Goal: Task Accomplishment & Management: Use online tool/utility

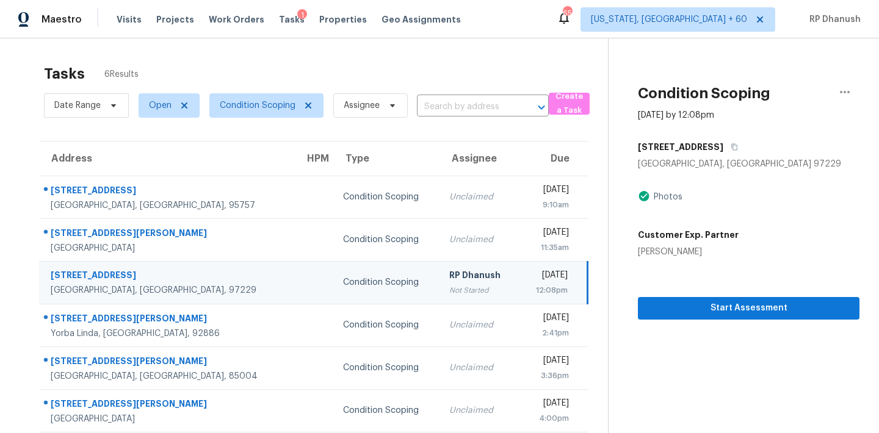
scroll to position [38, 0]
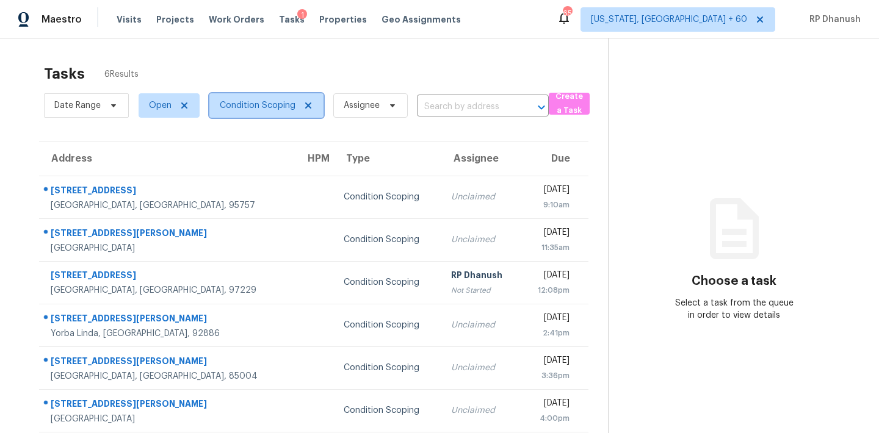
click at [268, 109] on span "Condition Scoping" at bounding box center [258, 105] width 76 height 12
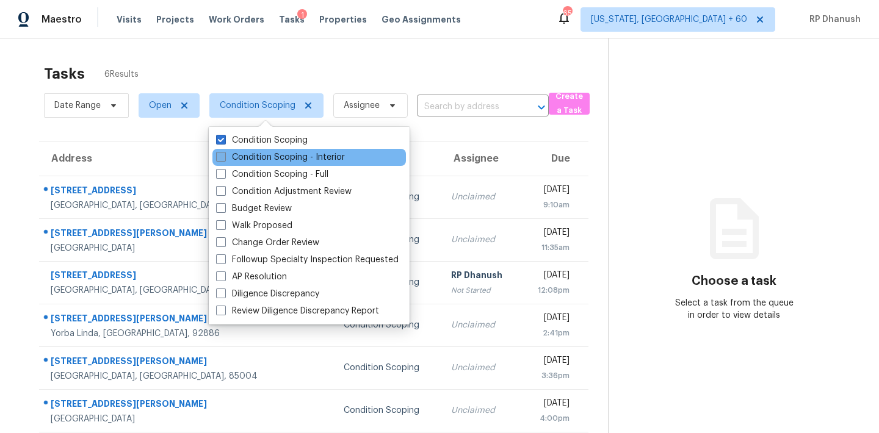
click at [267, 156] on label "Condition Scoping - Interior" at bounding box center [280, 157] width 129 height 12
click at [224, 156] on input "Condition Scoping - Interior" at bounding box center [220, 155] width 8 height 8
checkbox input "true"
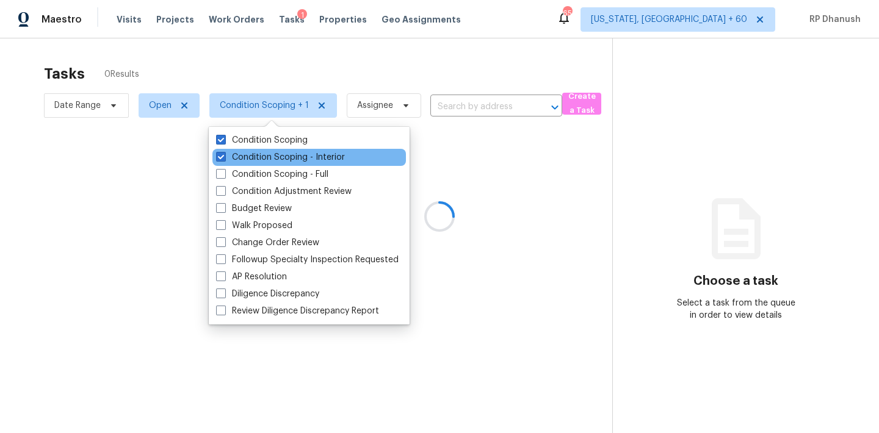
click at [267, 165] on div "Condition Scoping - Interior" at bounding box center [308, 157] width 193 height 17
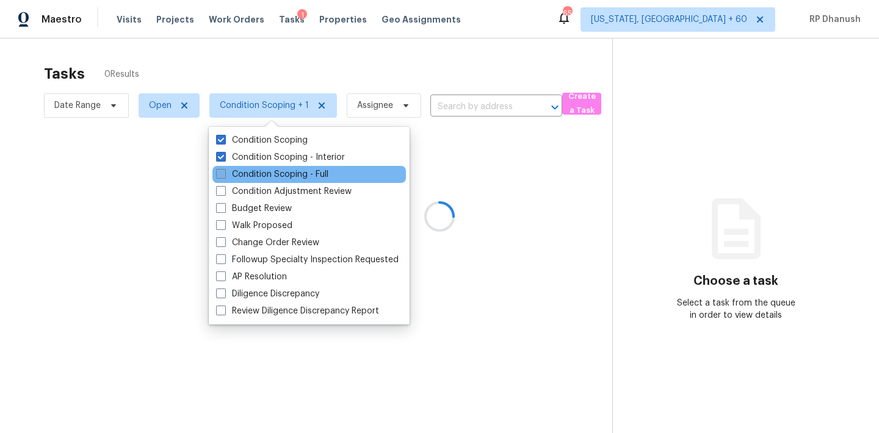
click at [265, 173] on label "Condition Scoping - Full" at bounding box center [272, 174] width 112 height 12
click at [224, 173] on input "Condition Scoping - Full" at bounding box center [220, 172] width 8 height 8
checkbox input "true"
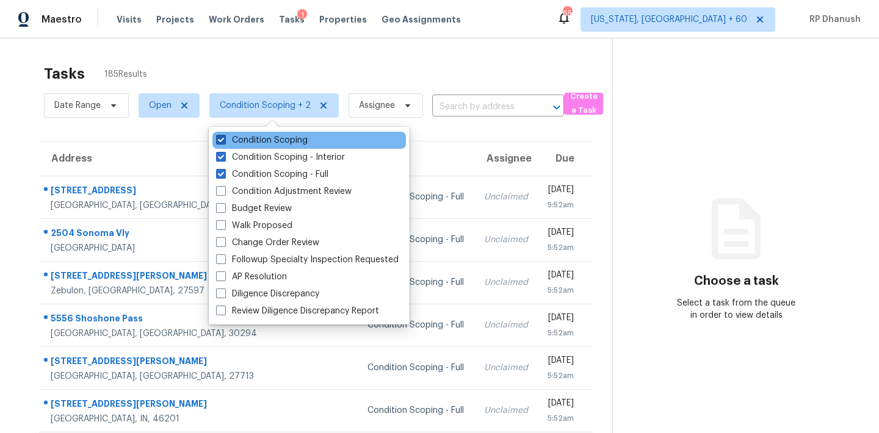
click at [256, 141] on label "Condition Scoping" at bounding box center [262, 140] width 92 height 12
click at [224, 141] on input "Condition Scoping" at bounding box center [220, 138] width 8 height 8
checkbox input "false"
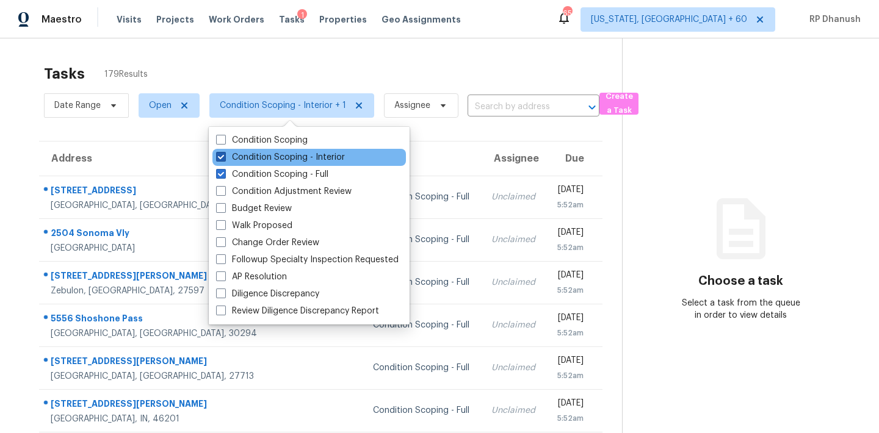
click at [252, 156] on label "Condition Scoping - Interior" at bounding box center [280, 157] width 129 height 12
click at [224, 156] on input "Condition Scoping - Interior" at bounding box center [220, 155] width 8 height 8
checkbox input "false"
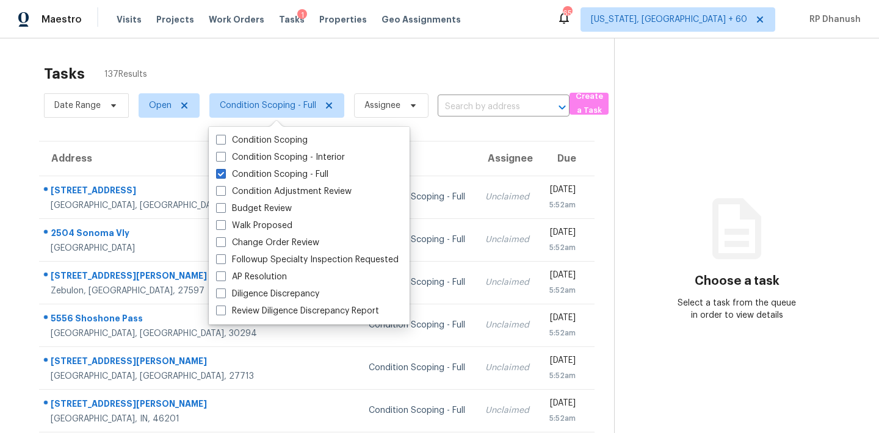
click at [419, 60] on div "Tasks 137 Results" at bounding box center [329, 74] width 570 height 32
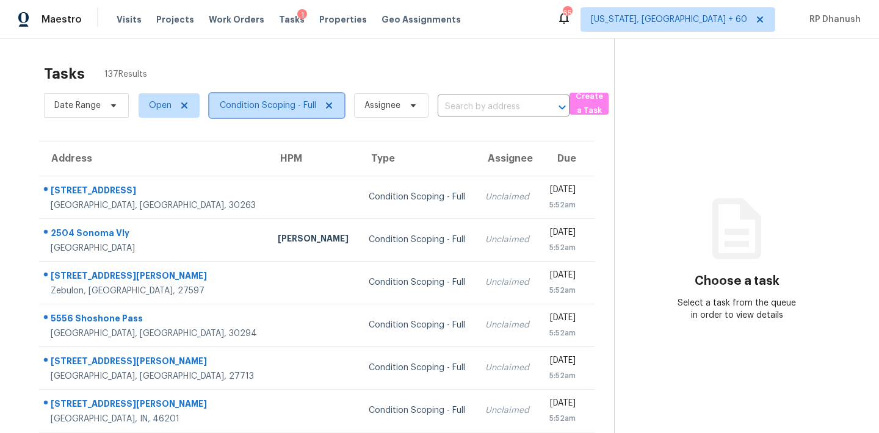
click at [284, 111] on span "Condition Scoping - Full" at bounding box center [268, 105] width 96 height 12
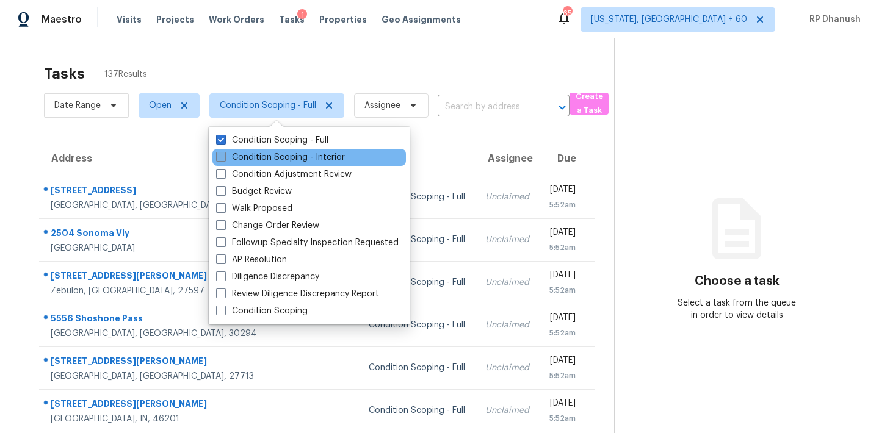
click at [259, 158] on label "Condition Scoping - Interior" at bounding box center [280, 157] width 129 height 12
click at [224, 158] on input "Condition Scoping - Interior" at bounding box center [220, 155] width 8 height 8
checkbox input "true"
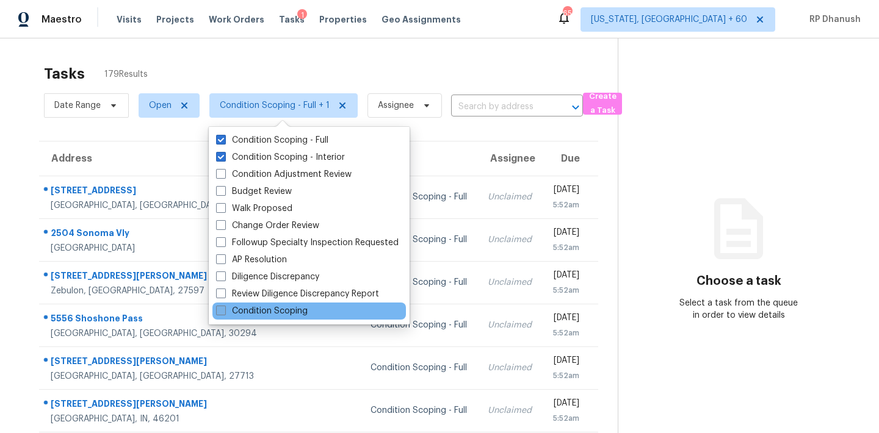
click at [261, 315] on label "Condition Scoping" at bounding box center [262, 311] width 92 height 12
click at [224, 313] on input "Condition Scoping" at bounding box center [220, 309] width 8 height 8
checkbox input "true"
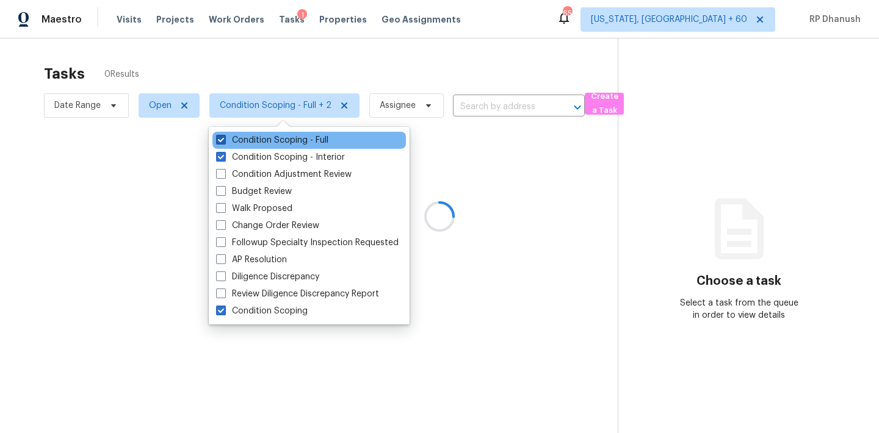
click at [271, 141] on label "Condition Scoping - Full" at bounding box center [272, 140] width 112 height 12
click at [224, 141] on input "Condition Scoping - Full" at bounding box center [220, 138] width 8 height 8
checkbox input "false"
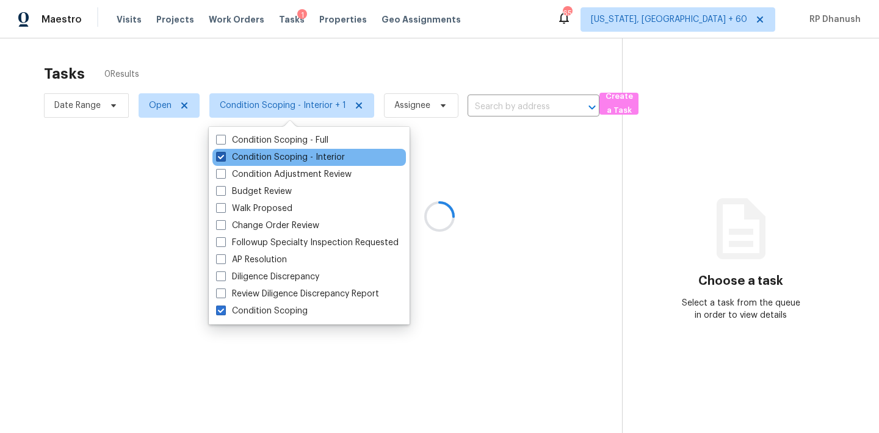
click at [270, 159] on label "Condition Scoping - Interior" at bounding box center [280, 157] width 129 height 12
click at [224, 159] on input "Condition Scoping - Interior" at bounding box center [220, 155] width 8 height 8
checkbox input "false"
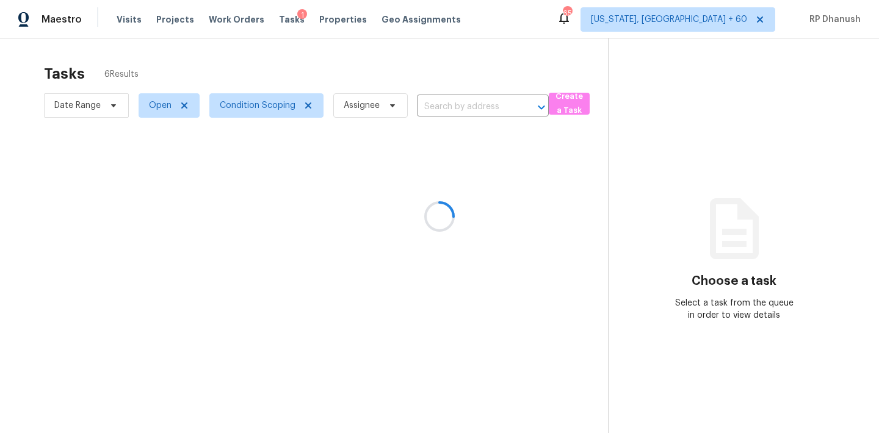
click at [750, 272] on div at bounding box center [439, 216] width 879 height 433
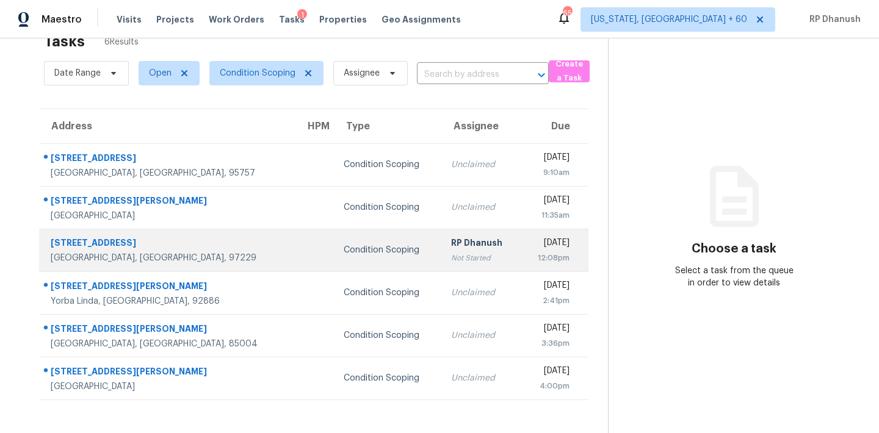
scroll to position [38, 0]
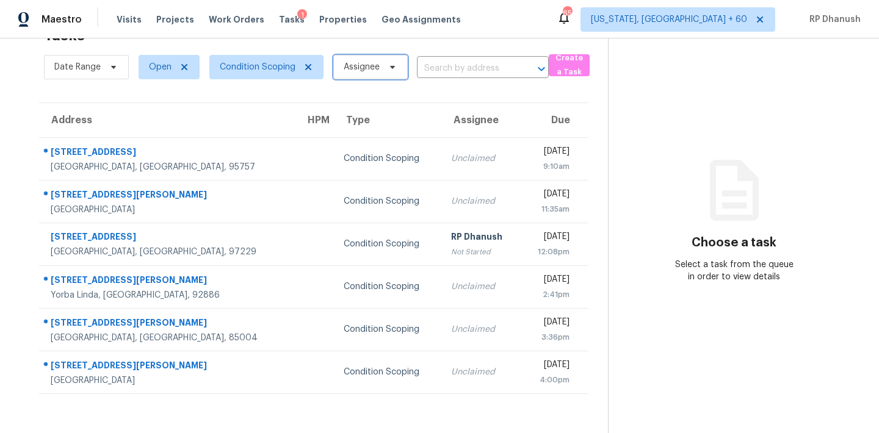
click at [382, 73] on span "Assignee" at bounding box center [370, 67] width 74 height 24
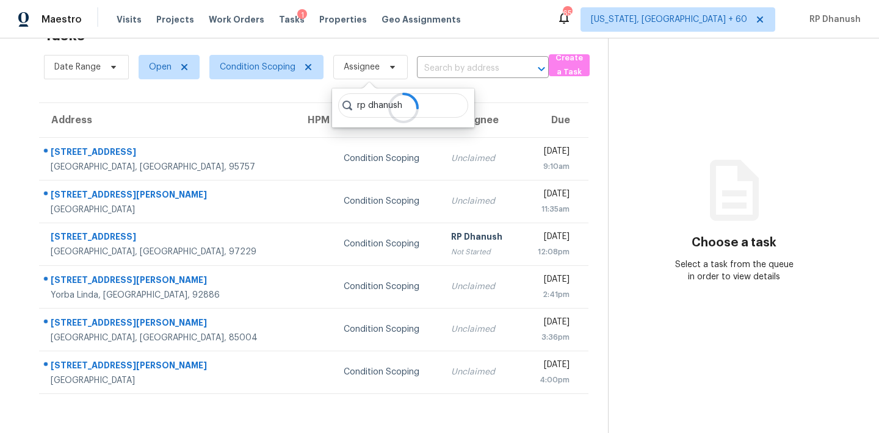
type input "rp dhanush"
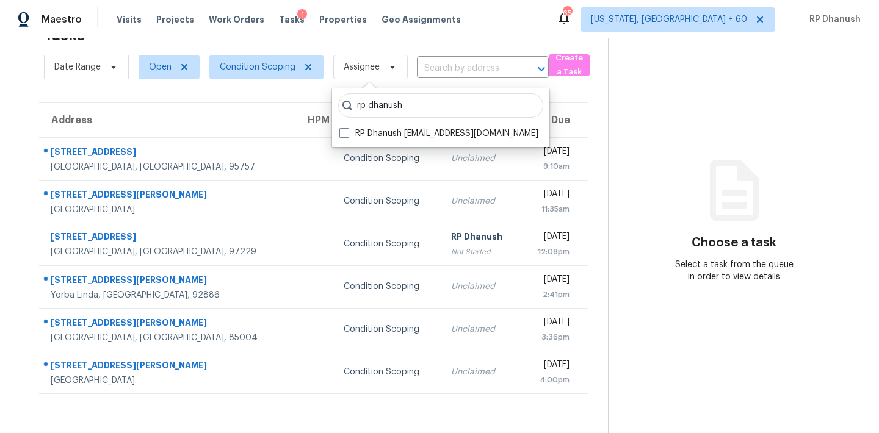
click at [388, 131] on label "RP Dhanush rp.dhanush@opendoor.com" at bounding box center [438, 134] width 199 height 12
click at [347, 131] on input "RP Dhanush rp.dhanush@opendoor.com" at bounding box center [343, 132] width 8 height 8
checkbox input "true"
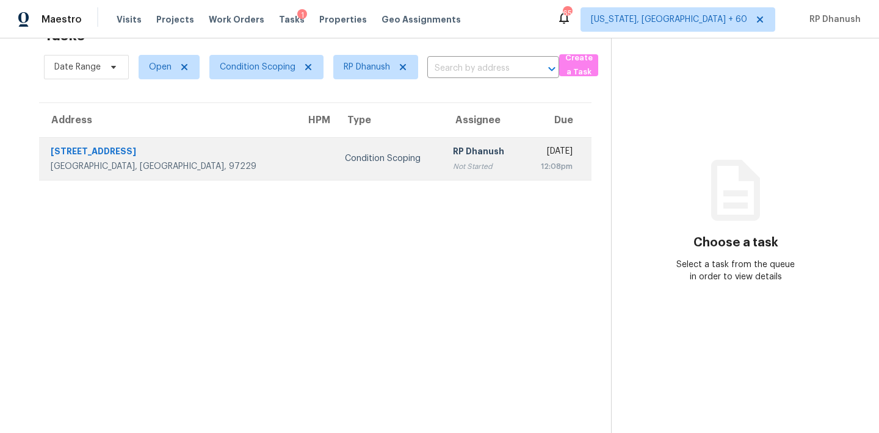
click at [453, 153] on div "RP Dhanush" at bounding box center [483, 152] width 60 height 15
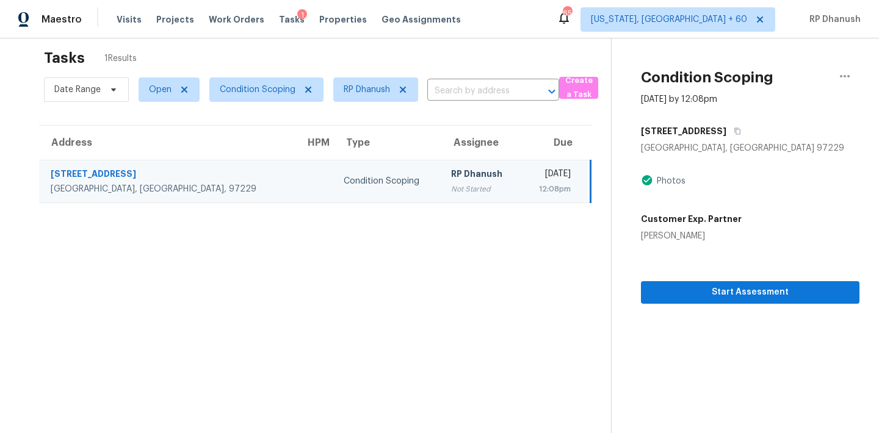
scroll to position [5, 0]
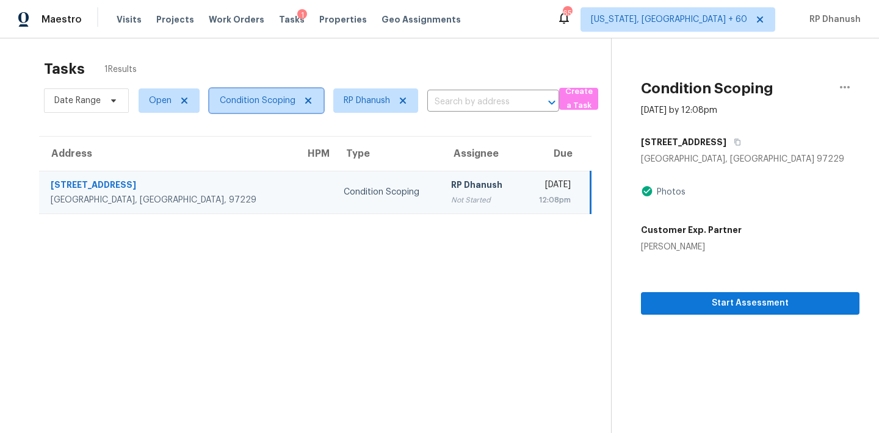
click at [265, 106] on span "Condition Scoping" at bounding box center [258, 101] width 76 height 12
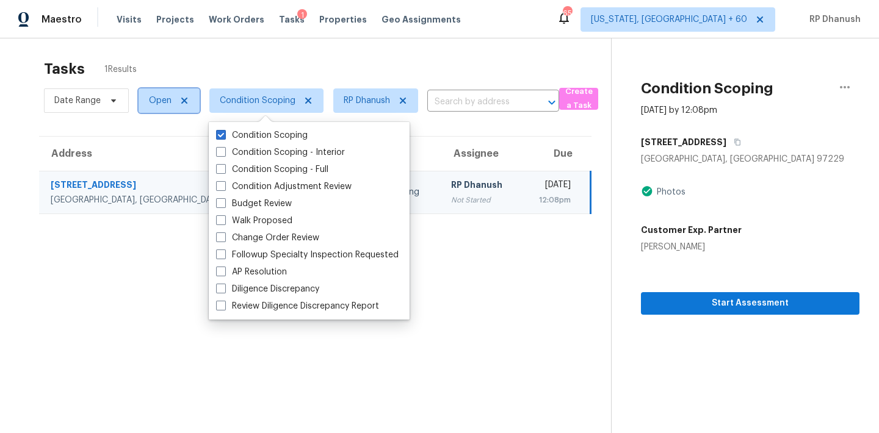
click at [167, 100] on span "Open" at bounding box center [160, 101] width 23 height 12
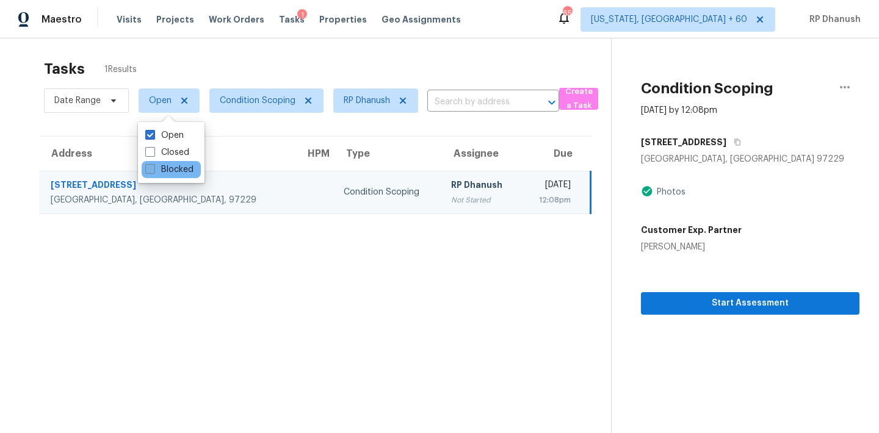
click at [174, 167] on label "Blocked" at bounding box center [169, 170] width 48 height 12
click at [153, 167] on input "Blocked" at bounding box center [149, 168] width 8 height 8
checkbox input "true"
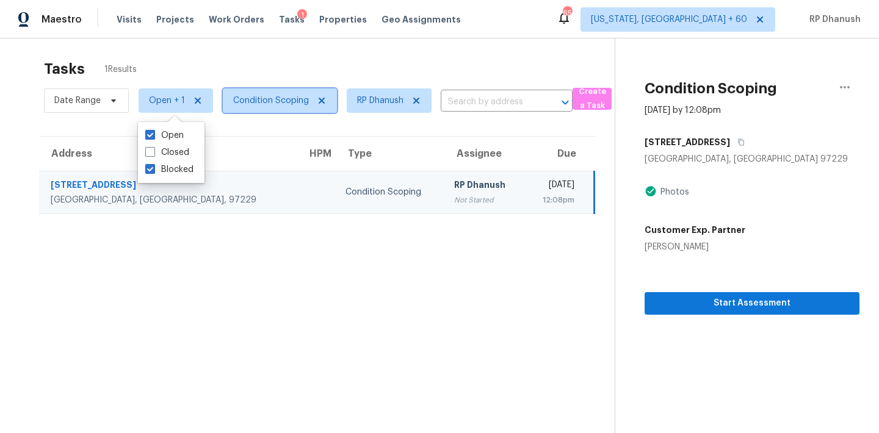
click at [254, 101] on span "Condition Scoping" at bounding box center [271, 101] width 76 height 12
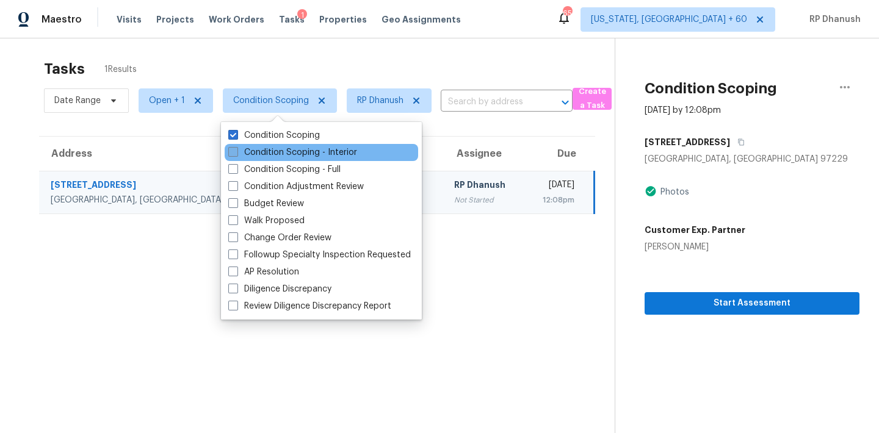
click at [264, 153] on label "Condition Scoping - Interior" at bounding box center [292, 152] width 129 height 12
click at [236, 153] on input "Condition Scoping - Interior" at bounding box center [232, 150] width 8 height 8
checkbox input "true"
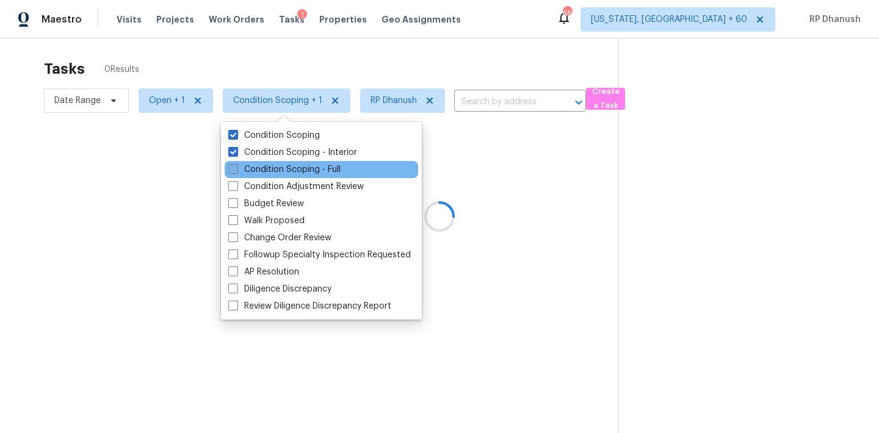
click at [264, 166] on label "Condition Scoping - Full" at bounding box center [284, 170] width 112 height 12
click at [236, 166] on input "Condition Scoping - Full" at bounding box center [232, 168] width 8 height 8
checkbox input "true"
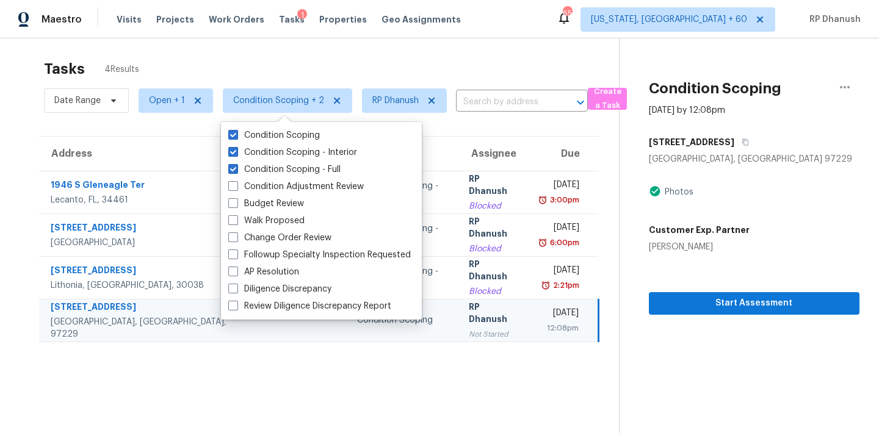
click at [485, 400] on section "Tasks 4 Results Date Range Open + 1 Condition Scoping + 2 RP Dhanush ​ Create a…" at bounding box center [319, 260] width 599 height 414
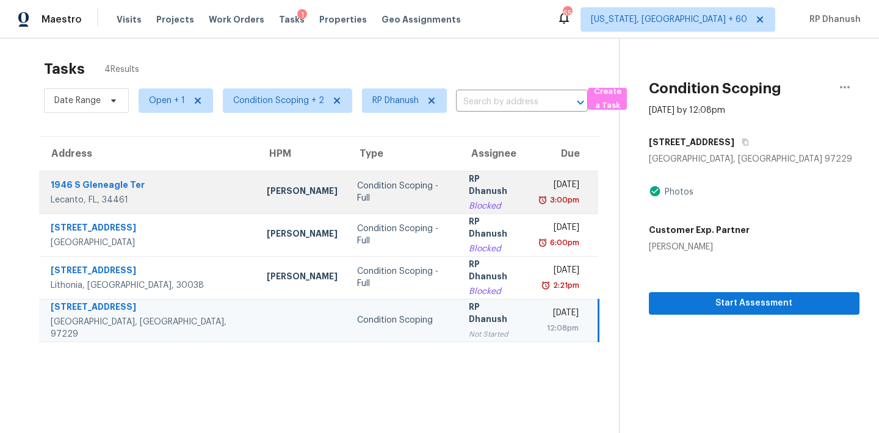
click at [469, 183] on div "RP Dhanush" at bounding box center [494, 186] width 50 height 27
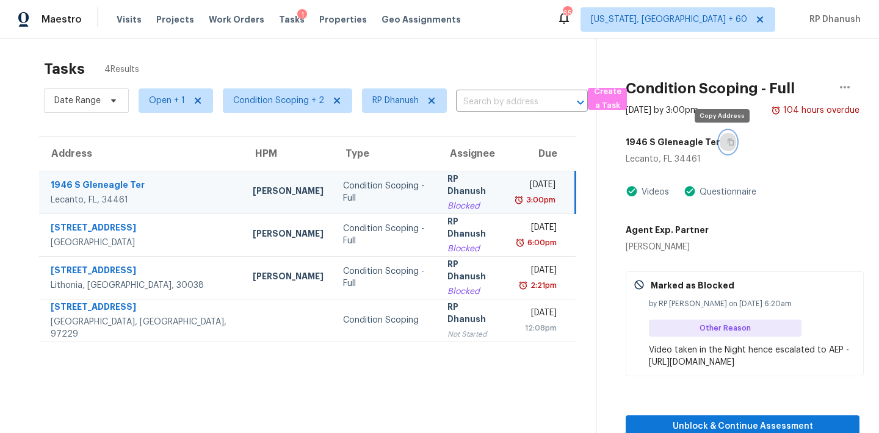
click at [719, 143] on button "button" at bounding box center [727, 142] width 16 height 22
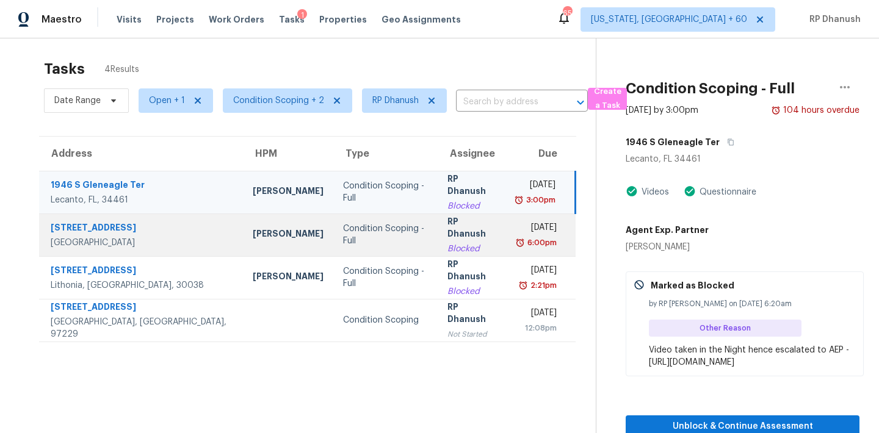
click at [447, 236] on div "RP Dhanush" at bounding box center [471, 228] width 49 height 27
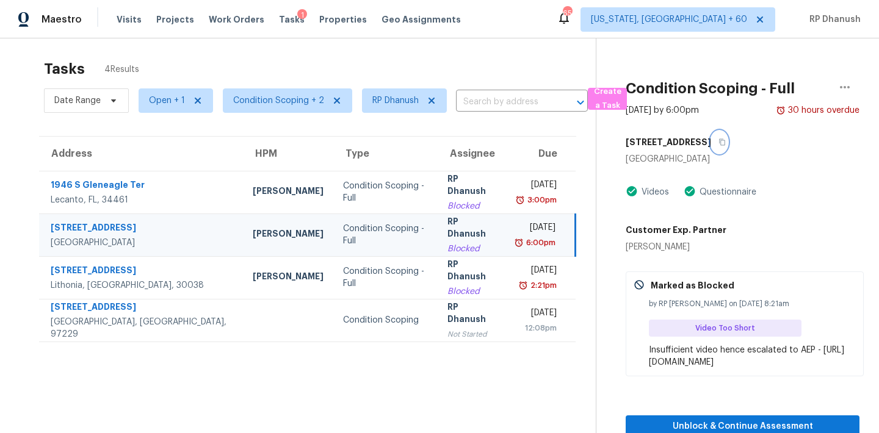
click at [719, 145] on icon "button" at bounding box center [722, 142] width 6 height 7
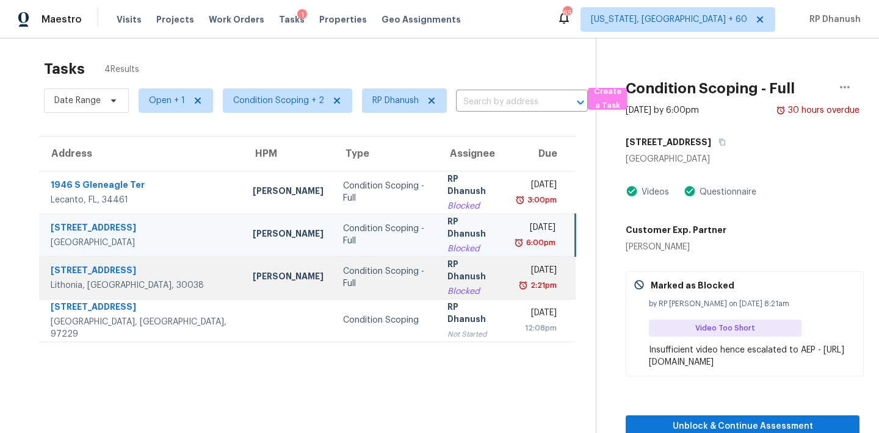
click at [438, 296] on td "RP Dhanush Blocked" at bounding box center [472, 277] width 68 height 43
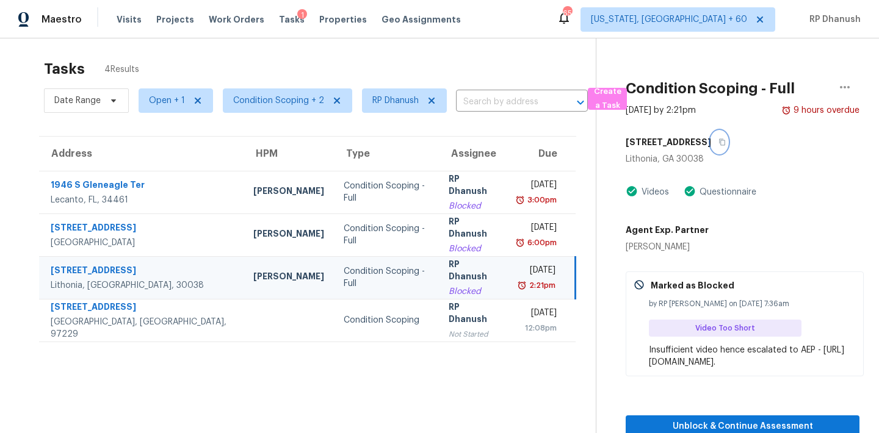
click at [721, 148] on button "button" at bounding box center [719, 142] width 16 height 22
click at [292, 96] on span "Condition Scoping + 2" at bounding box center [278, 101] width 91 height 12
click at [184, 97] on span "Open + 1" at bounding box center [176, 100] width 74 height 24
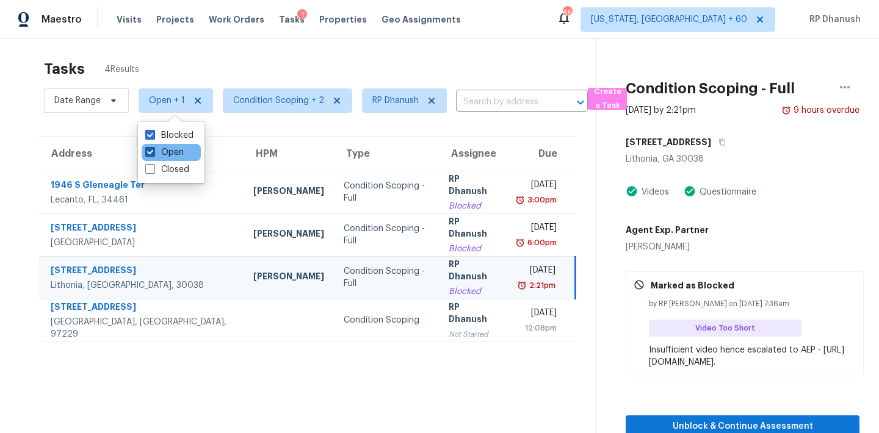
click at [164, 156] on label "Open" at bounding box center [164, 152] width 38 height 12
click at [153, 154] on input "Open" at bounding box center [149, 150] width 8 height 8
checkbox input "false"
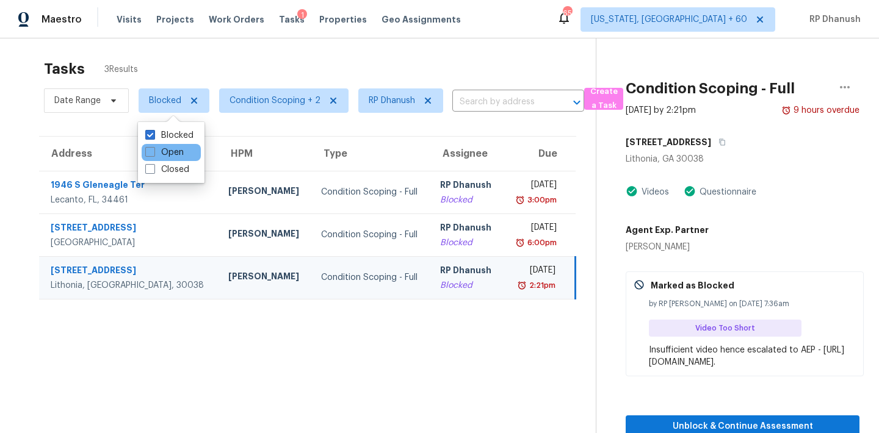
click at [155, 145] on div "Open" at bounding box center [171, 152] width 59 height 17
click at [159, 135] on label "Blocked" at bounding box center [169, 135] width 48 height 12
click at [153, 135] on input "Blocked" at bounding box center [149, 133] width 8 height 8
checkbox input "false"
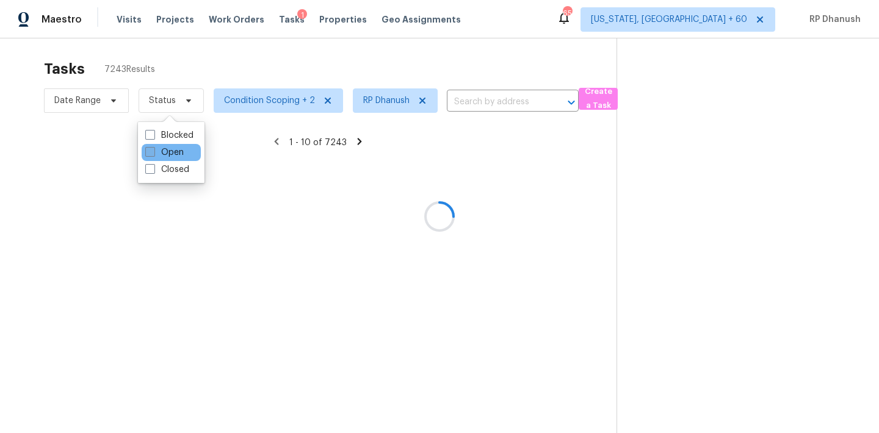
click at [165, 153] on label "Open" at bounding box center [164, 152] width 38 height 12
click at [153, 153] on input "Open" at bounding box center [149, 150] width 8 height 8
checkbox input "true"
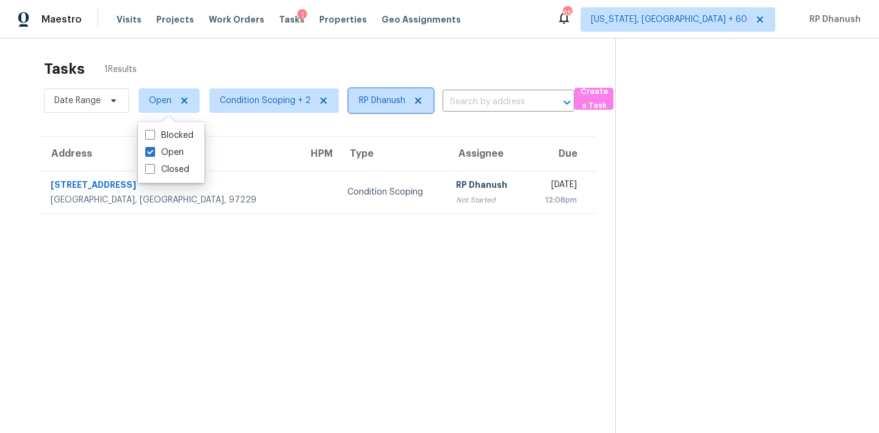
click at [418, 99] on icon at bounding box center [418, 101] width 6 height 6
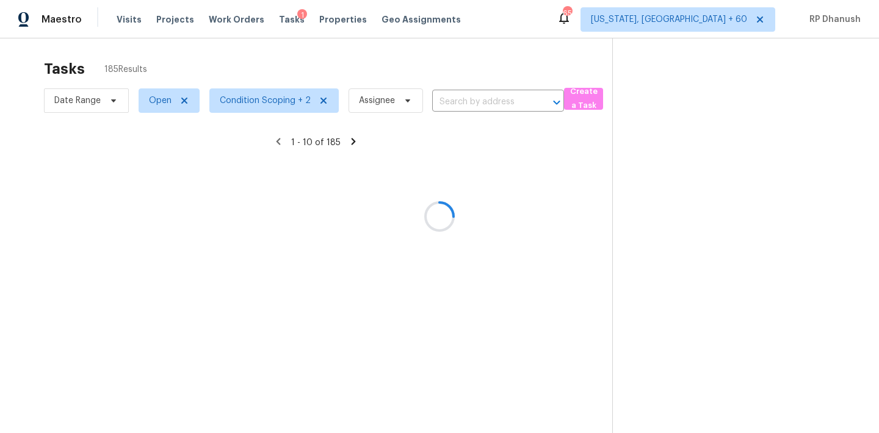
click at [255, 101] on div at bounding box center [439, 216] width 879 height 433
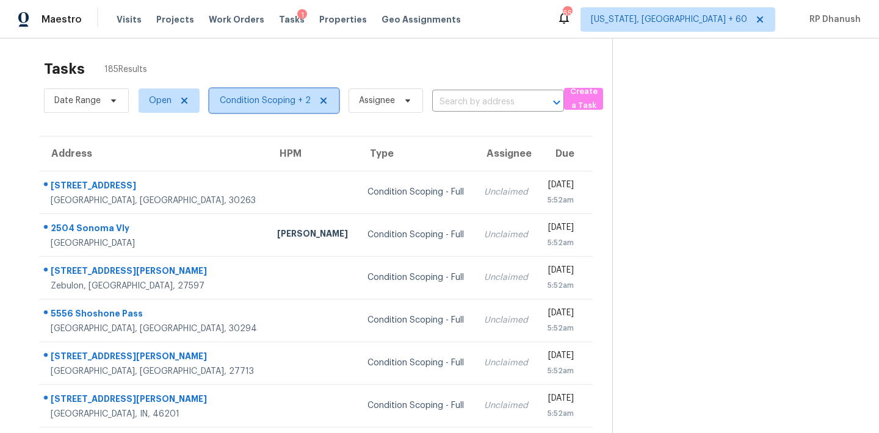
click at [251, 100] on span "Condition Scoping + 2" at bounding box center [265, 101] width 91 height 12
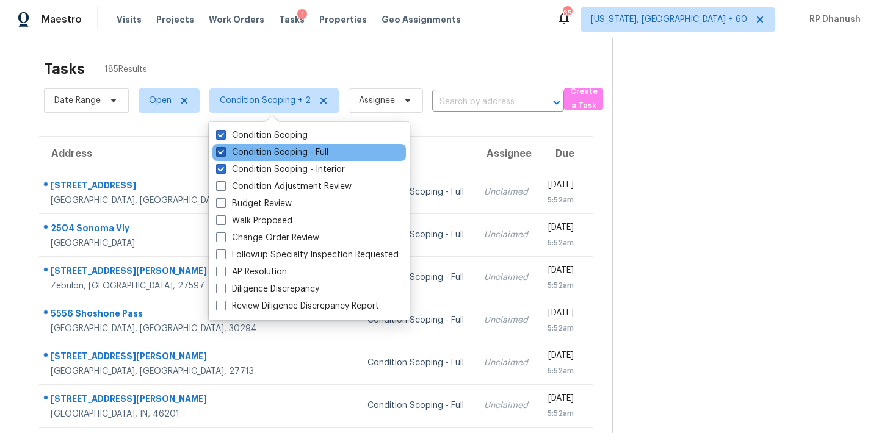
click at [251, 152] on label "Condition Scoping - Full" at bounding box center [272, 152] width 112 height 12
click at [224, 152] on input "Condition Scoping - Full" at bounding box center [220, 150] width 8 height 8
checkbox input "false"
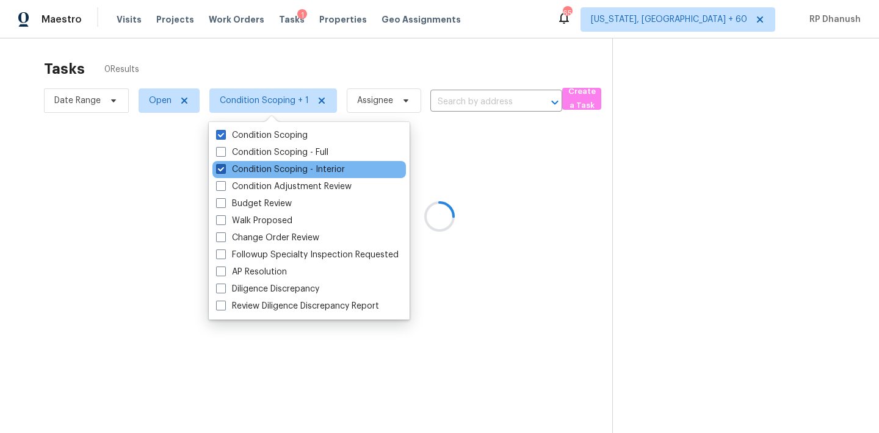
click at [250, 169] on label "Condition Scoping - Interior" at bounding box center [280, 170] width 129 height 12
click at [224, 169] on input "Condition Scoping - Interior" at bounding box center [220, 168] width 8 height 8
checkbox input "false"
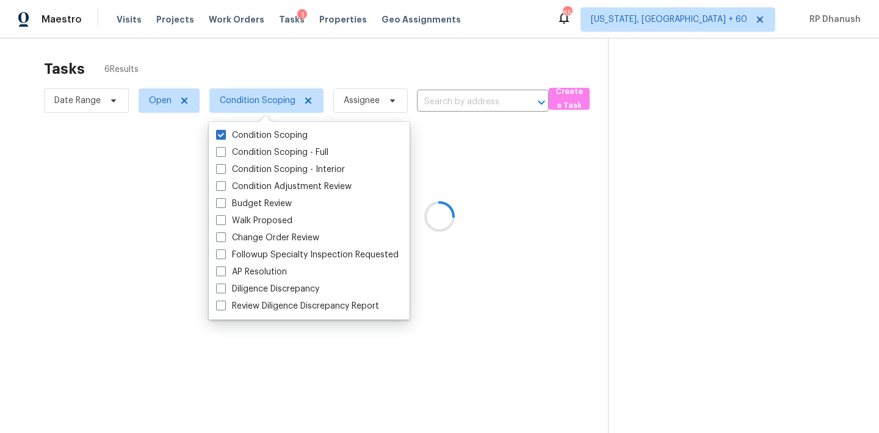
click at [812, 153] on div at bounding box center [439, 216] width 879 height 433
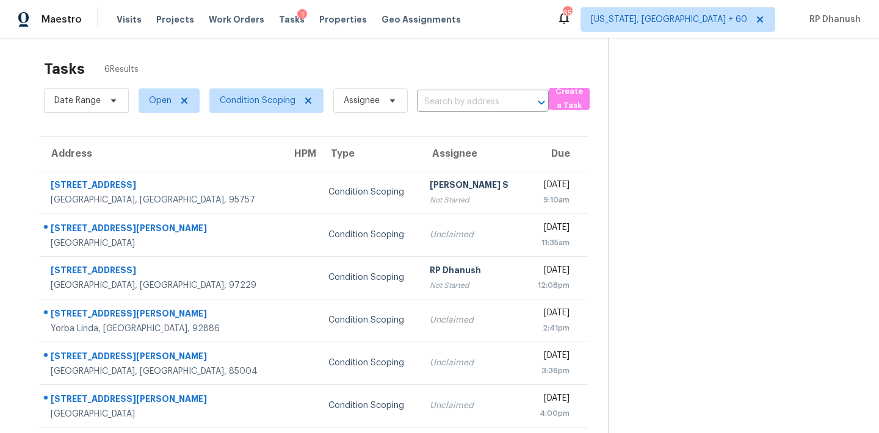
click at [430, 232] on div "Unclaimed" at bounding box center [472, 235] width 85 height 12
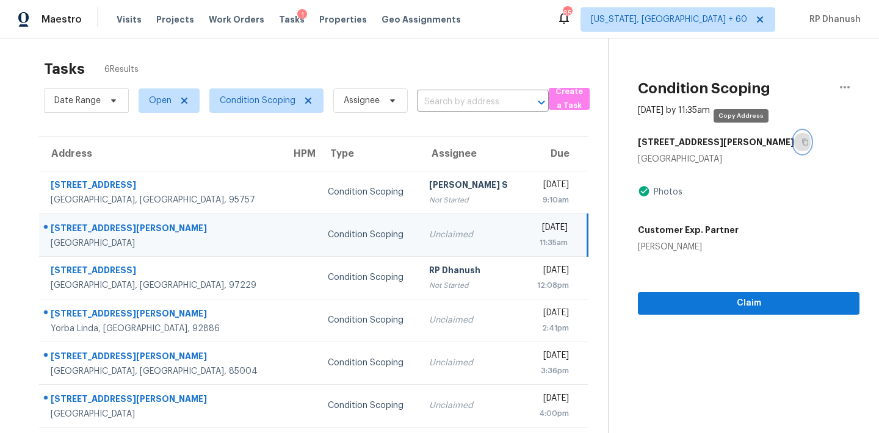
click at [801, 139] on icon "button" at bounding box center [804, 142] width 7 height 7
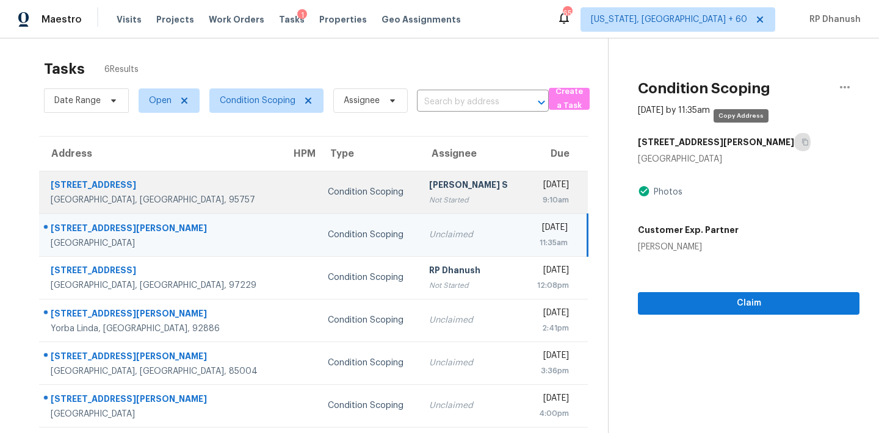
click at [429, 200] on div "Not Started" at bounding box center [471, 200] width 85 height 12
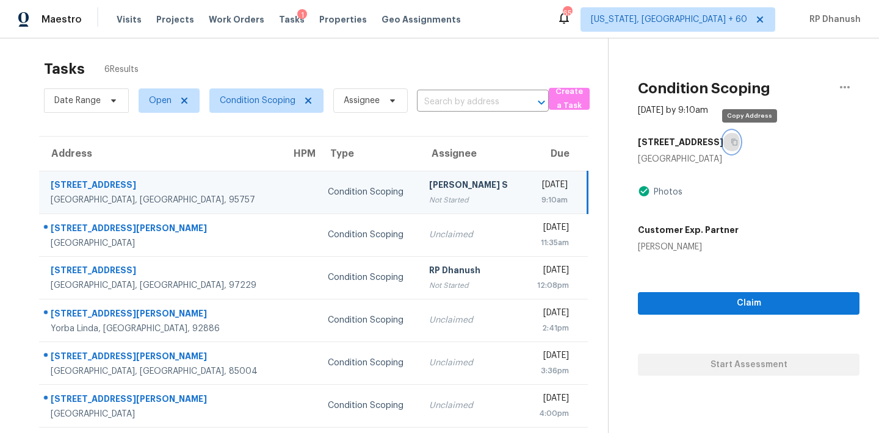
click at [740, 137] on button "button" at bounding box center [731, 142] width 16 height 22
click at [565, 197] on div "9:10am" at bounding box center [550, 200] width 35 height 12
click at [738, 145] on icon "button" at bounding box center [735, 142] width 6 height 7
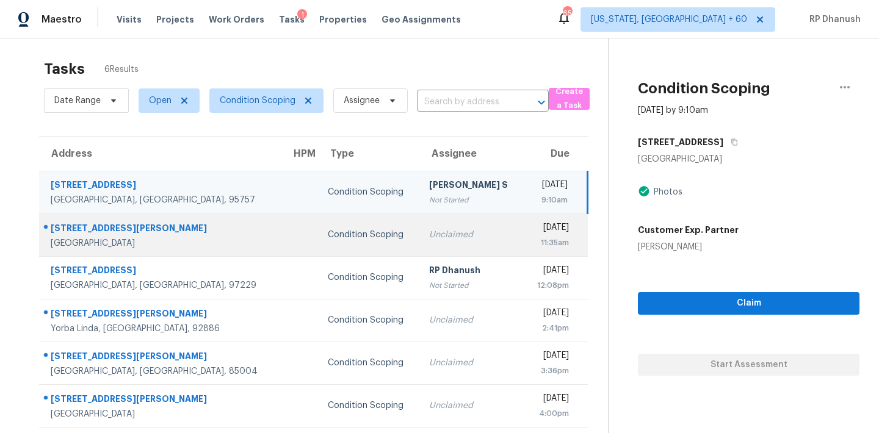
click at [524, 229] on td "Wed, Sep 17th 2025 11:35am" at bounding box center [556, 235] width 64 height 43
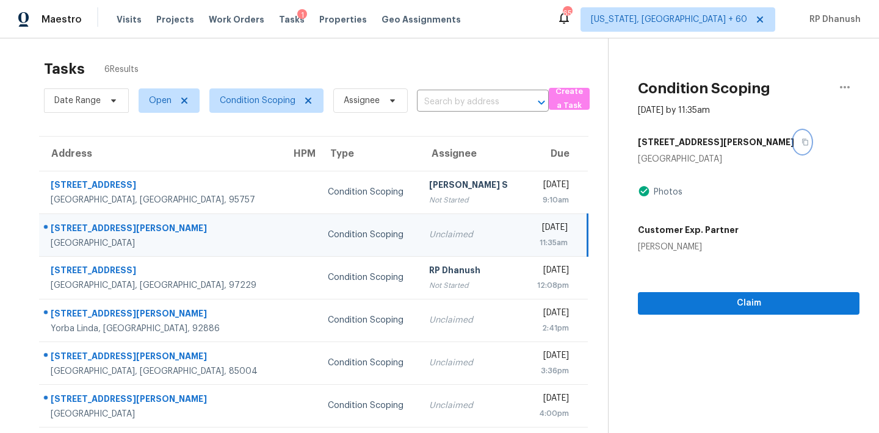
click at [801, 143] on icon "button" at bounding box center [804, 142] width 7 height 7
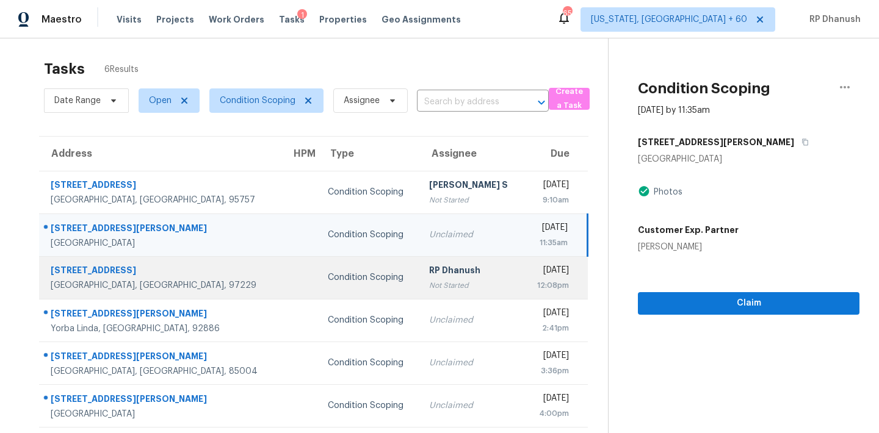
click at [524, 265] on td "Wed, Sep 17th 2025 12:08pm" at bounding box center [556, 277] width 64 height 43
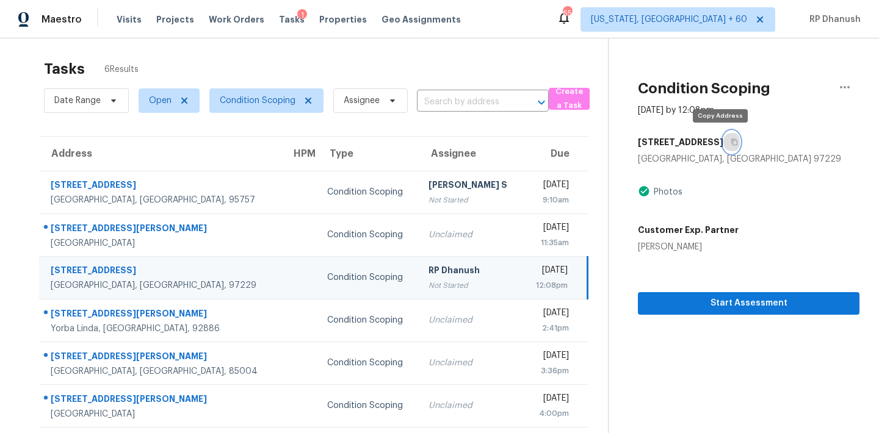
click at [724, 146] on button "button" at bounding box center [731, 142] width 16 height 22
click at [258, 104] on span "Condition Scoping" at bounding box center [258, 101] width 76 height 12
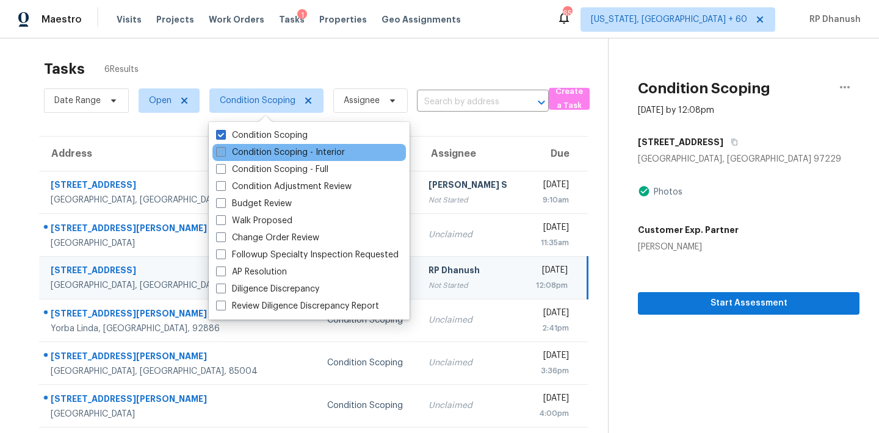
click at [256, 148] on label "Condition Scoping - Interior" at bounding box center [280, 152] width 129 height 12
click at [224, 148] on input "Condition Scoping - Interior" at bounding box center [220, 150] width 8 height 8
checkbox input "true"
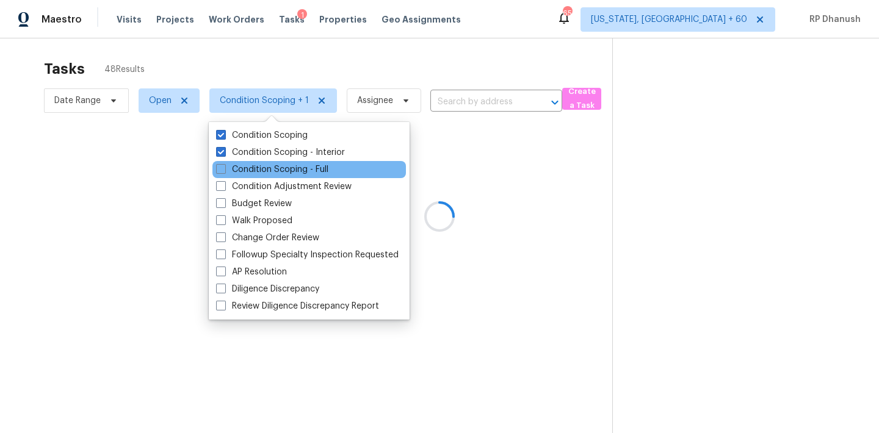
click at [248, 162] on div "Condition Scoping - Full" at bounding box center [308, 169] width 193 height 17
click at [232, 168] on label "Condition Scoping - Full" at bounding box center [272, 170] width 112 height 12
click at [224, 168] on input "Condition Scoping - Full" at bounding box center [220, 168] width 8 height 8
checkbox input "true"
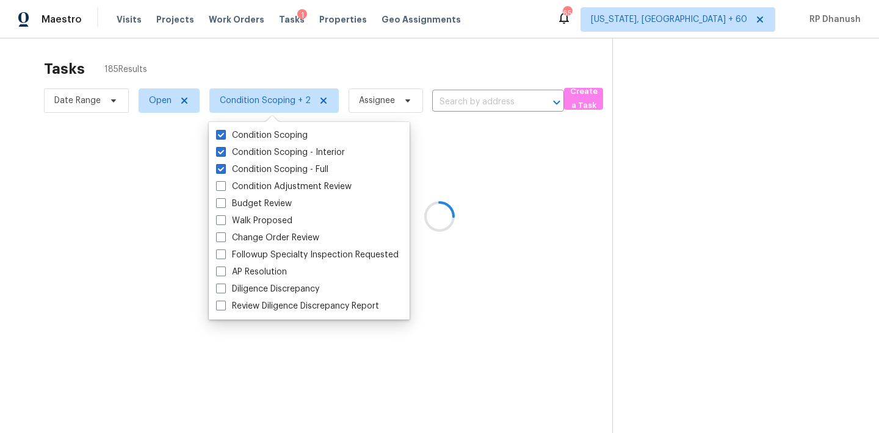
click at [489, 63] on div at bounding box center [439, 216] width 879 height 433
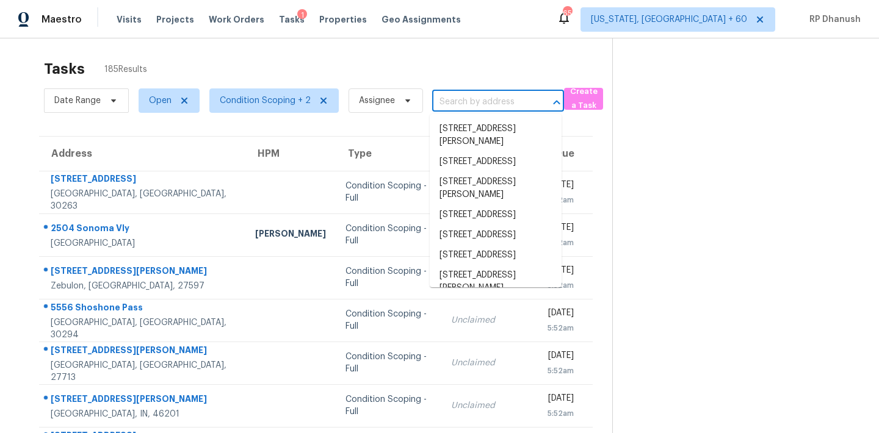
click at [466, 94] on input "text" at bounding box center [481, 102] width 98 height 19
paste input "415 Cedarhurst Rd, Lawrenceville, GA, 30045"
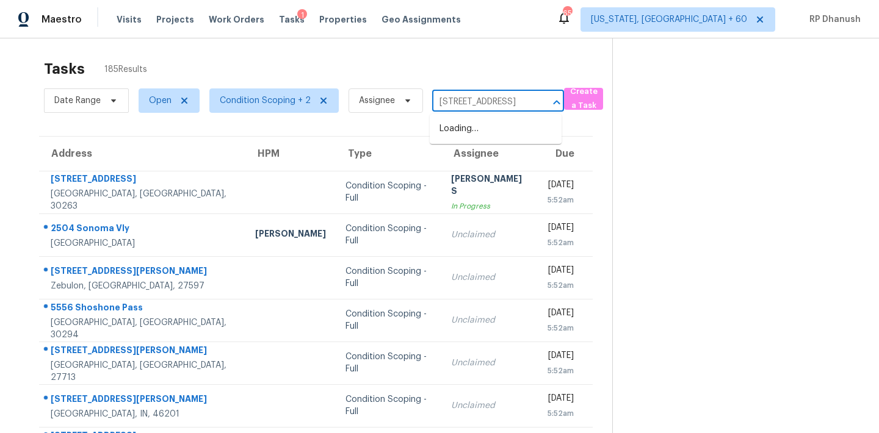
type input "415 Cedarhurst Rd, Lawrenceville, GA, 30045"
click at [486, 127] on li "415 Cedarhurst Rd, Lawrenceville, GA 30045" at bounding box center [496, 129] width 132 height 20
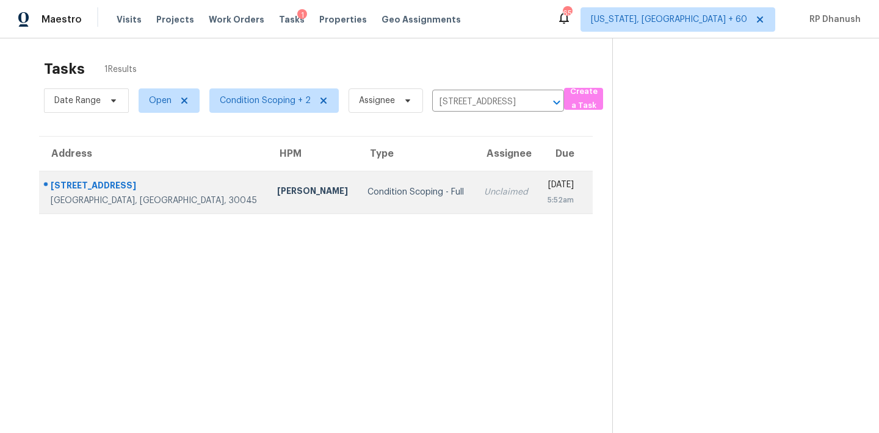
click at [538, 198] on td "Wed, Sep 17th 2025 5:52am" at bounding box center [565, 192] width 55 height 43
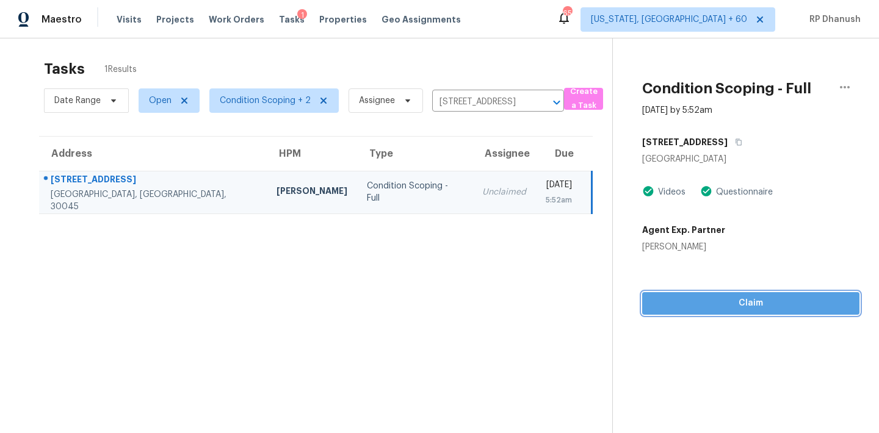
click at [666, 299] on span "Claim" at bounding box center [751, 303] width 198 height 15
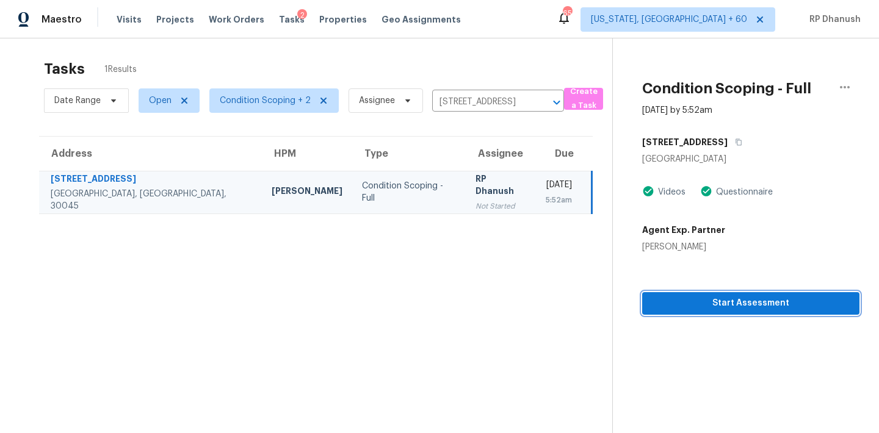
click at [691, 301] on span "Start Assessment" at bounding box center [751, 303] width 198 height 15
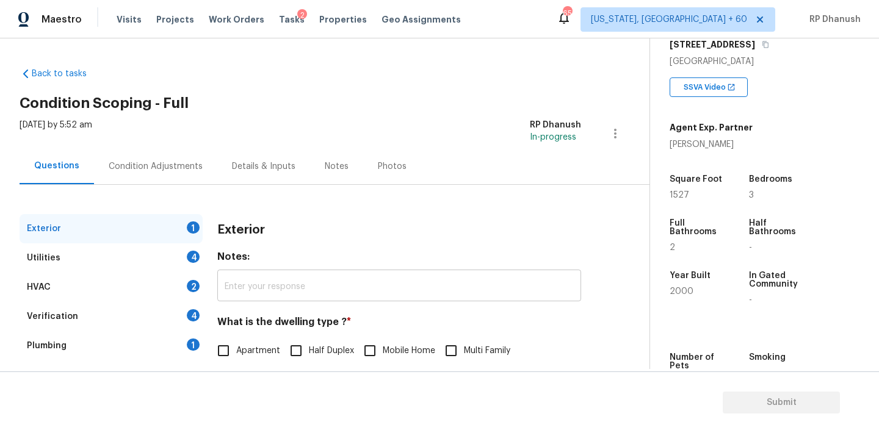
scroll to position [154, 0]
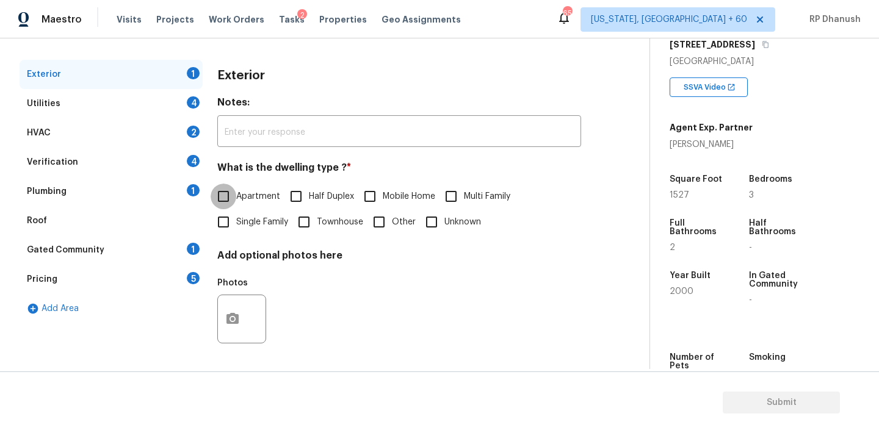
click at [228, 204] on input "Apartment" at bounding box center [224, 197] width 26 height 26
checkbox input "true"
click at [229, 229] on input "Single Family" at bounding box center [224, 224] width 26 height 26
checkbox input "true"
checkbox input "false"
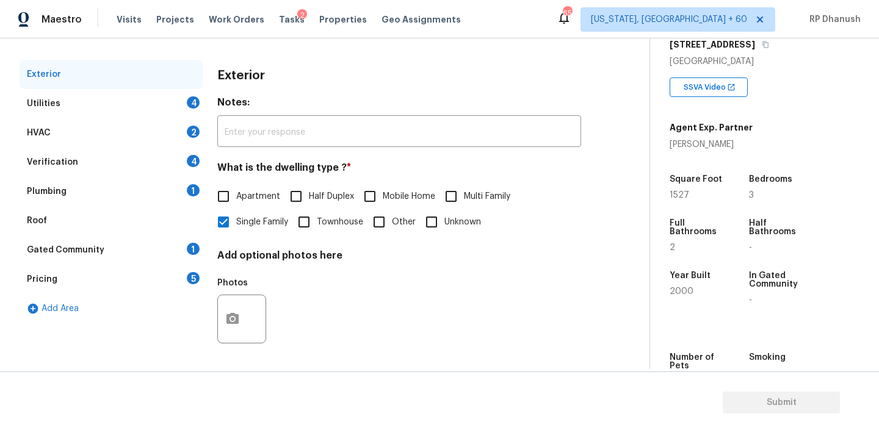
click at [168, 109] on div "Utilities 4" at bounding box center [111, 103] width 183 height 29
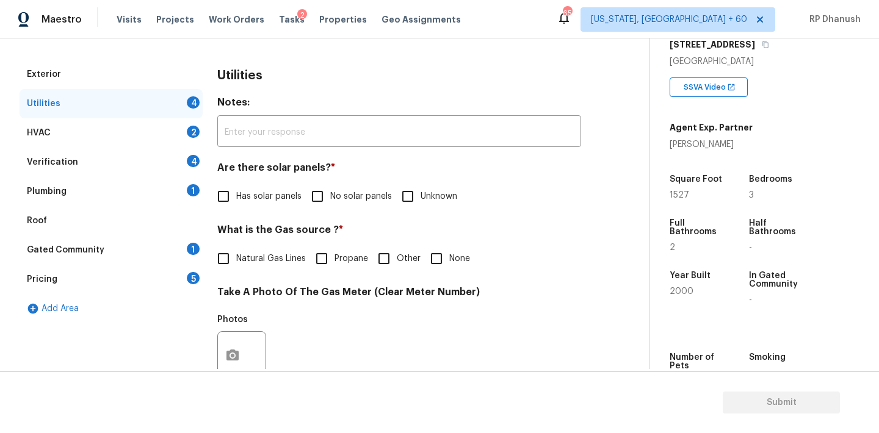
click at [323, 192] on input "No solar panels" at bounding box center [317, 197] width 26 height 26
checkbox input "true"
click at [197, 240] on div "Gated Community 1" at bounding box center [111, 250] width 183 height 29
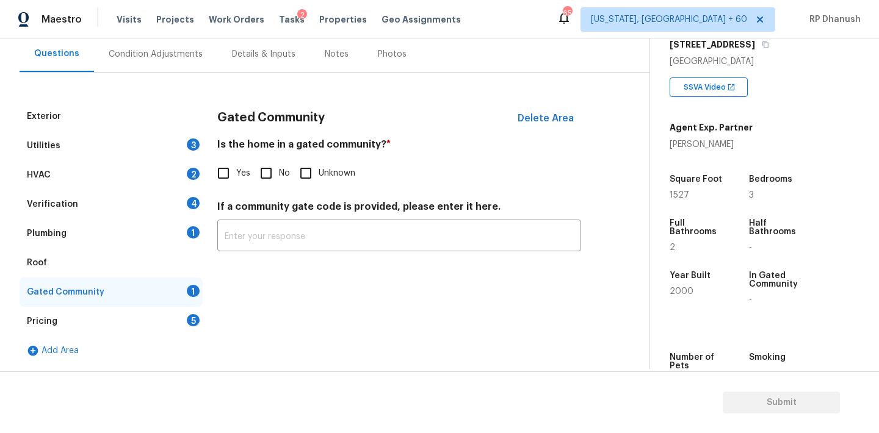
scroll to position [112, 0]
click at [266, 171] on input "No" at bounding box center [266, 173] width 26 height 26
checkbox input "true"
click at [179, 316] on div "Pricing 5" at bounding box center [111, 321] width 183 height 29
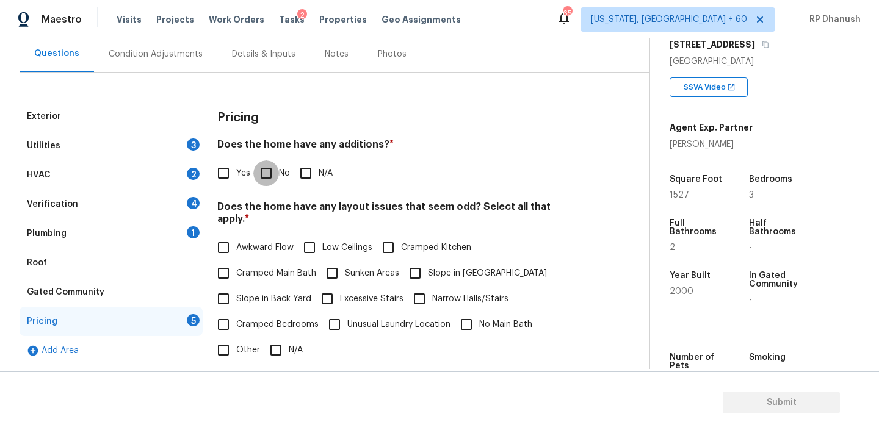
click at [267, 168] on input "No" at bounding box center [266, 173] width 26 height 26
checkbox input "true"
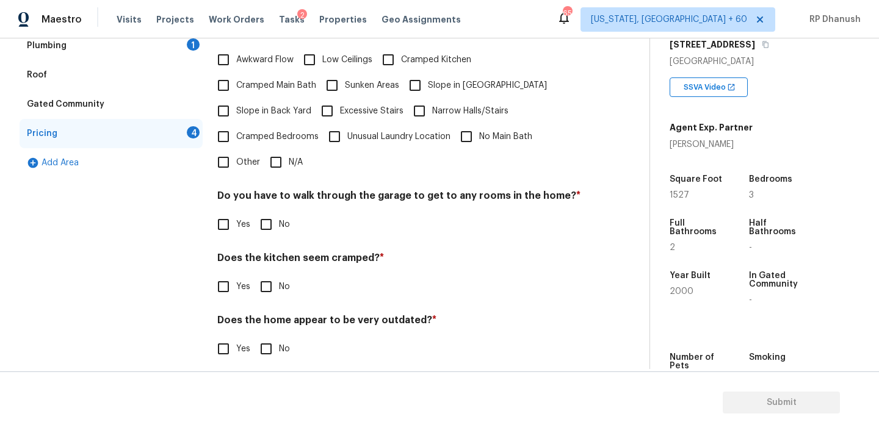
scroll to position [299, 0]
click at [237, 106] on span "Slope in Back Yard" at bounding box center [273, 112] width 75 height 13
click at [236, 99] on input "Slope in Back Yard" at bounding box center [224, 112] width 26 height 26
checkbox input "true"
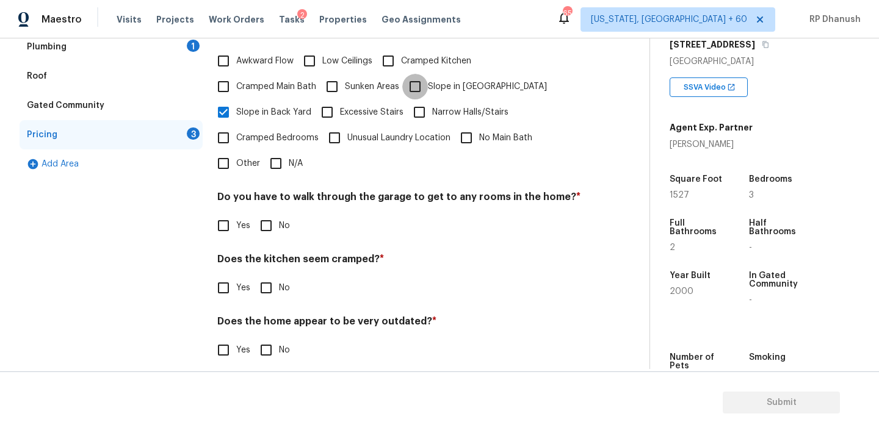
click at [420, 77] on input "Slope in [GEOGRAPHIC_DATA]" at bounding box center [415, 87] width 26 height 26
click at [426, 74] on input "Slope in [GEOGRAPHIC_DATA]" at bounding box center [415, 87] width 26 height 26
checkbox input "false"
click at [278, 225] on input "No" at bounding box center [266, 226] width 26 height 26
checkbox input "true"
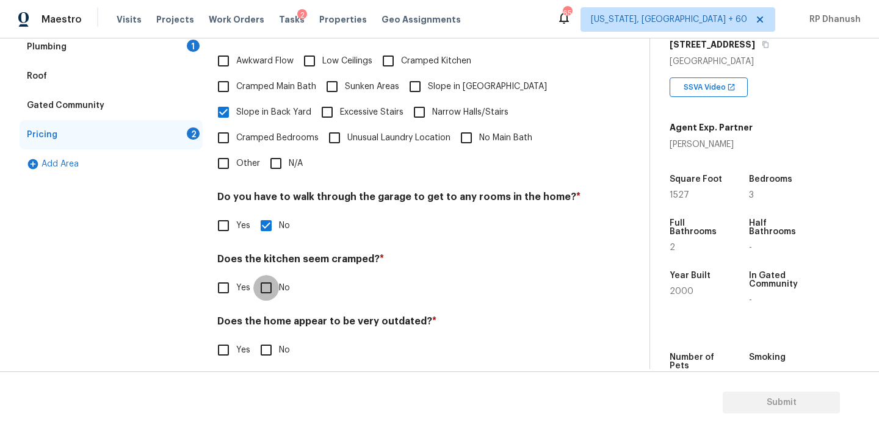
click at [264, 281] on input "No" at bounding box center [266, 288] width 26 height 26
checkbox input "true"
click at [264, 319] on h4 "Does the home appear to be very outdated? *" at bounding box center [399, 325] width 364 height 17
click at [260, 337] on input "No" at bounding box center [266, 350] width 26 height 26
checkbox input "true"
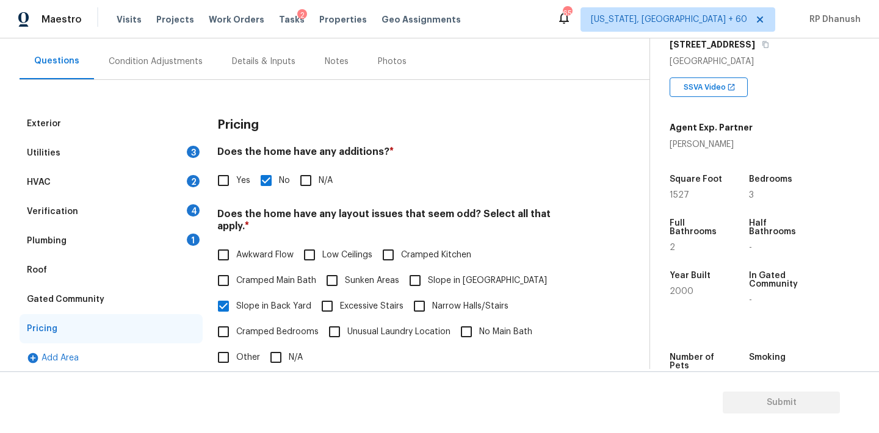
scroll to position [76, 0]
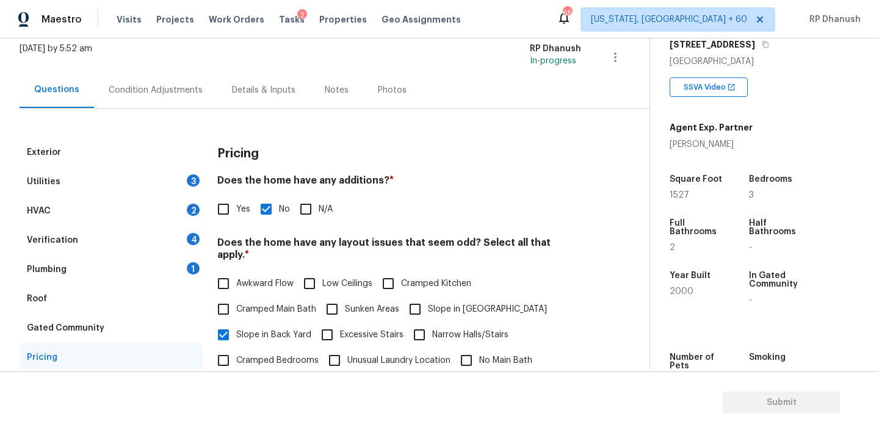
click at [182, 267] on div "Plumbing 1" at bounding box center [111, 269] width 183 height 29
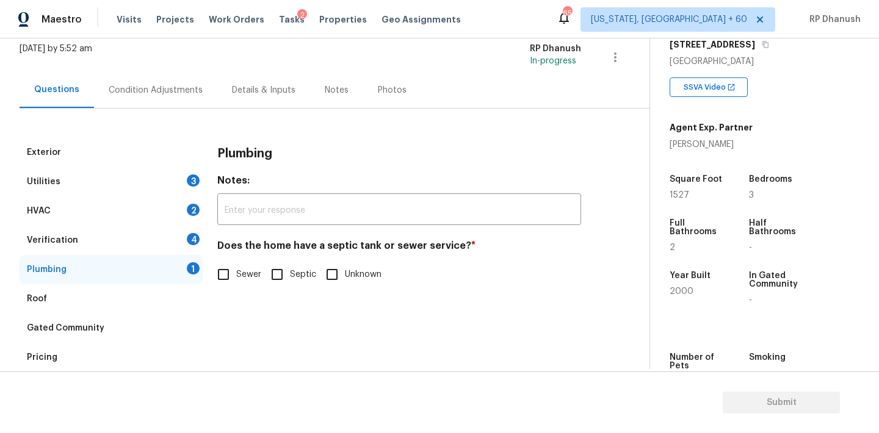
click at [231, 282] on input "Sewer" at bounding box center [224, 275] width 26 height 26
checkbox input "true"
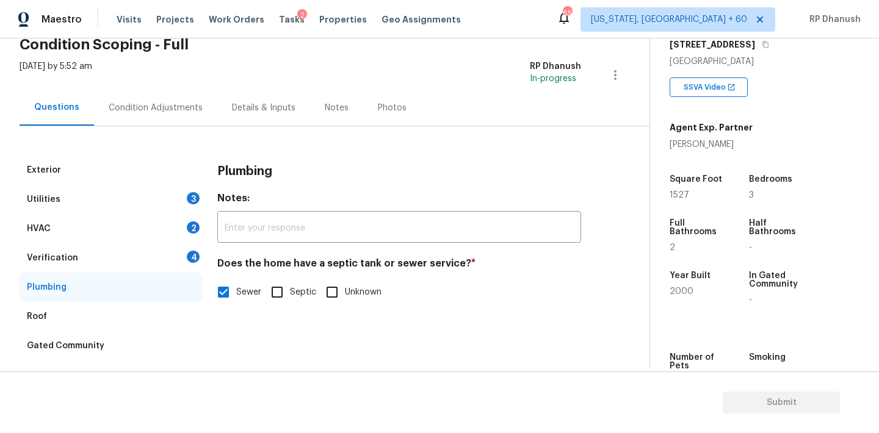
click at [160, 278] on div "Plumbing" at bounding box center [111, 287] width 183 height 29
click at [160, 262] on div "Verification 4" at bounding box center [111, 257] width 183 height 29
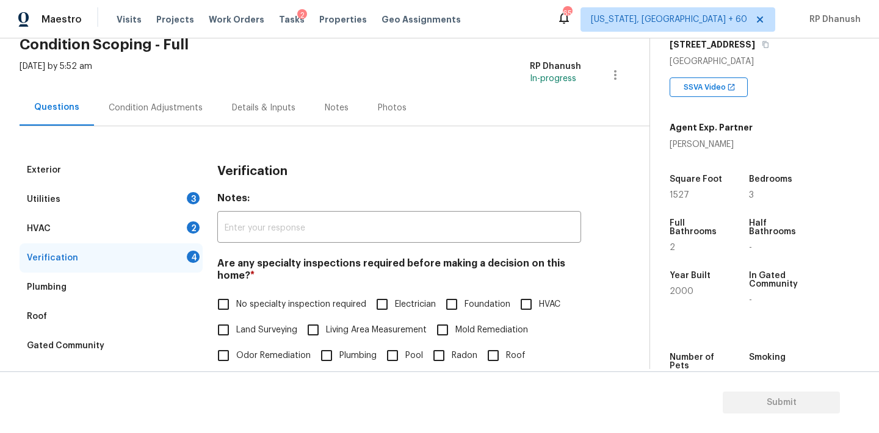
click at [229, 294] on input "No specialty inspection required" at bounding box center [224, 305] width 26 height 26
checkbox input "true"
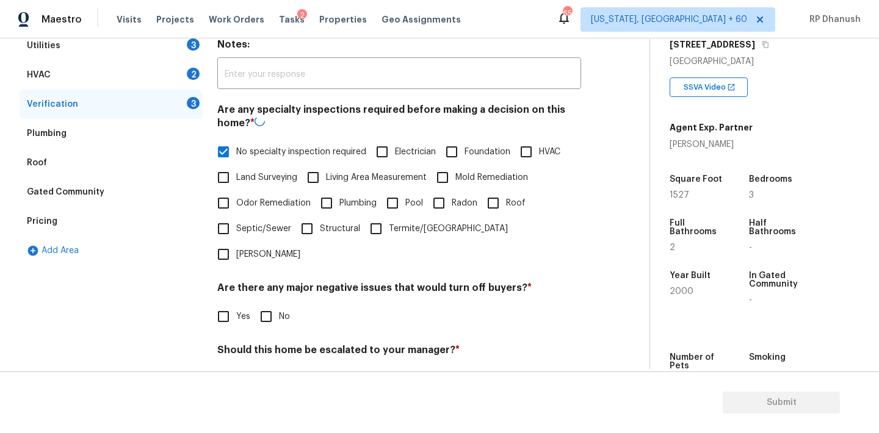
scroll to position [296, 0]
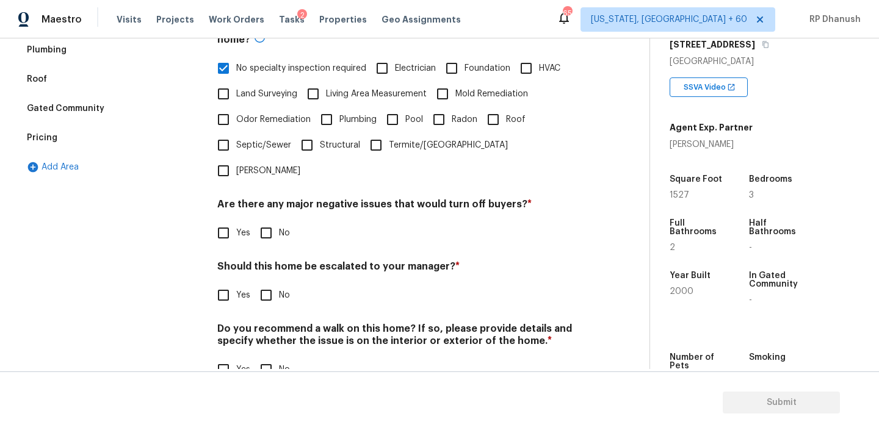
click at [270, 220] on input "No" at bounding box center [266, 233] width 26 height 26
checkbox input "true"
click at [270, 261] on div "Should this home be escalated to your manager? * Yes No" at bounding box center [399, 285] width 364 height 48
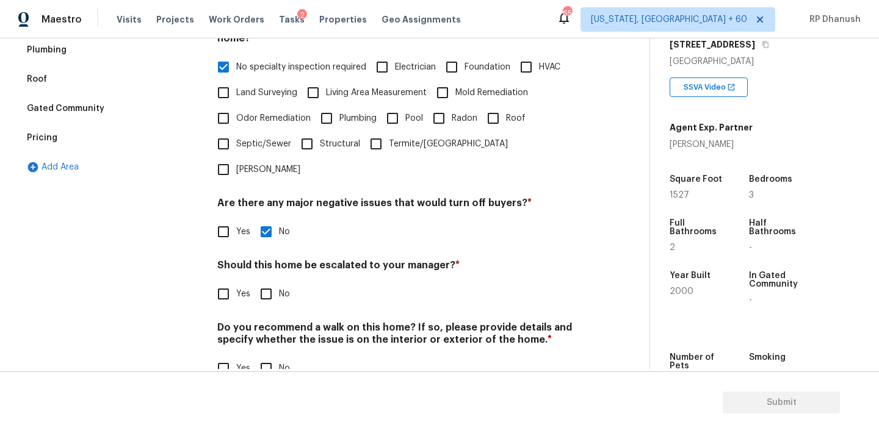
drag, startPoint x: 270, startPoint y: 268, endPoint x: 270, endPoint y: 319, distance: 50.0
click at [270, 281] on input "No" at bounding box center [266, 294] width 26 height 26
checkbox input "true"
click at [270, 323] on h4 "Do you recommend a walk on this home? If so, please provide details and specify…" at bounding box center [399, 337] width 364 height 29
click at [268, 357] on input "No" at bounding box center [266, 370] width 26 height 26
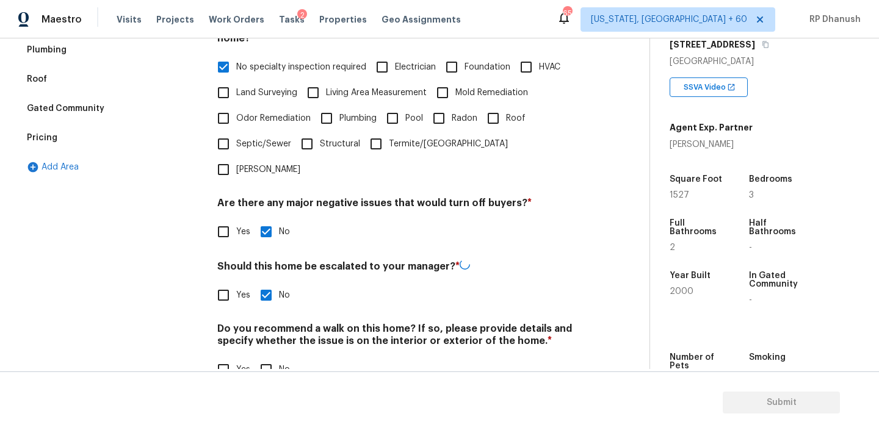
checkbox input "true"
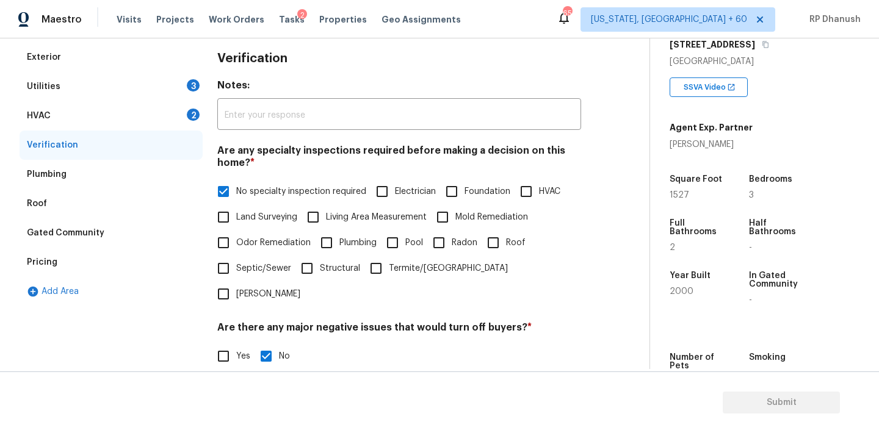
scroll to position [142, 0]
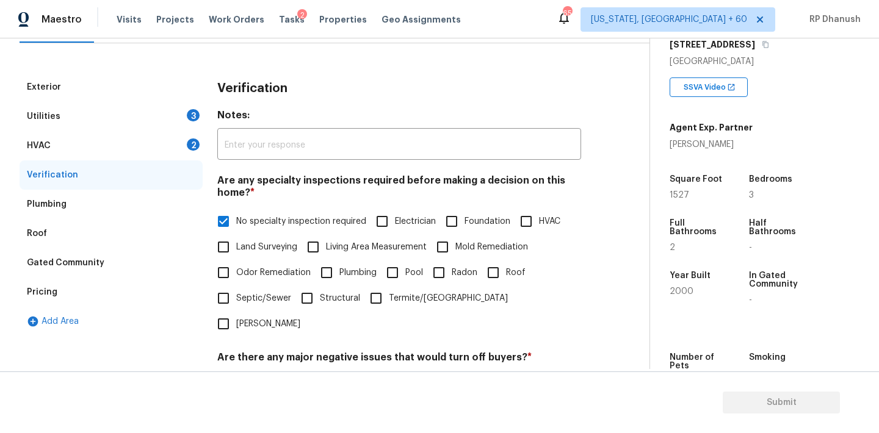
click at [171, 144] on div "HVAC 2" at bounding box center [111, 145] width 183 height 29
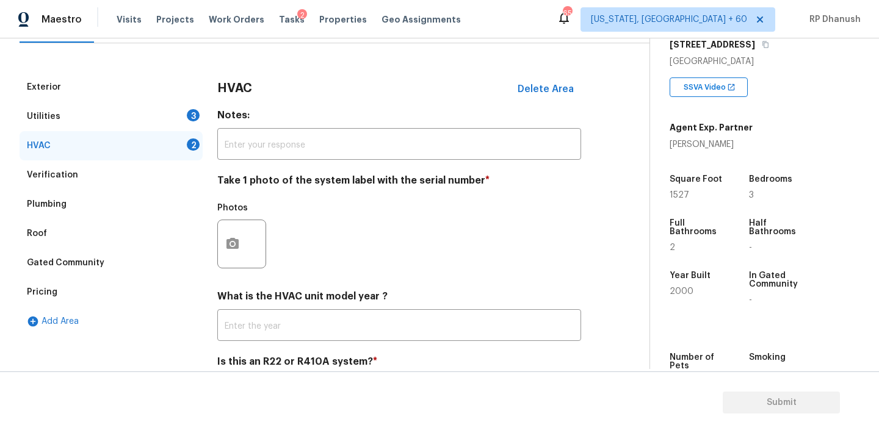
scroll to position [184, 0]
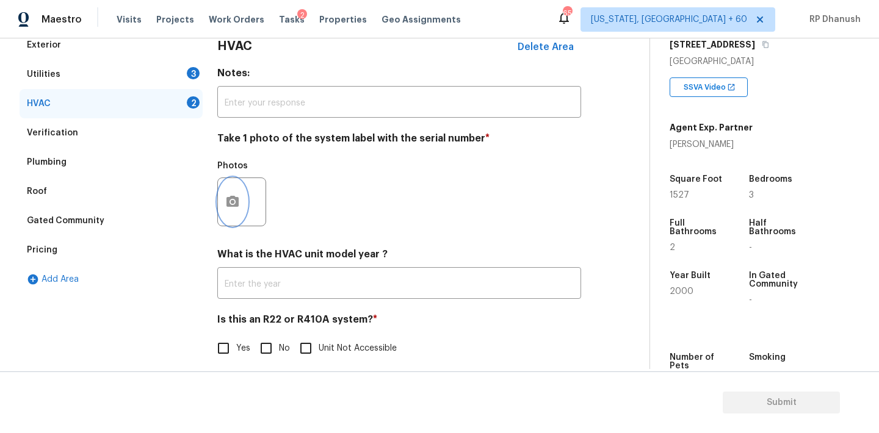
click at [223, 204] on button "button" at bounding box center [232, 202] width 29 height 48
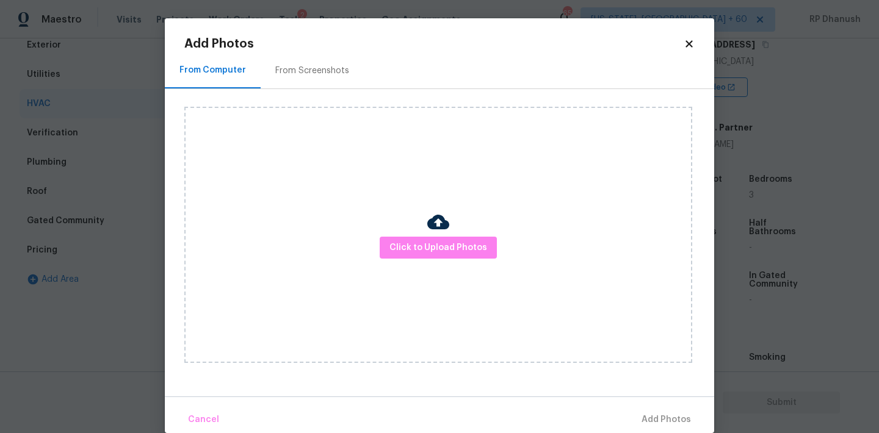
drag, startPoint x: 287, startPoint y: 73, endPoint x: 317, endPoint y: 70, distance: 29.4
click at [287, 73] on div "From Screenshots" at bounding box center [312, 71] width 74 height 12
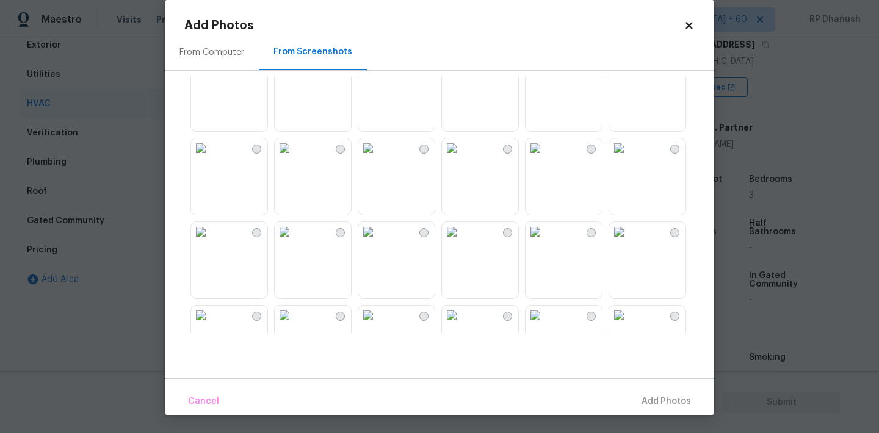
scroll to position [922, 0]
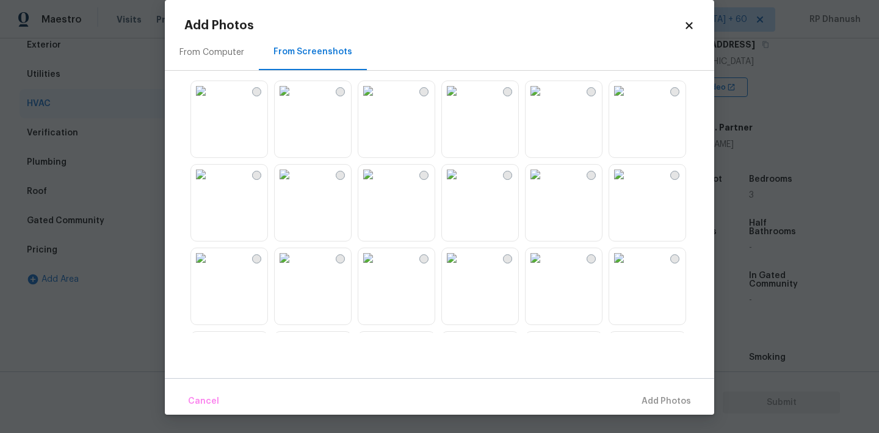
click at [211, 184] on img at bounding box center [201, 175] width 20 height 20
click at [646, 393] on button "Add 1 Photo(s)" at bounding box center [660, 402] width 70 height 26
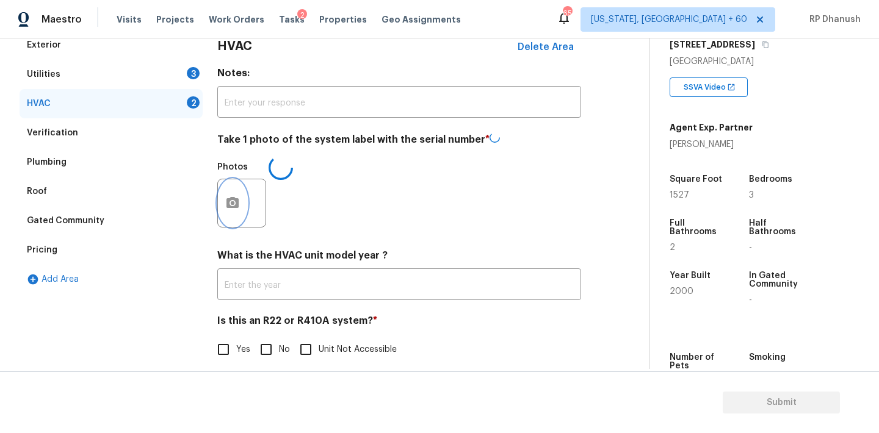
scroll to position [0, 0]
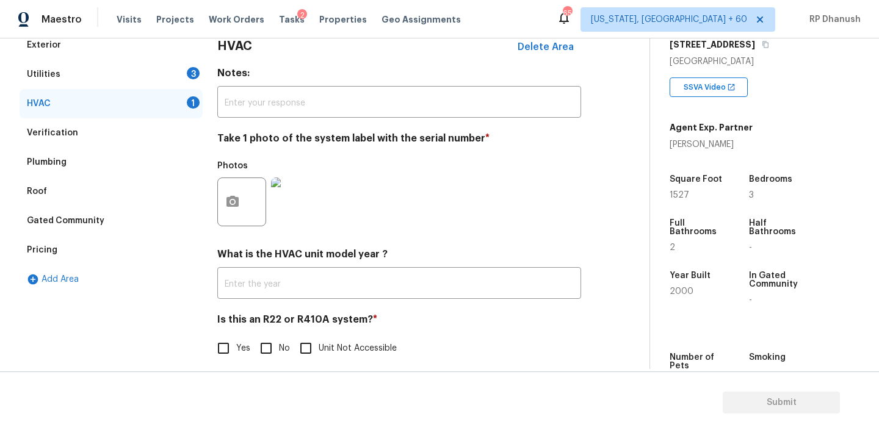
click at [278, 364] on div "HVAC Delete Area Notes: ​ Take 1 photo of the system label with the serial numb…" at bounding box center [399, 203] width 364 height 345
click at [258, 350] on input "No" at bounding box center [266, 349] width 26 height 26
checkbox input "true"
click at [178, 70] on div "Utilities 3" at bounding box center [111, 74] width 183 height 29
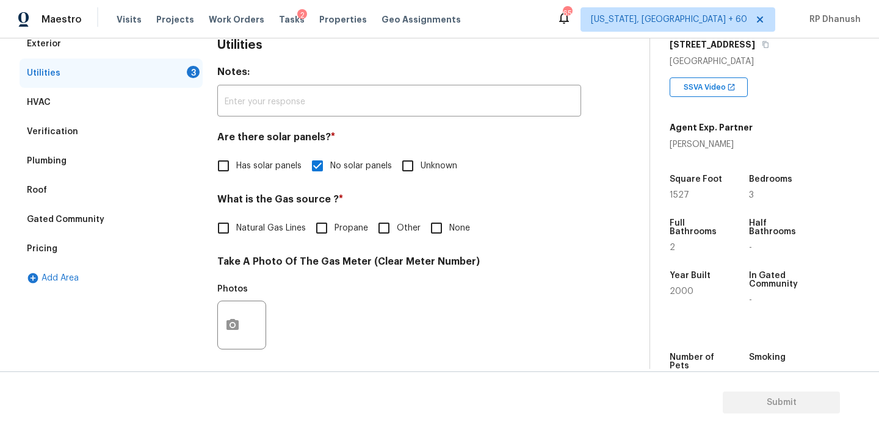
scroll to position [186, 0]
click at [165, 20] on span "Projects" at bounding box center [175, 19] width 38 height 12
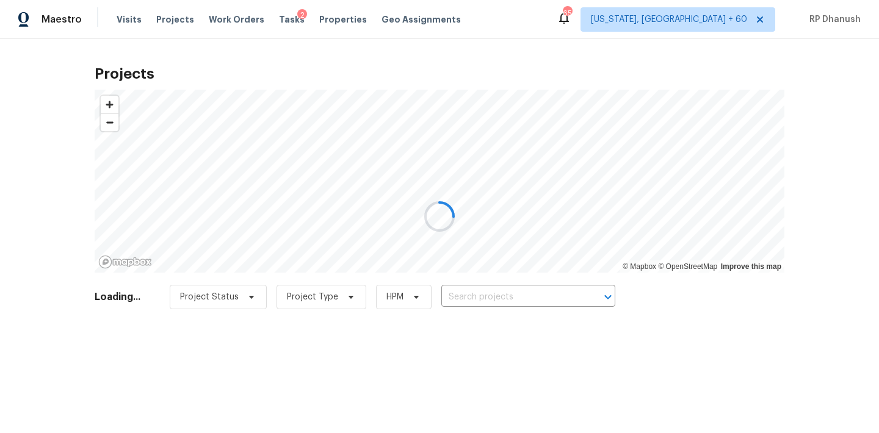
click at [278, 18] on div at bounding box center [439, 216] width 879 height 433
click at [276, 22] on div at bounding box center [439, 216] width 879 height 433
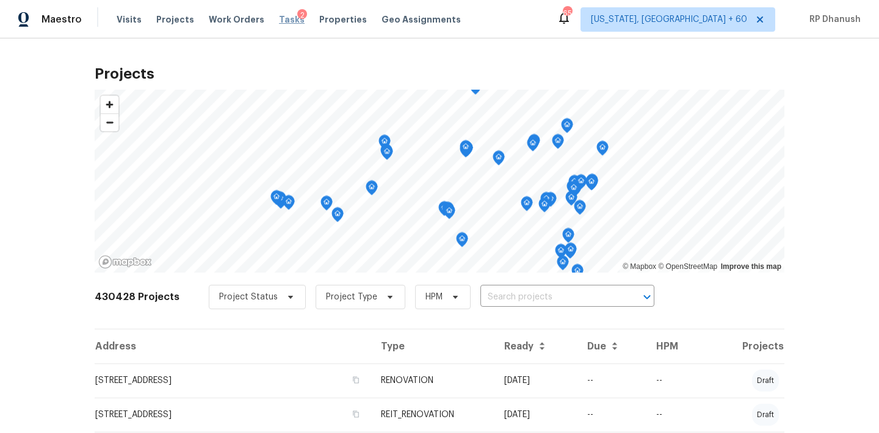
click at [279, 17] on span "Tasks" at bounding box center [292, 19] width 26 height 9
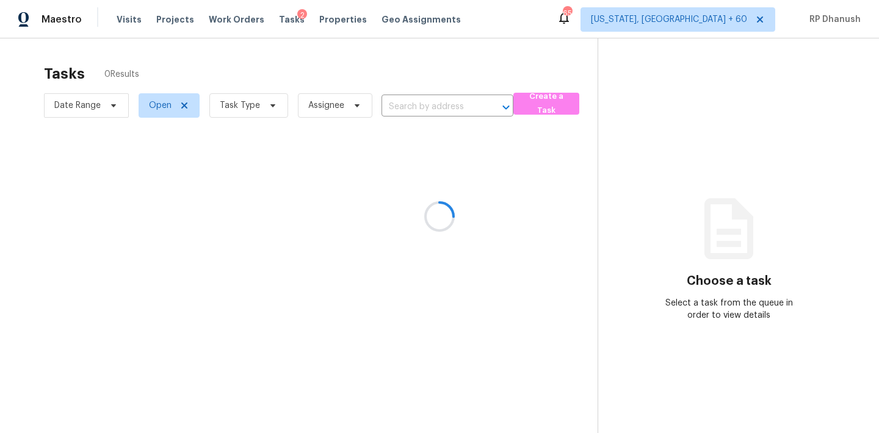
click at [430, 118] on div at bounding box center [439, 216] width 879 height 433
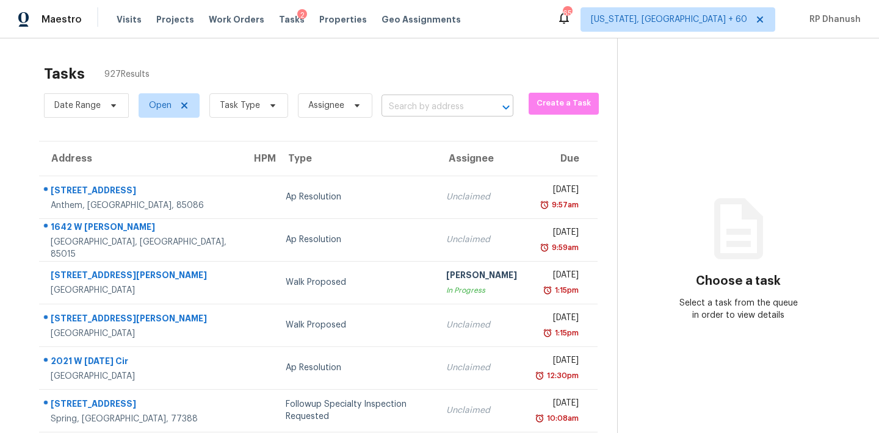
click at [398, 98] on input "text" at bounding box center [430, 107] width 98 height 19
paste input "415 Cedarhurst Rd, Lawrenceville, GA 30045"
type input "415 Cedarhurst Rd, Lawrenceville, GA 30045"
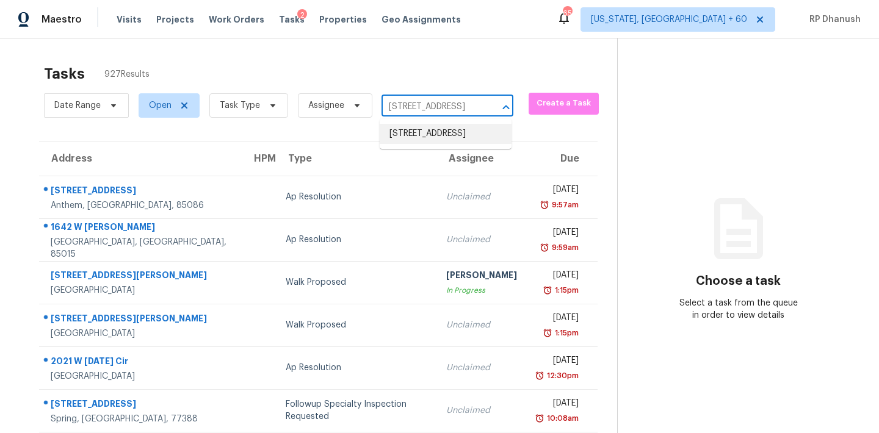
click at [436, 144] on li "415 Cedarhurst Rd, Lawrenceville, GA 30045" at bounding box center [446, 134] width 132 height 20
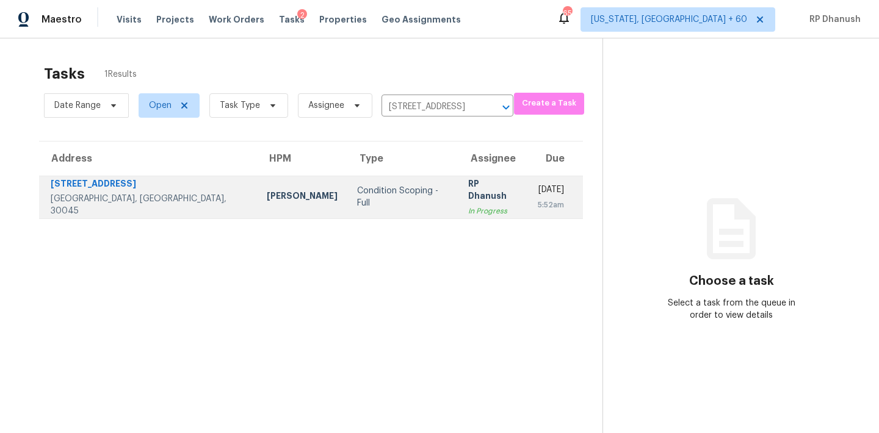
click at [538, 207] on div "5:52am" at bounding box center [551, 205] width 26 height 12
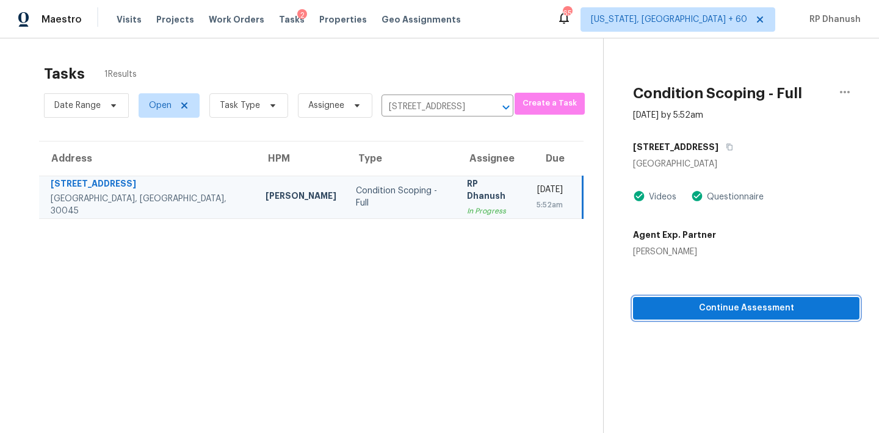
click at [735, 307] on span "Continue Assessment" at bounding box center [746, 308] width 207 height 15
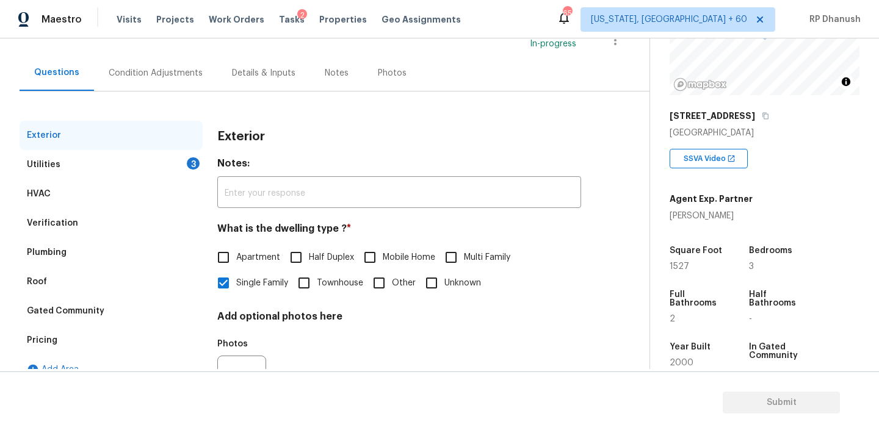
scroll to position [110, 0]
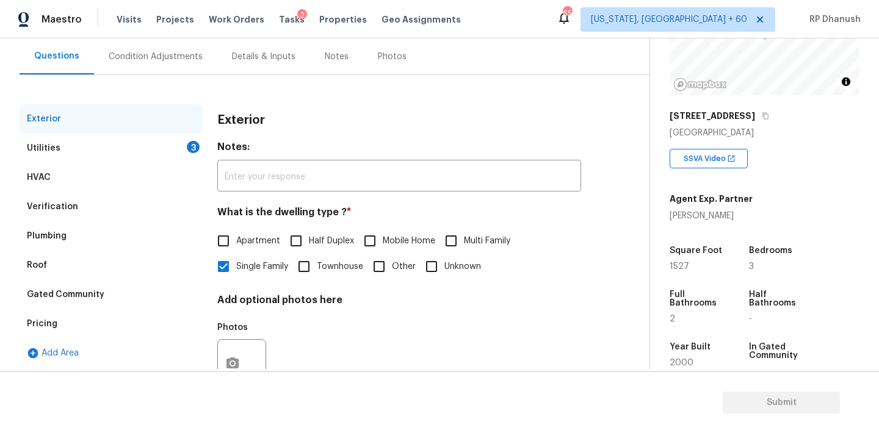
click at [176, 146] on div "Utilities 3" at bounding box center [111, 148] width 183 height 29
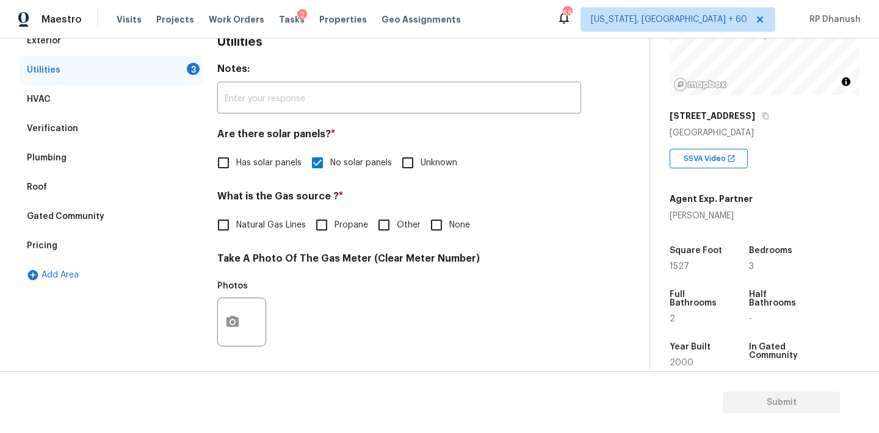
scroll to position [296, 0]
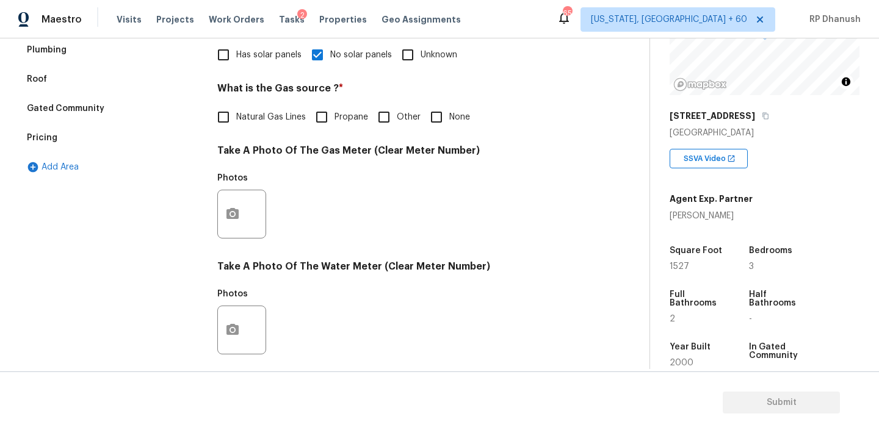
click at [223, 128] on input "Natural Gas Lines" at bounding box center [224, 117] width 26 height 26
click at [225, 121] on input "Natural Gas Lines" at bounding box center [224, 119] width 26 height 26
checkbox input "false"
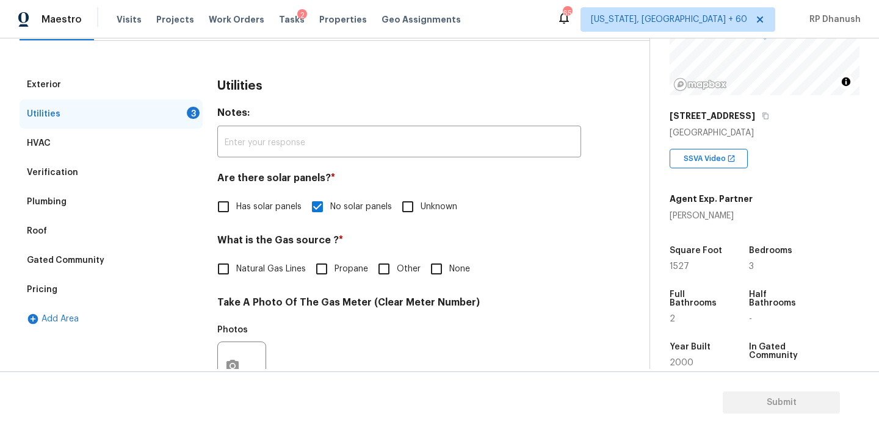
scroll to position [4, 0]
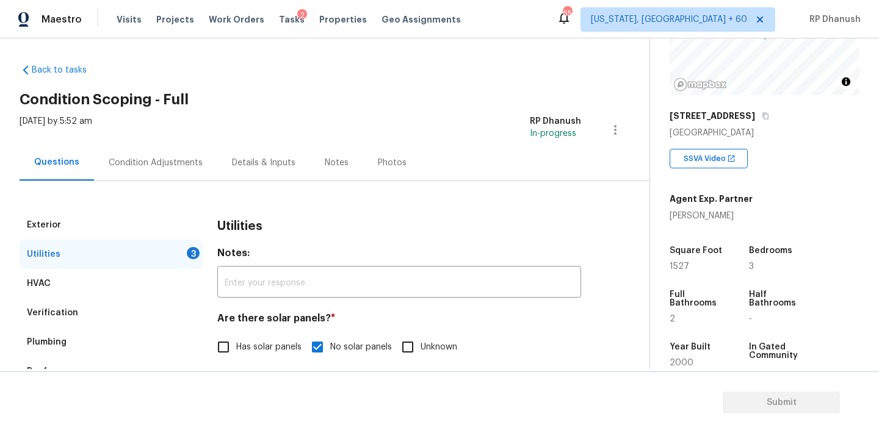
click at [174, 159] on div "Condition Adjustments" at bounding box center [156, 163] width 94 height 12
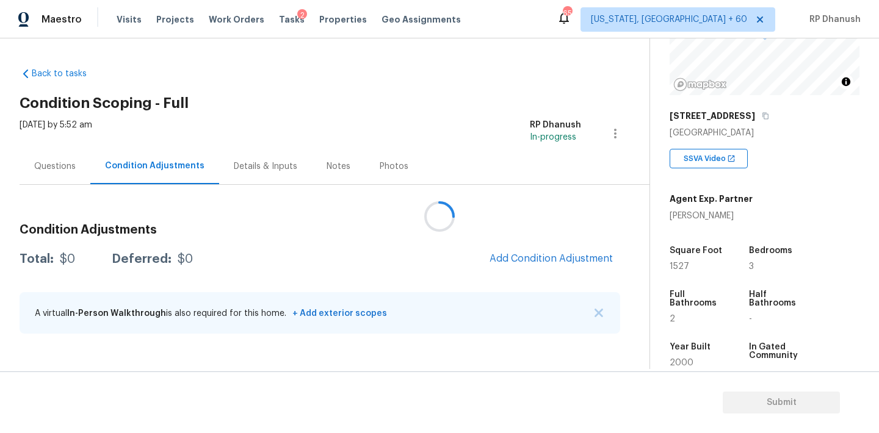
click at [514, 259] on div at bounding box center [439, 216] width 879 height 433
click at [516, 258] on div at bounding box center [439, 216] width 879 height 433
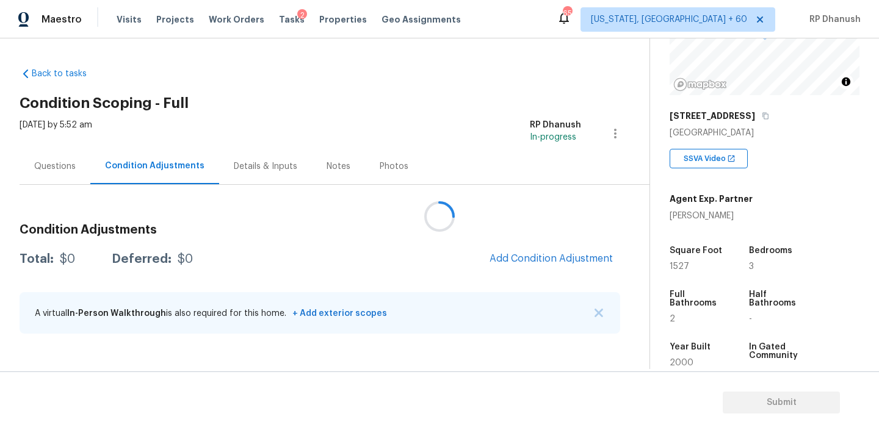
click at [516, 258] on div at bounding box center [439, 216] width 879 height 433
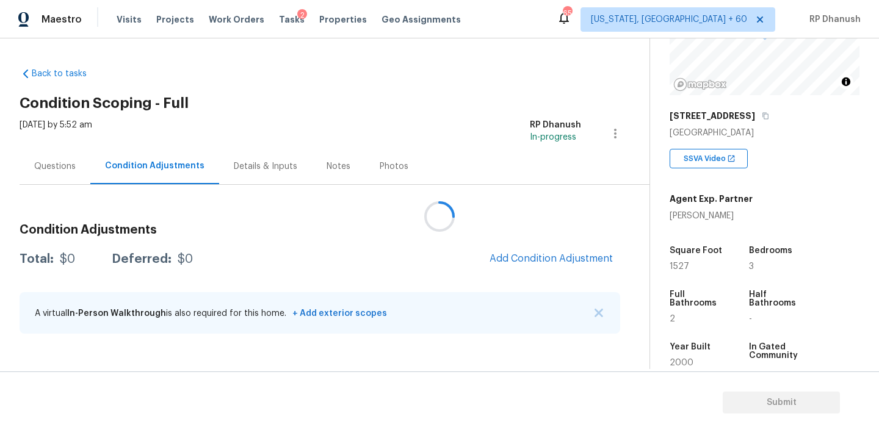
click at [516, 258] on div at bounding box center [439, 216] width 879 height 433
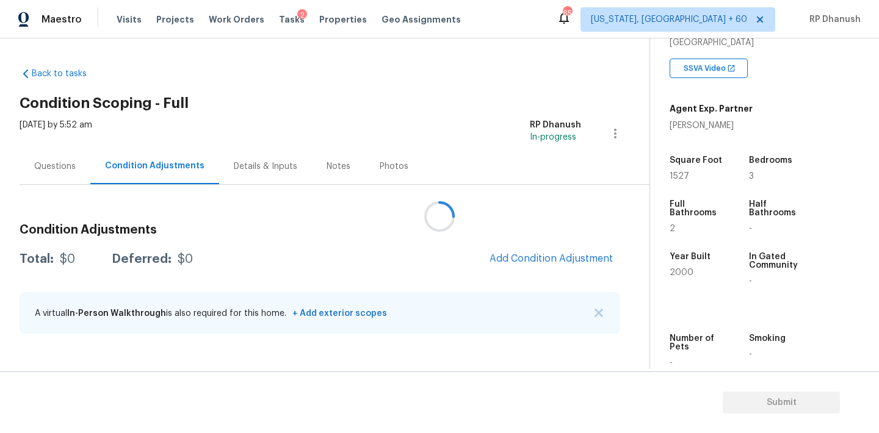
scroll to position [200, 0]
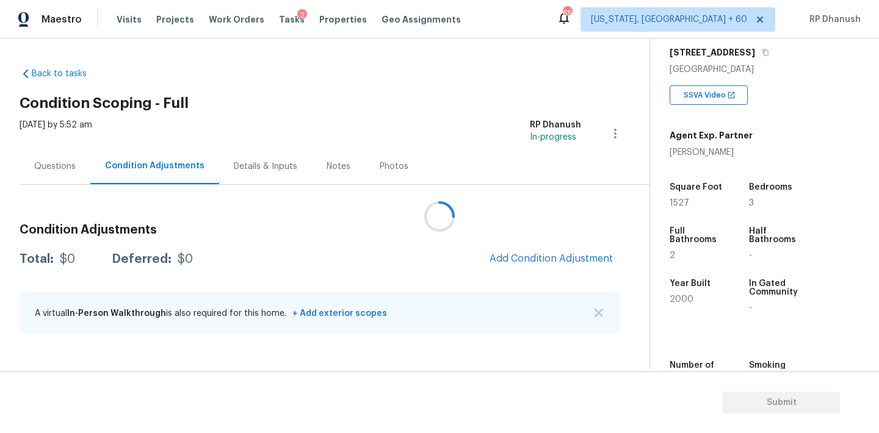
click at [582, 256] on div at bounding box center [439, 216] width 879 height 433
click at [582, 261] on div at bounding box center [439, 216] width 879 height 433
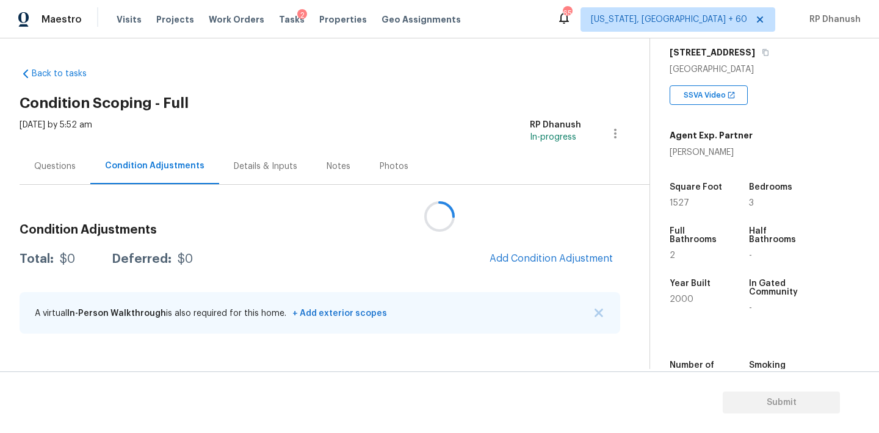
click at [582, 261] on div at bounding box center [439, 216] width 879 height 433
click at [580, 261] on div at bounding box center [439, 216] width 879 height 433
click at [578, 261] on div at bounding box center [439, 216] width 879 height 433
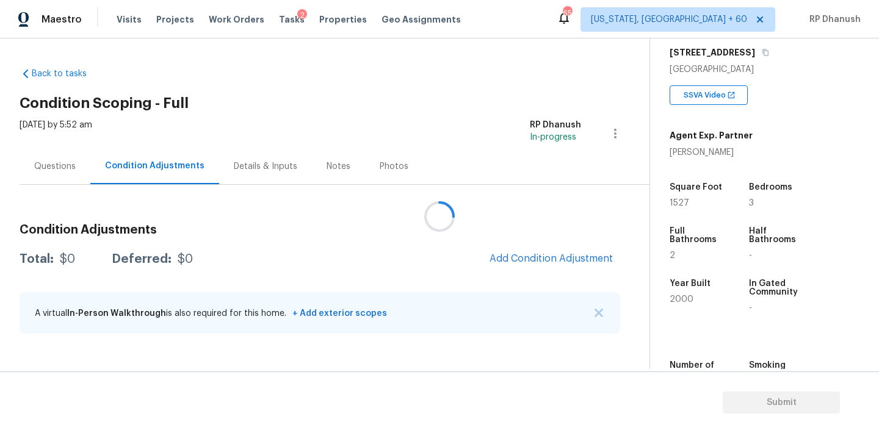
click at [578, 261] on div at bounding box center [439, 216] width 879 height 433
click at [564, 263] on span "Add Condition Adjustment" at bounding box center [550, 258] width 123 height 11
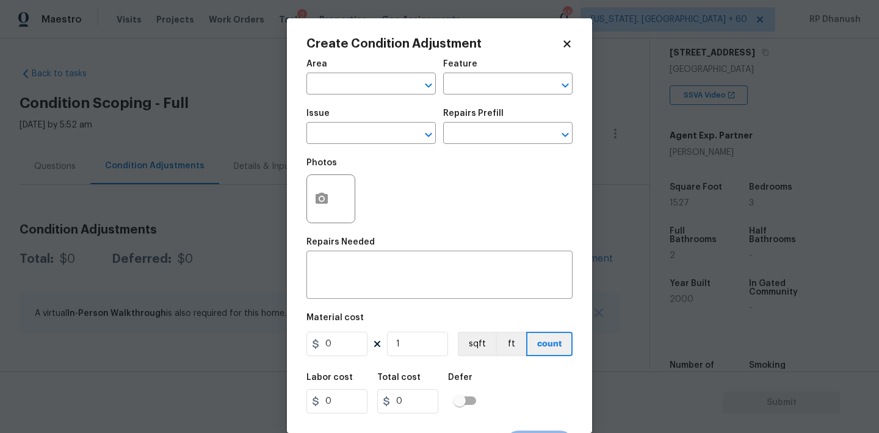
click at [297, 264] on div "Create Condition Adjustment Area ​ Feature ​ Issue ​ Repairs Prefill ​ Photos R…" at bounding box center [439, 225] width 305 height 415
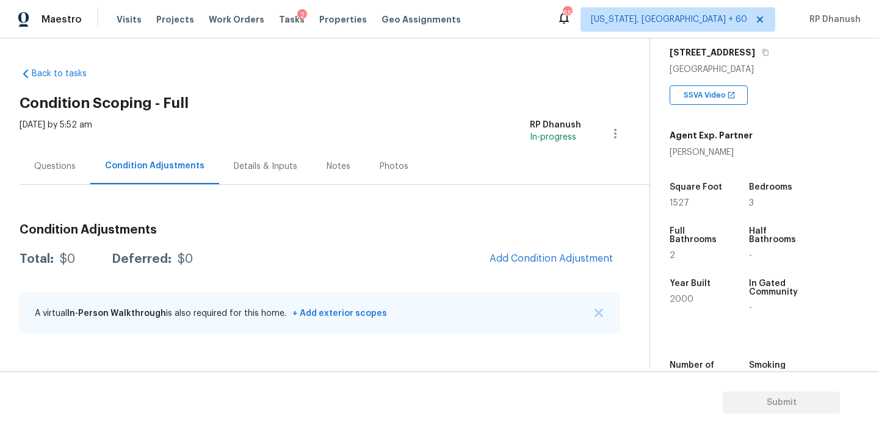
click at [285, 245] on body "Maestro Visits Projects Work Orders Tasks 2 Properties Geo Assignments 651 Wash…" at bounding box center [439, 216] width 879 height 433
click at [551, 242] on div "Condition Adjustments Total: $0 Deferred: $0 Add Condition Adjustment A virtual…" at bounding box center [320, 279] width 600 height 131
click at [542, 256] on span "Add Condition Adjustment" at bounding box center [550, 258] width 123 height 11
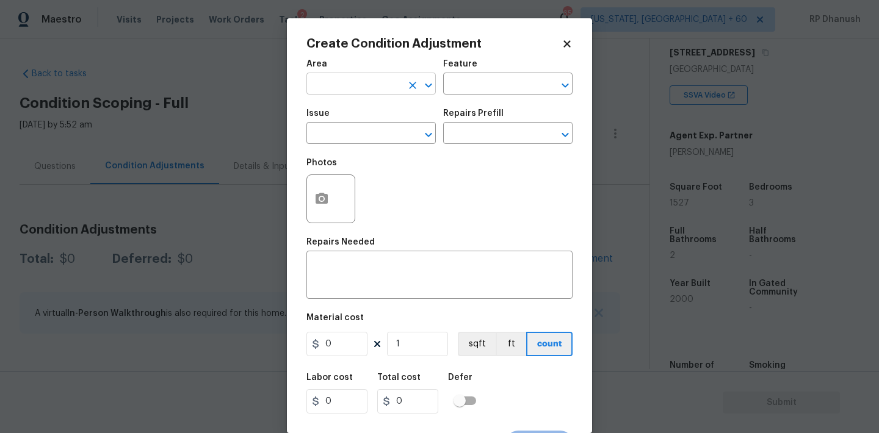
click at [394, 77] on input "text" at bounding box center [353, 85] width 95 height 19
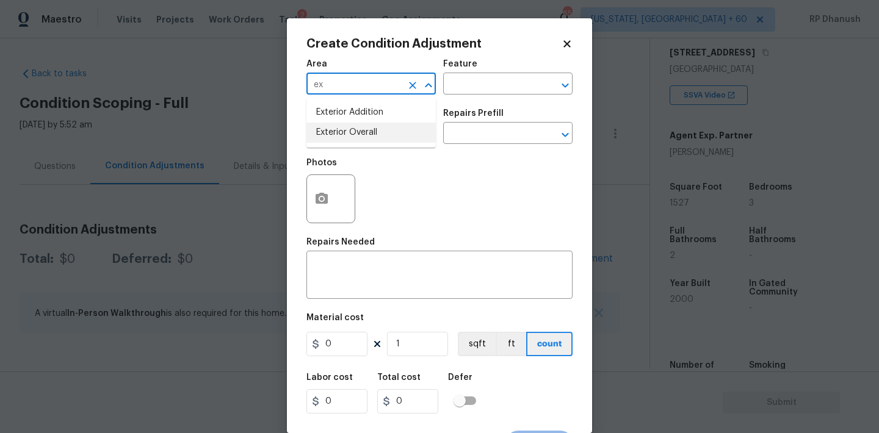
click at [360, 126] on li "Exterior Overall" at bounding box center [370, 133] width 129 height 20
type input "Exterior Overall"
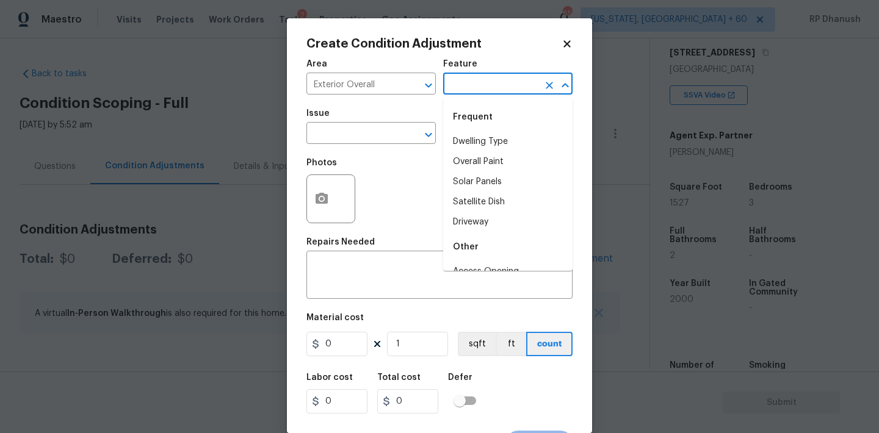
click at [507, 91] on input "text" at bounding box center [490, 85] width 95 height 19
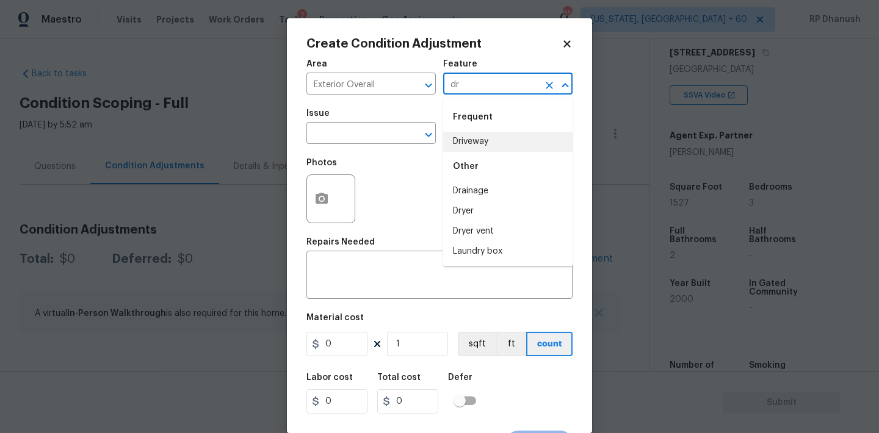
click at [470, 139] on li "Driveway" at bounding box center [507, 142] width 129 height 20
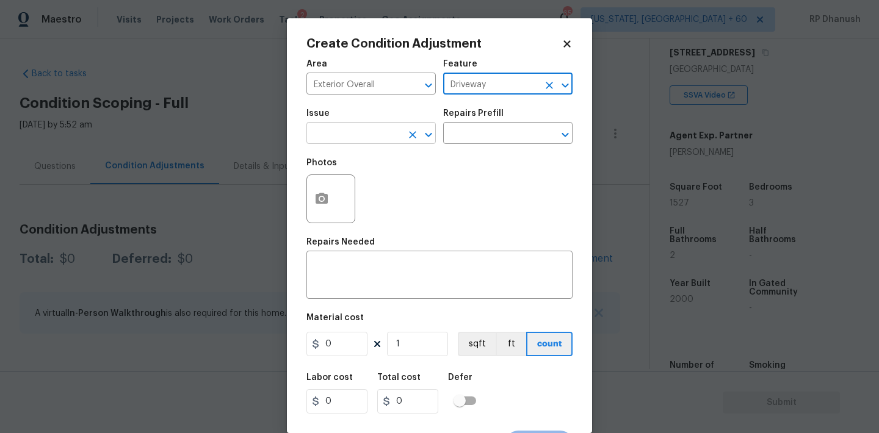
type input "Driveway"
click at [378, 139] on input "text" at bounding box center [353, 134] width 95 height 19
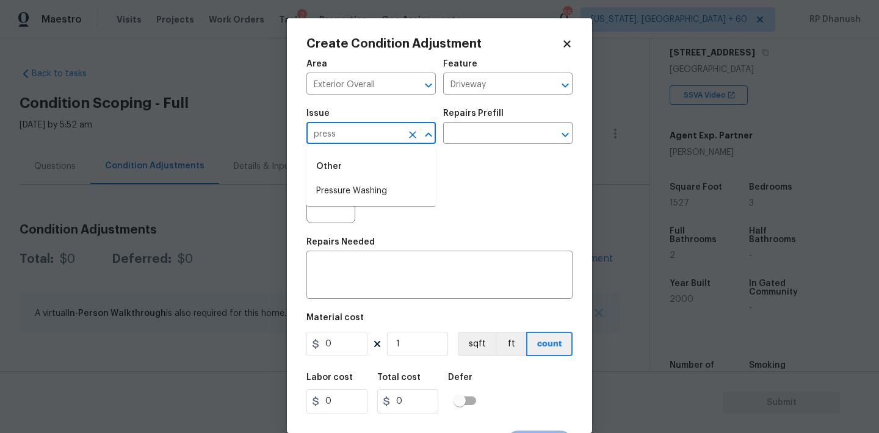
click at [369, 182] on li "Pressure Washing" at bounding box center [370, 191] width 129 height 20
type input "Pressure Washing"
click at [507, 141] on input "text" at bounding box center [490, 134] width 95 height 19
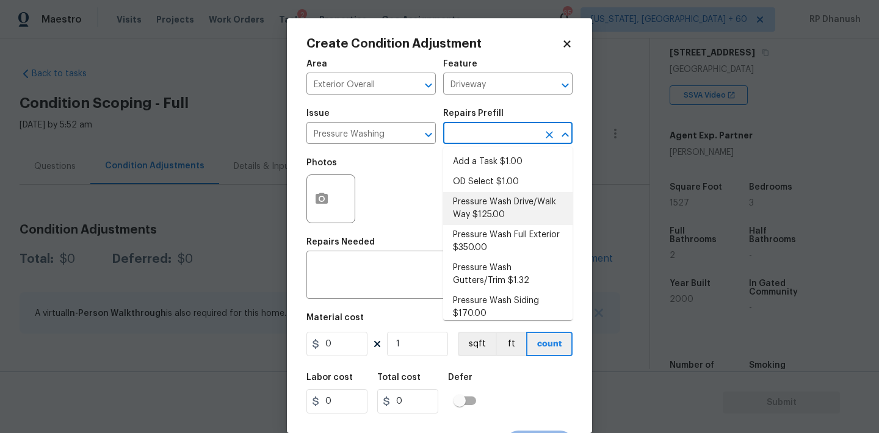
scroll to position [9, 0]
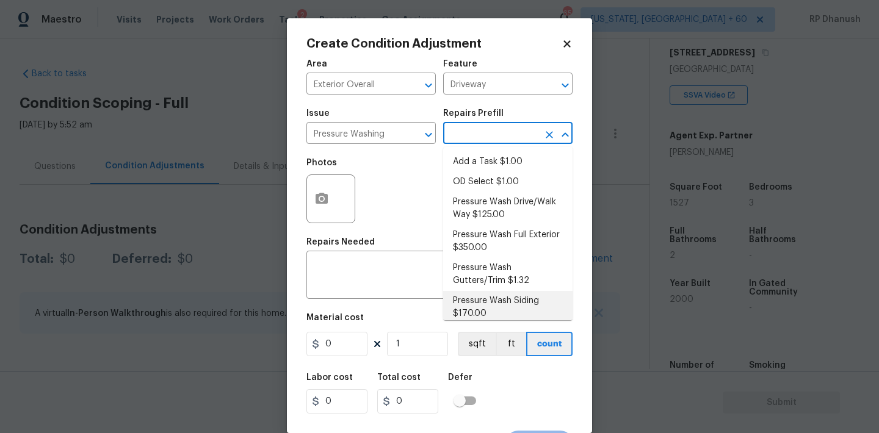
click at [486, 139] on input "text" at bounding box center [490, 134] width 95 height 19
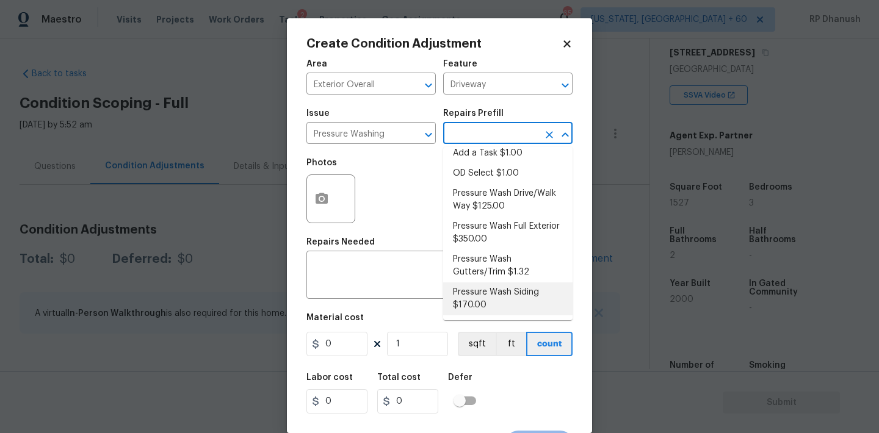
click at [469, 302] on li "Pressure Wash Siding $170.00" at bounding box center [507, 299] width 129 height 33
type input "Siding"
type textarea "Protect areas as needed for pressure washing. Pressure wash the siding on the h…"
type input "170"
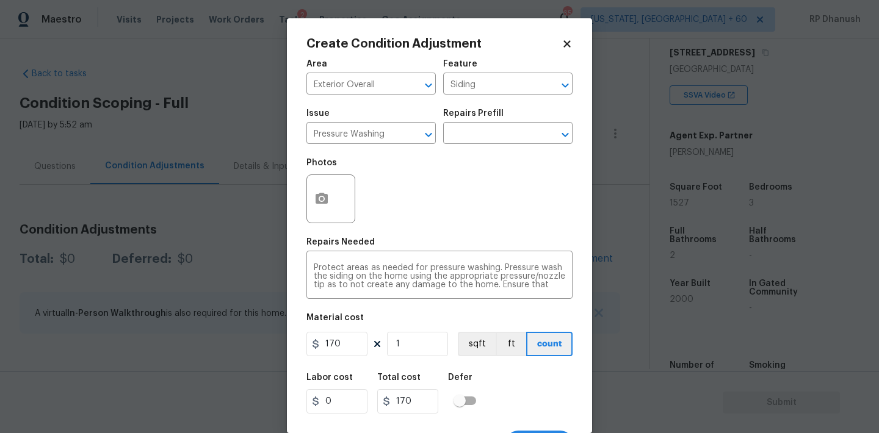
click at [368, 345] on div "170 1 sqft ft count" at bounding box center [439, 344] width 266 height 24
click at [352, 344] on input "170" at bounding box center [336, 344] width 61 height 24
type input "200"
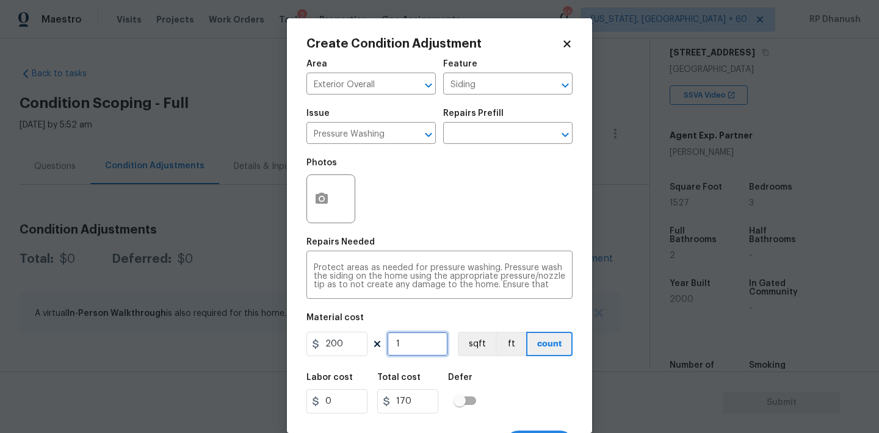
type input "200"
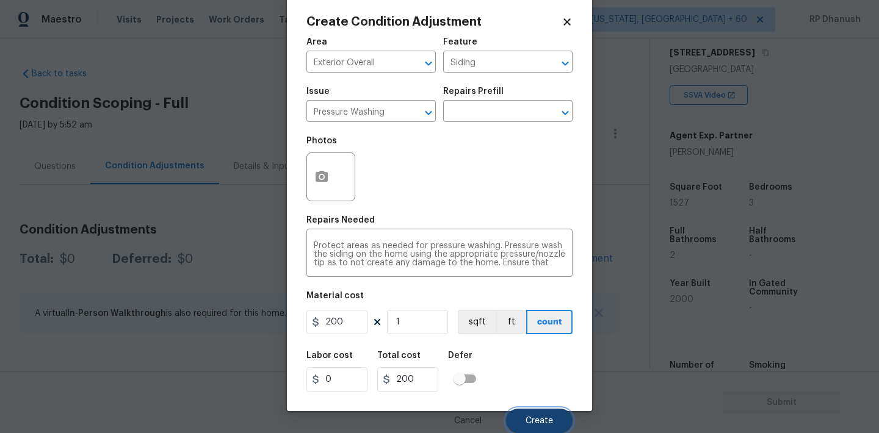
click at [521, 413] on button "Create" at bounding box center [539, 421] width 67 height 24
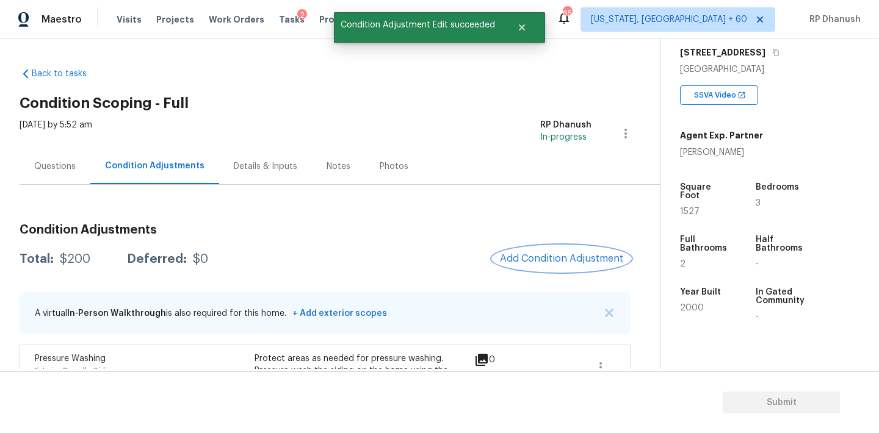
scroll to position [93, 0]
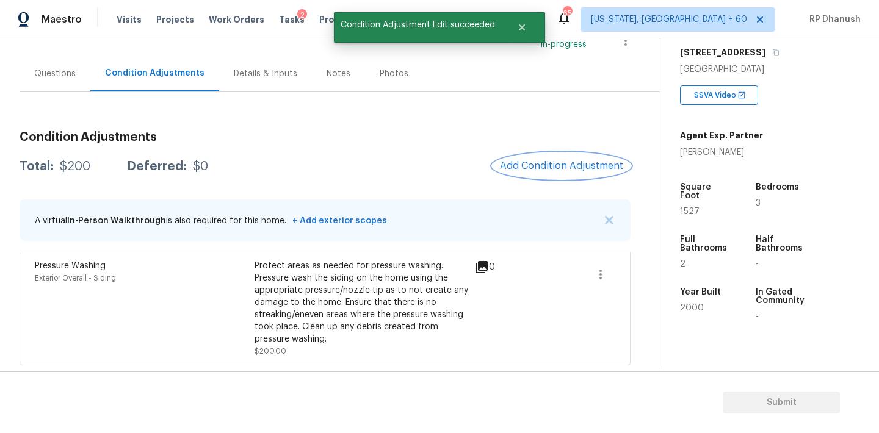
click at [528, 168] on span "Add Condition Adjustment" at bounding box center [561, 165] width 123 height 11
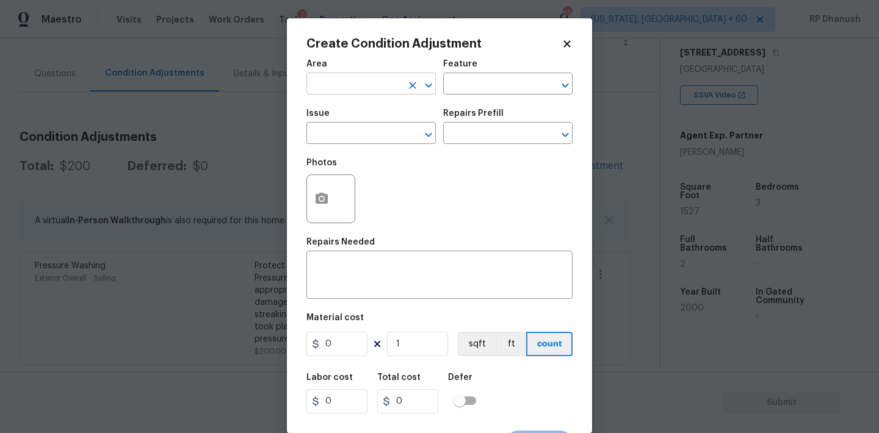
click at [355, 82] on input "text" at bounding box center [353, 85] width 95 height 19
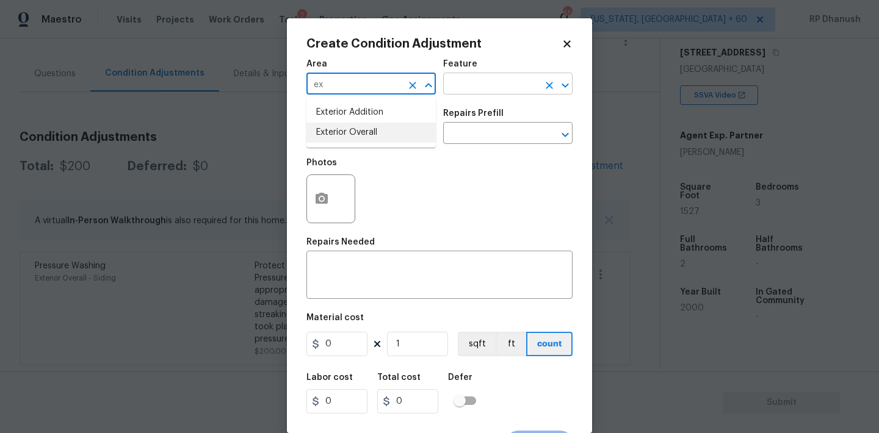
click at [342, 131] on li "Exterior Overall" at bounding box center [370, 133] width 129 height 20
type input "Exterior Overall"
click at [528, 84] on input "text" at bounding box center [490, 85] width 95 height 19
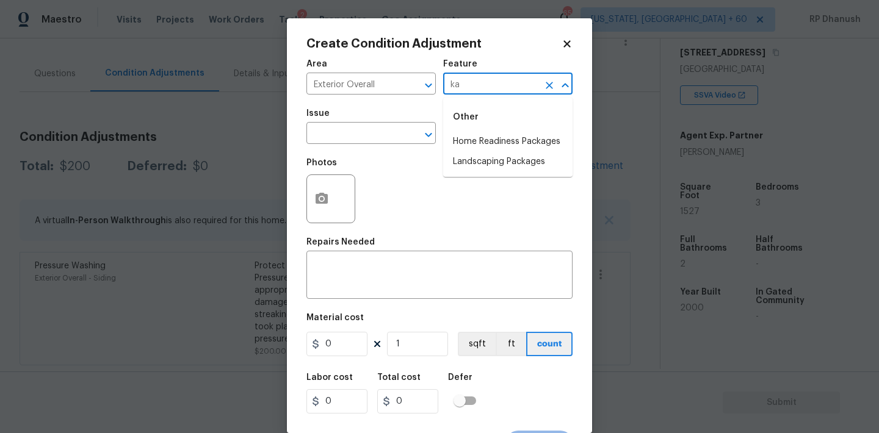
type input "k"
click at [511, 160] on li "Landscaping Packages" at bounding box center [507, 162] width 129 height 20
type input "Landscaping Packages"
click at [351, 137] on input "text" at bounding box center [353, 134] width 95 height 19
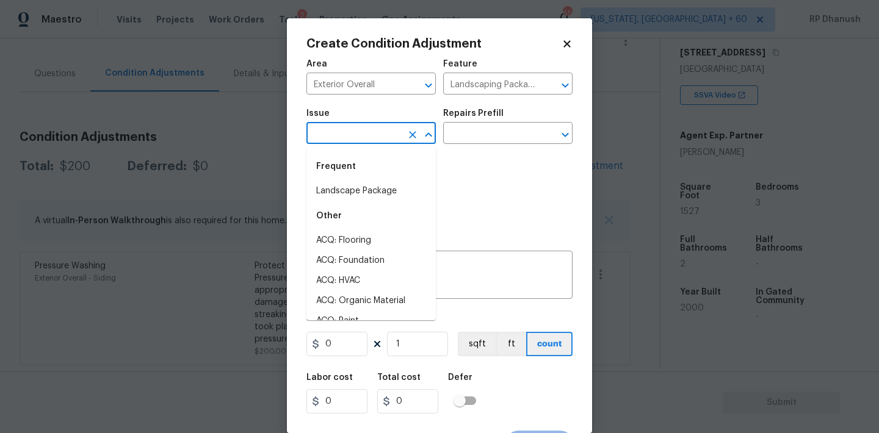
click at [351, 170] on div "Frequent" at bounding box center [370, 166] width 129 height 29
click at [363, 184] on li "Landscape Package" at bounding box center [370, 191] width 129 height 20
type input "Landscape Package"
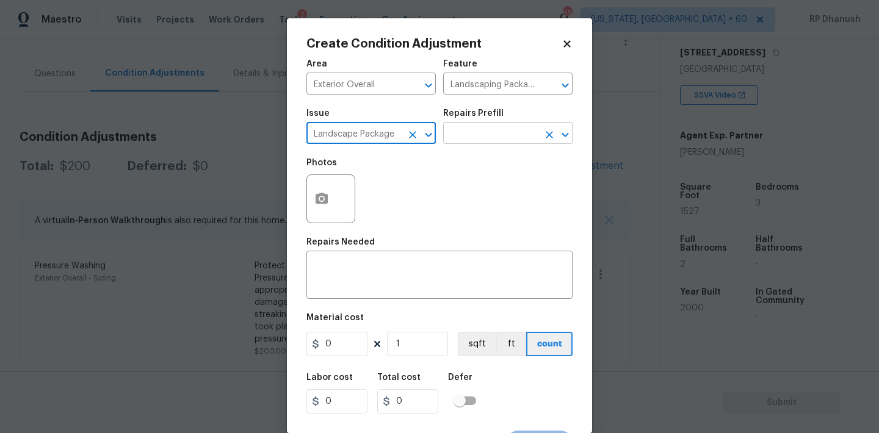
click at [485, 125] on input "text" at bounding box center [490, 134] width 95 height 19
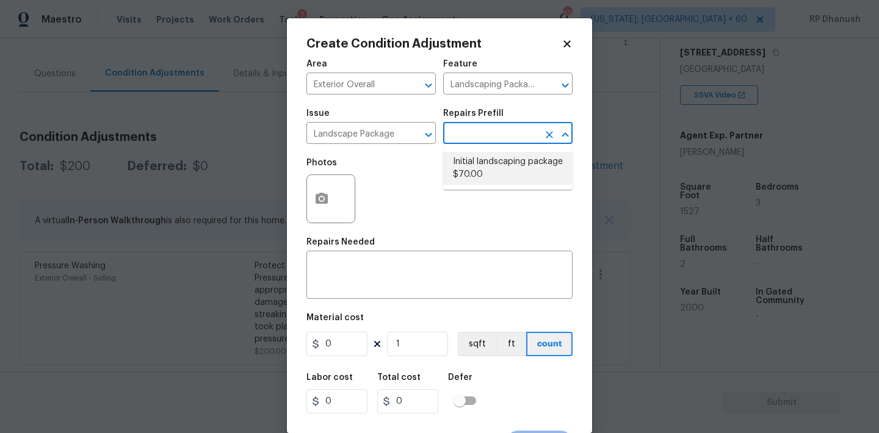
click at [480, 162] on li "Initial landscaping package $70.00" at bounding box center [507, 168] width 129 height 33
type input "Home Readiness Packages"
type textarea "Mowing of grass up to 6" in height. Mow, edge along driveways & sidewalks, trim…"
type input "70"
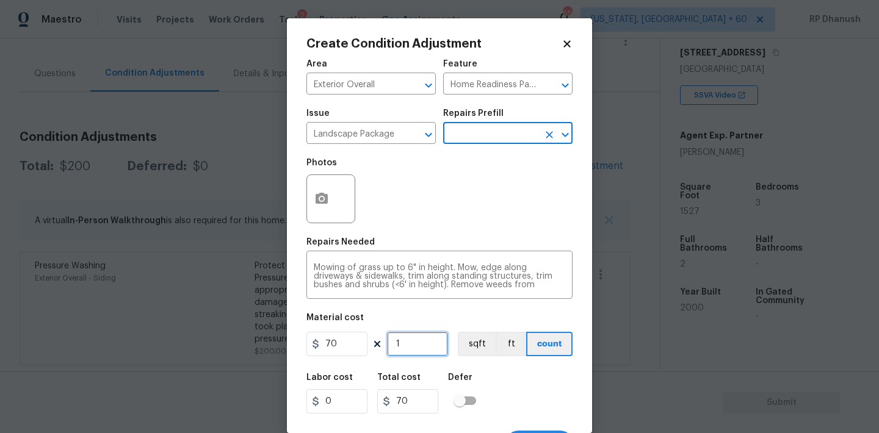
click at [416, 348] on input "1" at bounding box center [417, 344] width 61 height 24
type input "0"
type input "4"
type input "280"
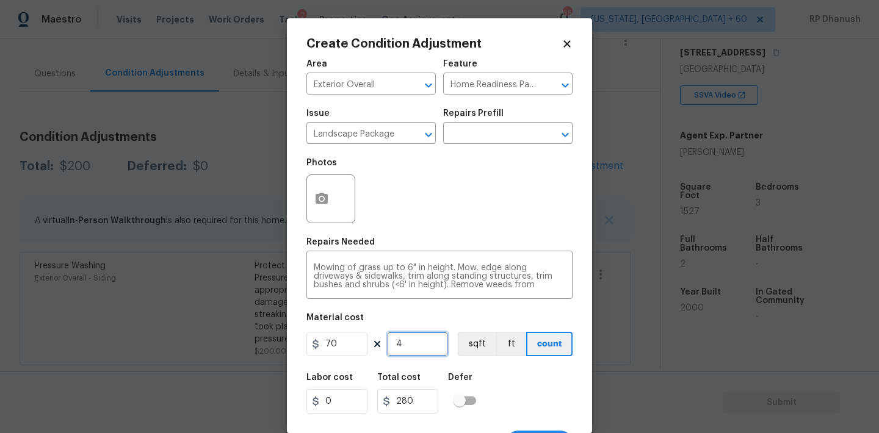
type input "4"
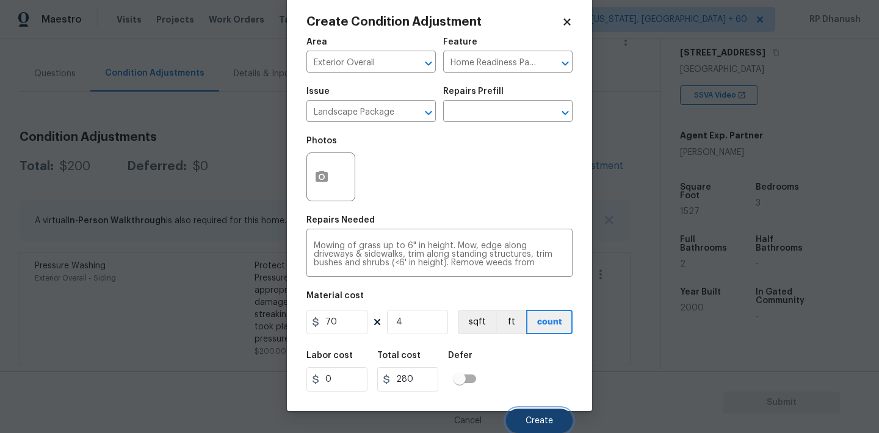
click at [517, 423] on button "Create" at bounding box center [539, 421] width 67 height 24
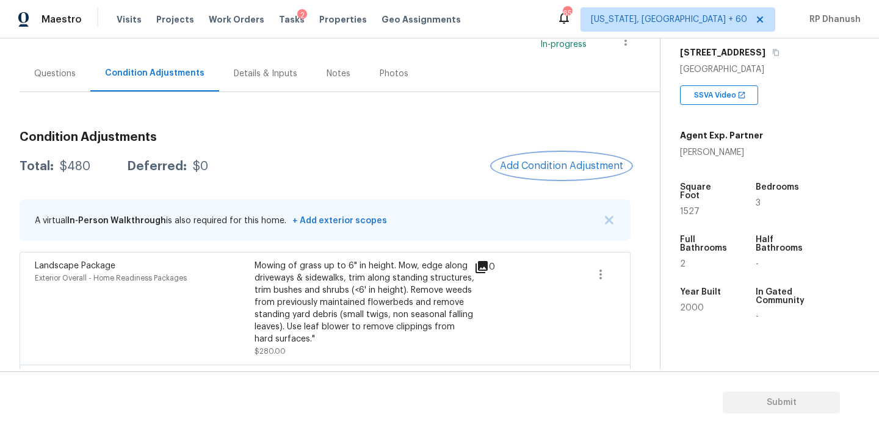
scroll to position [206, 0]
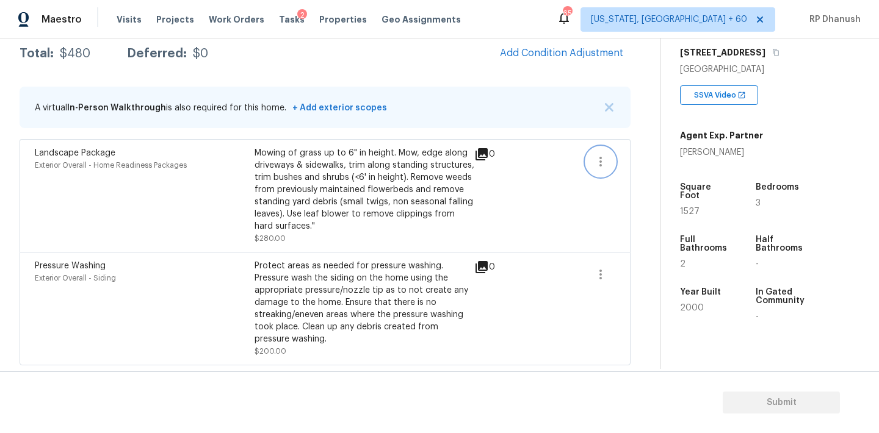
drag, startPoint x: 601, startPoint y: 154, endPoint x: 612, endPoint y: 154, distance: 11.0
click at [601, 154] on icon "button" at bounding box center [600, 161] width 15 height 15
click at [644, 160] on div "Edit" at bounding box center [669, 159] width 95 height 12
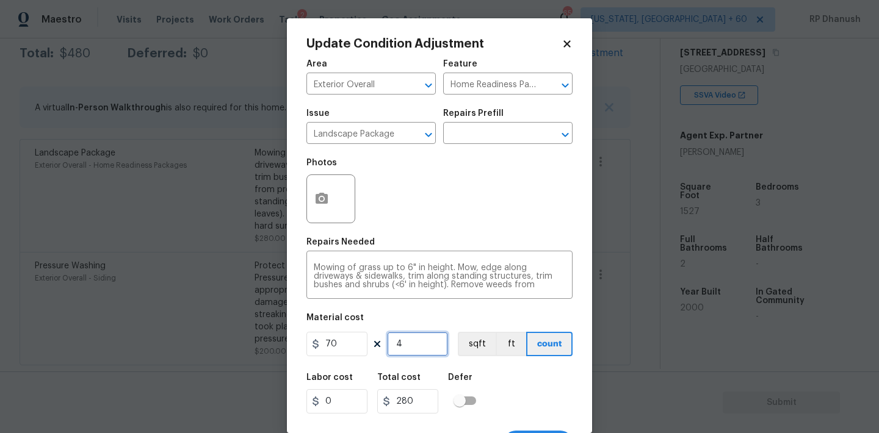
click at [430, 349] on input "4" at bounding box center [417, 344] width 61 height 24
type input "0"
type input "8"
type input "560"
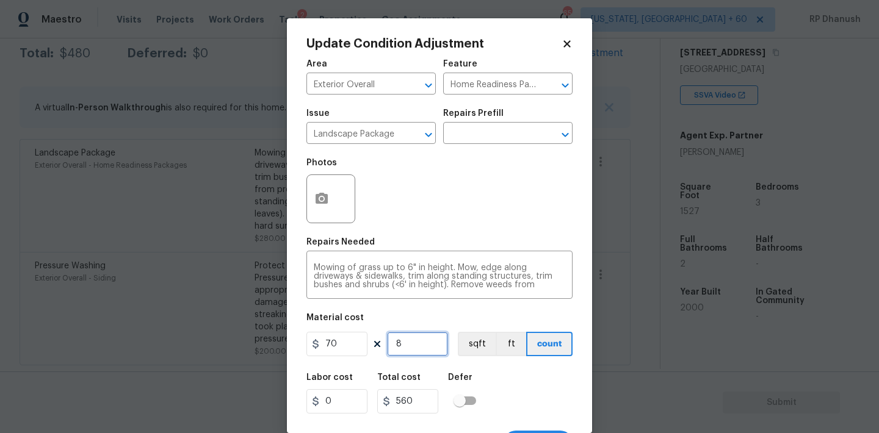
type input "8"
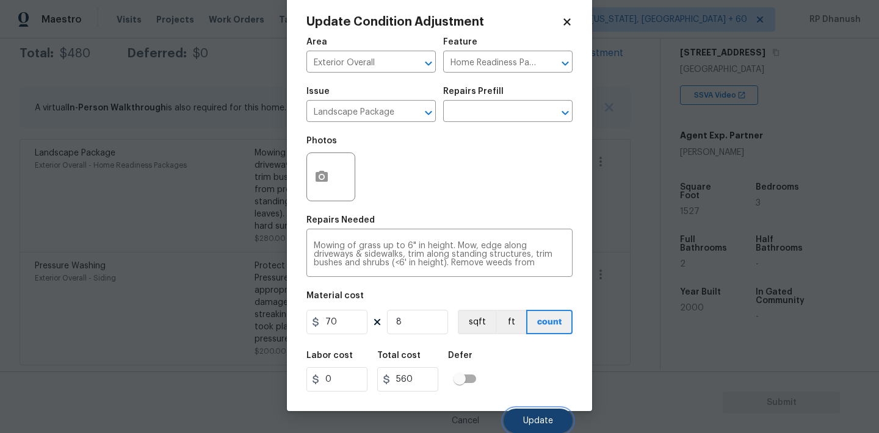
click at [549, 419] on span "Update" at bounding box center [538, 421] width 30 height 9
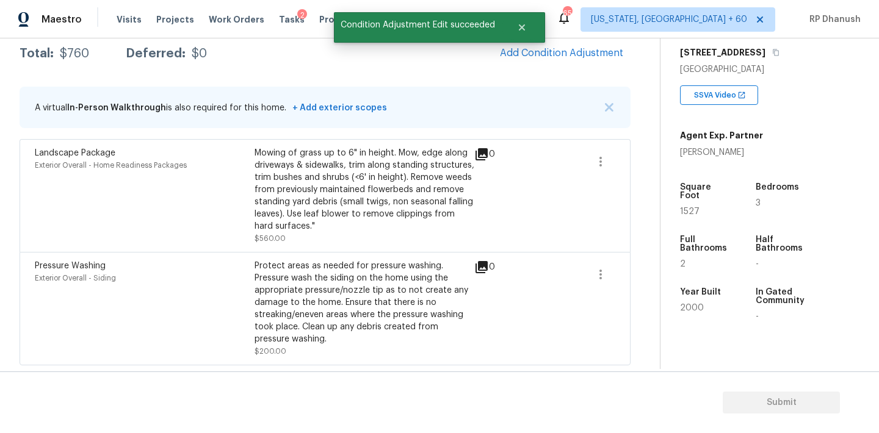
scroll to position [0, 0]
click at [580, 48] on span "Add Condition Adjustment" at bounding box center [561, 53] width 123 height 11
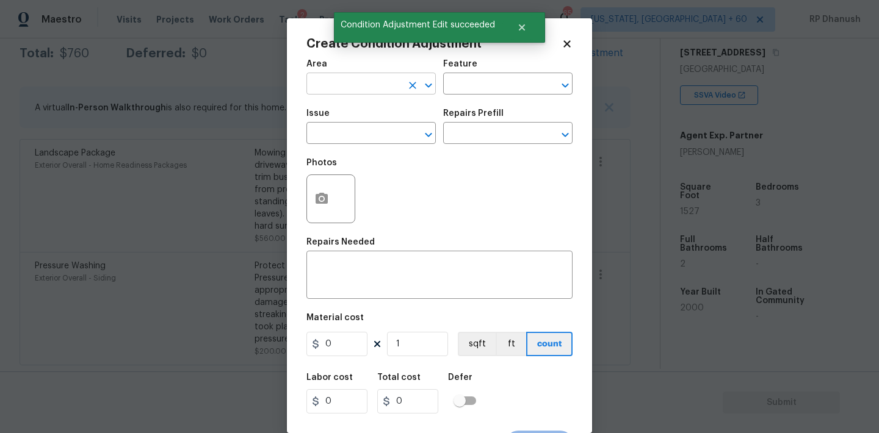
click at [371, 87] on input "text" at bounding box center [353, 85] width 95 height 19
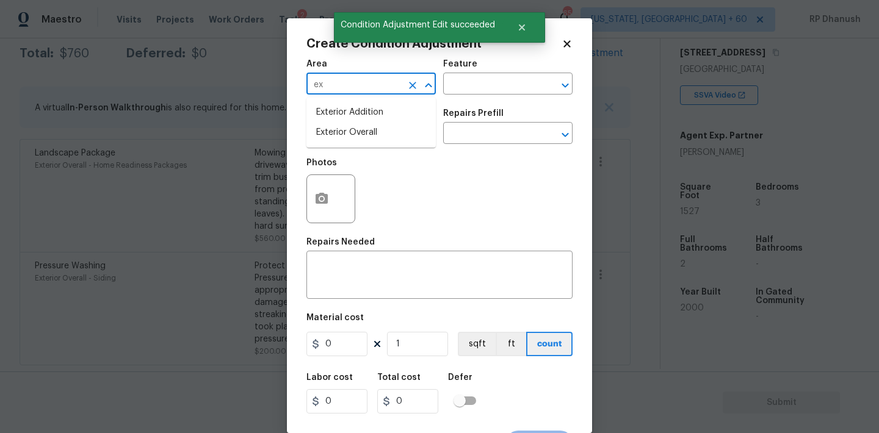
type input "ex"
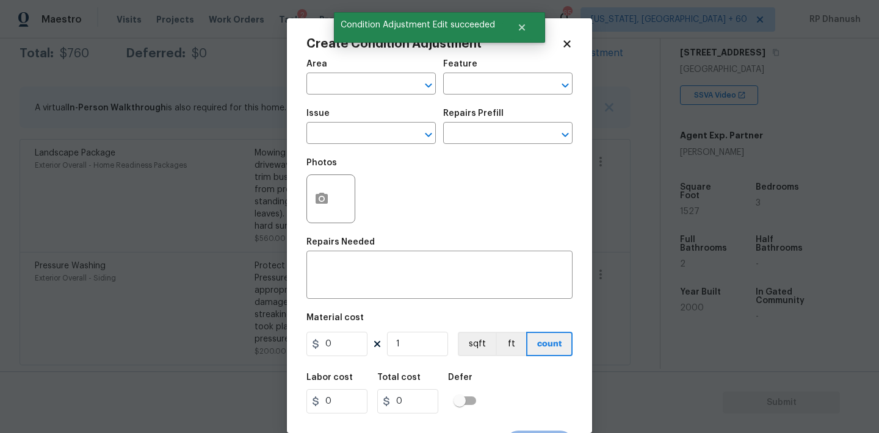
click at [354, 99] on span "Area ​" at bounding box center [370, 76] width 129 height 49
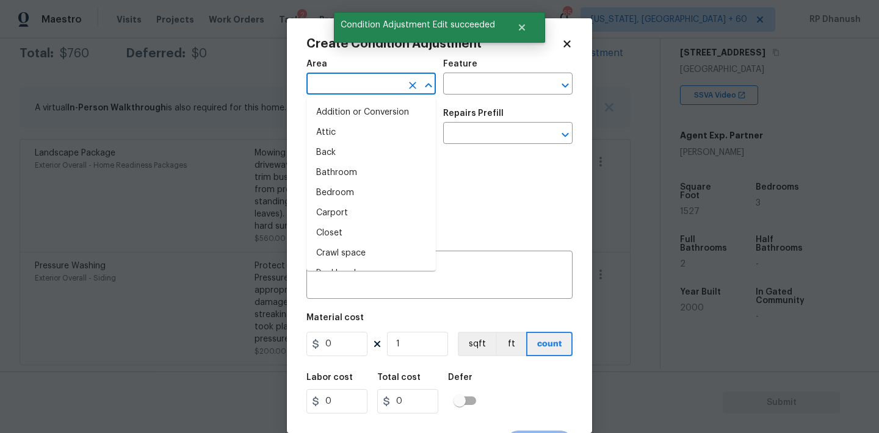
click at [355, 86] on input "text" at bounding box center [353, 85] width 95 height 19
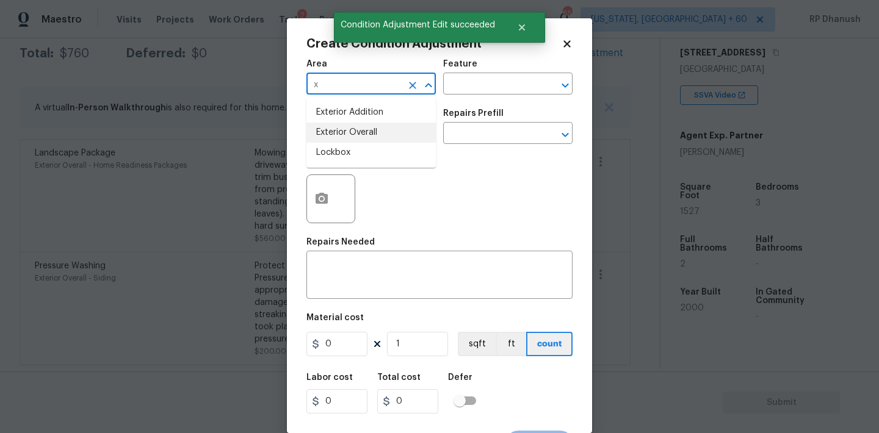
drag, startPoint x: 344, startPoint y: 128, endPoint x: 436, endPoint y: 94, distance: 98.8
click at [345, 128] on li "Exterior Overall" at bounding box center [370, 133] width 129 height 20
type input "Exterior Overall"
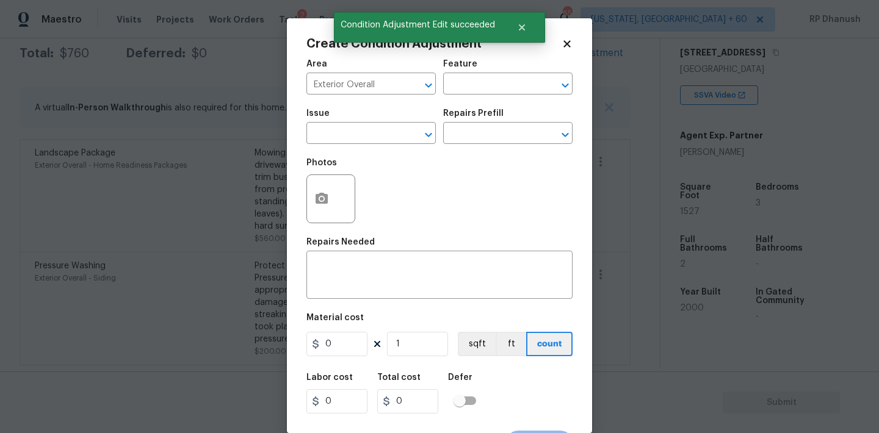
click at [436, 94] on div "Area Exterior Overall ​ Feature ​" at bounding box center [439, 76] width 266 height 49
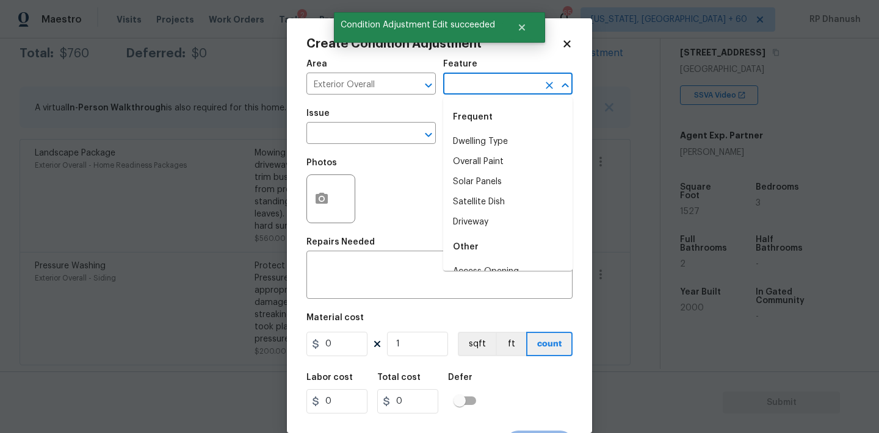
click at [460, 90] on input "text" at bounding box center [490, 85] width 95 height 19
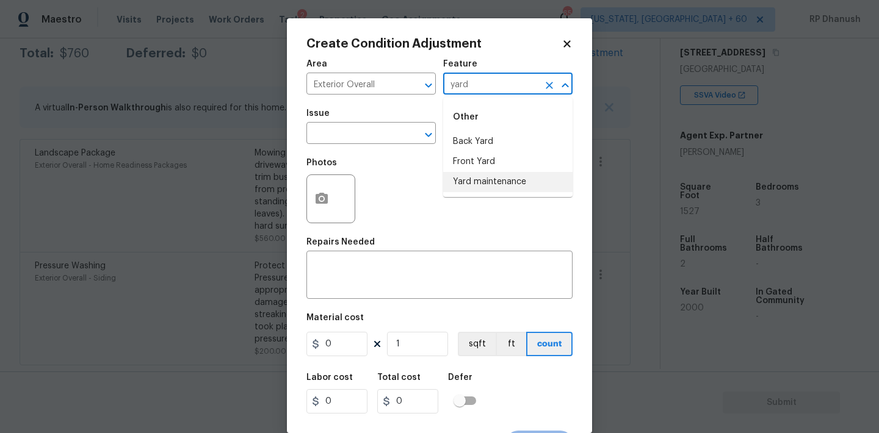
click at [464, 176] on li "Yard maintenance" at bounding box center [507, 182] width 129 height 20
type input "Yard maintenance"
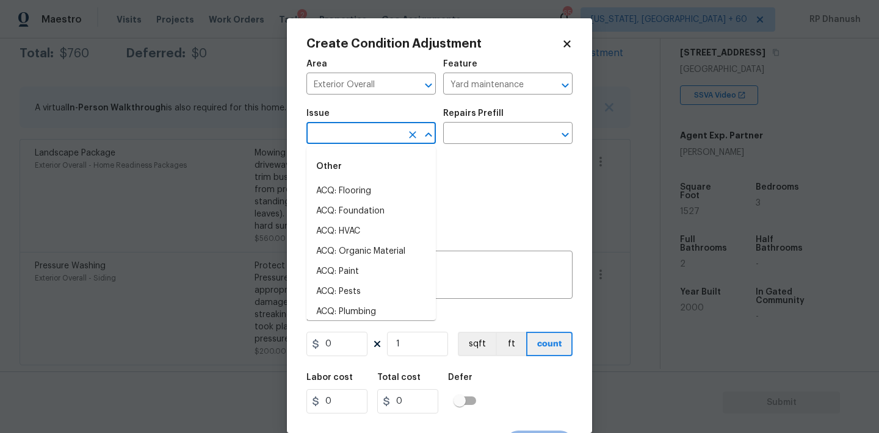
click at [386, 129] on input "text" at bounding box center [353, 134] width 95 height 19
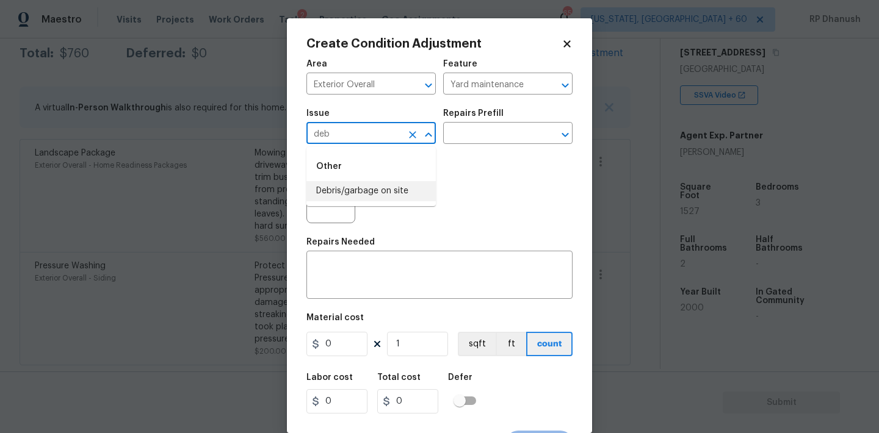
type input "deb"
click at [397, 131] on input "text" at bounding box center [353, 134] width 95 height 19
click at [380, 197] on li "Debris/garbage on site" at bounding box center [370, 191] width 129 height 20
type input "Debris/garbage on site"
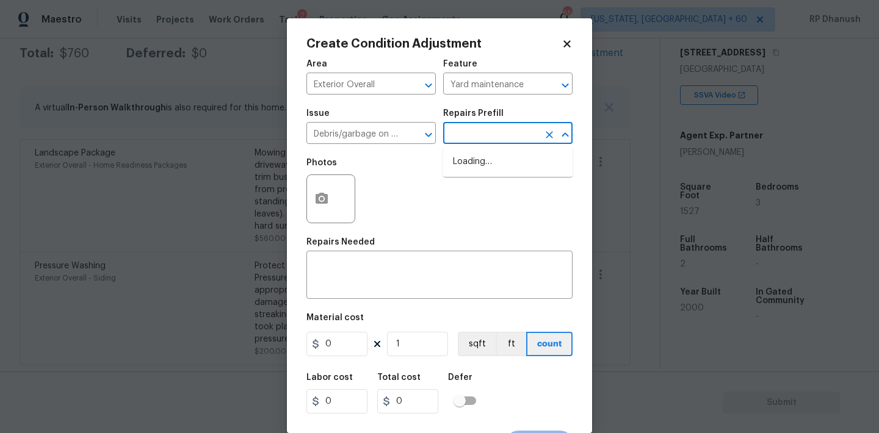
click at [497, 137] on input "text" at bounding box center [490, 134] width 95 height 19
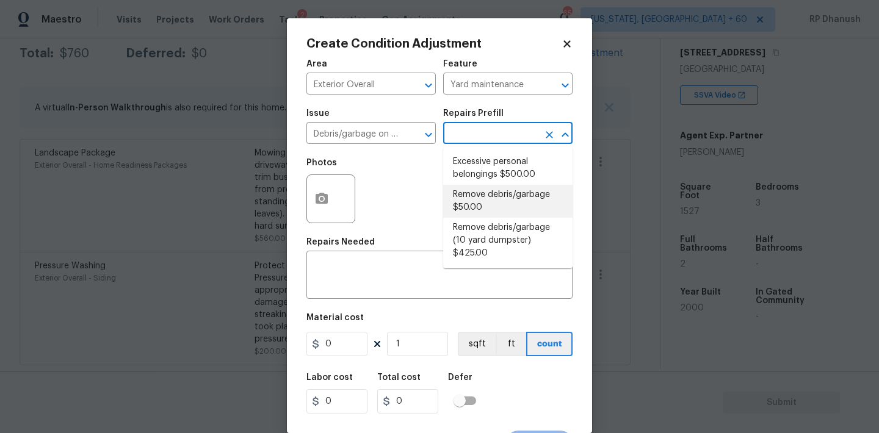
click at [488, 193] on li "Remove debris/garbage $50.00" at bounding box center [507, 201] width 129 height 33
type textarea "Remove, haul off, and properly dispose of any debris left by seller to offsite …"
type input "50"
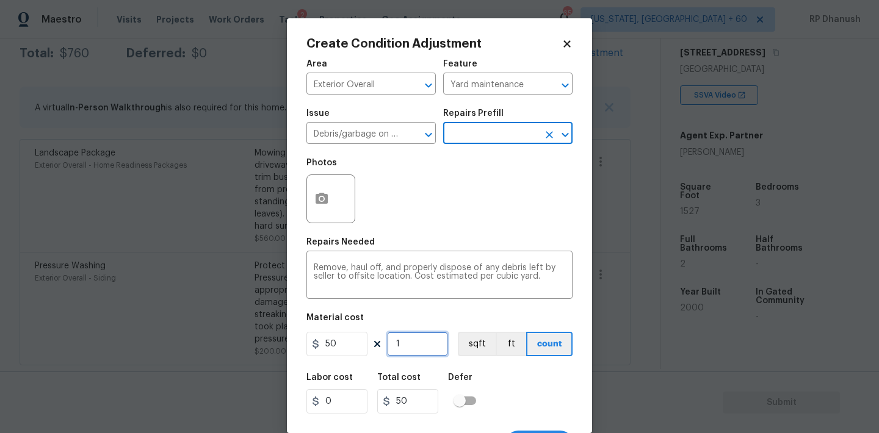
click at [422, 336] on input "1" at bounding box center [417, 344] width 61 height 24
type input "0"
type input "5"
type input "250"
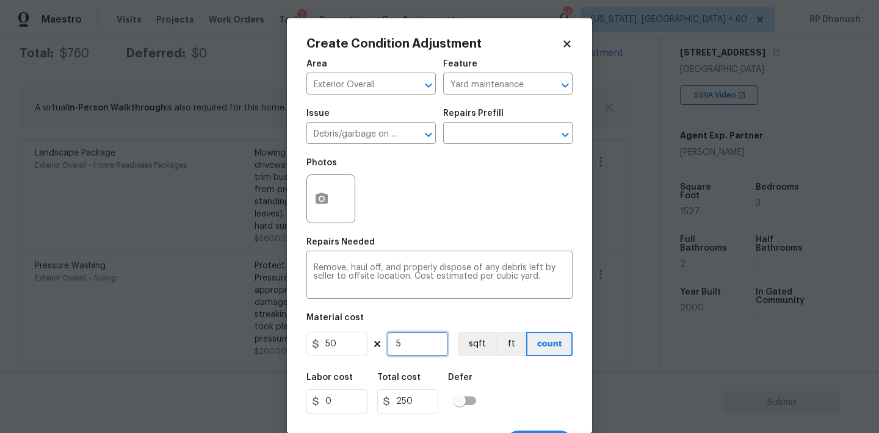
type input "5"
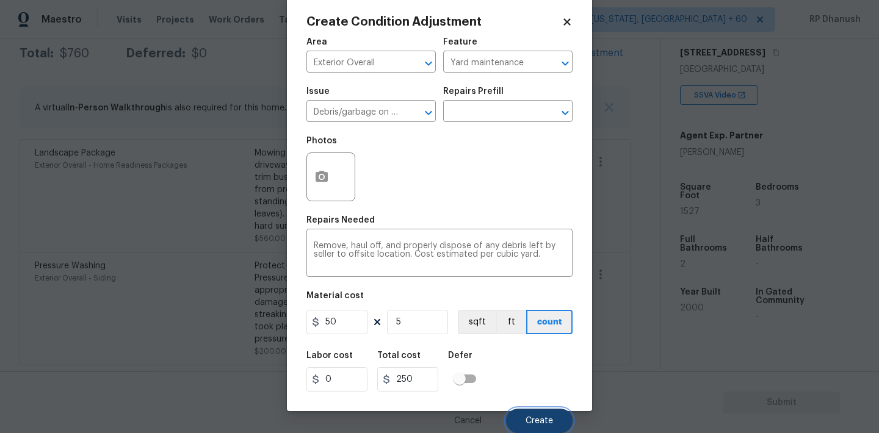
click at [530, 417] on span "Create" at bounding box center [538, 421] width 27 height 9
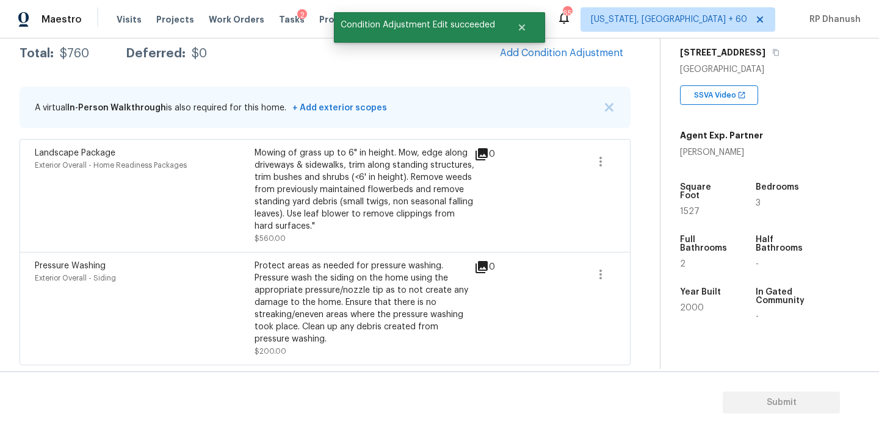
scroll to position [18, 0]
click at [563, 52] on span "Add Condition Adjustment" at bounding box center [561, 53] width 123 height 11
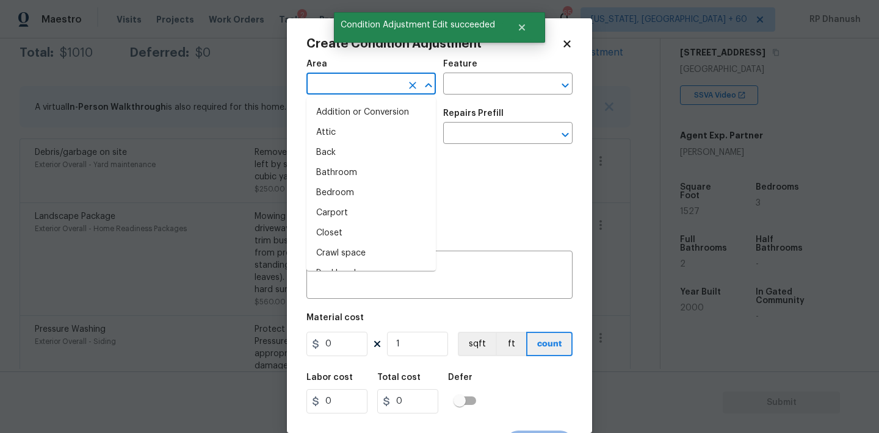
click at [341, 92] on input "text" at bounding box center [353, 85] width 95 height 19
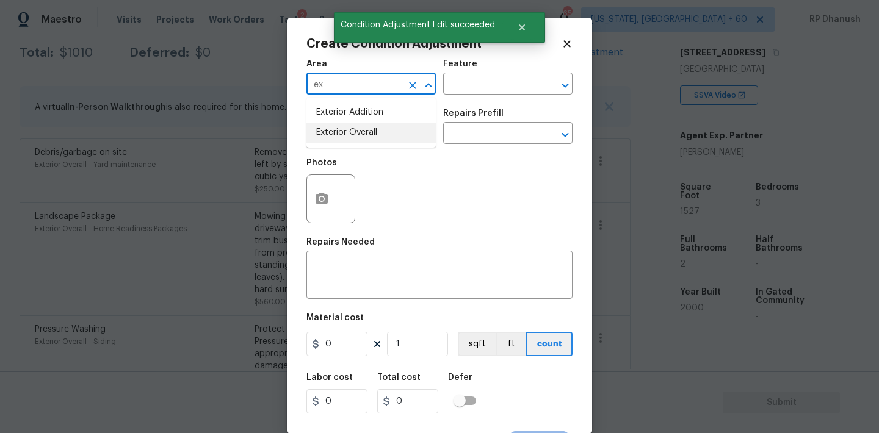
drag, startPoint x: 330, startPoint y: 131, endPoint x: 463, endPoint y: 101, distance: 136.2
click at [337, 128] on li "Exterior Overall" at bounding box center [370, 133] width 129 height 20
type input "Exterior Overall"
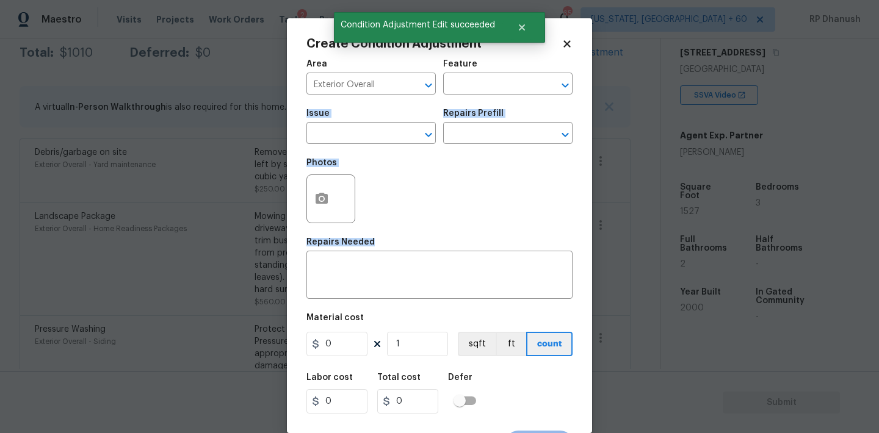
drag, startPoint x: 463, startPoint y: 101, endPoint x: 334, endPoint y: 306, distance: 242.1
click at [334, 306] on div "Area Exterior Overall ​ Feature ​ Issue ​ Repairs Prefill ​ Photos Repairs Need…" at bounding box center [439, 253] width 266 height 403
click at [345, 294] on div "x ​" at bounding box center [439, 276] width 266 height 45
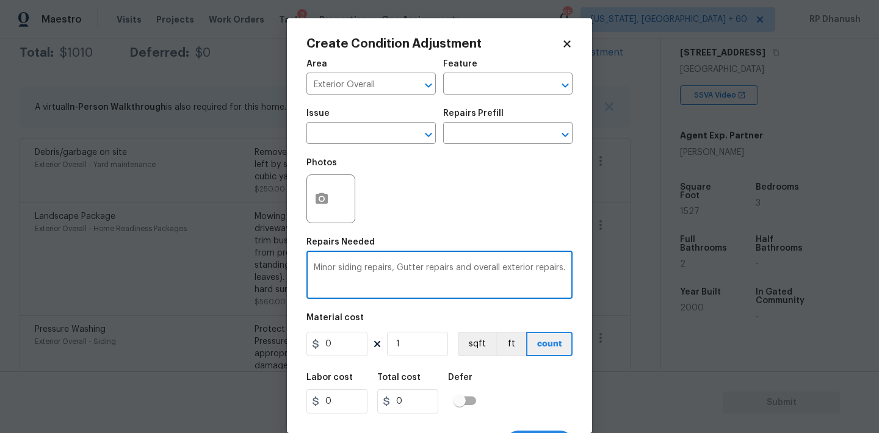
type textarea "Minor siding repairs, Gutter repairs and overall exterior repairs."
click at [342, 353] on input "0" at bounding box center [336, 344] width 61 height 24
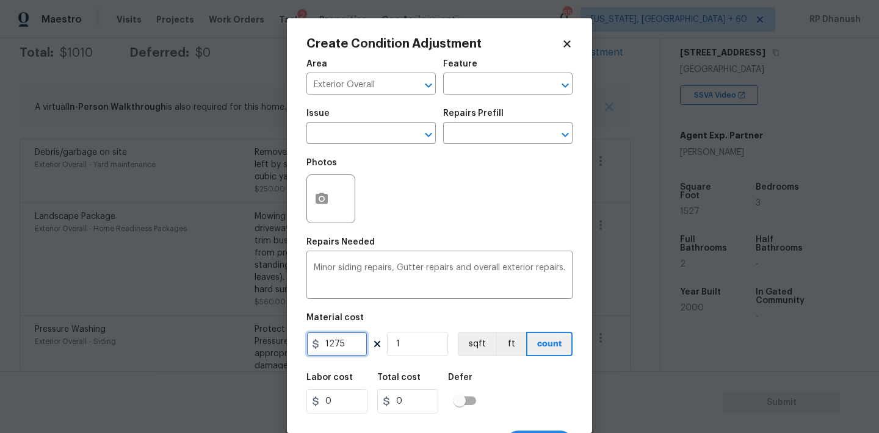
type input "1275"
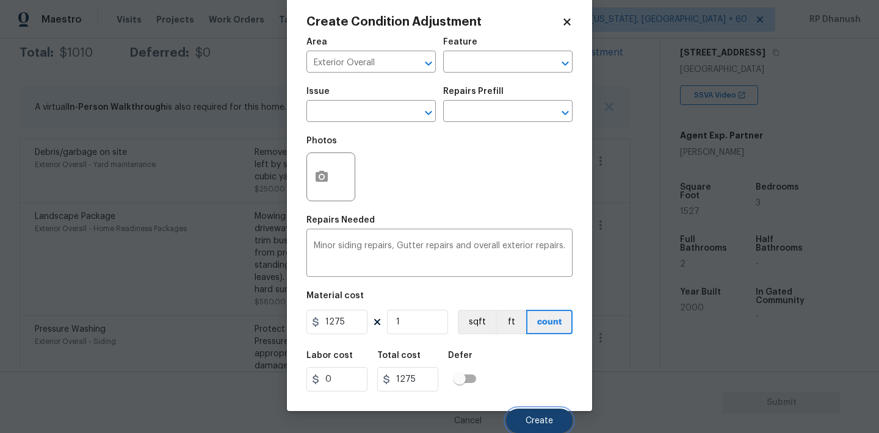
click at [521, 416] on button "Create" at bounding box center [539, 421] width 67 height 24
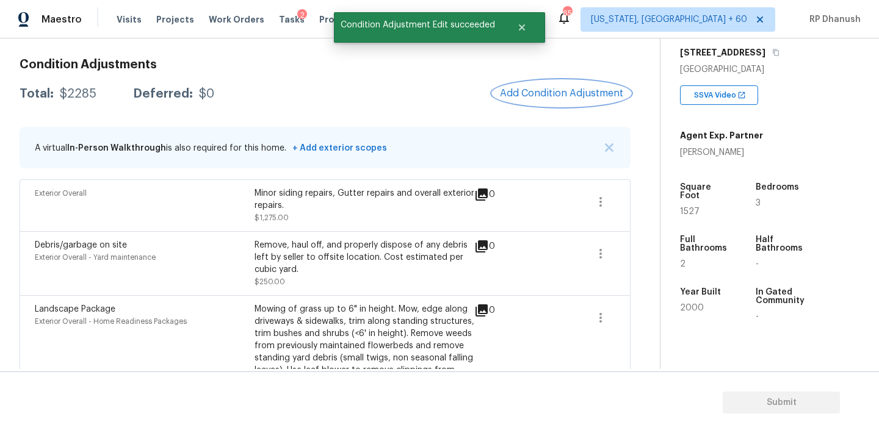
scroll to position [137, 0]
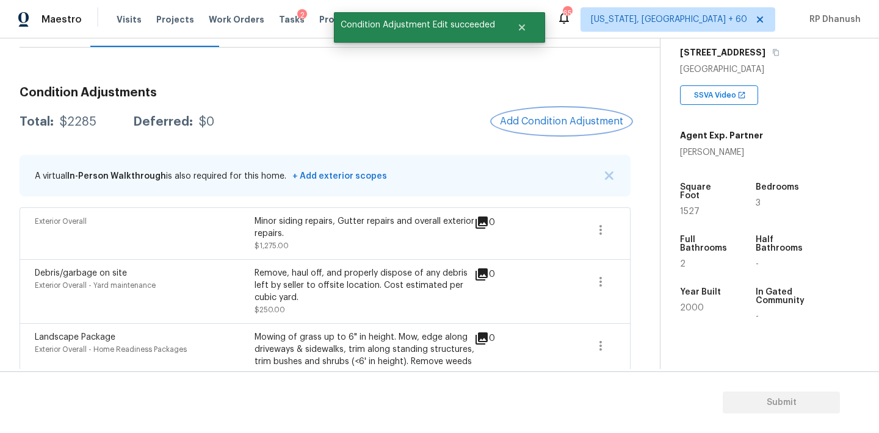
click at [541, 126] on span "Add Condition Adjustment" at bounding box center [561, 121] width 123 height 11
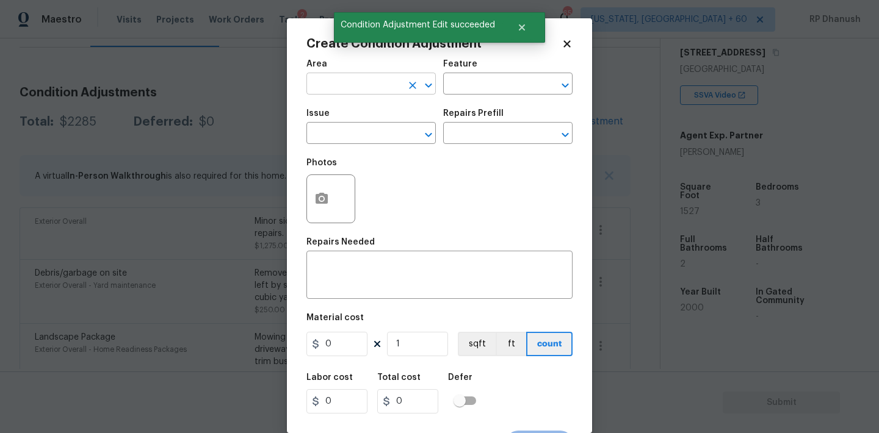
click at [369, 82] on input "text" at bounding box center [353, 85] width 95 height 19
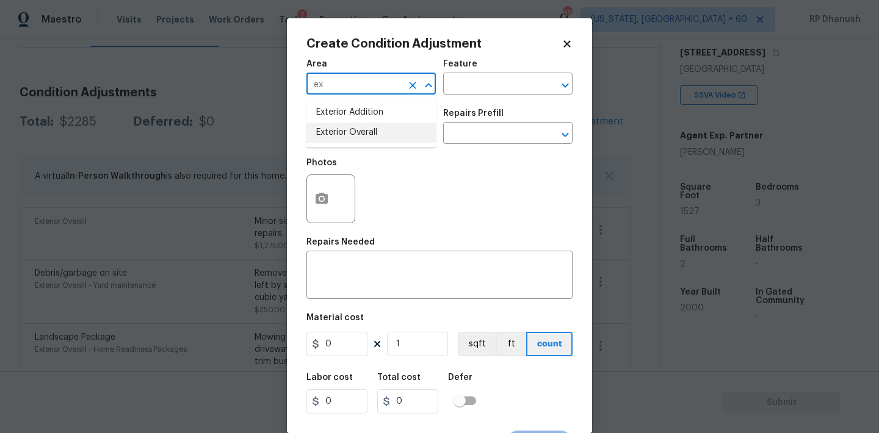
click at [373, 123] on li "Exterior Overall" at bounding box center [370, 133] width 129 height 20
type input "Exterior Overall"
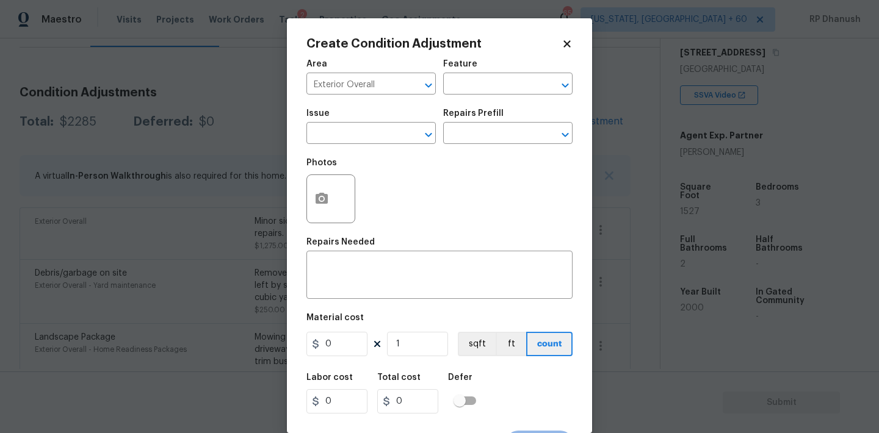
click at [534, 74] on div "Feature" at bounding box center [507, 68] width 129 height 16
click at [507, 87] on input "text" at bounding box center [490, 85] width 95 height 19
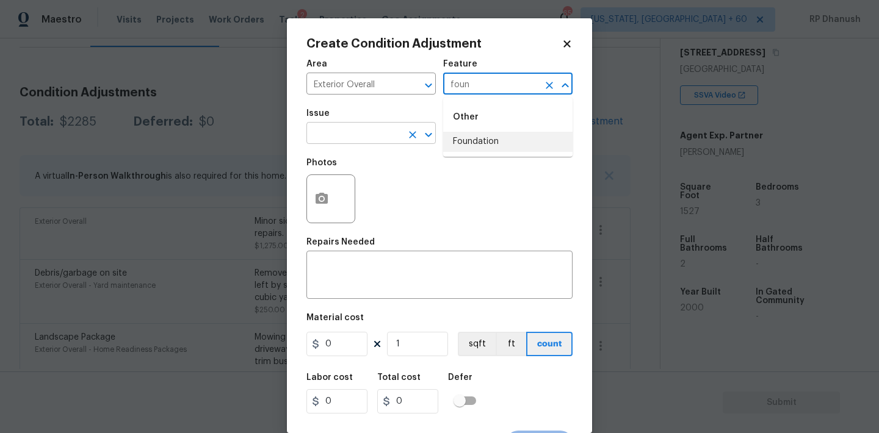
drag, startPoint x: 507, startPoint y: 135, endPoint x: 409, endPoint y: 134, distance: 97.6
click at [505, 135] on li "Foundation" at bounding box center [507, 142] width 129 height 20
type input "Foundation"
click at [391, 132] on input "text" at bounding box center [353, 134] width 95 height 19
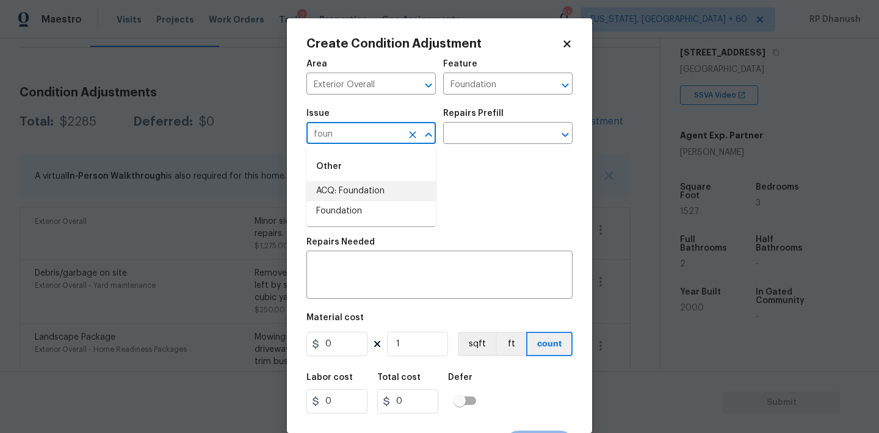
click at [361, 182] on li "ACQ: Foundation" at bounding box center [370, 191] width 129 height 20
type input "ACQ: Foundation"
click at [504, 141] on input "text" at bounding box center [490, 134] width 95 height 19
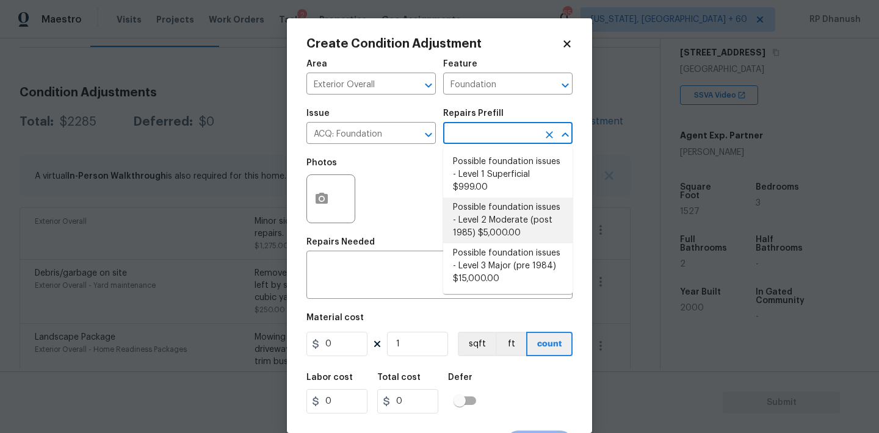
click at [493, 209] on li "Possible foundation issues - Level 2 Moderate (post 1985) $5,000.00" at bounding box center [507, 221] width 129 height 46
type input "Acquisition"
type textarea "Possible foundation issues - Level 2 Moderate: Disclaimer: This is NOT a techni…"
type input "5000"
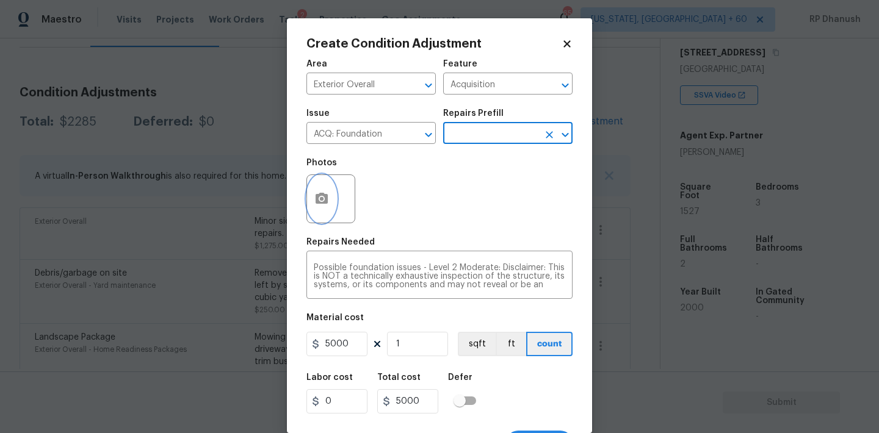
click at [326, 204] on icon "button" at bounding box center [321, 199] width 15 height 15
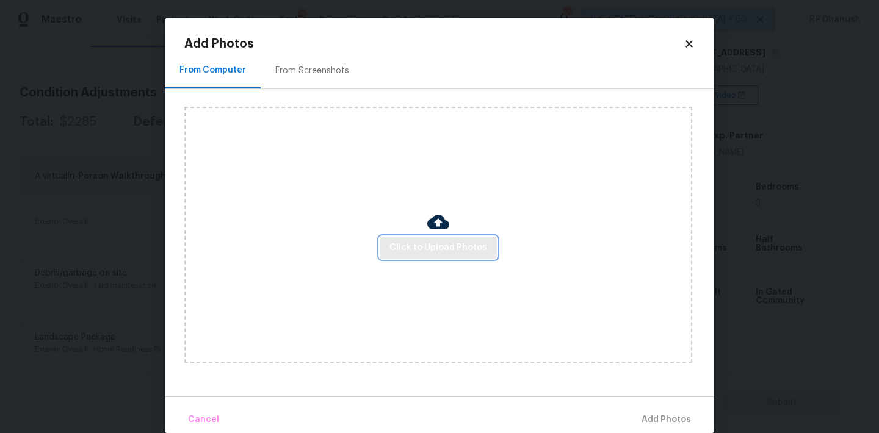
click at [456, 243] on span "Click to Upload Photos" at bounding box center [438, 247] width 98 height 15
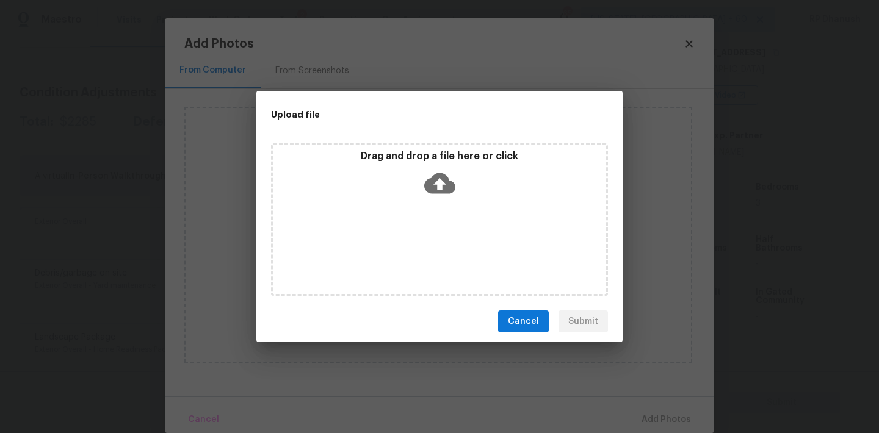
click at [449, 201] on div "Drag and drop a file here or click" at bounding box center [439, 176] width 333 height 52
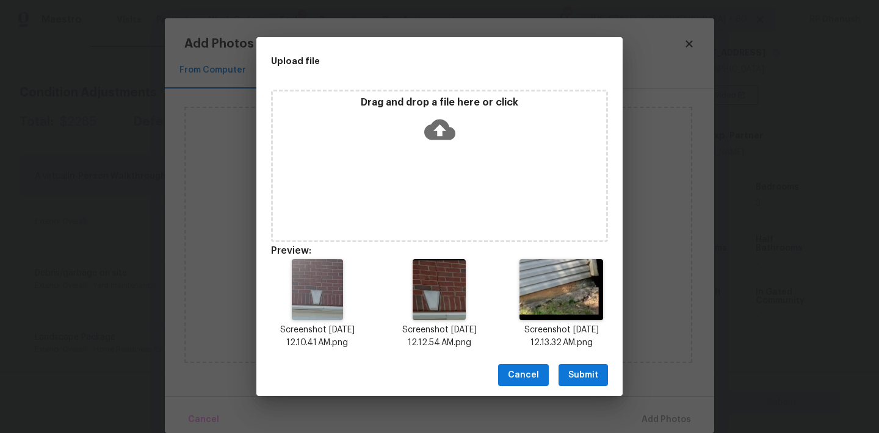
click at [591, 370] on span "Submit" at bounding box center [583, 375] width 30 height 15
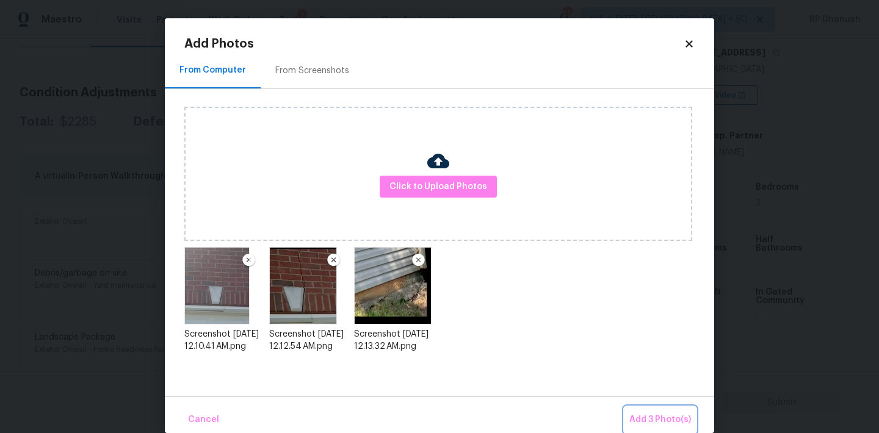
click at [652, 415] on span "Add 3 Photo(s)" at bounding box center [660, 420] width 62 height 15
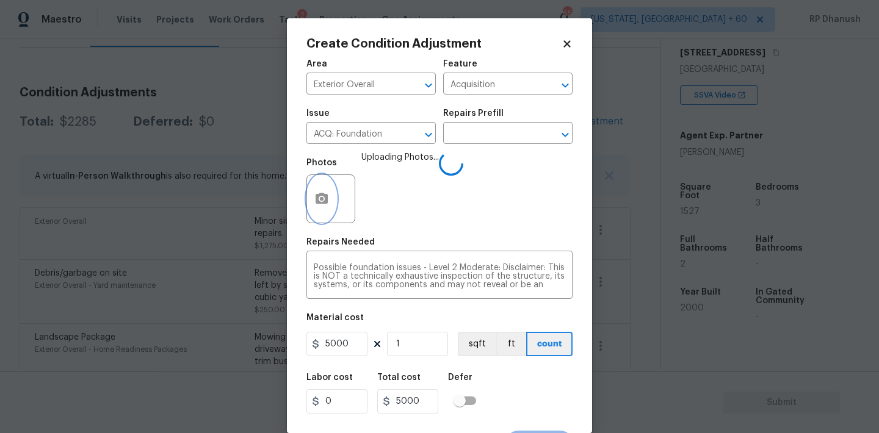
scroll to position [23, 0]
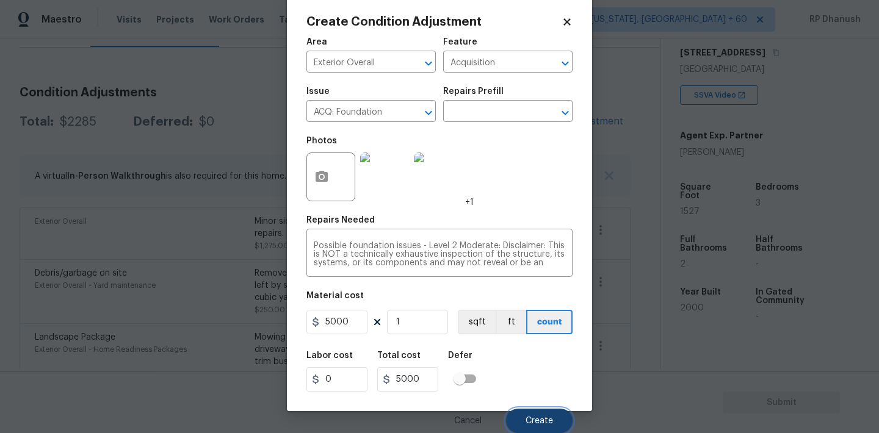
click at [546, 413] on button "Create" at bounding box center [539, 421] width 67 height 24
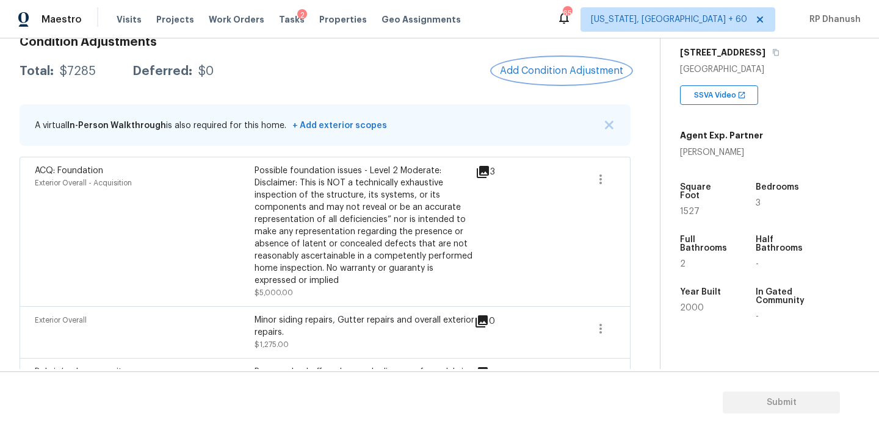
scroll to position [165, 0]
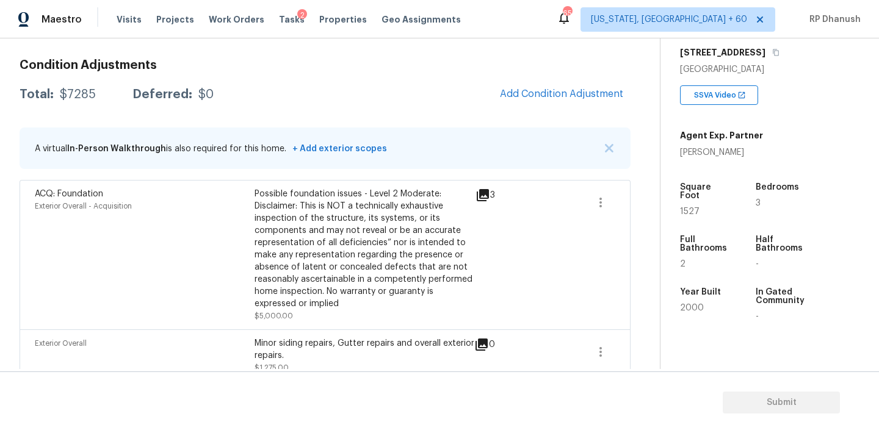
click at [564, 80] on div "Condition Adjustments Total: $7285 Deferred: $0 Add Condition Adjustment A virt…" at bounding box center [325, 360] width 611 height 622
click at [557, 89] on span "Add Condition Adjustment" at bounding box center [561, 93] width 123 height 11
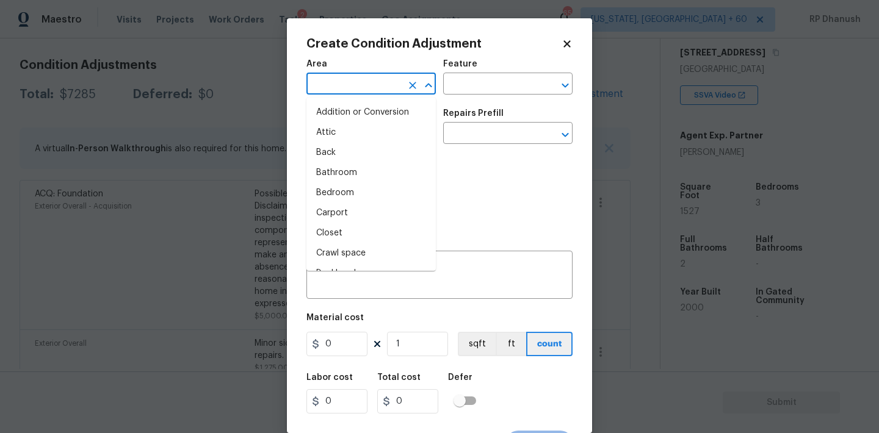
click at [384, 79] on input "text" at bounding box center [353, 85] width 95 height 19
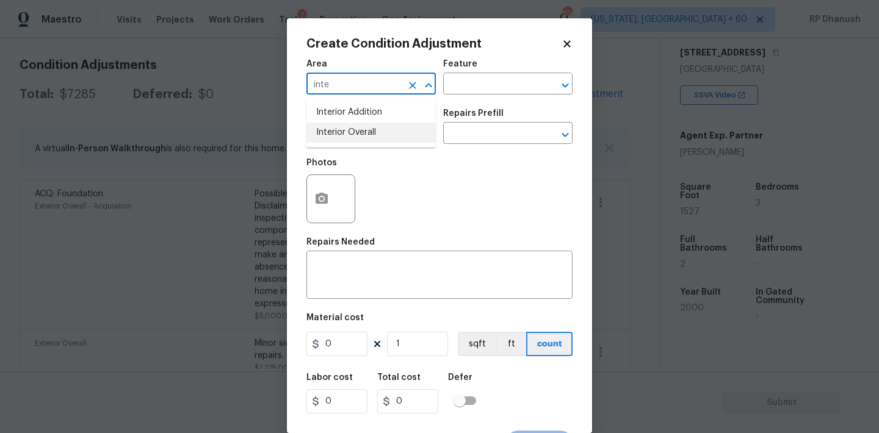
click at [372, 123] on li "Interior Overall" at bounding box center [370, 133] width 129 height 20
type input "Interior Overall"
click at [480, 101] on div "Area Interior Overall ​ Feature ​" at bounding box center [439, 76] width 266 height 49
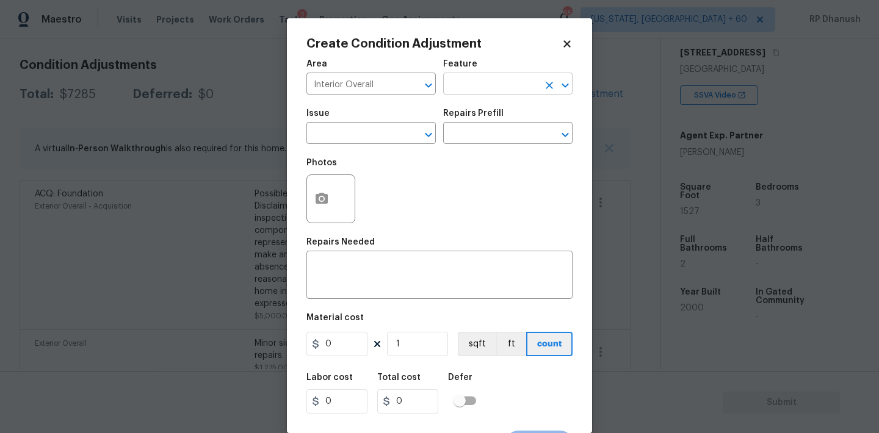
click at [483, 88] on input "text" at bounding box center [490, 85] width 95 height 19
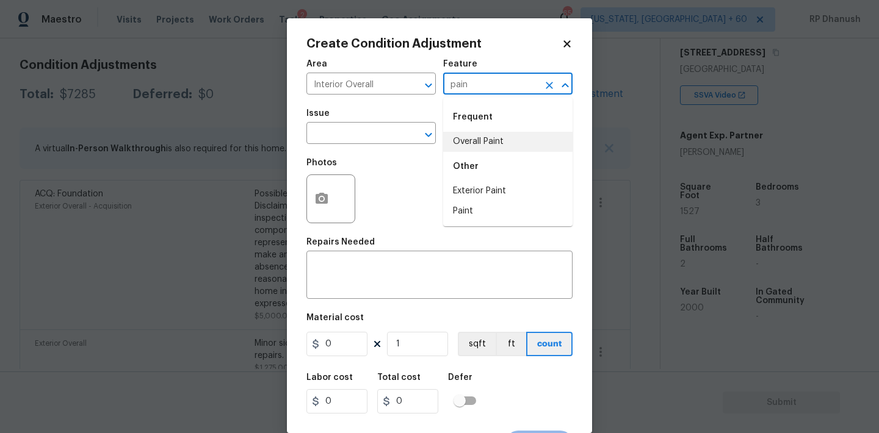
click at [470, 139] on li "Overall Paint" at bounding box center [507, 142] width 129 height 20
type input "Overall Paint"
click at [355, 139] on input "text" at bounding box center [353, 134] width 95 height 19
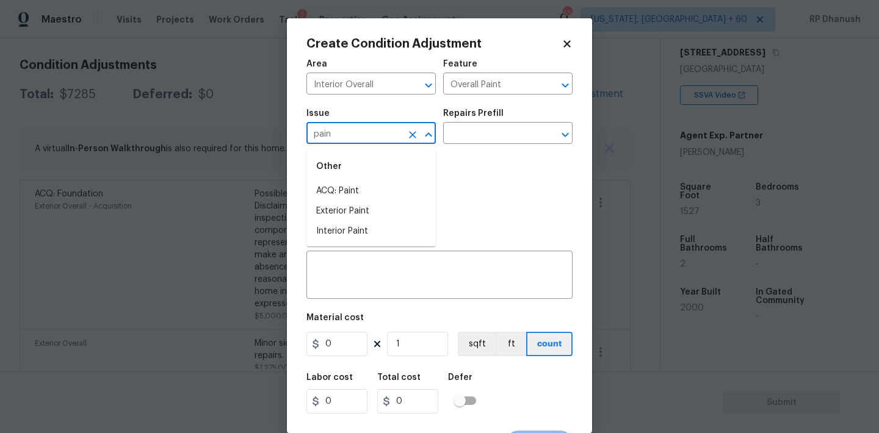
click at [351, 182] on li "ACQ: Paint" at bounding box center [370, 191] width 129 height 20
type input "ACQ: Paint"
click at [515, 133] on input "text" at bounding box center [490, 134] width 95 height 19
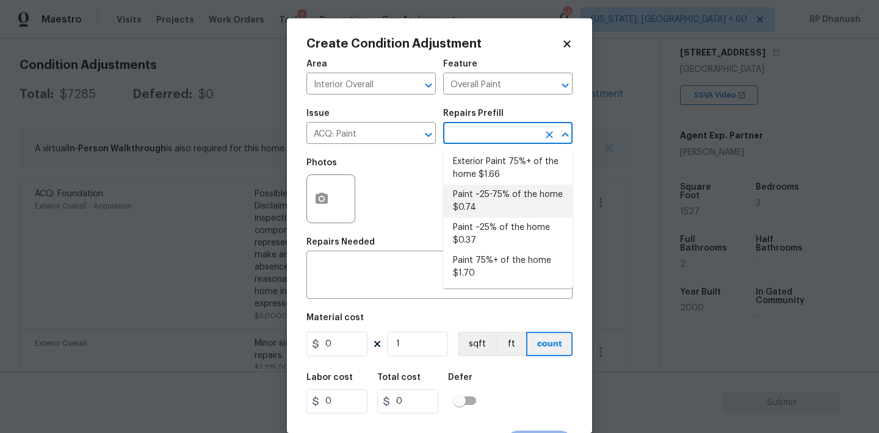
click at [369, 191] on div "Photos" at bounding box center [439, 190] width 266 height 79
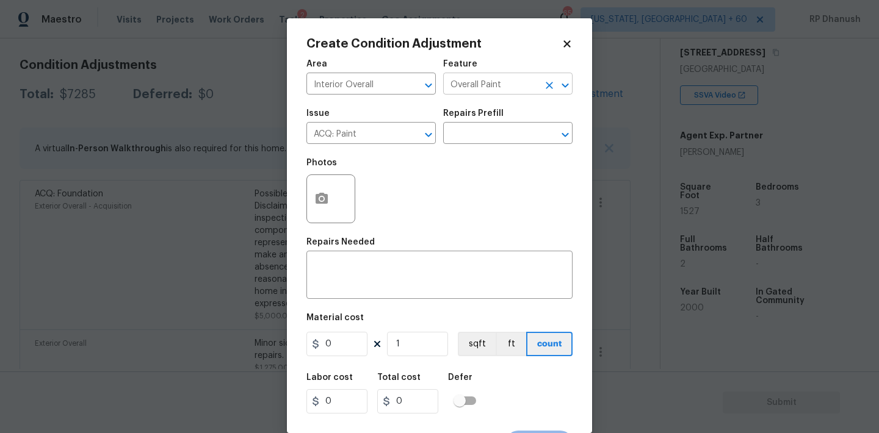
click at [546, 90] on icon "Clear" at bounding box center [549, 85] width 12 height 12
click at [411, 134] on icon "Clear" at bounding box center [412, 134] width 7 height 7
click at [375, 231] on div "Photos" at bounding box center [439, 190] width 266 height 79
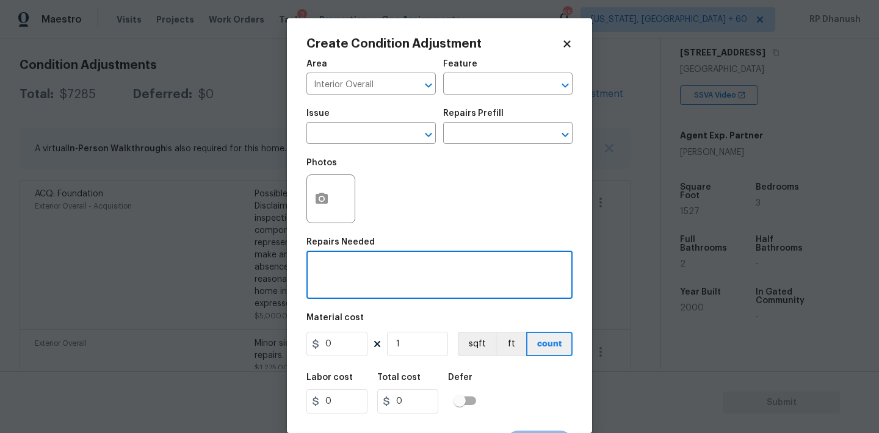
click at [372, 279] on textarea at bounding box center [439, 277] width 251 height 26
type textarea "Cabinet minor repairs."
click at [351, 346] on input "0" at bounding box center [336, 344] width 61 height 24
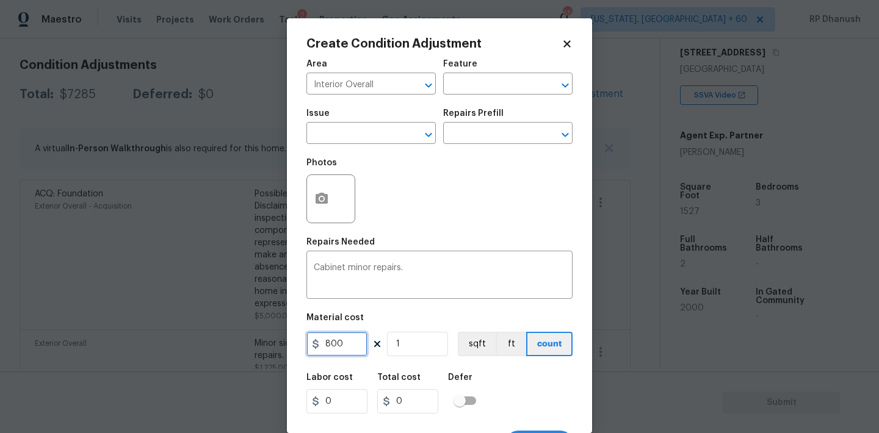
type input "800"
click at [328, 198] on icon "button" at bounding box center [321, 199] width 15 height 15
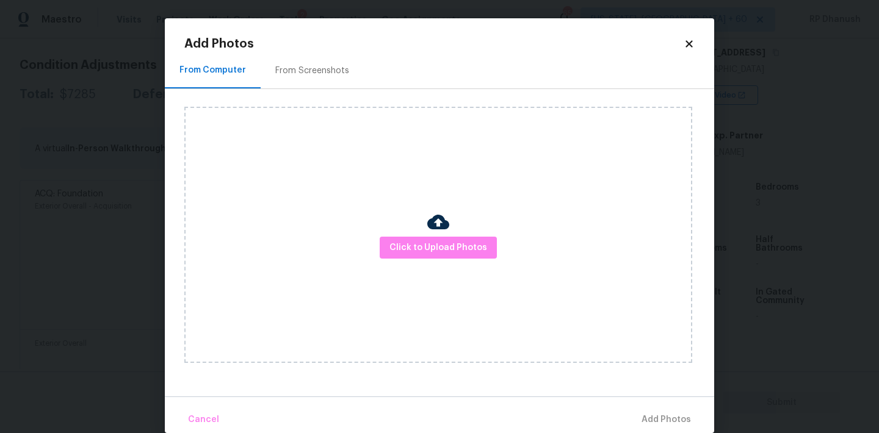
click at [389, 234] on div "Click to Upload Photos" at bounding box center [438, 235] width 508 height 256
click at [409, 251] on span "Click to Upload Photos" at bounding box center [438, 247] width 98 height 15
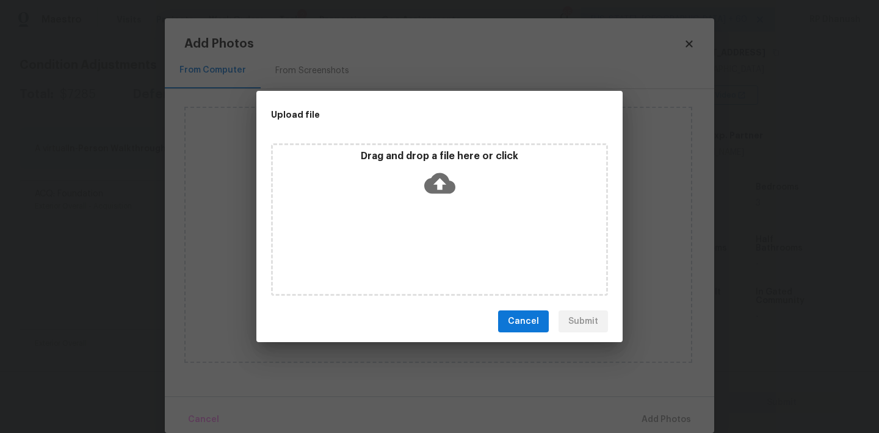
click at [423, 193] on div "Drag and drop a file here or click" at bounding box center [439, 176] width 333 height 52
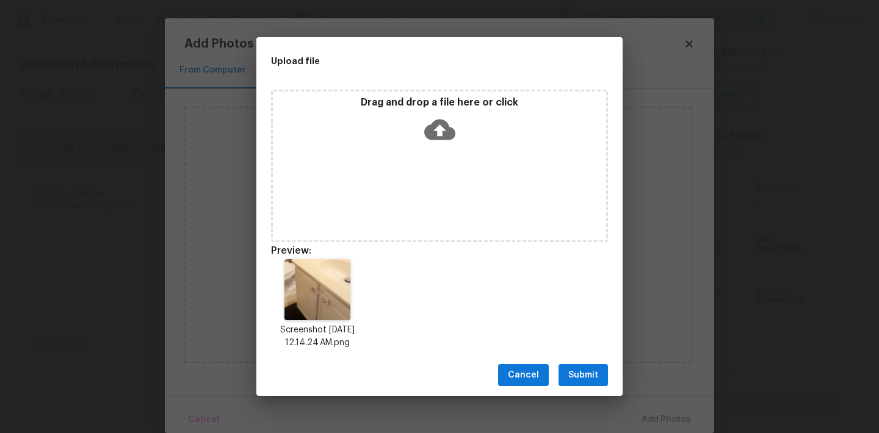
click at [579, 379] on span "Submit" at bounding box center [583, 375] width 30 height 15
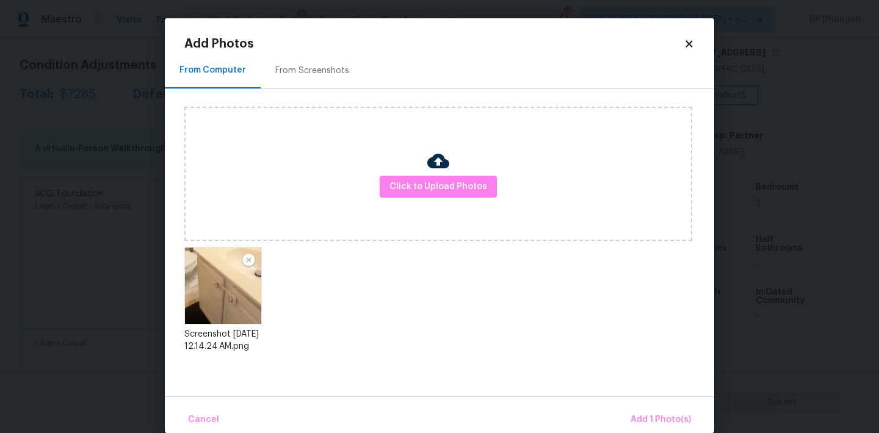
click at [662, 406] on div "Cancel Add 1 Photo(s)" at bounding box center [439, 415] width 549 height 37
drag, startPoint x: 650, startPoint y: 390, endPoint x: 650, endPoint y: 400, distance: 9.8
click at [650, 390] on div "From Computer From Screenshots Click to Upload Photos Screenshot 2025-09-17 at …" at bounding box center [439, 224] width 549 height 344
click at [650, 411] on button "Add 1 Photo(s)" at bounding box center [660, 420] width 70 height 26
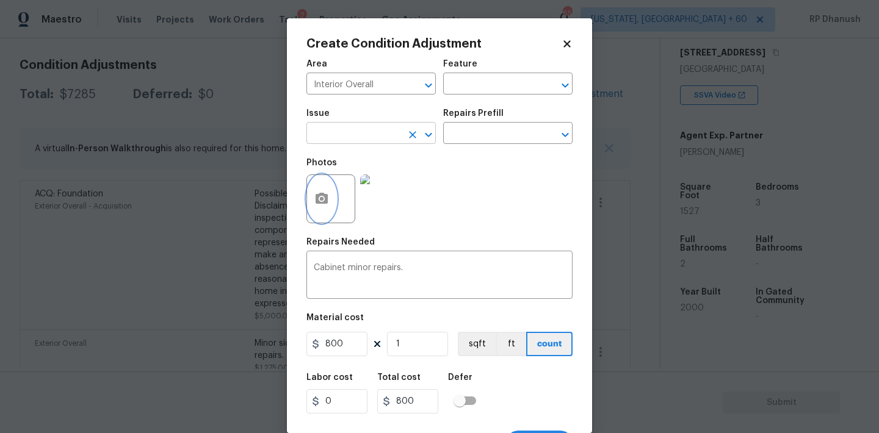
scroll to position [23, 0]
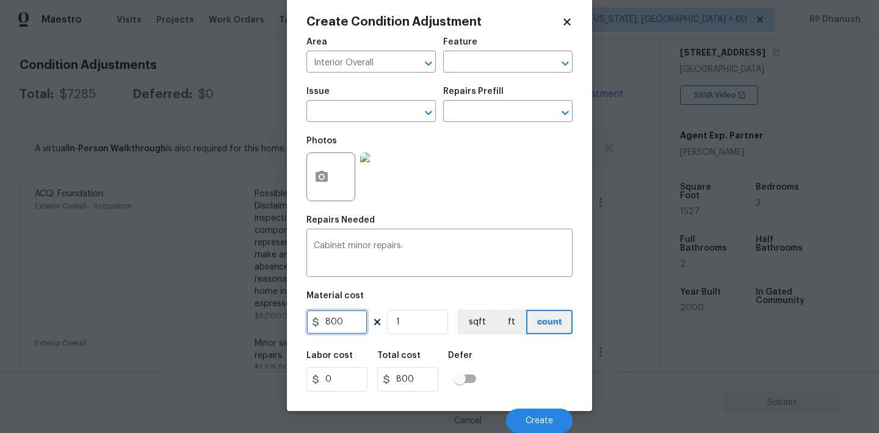
click at [354, 330] on input "800" at bounding box center [336, 322] width 61 height 24
type input "550"
click at [527, 419] on span "Create" at bounding box center [538, 421] width 27 height 9
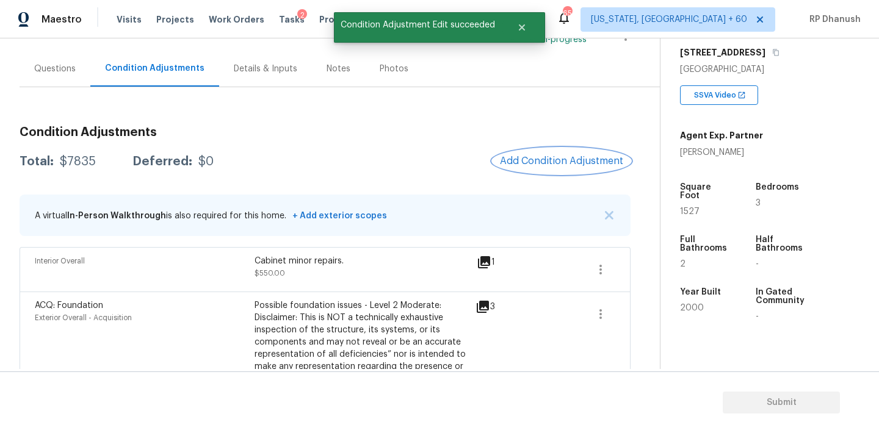
scroll to position [80, 0]
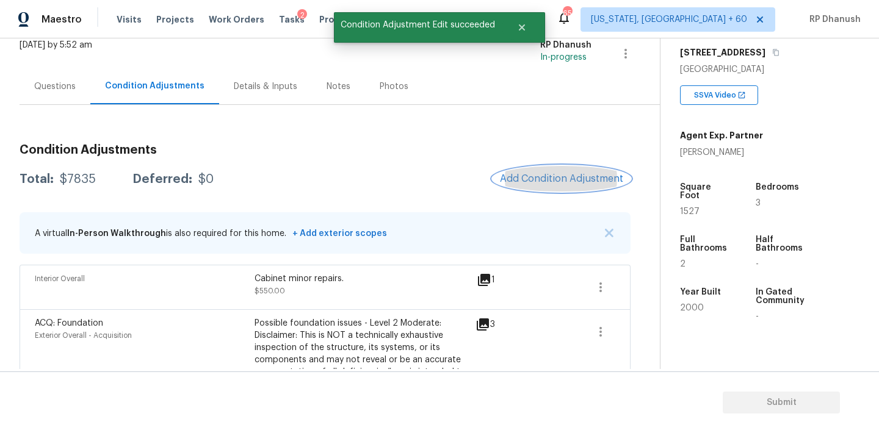
click at [537, 170] on button "Add Condition Adjustment" at bounding box center [561, 179] width 138 height 26
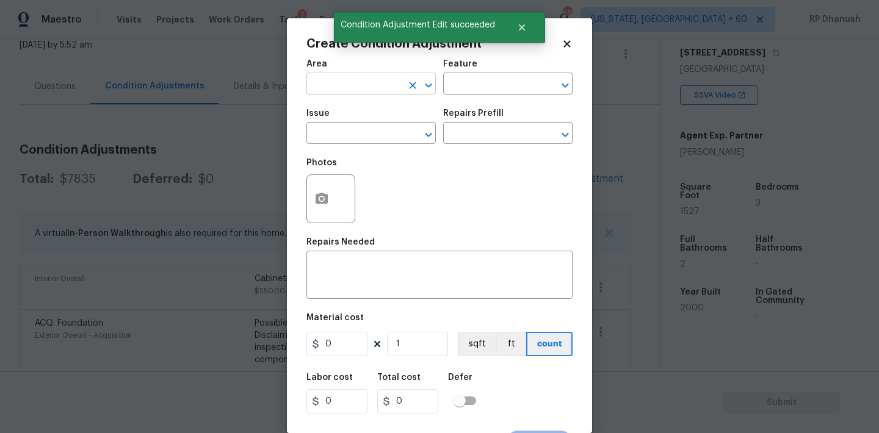
click at [387, 84] on input "text" at bounding box center [353, 85] width 95 height 19
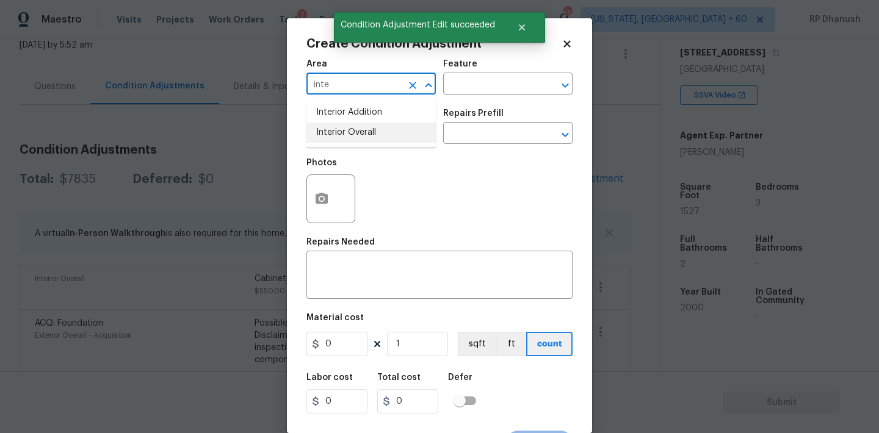
click at [378, 126] on li "Interior Overall" at bounding box center [370, 133] width 129 height 20
type input "Interior Overall"
click at [471, 98] on div "Area Interior Overall ​ Feature ​" at bounding box center [439, 76] width 266 height 49
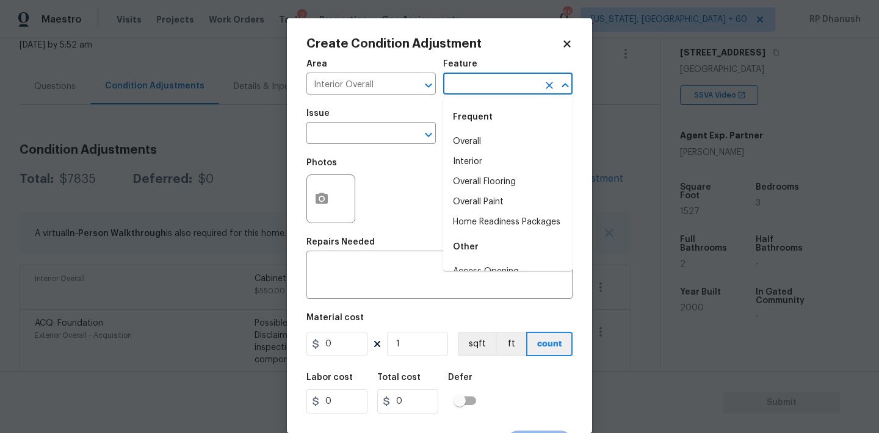
click at [474, 90] on input "text" at bounding box center [490, 85] width 95 height 19
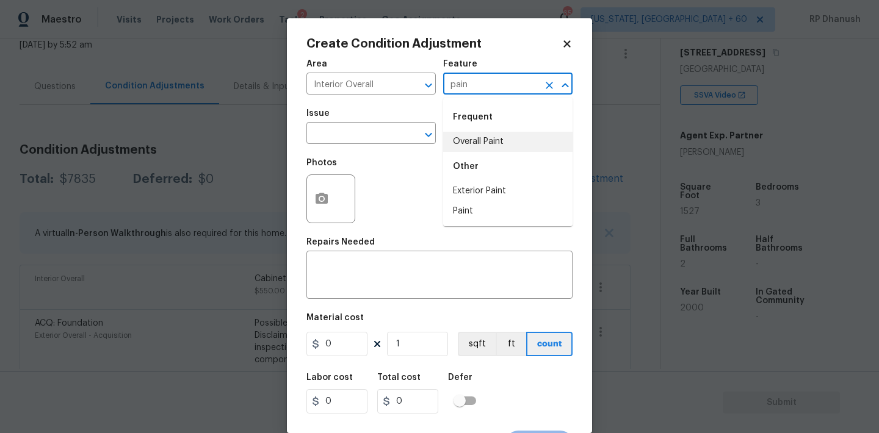
click at [467, 146] on li "Overall Paint" at bounding box center [507, 142] width 129 height 20
type input "Overall Paint"
click at [336, 128] on input "text" at bounding box center [353, 134] width 95 height 19
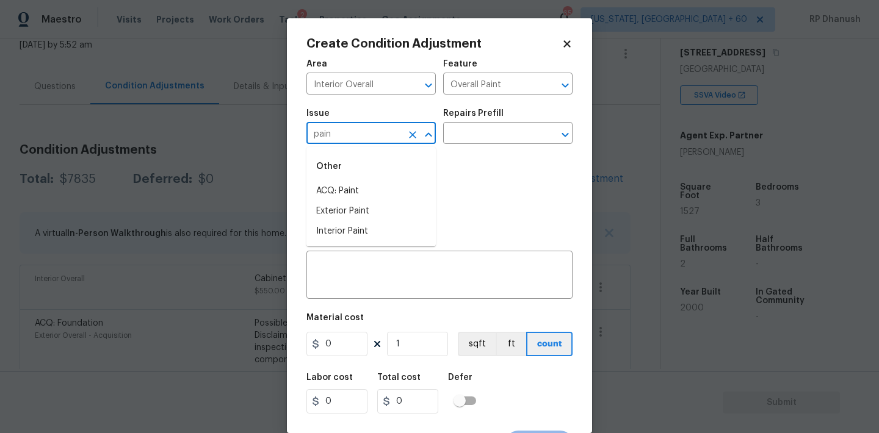
click at [342, 173] on div "Other" at bounding box center [370, 166] width 129 height 29
click at [342, 180] on div "Other" at bounding box center [370, 166] width 129 height 29
drag, startPoint x: 342, startPoint y: 182, endPoint x: 431, endPoint y: 169, distance: 90.6
click at [342, 182] on li "ACQ: Paint" at bounding box center [370, 191] width 129 height 20
type input "ACQ: Paint"
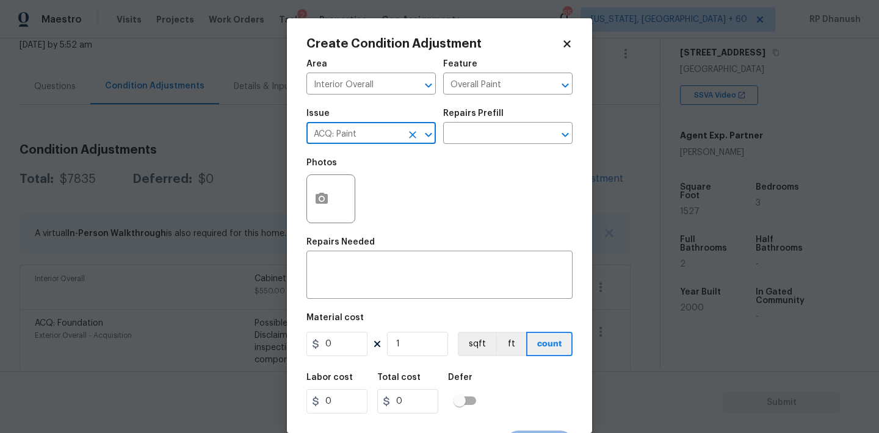
click at [458, 145] on div "Issue ACQ: Paint ​ Repairs Prefill ​" at bounding box center [439, 126] width 266 height 49
click at [480, 137] on input "text" at bounding box center [490, 134] width 95 height 19
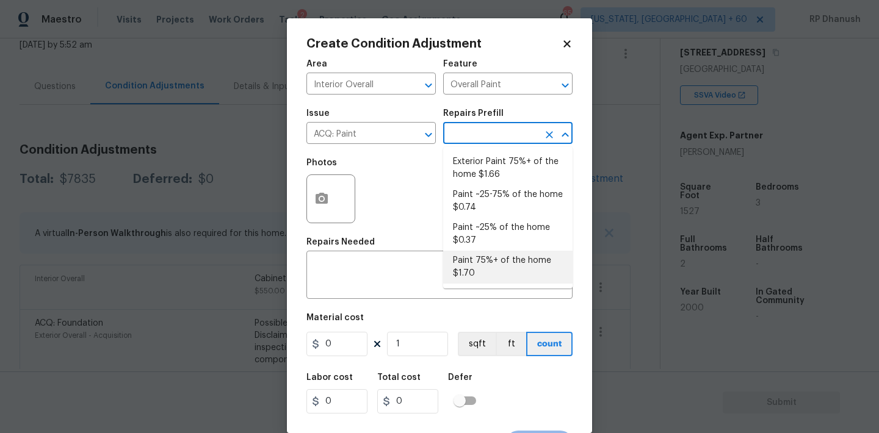
click at [459, 267] on li "Paint 75%+ of the home $1.70" at bounding box center [507, 267] width 129 height 33
type input "Acquisition"
type textarea "Acquisition Scope: 75%+ of the home will likely require interior paint"
type input "1.7"
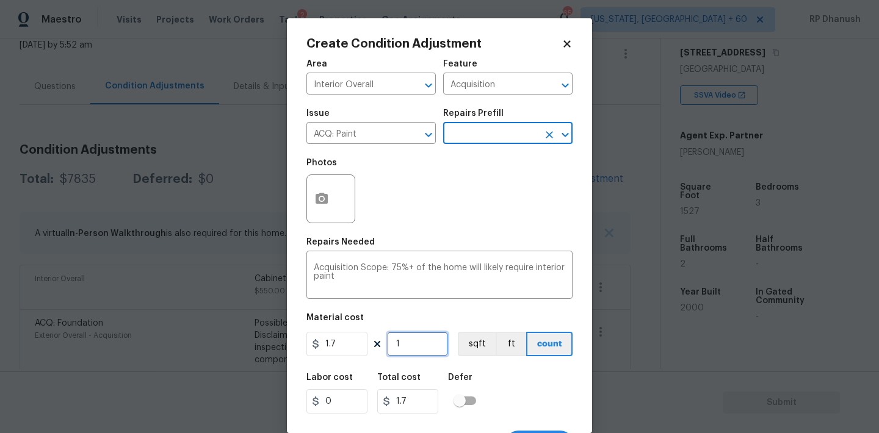
click at [416, 344] on input "1" at bounding box center [417, 344] width 61 height 24
type input "0"
type input "1"
type input "1.7"
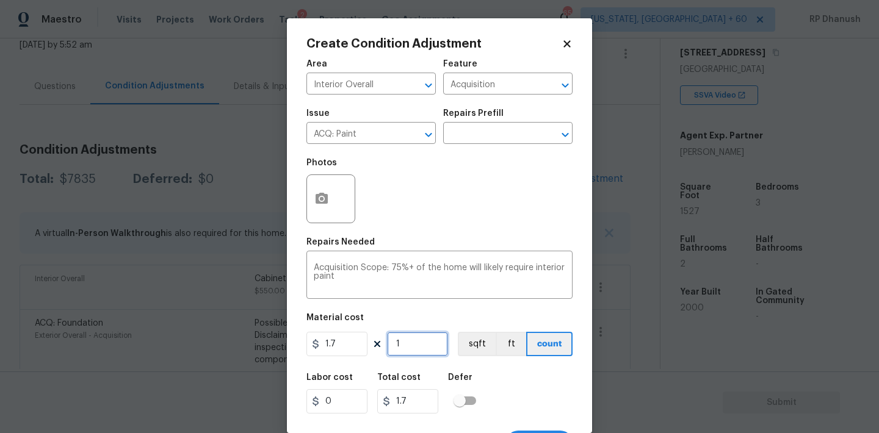
type input "15"
type input "25.5"
type input "152"
type input "258.4"
type input "1527"
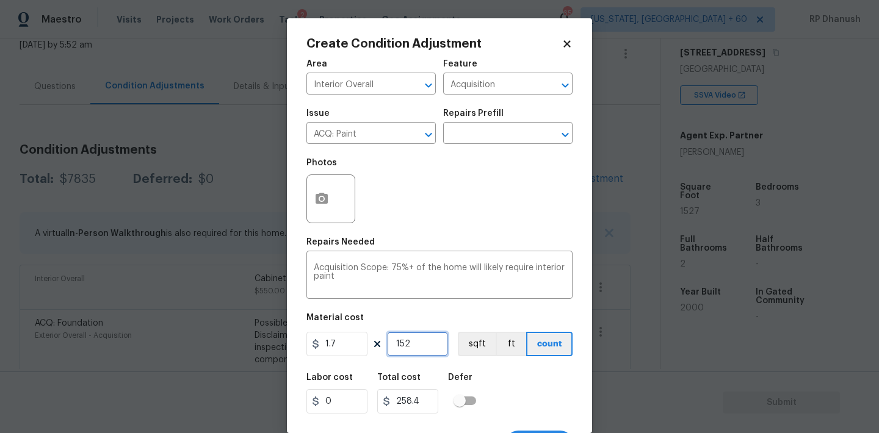
type input "2595.9"
type input "1527"
click at [416, 344] on input "1527" at bounding box center [417, 344] width 61 height 24
click at [331, 195] on button "button" at bounding box center [321, 199] width 29 height 48
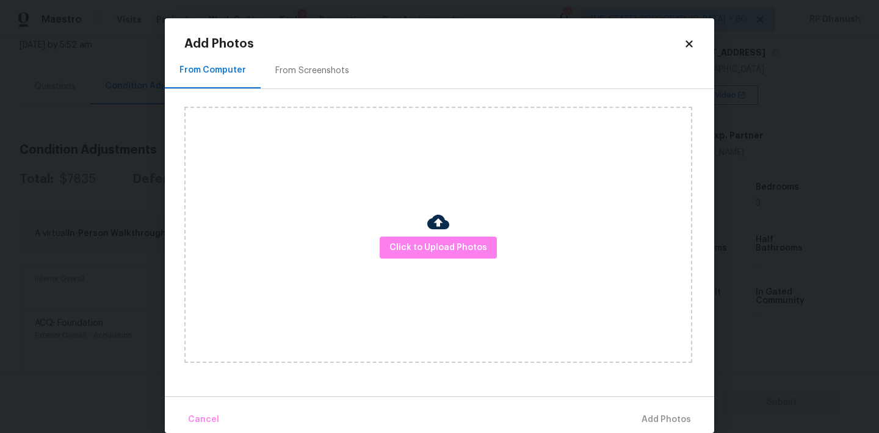
click at [448, 223] on img at bounding box center [438, 222] width 22 height 22
click at [445, 245] on span "Click to Upload Photos" at bounding box center [438, 247] width 98 height 15
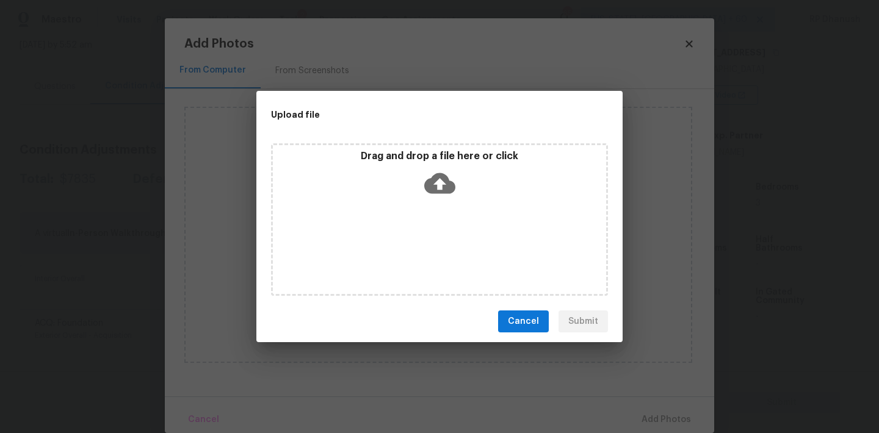
click at [447, 199] on div "Drag and drop a file here or click" at bounding box center [439, 176] width 333 height 52
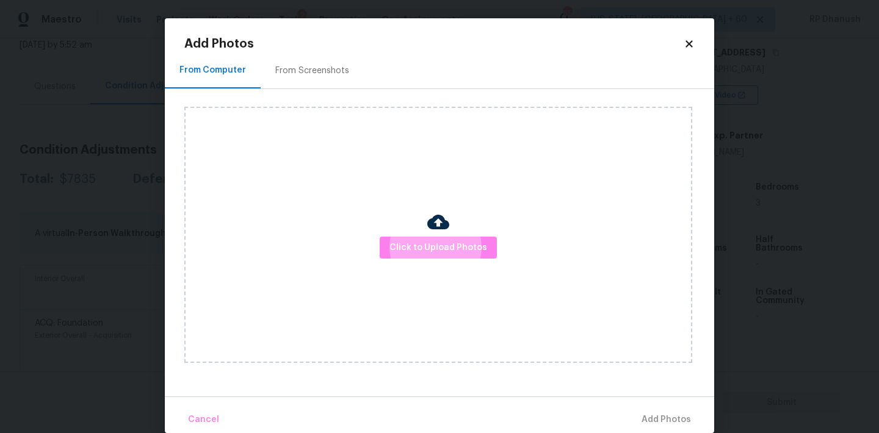
click at [290, 71] on div "From Screenshots" at bounding box center [312, 71] width 74 height 12
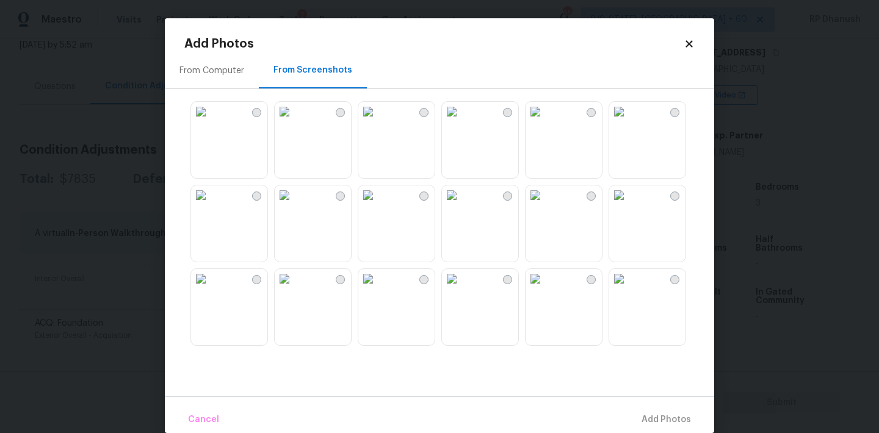
drag, startPoint x: 324, startPoint y: 154, endPoint x: 322, endPoint y: 170, distance: 15.4
click at [294, 121] on img at bounding box center [285, 112] width 20 height 20
click at [294, 279] on img at bounding box center [285, 279] width 20 height 20
click at [629, 121] on img at bounding box center [619, 112] width 20 height 20
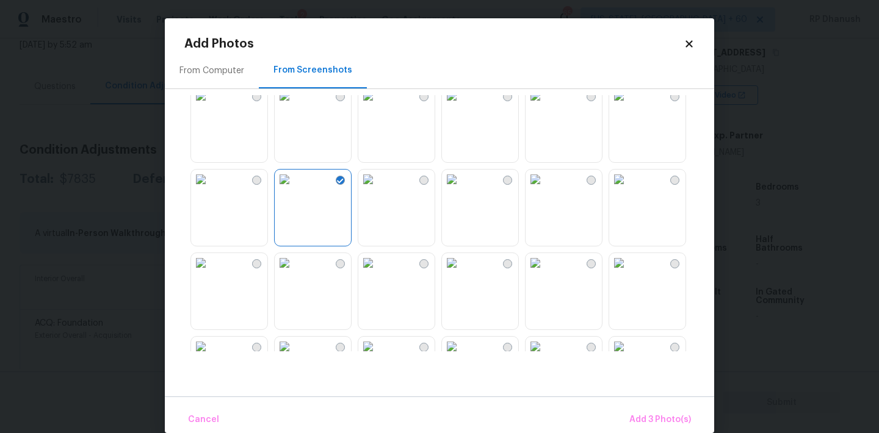
click at [629, 106] on img at bounding box center [619, 96] width 20 height 20
click at [629, 189] on img at bounding box center [619, 180] width 20 height 20
drag, startPoint x: 566, startPoint y: 203, endPoint x: 566, endPoint y: 215, distance: 12.2
click at [545, 189] on img at bounding box center [535, 180] width 20 height 20
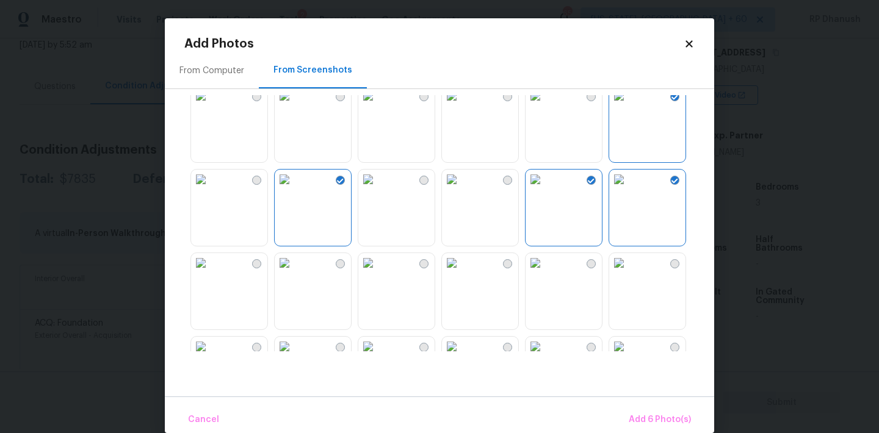
click at [545, 273] on img at bounding box center [535, 263] width 20 height 20
click at [628, 420] on button "Add 7 Photo(s)" at bounding box center [660, 420] width 72 height 26
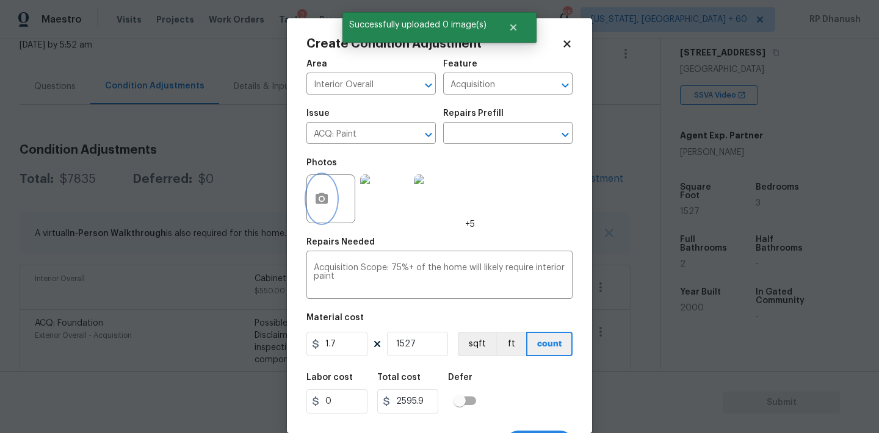
scroll to position [23, 0]
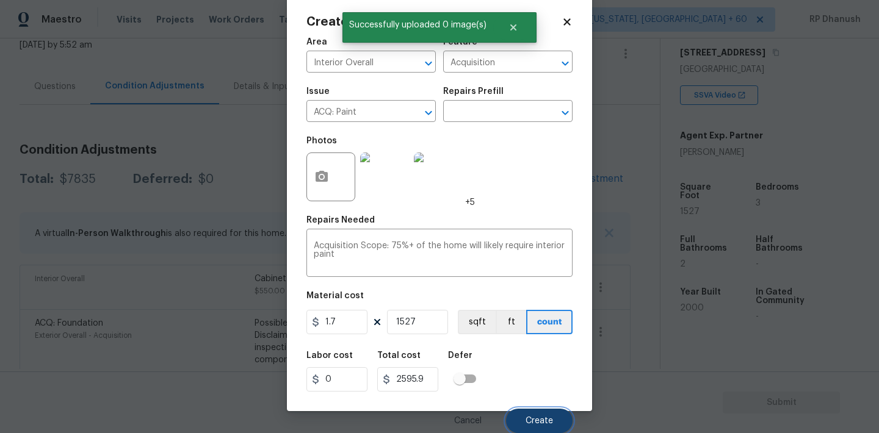
click at [538, 425] on button "Create" at bounding box center [539, 421] width 67 height 24
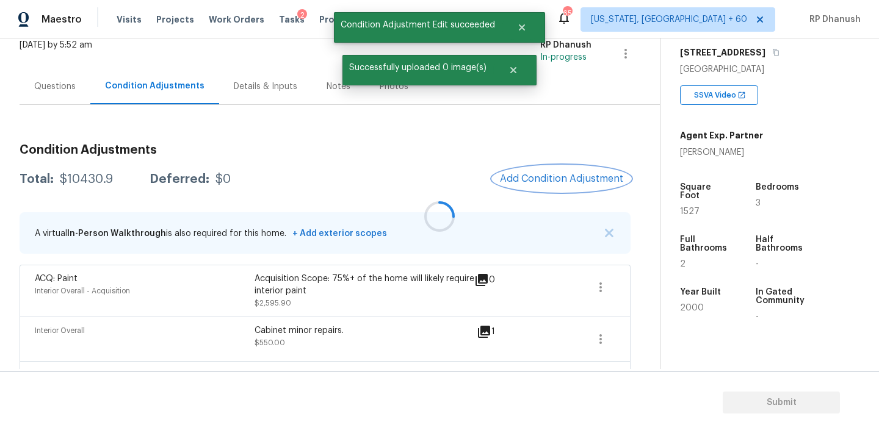
scroll to position [0, 0]
click at [580, 173] on span "Add Condition Adjustment" at bounding box center [561, 178] width 123 height 11
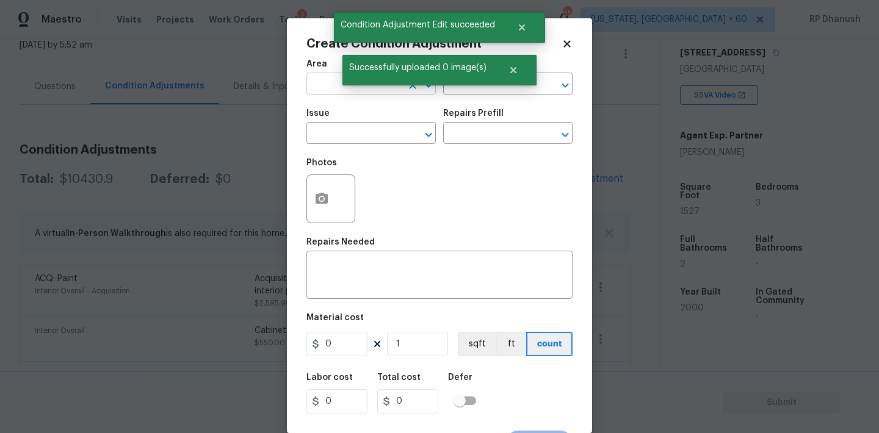
click at [331, 87] on input "text" at bounding box center [353, 85] width 95 height 19
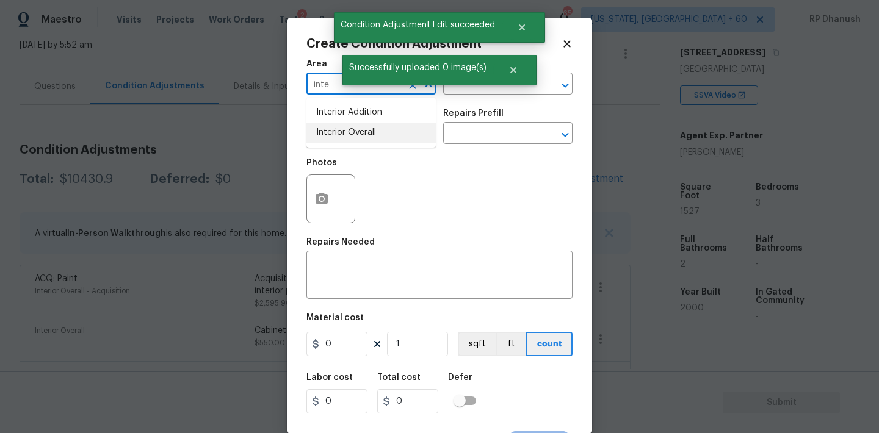
click at [339, 124] on li "Interior Overall" at bounding box center [370, 133] width 129 height 20
type input "Interior Overall"
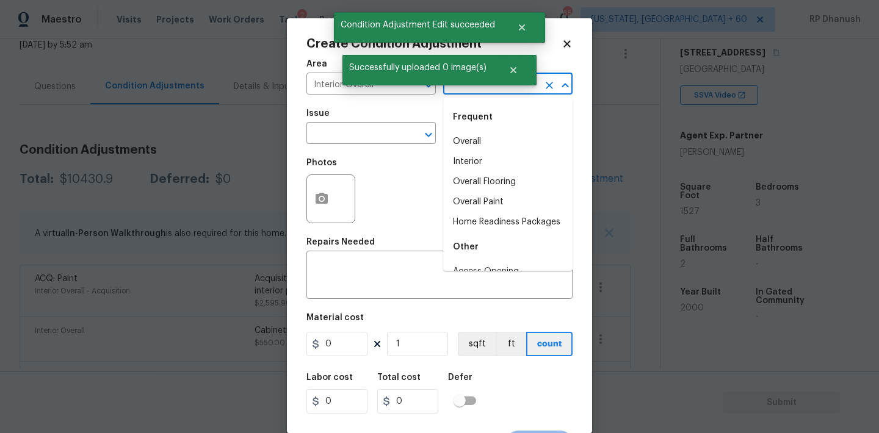
click at [485, 89] on input "text" at bounding box center [490, 85] width 95 height 19
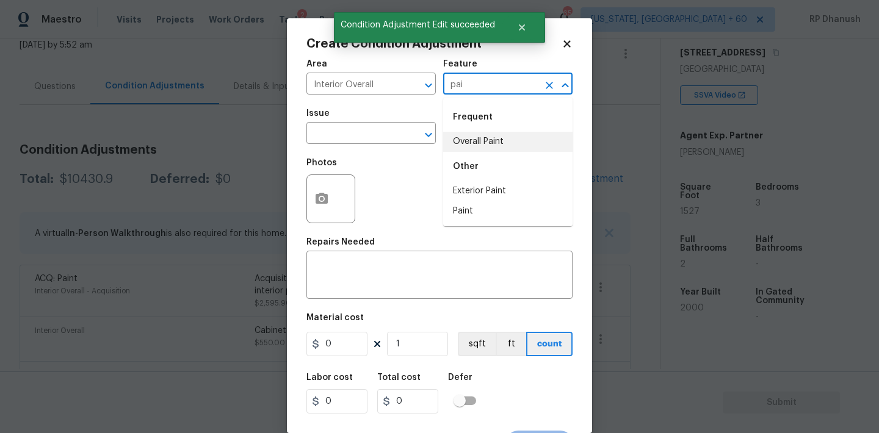
click at [483, 156] on div "Other" at bounding box center [507, 166] width 129 height 29
click at [472, 148] on li "Overall Paint" at bounding box center [507, 142] width 129 height 20
type input "Overall Paint"
click at [392, 143] on input "text" at bounding box center [353, 134] width 95 height 19
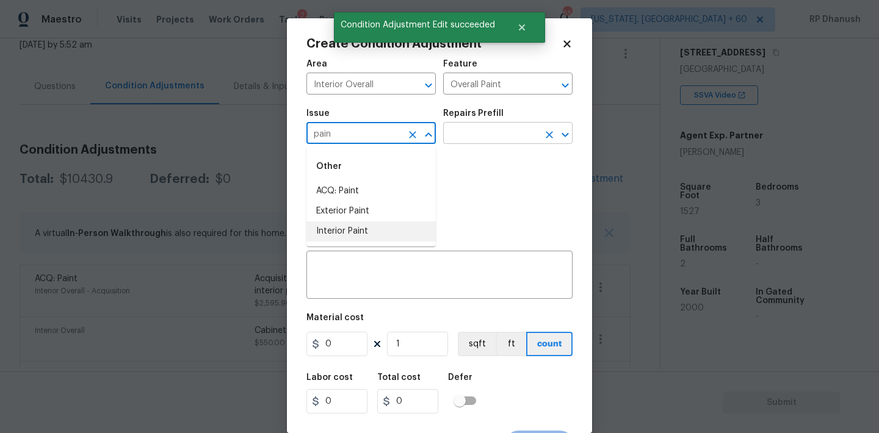
drag, startPoint x: 367, startPoint y: 231, endPoint x: 521, endPoint y: 131, distance: 184.3
click at [372, 226] on li "Interior Paint" at bounding box center [370, 232] width 129 height 20
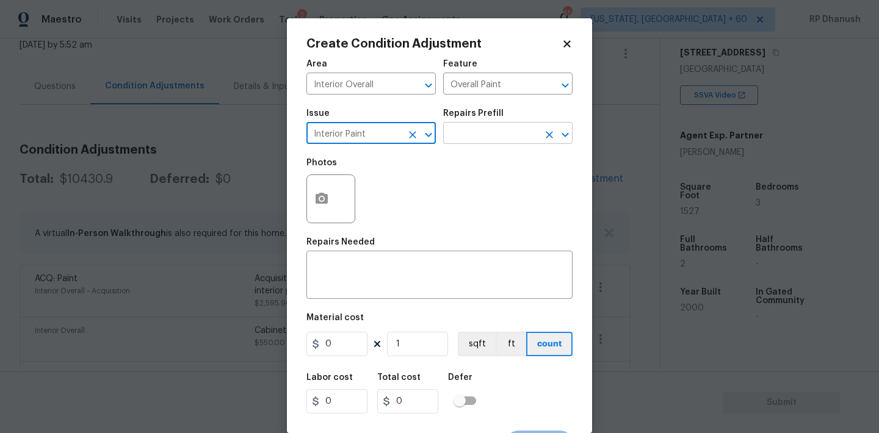
type input "Interior Paint"
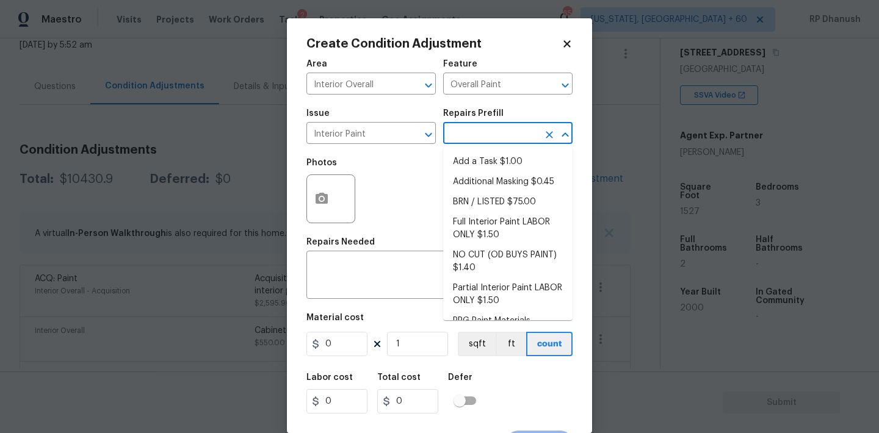
click at [521, 131] on input "text" at bounding box center [490, 134] width 95 height 19
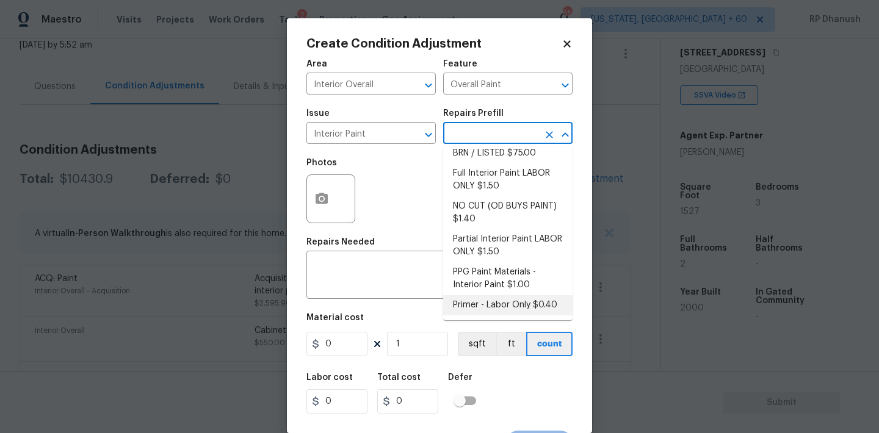
click at [480, 313] on li "Primer - Labor Only $0.40" at bounding box center [507, 305] width 129 height 20
type textarea "Interior primer - PRIMER PROVIDED BY OPENDOOR - All nails, screws, drywall anch…"
type input "0.4"
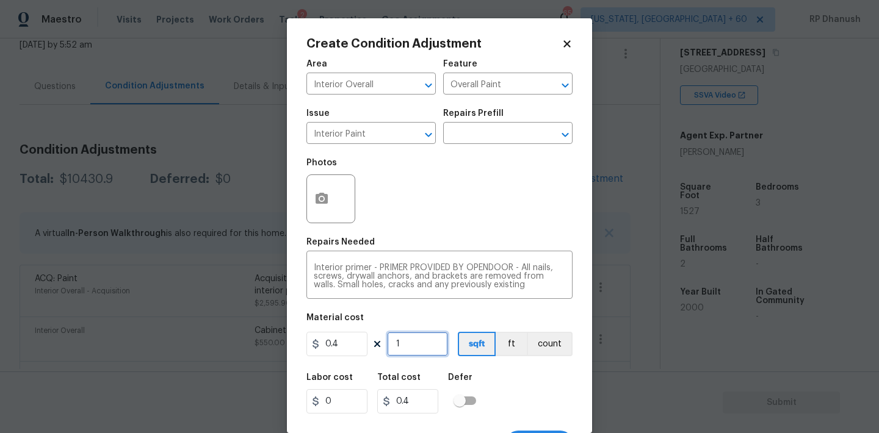
click at [428, 346] on input "1" at bounding box center [417, 344] width 61 height 24
type input "0"
type input "5"
type input "2"
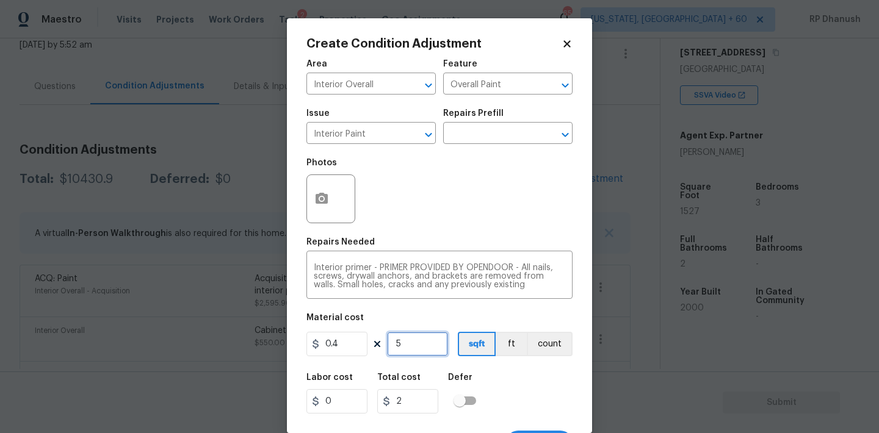
type input "50"
type input "20"
type input "500"
type input "200"
type input "500"
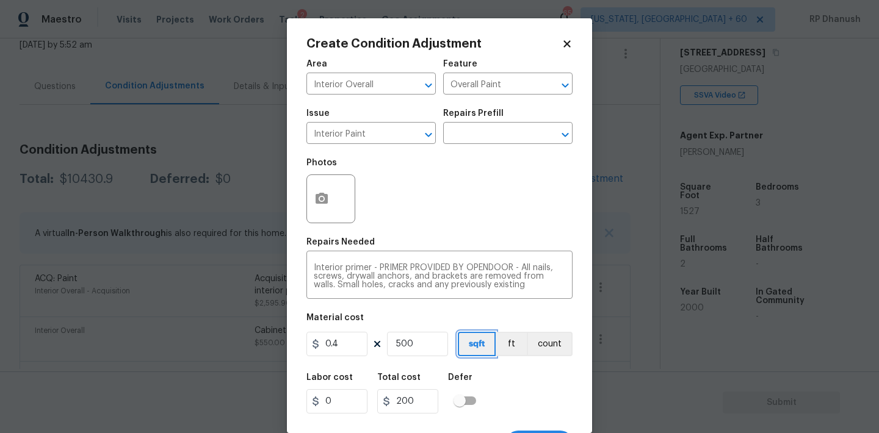
scroll to position [23, 0]
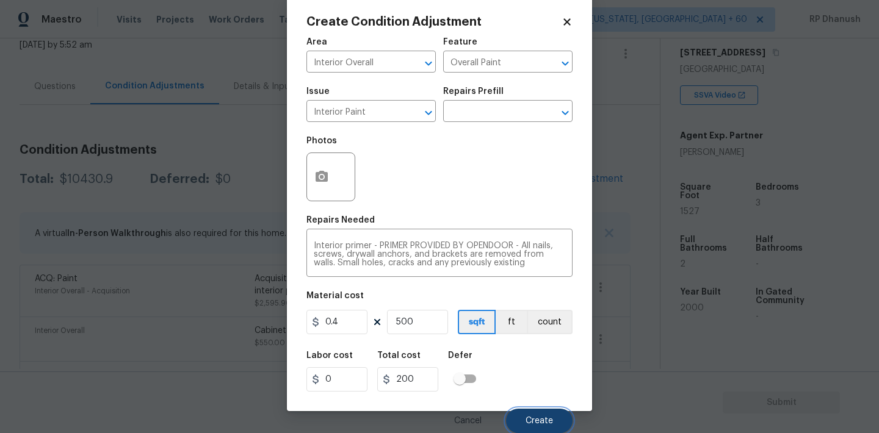
click at [525, 416] on button "Create" at bounding box center [539, 421] width 67 height 24
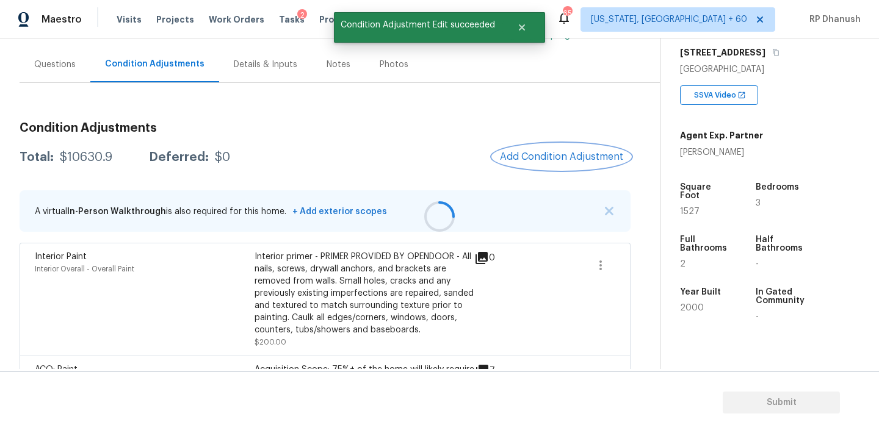
scroll to position [122, 0]
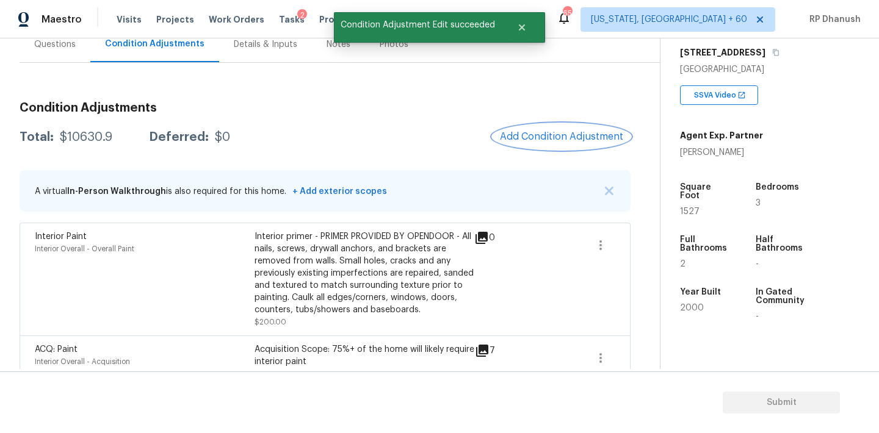
click at [546, 142] on span "Add Condition Adjustment" at bounding box center [561, 136] width 123 height 11
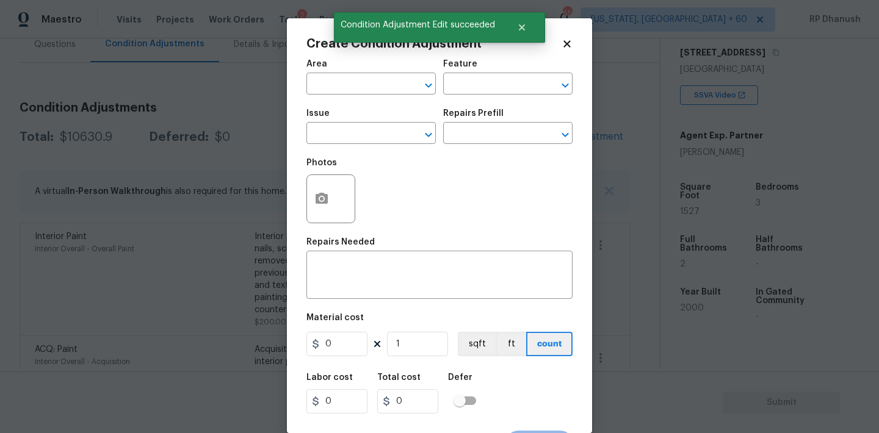
click at [384, 95] on span "Area ​" at bounding box center [370, 76] width 129 height 49
click at [375, 80] on input "text" at bounding box center [353, 85] width 95 height 19
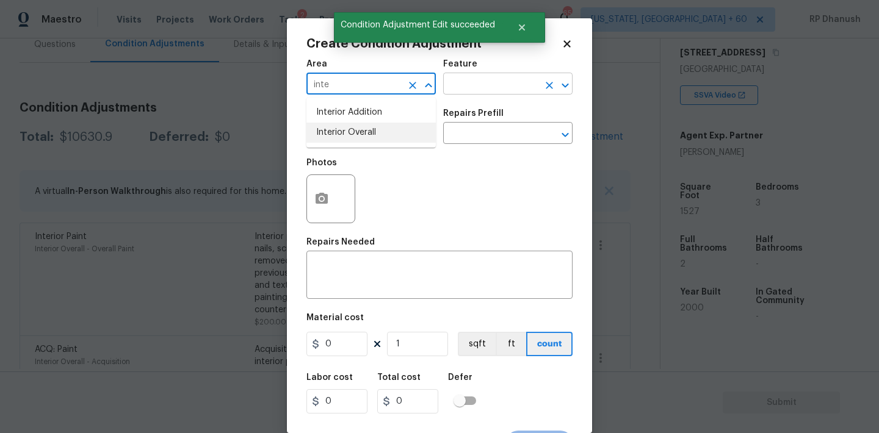
drag, startPoint x: 365, startPoint y: 130, endPoint x: 458, endPoint y: 82, distance: 104.5
click at [366, 130] on li "Interior Overall" at bounding box center [370, 133] width 129 height 20
type input "Interior Overall"
click at [467, 88] on input "text" at bounding box center [490, 85] width 95 height 19
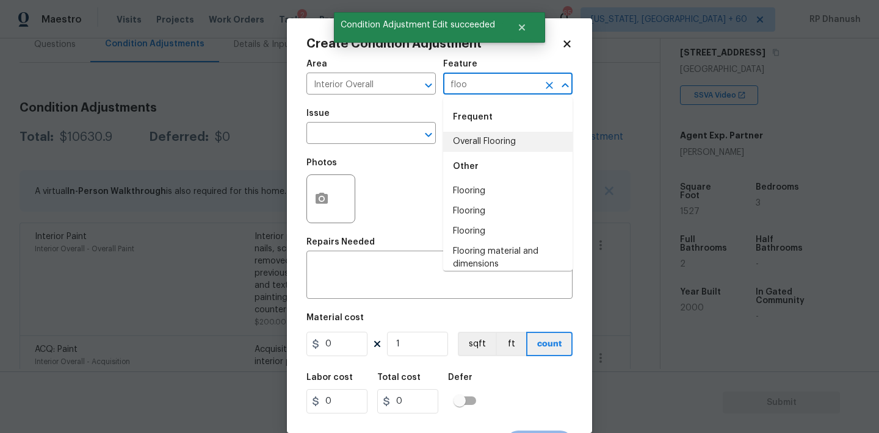
click at [472, 146] on li "Overall Flooring" at bounding box center [507, 142] width 129 height 20
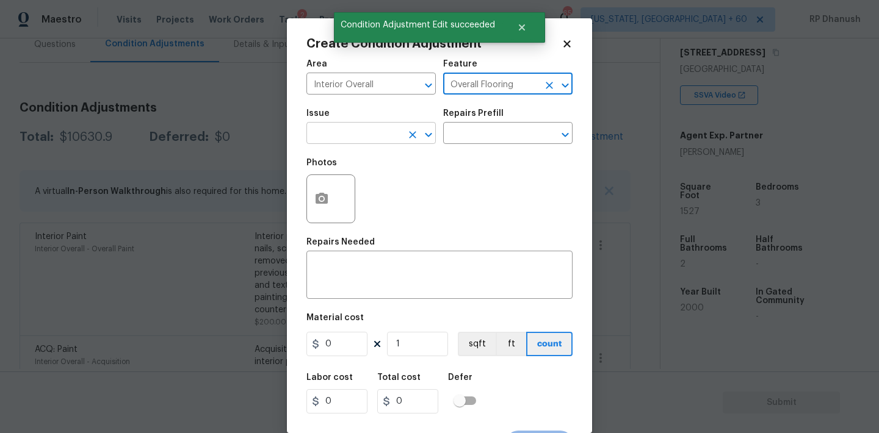
type input "Overall Flooring"
click at [365, 144] on body "Maestro Visits Projects Work Orders Tasks 2 Properties Geo Assignments 651 Wash…" at bounding box center [439, 216] width 879 height 433
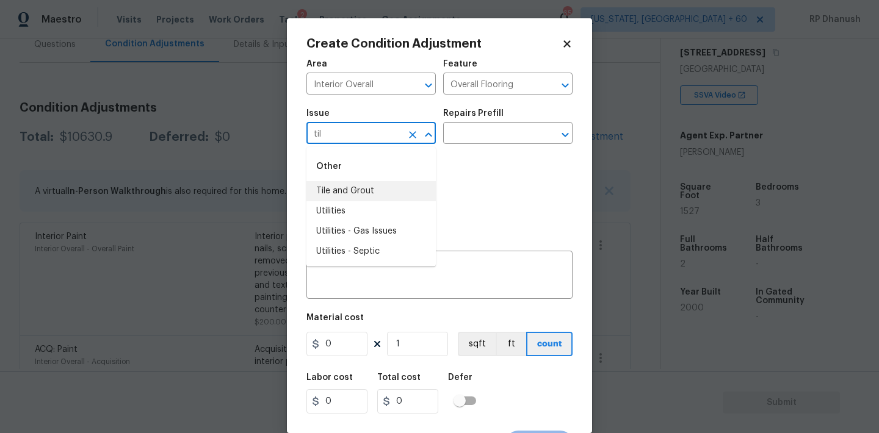
click at [368, 190] on li "Tile and Grout" at bounding box center [370, 191] width 129 height 20
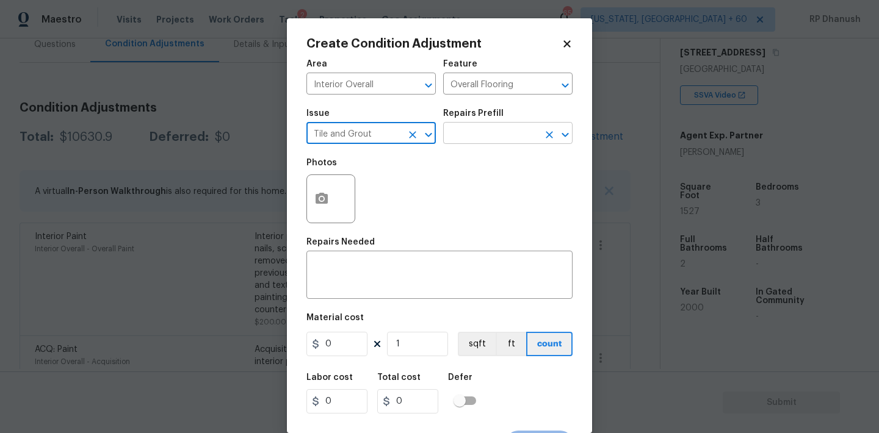
type input "Tile and Grout"
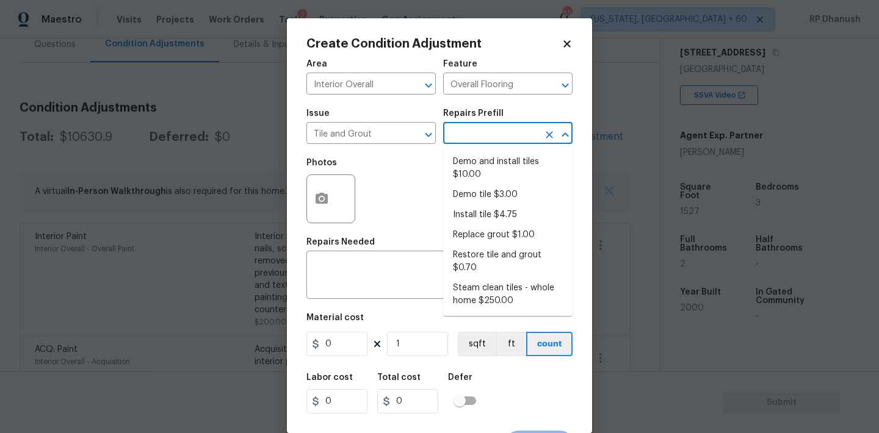
click at [504, 131] on input "text" at bounding box center [490, 134] width 95 height 19
click at [489, 281] on li "Steam clean tiles - whole home $250.00" at bounding box center [507, 294] width 129 height 33
type textarea "Steam clean all tiles (whole home)"
type input "250"
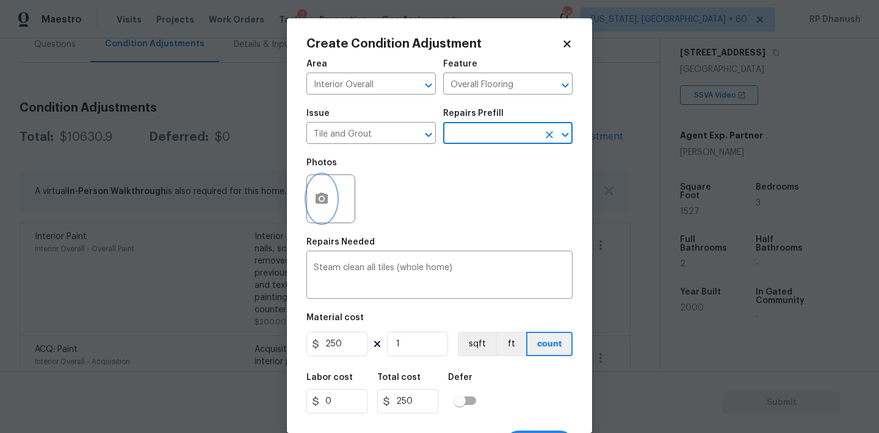
click at [322, 200] on circle "button" at bounding box center [322, 199] width 4 height 4
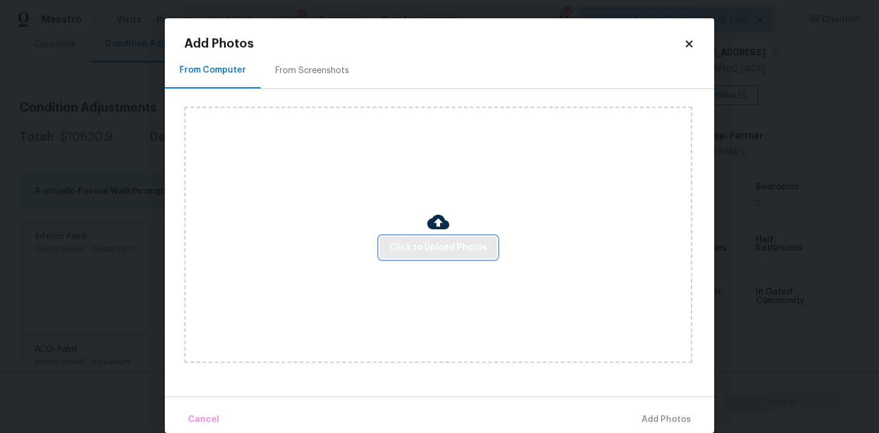
click at [420, 243] on span "Click to Upload Photos" at bounding box center [438, 247] width 98 height 15
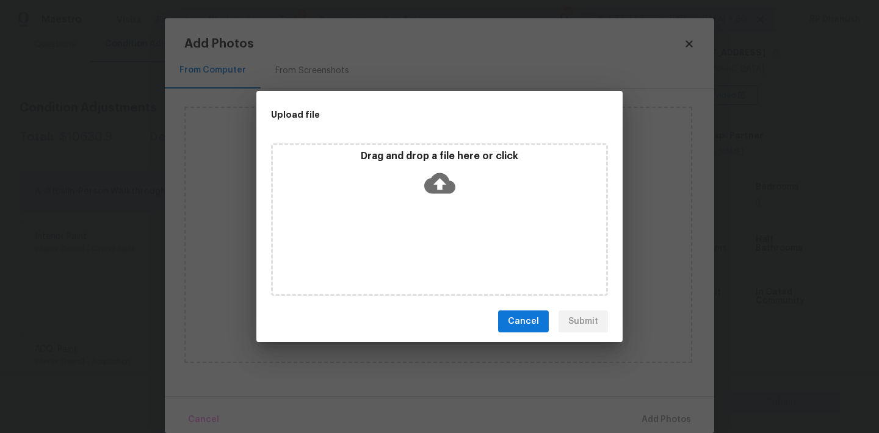
click at [424, 198] on icon at bounding box center [439, 183] width 31 height 31
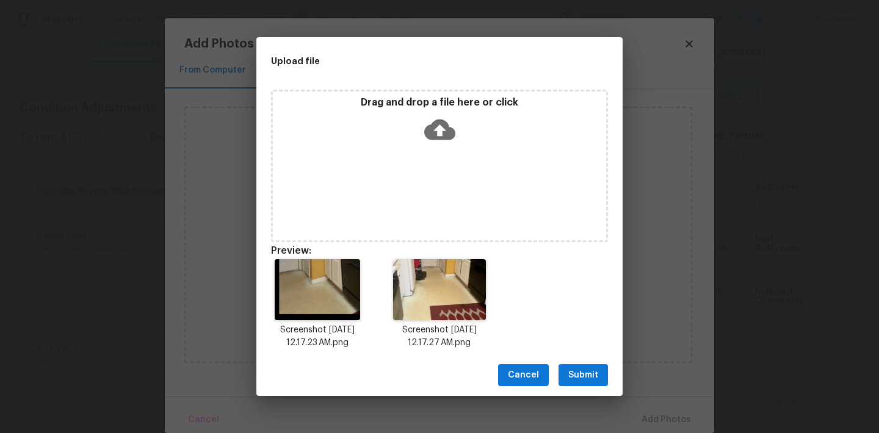
click at [580, 368] on span "Submit" at bounding box center [583, 375] width 30 height 15
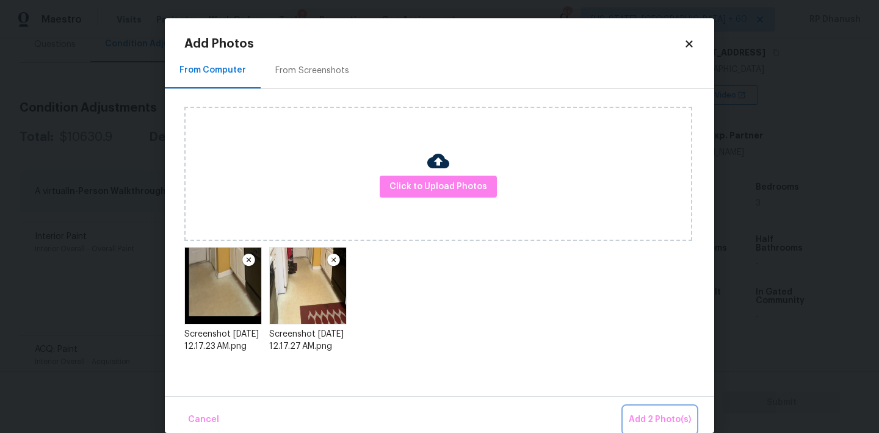
click at [655, 414] on span "Add 2 Photo(s)" at bounding box center [660, 420] width 62 height 15
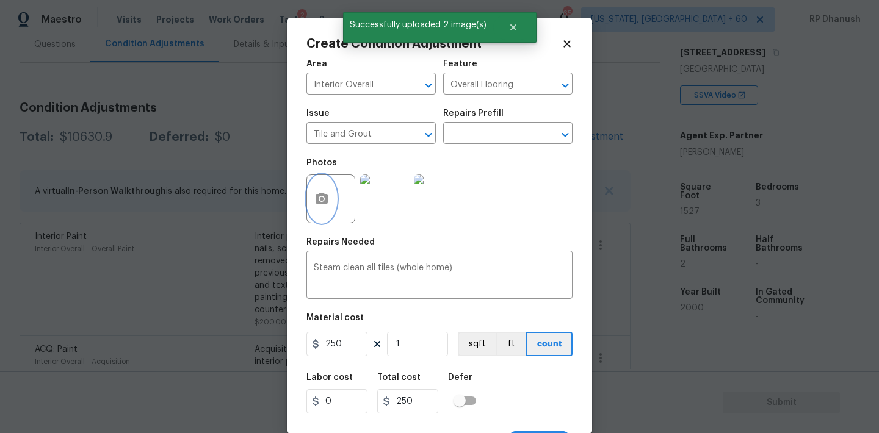
scroll to position [23, 0]
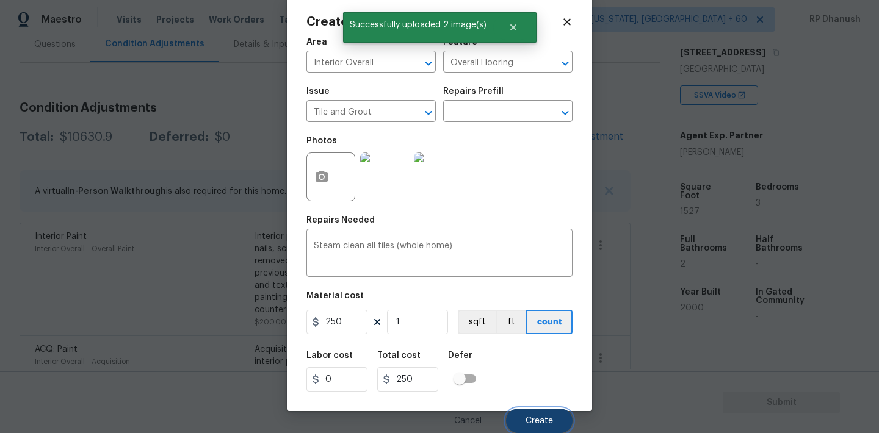
click at [542, 411] on button "Create" at bounding box center [539, 421] width 67 height 24
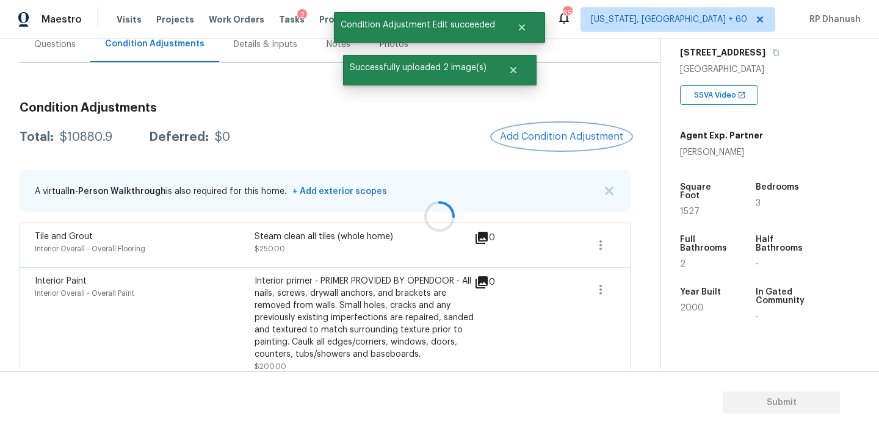
scroll to position [0, 0]
click at [551, 140] on span "Add Condition Adjustment" at bounding box center [561, 136] width 123 height 11
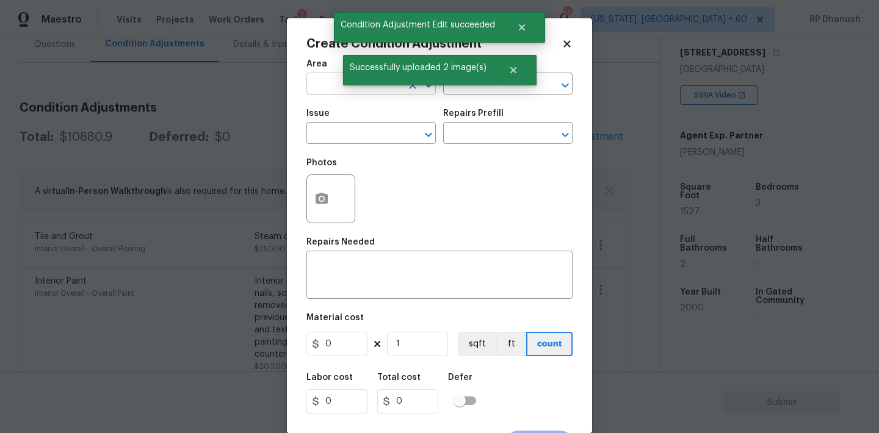
click at [328, 87] on input "text" at bounding box center [353, 85] width 95 height 19
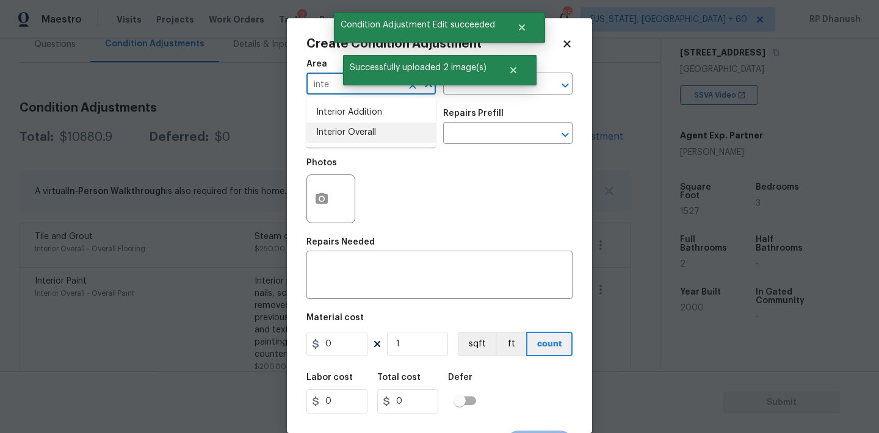
click at [346, 134] on li "Interior Overall" at bounding box center [370, 133] width 129 height 20
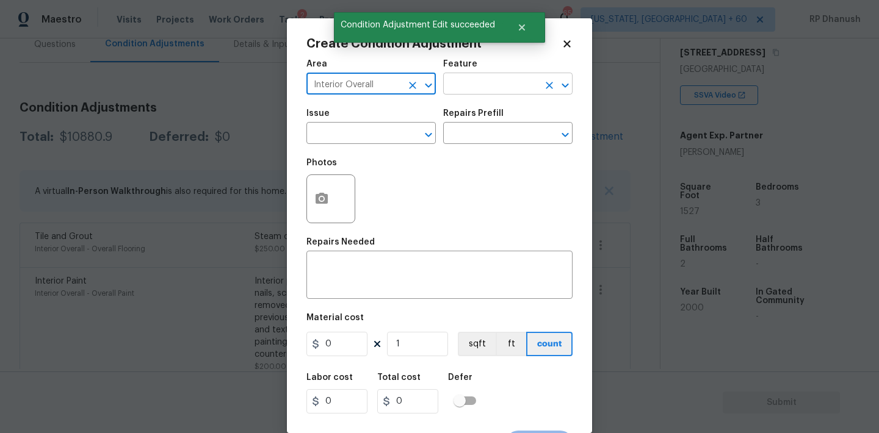
type input "Interior Overall"
click at [493, 90] on input "text" at bounding box center [490, 85] width 95 height 19
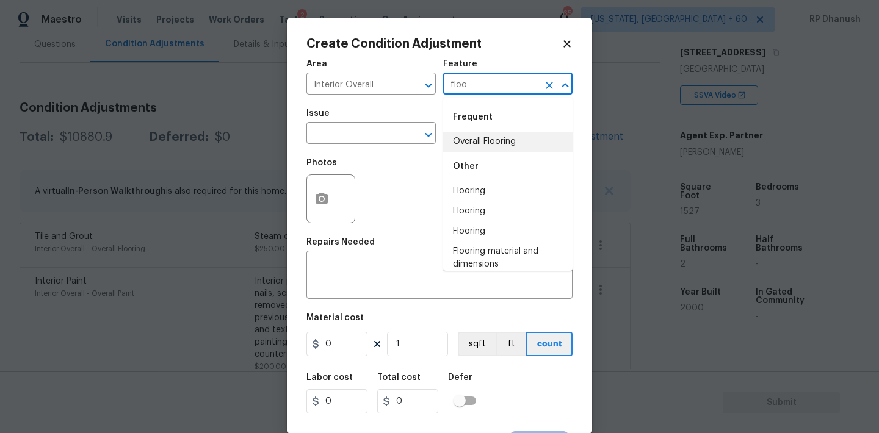
click at [483, 135] on li "Overall Flooring" at bounding box center [507, 142] width 129 height 20
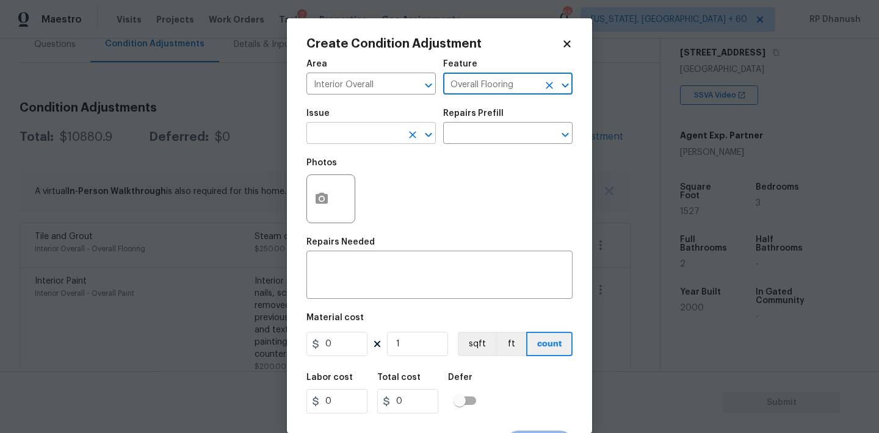
type input "Overall Flooring"
click at [342, 135] on input "text" at bounding box center [353, 134] width 95 height 19
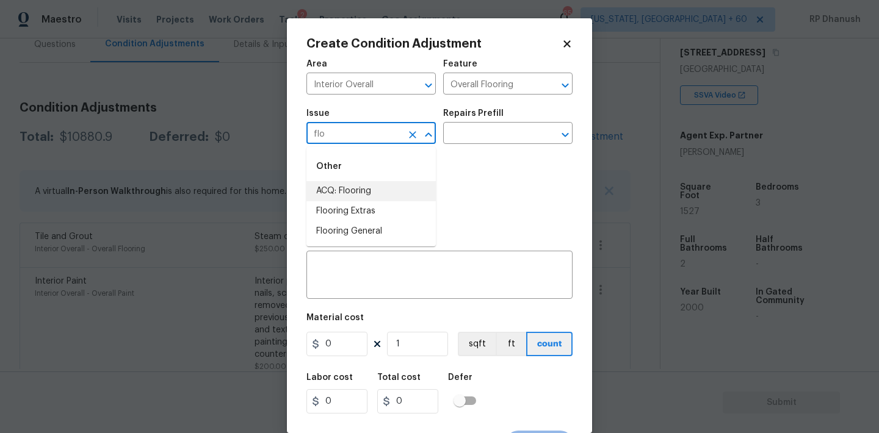
click at [344, 192] on li "ACQ: Flooring" at bounding box center [370, 191] width 129 height 20
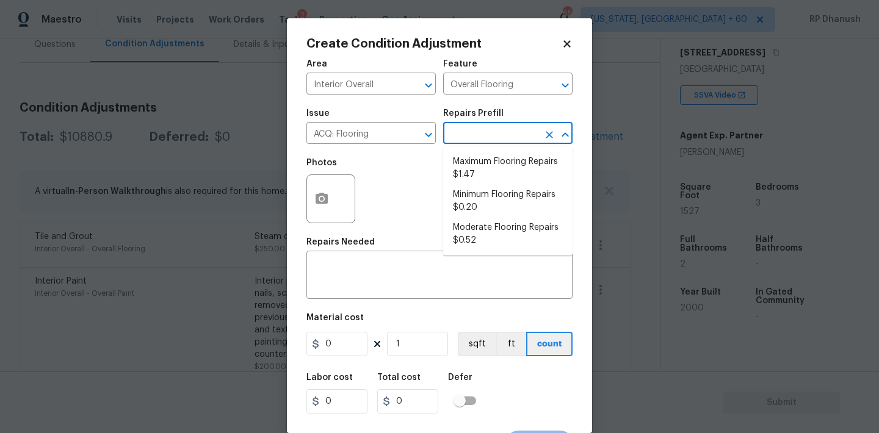
click at [467, 136] on input "text" at bounding box center [490, 134] width 95 height 19
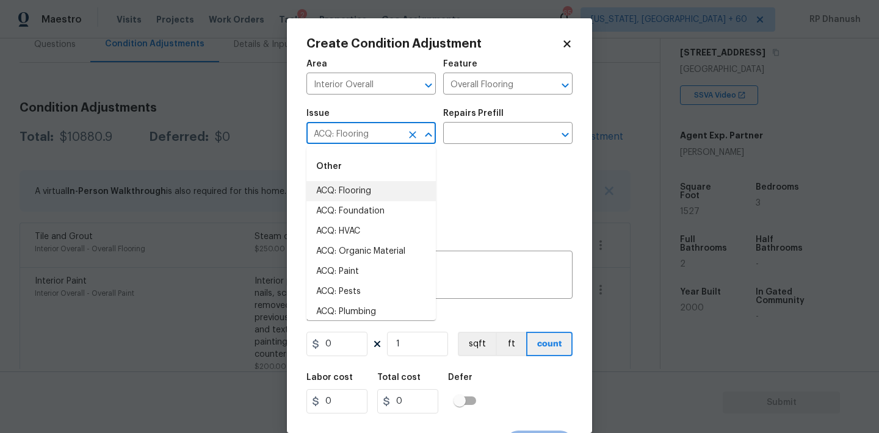
click at [369, 137] on input "ACQ: Flooring" at bounding box center [353, 134] width 95 height 19
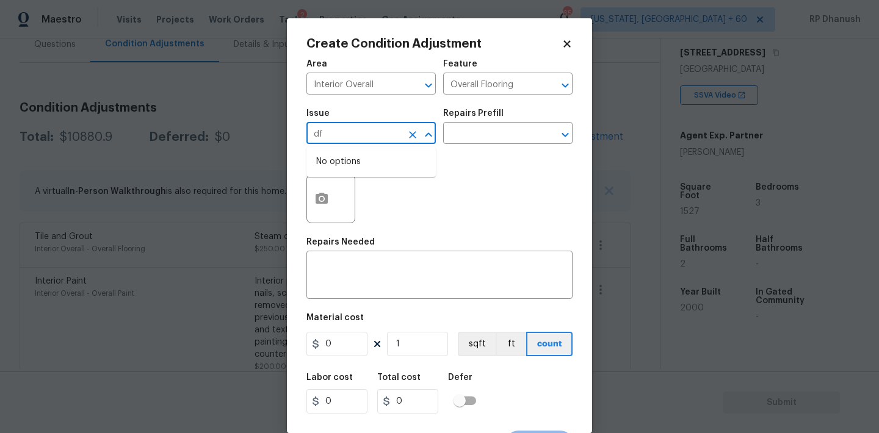
type input "d"
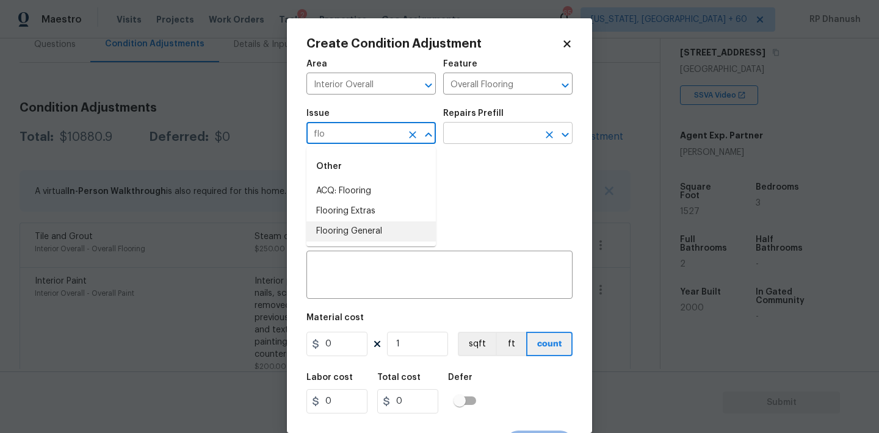
drag, startPoint x: 350, startPoint y: 225, endPoint x: 472, endPoint y: 137, distance: 149.9
click at [352, 222] on li "Flooring General" at bounding box center [370, 232] width 129 height 20
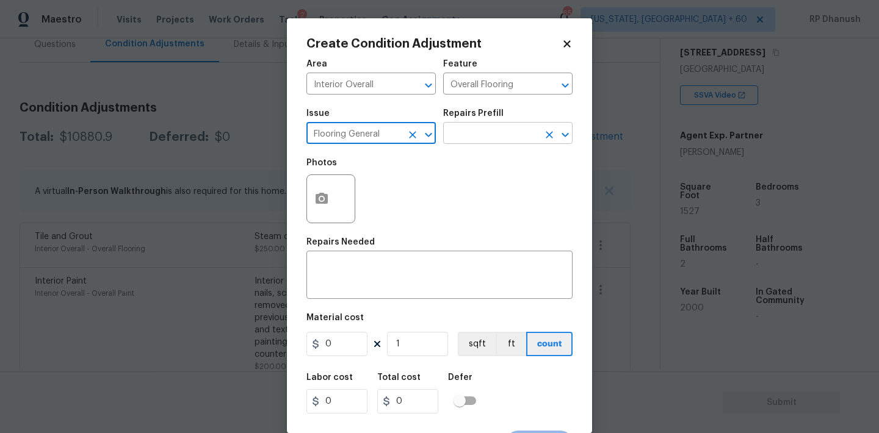
type input "Flooring General"
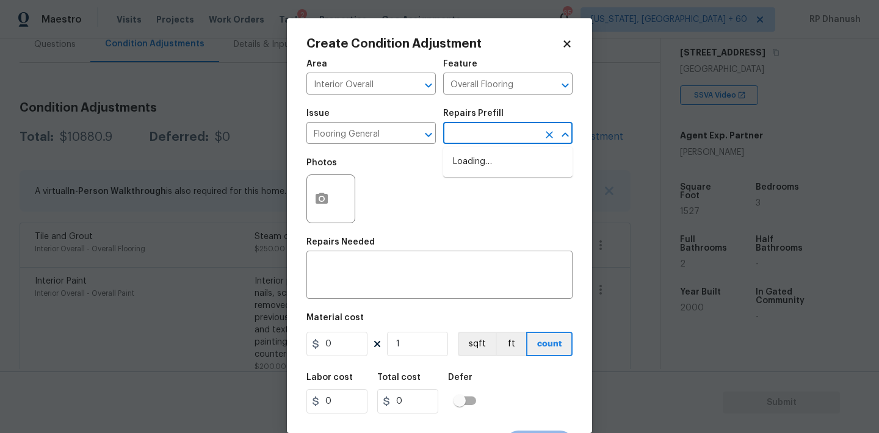
click at [513, 126] on input "text" at bounding box center [490, 134] width 95 height 19
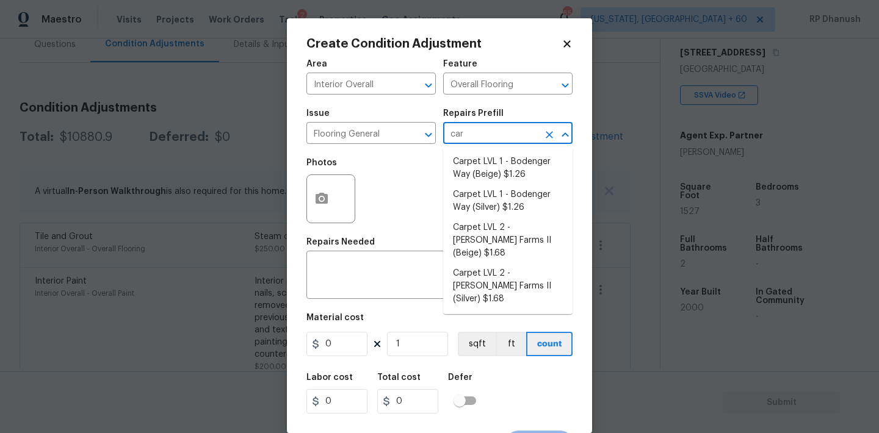
type input "carp"
click at [528, 163] on li "Carpet LVL 1 - Bodenger Way (Beige) $1.26" at bounding box center [507, 168] width 129 height 33
type textarea "Install new carpet. (Bodenger Way 749 Bird Bath, Beige) at all previously carpe…"
type input "1.26"
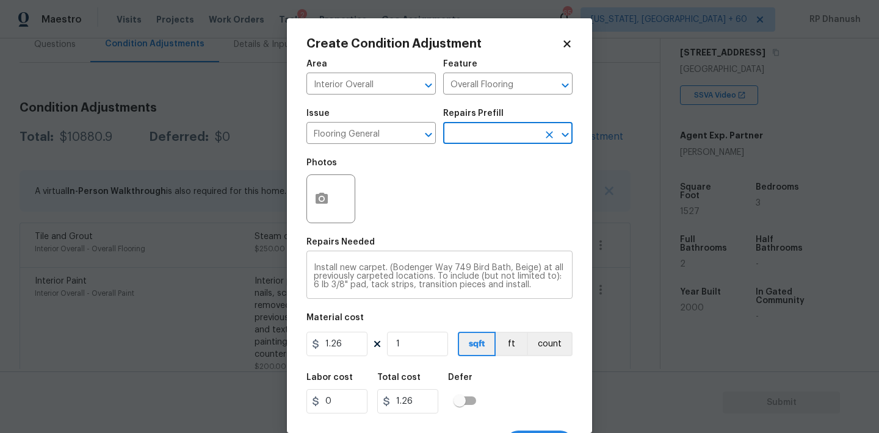
click at [386, 267] on textarea "Install new carpet. (Bodenger Way 749 Bird Bath, Beige) at all previously carpe…" at bounding box center [439, 277] width 251 height 26
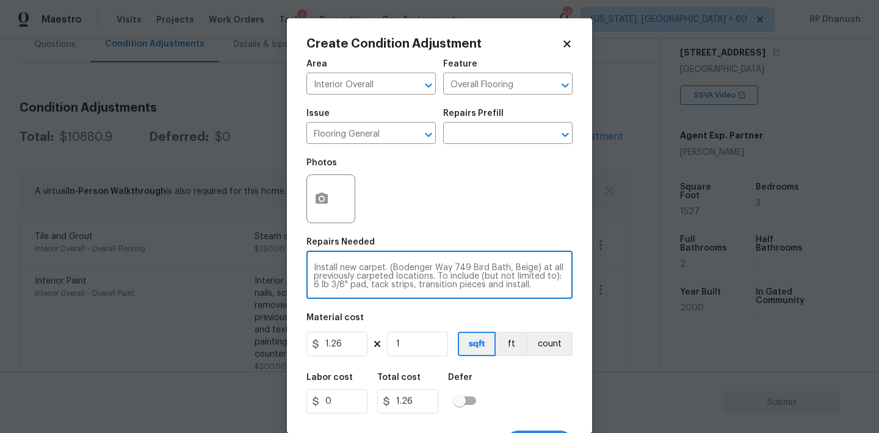
drag, startPoint x: 386, startPoint y: 267, endPoint x: 433, endPoint y: 275, distance: 47.2
click at [433, 275] on textarea "Install new carpet. (Bodenger Way 749 Bird Bath, Beige) at all previously carpe…" at bounding box center [439, 277] width 251 height 26
type textarea "Install new carpet. To include (but not limited to): 6 lb 3/8" pad, tack strips…"
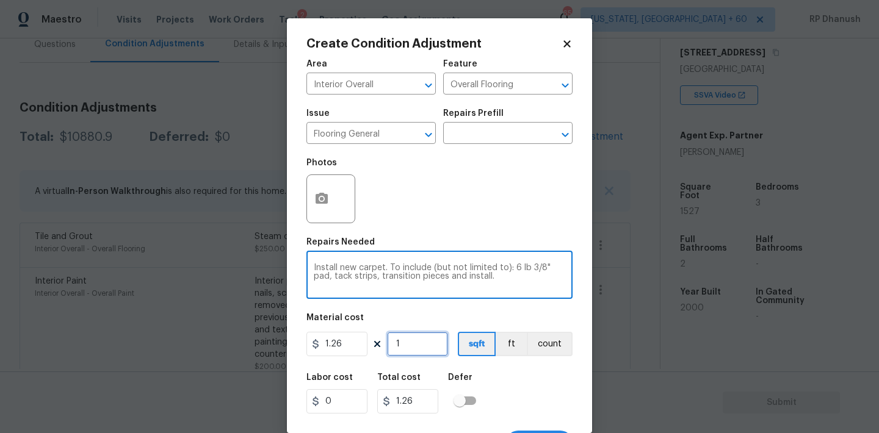
click at [437, 338] on input "1" at bounding box center [417, 344] width 61 height 24
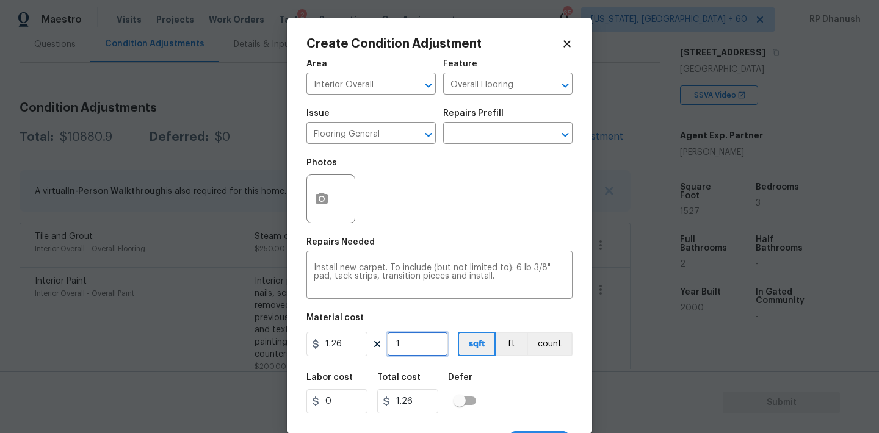
type input "0"
type input "1"
type input "1.26"
type input "10"
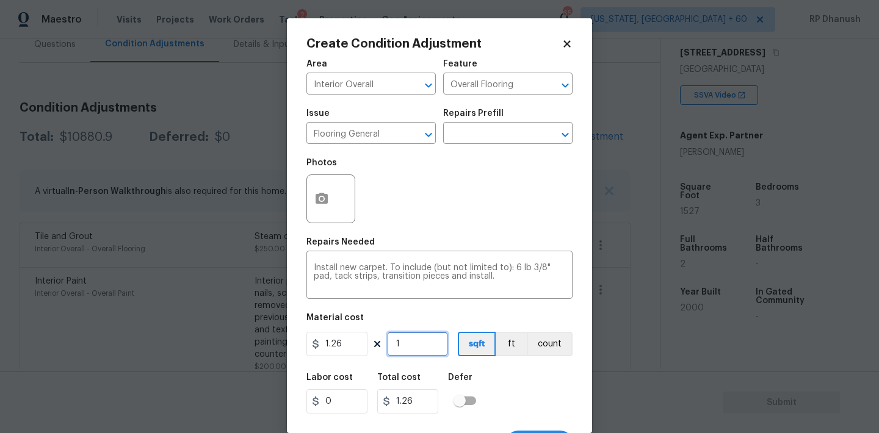
type input "12.6"
type input "100"
type input "126"
type input "1000"
type input "1260"
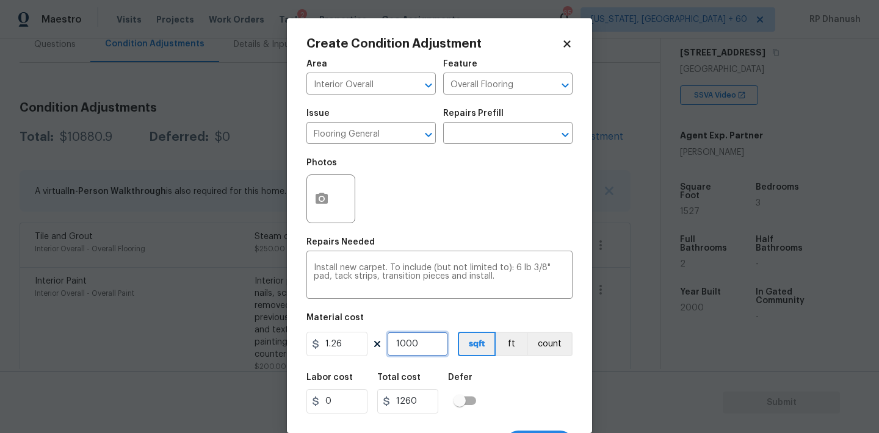
type input "1000"
click at [345, 348] on input "1.26" at bounding box center [336, 344] width 61 height 24
type input "1.45"
type input "1450"
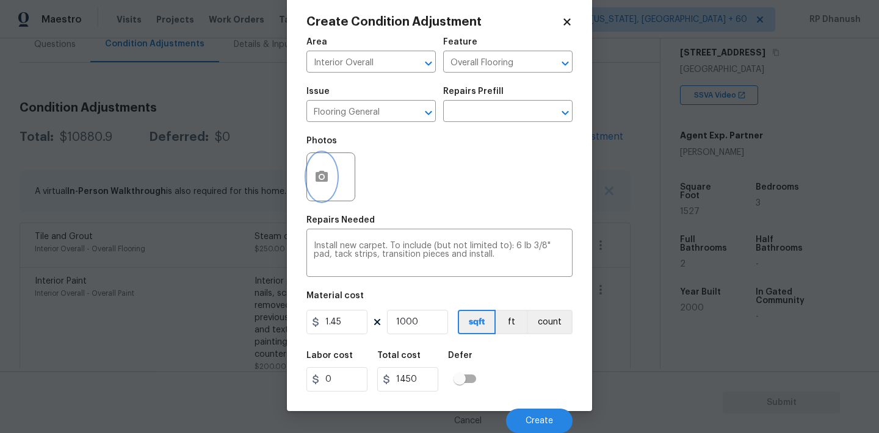
click at [329, 178] on button "button" at bounding box center [321, 177] width 29 height 48
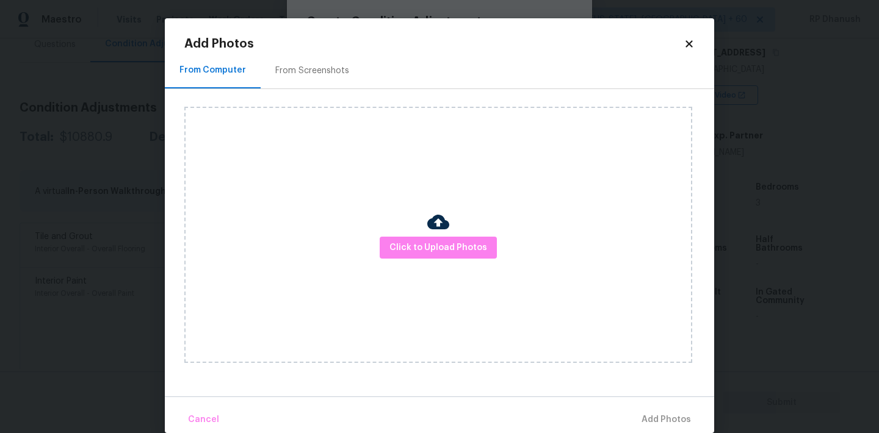
click at [292, 63] on div "From Screenshots" at bounding box center [312, 70] width 103 height 36
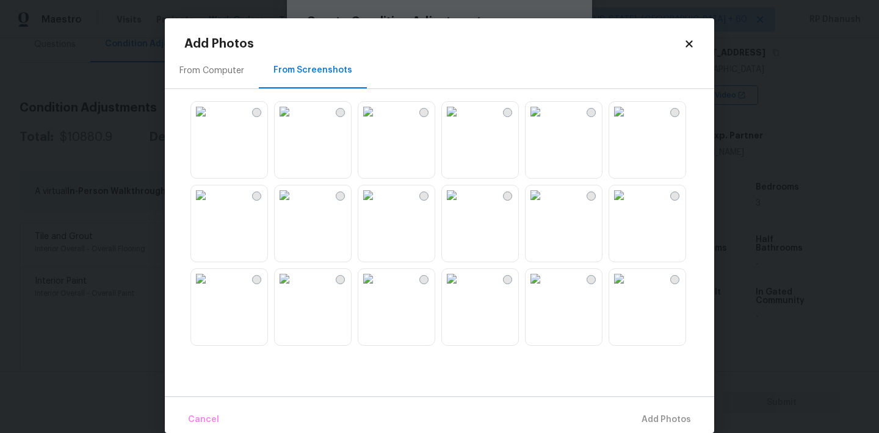
click at [378, 121] on img at bounding box center [368, 112] width 20 height 20
click at [211, 205] on img at bounding box center [201, 196] width 20 height 20
click at [294, 289] on img at bounding box center [285, 279] width 20 height 20
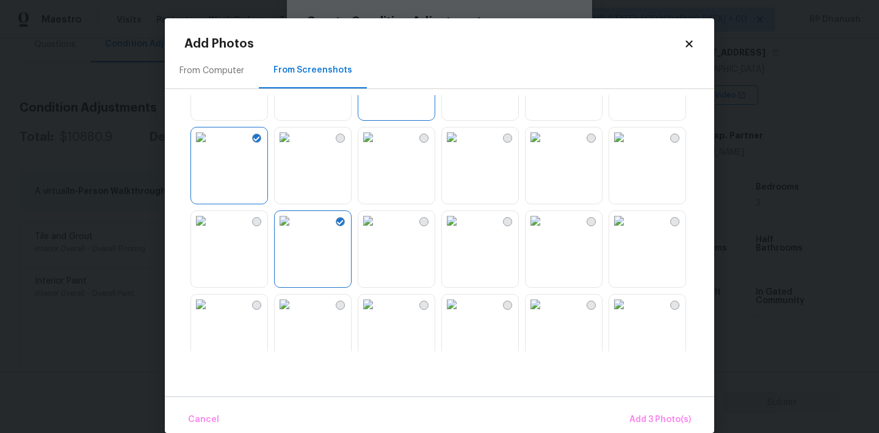
click at [461, 147] on img at bounding box center [452, 138] width 20 height 20
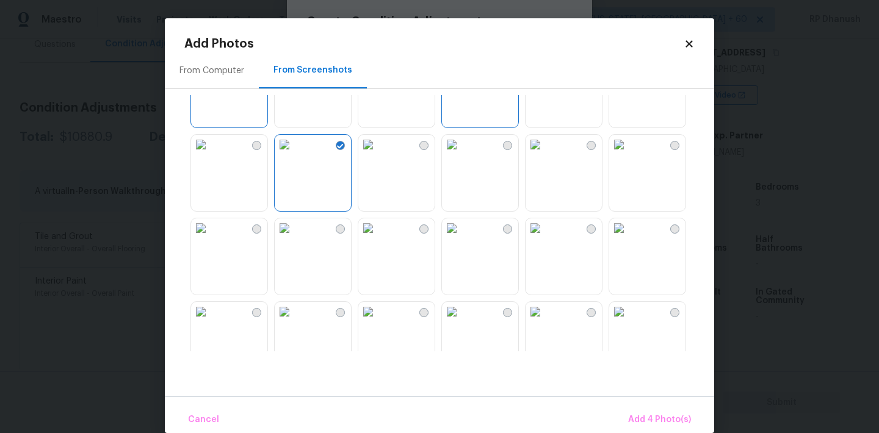
click at [545, 154] on img at bounding box center [535, 145] width 20 height 20
click at [378, 238] on img at bounding box center [368, 228] width 20 height 20
click at [661, 420] on span "Add 6 Photo(s)" at bounding box center [660, 420] width 62 height 15
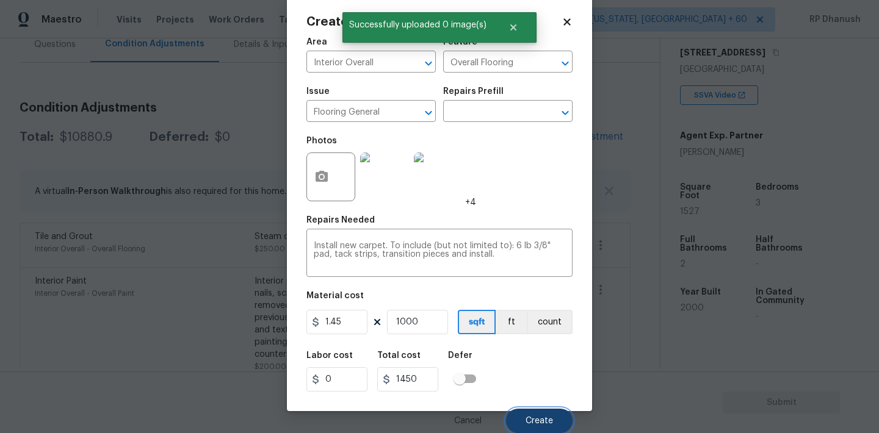
click at [546, 412] on button "Create" at bounding box center [539, 421] width 67 height 24
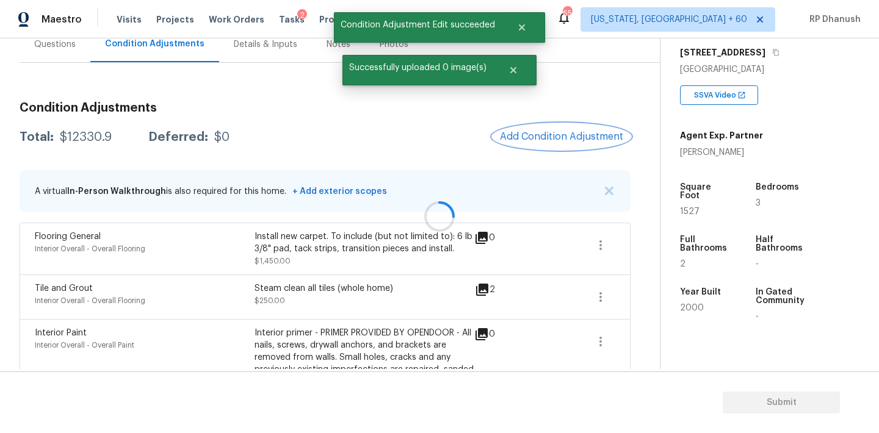
scroll to position [0, 0]
click at [571, 131] on span "Add Condition Adjustment" at bounding box center [561, 136] width 123 height 11
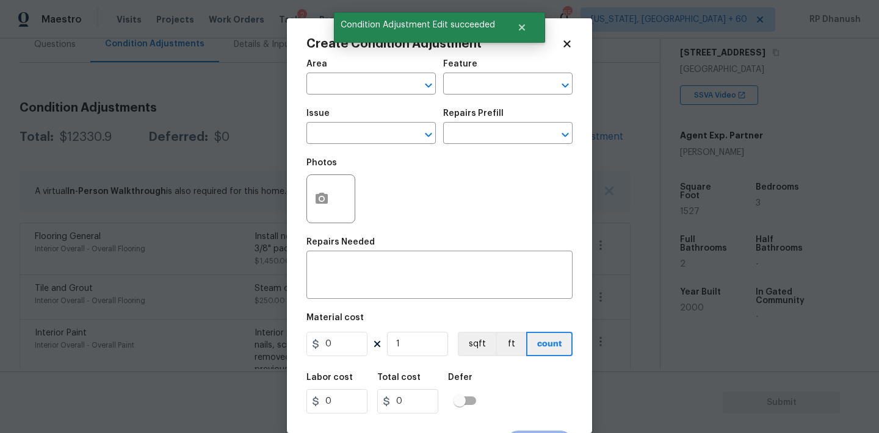
click at [353, 98] on span "Area ​" at bounding box center [370, 76] width 129 height 49
click at [353, 91] on input "text" at bounding box center [353, 85] width 95 height 19
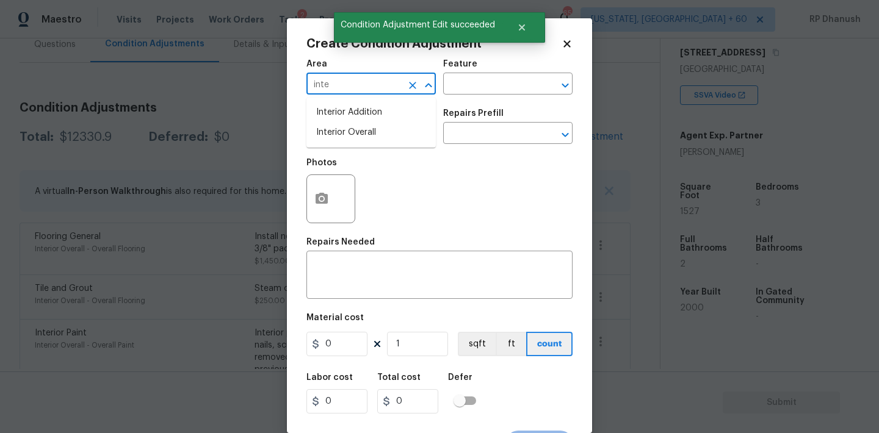
click at [350, 141] on li "Interior Overall" at bounding box center [370, 133] width 129 height 20
type input "Interior Overall"
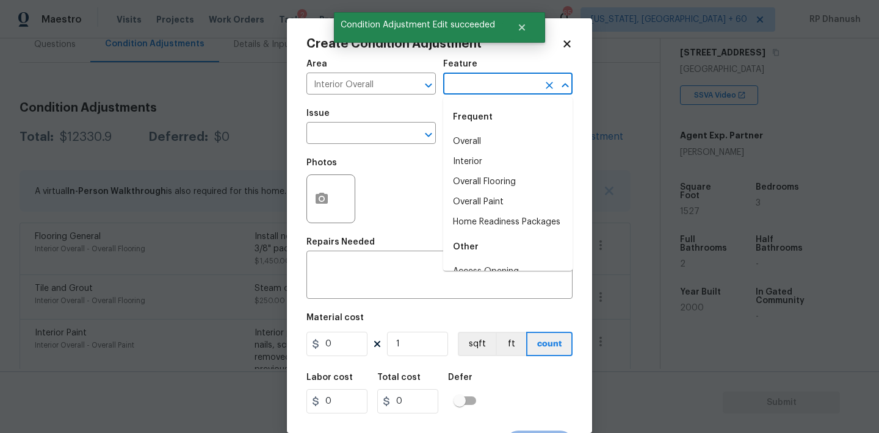
click at [487, 88] on input "text" at bounding box center [490, 85] width 95 height 19
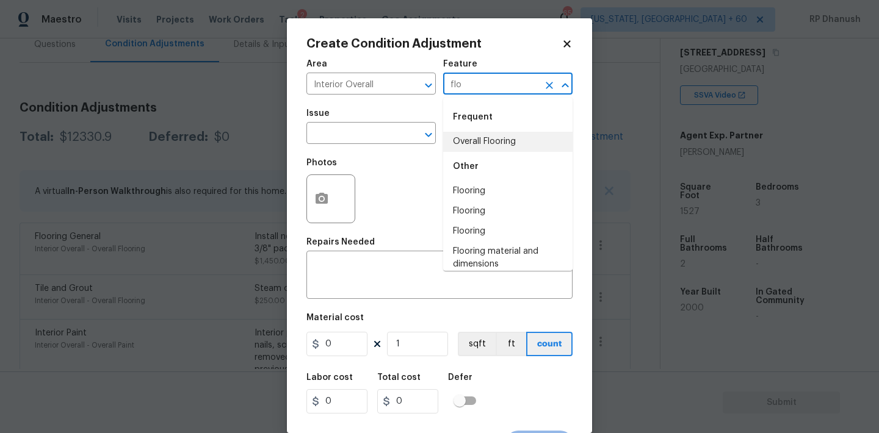
click at [474, 153] on div "Other" at bounding box center [507, 166] width 129 height 29
type input "flo"
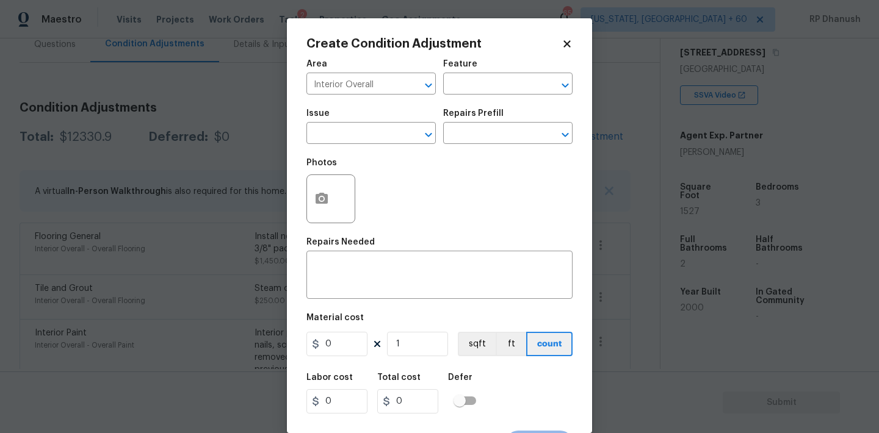
click at [356, 146] on span "Issue ​" at bounding box center [370, 126] width 129 height 49
click at [470, 91] on input "text" at bounding box center [490, 85] width 95 height 19
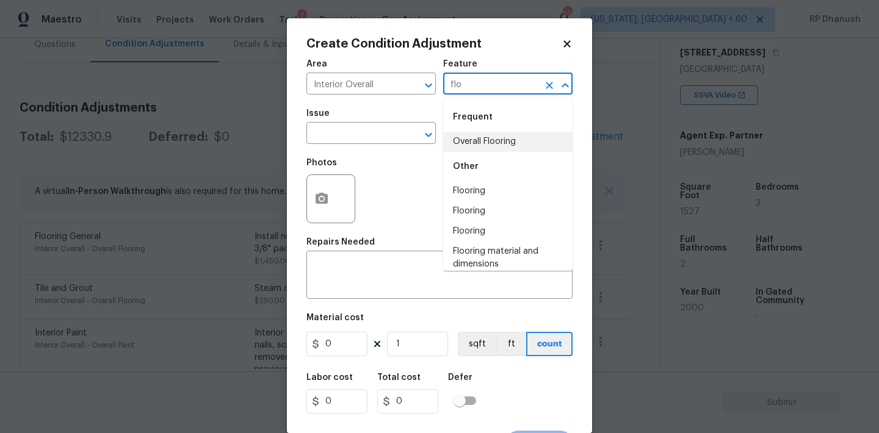
click at [467, 149] on li "Overall Flooring" at bounding box center [507, 142] width 129 height 20
type input "Overall Flooring"
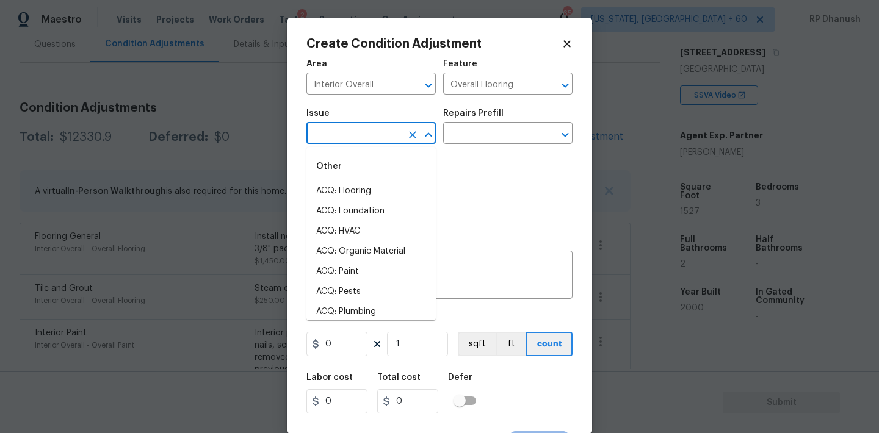
click at [368, 135] on input "text" at bounding box center [353, 134] width 95 height 19
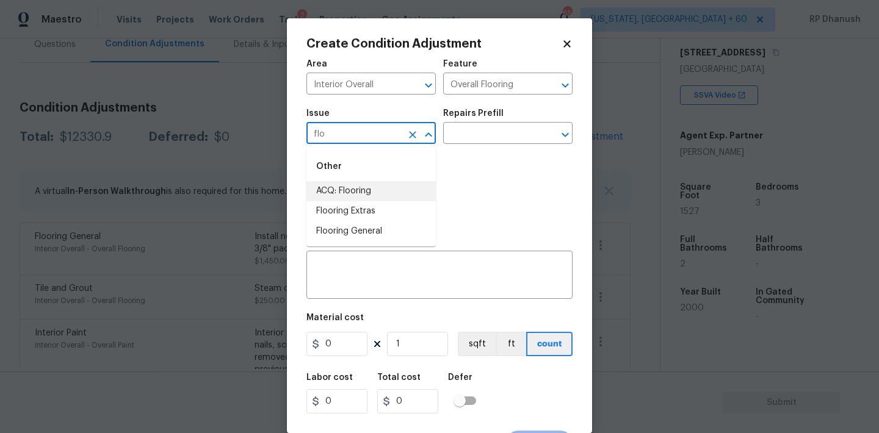
click at [353, 195] on li "ACQ: Flooring" at bounding box center [370, 191] width 129 height 20
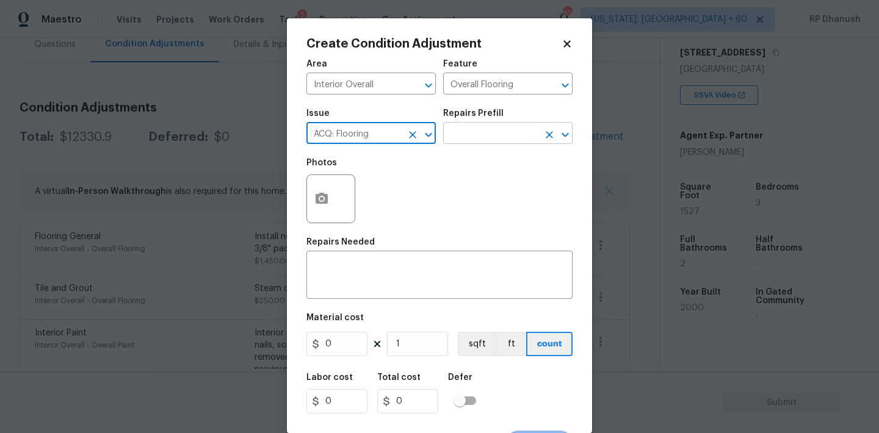
type input "ACQ: Flooring"
click at [500, 136] on input "text" at bounding box center [490, 134] width 95 height 19
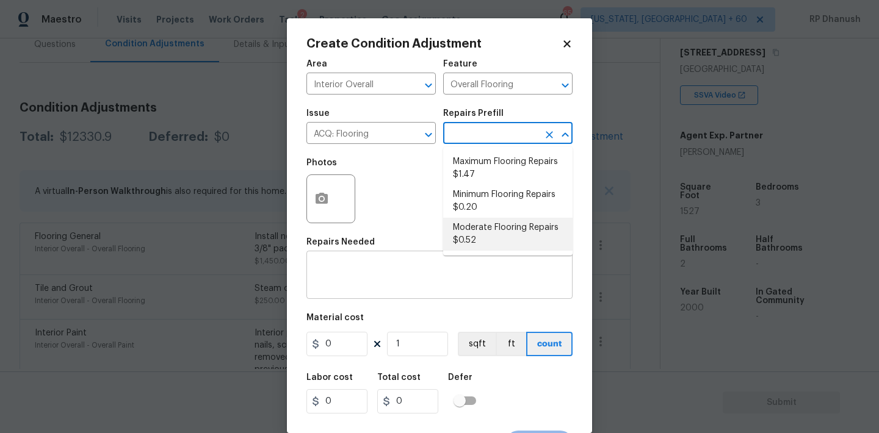
click at [477, 231] on li "Moderate Flooring Repairs $0.52" at bounding box center [507, 234] width 129 height 33
type input "Acquisition"
type textarea "Acquisition Scope: Moderate flooring repairs"
type input "0.52"
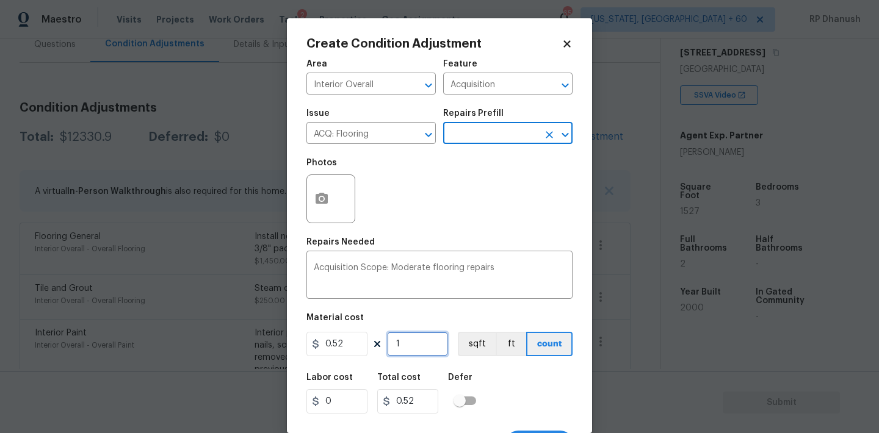
click at [432, 337] on input "1" at bounding box center [417, 344] width 61 height 24
type input "0"
type input "5"
type input "2.6"
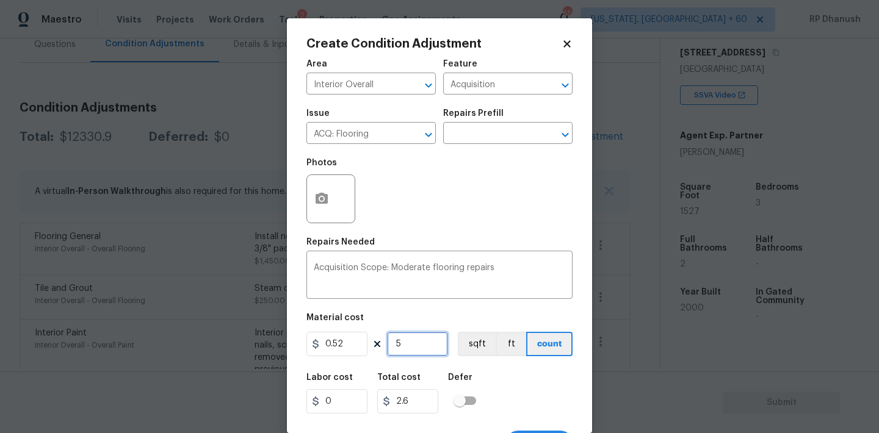
type input "52"
type input "27.04"
type input "527"
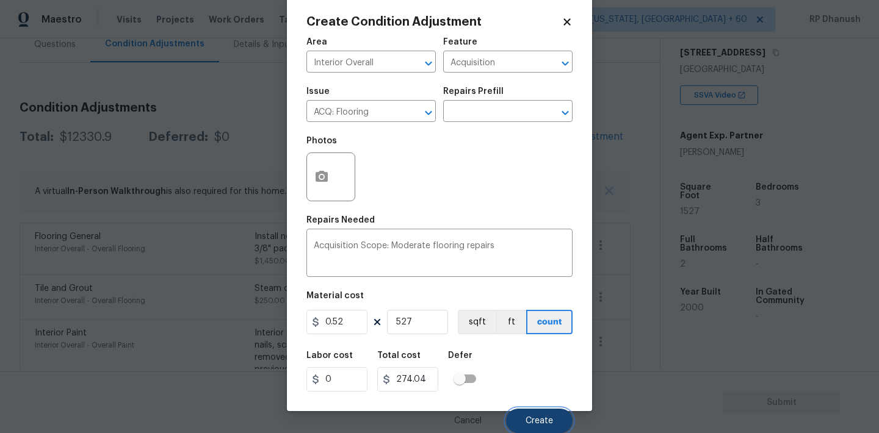
click at [518, 422] on button "Create" at bounding box center [539, 421] width 67 height 24
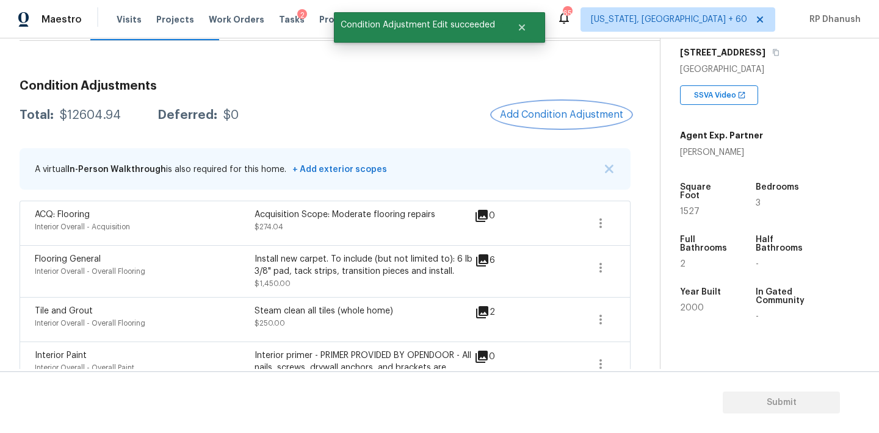
scroll to position [160, 0]
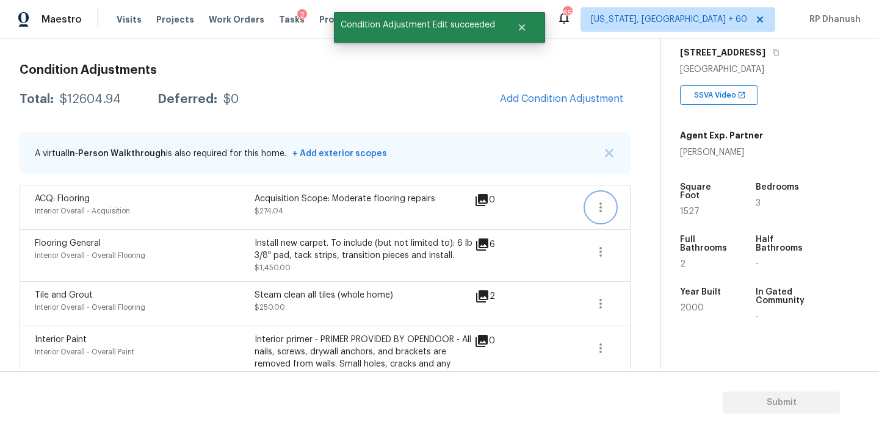
click at [602, 208] on icon "button" at bounding box center [600, 207] width 15 height 15
click at [646, 196] on link "Edit" at bounding box center [670, 205] width 104 height 18
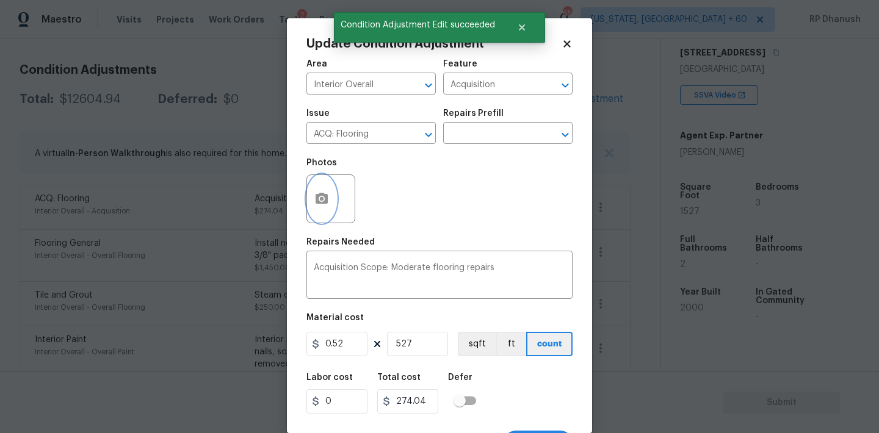
click at [331, 200] on button "button" at bounding box center [321, 199] width 29 height 48
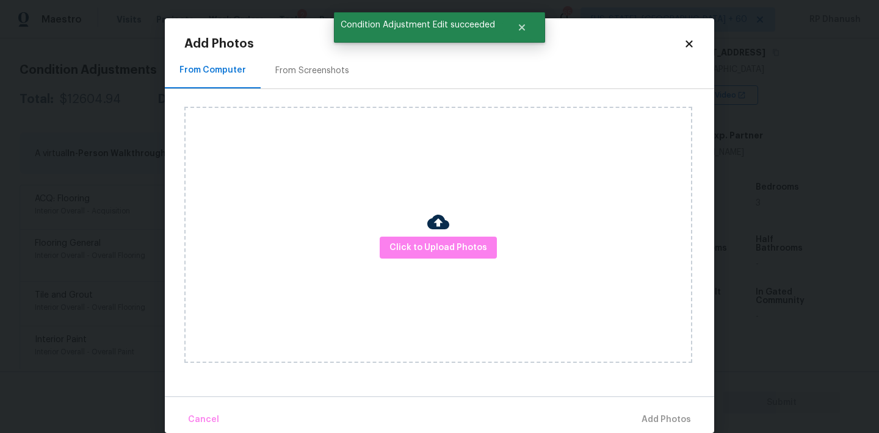
click at [329, 82] on div "From Screenshots" at bounding box center [312, 70] width 103 height 36
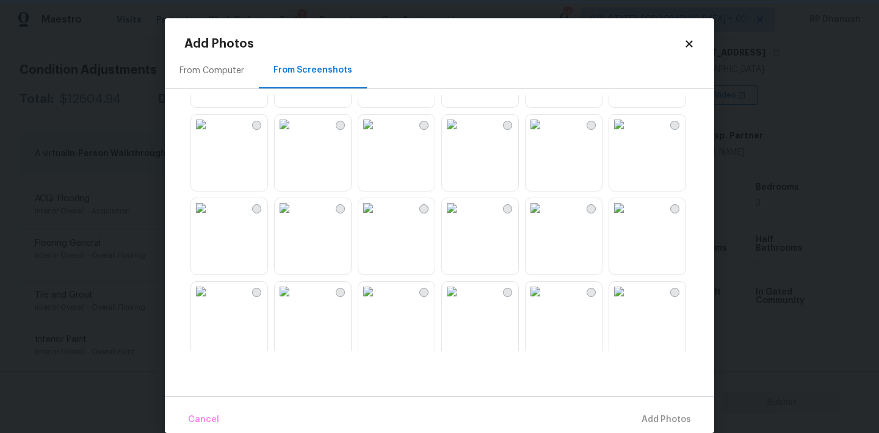
scroll to position [499, 0]
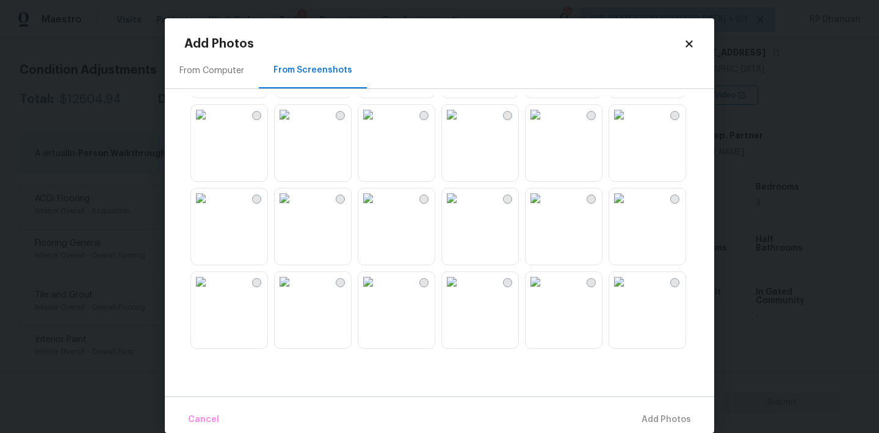
click at [378, 208] on img at bounding box center [368, 199] width 20 height 20
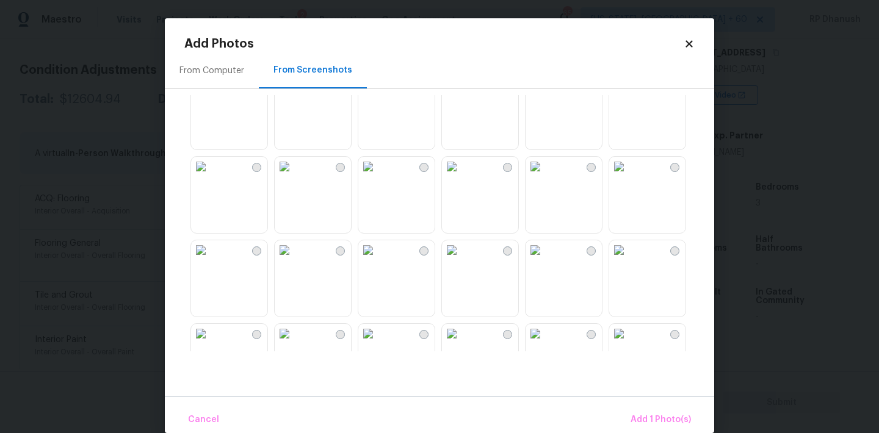
scroll to position [697, 0]
click at [378, 261] on img at bounding box center [368, 251] width 20 height 20
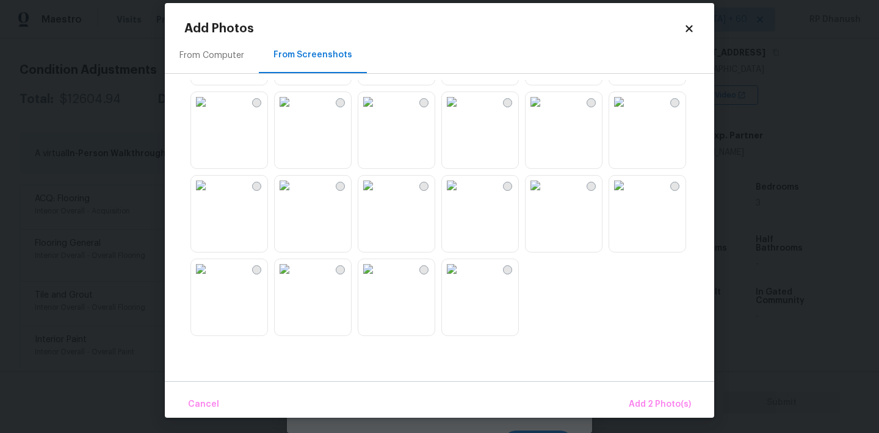
scroll to position [18, 0]
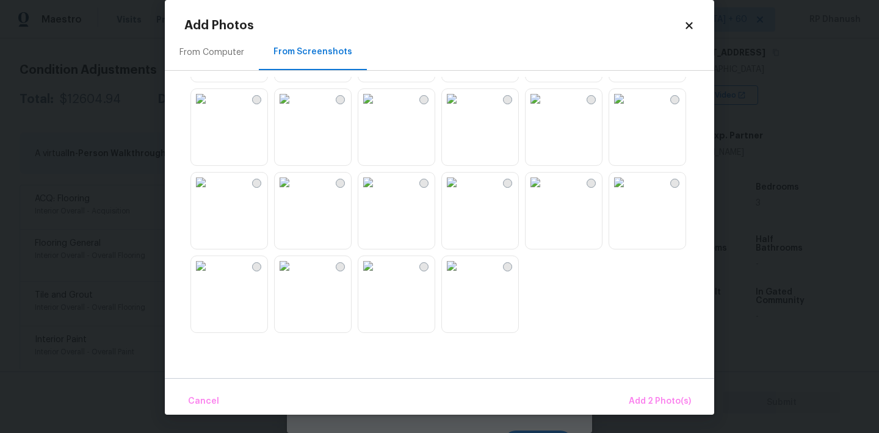
click at [378, 192] on img at bounding box center [368, 183] width 20 height 20
click at [664, 400] on span "Add 3 Photo(s)" at bounding box center [660, 401] width 62 height 15
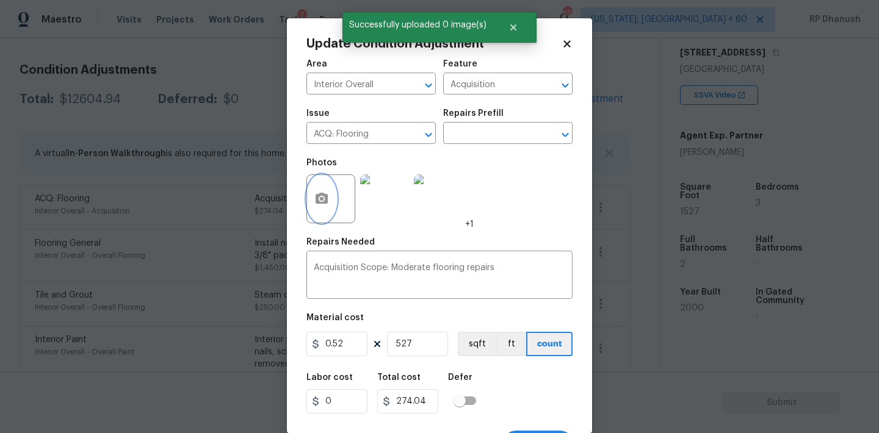
scroll to position [23, 0]
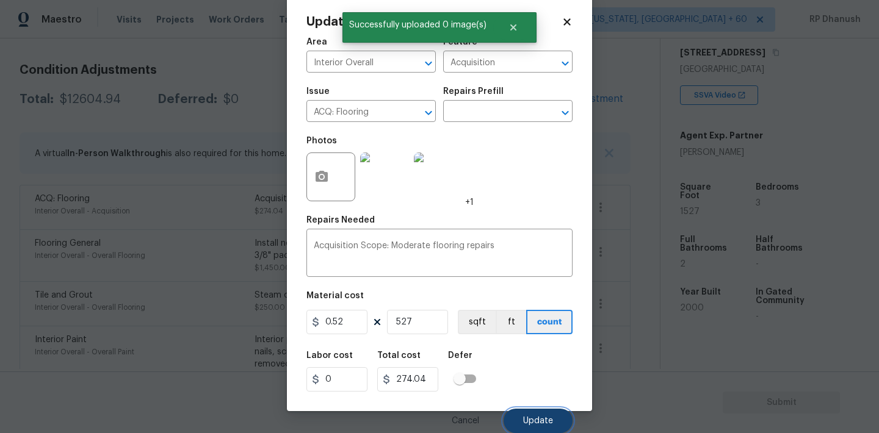
click at [538, 413] on button "Update" at bounding box center [537, 421] width 69 height 24
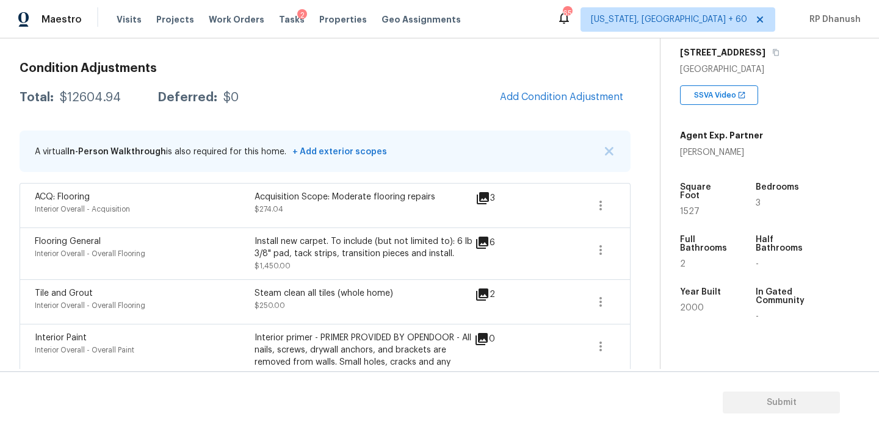
scroll to position [145, 0]
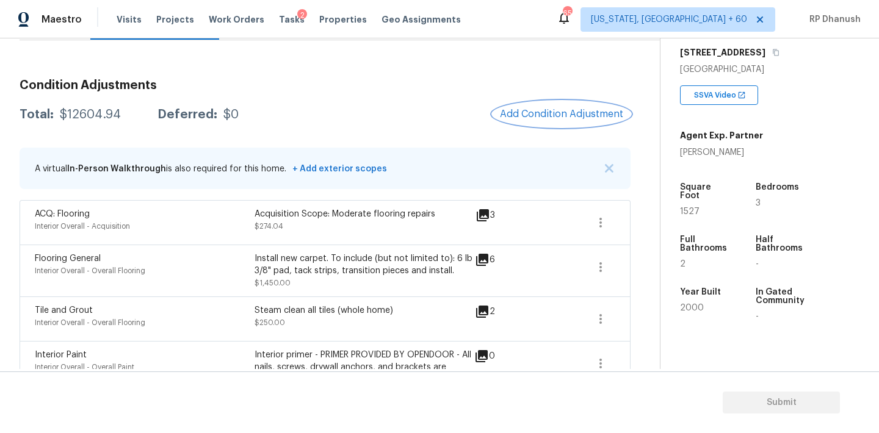
click at [553, 117] on span "Add Condition Adjustment" at bounding box center [561, 114] width 123 height 11
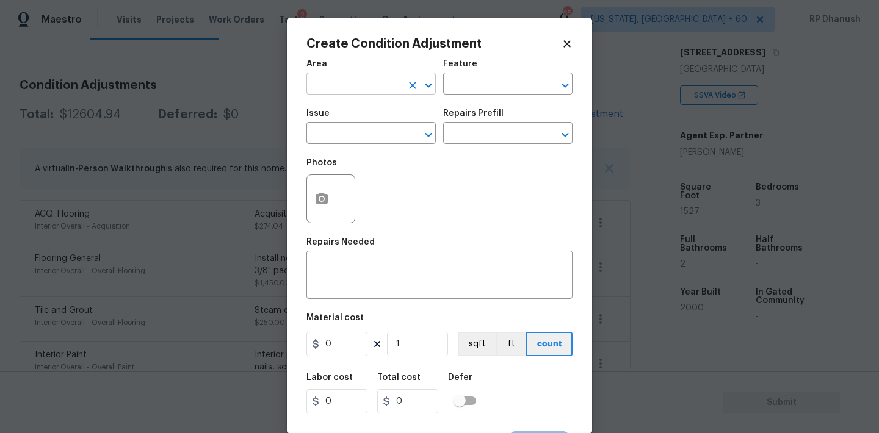
click at [409, 92] on button "Clear" at bounding box center [412, 85] width 17 height 17
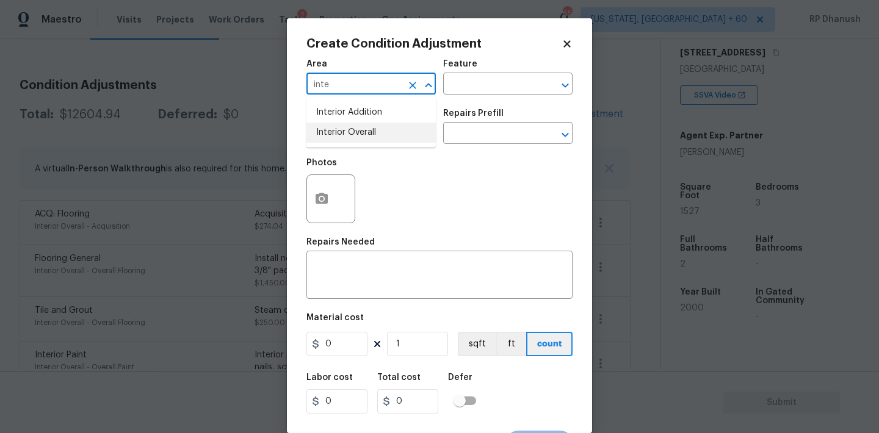
click at [366, 125] on li "Interior Overall" at bounding box center [370, 133] width 129 height 20
click at [492, 88] on input "text" at bounding box center [490, 85] width 95 height 19
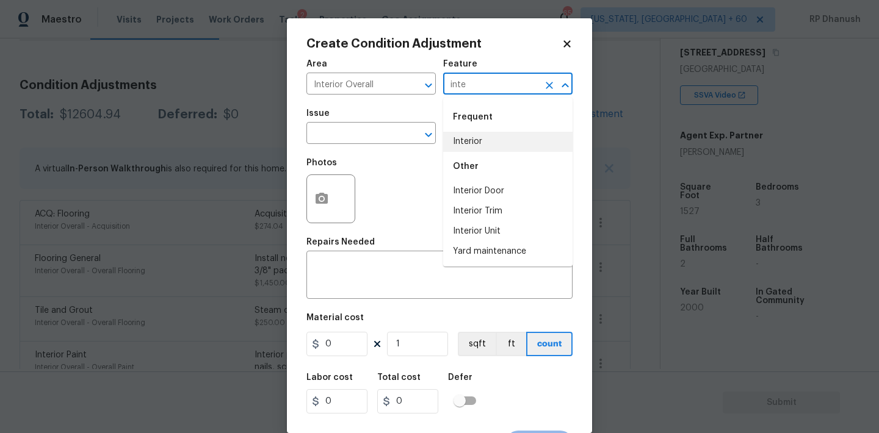
click at [458, 149] on li "Interior" at bounding box center [507, 142] width 129 height 20
click at [366, 143] on input "text" at bounding box center [353, 134] width 95 height 19
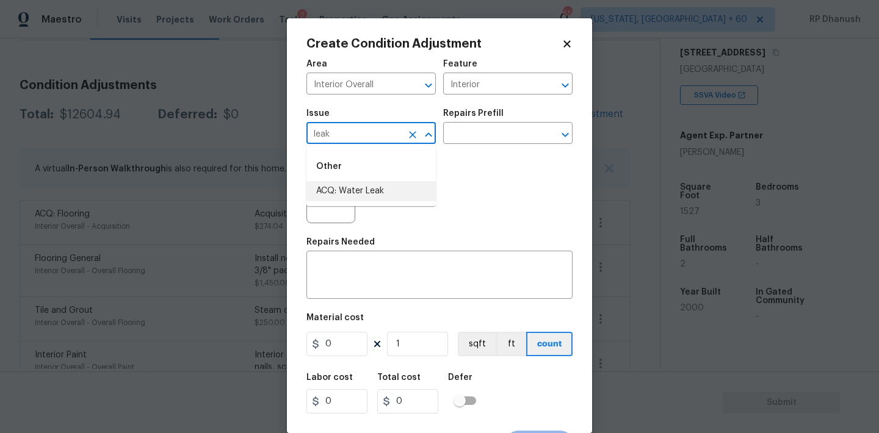
click at [359, 186] on li "ACQ: Water Leak" at bounding box center [370, 191] width 129 height 20
click at [490, 132] on input "text" at bounding box center [490, 134] width 95 height 19
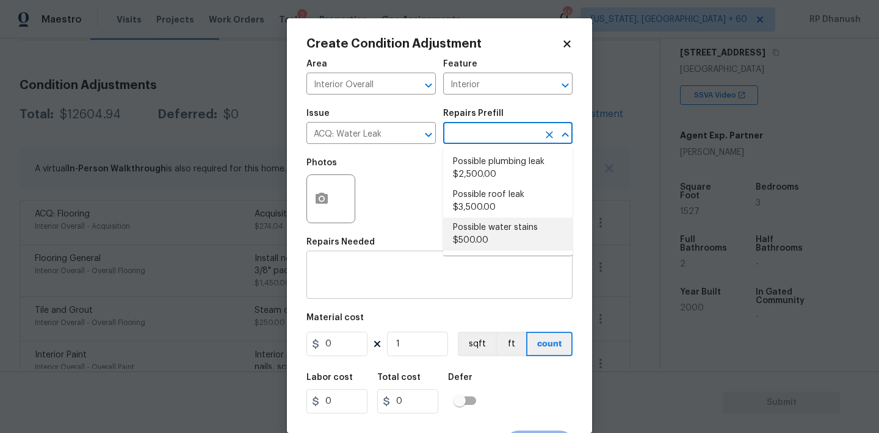
scroll to position [23, 0]
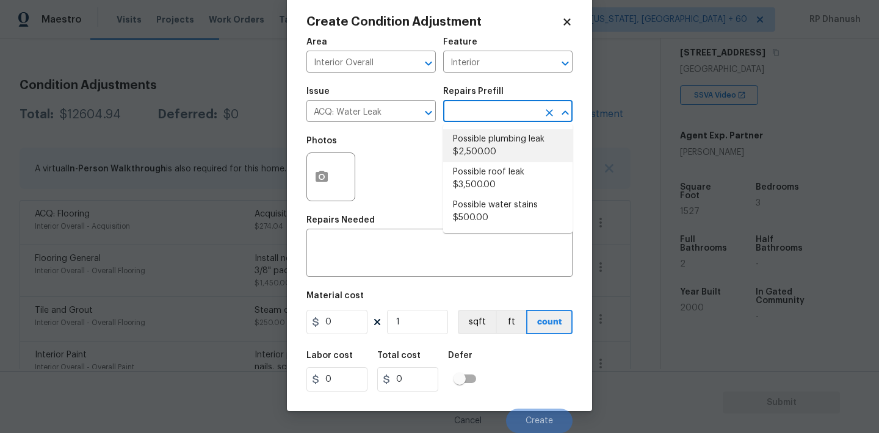
click at [494, 148] on li "Possible plumbing leak $2,500.00" at bounding box center [507, 145] width 129 height 33
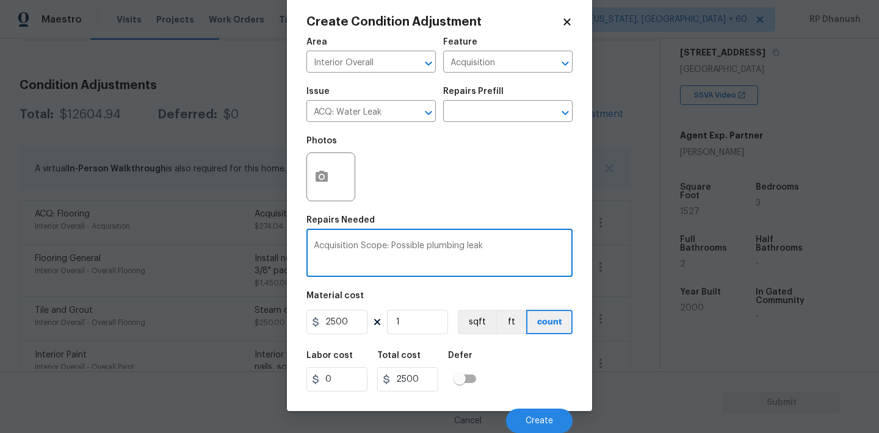
click at [446, 242] on textarea "Acquisition Scope: Possible plumbing leak" at bounding box center [439, 255] width 251 height 26
click at [312, 179] on button "button" at bounding box center [321, 177] width 29 height 48
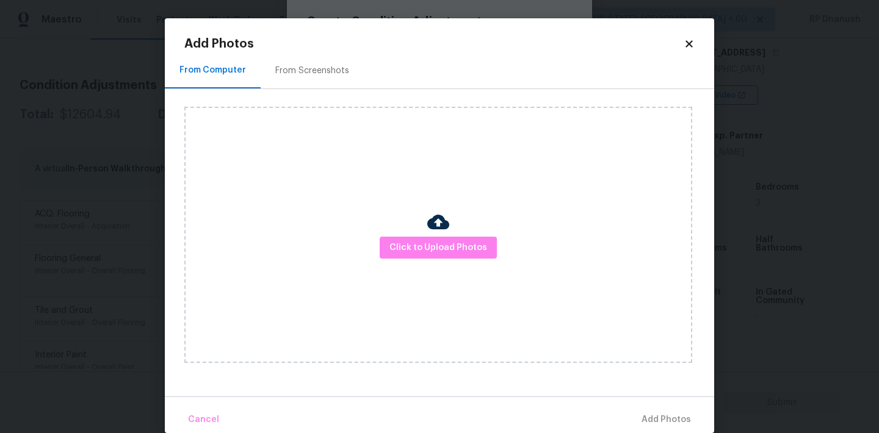
click at [422, 269] on div "Click to Upload Photos" at bounding box center [438, 235] width 508 height 256
click at [423, 242] on span "Click to Upload Photos" at bounding box center [438, 247] width 98 height 15
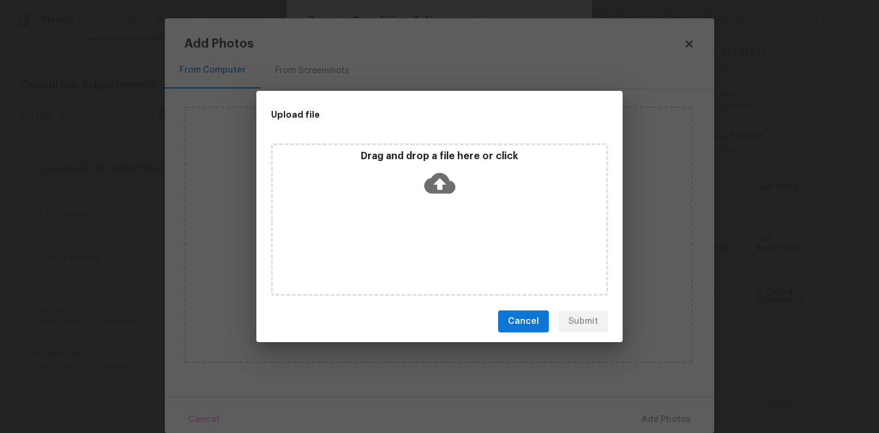
click at [428, 226] on div "Drag and drop a file here or click" at bounding box center [439, 219] width 337 height 153
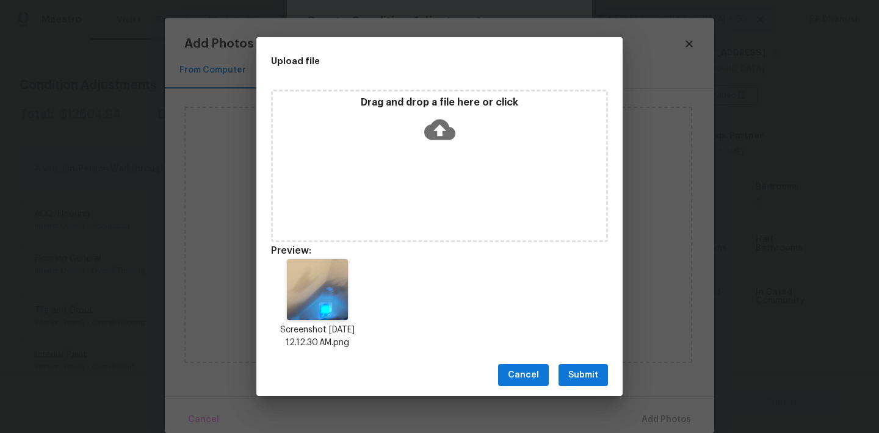
click at [570, 379] on span "Submit" at bounding box center [583, 375] width 30 height 15
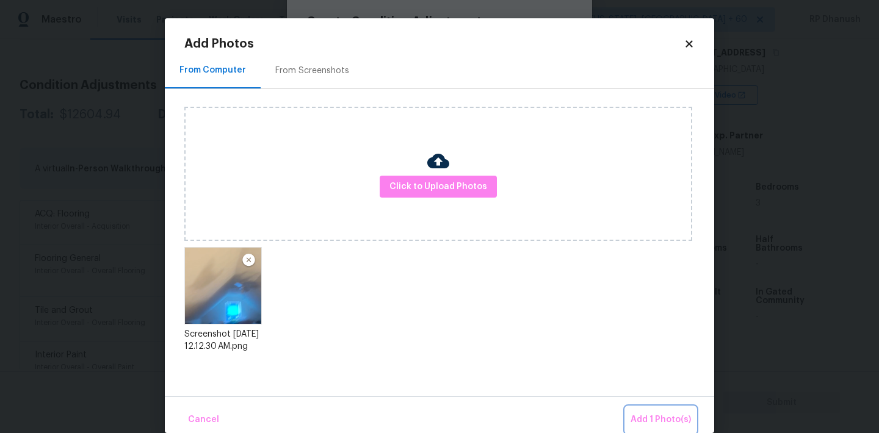
click at [657, 413] on span "Add 1 Photo(s)" at bounding box center [660, 420] width 60 height 15
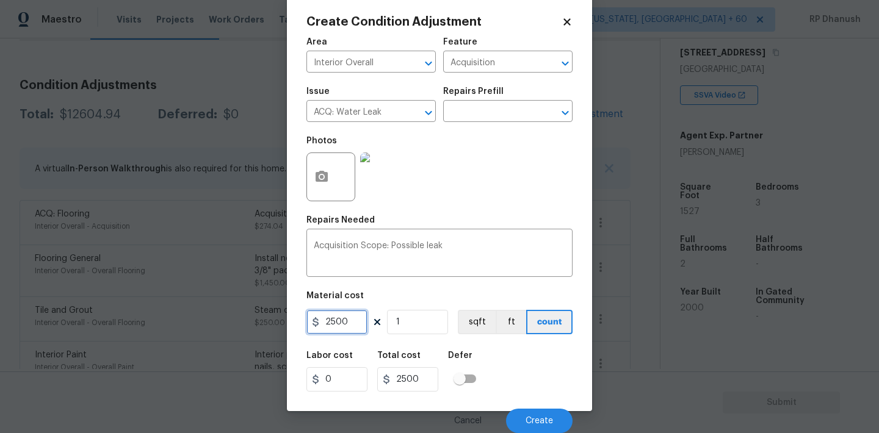
click at [355, 321] on input "2500" at bounding box center [336, 322] width 61 height 24
click at [545, 419] on span "Create" at bounding box center [538, 421] width 27 height 9
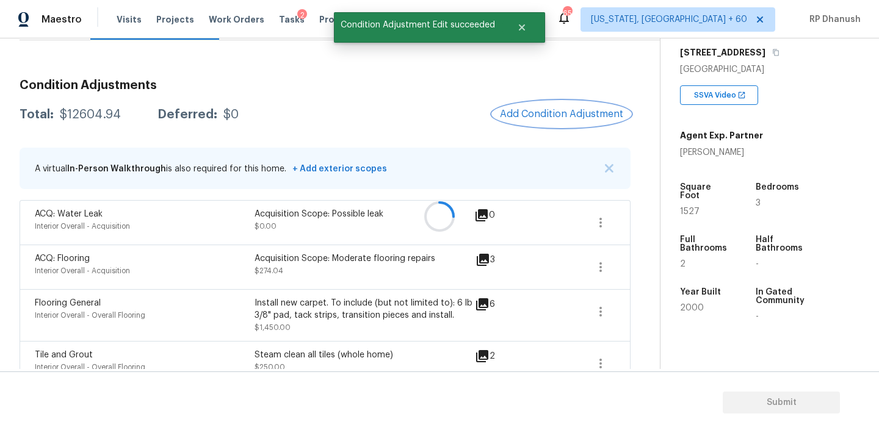
scroll to position [0, 0]
click at [553, 104] on button "Add Condition Adjustment" at bounding box center [561, 114] width 138 height 26
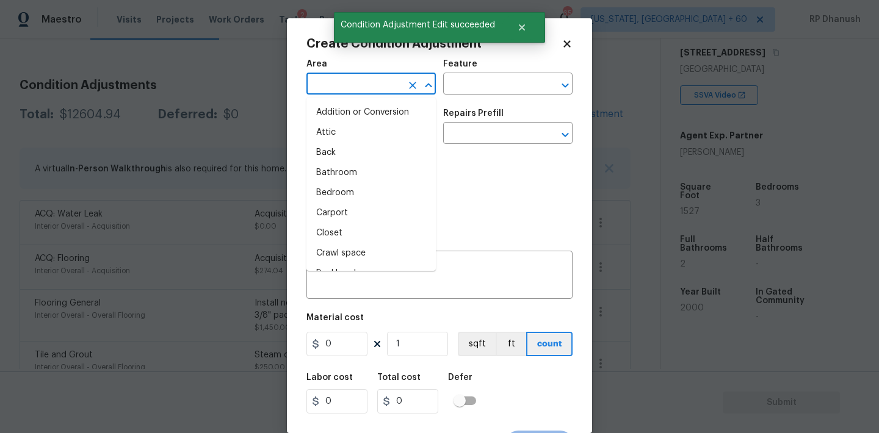
click at [364, 88] on input "text" at bounding box center [353, 85] width 95 height 19
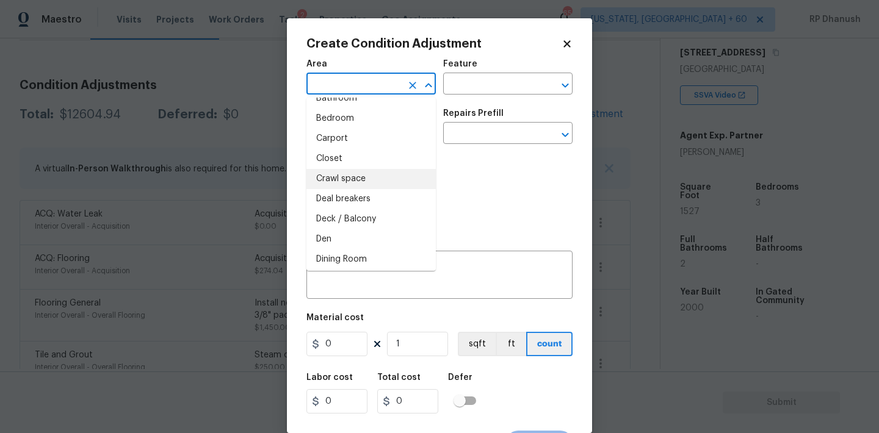
scroll to position [169, 0]
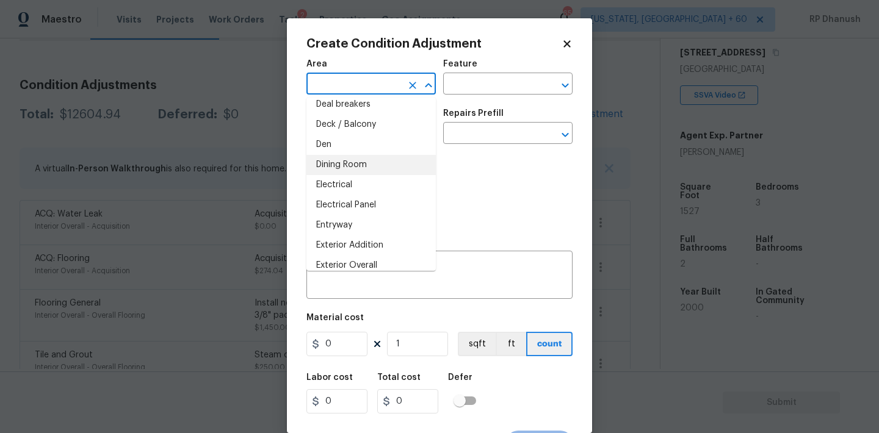
click at [331, 79] on input "text" at bounding box center [353, 85] width 95 height 19
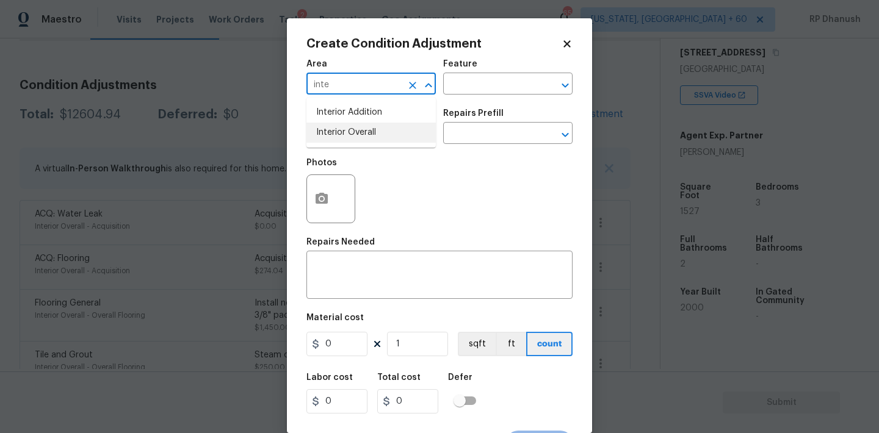
click at [337, 134] on li "Interior Overall" at bounding box center [370, 133] width 129 height 20
click at [337, 262] on div "x ​" at bounding box center [439, 276] width 266 height 45
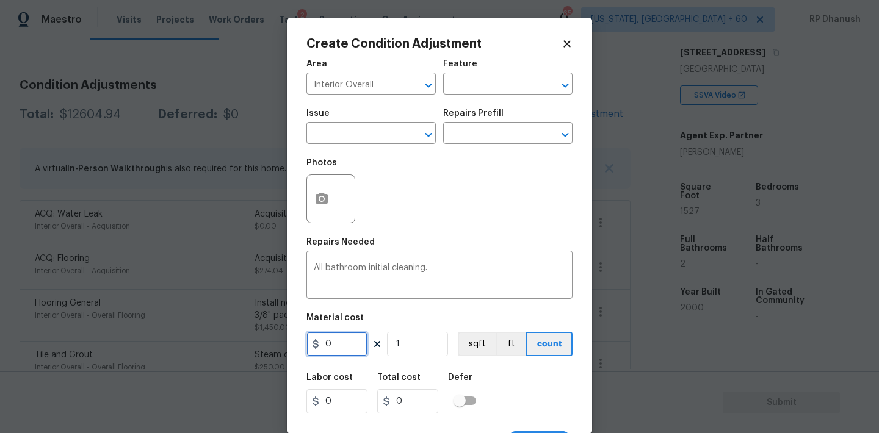
click at [345, 347] on input "0" at bounding box center [336, 344] width 61 height 24
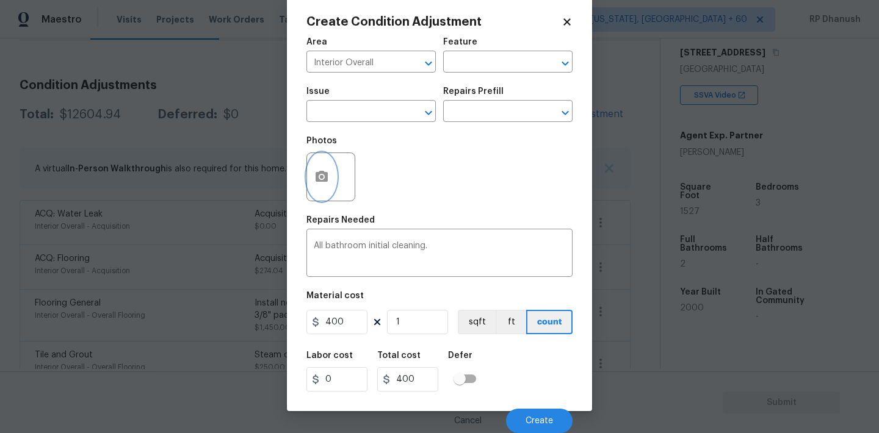
click at [314, 161] on button "button" at bounding box center [321, 177] width 29 height 48
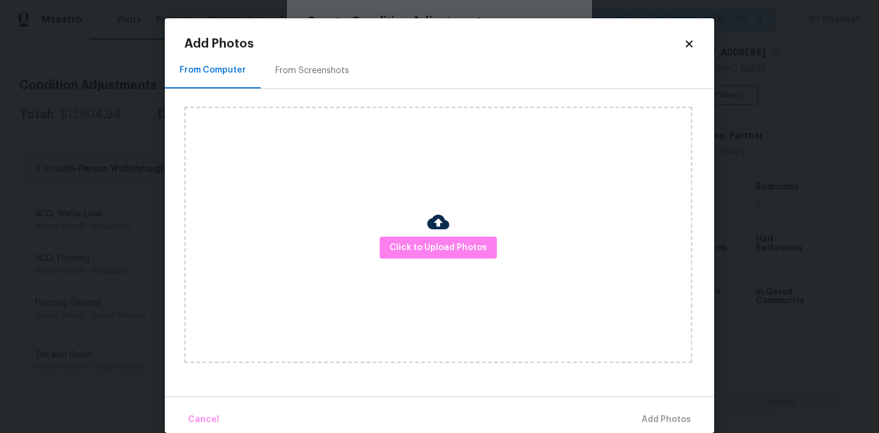
click at [314, 70] on div "From Screenshots" at bounding box center [312, 71] width 74 height 12
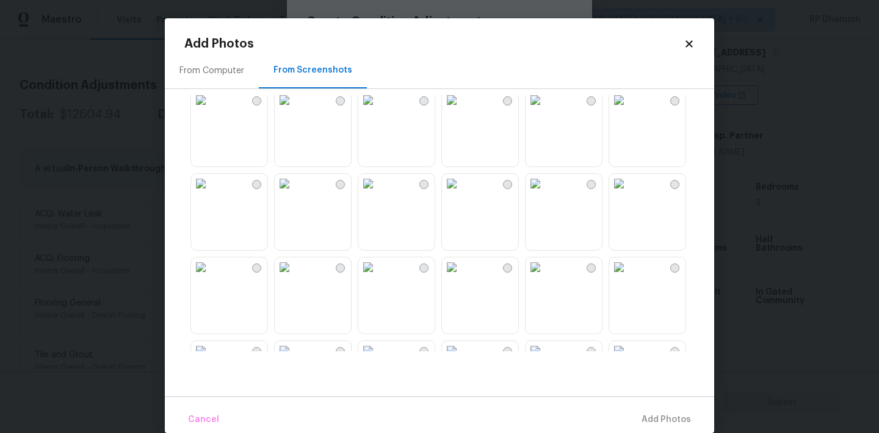
click at [461, 193] on img at bounding box center [452, 184] width 20 height 20
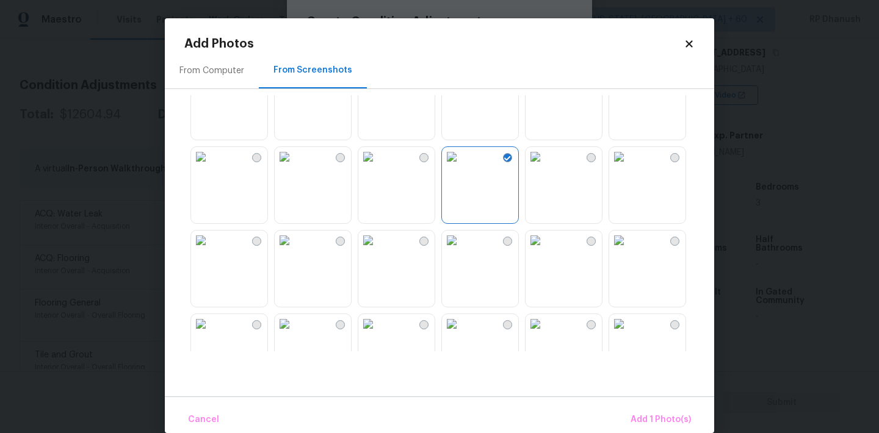
click at [294, 250] on img at bounding box center [285, 241] width 20 height 20
click at [211, 250] on img at bounding box center [201, 241] width 20 height 20
click at [461, 250] on img at bounding box center [452, 241] width 20 height 20
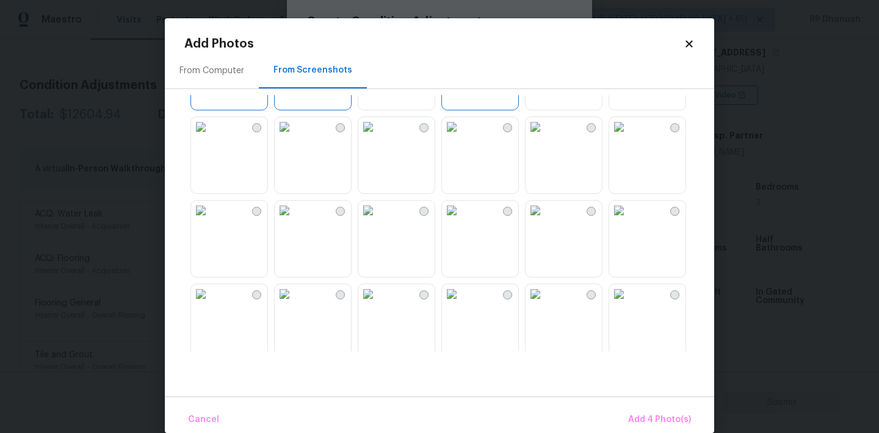
scroll to position [426, 0]
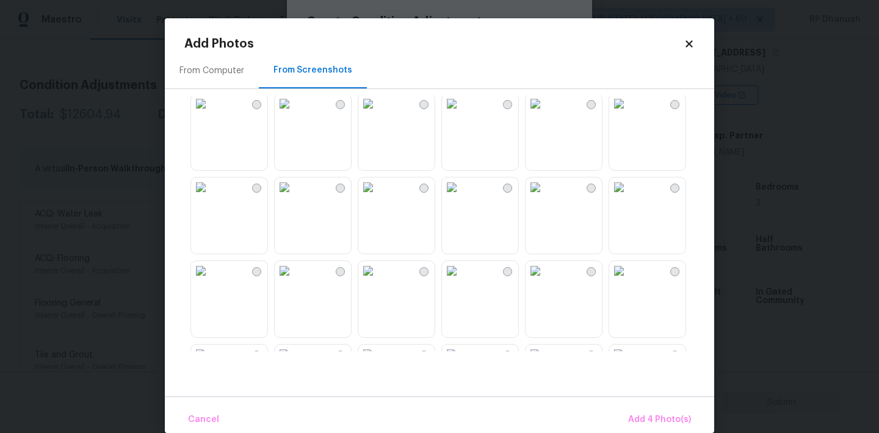
click at [659, 409] on button "Add 4 Photo(s)" at bounding box center [659, 420] width 73 height 26
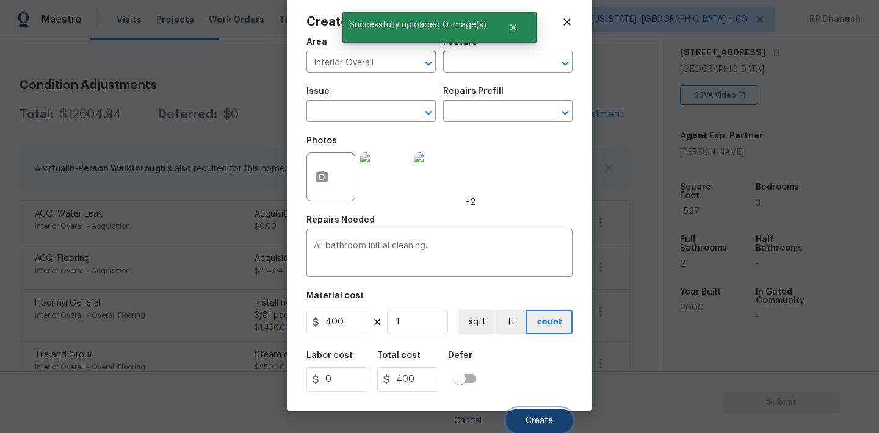
click at [529, 411] on button "Create" at bounding box center [539, 421] width 67 height 24
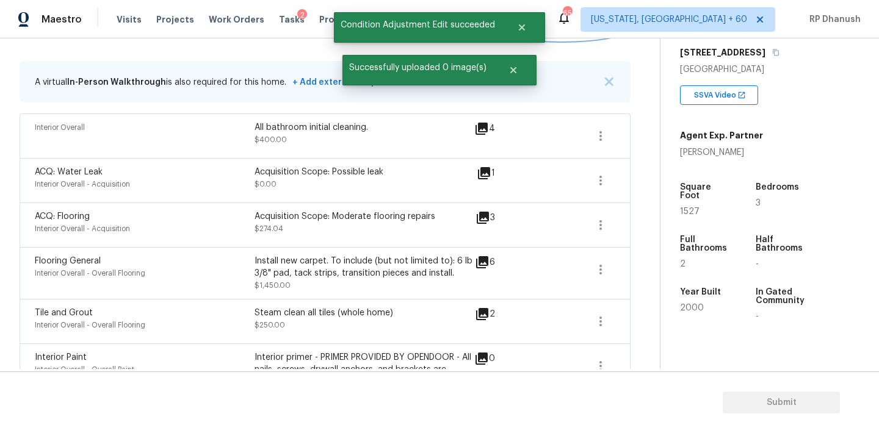
scroll to position [246, 0]
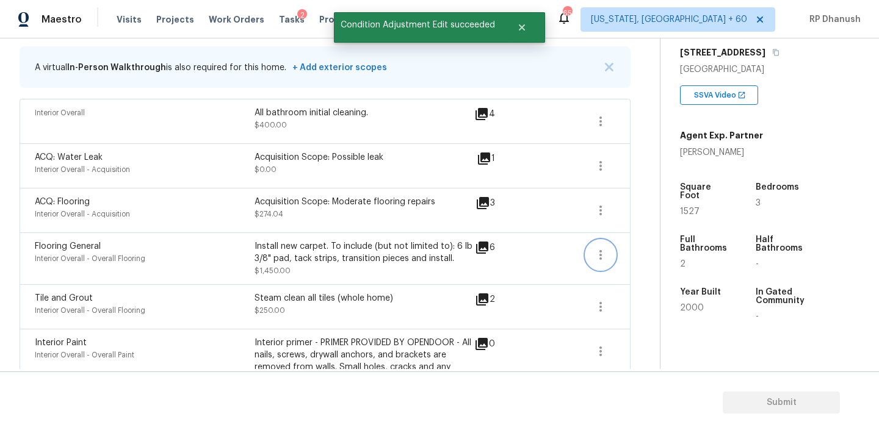
click at [602, 244] on button "button" at bounding box center [600, 254] width 29 height 29
click at [656, 251] on div "Edit" at bounding box center [669, 253] width 95 height 12
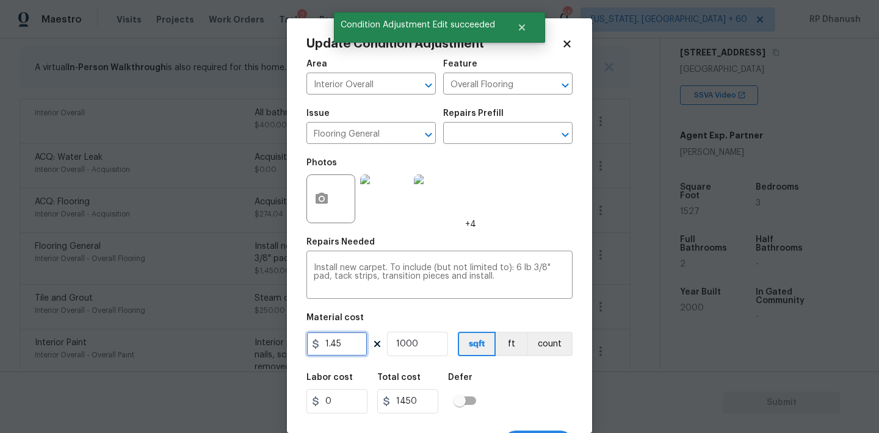
click at [356, 343] on input "1.45" at bounding box center [336, 344] width 61 height 24
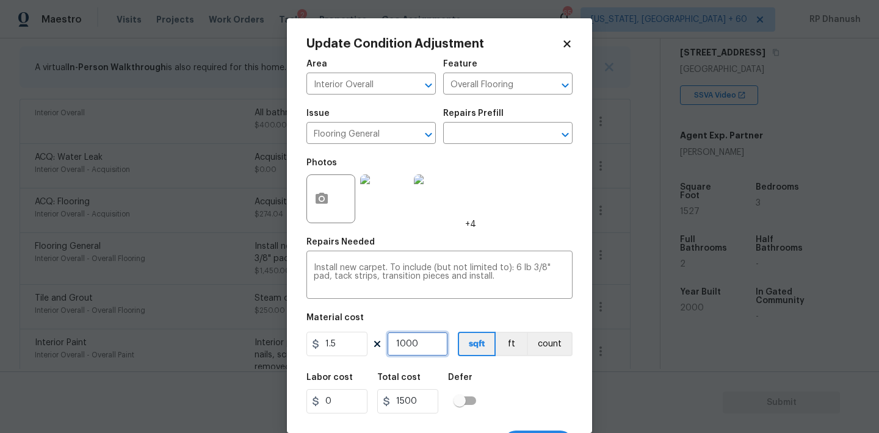
scroll to position [23, 0]
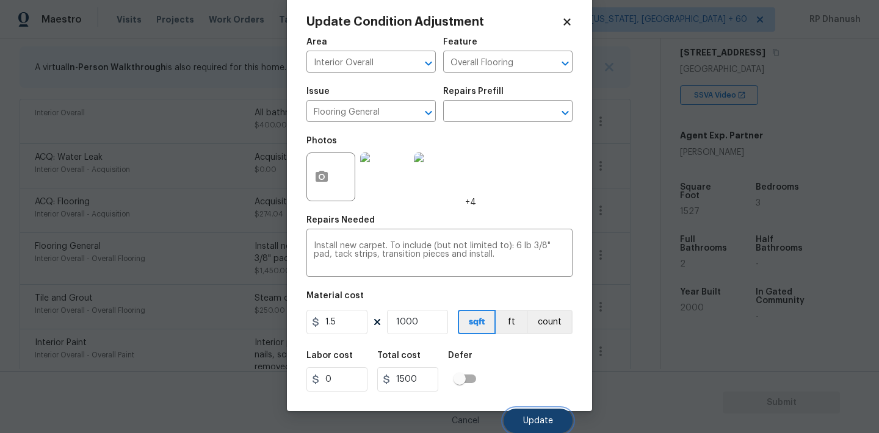
click at [533, 417] on span "Update" at bounding box center [538, 421] width 30 height 9
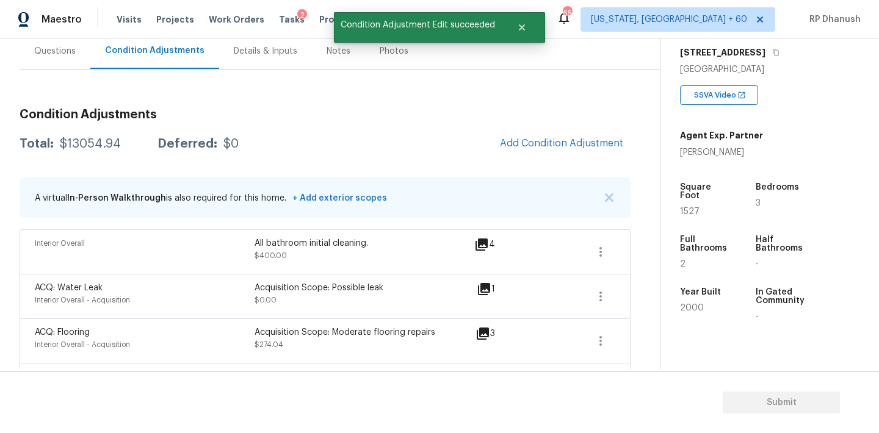
scroll to position [93, 0]
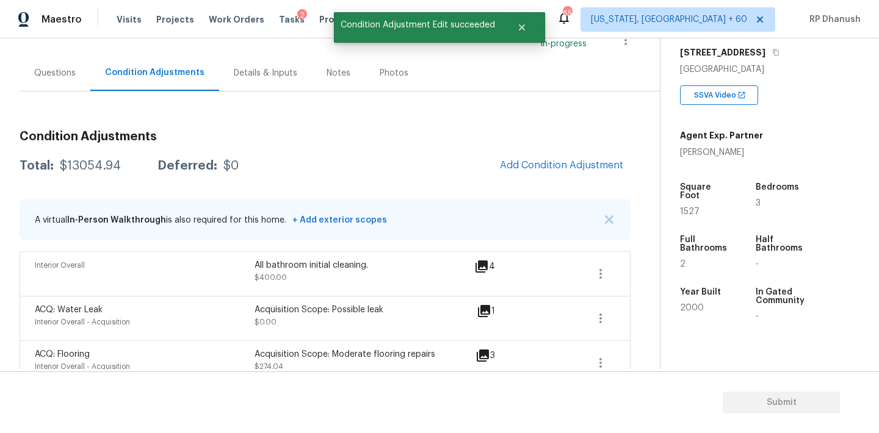
click at [90, 168] on div "$13054.94" at bounding box center [90, 166] width 61 height 12
copy div "$13054.94"
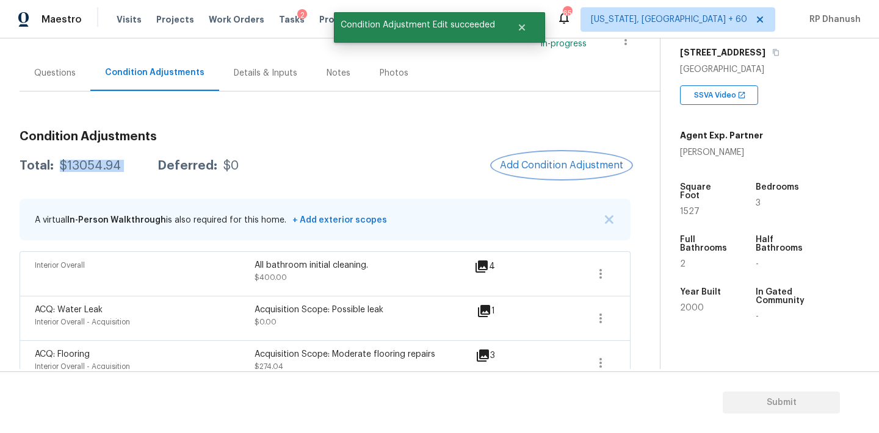
click at [600, 173] on button "Add Condition Adjustment" at bounding box center [561, 166] width 138 height 26
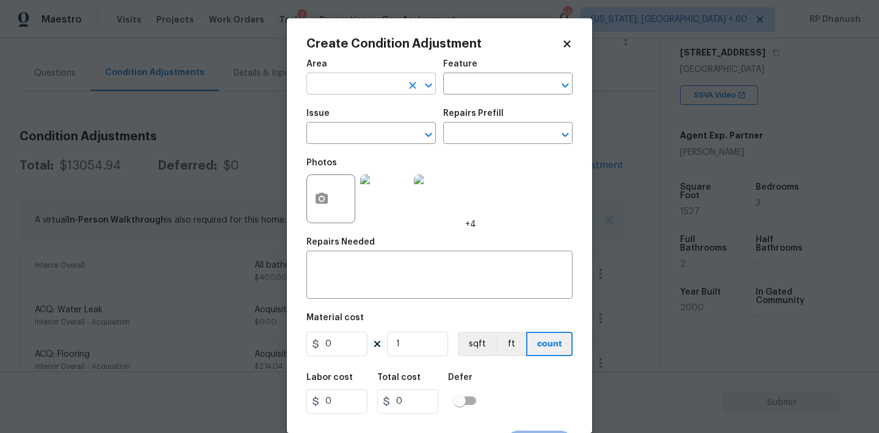
click at [368, 82] on input "text" at bounding box center [353, 85] width 95 height 19
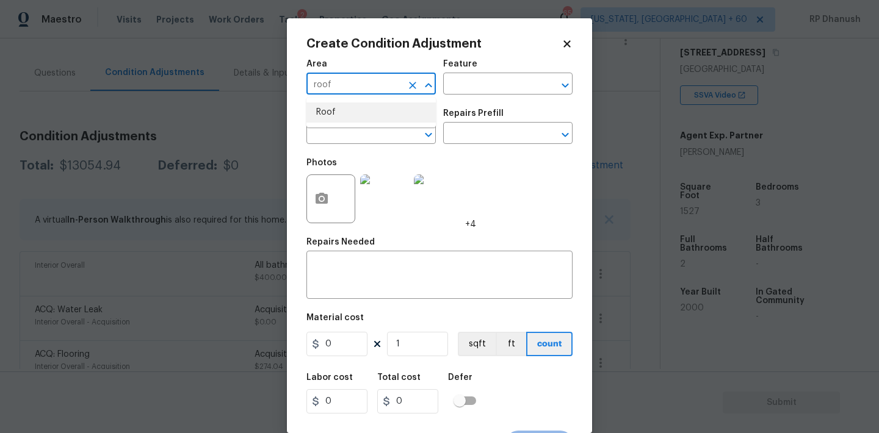
click at [349, 112] on li "Roof" at bounding box center [370, 113] width 129 height 20
click at [486, 86] on input "text" at bounding box center [490, 85] width 95 height 19
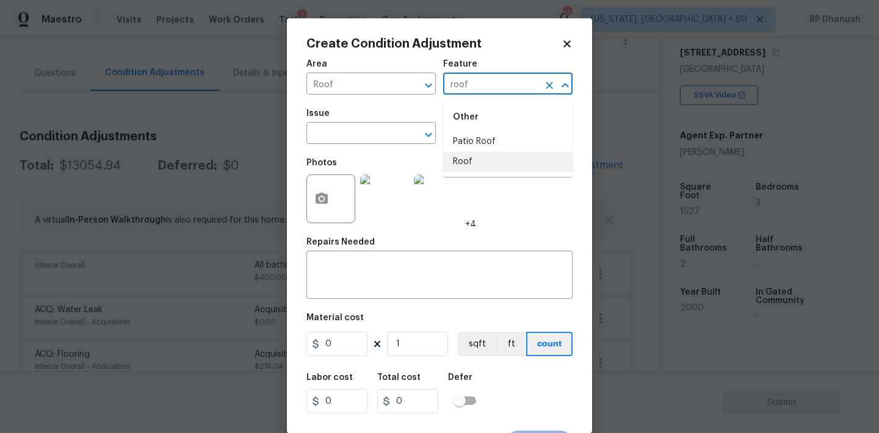
click at [472, 154] on li "Roof" at bounding box center [507, 162] width 129 height 20
click at [371, 123] on div "Issue" at bounding box center [370, 117] width 129 height 16
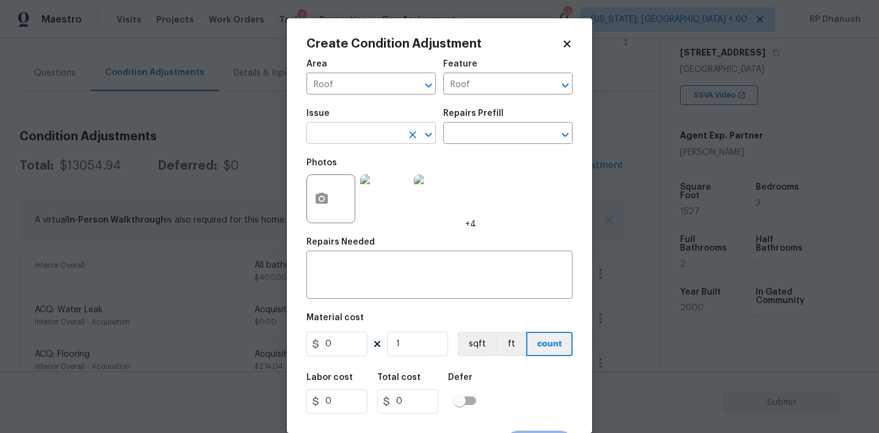
click at [363, 138] on input "text" at bounding box center [353, 134] width 95 height 19
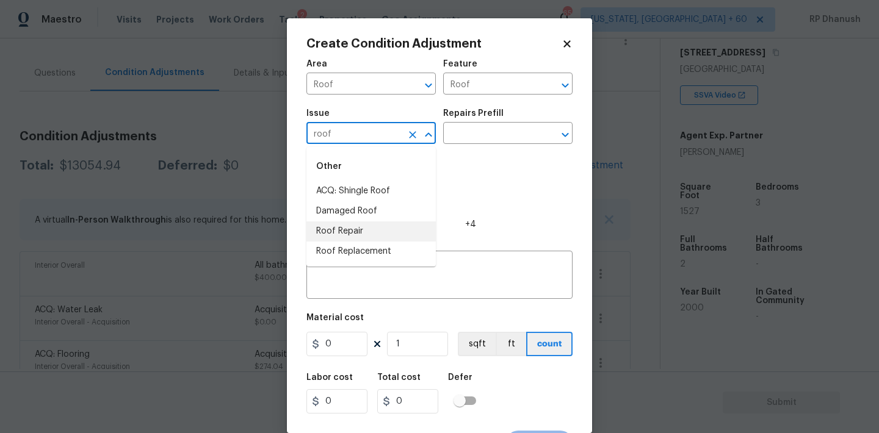
drag, startPoint x: 356, startPoint y: 227, endPoint x: 475, endPoint y: 148, distance: 142.7
click at [357, 227] on li "Roof Repair" at bounding box center [370, 232] width 129 height 20
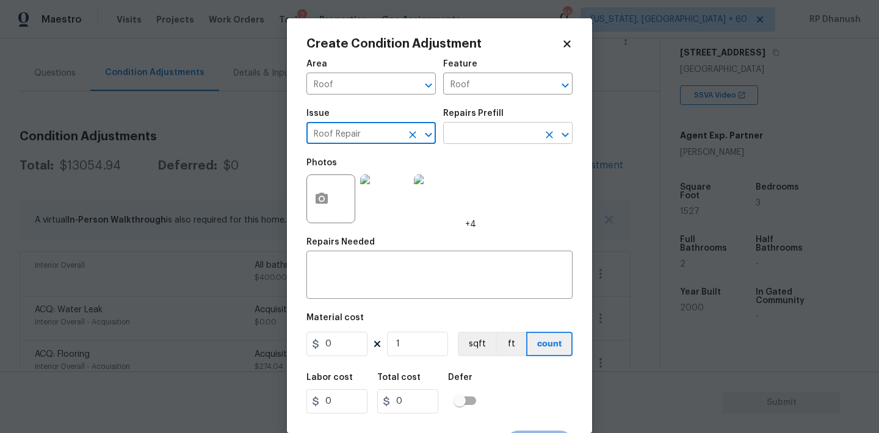
click at [490, 135] on input "text" at bounding box center [490, 134] width 95 height 19
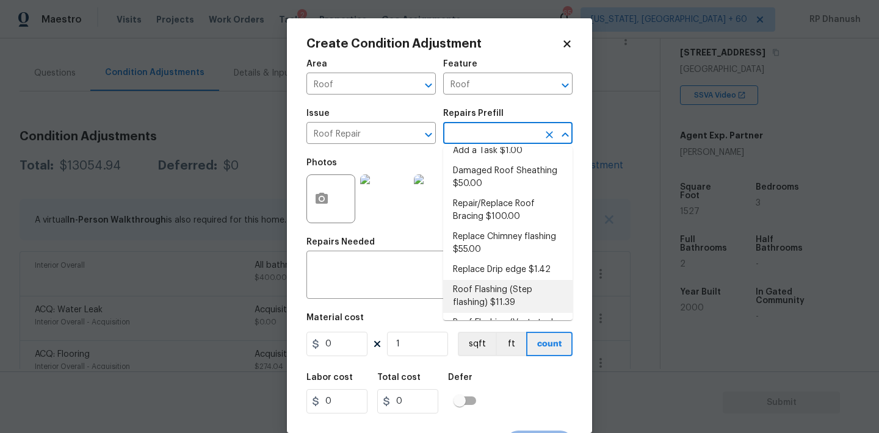
scroll to position [0, 0]
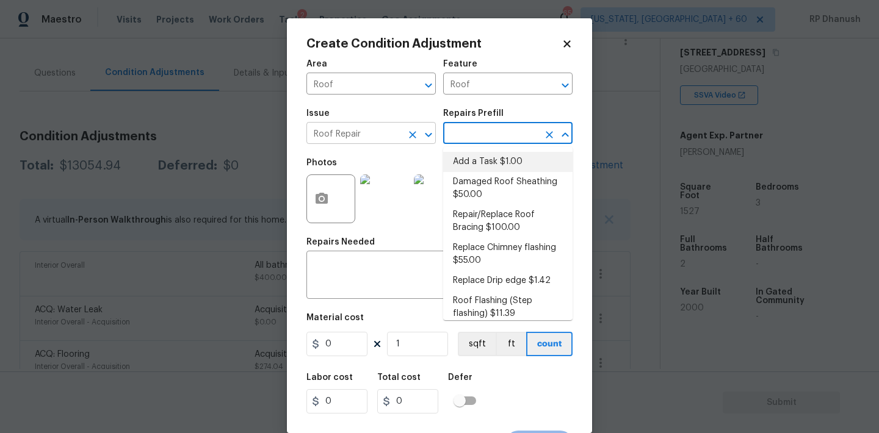
click at [376, 134] on input "Roof Repair" at bounding box center [353, 134] width 95 height 19
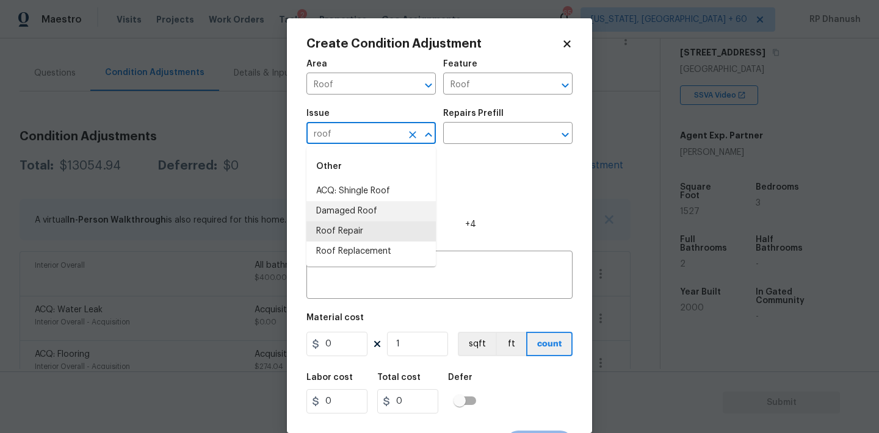
click at [368, 209] on li "Damaged Roof" at bounding box center [370, 211] width 129 height 20
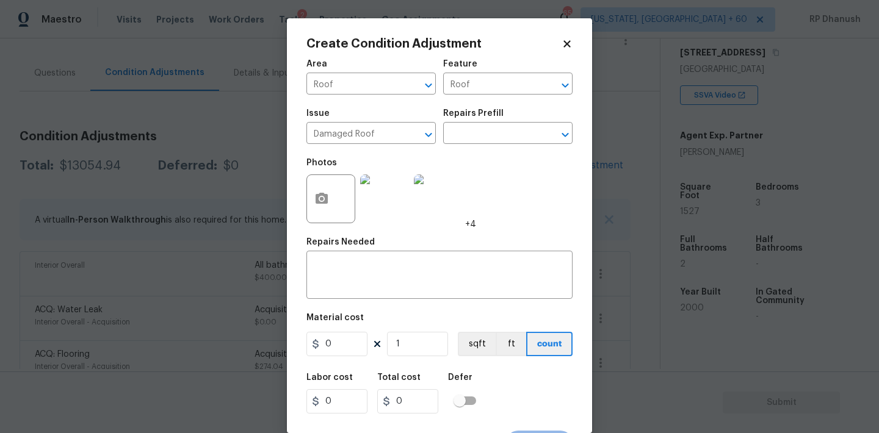
click at [459, 148] on div "Issue Damaged Roof ​ Repairs Prefill ​" at bounding box center [439, 126] width 266 height 49
click at [479, 139] on input "text" at bounding box center [490, 134] width 95 height 19
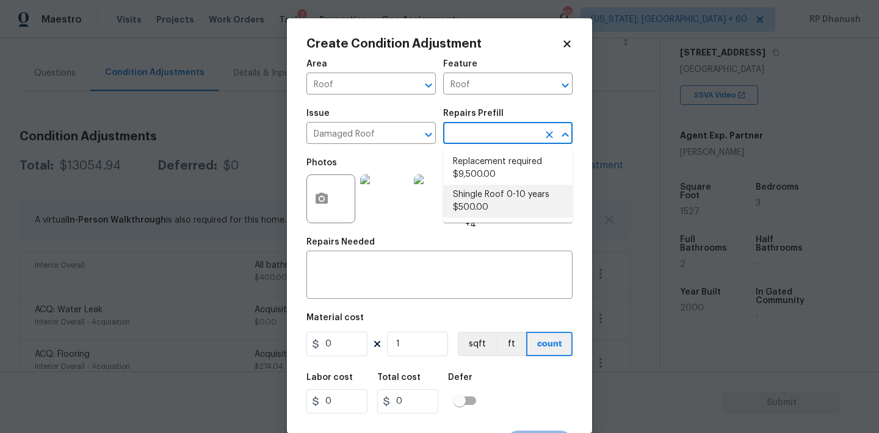
click at [471, 189] on li "Shingle Roof 0-10 years $500.00" at bounding box center [507, 201] width 129 height 33
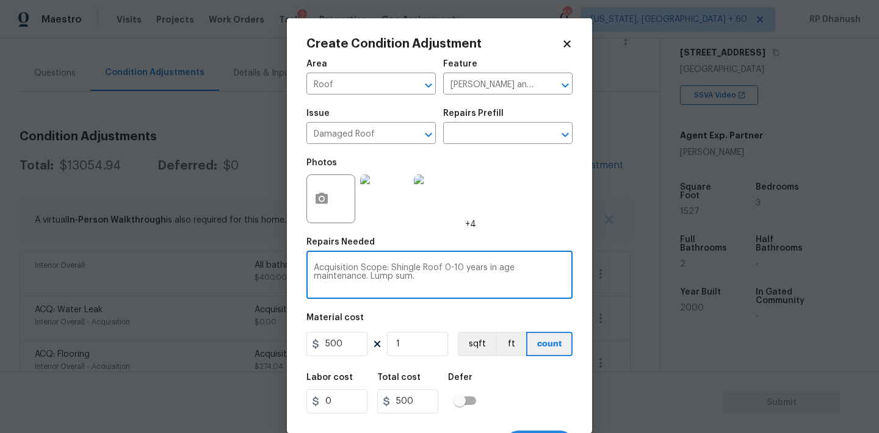
click at [447, 267] on textarea "Acquisition Scope: Shingle Roof 0-10 years in age maintenance. Lump sum." at bounding box center [439, 277] width 251 height 26
drag, startPoint x: 447, startPoint y: 267, endPoint x: 497, endPoint y: 267, distance: 49.4
click at [497, 267] on textarea "Acquisition Scope: Shingle Roof 0-10 years in age maintenance. Lump sum." at bounding box center [439, 277] width 251 height 26
click at [505, 273] on textarea "Acquisition Scope: Shingle Roof maintenance. Lump sum." at bounding box center [439, 277] width 251 height 26
drag, startPoint x: 505, startPoint y: 273, endPoint x: 586, endPoint y: 271, distance: 81.2
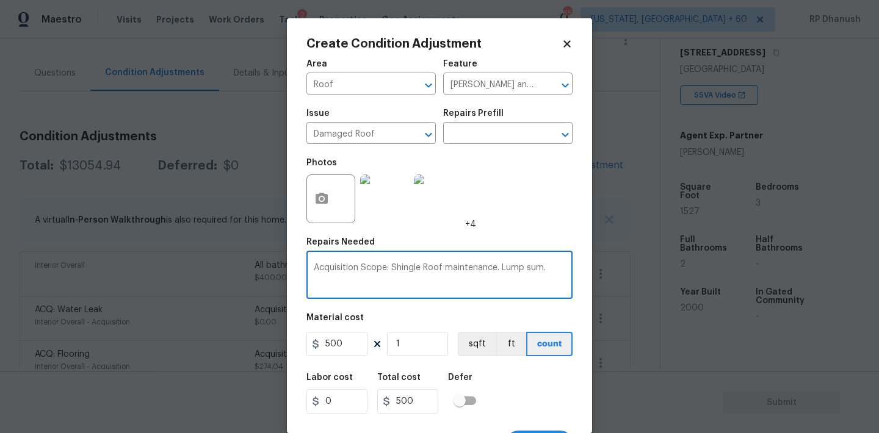
click at [586, 271] on div "Create Condition Adjustment Area Roof ​ Feature Eaves and Trim ​ Issue Damaged …" at bounding box center [439, 225] width 305 height 415
click at [503, 275] on textarea "Acquisition Scope: Shingle Roof maintenance. Lump sum." at bounding box center [439, 277] width 251 height 26
click at [508, 268] on textarea "Acquisition Scope: Shingle Roof maintenance. Lump sum." at bounding box center [439, 277] width 251 height 26
drag, startPoint x: 508, startPoint y: 268, endPoint x: 602, endPoint y: 273, distance: 94.7
click at [602, 273] on div "Create Condition Adjustment Area Roof ​ Feature Eaves and Trim ​ Issue Damaged …" at bounding box center [439, 216] width 879 height 433
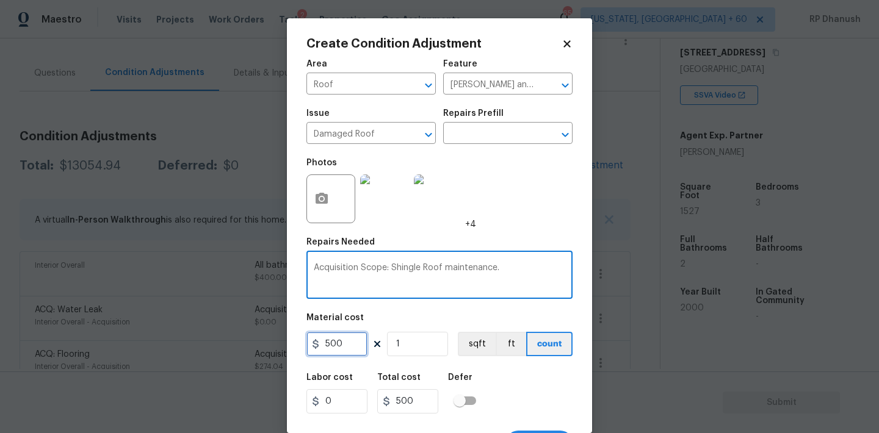
click at [344, 339] on input "500" at bounding box center [336, 344] width 61 height 24
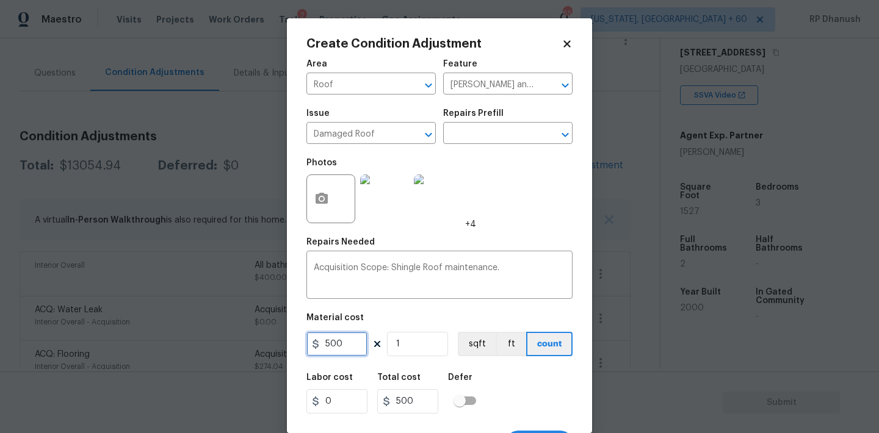
click at [344, 339] on input "500" at bounding box center [336, 344] width 61 height 24
click at [318, 193] on icon "button" at bounding box center [321, 199] width 15 height 15
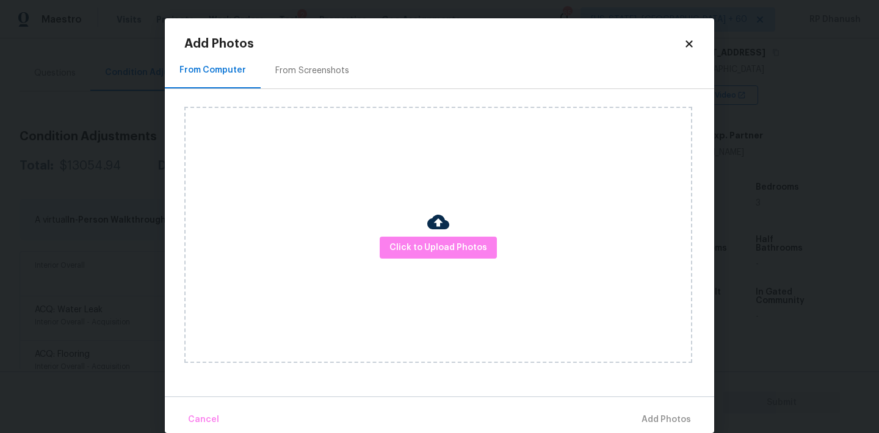
click at [318, 75] on div "From Screenshots" at bounding box center [312, 71] width 74 height 12
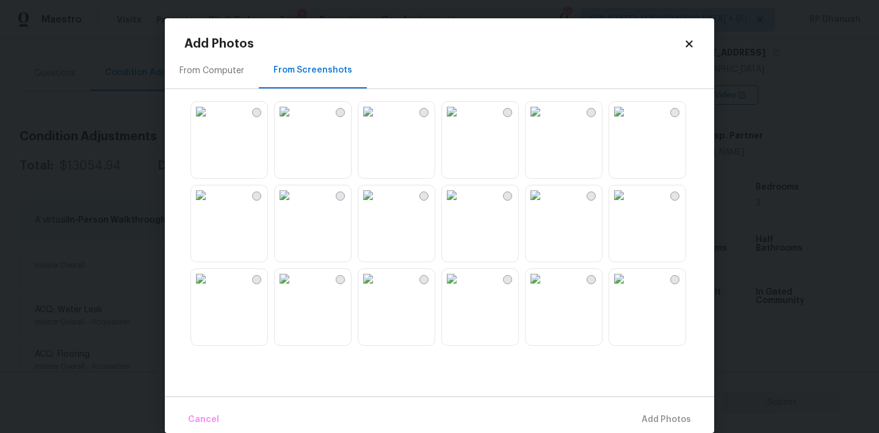
click at [693, 42] on icon at bounding box center [688, 43] width 11 height 11
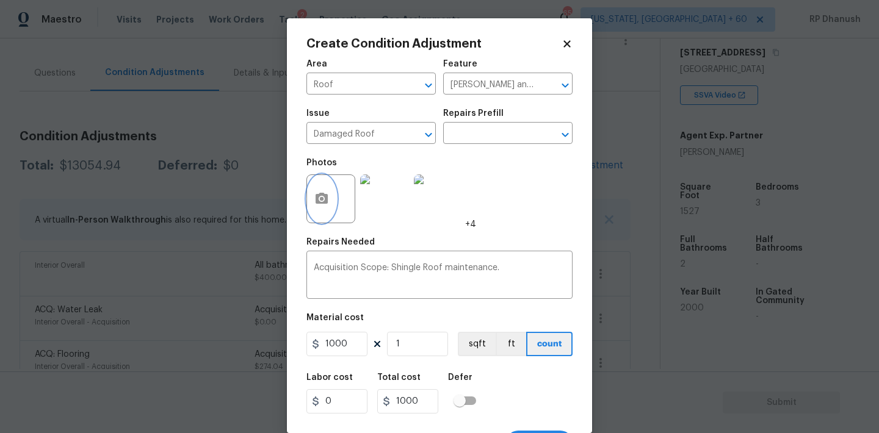
scroll to position [23, 0]
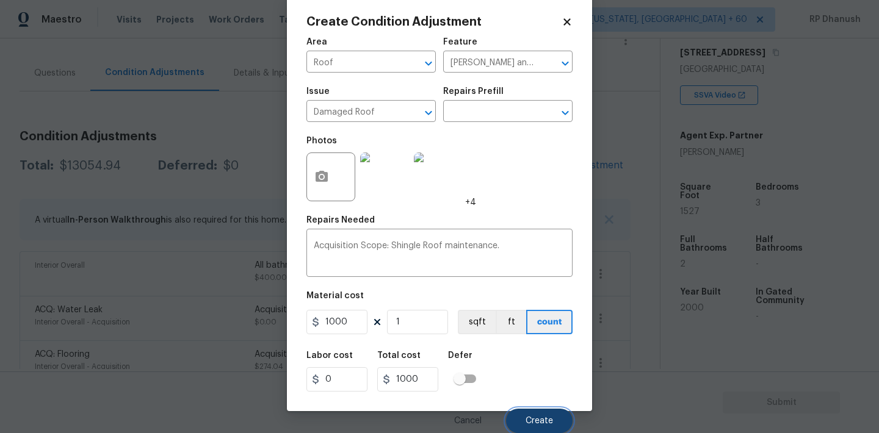
click at [531, 414] on button "Create" at bounding box center [539, 421] width 67 height 24
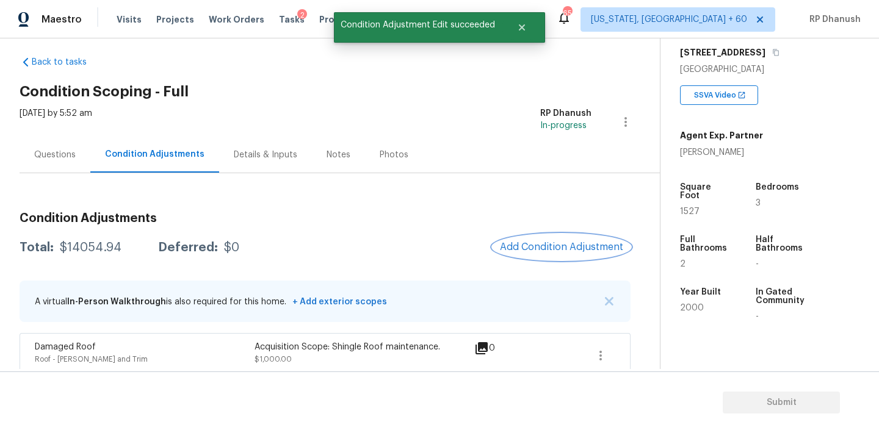
scroll to position [0, 0]
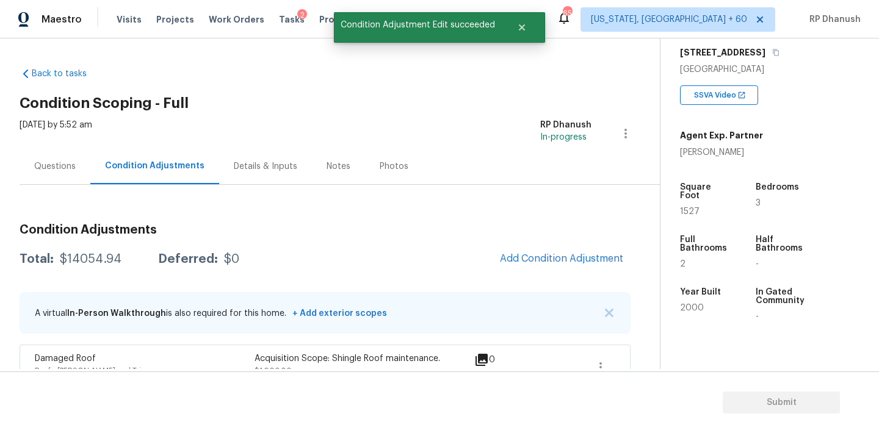
click at [92, 261] on div "$14054.94" at bounding box center [91, 259] width 62 height 12
copy div "$14054.94"
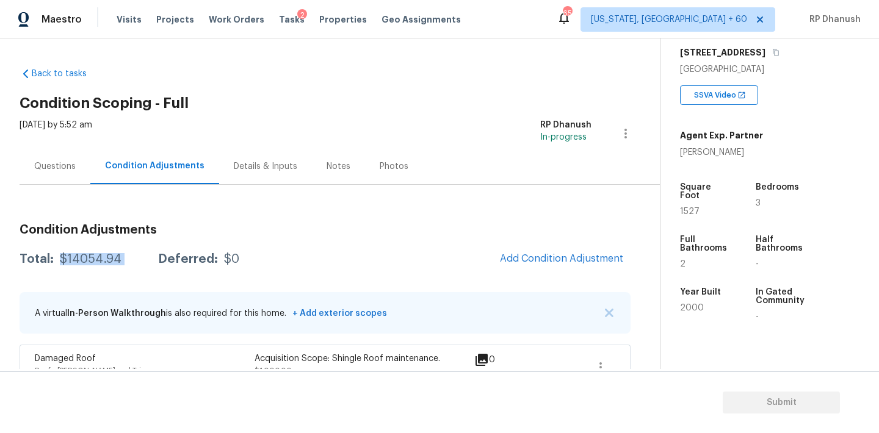
scroll to position [76, 0]
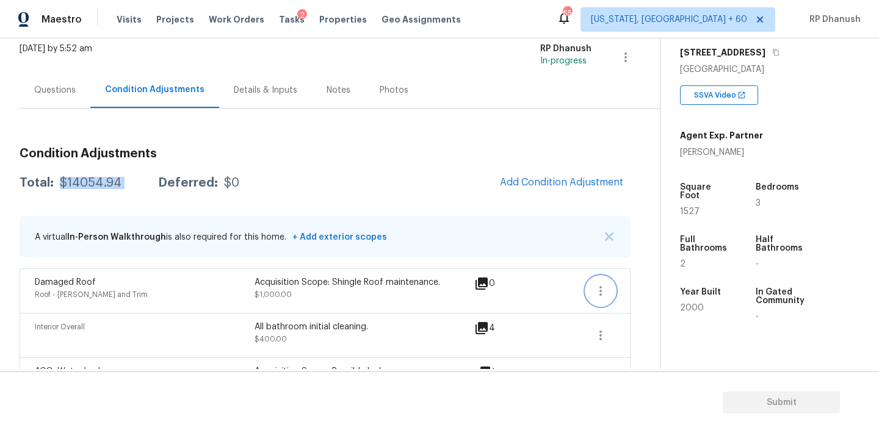
click at [599, 292] on icon "button" at bounding box center [600, 291] width 15 height 15
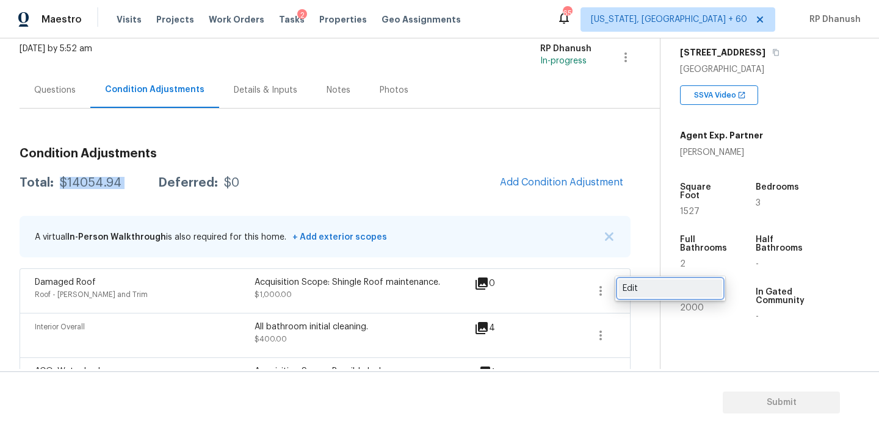
click at [657, 288] on div "Edit" at bounding box center [669, 289] width 95 height 12
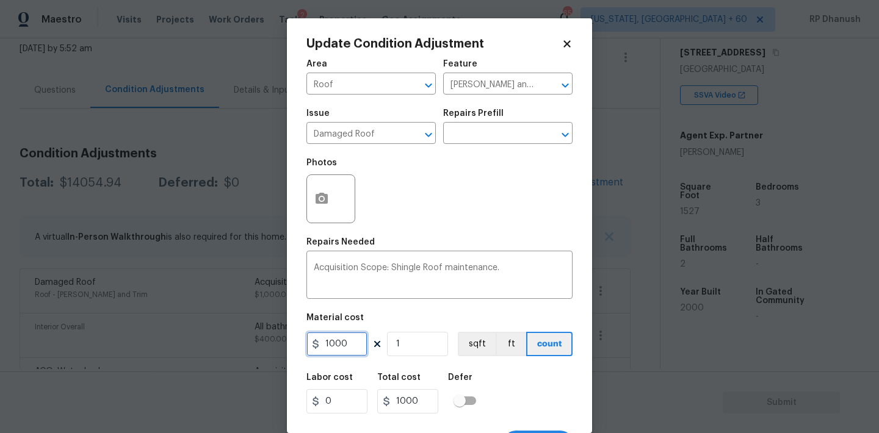
click at [334, 346] on input "1000" at bounding box center [336, 344] width 61 height 24
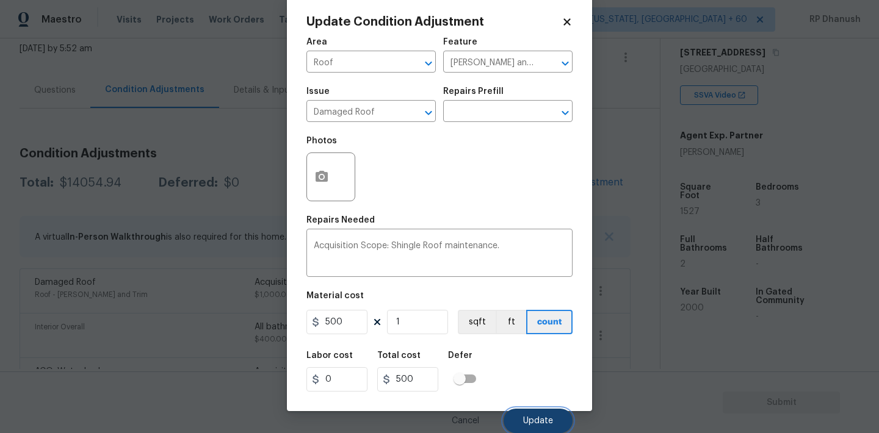
click at [525, 414] on button "Update" at bounding box center [537, 421] width 69 height 24
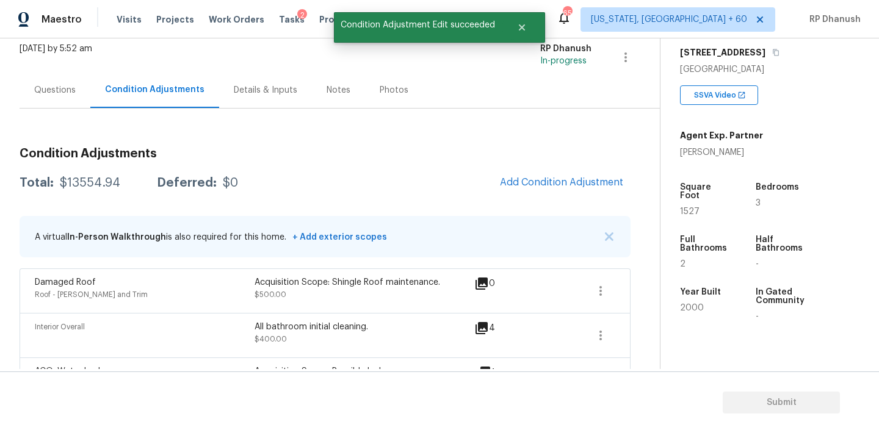
scroll to position [0, 0]
click at [590, 289] on button "button" at bounding box center [600, 290] width 29 height 29
click at [664, 281] on link "Edit" at bounding box center [670, 288] width 104 height 18
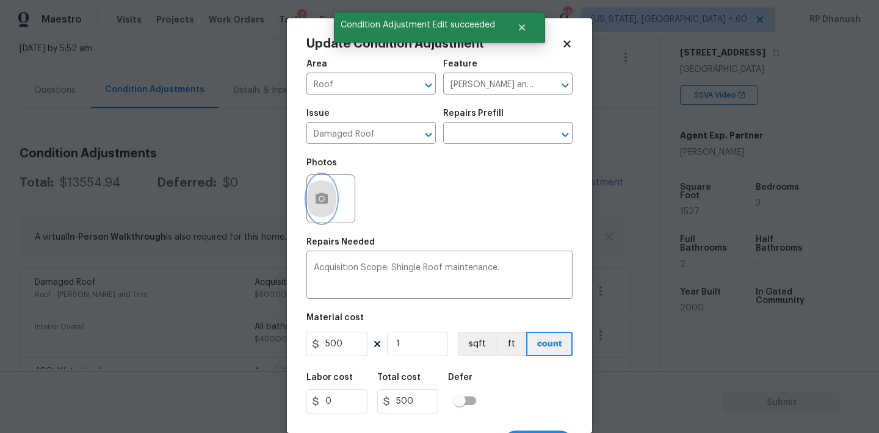
click at [312, 204] on button "button" at bounding box center [321, 199] width 29 height 48
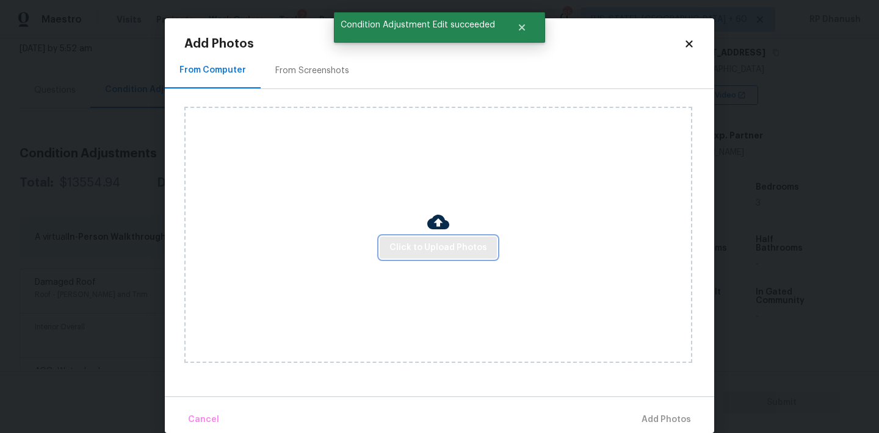
click at [453, 255] on button "Click to Upload Photos" at bounding box center [438, 248] width 117 height 23
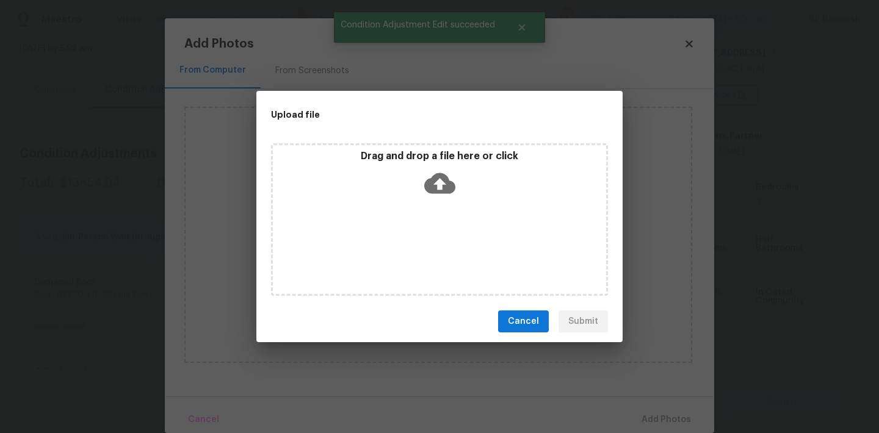
click at [453, 157] on p "Drag and drop a file here or click" at bounding box center [439, 156] width 333 height 13
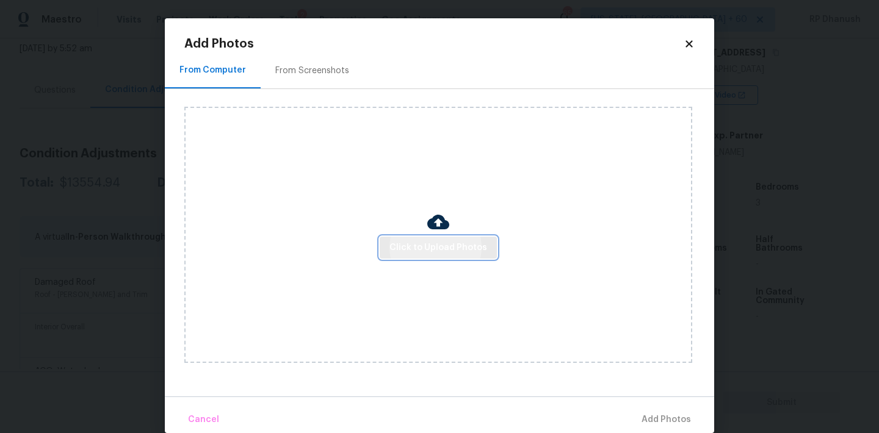
click at [419, 238] on button "Click to Upload Photos" at bounding box center [438, 248] width 117 height 23
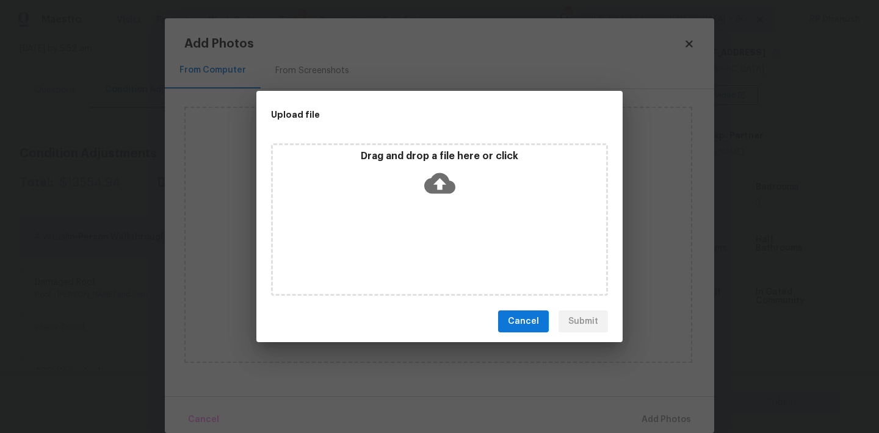
click at [418, 182] on div "Drag and drop a file here or click" at bounding box center [439, 176] width 333 height 52
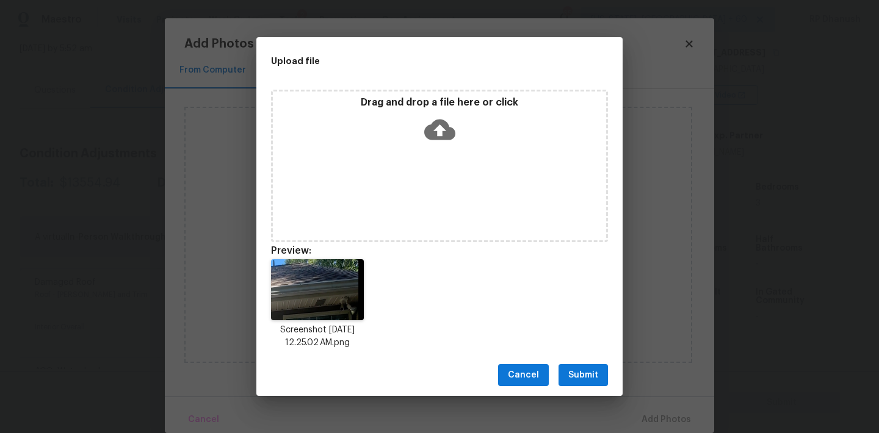
click at [580, 368] on span "Submit" at bounding box center [583, 375] width 30 height 15
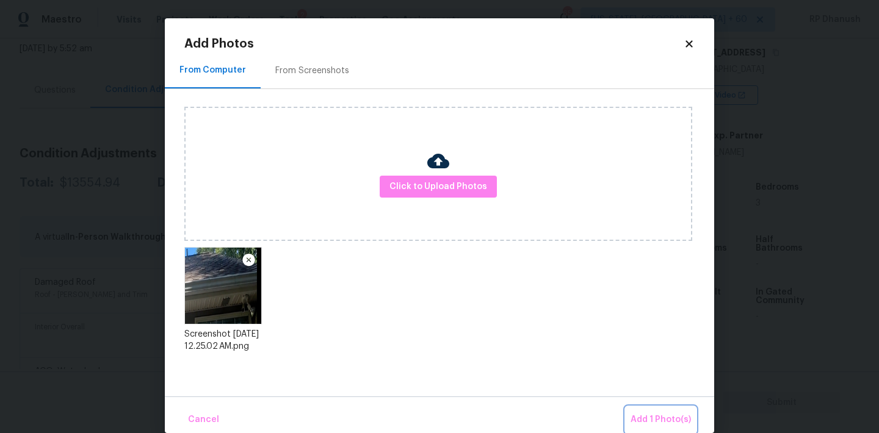
click at [635, 414] on span "Add 1 Photo(s)" at bounding box center [660, 420] width 60 height 15
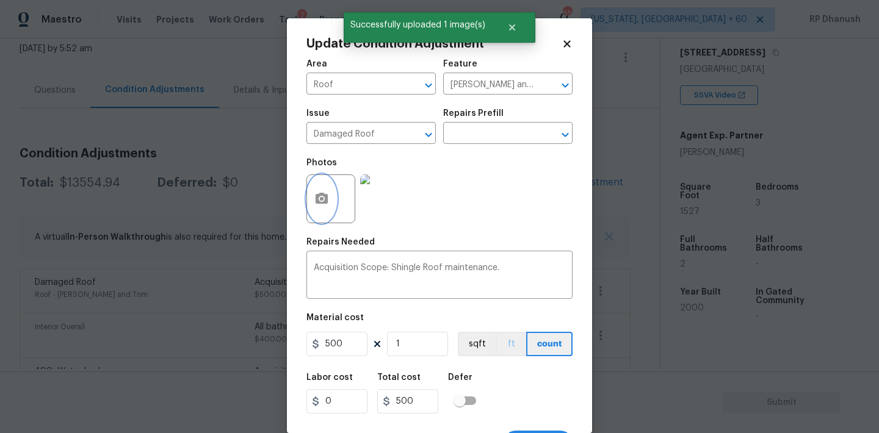
scroll to position [23, 0]
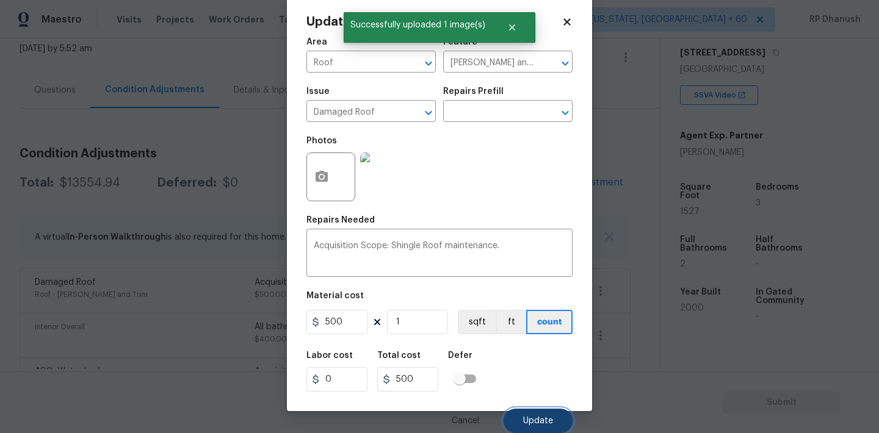
click at [556, 419] on button "Update" at bounding box center [537, 421] width 69 height 24
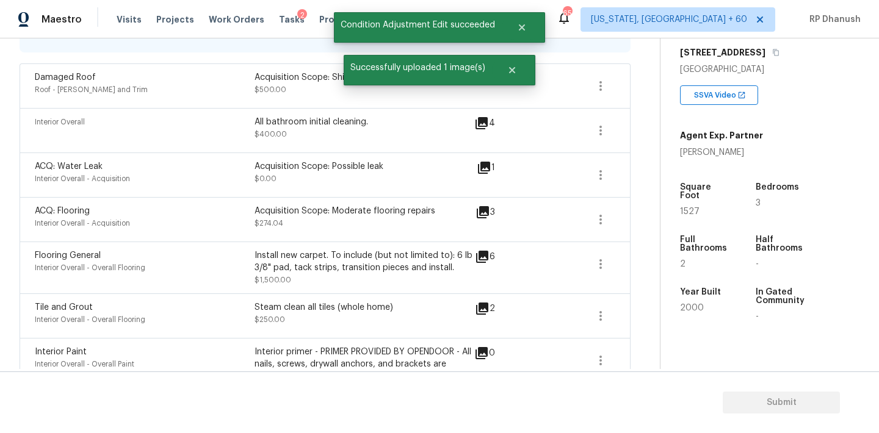
scroll to position [0, 0]
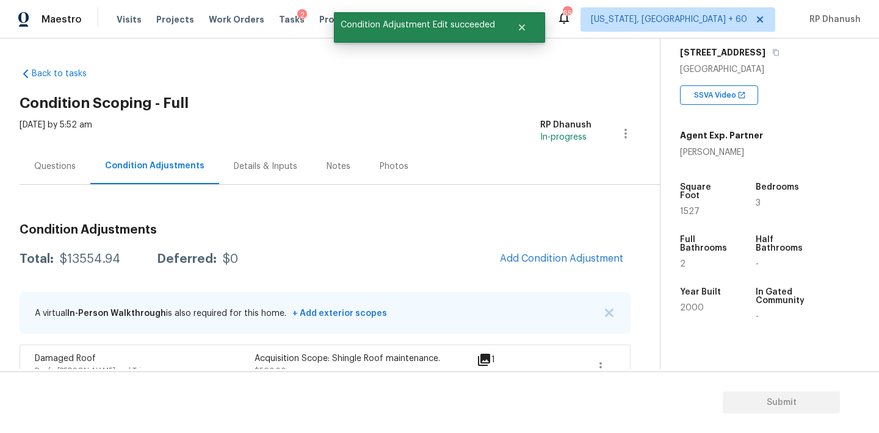
click at [80, 257] on div "$13554.94" at bounding box center [90, 259] width 60 height 12
copy div "$13554.94"
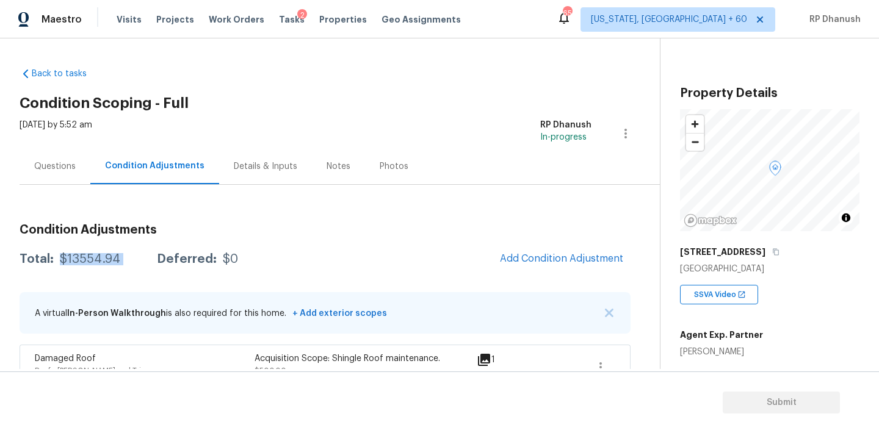
scroll to position [200, 0]
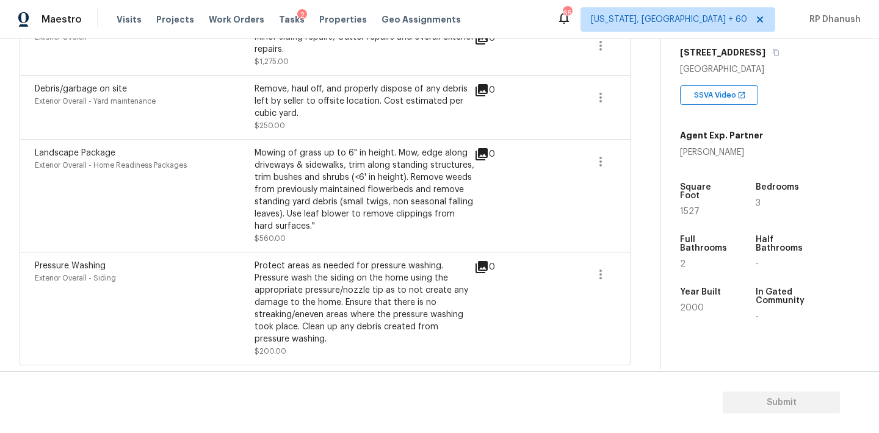
click at [231, 260] on div "Pressure Washing" at bounding box center [145, 266] width 220 height 12
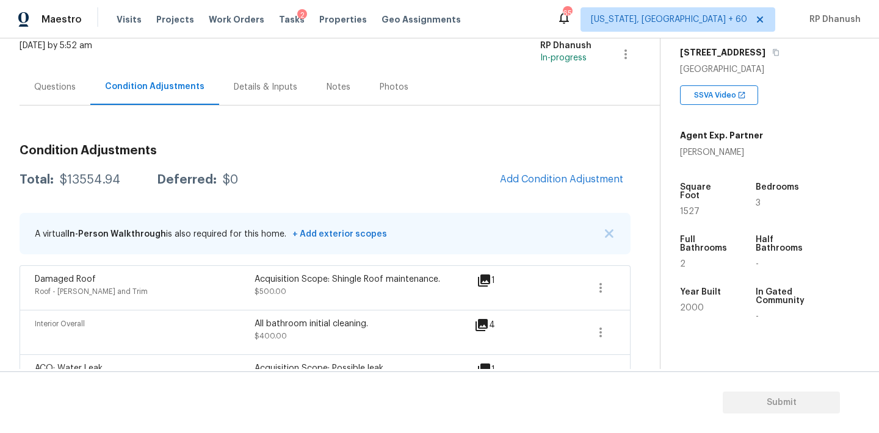
click at [62, 87] on div "Questions" at bounding box center [54, 87] width 41 height 12
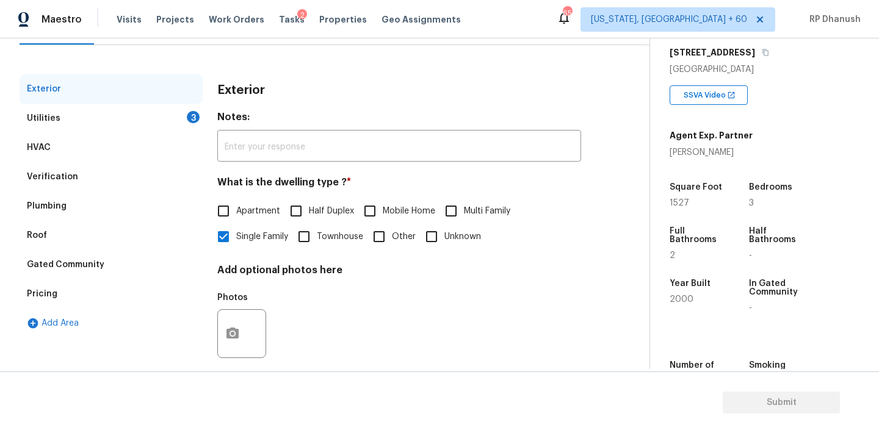
click at [181, 123] on div "Utilities 3" at bounding box center [111, 118] width 183 height 29
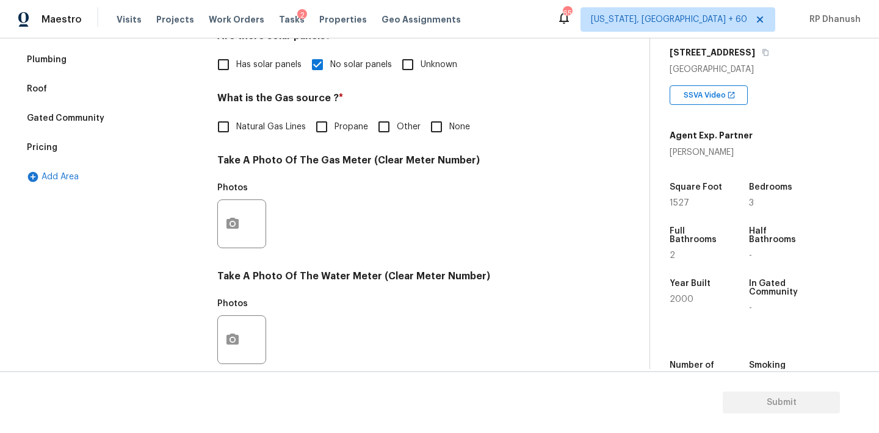
scroll to position [320, 0]
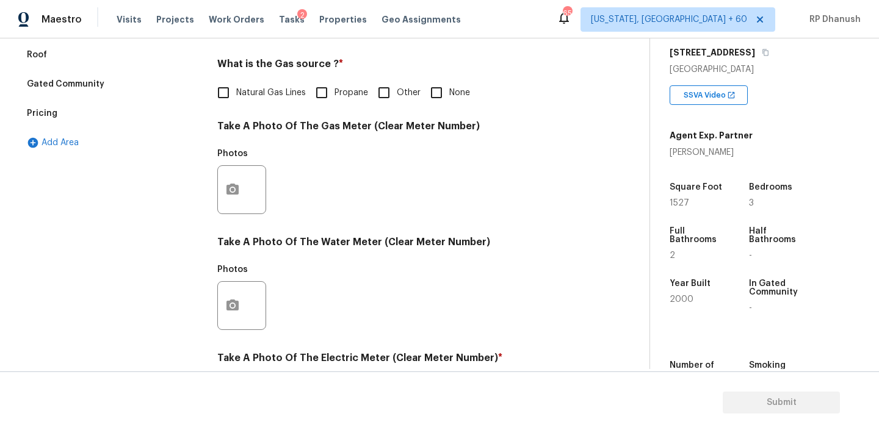
click at [256, 94] on span "Natural Gas Lines" at bounding box center [271, 93] width 70 height 13
click at [236, 94] on input "Natural Gas Lines" at bounding box center [224, 93] width 26 height 26
checkbox input "true"
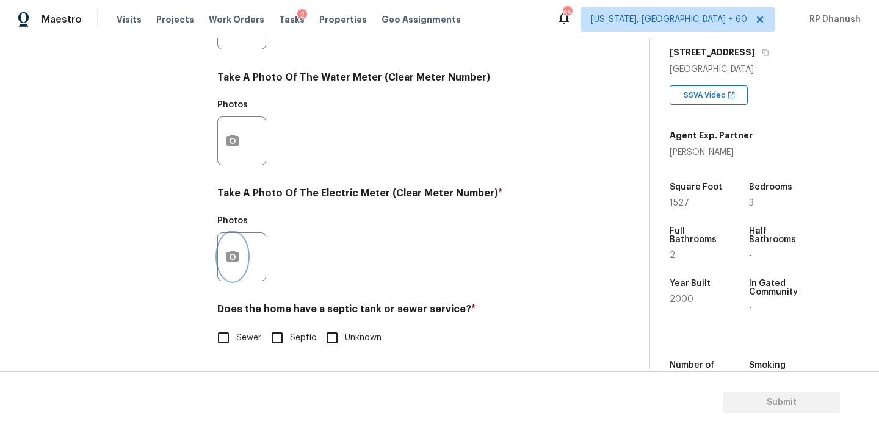
click at [236, 256] on icon "button" at bounding box center [232, 256] width 12 height 11
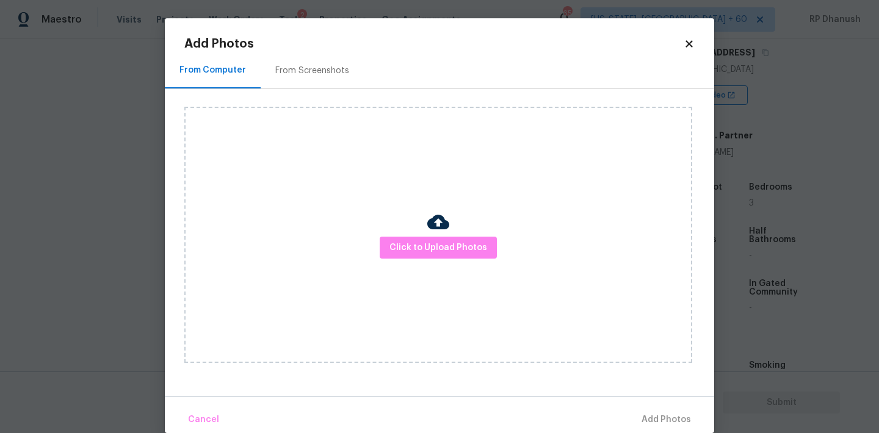
click at [333, 40] on h2 "Add Photos" at bounding box center [433, 44] width 499 height 12
click at [310, 84] on div "From Screenshots" at bounding box center [312, 70] width 103 height 36
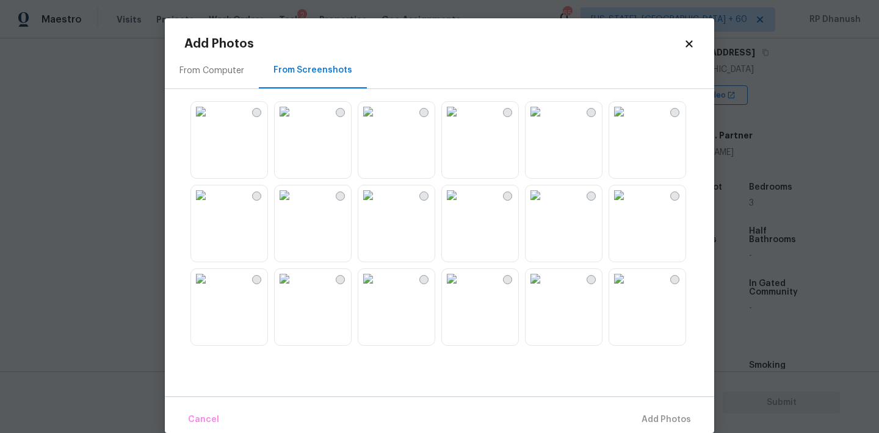
click at [378, 205] on img at bounding box center [368, 196] width 20 height 20
click at [666, 421] on span "Add 1 Photo(s)" at bounding box center [660, 420] width 60 height 15
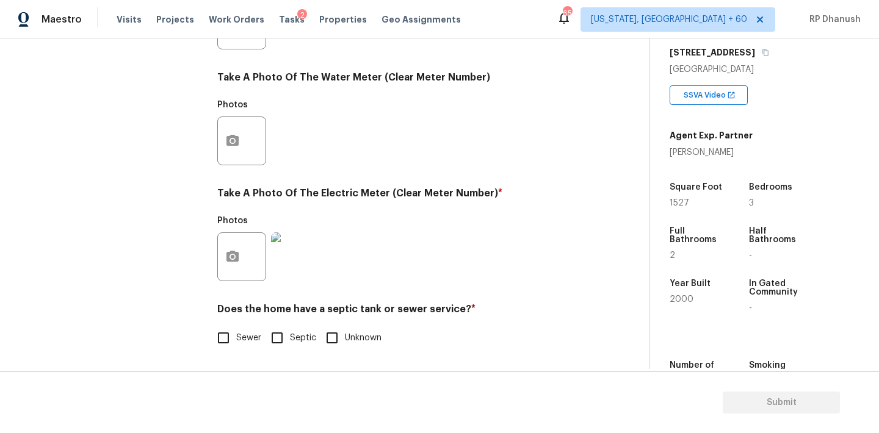
click at [240, 325] on label "Sewer" at bounding box center [236, 338] width 51 height 26
click at [236, 325] on input "Sewer" at bounding box center [224, 338] width 26 height 26
checkbox input "true"
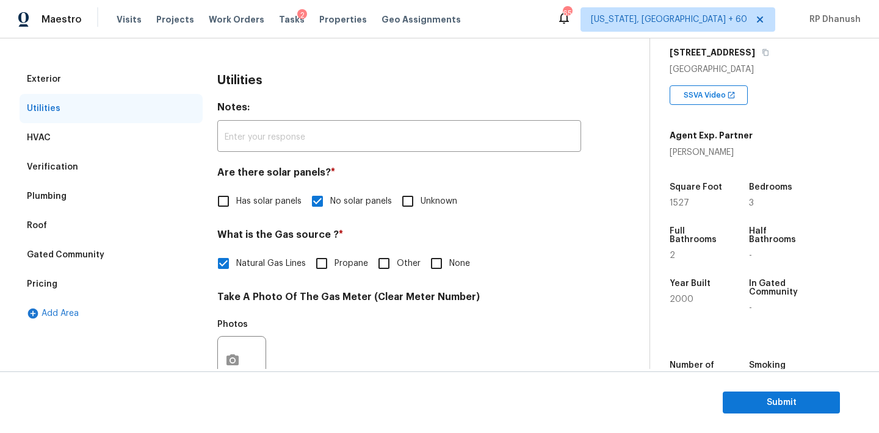
click at [98, 166] on div "Verification" at bounding box center [111, 167] width 183 height 29
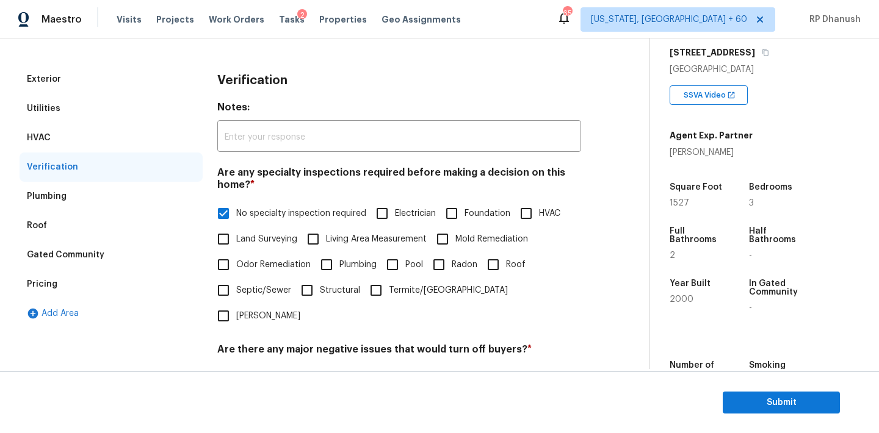
scroll to position [301, 0]
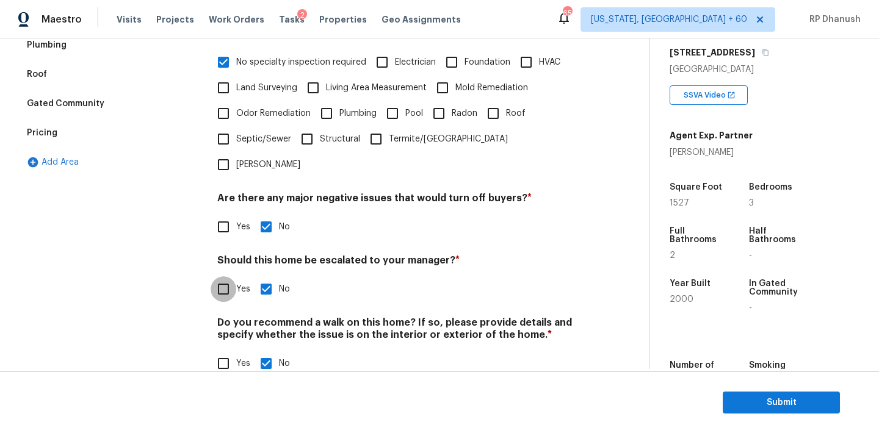
click at [236, 276] on input "Yes" at bounding box center [224, 289] width 26 height 26
checkbox input "true"
checkbox input "false"
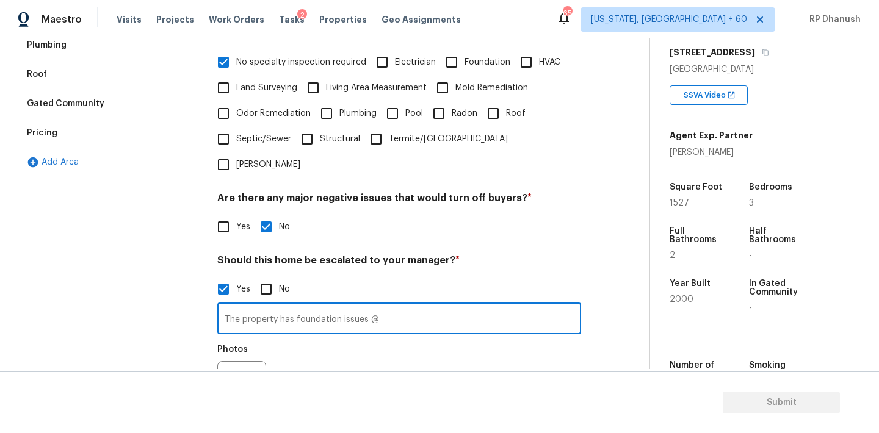
scroll to position [347, 0]
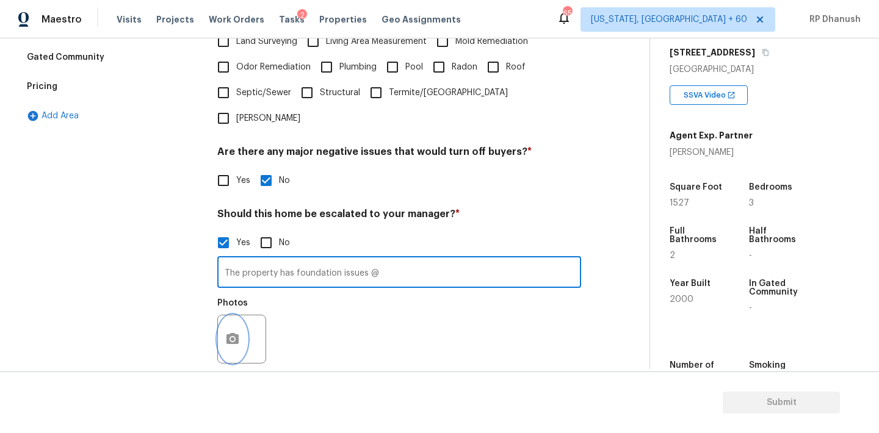
click at [225, 315] on button "button" at bounding box center [232, 339] width 29 height 48
click at [394, 259] on input "The property has foundation issues @" at bounding box center [399, 273] width 364 height 29
click at [372, 259] on input "The property has foundation crack near the garage door" at bounding box center [399, 273] width 364 height 29
click at [412, 259] on input "The property has foundation crack on top center of the garage door" at bounding box center [399, 273] width 364 height 29
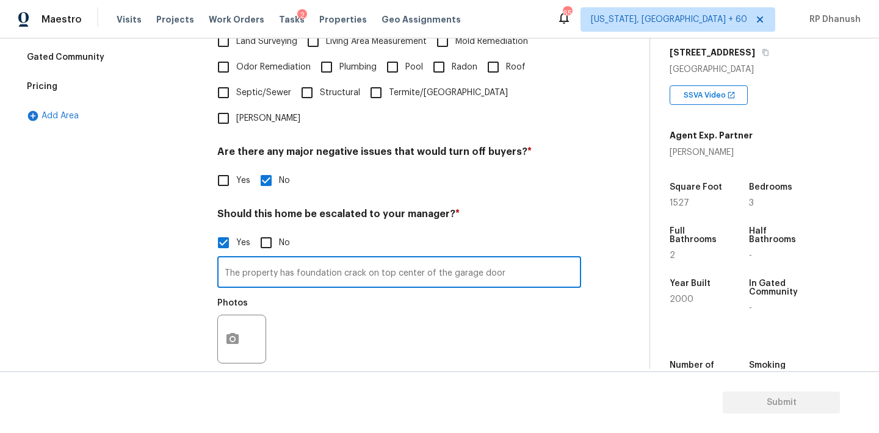
click at [412, 259] on input "The property has foundation crack on top center of the garage door" at bounding box center [399, 273] width 364 height 29
click at [409, 259] on input "The property has foundation crack on top center of the garage door" at bounding box center [399, 273] width 364 height 29
click at [367, 259] on input "The property has foundation crack on top center of the garage door" at bounding box center [399, 273] width 364 height 29
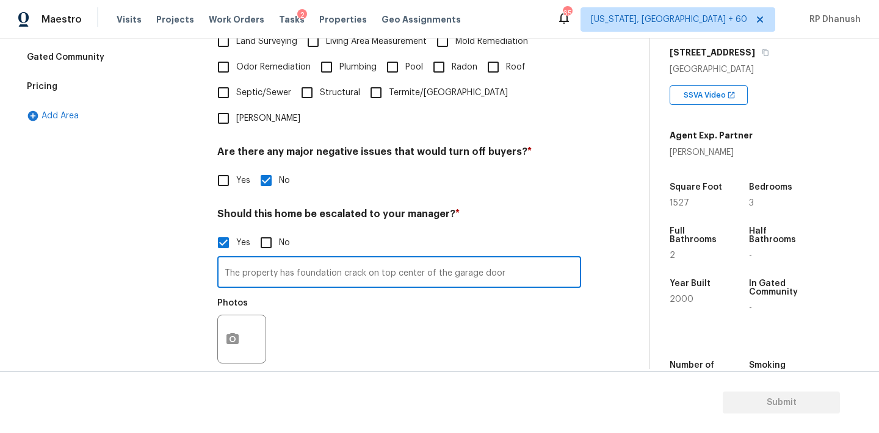
click at [367, 259] on input "The property has foundation crack on top center of the garage door" at bounding box center [399, 273] width 364 height 29
paste input "a foundation crack visible above the garage door at the top center"
type input "The property has a foundation crack visible above the garage door at the top ce…"
click at [225, 315] on button "button" at bounding box center [232, 339] width 29 height 48
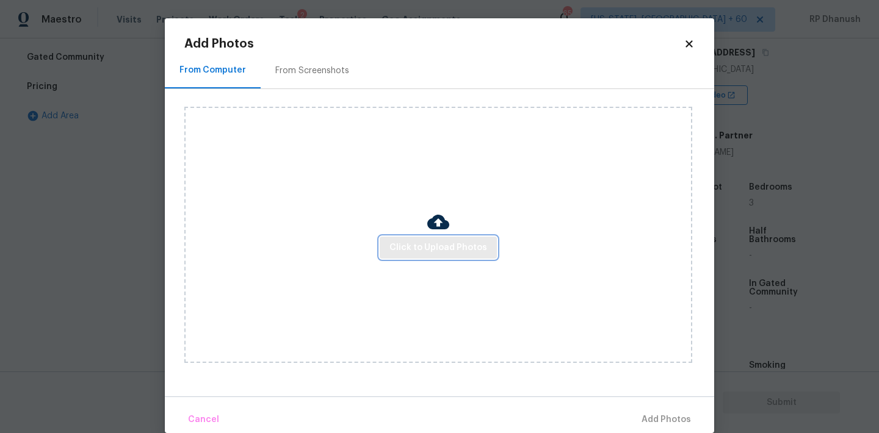
click at [439, 251] on span "Click to Upload Photos" at bounding box center [438, 247] width 98 height 15
click at [345, 65] on div "From Screenshots" at bounding box center [312, 71] width 74 height 12
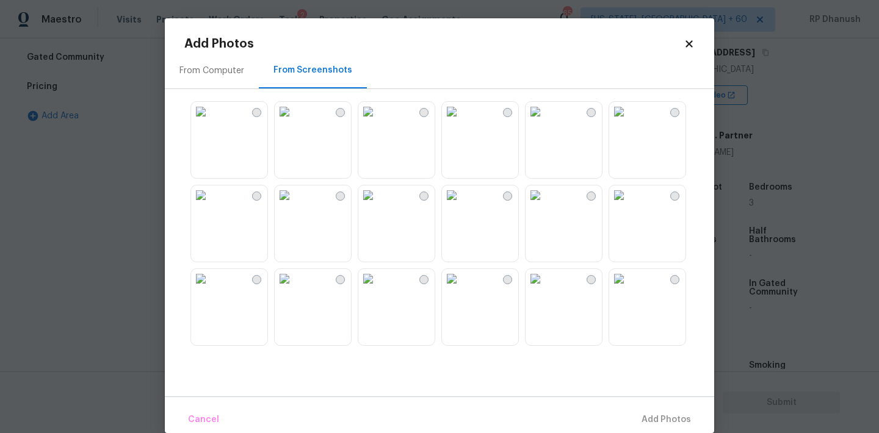
click at [691, 37] on div "Add Photos From Computer From Screenshots Cancel Add Photos" at bounding box center [439, 225] width 549 height 415
click at [686, 45] on icon at bounding box center [688, 43] width 11 height 11
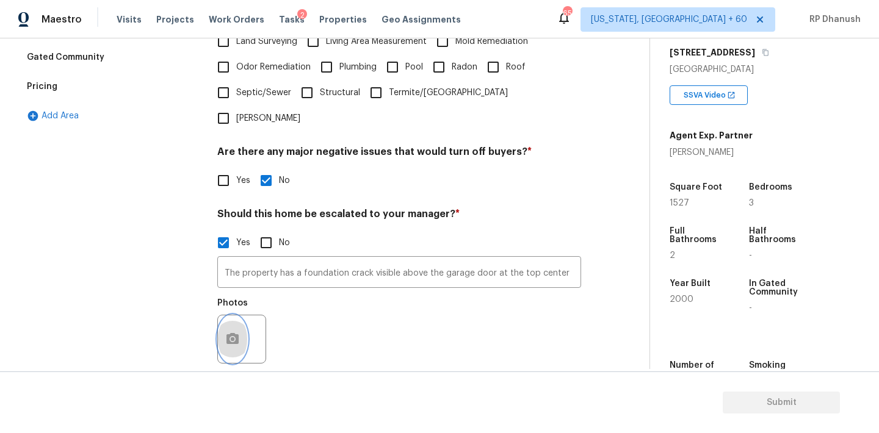
click at [236, 333] on icon "button" at bounding box center [232, 338] width 12 height 11
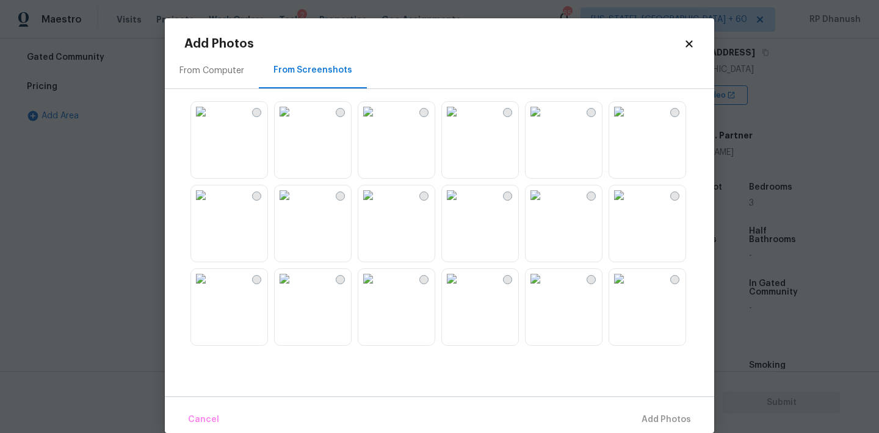
click at [221, 74] on div "From Computer" at bounding box center [211, 71] width 65 height 12
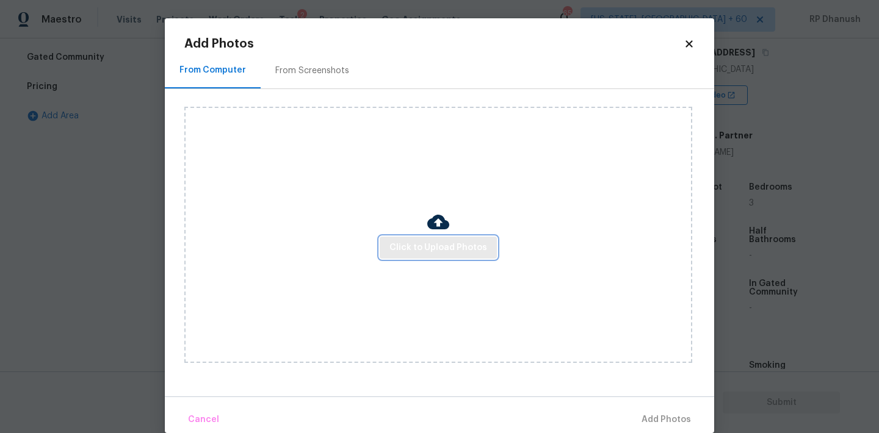
click at [389, 243] on button "Click to Upload Photos" at bounding box center [438, 248] width 117 height 23
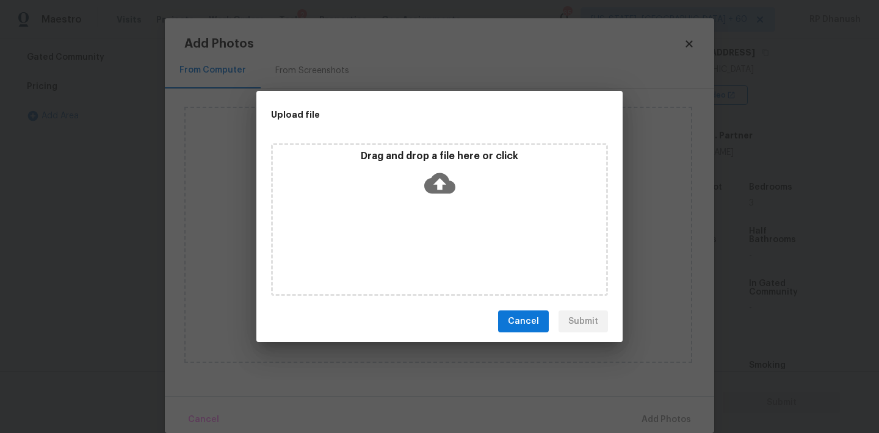
click at [417, 182] on div "Drag and drop a file here or click" at bounding box center [439, 176] width 333 height 52
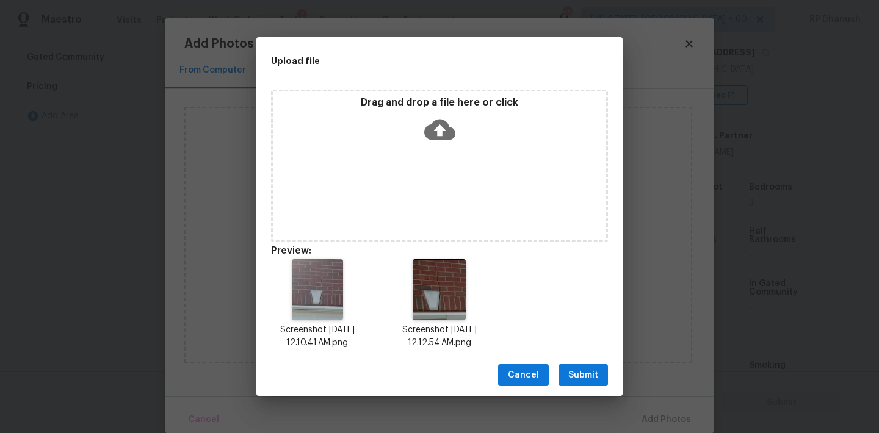
click at [580, 372] on span "Submit" at bounding box center [583, 375] width 30 height 15
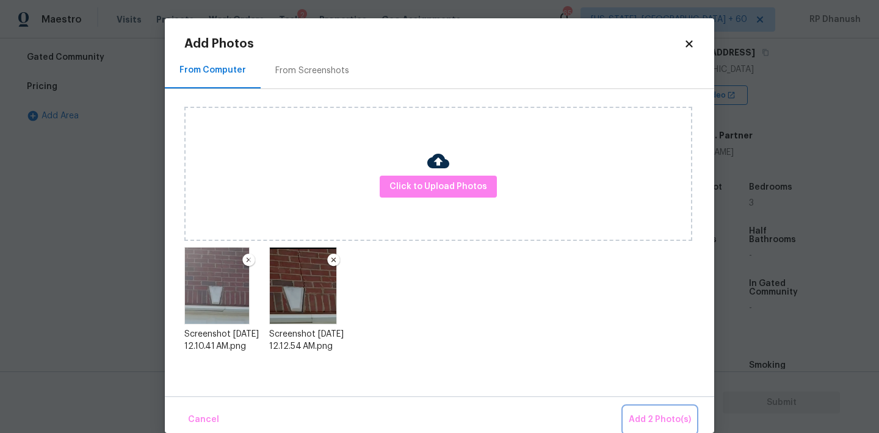
drag, startPoint x: 665, startPoint y: 413, endPoint x: 641, endPoint y: 393, distance: 31.6
click at [665, 414] on span "Add 2 Photo(s)" at bounding box center [660, 420] width 62 height 15
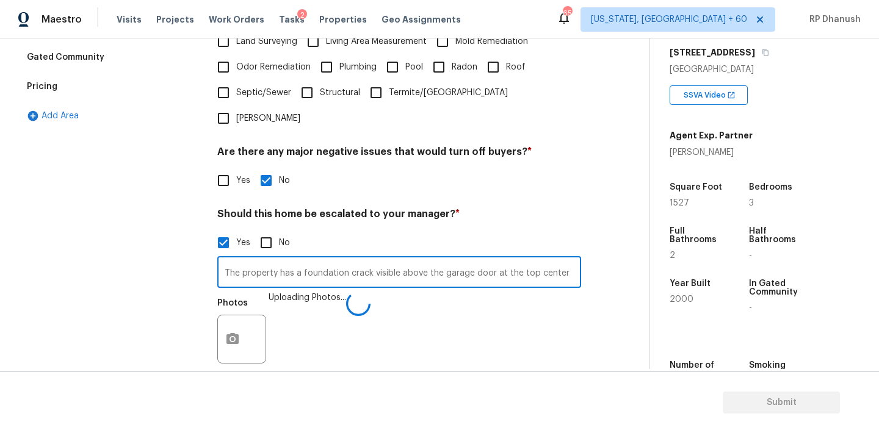
click at [560, 259] on input "The property has a foundation crack visible above the garage door at the top ce…" at bounding box center [399, 273] width 364 height 29
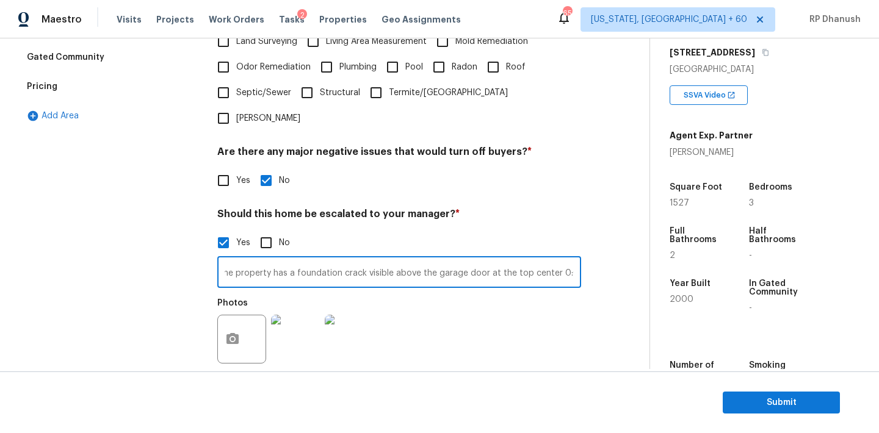
click at [539, 259] on input "The property has a foundation crack visible above the garage door at the top ce…" at bounding box center [399, 273] width 364 height 29
click at [557, 259] on input "The property has a foundation crack visible above the garage door at the top ce…" at bounding box center [399, 273] width 364 height 29
click at [548, 259] on input "The property has a foundation crack visible above the garage door at the top ce…" at bounding box center [399, 273] width 364 height 29
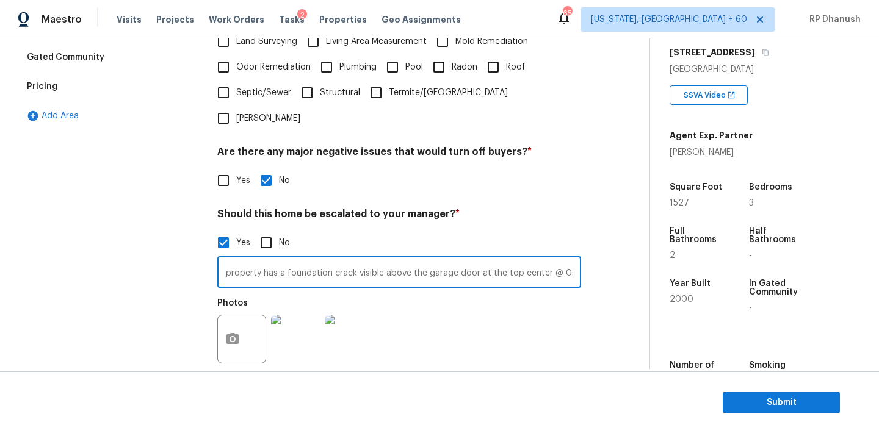
click at [574, 259] on input "The property has a foundation crack visible above the garage door at the top ce…" at bounding box center [399, 273] width 364 height 29
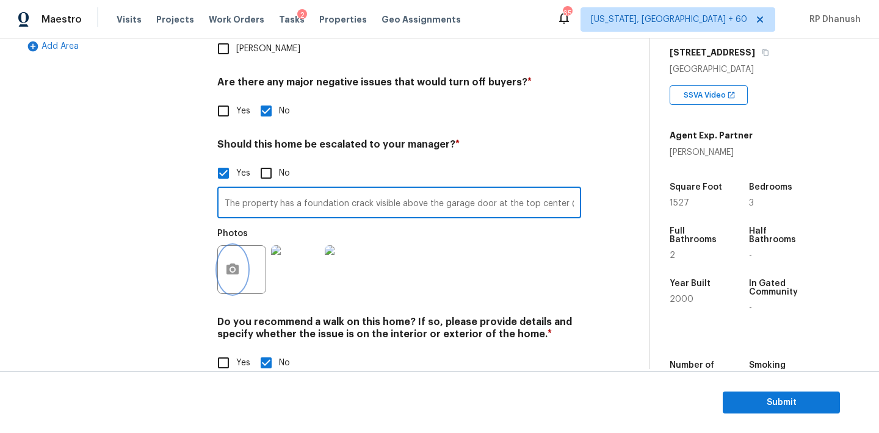
click at [236, 246] on button "button" at bounding box center [232, 270] width 29 height 48
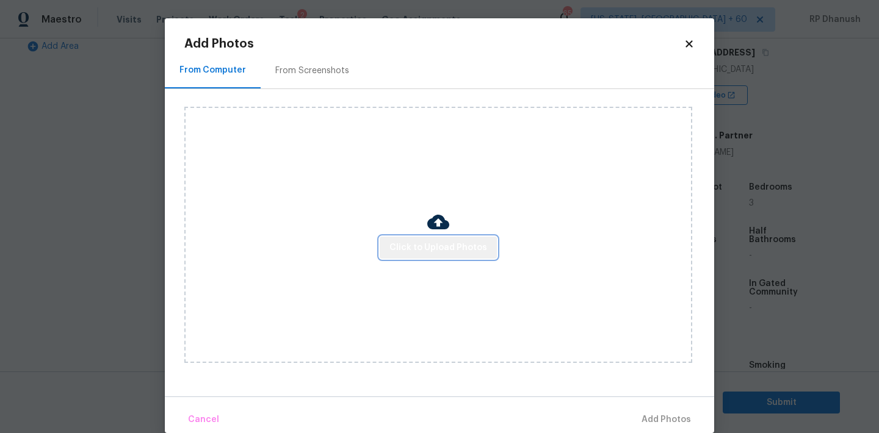
click at [454, 257] on button "Click to Upload Photos" at bounding box center [438, 248] width 117 height 23
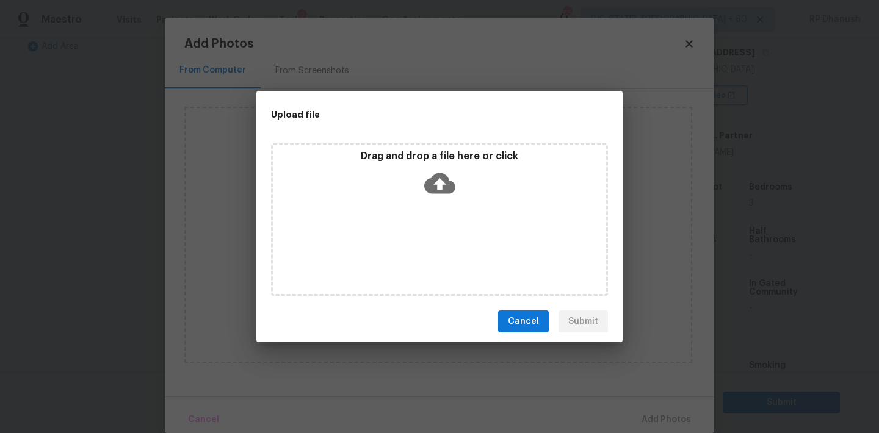
click at [429, 182] on icon at bounding box center [439, 183] width 31 height 21
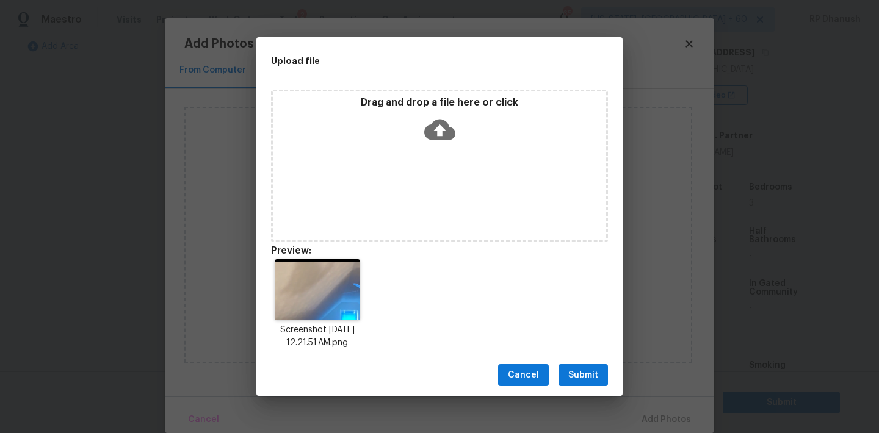
click at [572, 368] on span "Submit" at bounding box center [583, 375] width 30 height 15
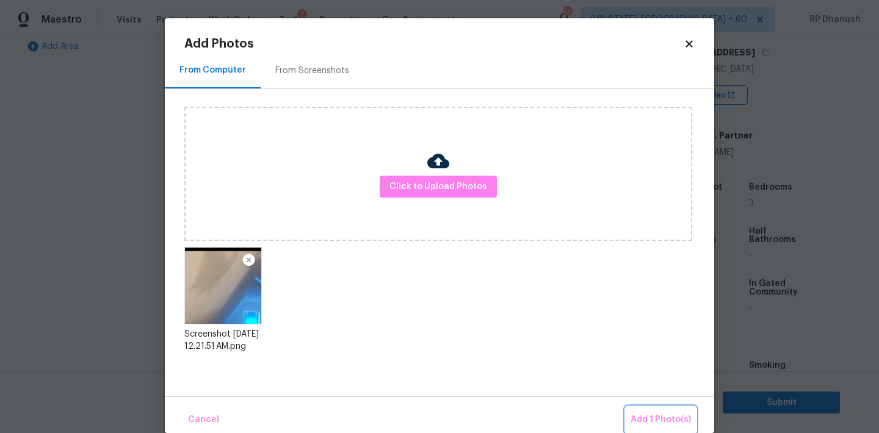
click at [657, 407] on button "Add 1 Photo(s)" at bounding box center [660, 420] width 70 height 26
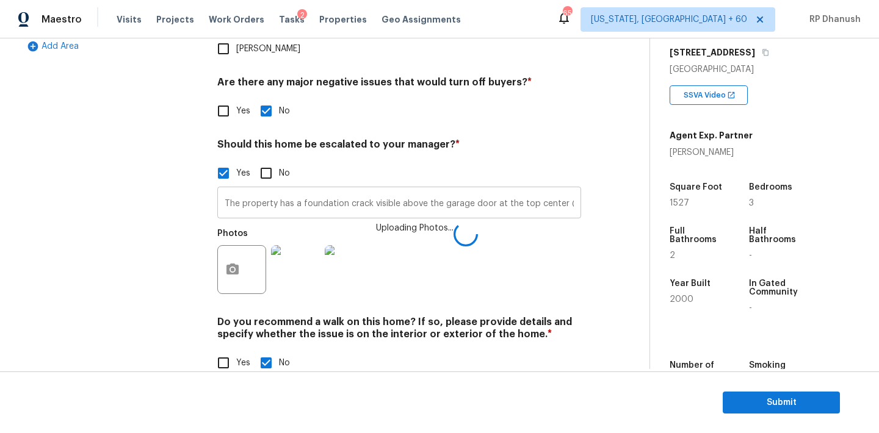
click at [536, 190] on input "The property has a foundation crack visible above the garage door at the top ce…" at bounding box center [399, 204] width 364 height 29
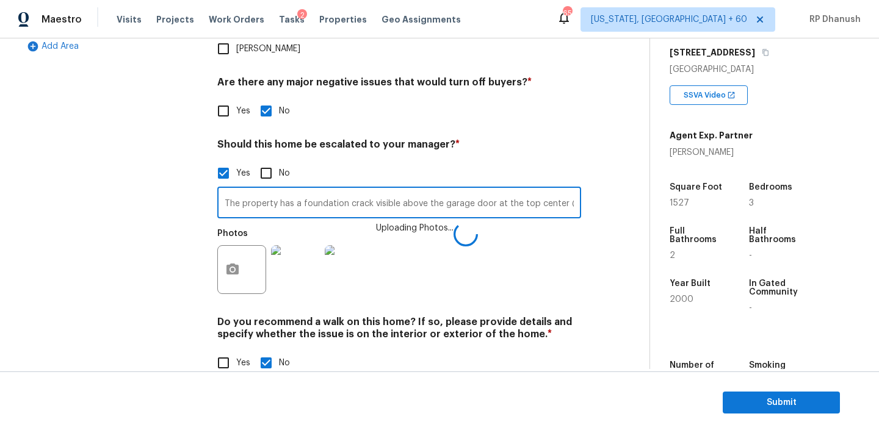
click at [552, 190] on input "The property has a foundation crack visible above the garage door at the top ce…" at bounding box center [399, 204] width 364 height 29
click at [561, 190] on input "The property has a foundation crack visible above the garage door at the top ce…" at bounding box center [399, 204] width 364 height 29
click at [559, 190] on input "The property has a foundation crack visible above the garage door at the top ce…" at bounding box center [399, 204] width 364 height 29
click at [579, 190] on input "The property has a foundation crack visible above the garage door at the top ce…" at bounding box center [399, 204] width 364 height 29
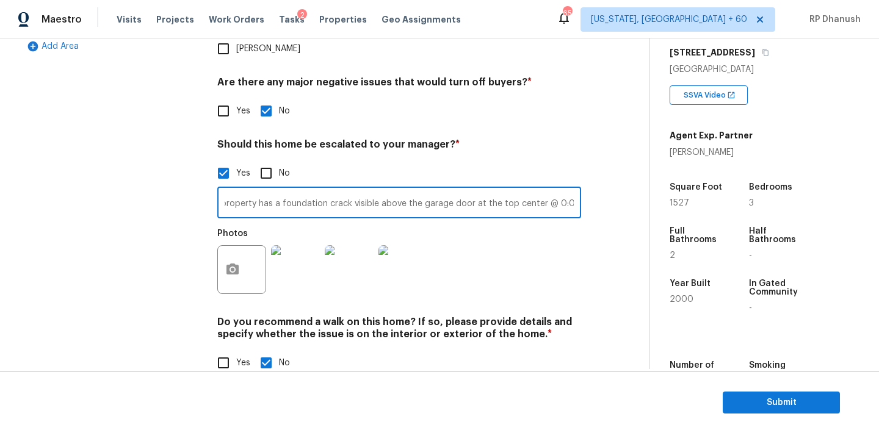
click at [549, 190] on input "The property has a foundation crack visible above the garage door at the top ce…" at bounding box center [399, 204] width 364 height 29
click at [545, 190] on input "The property has a foundation crack visible above the garage door at the top ce…" at bounding box center [399, 204] width 364 height 29
click at [574, 190] on input "The property has a foundation crack visible above the garage door at the top ce…" at bounding box center [399, 204] width 364 height 29
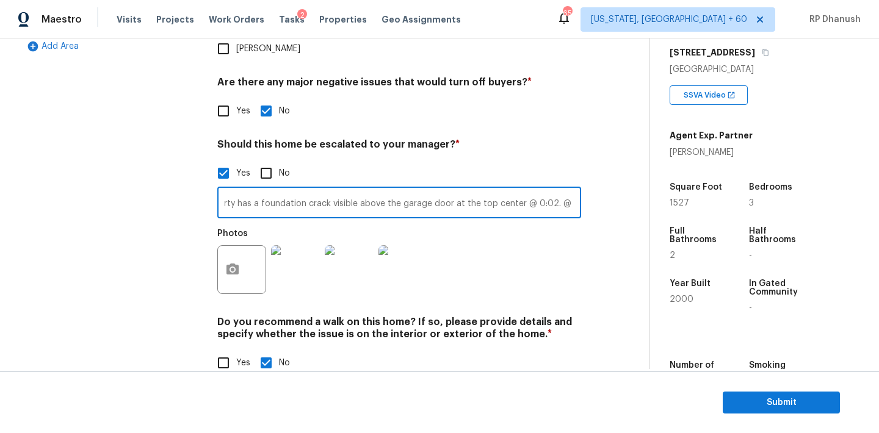
scroll to position [0, 48]
click at [547, 190] on input "The property has a foundation crack visible above the garage door at the top ce…" at bounding box center [399, 204] width 364 height 29
click at [502, 190] on input "The property has a foundation crack visible above the garage door at the top ce…" at bounding box center [399, 204] width 364 height 29
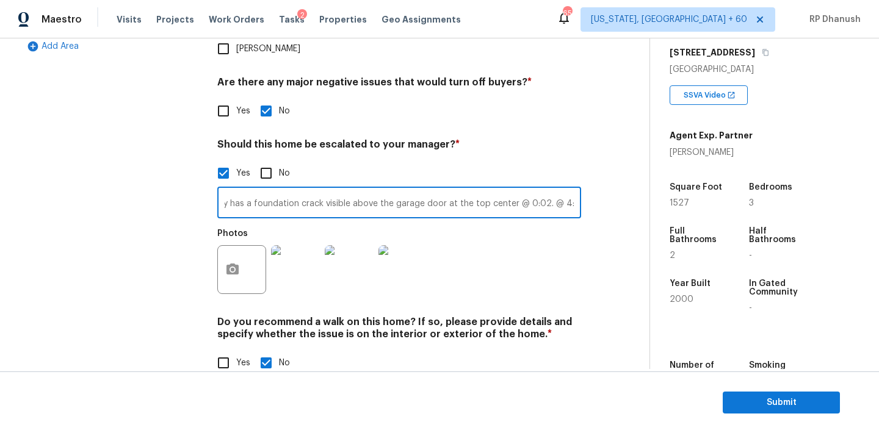
drag, startPoint x: 543, startPoint y: 178, endPoint x: 551, endPoint y: 207, distance: 29.8
click at [543, 190] on input "The property has a foundation crack visible above the garage door at the top ce…" at bounding box center [399, 204] width 364 height 29
paste input "The property appears to have a possible water leak; however, it is unclear whet…"
click at [538, 190] on input "The property has a foundation crack visible above the garage door at the top ce…" at bounding box center [399, 204] width 364 height 29
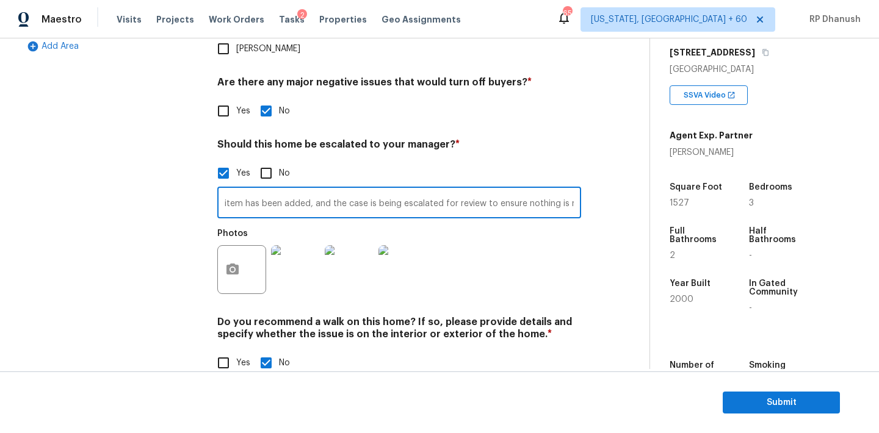
scroll to position [0, 969]
click at [577, 190] on input "The property has a foundation crack visible above the garage door at the top ce…" at bounding box center [399, 204] width 364 height 29
drag, startPoint x: 546, startPoint y: 178, endPoint x: 581, endPoint y: 178, distance: 35.4
click at [581, 178] on div "Exterior Utilities HVAC Verification Plumbing Roof Gated Community Pricing Add …" at bounding box center [320, 93] width 600 height 593
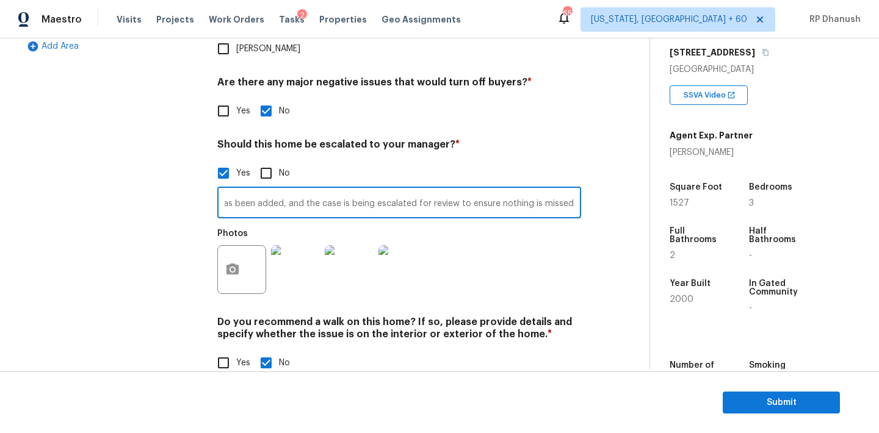
scroll to position [0, 940]
click at [560, 190] on input "The property has a foundation crack visible above the garage door at the top ce…" at bounding box center [399, 204] width 364 height 29
click at [575, 190] on input "The property has a foundation crack visible above the garage door at the top ce…" at bounding box center [399, 204] width 364 height 29
click at [414, 190] on input "The property has a foundation crack visible above the garage door at the top ce…" at bounding box center [399, 204] width 364 height 29
click at [383, 190] on input "The property has a foundation crack visible above the garage door at the top ce…" at bounding box center [399, 204] width 364 height 29
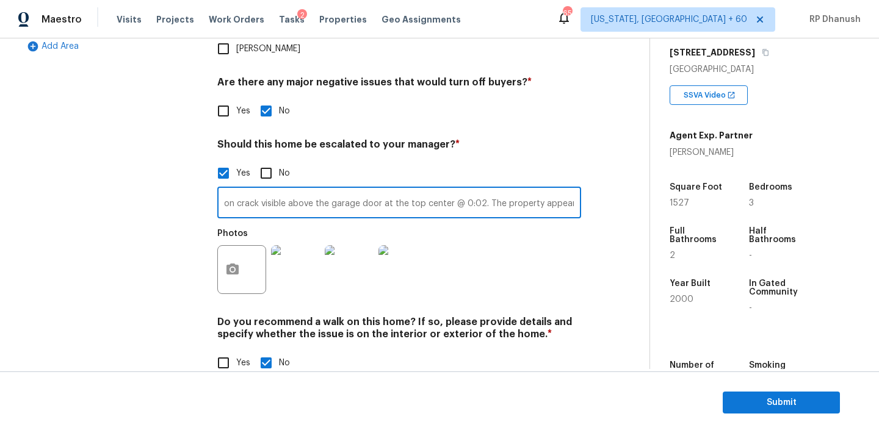
scroll to position [0, 0]
click at [384, 190] on input "The property has a foundation crack visible above the garage door at the top ce…" at bounding box center [399, 204] width 364 height 29
click at [435, 190] on input "The property has a foundation crack visible above the garage door at the top ce…" at bounding box center [399, 204] width 364 height 29
drag, startPoint x: 435, startPoint y: 178, endPoint x: 492, endPoint y: 177, distance: 57.4
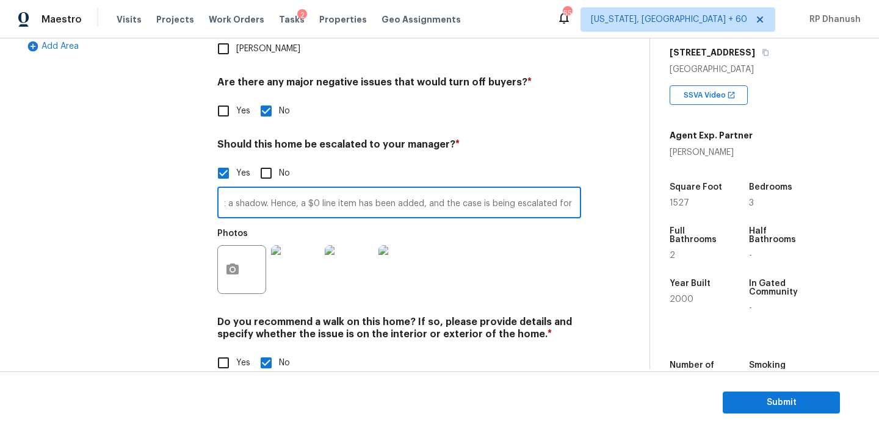
click at [492, 190] on input "The property has a foundation crack visible above the garage door at the top ce…" at bounding box center [399, 204] width 364 height 29
click at [451, 190] on input "The property has a foundation crack visible above the garage door at the top ce…" at bounding box center [399, 204] width 364 height 29
click at [486, 190] on input "The property has a foundation crack visible above the garage door at the top ce…" at bounding box center [399, 204] width 364 height 29
drag, startPoint x: 486, startPoint y: 176, endPoint x: 501, endPoint y: 176, distance: 15.3
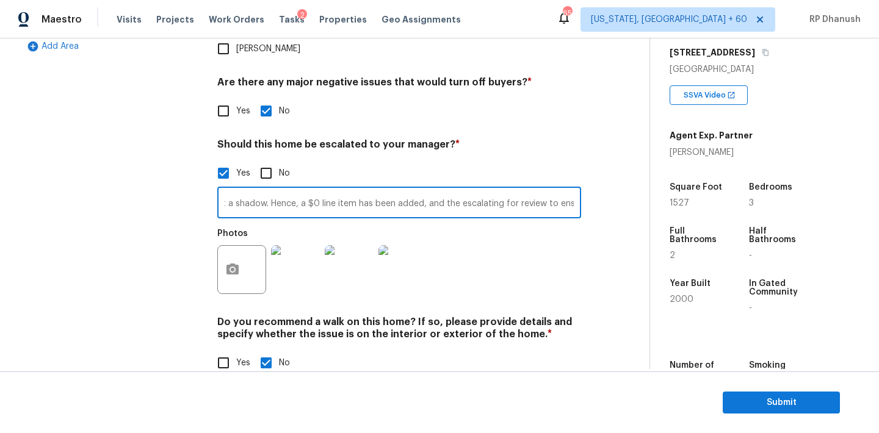
click at [501, 190] on input "The property has a foundation crack visible above the garage door at the top ce…" at bounding box center [399, 204] width 364 height 29
click at [515, 190] on input "The property has a foundation crack visible above the garage door at the top ce…" at bounding box center [399, 204] width 364 height 29
click at [572, 190] on input "The property has a foundation crack visible above the garage door at the top ce…" at bounding box center [399, 204] width 364 height 29
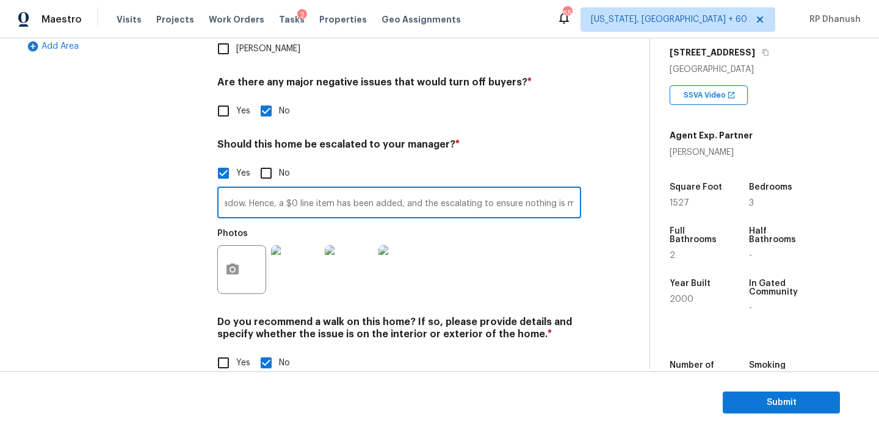
click at [572, 190] on input "The property has a foundation crack visible above the garage door at the top ce…" at bounding box center [399, 204] width 364 height 29
click at [528, 190] on input "The property has a foundation crack visible above the garage door at the top ce…" at bounding box center [399, 204] width 364 height 29
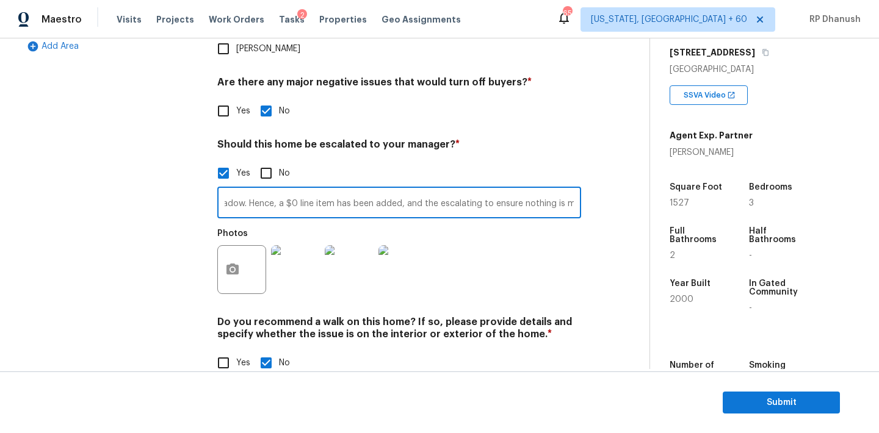
click at [528, 190] on input "The property has a foundation crack visible above the garage door at the top ce…" at bounding box center [399, 204] width 364 height 29
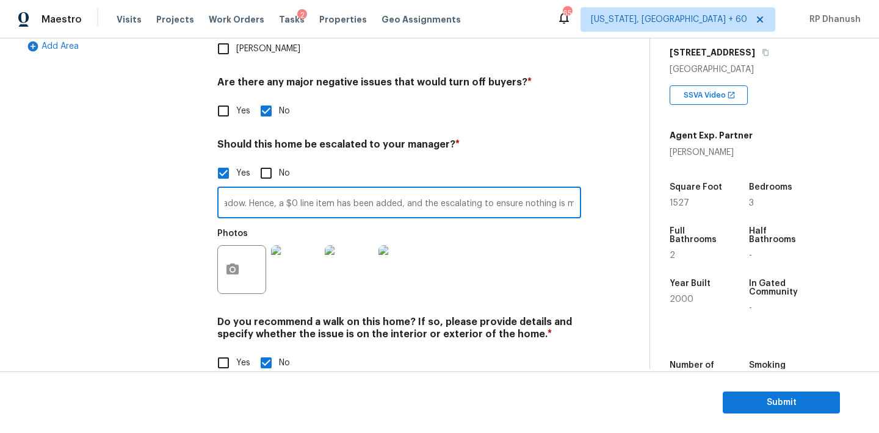
click at [528, 190] on input "The property has a foundation crack visible above the garage door at the top ce…" at bounding box center [399, 204] width 364 height 29
type input "The property has a foundation crack visible above the garage door at the top ce…"
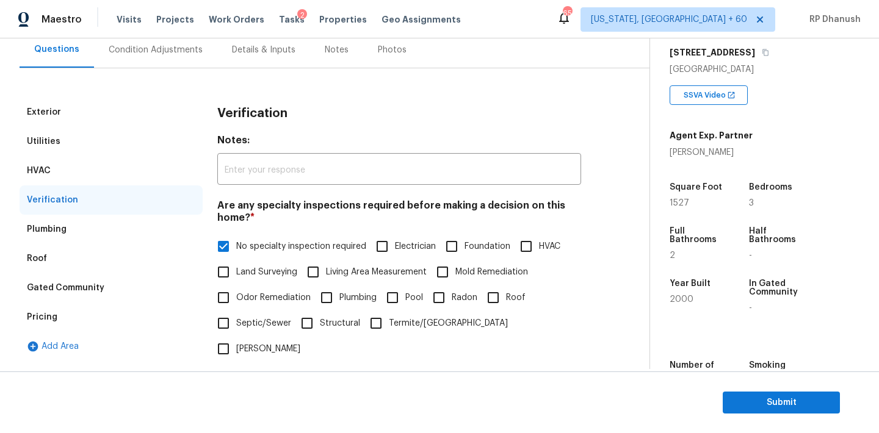
click at [162, 62] on div "Condition Adjustments" at bounding box center [155, 50] width 123 height 36
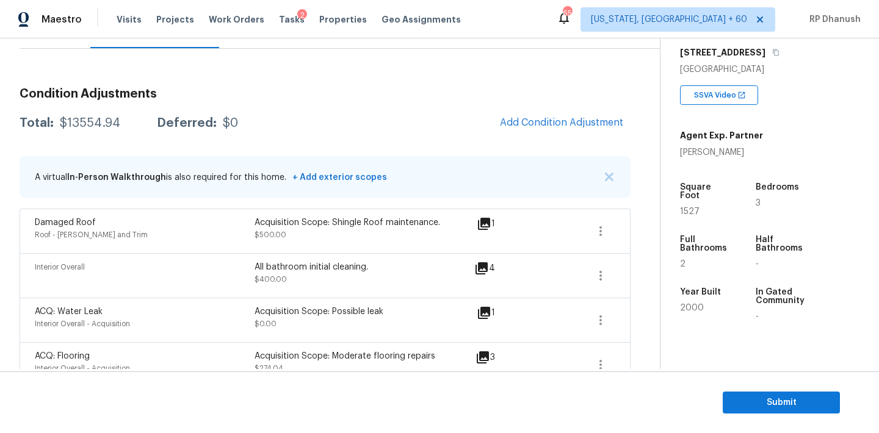
scroll to position [117, 0]
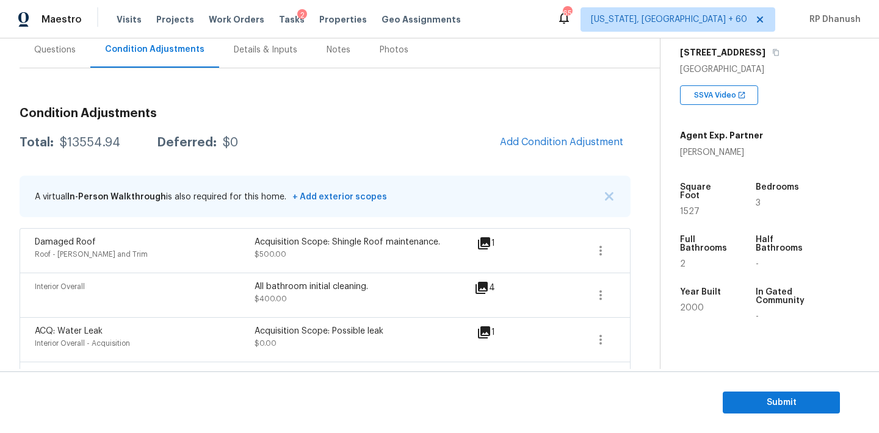
click at [88, 142] on div "$13554.94" at bounding box center [90, 143] width 60 height 12
copy div "$13554.94"
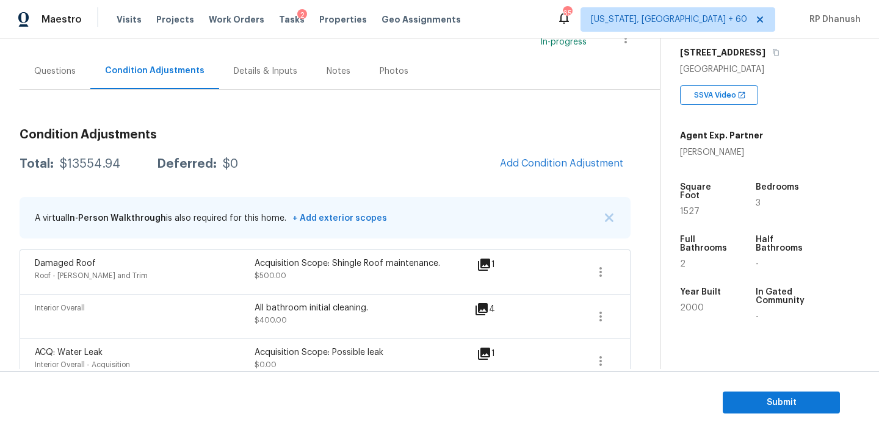
click at [57, 76] on div "Questions" at bounding box center [54, 71] width 41 height 12
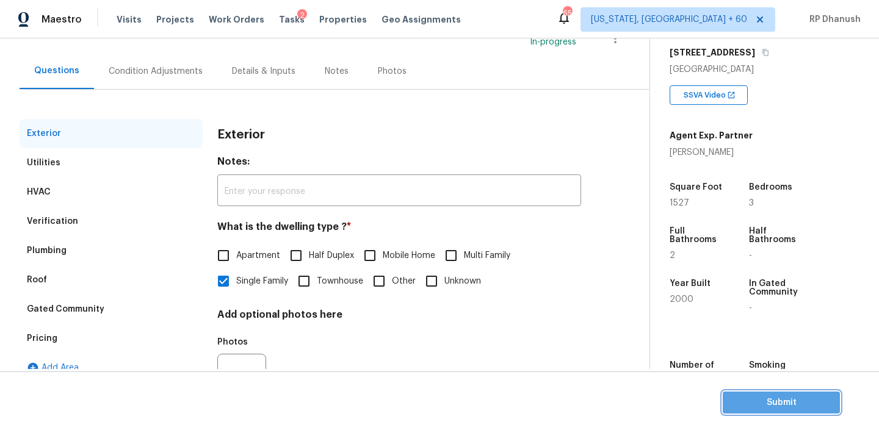
click at [753, 397] on span "Submit" at bounding box center [781, 402] width 98 height 15
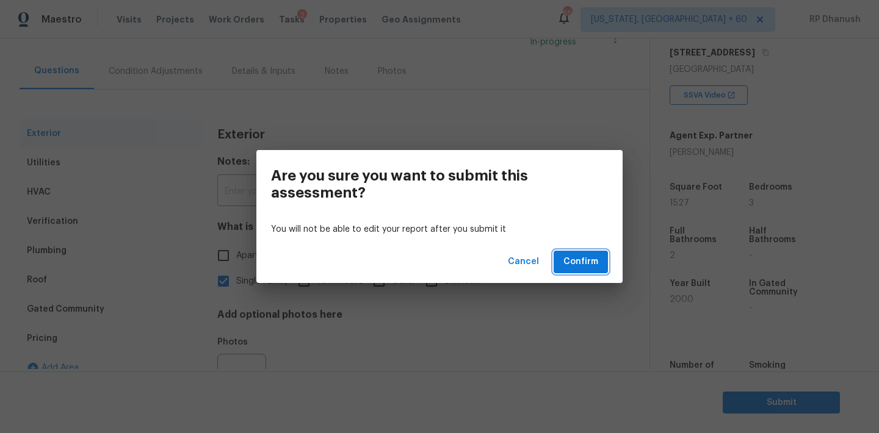
click at [569, 263] on span "Confirm" at bounding box center [580, 261] width 35 height 15
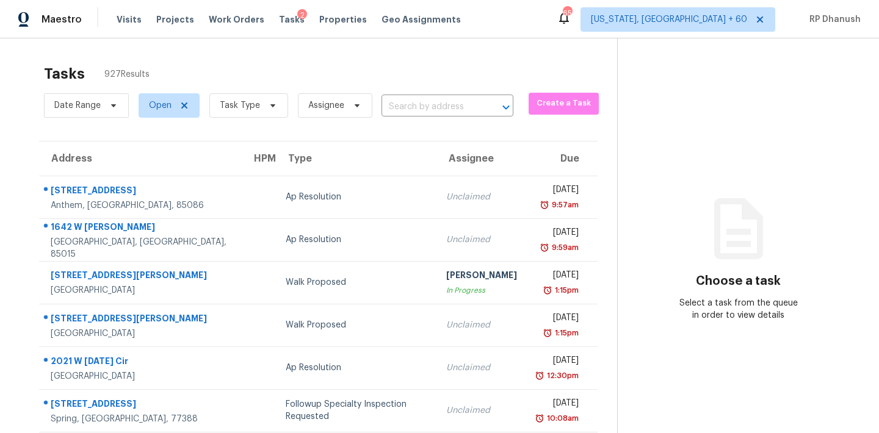
click at [404, 93] on div "Date Range Open Task Type Assignee ​" at bounding box center [278, 106] width 469 height 32
click at [406, 106] on input "text" at bounding box center [430, 107] width 98 height 19
paste input "833 Wellington Dr, Monroe, GA, 30655"
type input "833 Wellington Dr, Monroe, GA, 30655"
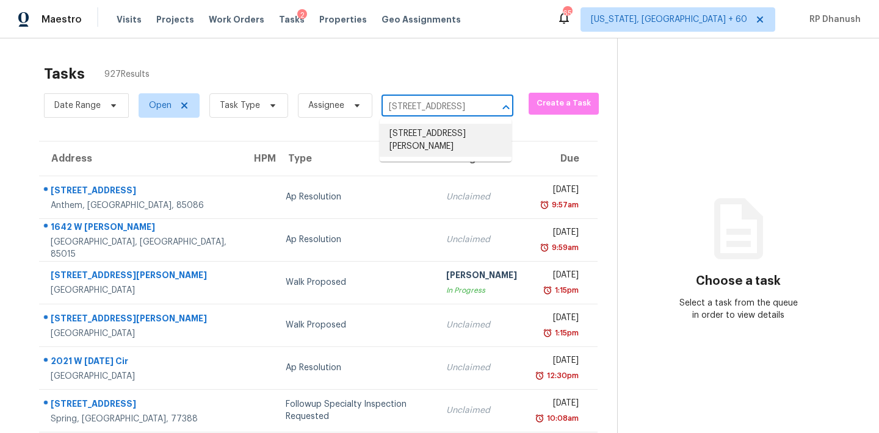
click at [422, 141] on li "833 Wellington Dr, Monroe, GA 30655" at bounding box center [446, 140] width 132 height 33
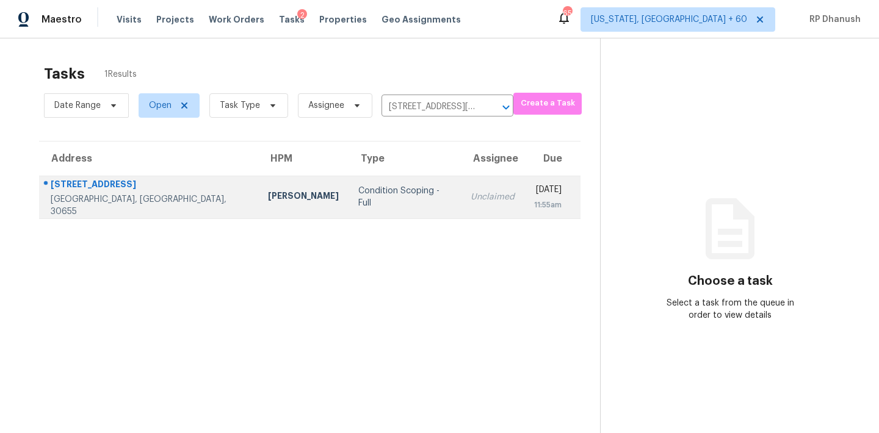
click at [534, 188] on div "[DATE]" at bounding box center [547, 191] width 27 height 15
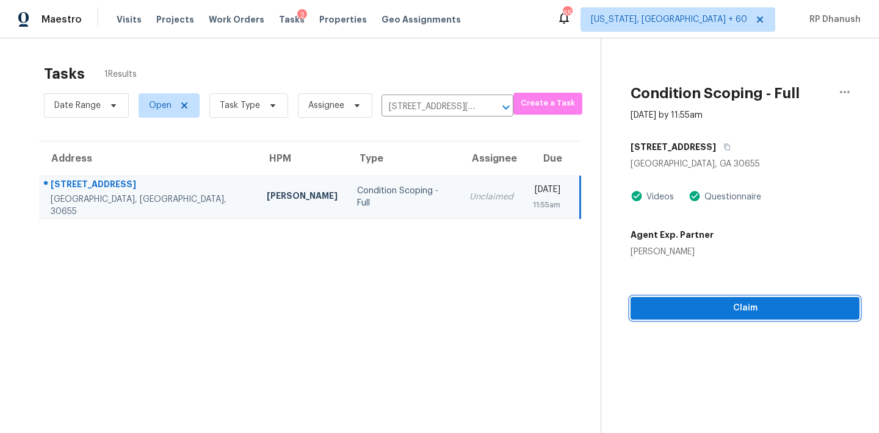
click at [691, 305] on span "Claim" at bounding box center [744, 308] width 209 height 15
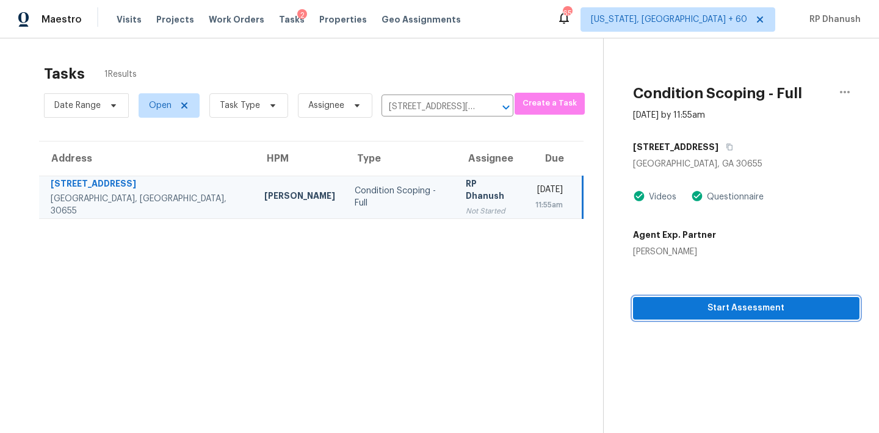
click at [683, 317] on button "Start Assessment" at bounding box center [746, 308] width 226 height 23
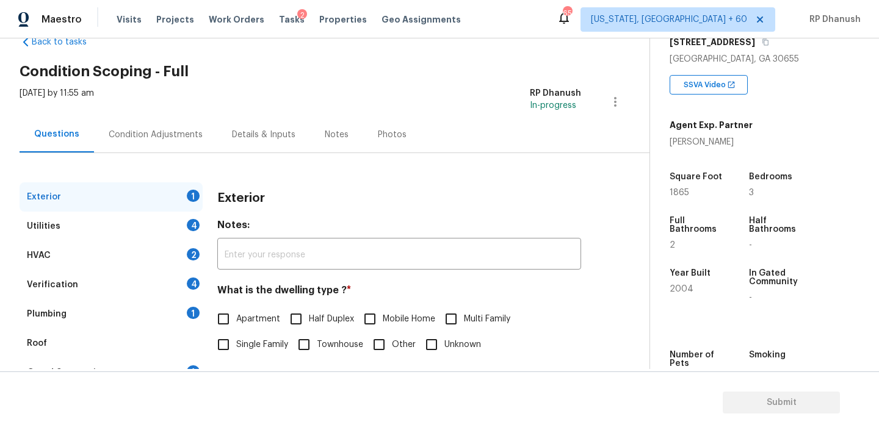
scroll to position [122, 0]
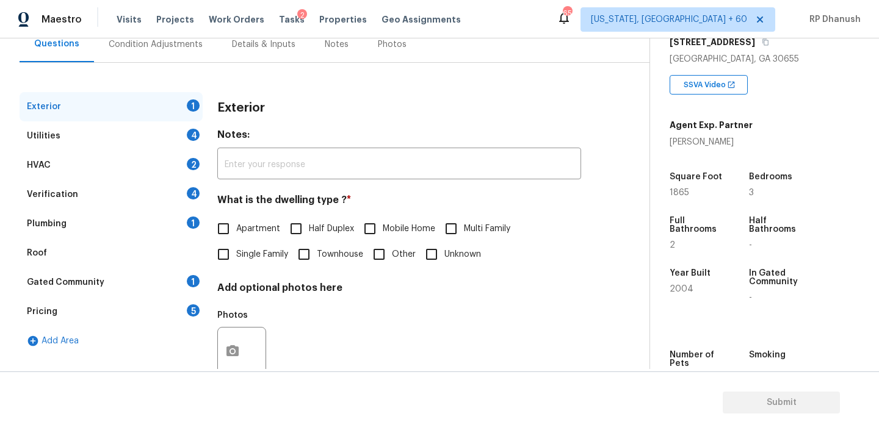
click at [225, 256] on input "Single Family" at bounding box center [224, 255] width 26 height 26
checkbox input "true"
click at [155, 45] on div "Condition Adjustments" at bounding box center [156, 44] width 94 height 12
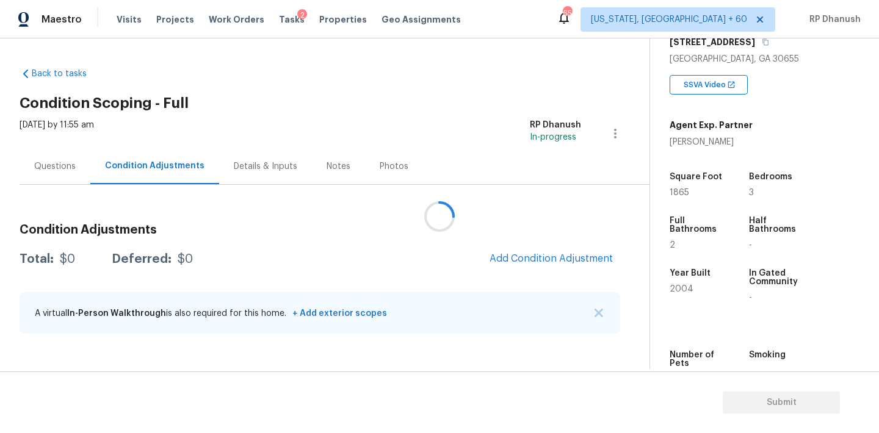
click at [533, 258] on div at bounding box center [439, 216] width 879 height 433
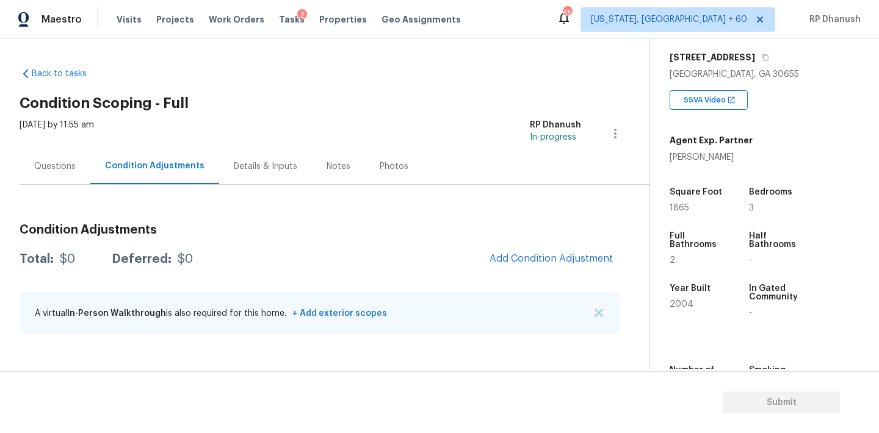
scroll to position [198, 0]
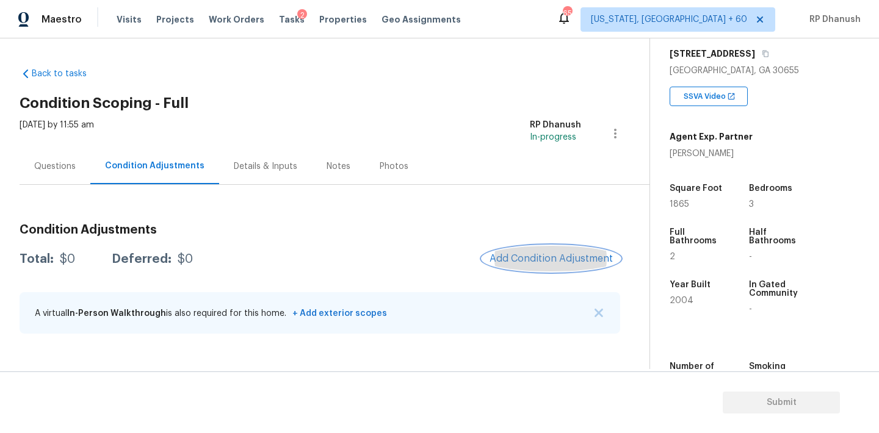
click at [520, 258] on span "Add Condition Adjustment" at bounding box center [550, 258] width 123 height 11
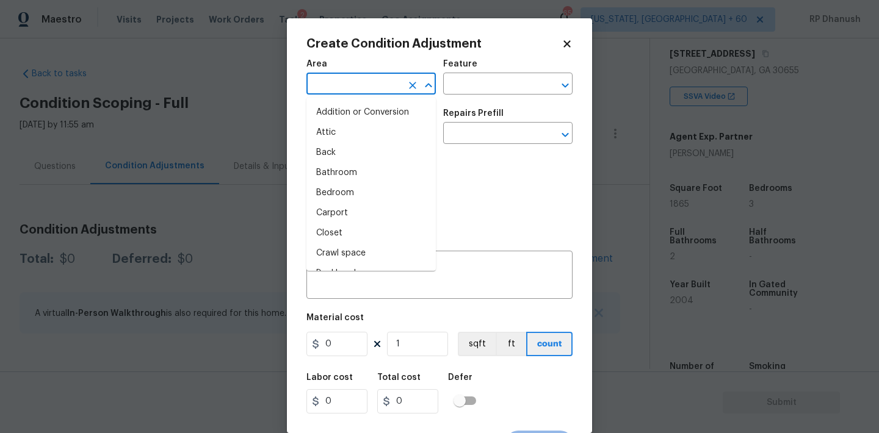
click at [370, 90] on input "text" at bounding box center [353, 85] width 95 height 19
type input "e"
type input "x"
click at [355, 128] on li "Attic" at bounding box center [370, 133] width 129 height 20
type input "Attic"
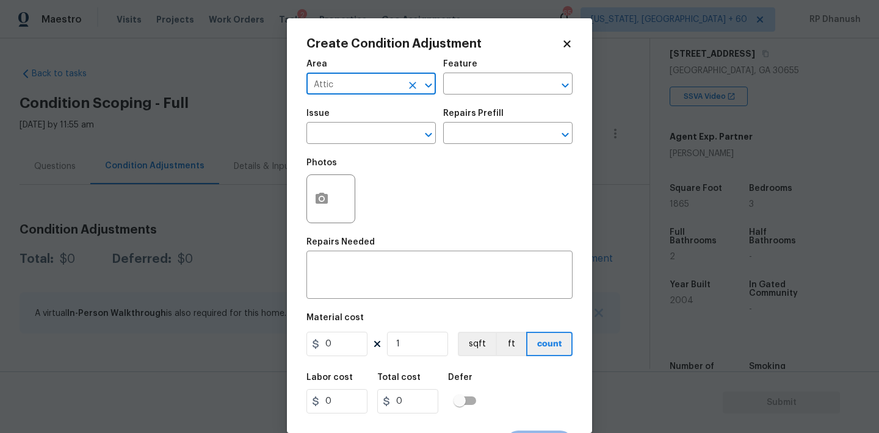
click at [402, 84] on div "Attic ​" at bounding box center [370, 85] width 129 height 19
click at [413, 84] on icon "Clear" at bounding box center [412, 85] width 7 height 7
click at [387, 84] on input "text" at bounding box center [353, 85] width 95 height 19
click at [341, 129] on li "Exterior Overall" at bounding box center [370, 133] width 129 height 20
type input "Exterior Overall"
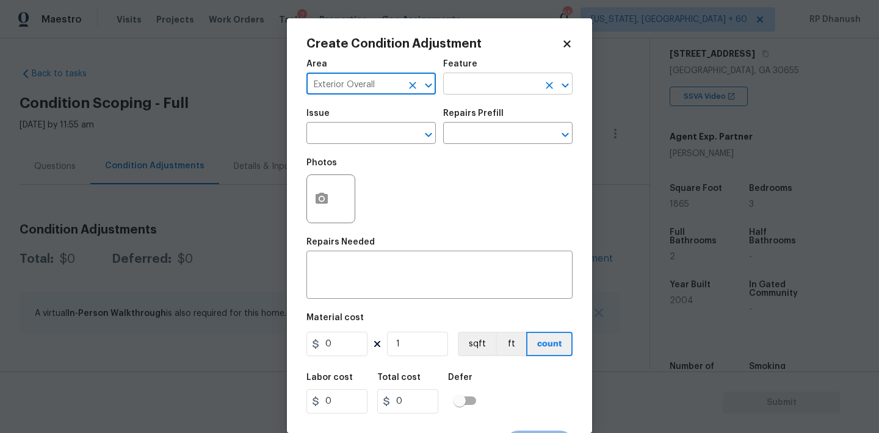
click at [481, 89] on input "text" at bounding box center [490, 85] width 95 height 19
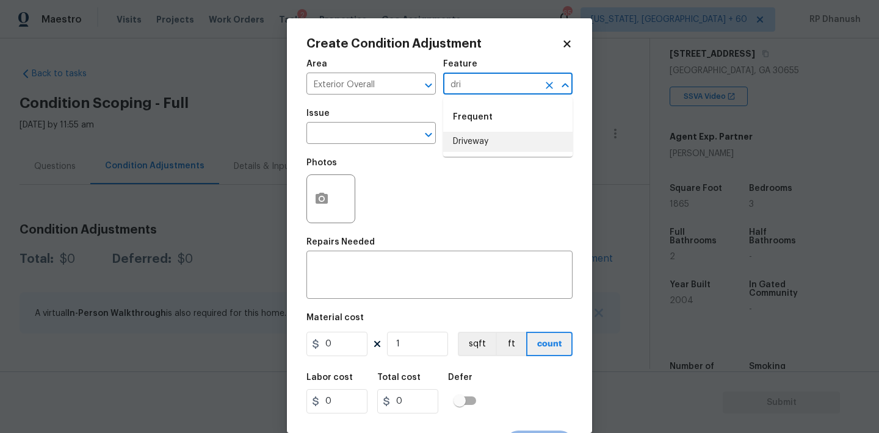
click at [470, 136] on li "Driveway" at bounding box center [507, 142] width 129 height 20
type input "Driveway"
click at [345, 136] on input "text" at bounding box center [353, 134] width 95 height 19
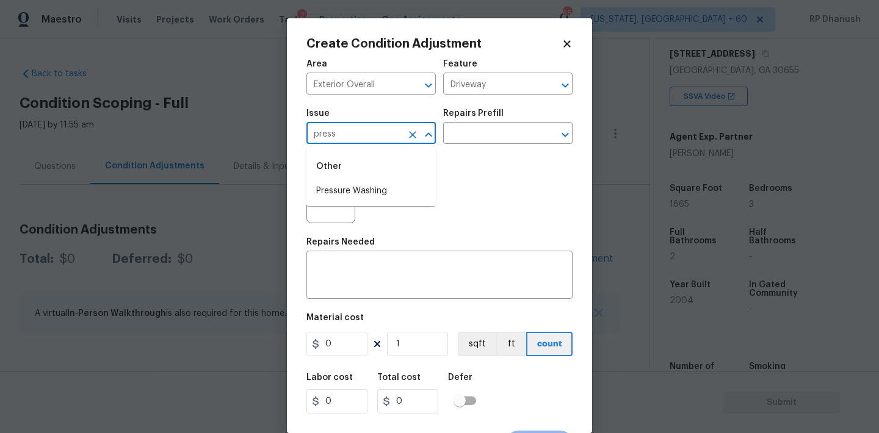
drag, startPoint x: 340, startPoint y: 193, endPoint x: 394, endPoint y: 165, distance: 60.3
click at [348, 189] on li "Pressure Washing" at bounding box center [370, 191] width 129 height 20
type input "Pressure Washing"
click at [518, 126] on input "text" at bounding box center [490, 134] width 95 height 19
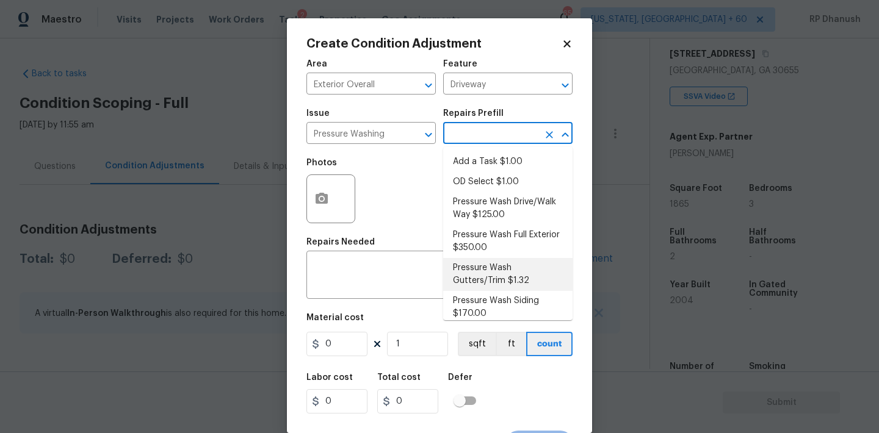
scroll to position [9, 0]
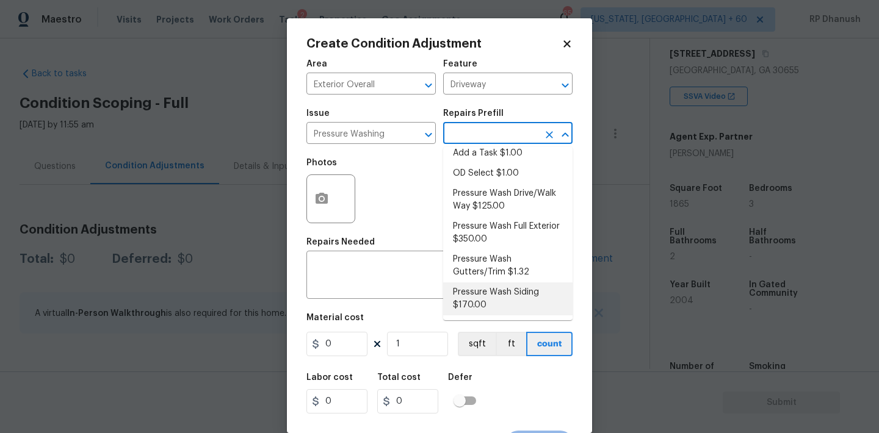
click at [473, 302] on li "Pressure Wash Siding $170.00" at bounding box center [507, 299] width 129 height 33
type input "Siding"
type textarea "Protect areas as needed for pressure washing. Pressure wash the siding on the h…"
type input "170"
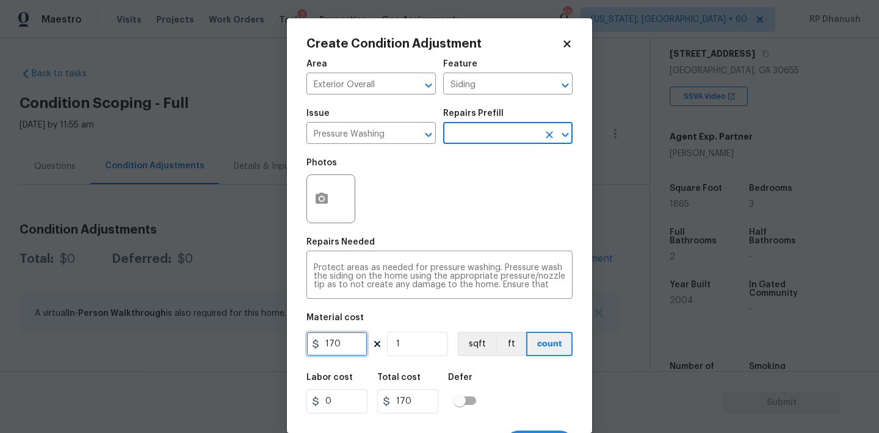
click at [341, 348] on input "170" at bounding box center [336, 344] width 61 height 24
type input "200"
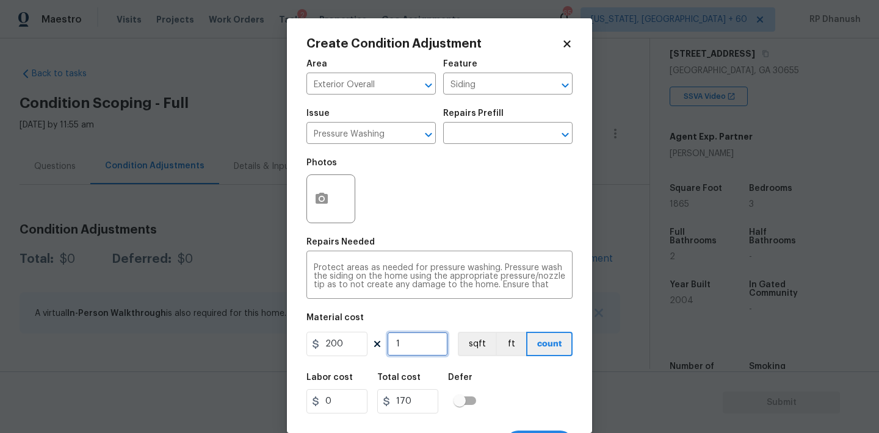
type input "200"
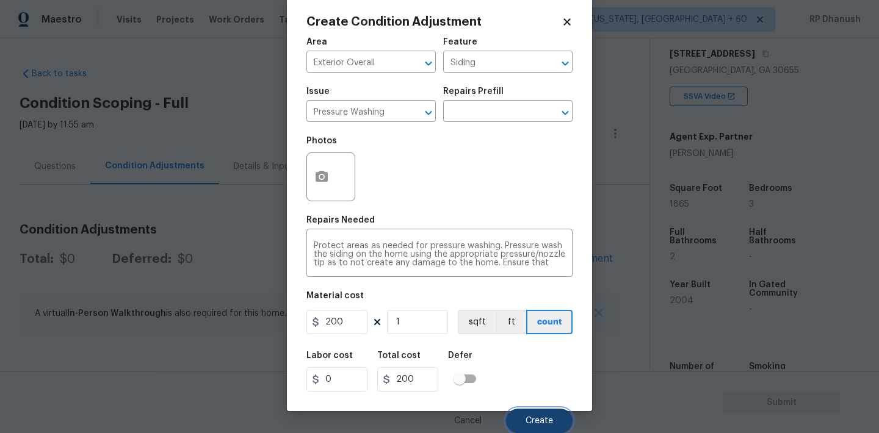
click at [525, 419] on button "Create" at bounding box center [539, 421] width 67 height 24
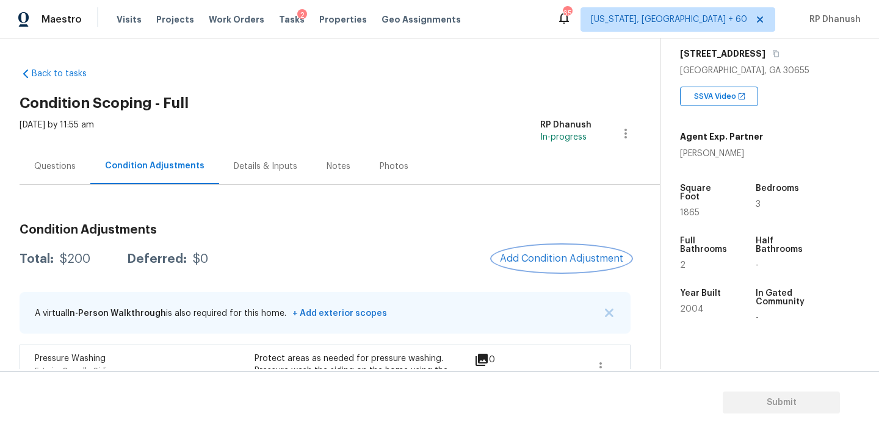
scroll to position [93, 0]
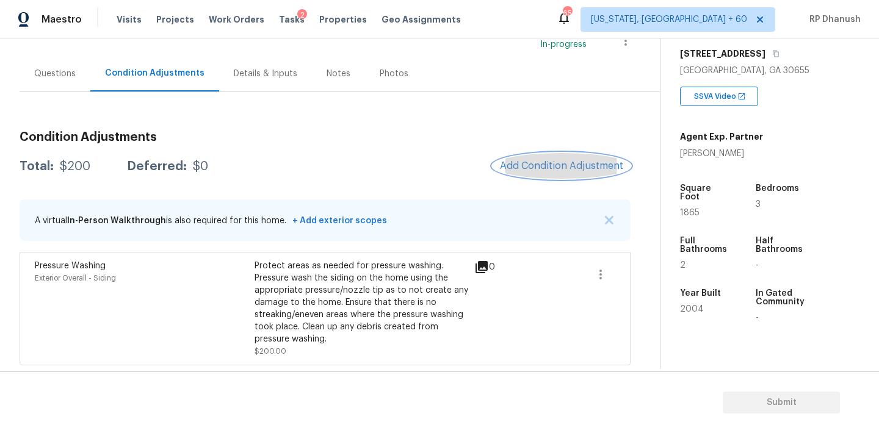
click at [561, 167] on span "Add Condition Adjustment" at bounding box center [561, 165] width 123 height 11
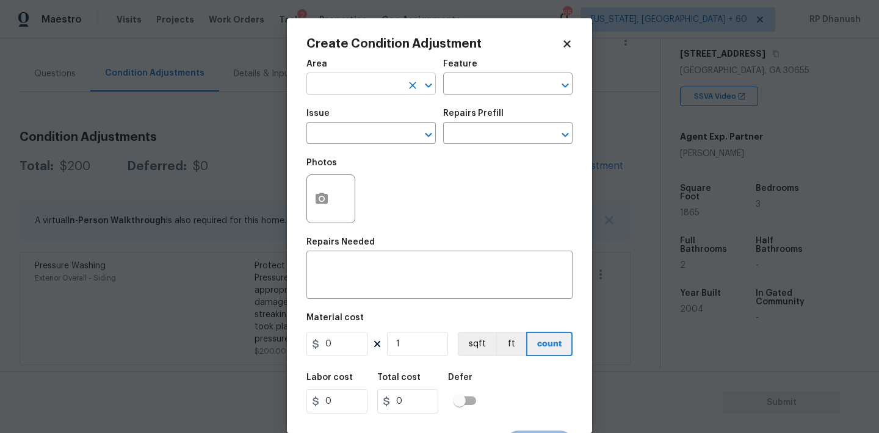
click at [340, 84] on input "text" at bounding box center [353, 85] width 95 height 19
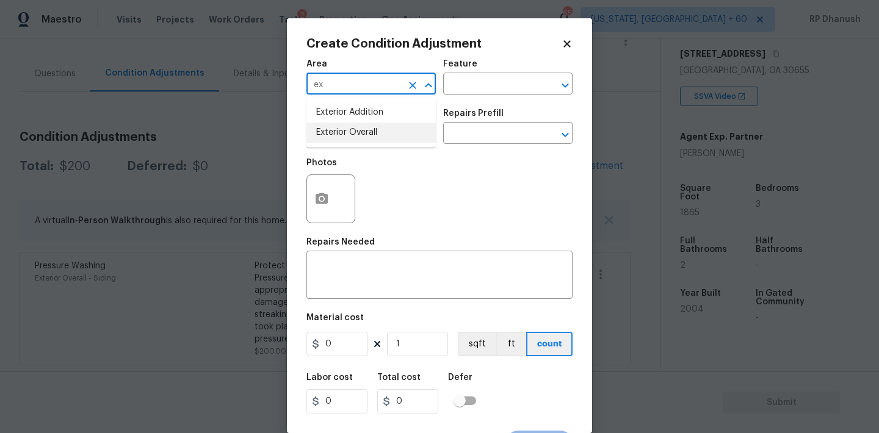
click at [329, 125] on li "Exterior Overall" at bounding box center [370, 133] width 129 height 20
type input "Exterior Overall"
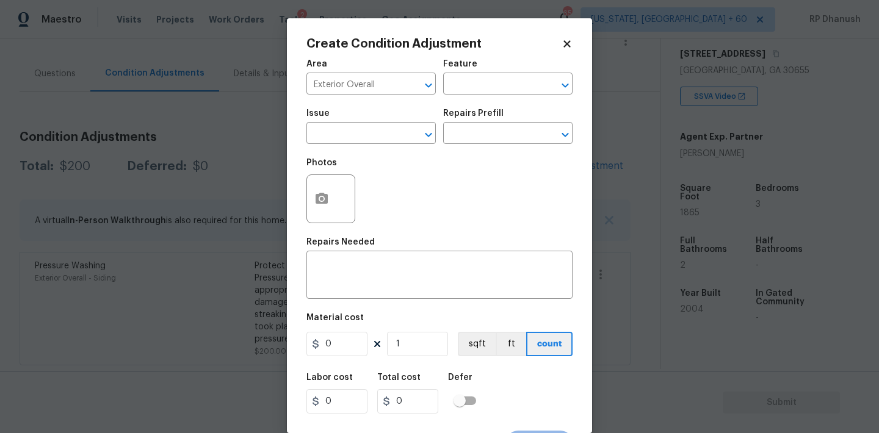
click at [501, 72] on div "Feature" at bounding box center [507, 68] width 129 height 16
click at [420, 182] on div "Photos" at bounding box center [439, 190] width 266 height 79
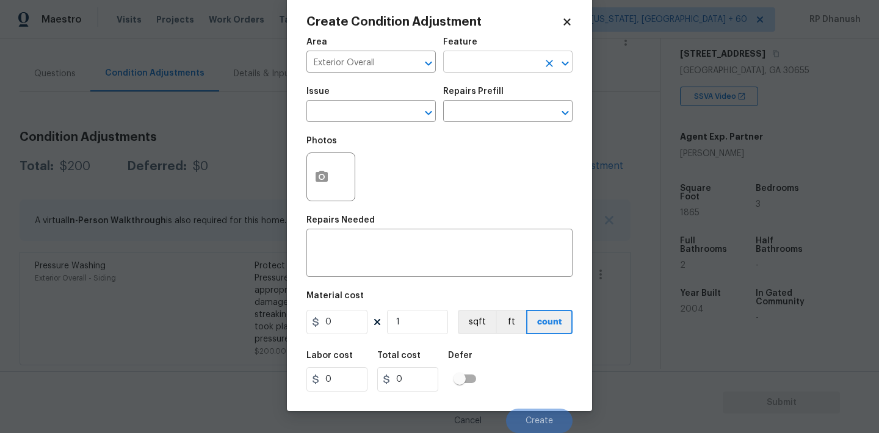
click at [489, 63] on input "text" at bounding box center [490, 63] width 95 height 19
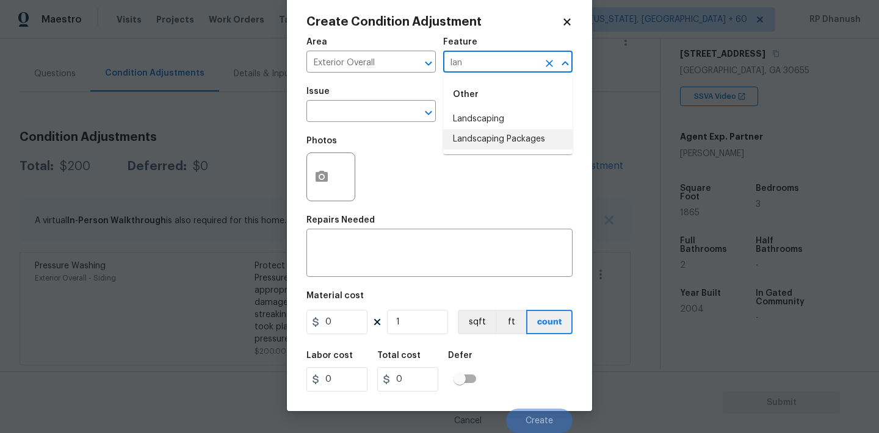
click at [494, 143] on li "Landscaping Packages" at bounding box center [507, 139] width 129 height 20
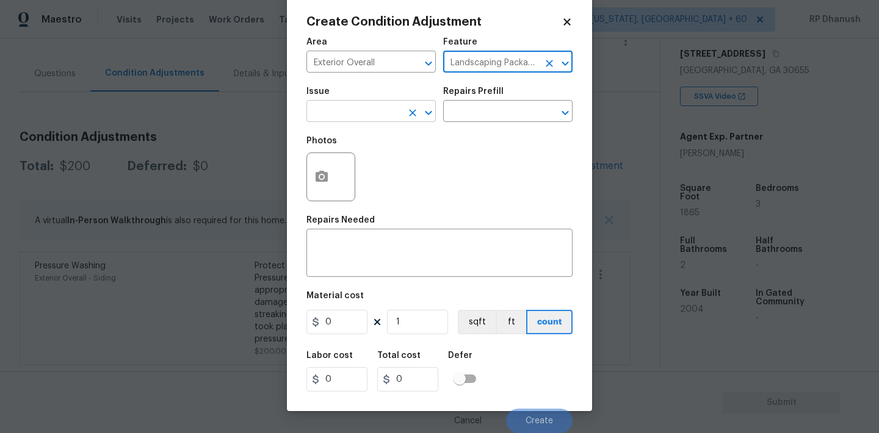
type input "Landscaping Packages"
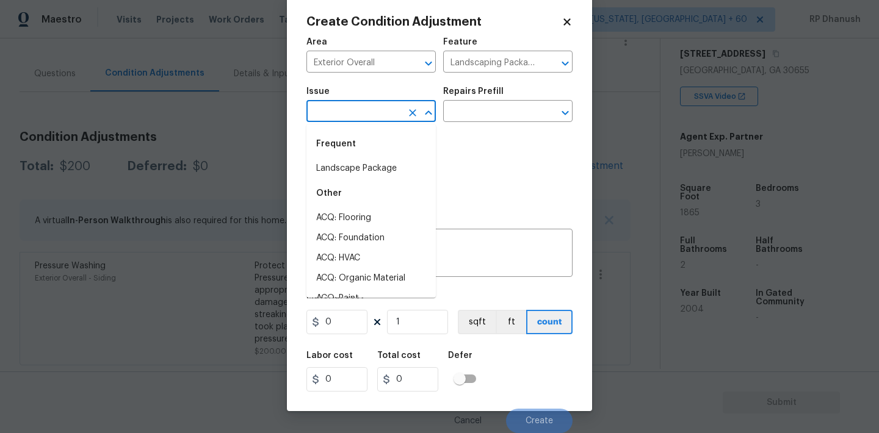
click at [387, 120] on input "text" at bounding box center [353, 112] width 95 height 19
click at [368, 171] on li "Landscape Package" at bounding box center [370, 169] width 129 height 20
type input "Landscape Package"
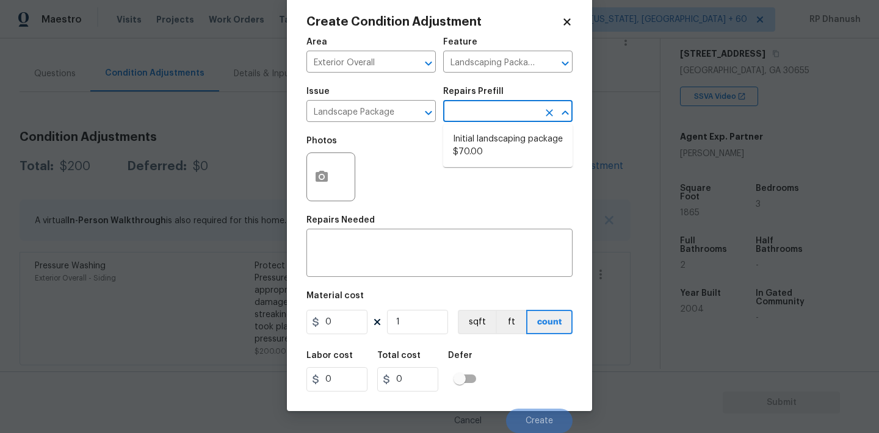
click at [484, 103] on input "text" at bounding box center [490, 112] width 95 height 19
click at [480, 136] on li "Initial landscaping package $70.00" at bounding box center [507, 145] width 129 height 33
type input "Home Readiness Packages"
type textarea "Mowing of grass up to 6" in height. Mow, edge along driveways & sidewalks, trim…"
type input "70"
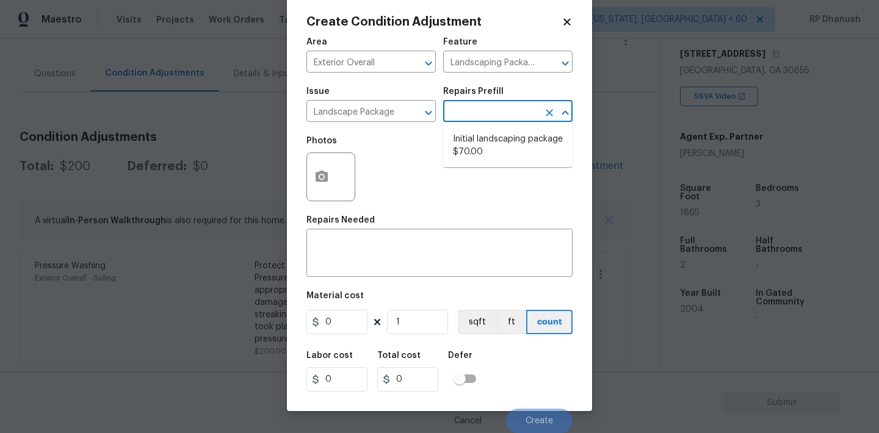
type input "70"
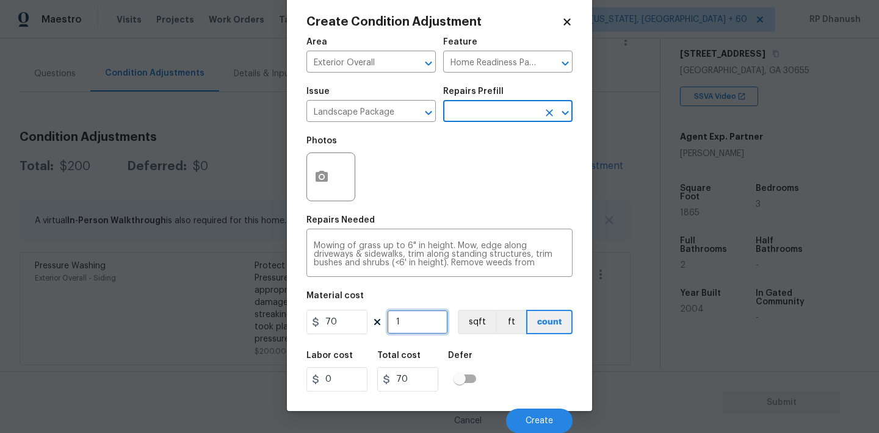
click at [418, 334] on input "1" at bounding box center [417, 322] width 61 height 24
type input "0"
type input "4"
type input "280"
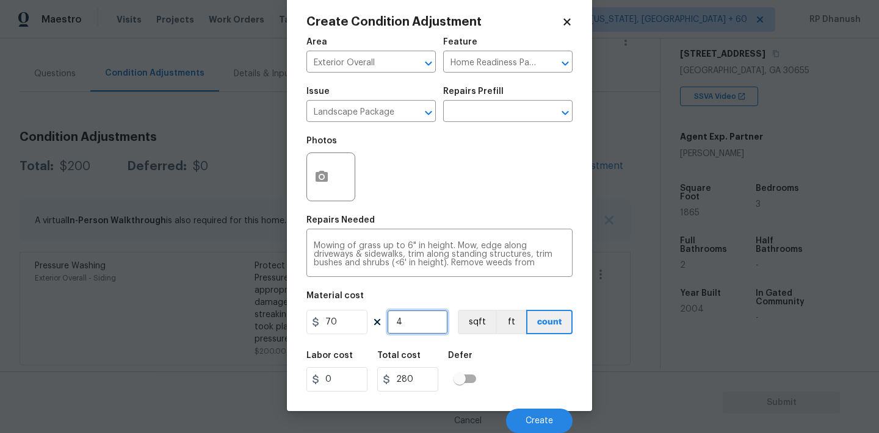
type input "4"
click at [416, 323] on input "4" at bounding box center [417, 322] width 61 height 24
type input "0"
type input "5"
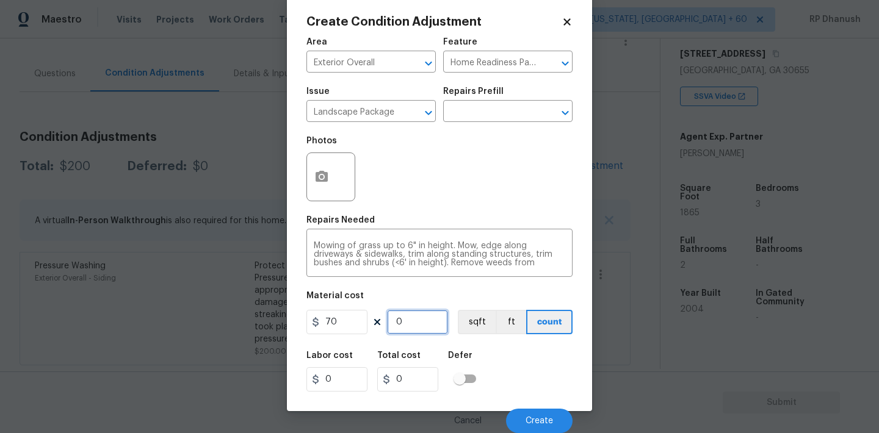
type input "350"
type input "5"
click at [528, 411] on button "Create" at bounding box center [539, 421] width 67 height 24
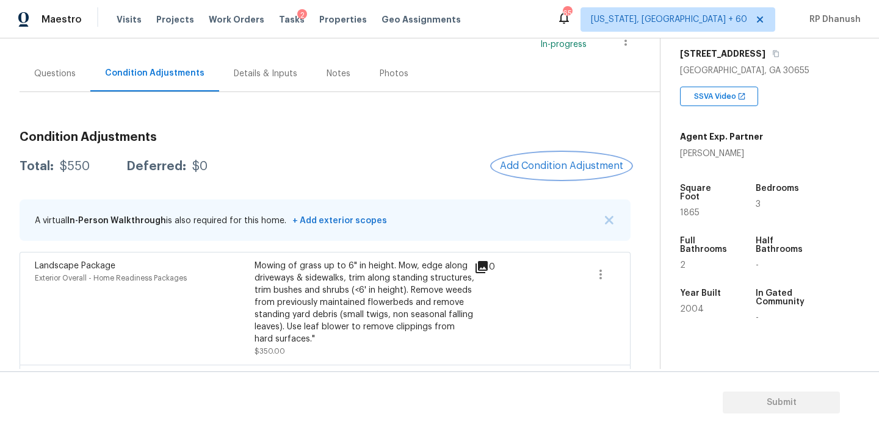
scroll to position [206, 0]
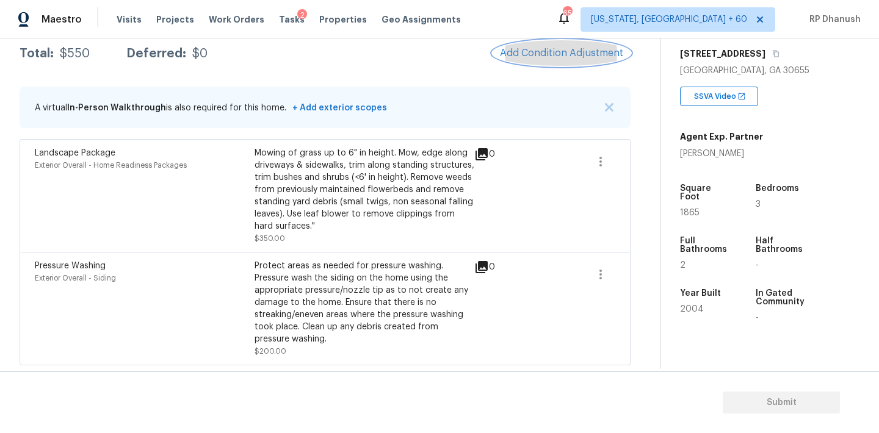
click at [529, 59] on button "Add Condition Adjustment" at bounding box center [561, 53] width 138 height 26
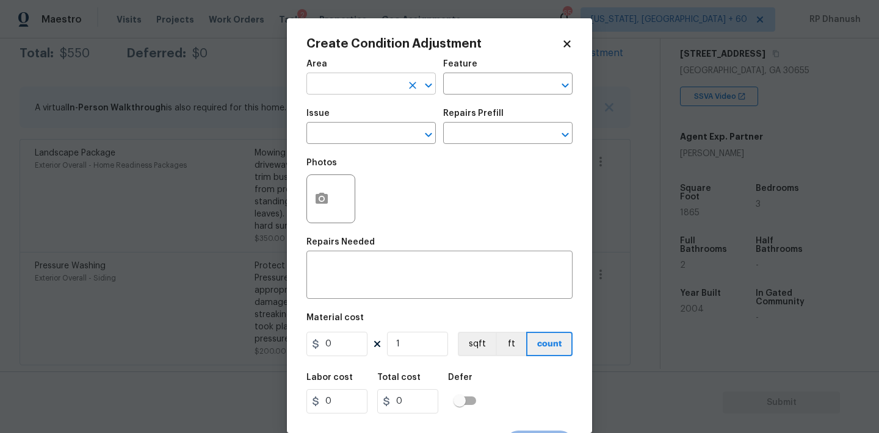
click at [390, 79] on input "text" at bounding box center [353, 85] width 95 height 19
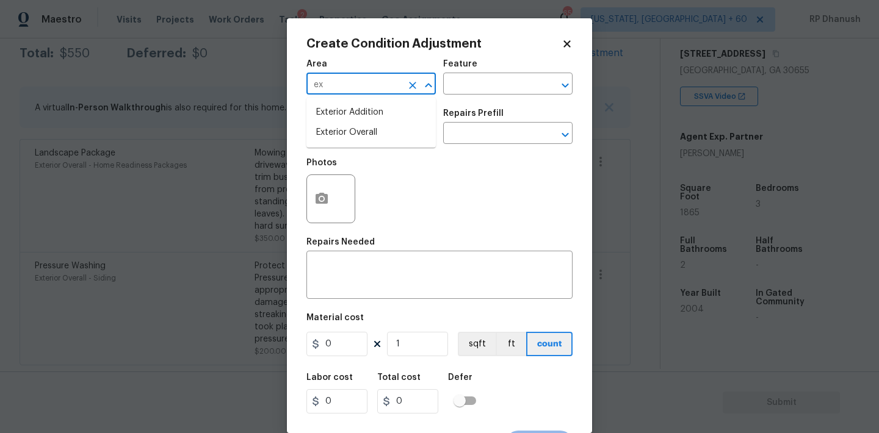
type input "ex"
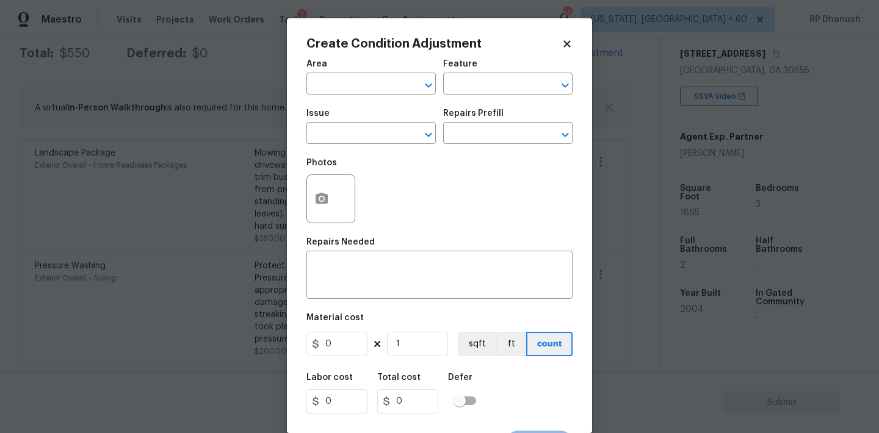
click at [361, 96] on span "Area ​" at bounding box center [370, 76] width 129 height 49
click at [361, 88] on input "e" at bounding box center [353, 85] width 95 height 19
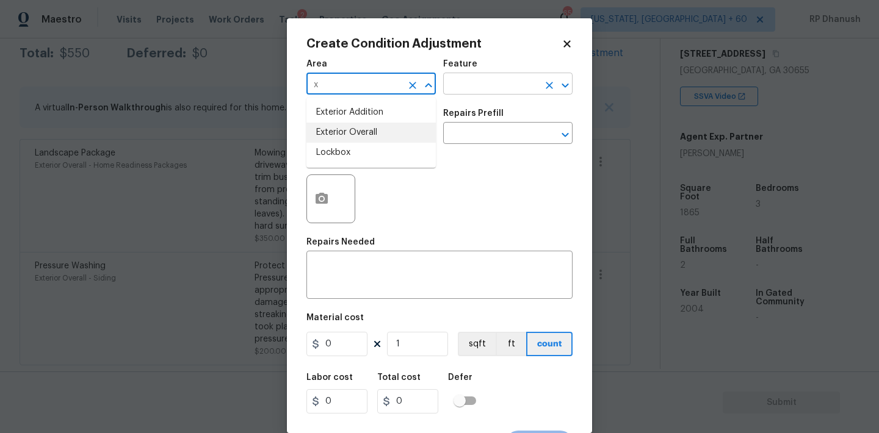
drag, startPoint x: 341, startPoint y: 126, endPoint x: 458, endPoint y: 84, distance: 124.1
click at [341, 126] on li "Exterior Overall" at bounding box center [370, 133] width 129 height 20
type input "Exterior Overall"
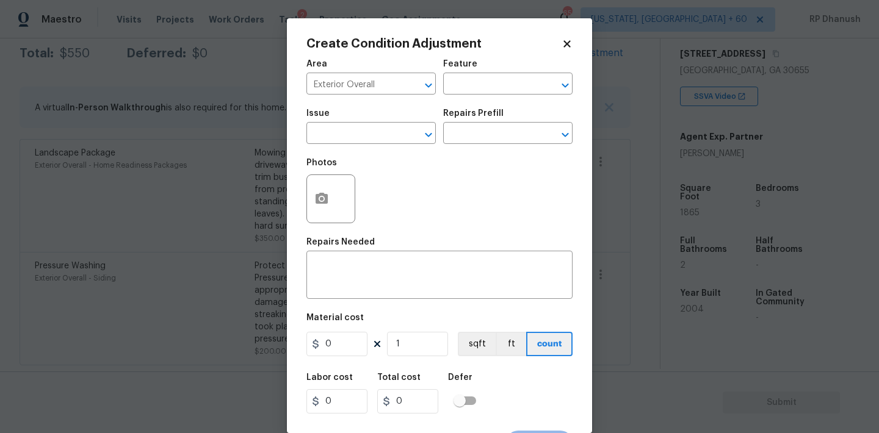
click at [501, 74] on div "Feature" at bounding box center [507, 68] width 129 height 16
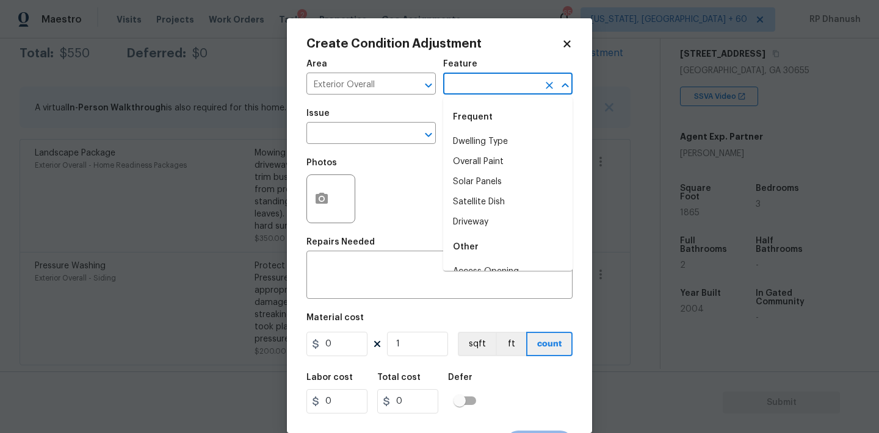
click at [489, 92] on input "text" at bounding box center [490, 85] width 95 height 19
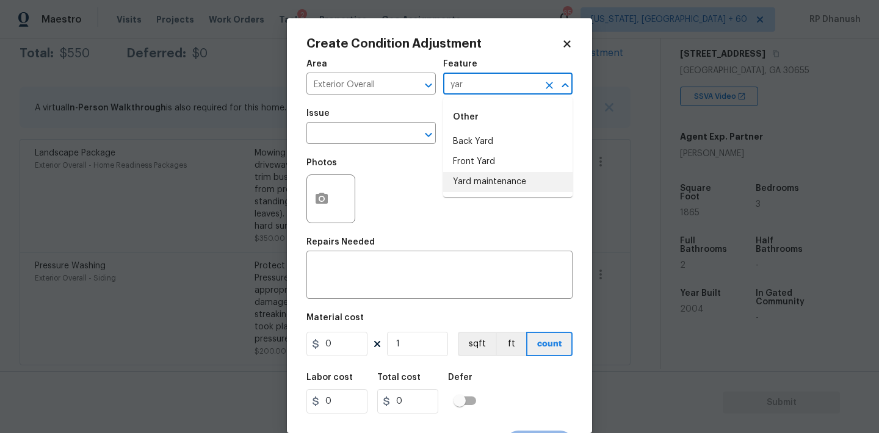
click at [474, 179] on li "Yard maintenance" at bounding box center [507, 182] width 129 height 20
type input "Yard maintenance"
click at [362, 117] on div "Issue" at bounding box center [370, 117] width 129 height 16
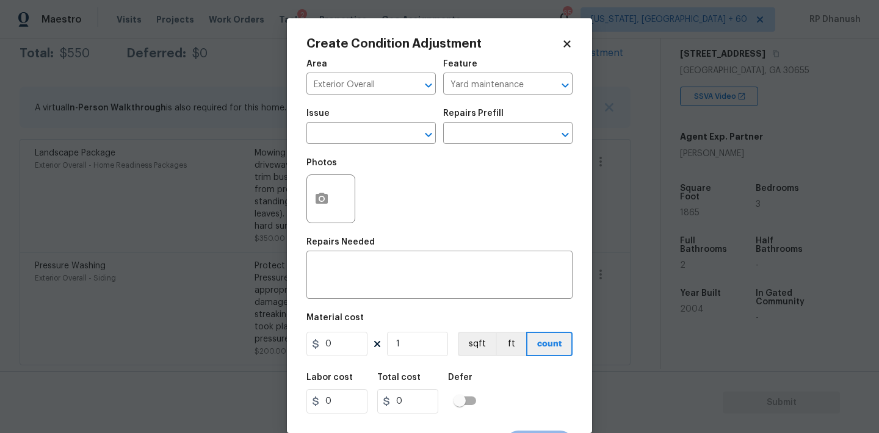
click at [362, 124] on div "Issue" at bounding box center [370, 117] width 129 height 16
click at [359, 135] on input "text" at bounding box center [353, 134] width 95 height 19
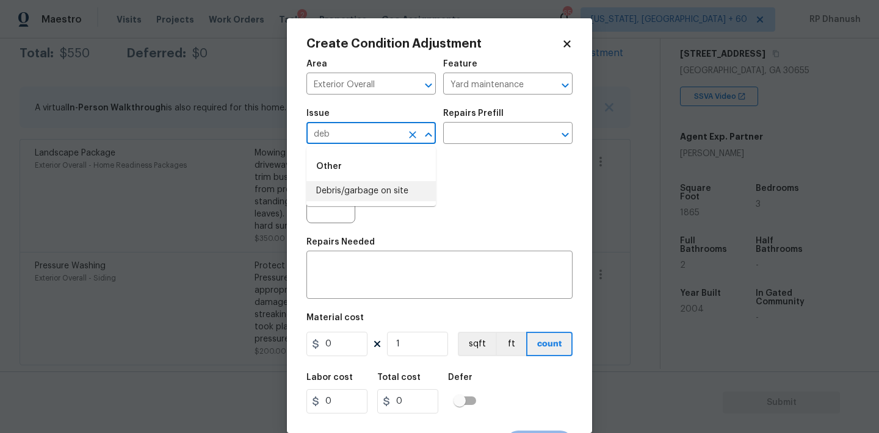
click at [357, 193] on li "Debris/garbage on site" at bounding box center [370, 191] width 129 height 20
type input "Debris/garbage on site"
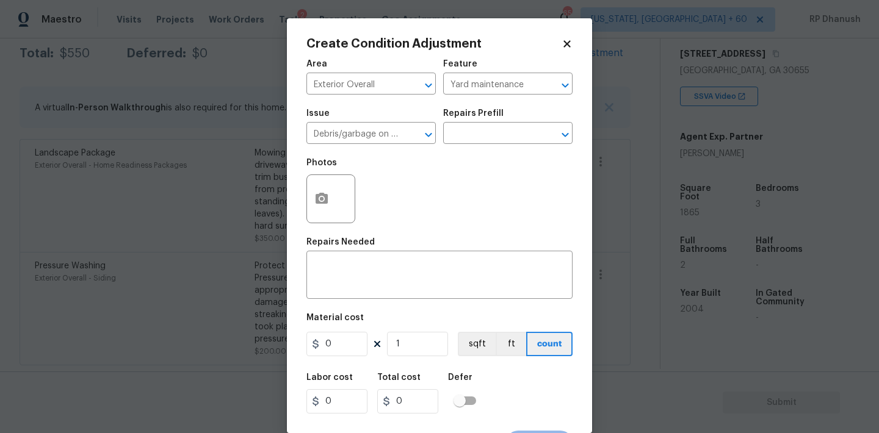
click at [530, 107] on div "Issue Debris/garbage on site ​ Repairs Prefill ​" at bounding box center [439, 126] width 266 height 49
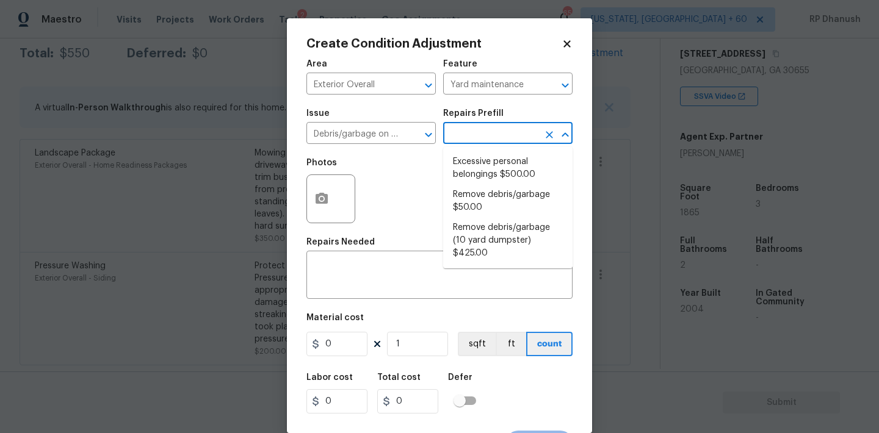
click at [517, 126] on input "text" at bounding box center [490, 134] width 95 height 19
click at [475, 209] on li "Remove debris/garbage $50.00" at bounding box center [507, 201] width 129 height 33
type textarea "Remove, haul off, and properly dispose of any debris left by seller to offsite …"
type input "50"
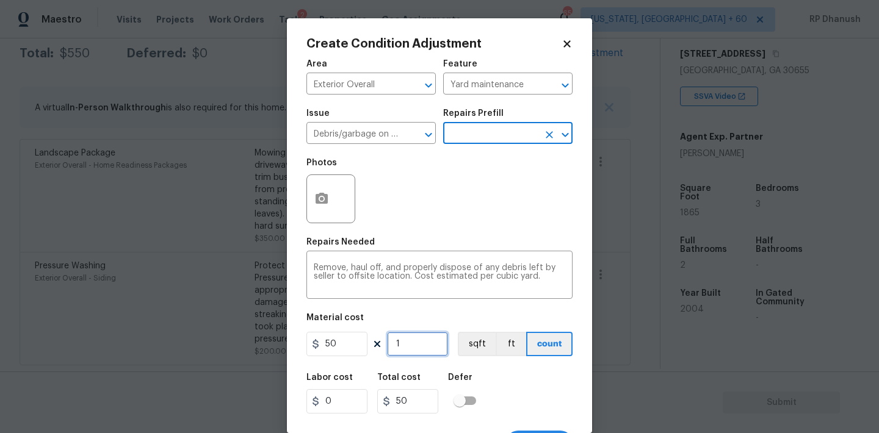
click at [412, 355] on input "1" at bounding box center [417, 344] width 61 height 24
type input "0"
type input "5"
type input "250"
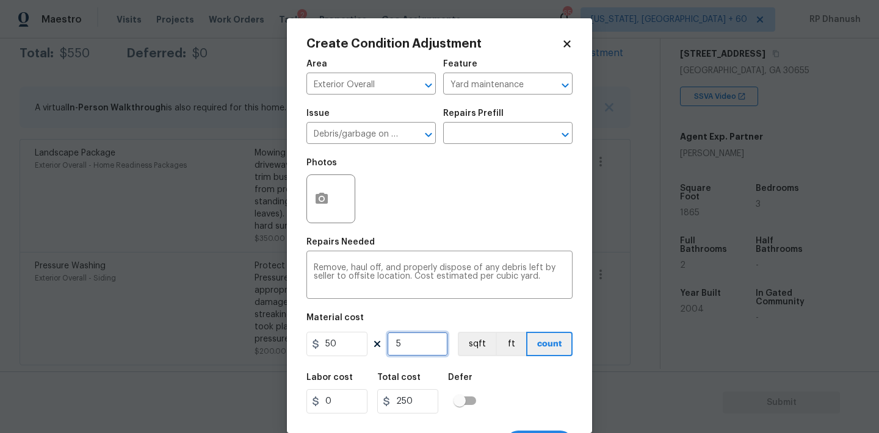
type input "5"
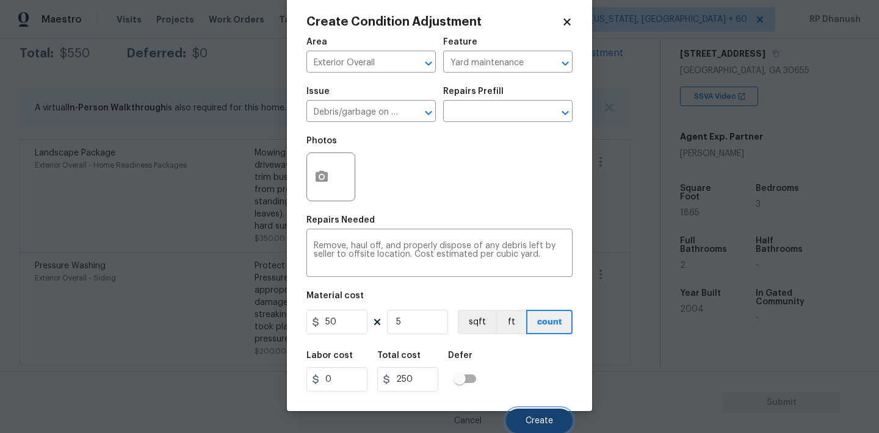
click at [542, 423] on span "Create" at bounding box center [538, 421] width 27 height 9
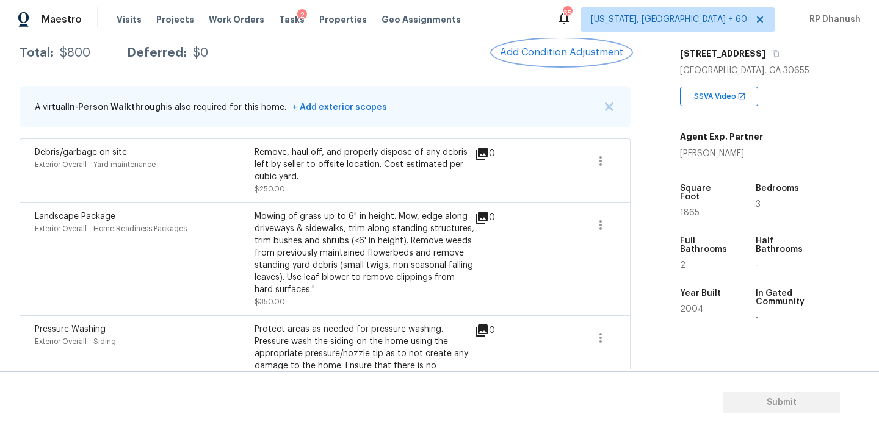
scroll to position [270, 0]
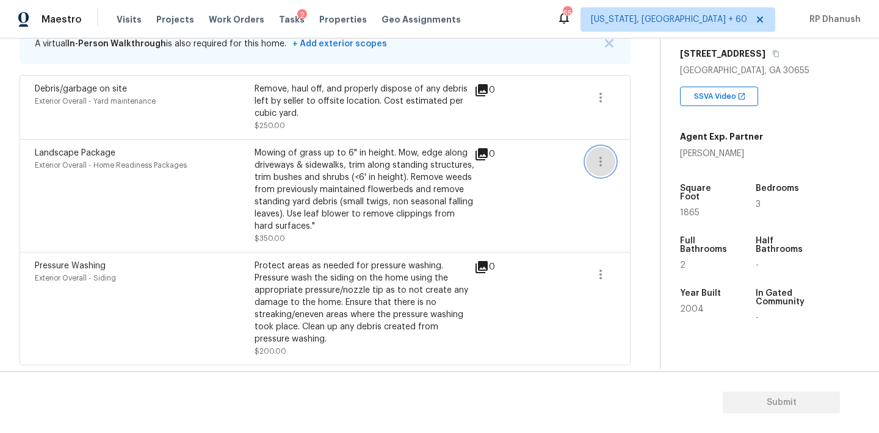
click at [593, 163] on icon "button" at bounding box center [600, 161] width 15 height 15
click at [632, 155] on div "Edit" at bounding box center [669, 159] width 95 height 12
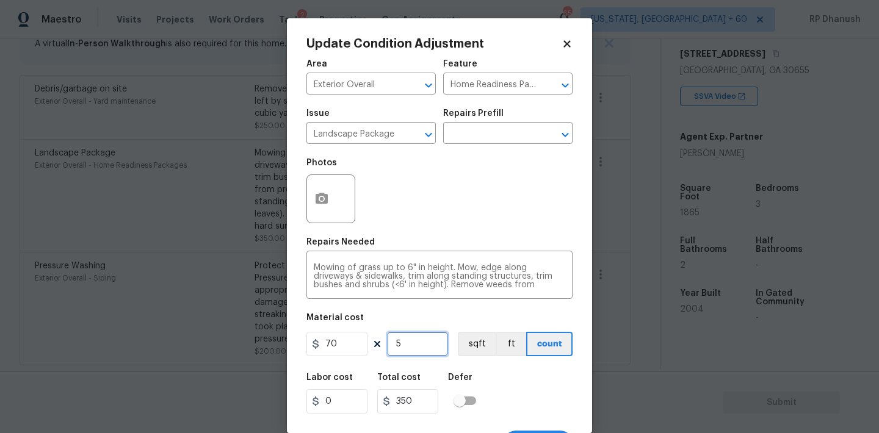
click at [429, 344] on input "5" at bounding box center [417, 344] width 61 height 24
type input "0"
type input "7"
type input "490"
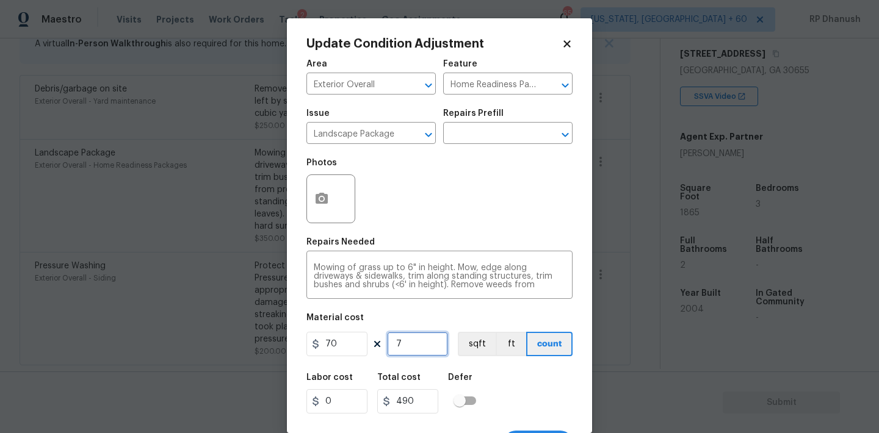
type input "7"
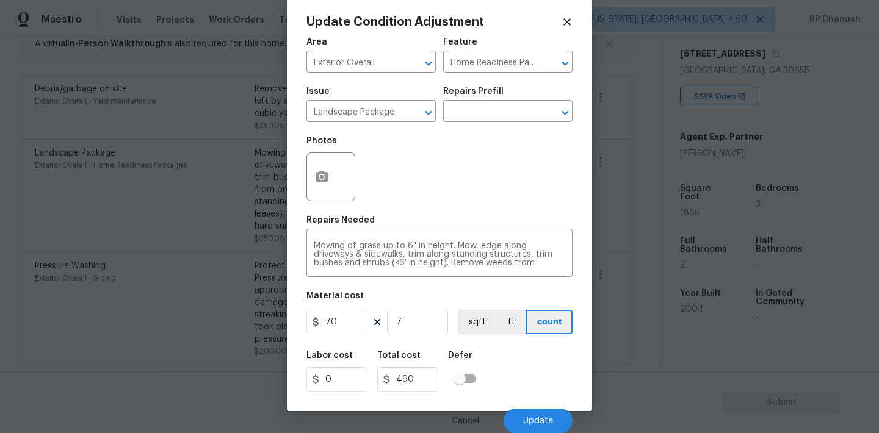
click at [427, 344] on div "Area Exterior Overall ​ Feature Home Readiness Packages ​ Issue Landscape Packa…" at bounding box center [439, 232] width 266 height 403
click at [414, 312] on input "7" at bounding box center [417, 322] width 61 height 24
type input "0"
click at [414, 312] on input "0" at bounding box center [417, 322] width 61 height 24
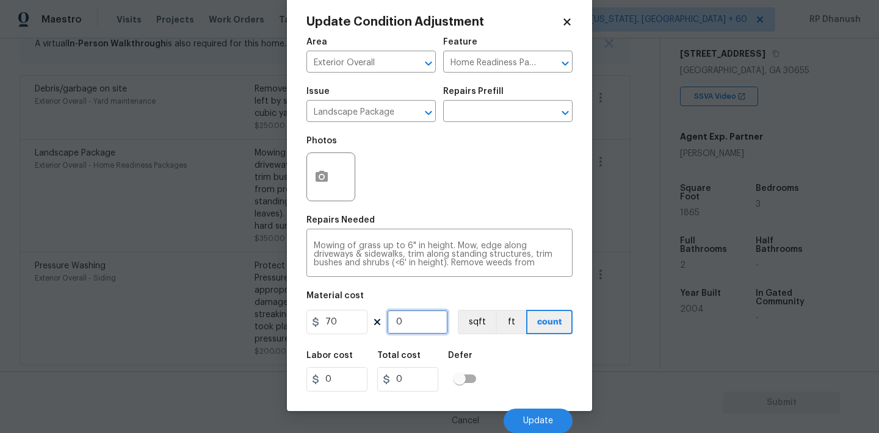
type input "8"
type input "560"
type input "8"
click at [541, 417] on span "Update" at bounding box center [538, 421] width 30 height 9
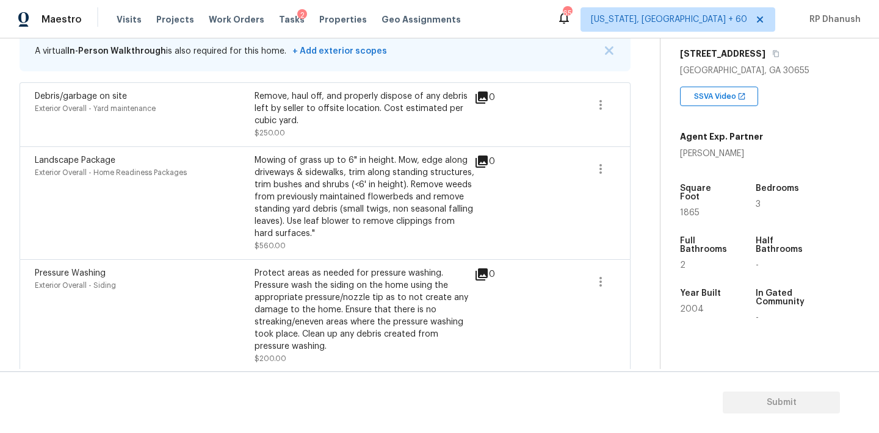
scroll to position [186, 0]
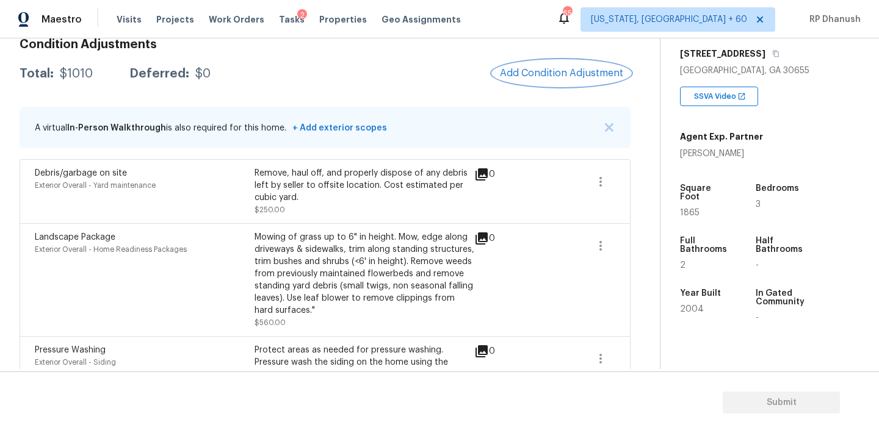
click at [537, 68] on span "Add Condition Adjustment" at bounding box center [561, 73] width 123 height 11
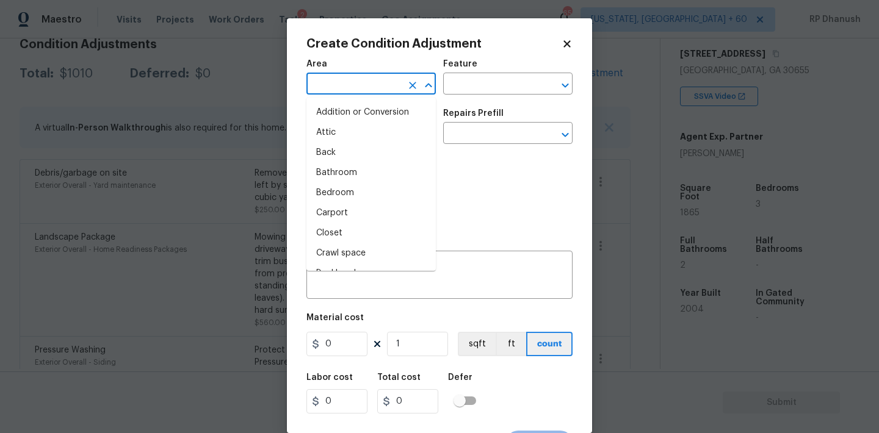
click at [366, 82] on input "text" at bounding box center [353, 85] width 95 height 19
click at [339, 135] on li "Exterior Overall" at bounding box center [370, 133] width 129 height 20
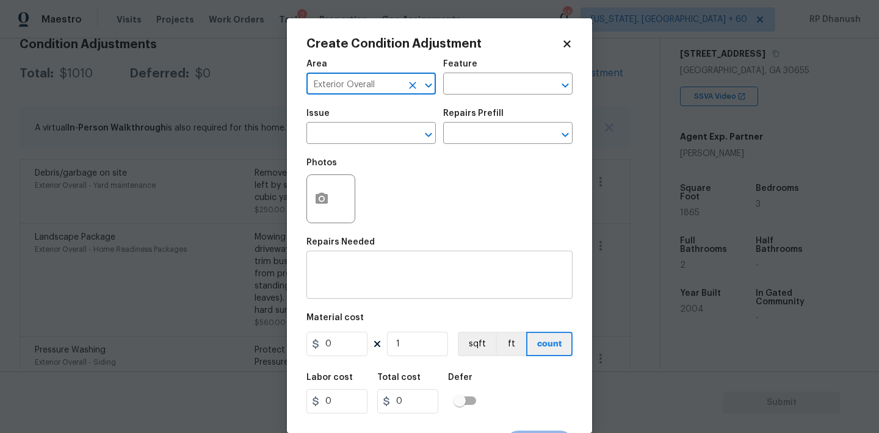
type input "Exterior Overall"
click at [339, 274] on textarea at bounding box center [439, 277] width 251 height 26
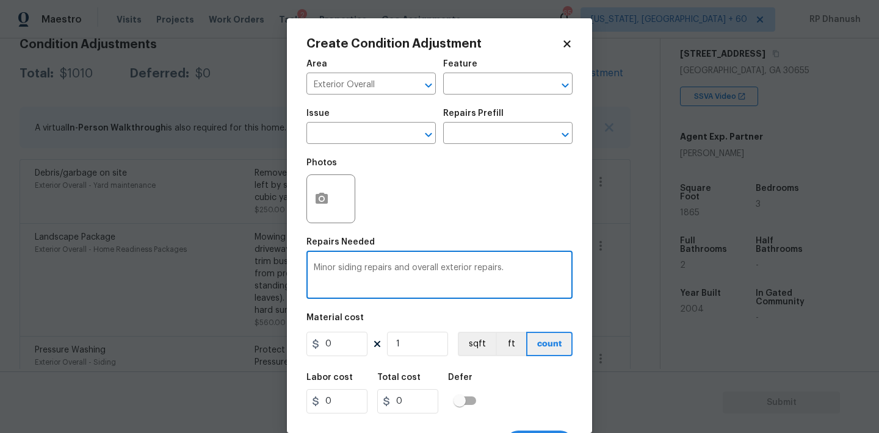
type textarea "Minor siding repairs and overall exterior repairs."
click at [341, 336] on input "0" at bounding box center [336, 344] width 61 height 24
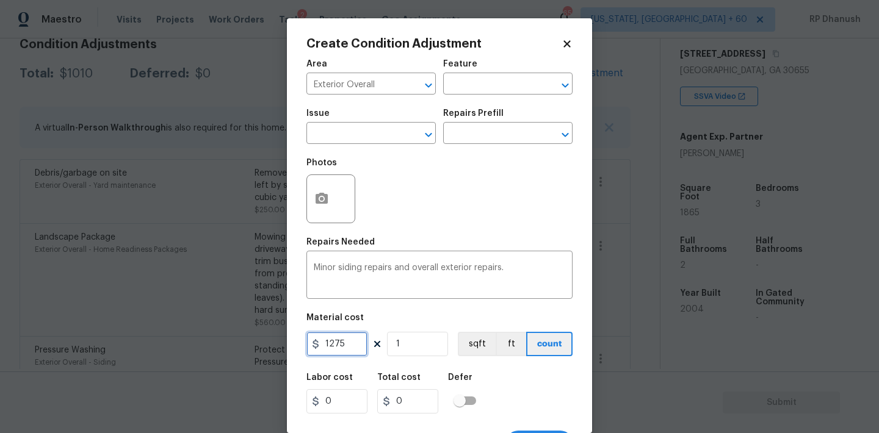
type input "1275"
click at [342, 345] on input "1275" at bounding box center [336, 344] width 61 height 24
type input "875"
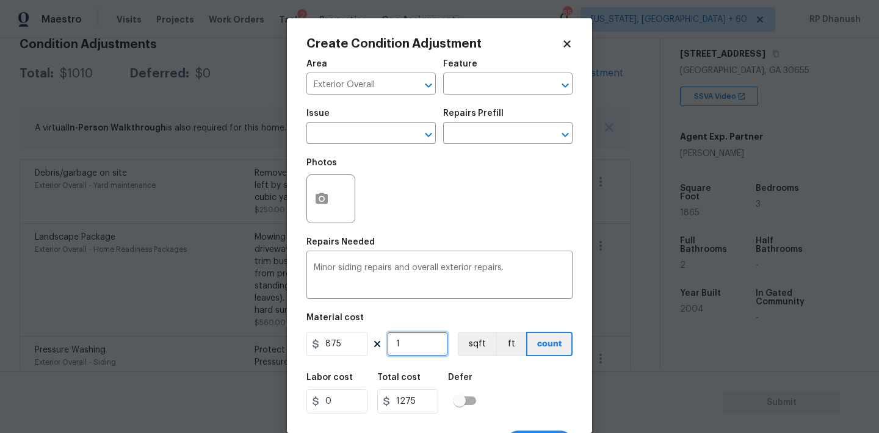
type input "875"
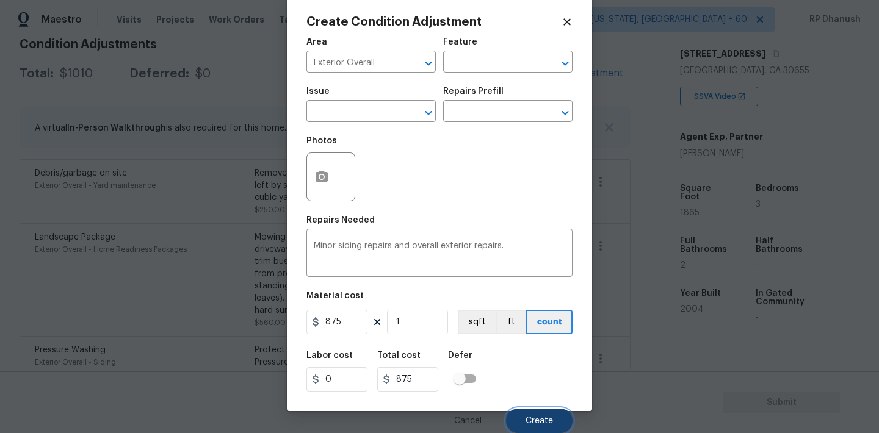
click at [552, 419] on span "Create" at bounding box center [538, 421] width 27 height 9
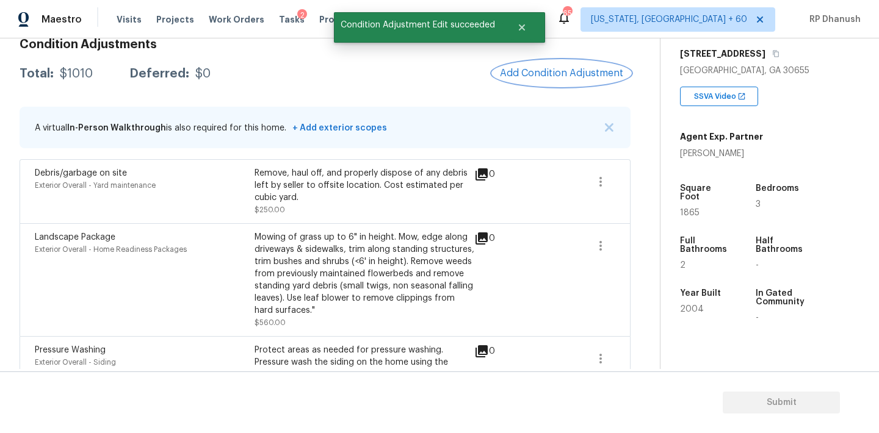
scroll to position [0, 0]
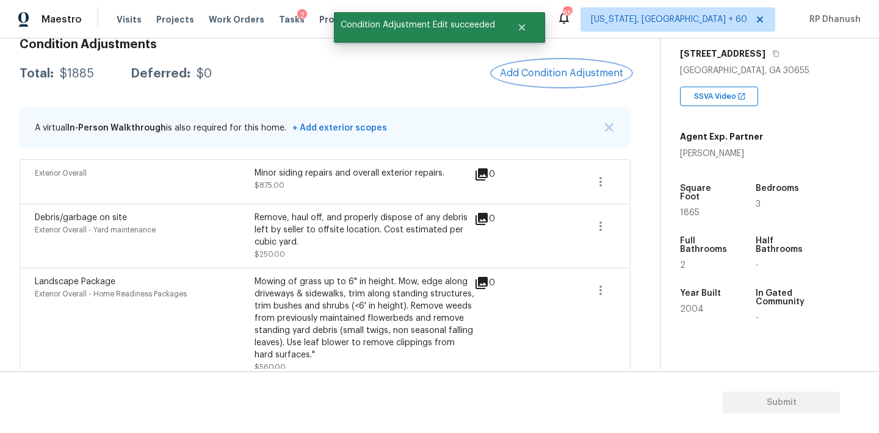
click at [553, 76] on span "Add Condition Adjustment" at bounding box center [561, 73] width 123 height 11
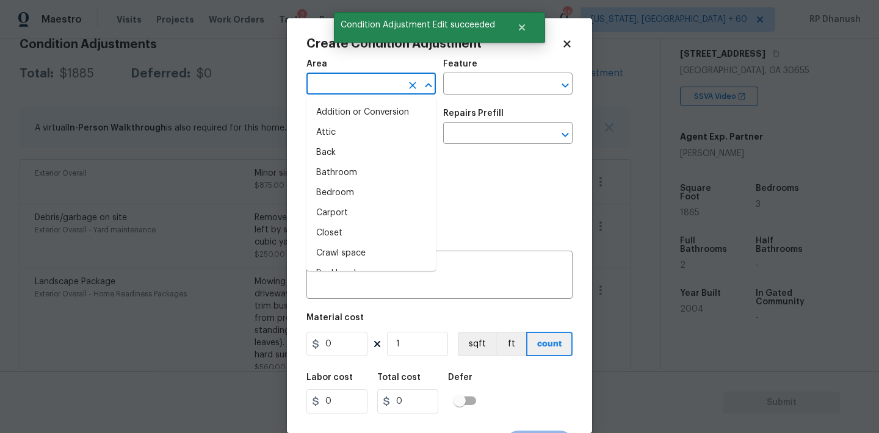
click at [362, 86] on input "text" at bounding box center [353, 85] width 95 height 19
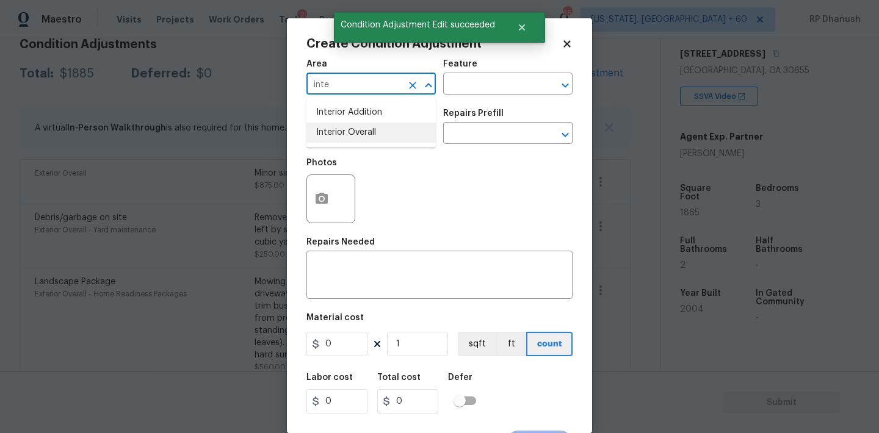
click at [358, 134] on li "Interior Overall" at bounding box center [370, 133] width 129 height 20
type input "Interior Overall"
click at [465, 90] on input "text" at bounding box center [490, 85] width 95 height 19
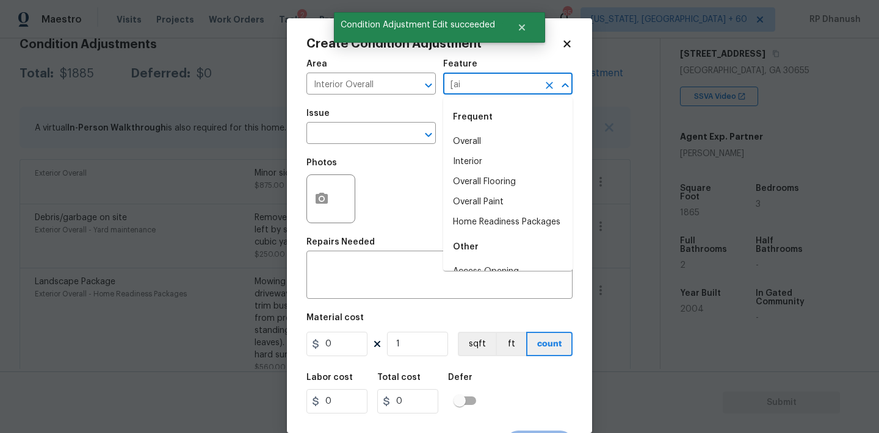
type input "[ain"
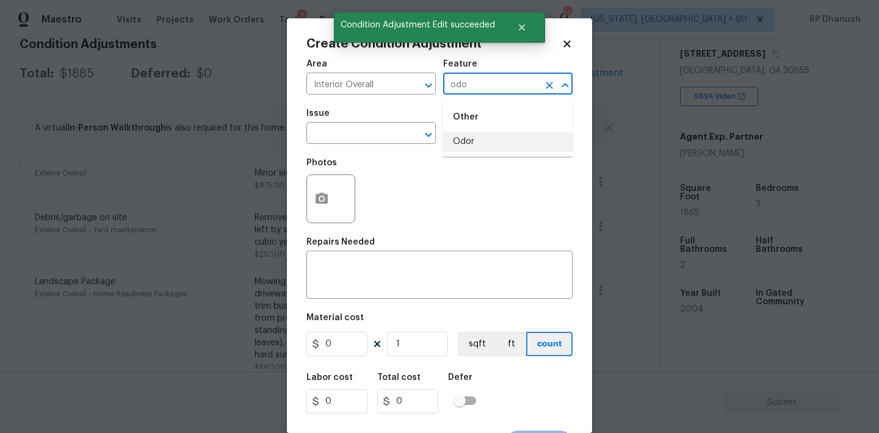
click at [453, 147] on li "Odor" at bounding box center [507, 142] width 129 height 20
type input "Odor"
click at [347, 141] on input "text" at bounding box center [353, 134] width 95 height 19
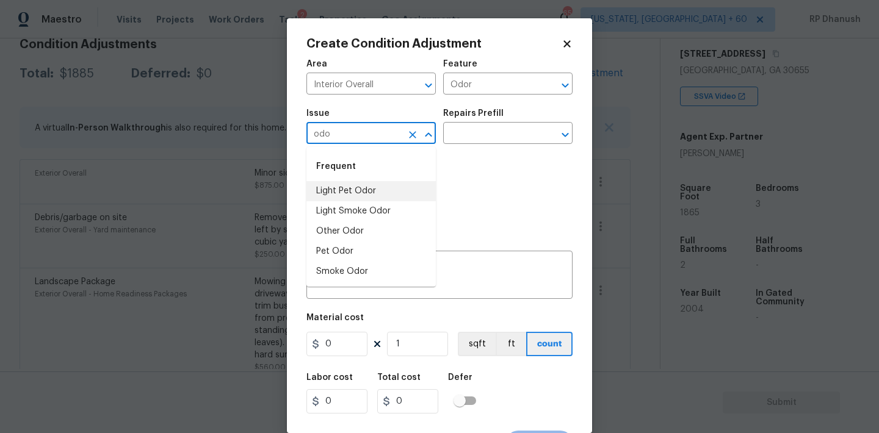
click at [328, 186] on li "Light Pet Odor" at bounding box center [370, 191] width 129 height 20
type input "Light Pet Odor"
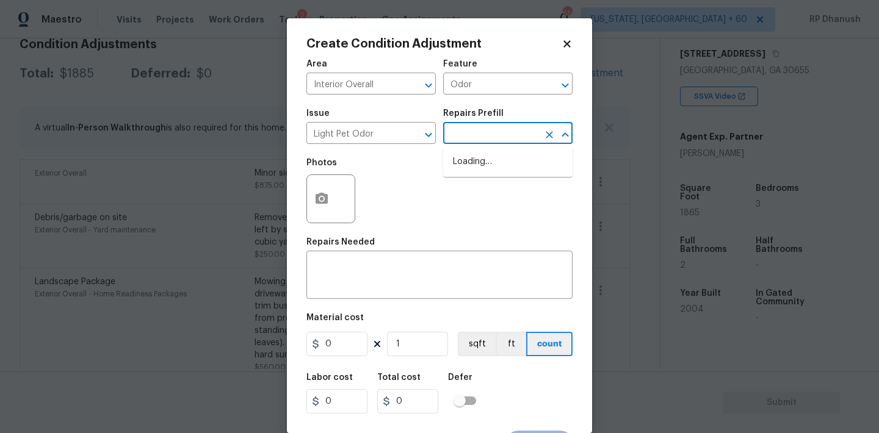
click at [478, 135] on input "text" at bounding box center [490, 134] width 95 height 19
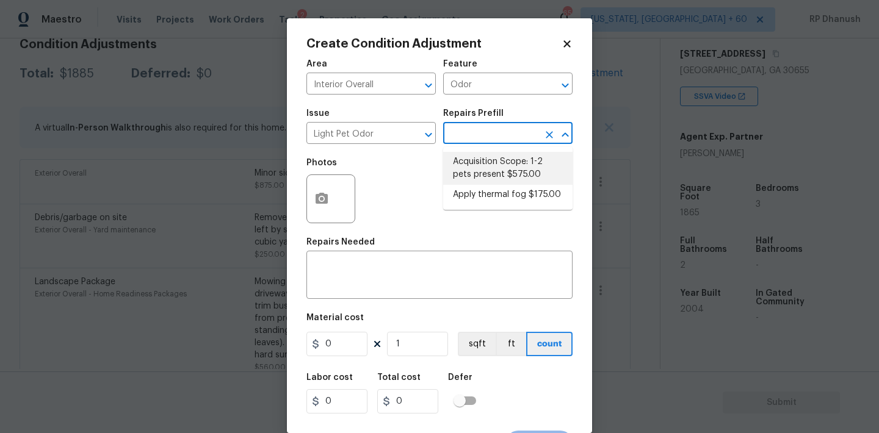
click at [486, 160] on li "Acquisition Scope: 1-2 pets present $575.00" at bounding box center [507, 168] width 129 height 33
type textarea "Acquisition Scope: 1-2 pets present"
type input "575"
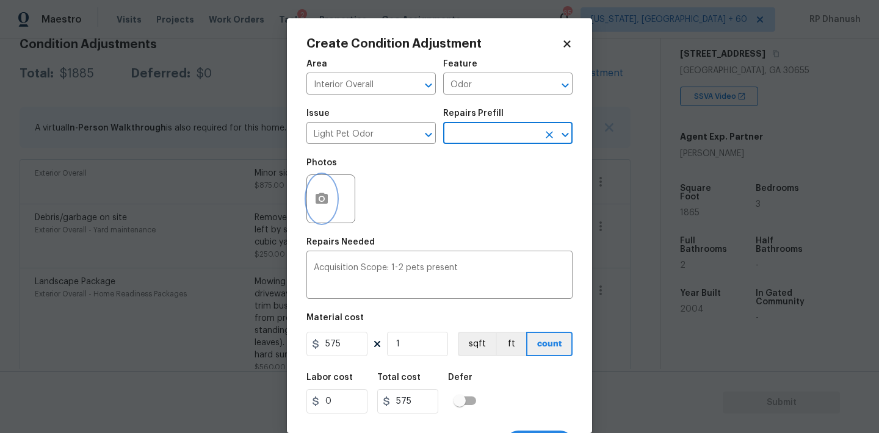
click at [310, 200] on button "button" at bounding box center [321, 199] width 29 height 48
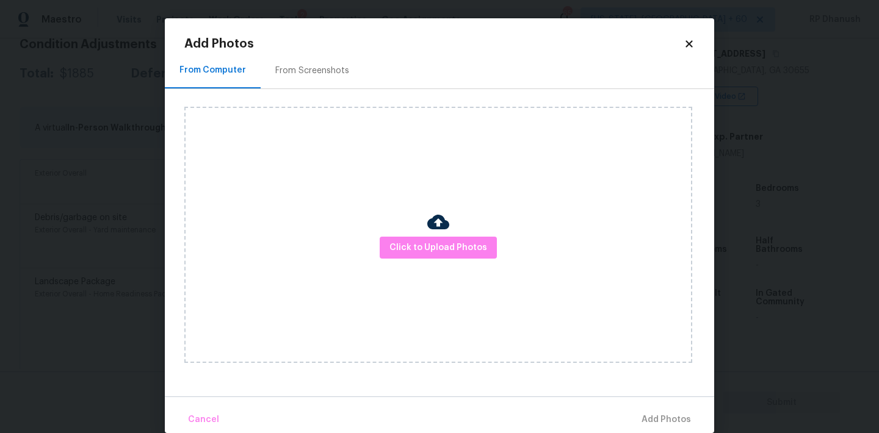
click at [469, 268] on div "Click to Upload Photos" at bounding box center [438, 235] width 508 height 256
click at [456, 238] on button "Click to Upload Photos" at bounding box center [438, 248] width 117 height 23
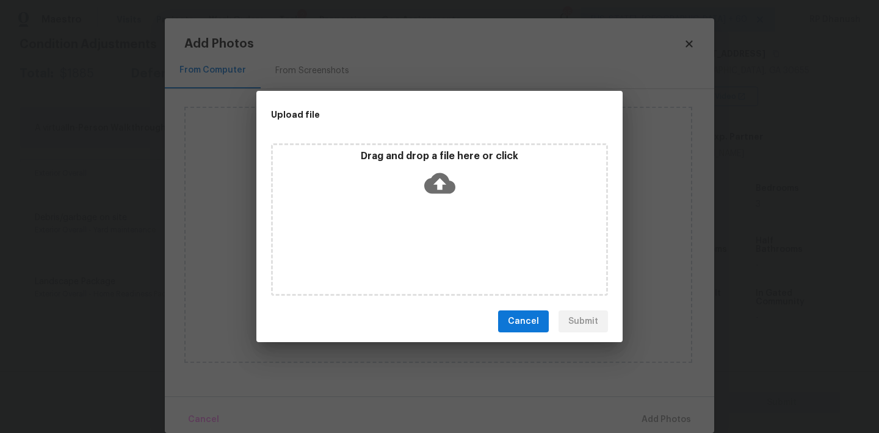
click at [454, 182] on icon at bounding box center [439, 183] width 31 height 31
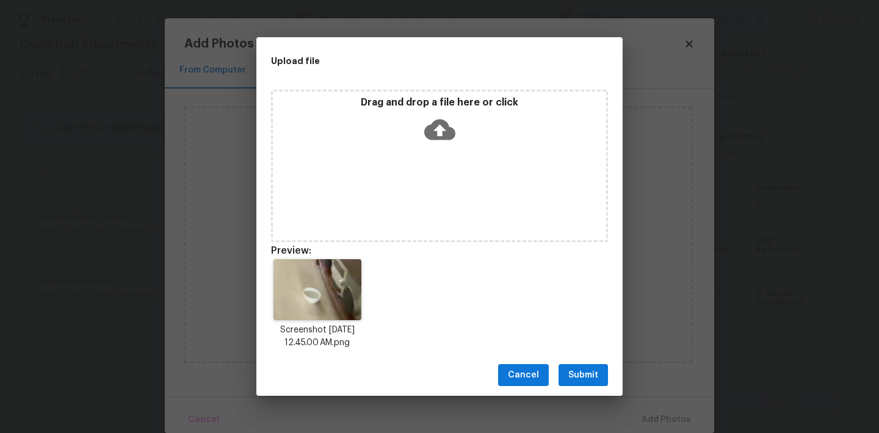
click at [597, 371] on span "Submit" at bounding box center [583, 375] width 30 height 15
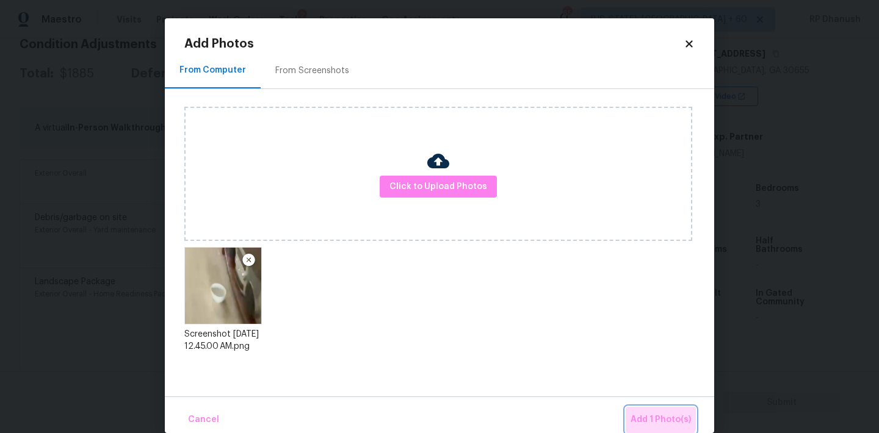
click at [654, 414] on span "Add 1 Photo(s)" at bounding box center [660, 420] width 60 height 15
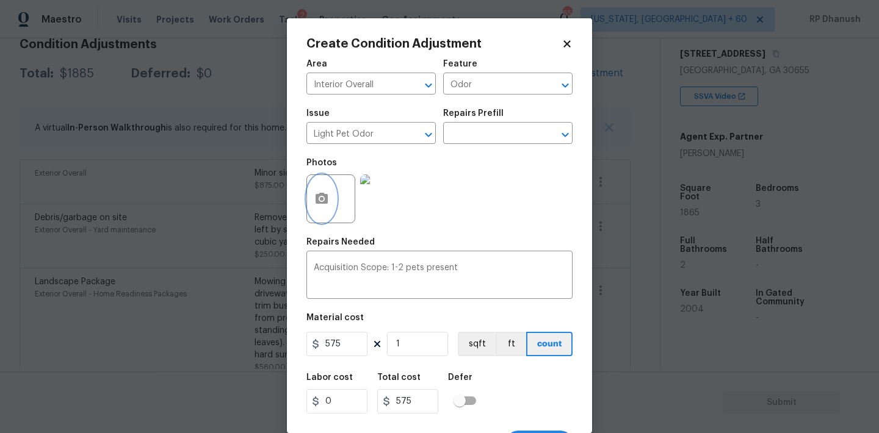
scroll to position [23, 0]
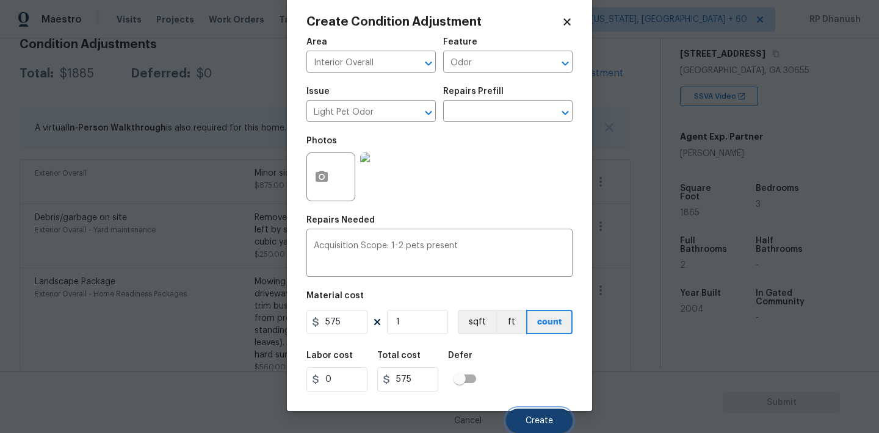
click at [521, 428] on button "Create" at bounding box center [539, 421] width 67 height 24
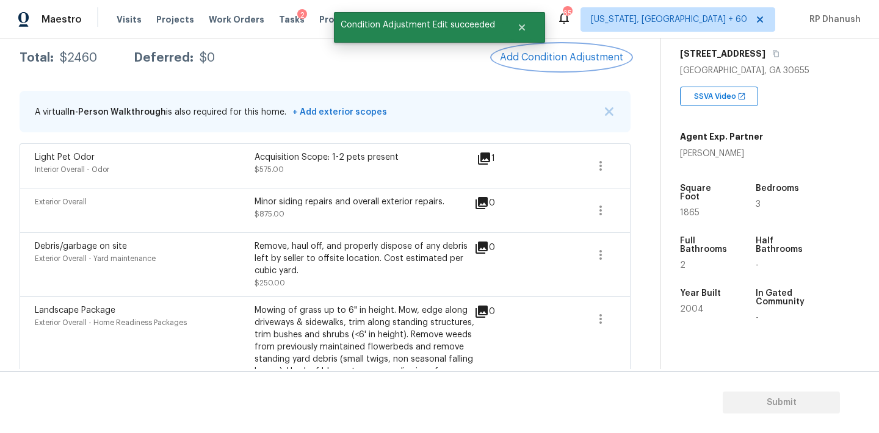
scroll to position [146, 0]
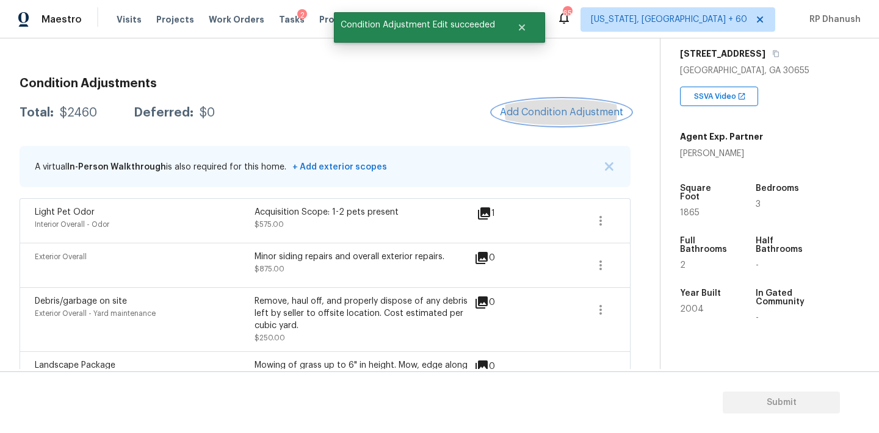
click at [537, 113] on span "Add Condition Adjustment" at bounding box center [561, 112] width 123 height 11
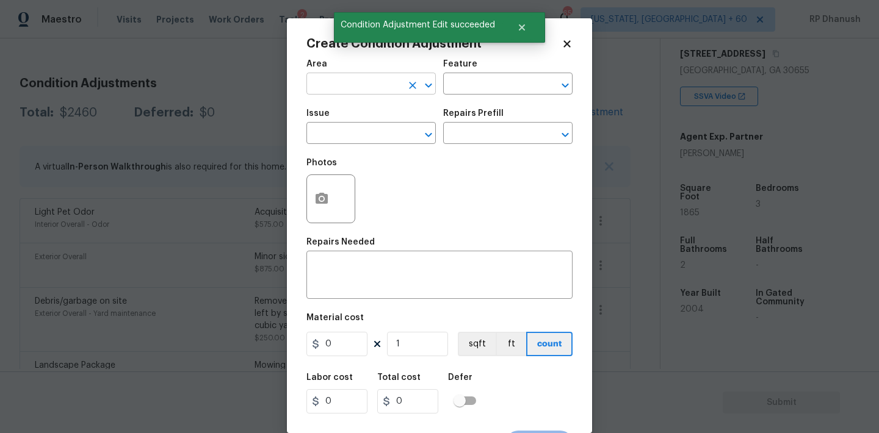
click at [351, 84] on input "text" at bounding box center [353, 85] width 95 height 19
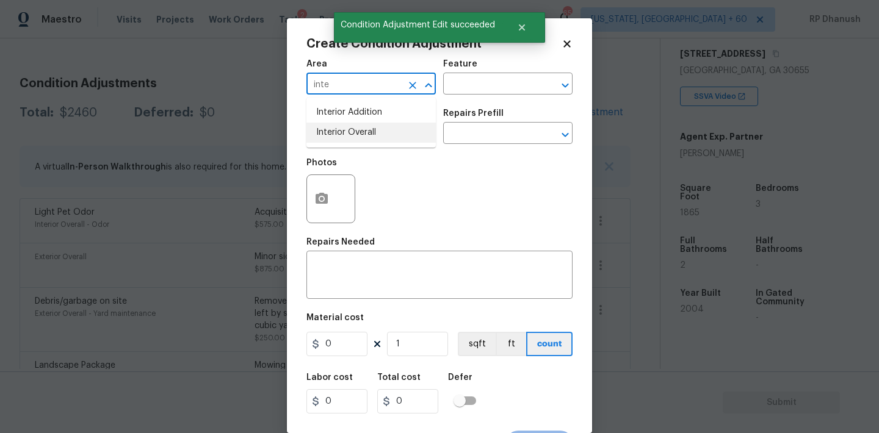
click at [350, 135] on li "Interior Overall" at bounding box center [370, 133] width 129 height 20
type input "Interior Overall"
click at [447, 100] on div "Area Interior Overall ​ Feature ​" at bounding box center [439, 76] width 266 height 49
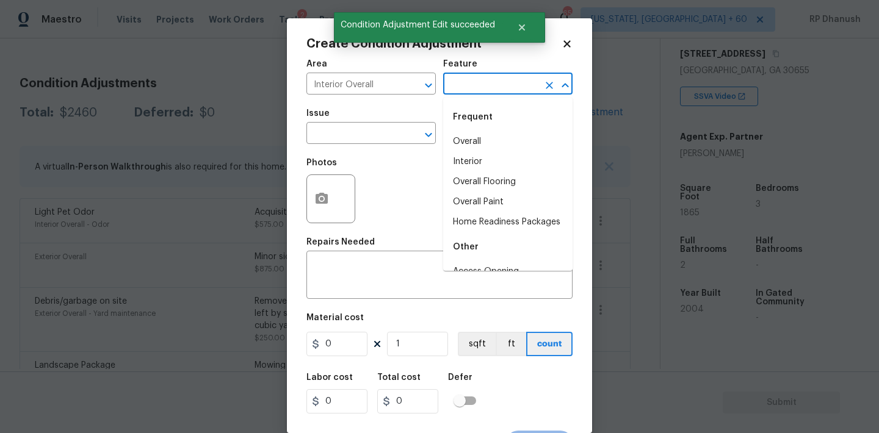
click at [467, 89] on input "text" at bounding box center [490, 85] width 95 height 19
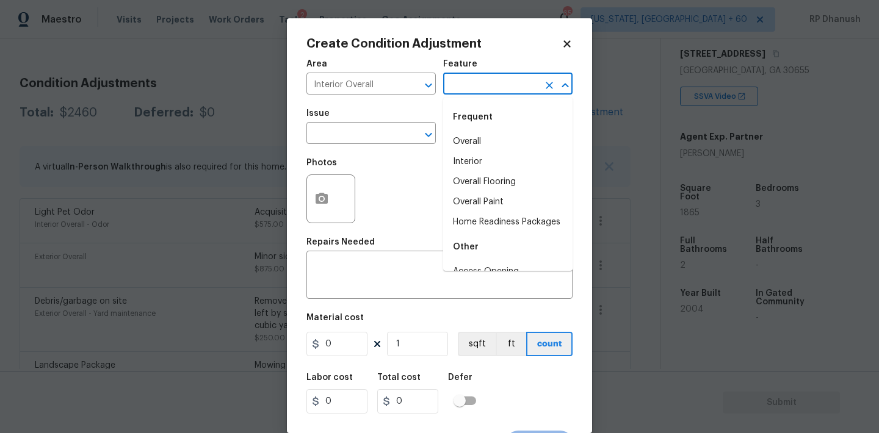
click at [251, 157] on body "Maestro Visits Projects Work Orders Tasks 2 Properties Geo Assignments 651 Wash…" at bounding box center [439, 216] width 879 height 433
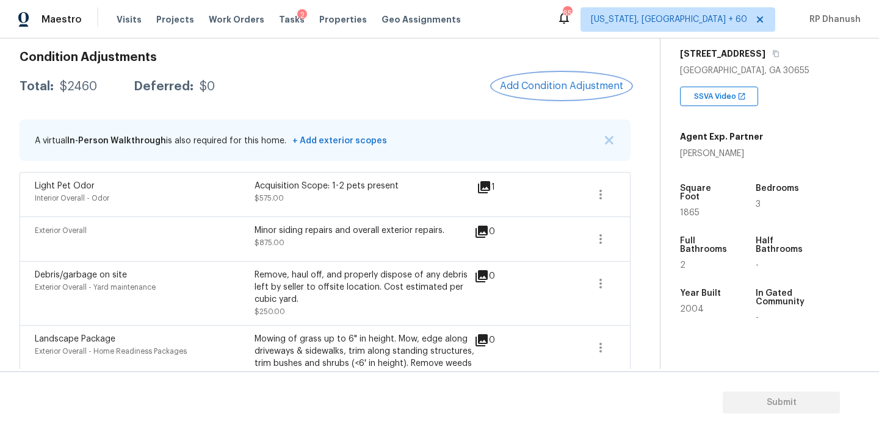
scroll to position [159, 0]
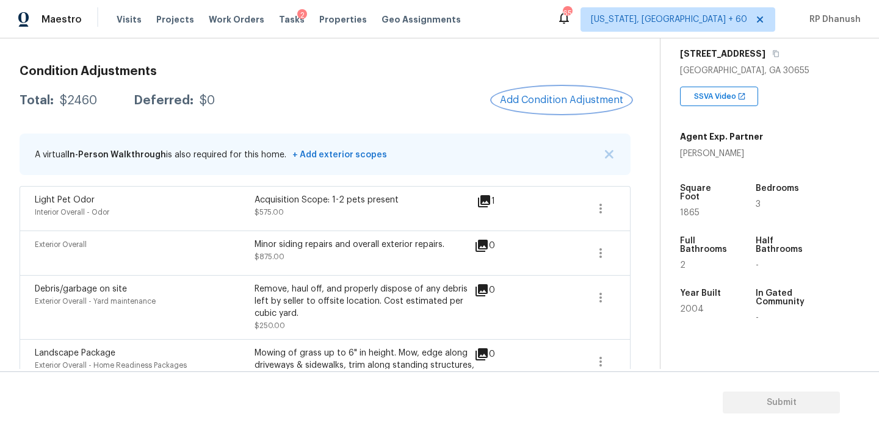
click at [529, 105] on span "Add Condition Adjustment" at bounding box center [561, 100] width 123 height 11
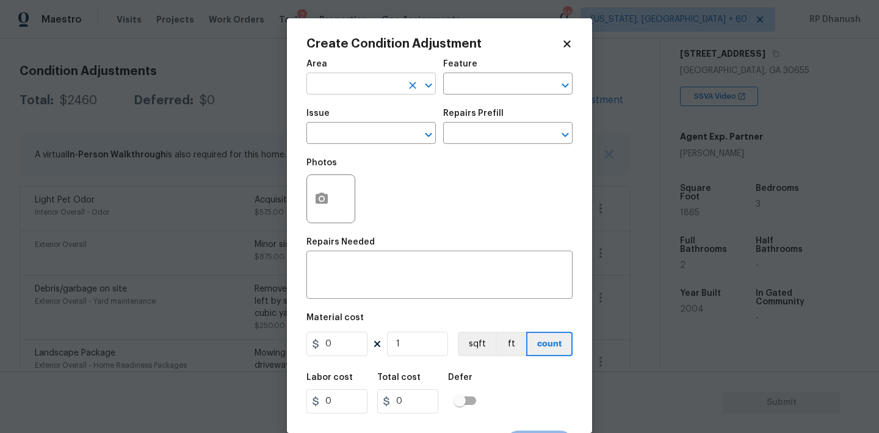
click at [348, 91] on input "text" at bounding box center [353, 85] width 95 height 19
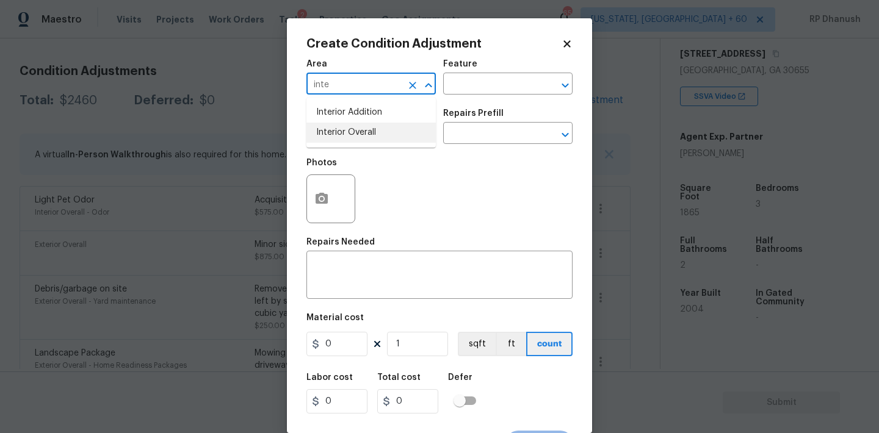
click at [348, 134] on li "Interior Overall" at bounding box center [370, 133] width 129 height 20
type input "Interior Overall"
click at [489, 114] on h5 "Repairs Prefill" at bounding box center [473, 113] width 60 height 9
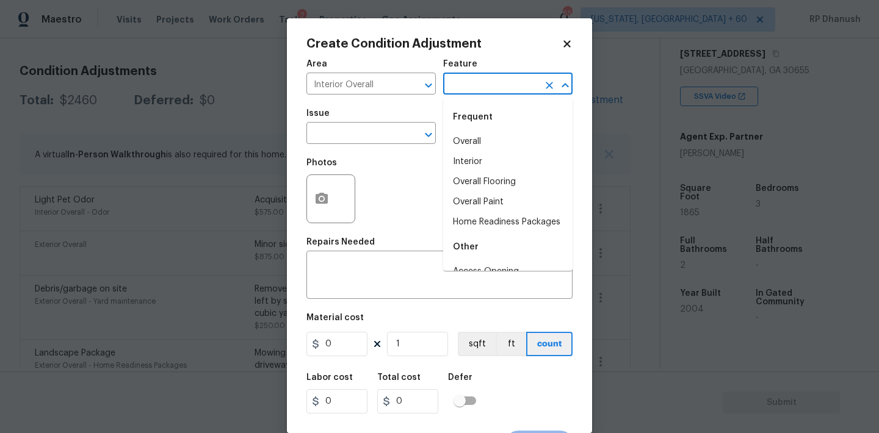
click at [488, 89] on input "text" at bounding box center [490, 85] width 95 height 19
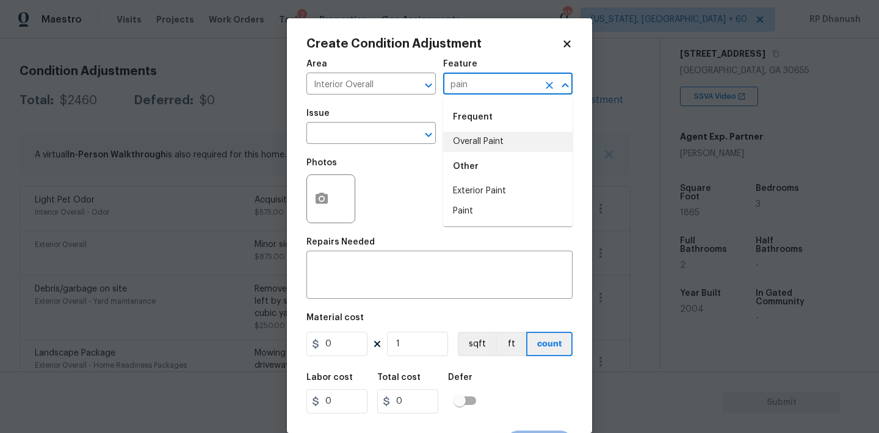
click at [458, 145] on li "Overall Paint" at bounding box center [507, 142] width 129 height 20
type input "Overall Paint"
click at [364, 145] on span "Issue ​" at bounding box center [370, 126] width 129 height 49
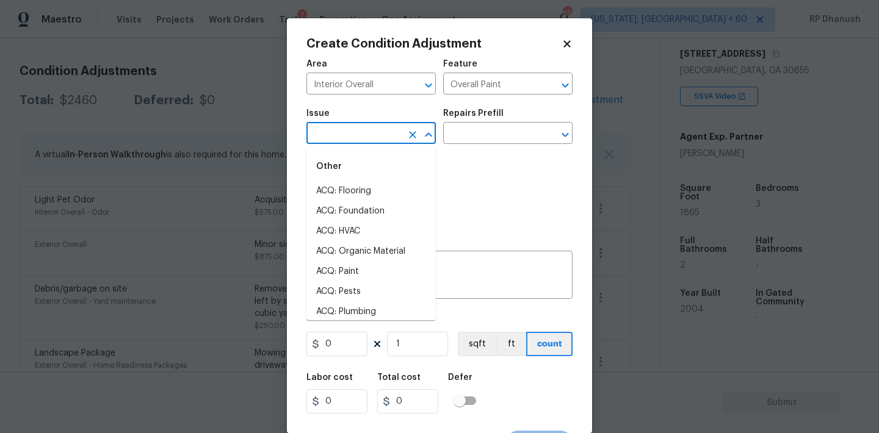
click at [364, 132] on input "text" at bounding box center [353, 134] width 95 height 19
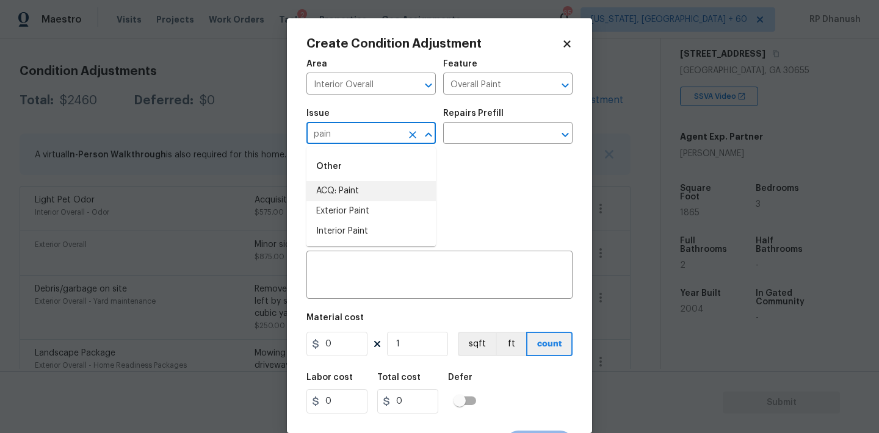
click at [359, 183] on li "ACQ: Paint" at bounding box center [370, 191] width 129 height 20
type input "ACQ: Paint"
click at [497, 140] on input "text" at bounding box center [490, 134] width 95 height 19
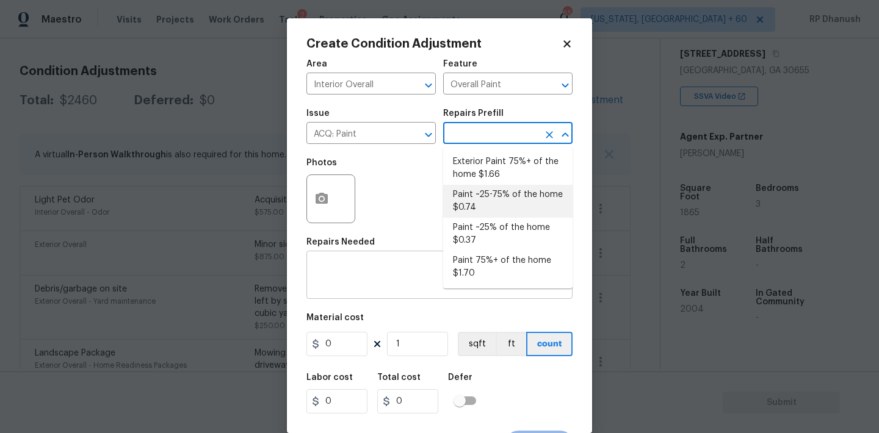
drag, startPoint x: 485, startPoint y: 204, endPoint x: 434, endPoint y: 297, distance: 104.9
click at [485, 204] on li "Paint ~25-75% of the home $0.74" at bounding box center [507, 201] width 129 height 33
type input "Acquisition"
type textarea "Acquisition Scope: ~25 - 75% of the home needs interior paint"
type input "0.74"
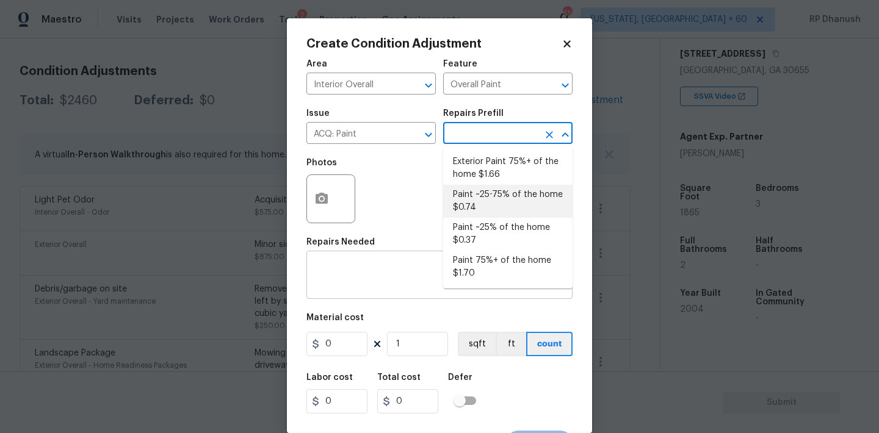
type input "0.74"
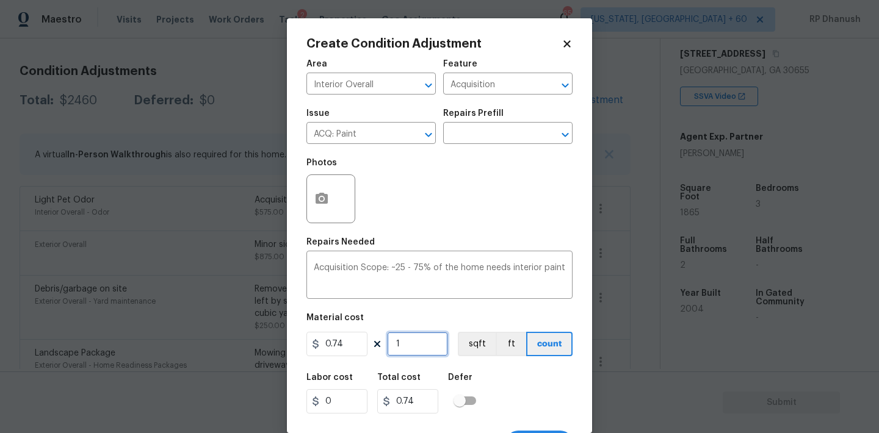
click at [419, 334] on input "1" at bounding box center [417, 344] width 61 height 24
type input "0"
type input "1"
type input "0.74"
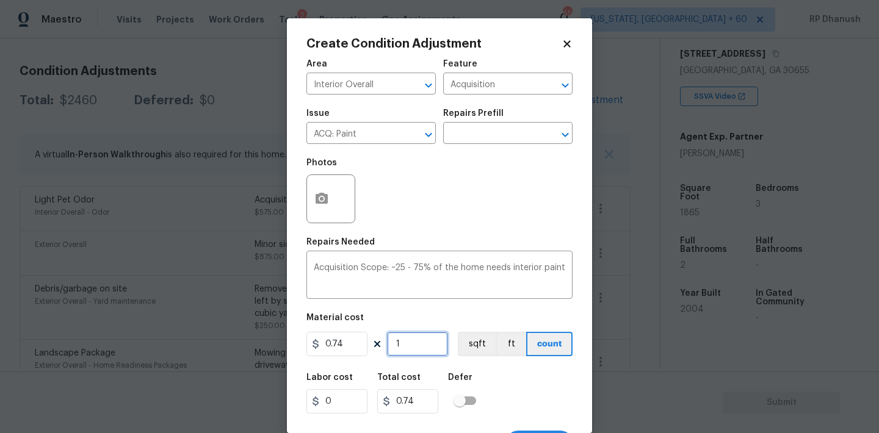
type input "18"
type input "13.32"
type input "186"
type input "137.64"
type input "1865"
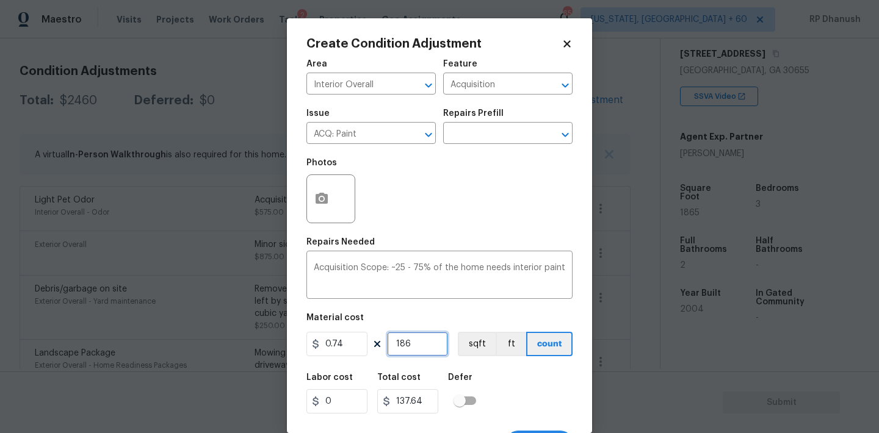
type input "1380.1"
type input "1865"
click at [419, 334] on input "1865" at bounding box center [417, 344] width 61 height 24
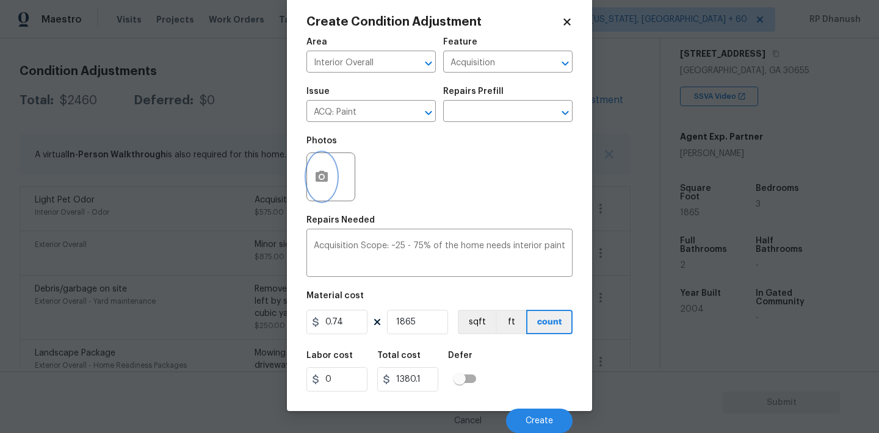
click at [321, 182] on icon "button" at bounding box center [321, 177] width 15 height 15
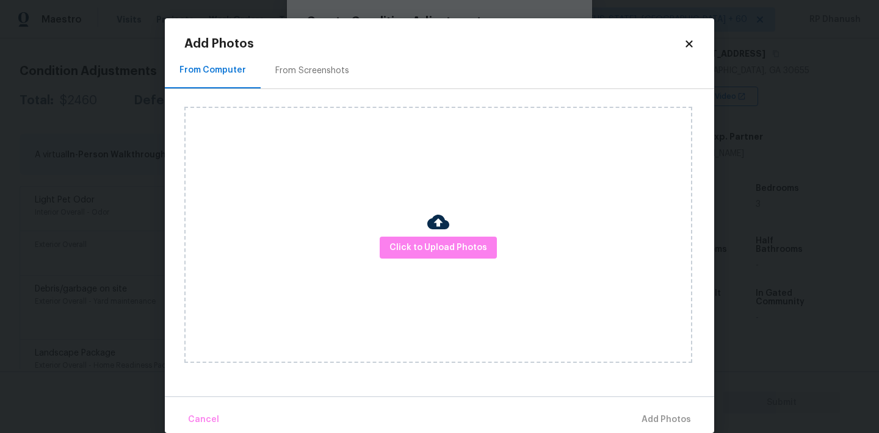
click at [315, 79] on div "From Screenshots" at bounding box center [312, 70] width 103 height 36
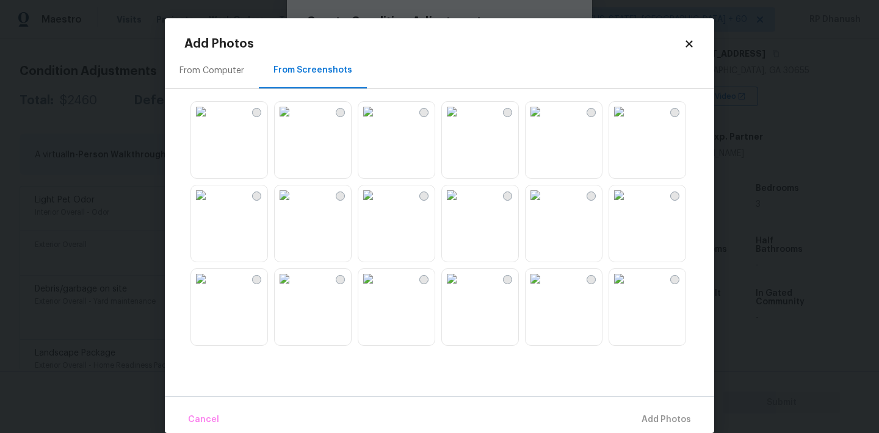
click at [454, 121] on img at bounding box center [452, 112] width 20 height 20
click at [378, 205] on img at bounding box center [368, 196] width 20 height 20
click at [461, 289] on img at bounding box center [452, 279] width 20 height 20
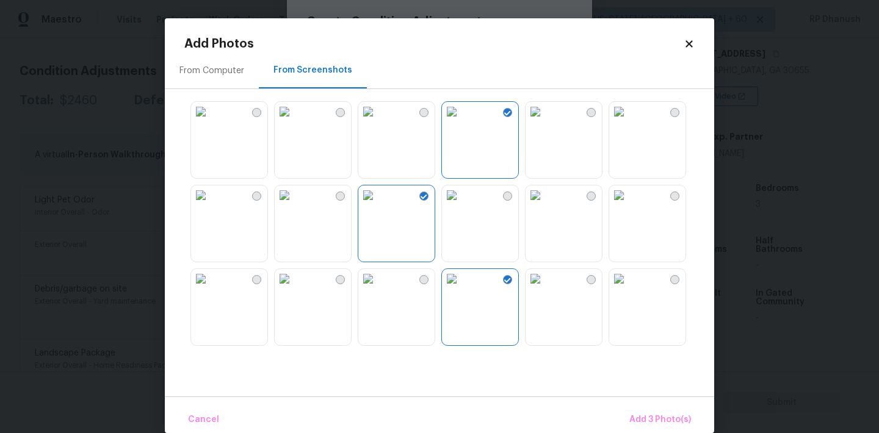
click at [378, 289] on img at bounding box center [368, 279] width 20 height 20
click at [365, 289] on img at bounding box center [368, 279] width 20 height 20
click at [294, 289] on img at bounding box center [285, 279] width 20 height 20
click at [378, 289] on img at bounding box center [368, 279] width 20 height 20
click at [639, 414] on span "Add 5 Photo(s)" at bounding box center [660, 420] width 62 height 15
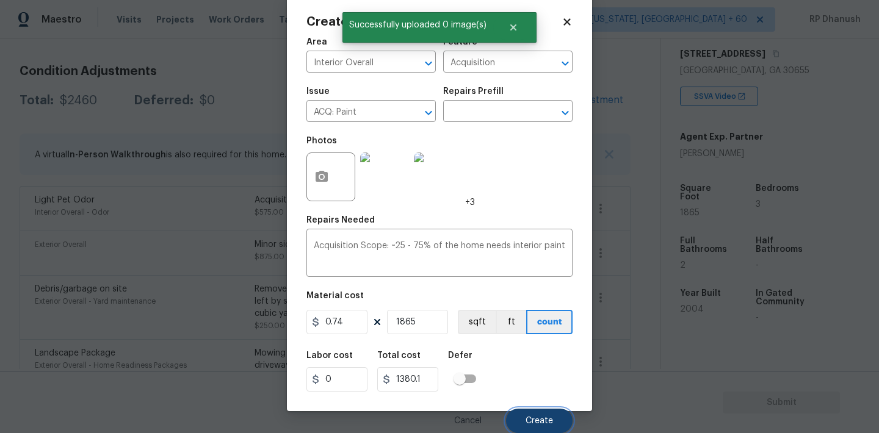
click at [517, 425] on button "Create" at bounding box center [539, 421] width 67 height 24
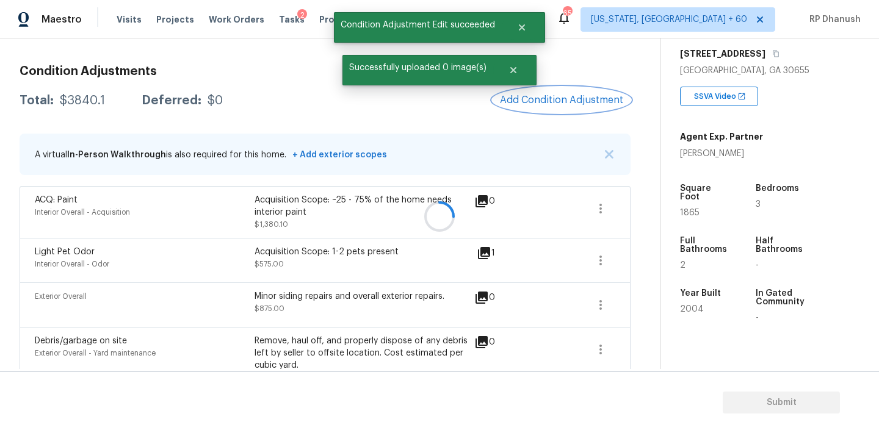
scroll to position [0, 0]
click at [559, 103] on div at bounding box center [439, 216] width 879 height 433
click at [557, 116] on div "Condition Adjustments Total: $3840.1 Deferred: $0 Add Condition Adjustment A vi…" at bounding box center [325, 337] width 611 height 562
click at [556, 90] on button "Add Condition Adjustment" at bounding box center [561, 100] width 138 height 26
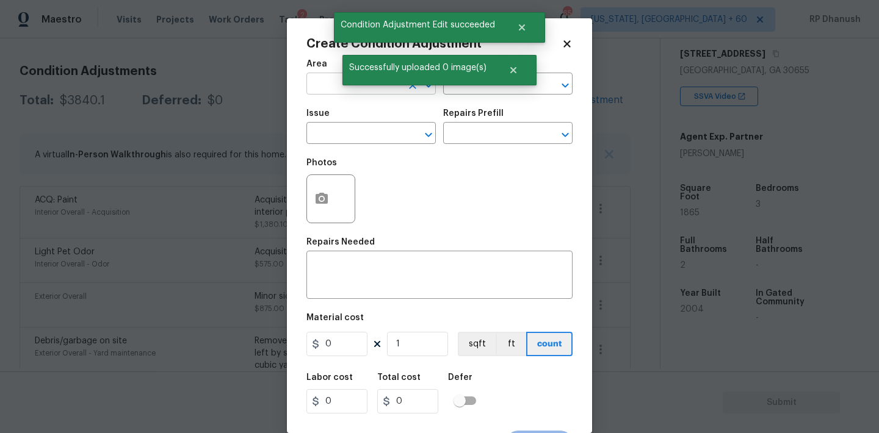
click at [336, 87] on input "text" at bounding box center [353, 85] width 95 height 19
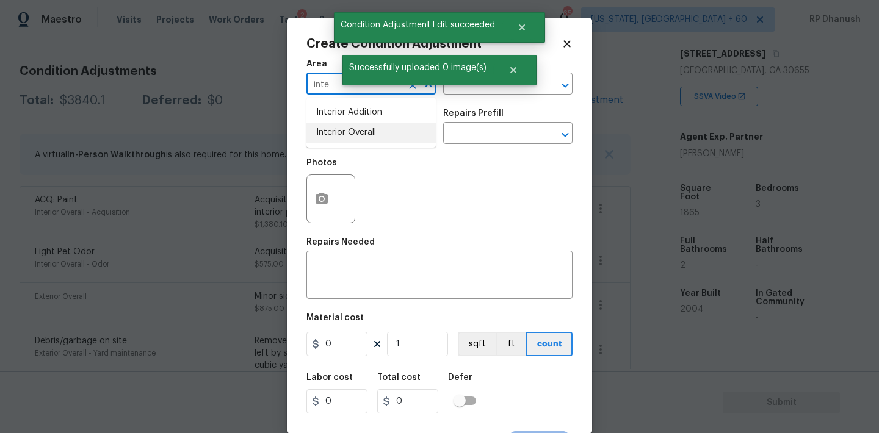
click at [326, 135] on li "Interior Overall" at bounding box center [370, 133] width 129 height 20
type input "Interior Overall"
click at [485, 104] on div "Issue ​ Repairs Prefill ​" at bounding box center [439, 126] width 266 height 49
click at [482, 87] on input "text" at bounding box center [490, 85] width 95 height 19
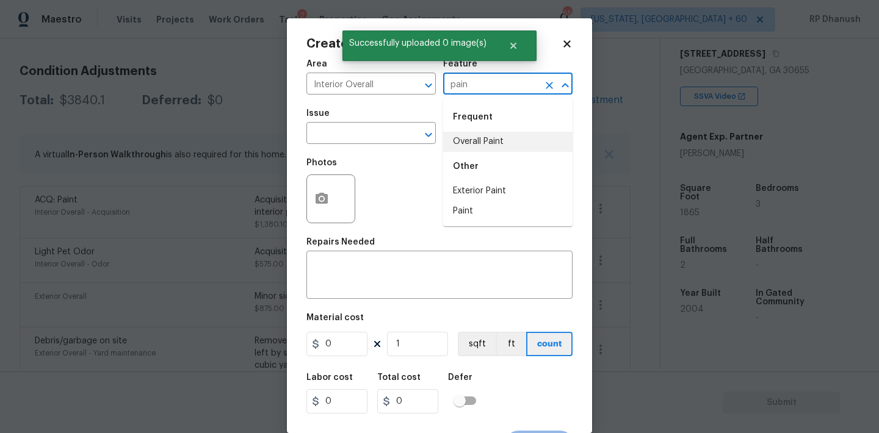
click at [476, 140] on li "Overall Paint" at bounding box center [507, 142] width 129 height 20
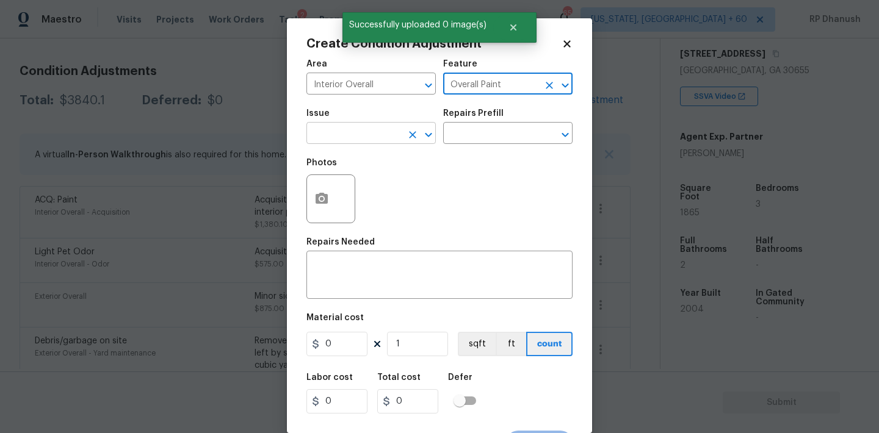
type input "Overall Paint"
click at [379, 137] on input "text" at bounding box center [353, 134] width 95 height 19
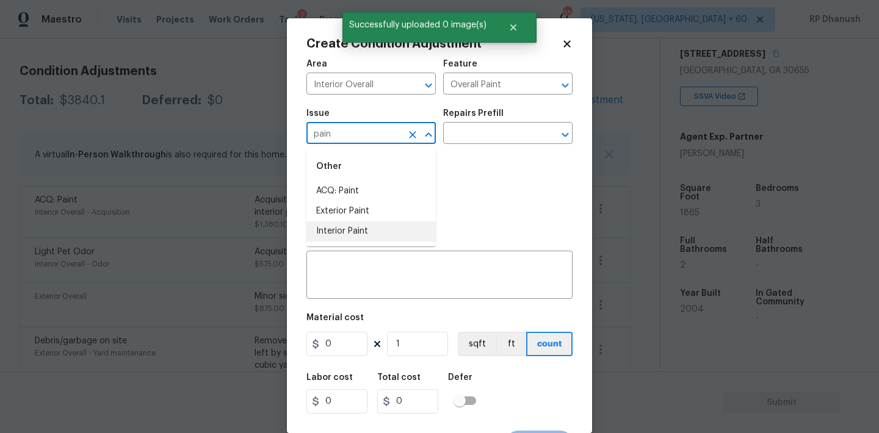
click at [356, 231] on li "Interior Paint" at bounding box center [370, 232] width 129 height 20
type input "Interior Paint"
click at [482, 149] on div "Issue Interior Paint ​ Repairs Prefill ​" at bounding box center [439, 126] width 266 height 49
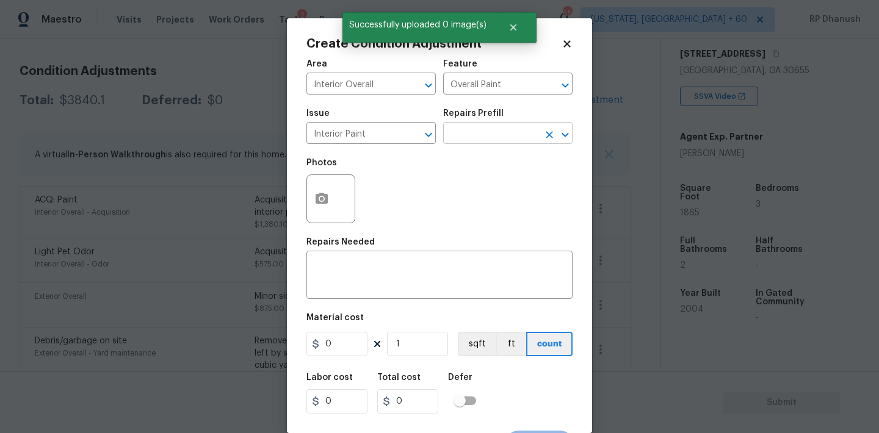
click at [482, 133] on input "text" at bounding box center [490, 134] width 95 height 19
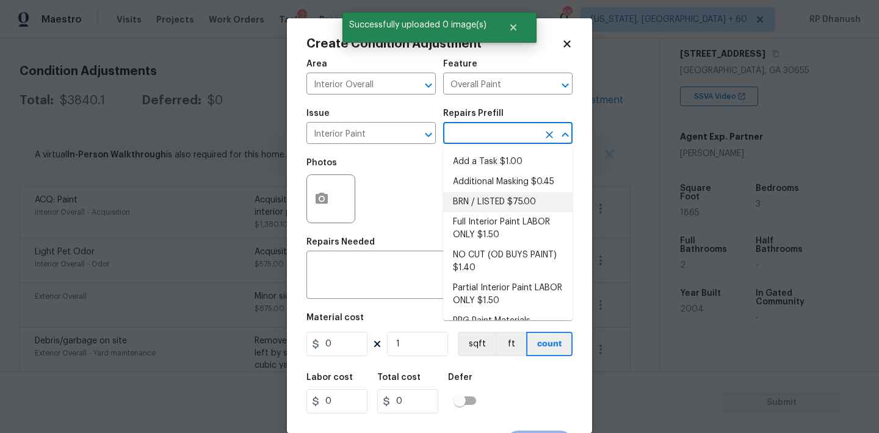
scroll to position [49, 0]
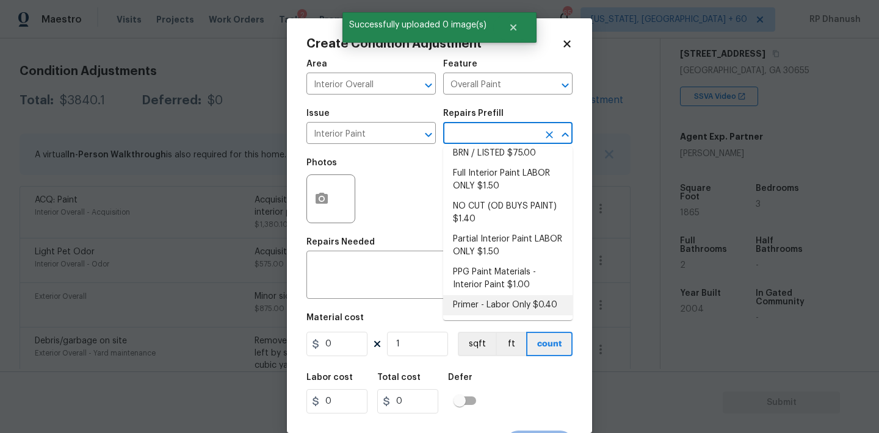
click at [474, 299] on li "Primer - Labor Only $0.40" at bounding box center [507, 305] width 129 height 20
type textarea "Interior primer - PRIMER PROVIDED BY OPENDOOR - All nails, screws, drywall anch…"
type input "0.4"
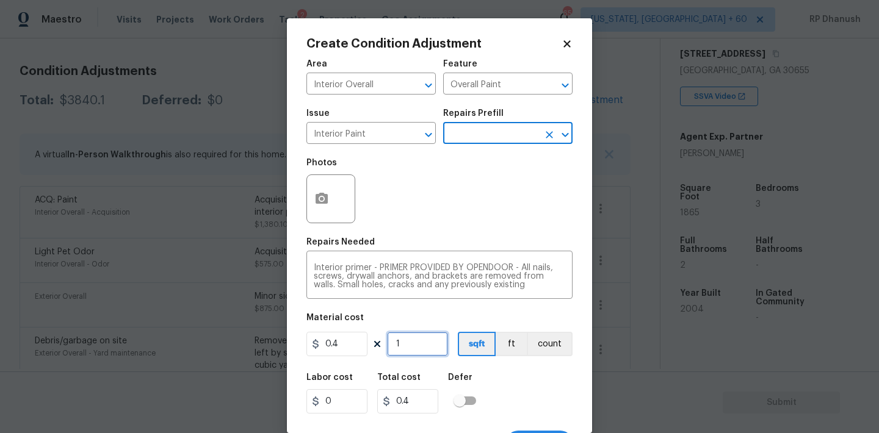
click at [418, 338] on input "1" at bounding box center [417, 344] width 61 height 24
type input "0"
type input "5"
type input "2"
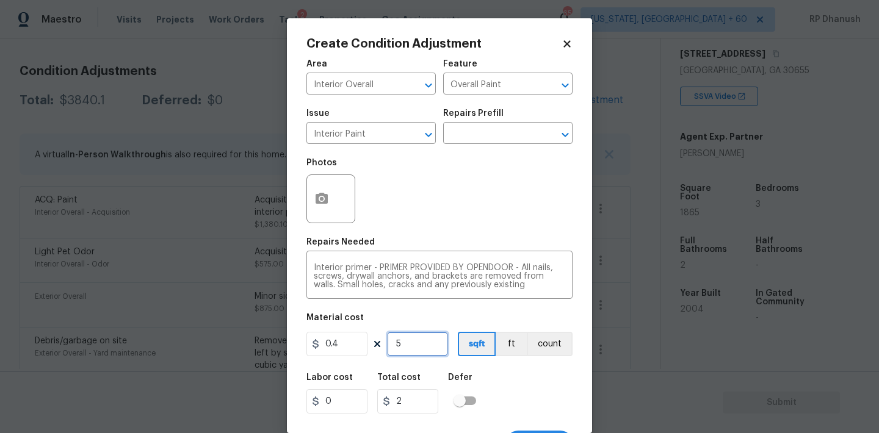
type input "50"
type input "20"
type input "500"
type input "200"
type input "500"
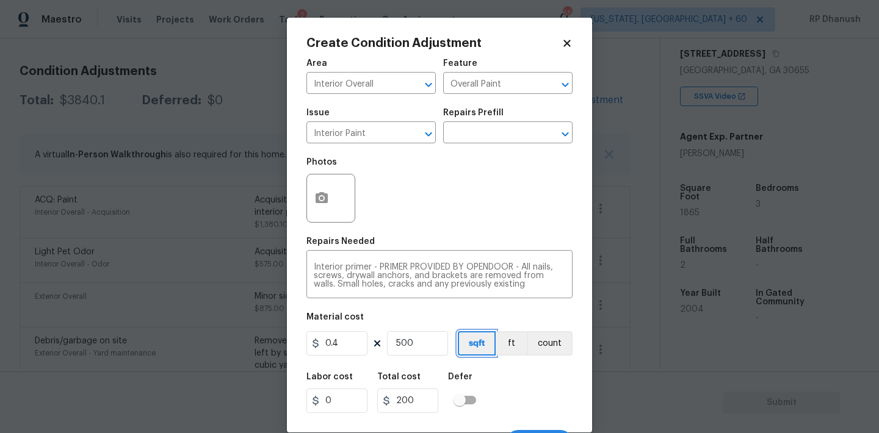
scroll to position [23, 0]
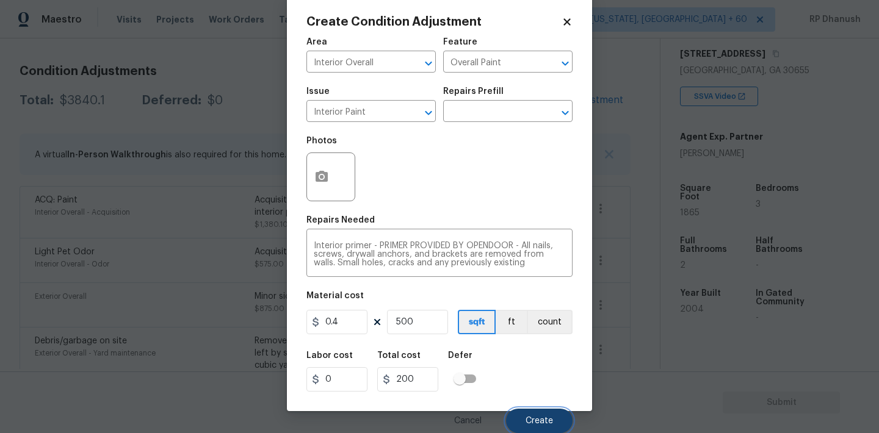
click at [536, 417] on span "Create" at bounding box center [538, 421] width 27 height 9
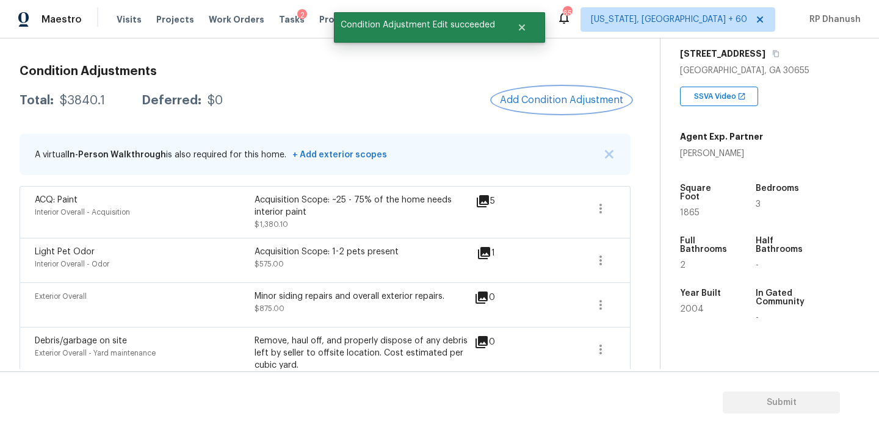
scroll to position [0, 0]
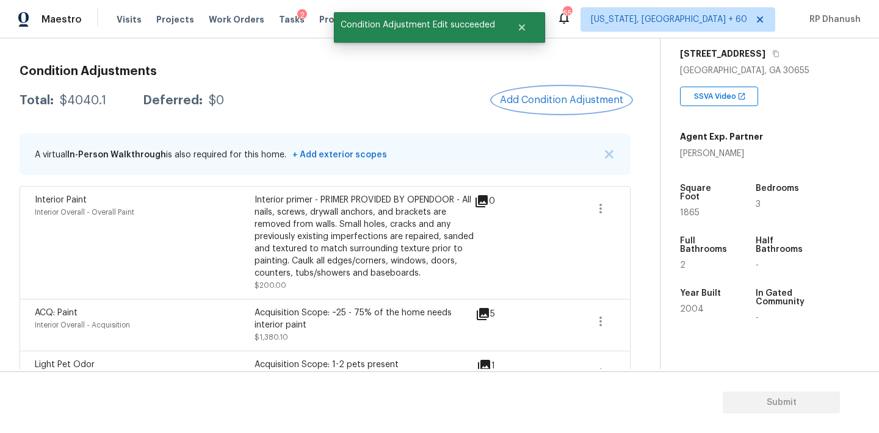
click at [534, 99] on span "Add Condition Adjustment" at bounding box center [561, 100] width 123 height 11
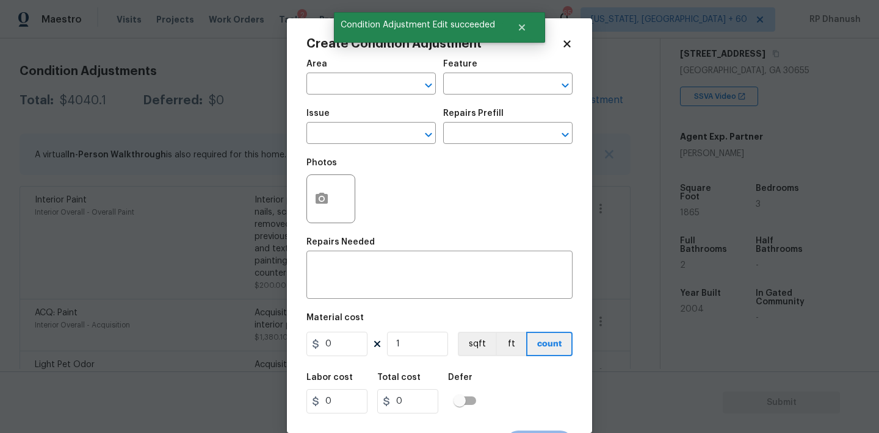
click at [361, 75] on div "Area" at bounding box center [370, 68] width 129 height 16
click at [359, 82] on input "text" at bounding box center [353, 85] width 95 height 19
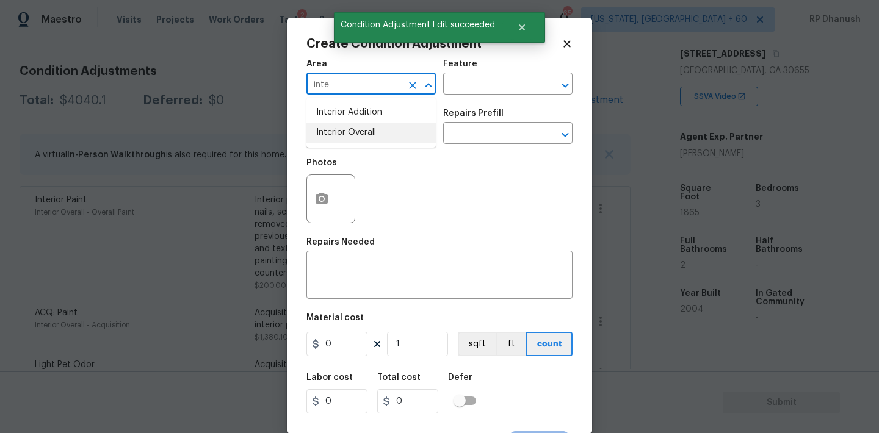
click at [354, 127] on li "Interior Overall" at bounding box center [370, 133] width 129 height 20
type input "Interior Overall"
click at [497, 85] on input "text" at bounding box center [490, 85] width 95 height 19
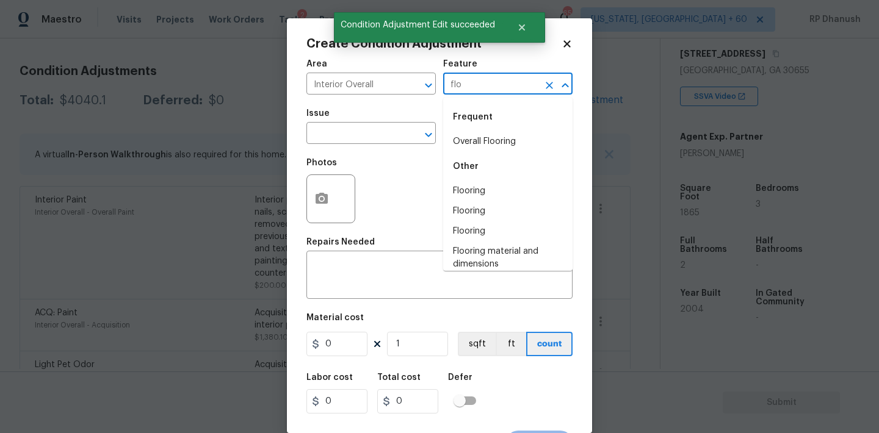
click at [485, 140] on li "Overall Flooring" at bounding box center [507, 142] width 129 height 20
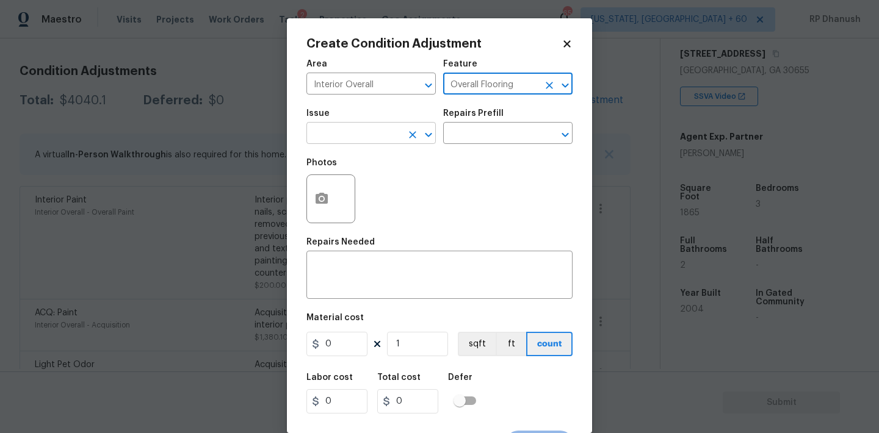
click at [425, 140] on icon "Open" at bounding box center [428, 135] width 15 height 15
type input "Overall Flooring"
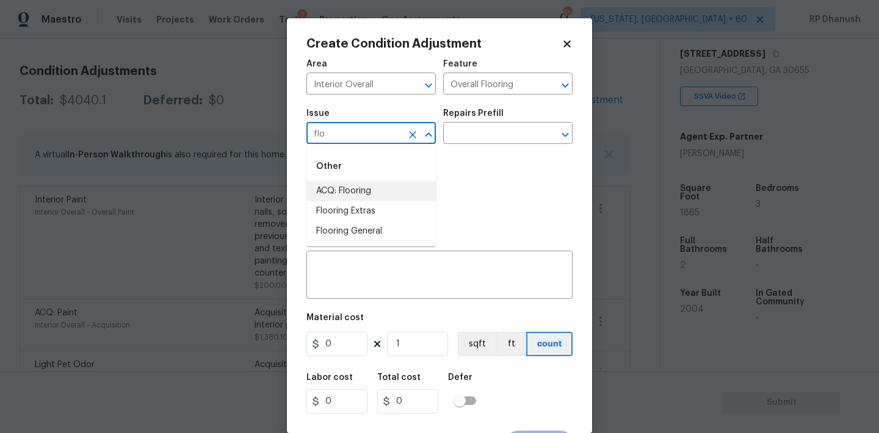
click at [386, 184] on li "ACQ: Flooring" at bounding box center [370, 191] width 129 height 20
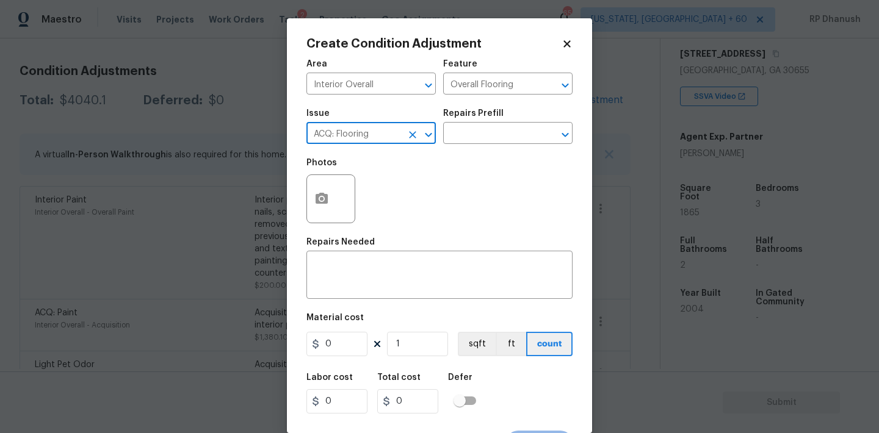
type input "ACQ: Flooring"
click at [537, 123] on div "Repairs Prefill" at bounding box center [507, 117] width 129 height 16
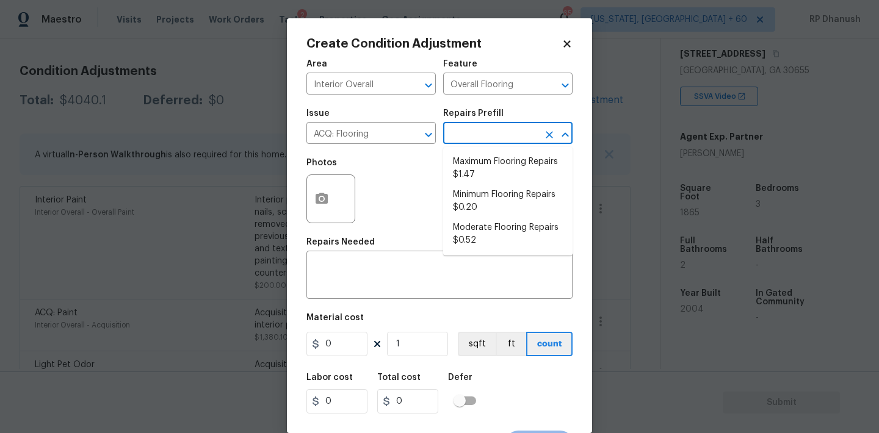
click at [525, 135] on input "text" at bounding box center [490, 134] width 95 height 19
click at [499, 237] on li "Moderate Flooring Repairs $0.52" at bounding box center [507, 234] width 129 height 33
type input "Acquisition"
type textarea "Acquisition Scope: Moderate flooring repairs"
type input "0.52"
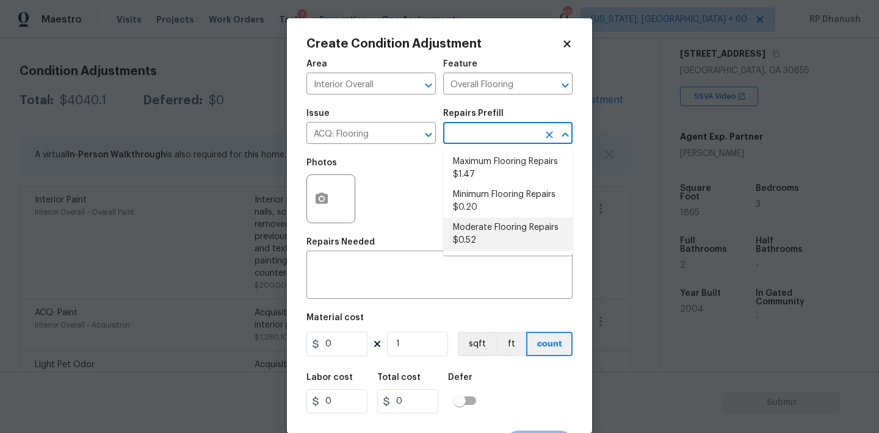
type input "0.52"
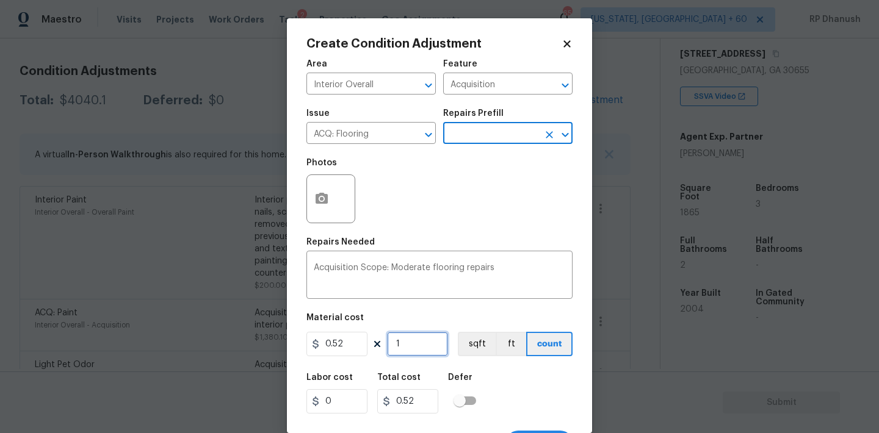
click at [422, 352] on input "1" at bounding box center [417, 344] width 61 height 24
type input "0"
paste input "1865"
type input "1865"
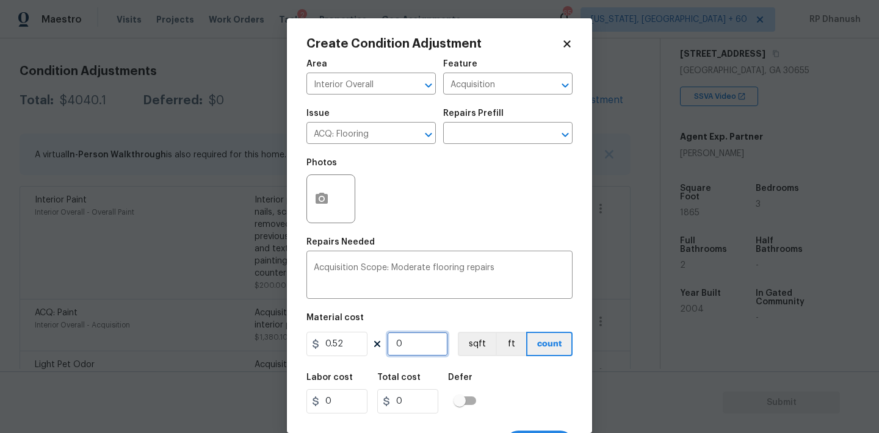
type input "969.8"
type input "1865"
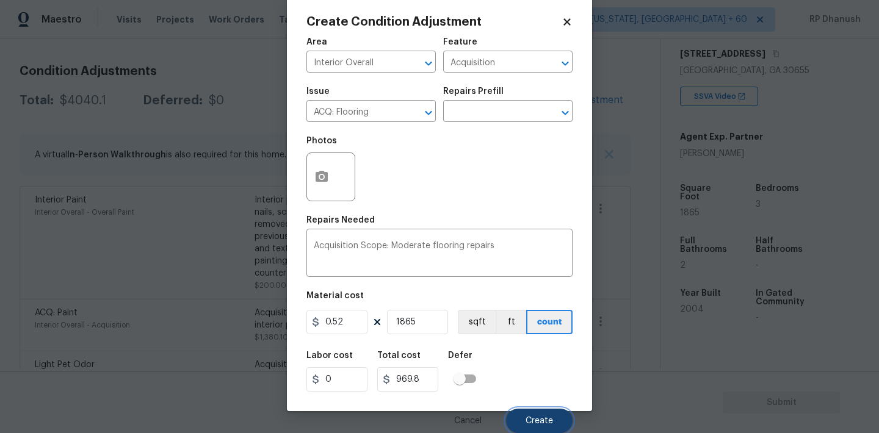
click at [530, 417] on span "Create" at bounding box center [538, 421] width 27 height 9
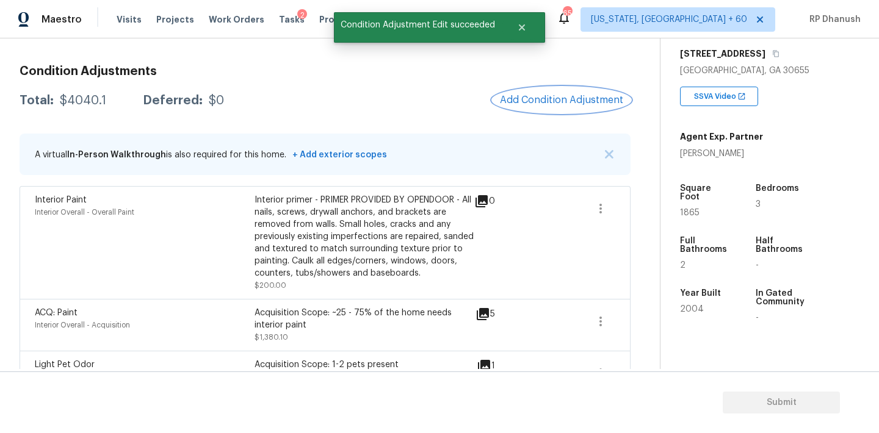
scroll to position [0, 0]
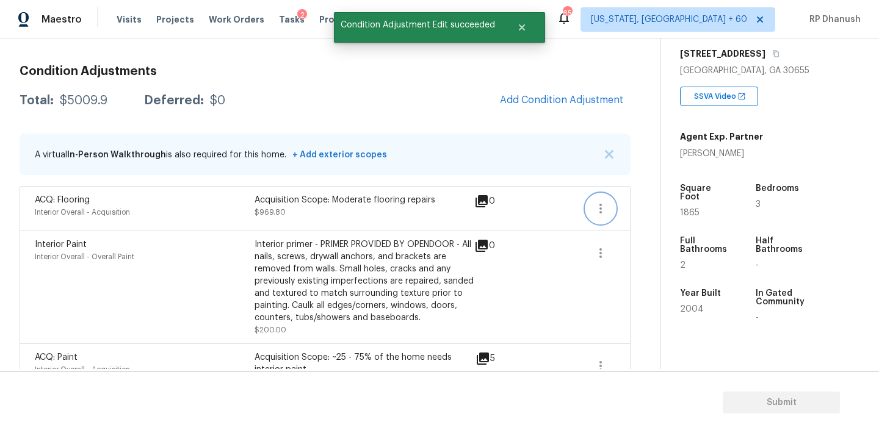
click at [596, 212] on icon "button" at bounding box center [600, 208] width 15 height 15
click at [641, 207] on div "Edit" at bounding box center [669, 206] width 95 height 12
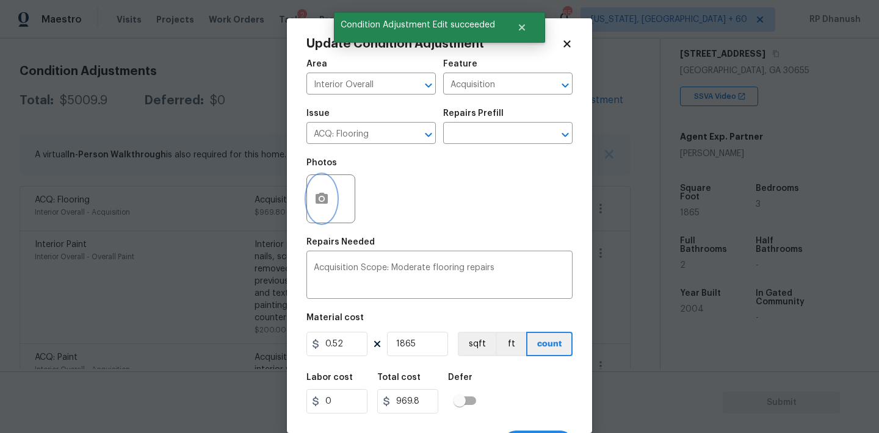
click at [317, 197] on icon "button" at bounding box center [321, 198] width 12 height 11
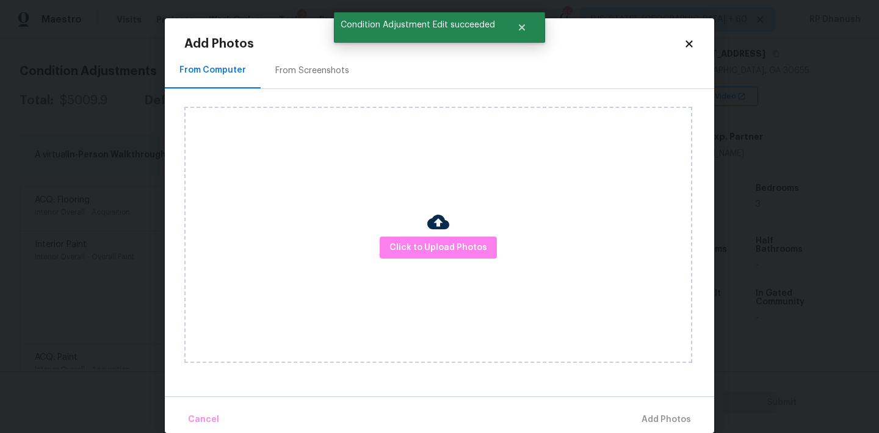
click at [320, 68] on div "From Screenshots" at bounding box center [312, 71] width 74 height 12
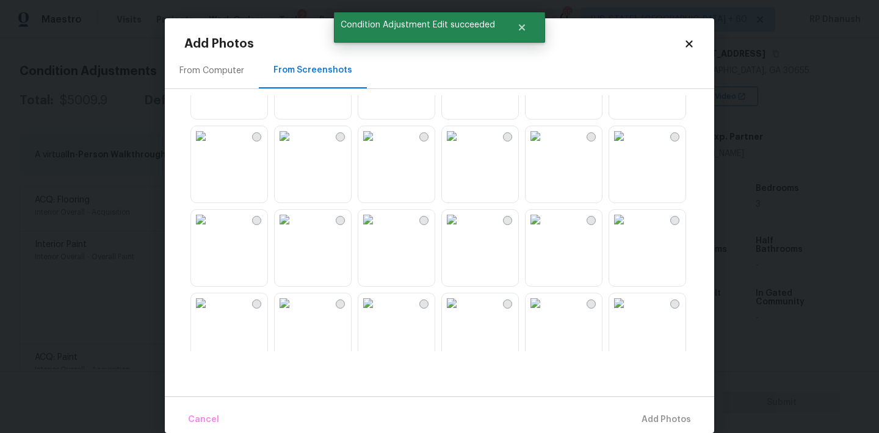
scroll to position [106, 0]
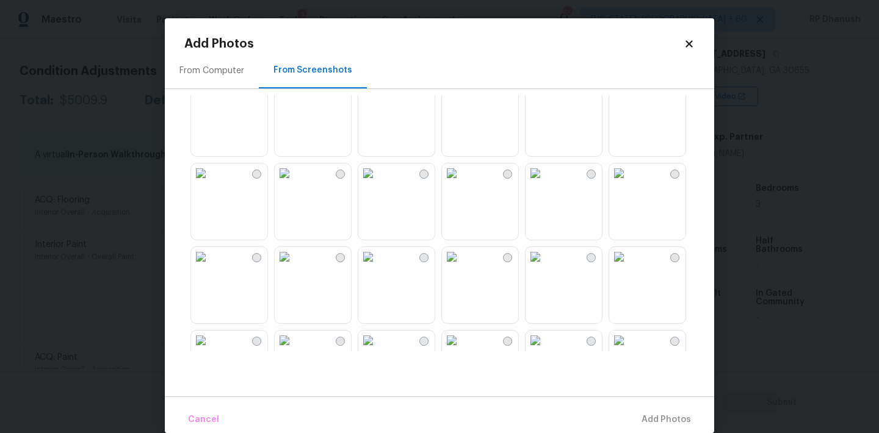
click at [461, 264] on img at bounding box center [452, 257] width 20 height 20
click at [461, 183] on img at bounding box center [452, 174] width 20 height 20
click at [461, 267] on img at bounding box center [452, 257] width 20 height 20
click at [545, 267] on img at bounding box center [535, 257] width 20 height 20
click at [629, 267] on img at bounding box center [619, 257] width 20 height 20
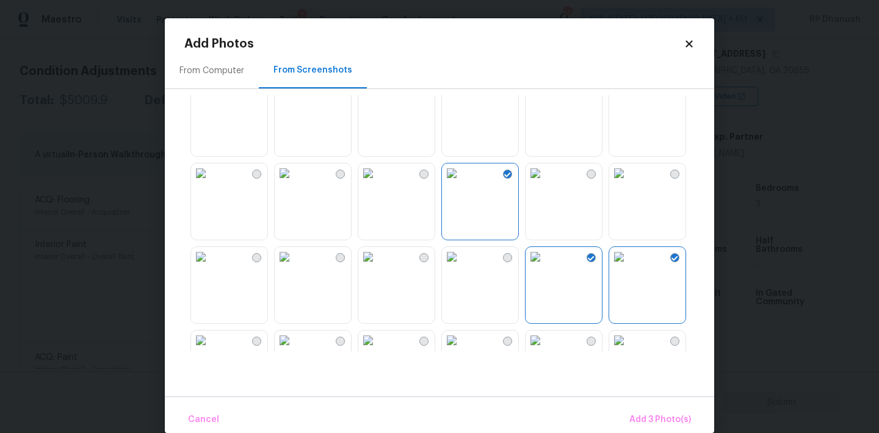
drag, startPoint x: 672, startPoint y: 297, endPoint x: 666, endPoint y: 193, distance: 104.6
click at [629, 267] on img at bounding box center [619, 257] width 20 height 20
click at [629, 183] on img at bounding box center [619, 174] width 20 height 20
click at [294, 183] on img at bounding box center [285, 174] width 20 height 20
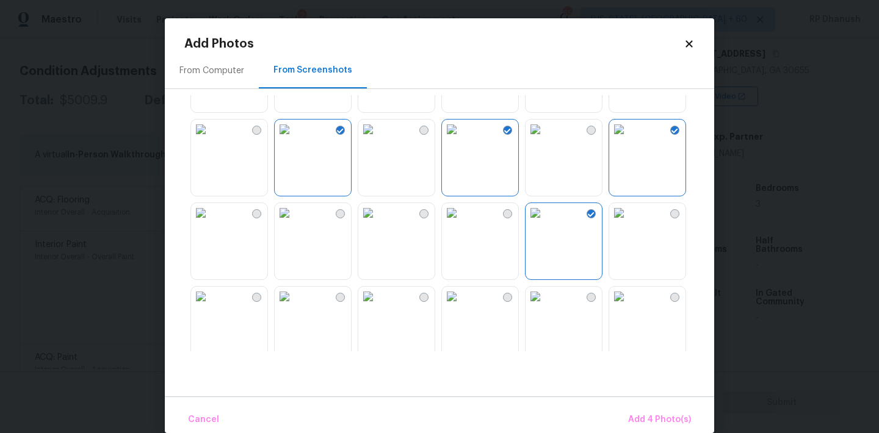
click at [294, 223] on img at bounding box center [285, 213] width 20 height 20
click at [211, 223] on img at bounding box center [201, 213] width 20 height 20
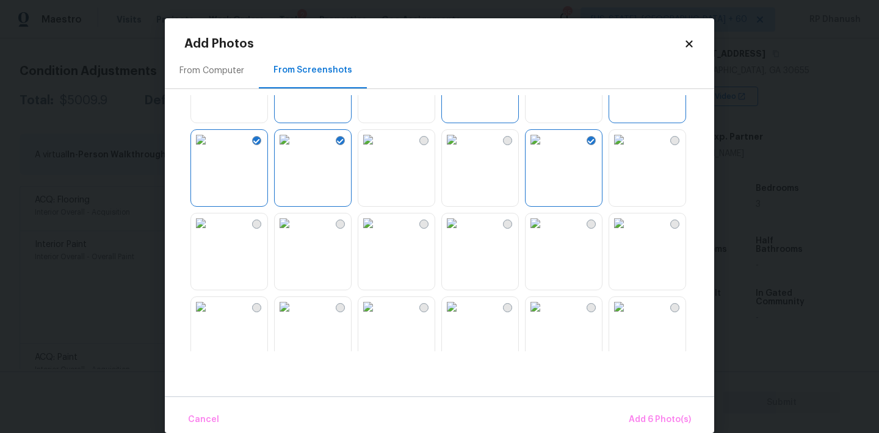
click at [294, 233] on img at bounding box center [285, 224] width 20 height 20
click at [674, 427] on span "Add 7 Photo(s)" at bounding box center [660, 420] width 62 height 15
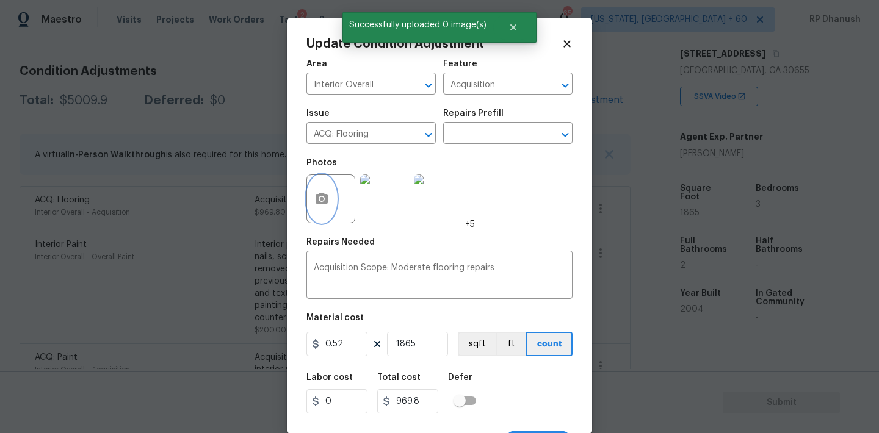
scroll to position [23, 0]
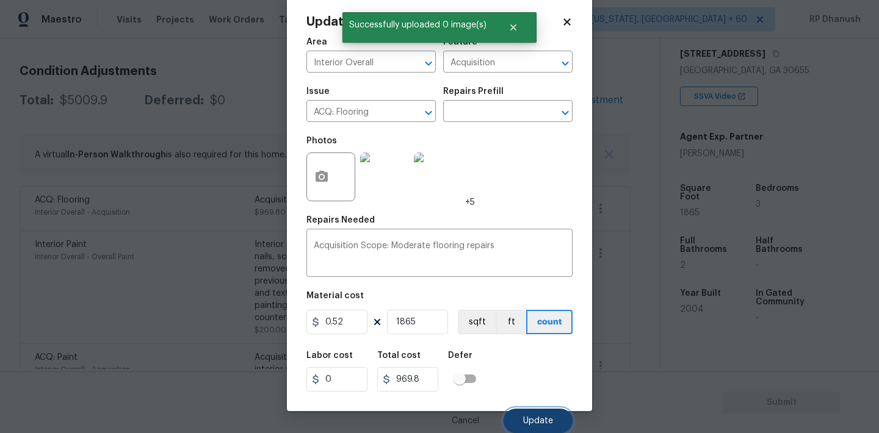
click at [531, 414] on button "Update" at bounding box center [537, 421] width 69 height 24
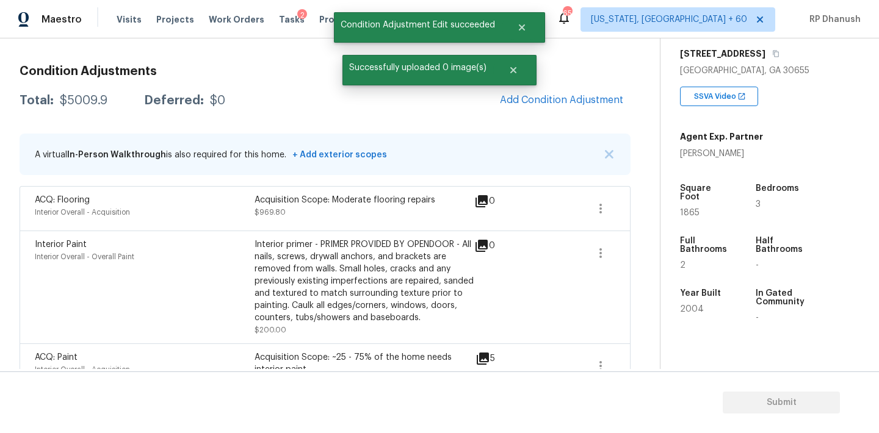
scroll to position [0, 0]
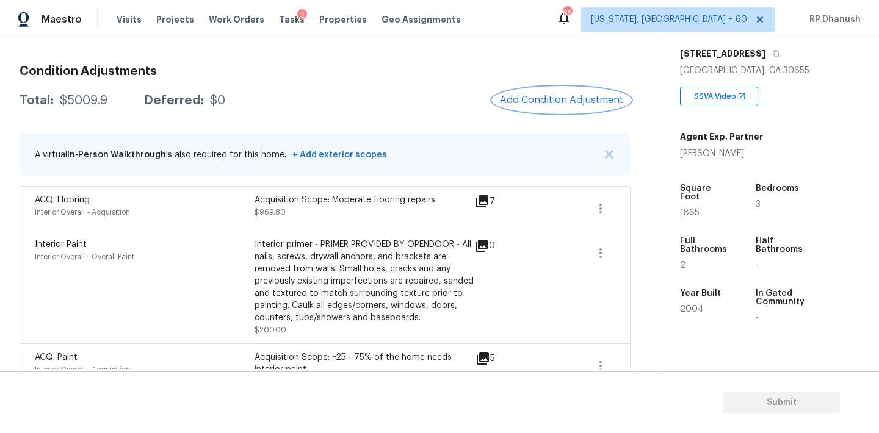
click at [579, 100] on span "Add Condition Adjustment" at bounding box center [561, 100] width 123 height 11
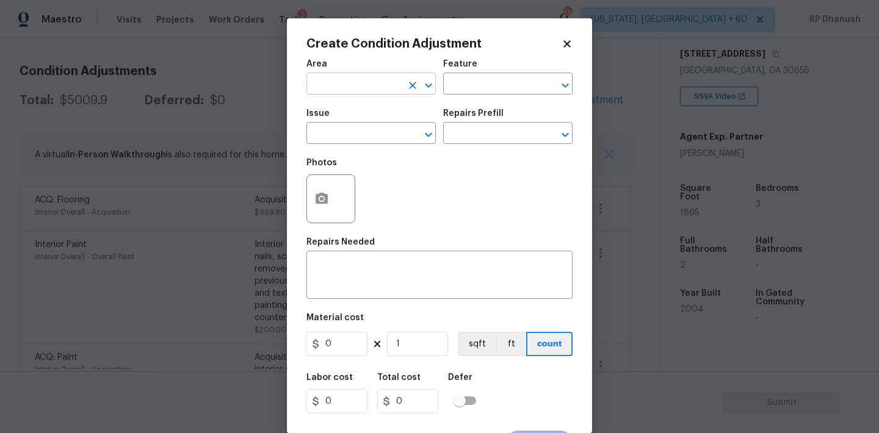
click at [401, 87] on input "text" at bounding box center [353, 85] width 95 height 19
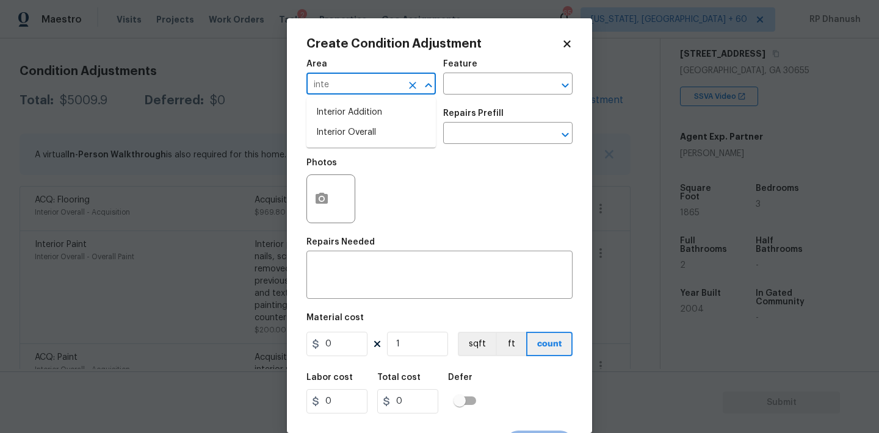
click at [378, 128] on li "Interior Overall" at bounding box center [370, 133] width 129 height 20
type input "Interior Overall"
click at [378, 257] on div "x ​" at bounding box center [439, 276] width 266 height 45
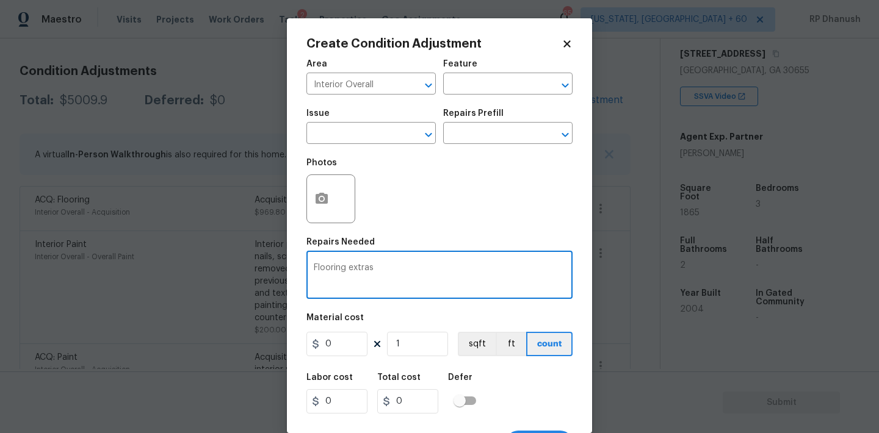
type textarea "Flooring extras"
click at [347, 348] on input "0" at bounding box center [336, 344] width 61 height 24
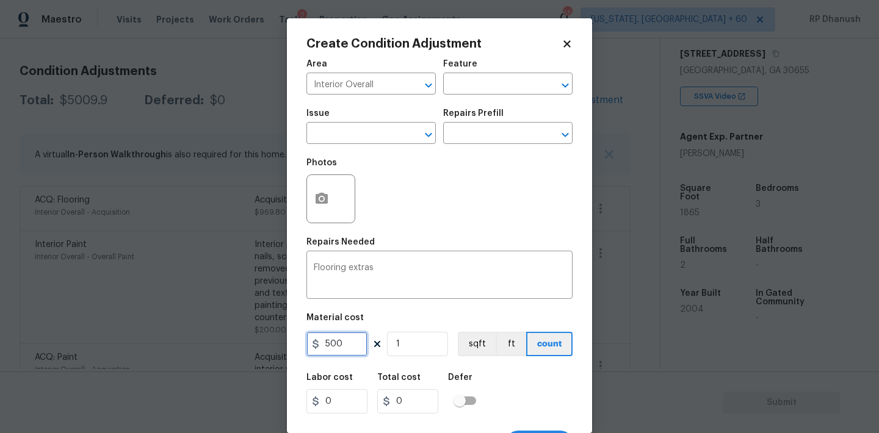
type input "500"
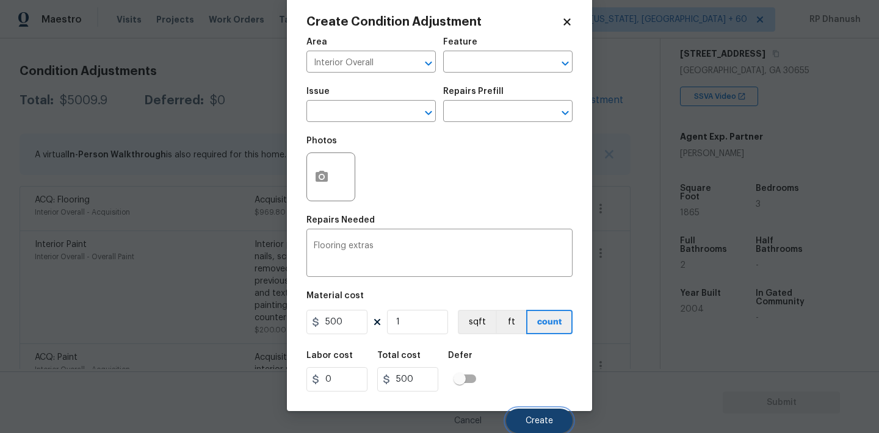
click at [535, 419] on span "Create" at bounding box center [538, 421] width 27 height 9
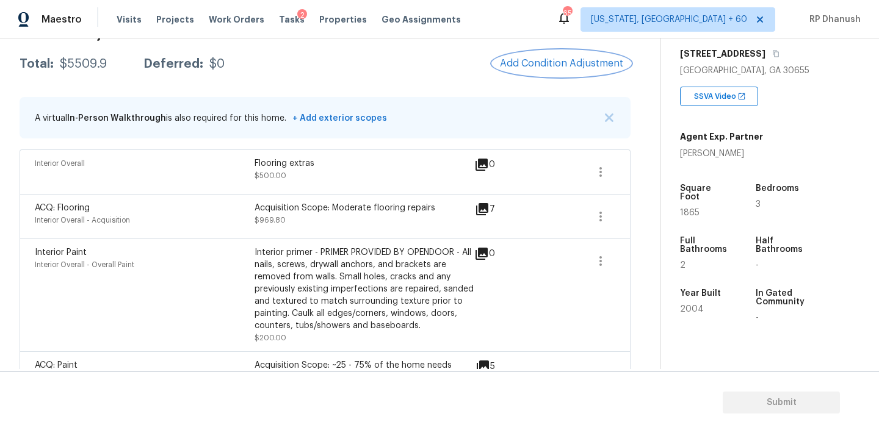
scroll to position [196, 0]
click at [599, 223] on button "button" at bounding box center [600, 215] width 29 height 29
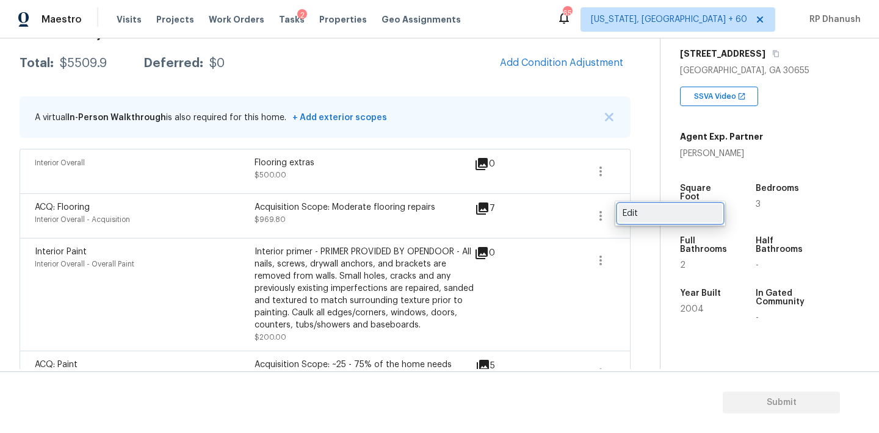
click at [627, 219] on div "Edit" at bounding box center [669, 213] width 95 height 12
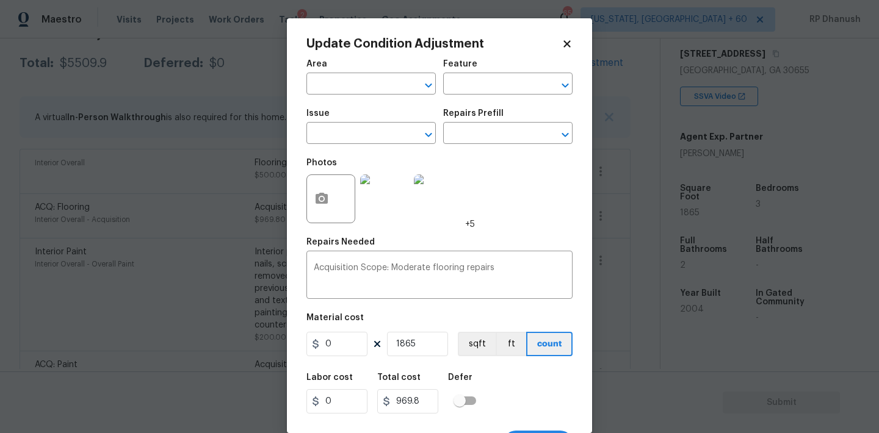
type input "Interior Overall"
type input "Acquisition"
type input "ACQ: Flooring"
click at [351, 347] on input "0.52" at bounding box center [336, 344] width 61 height 24
type input "0.6"
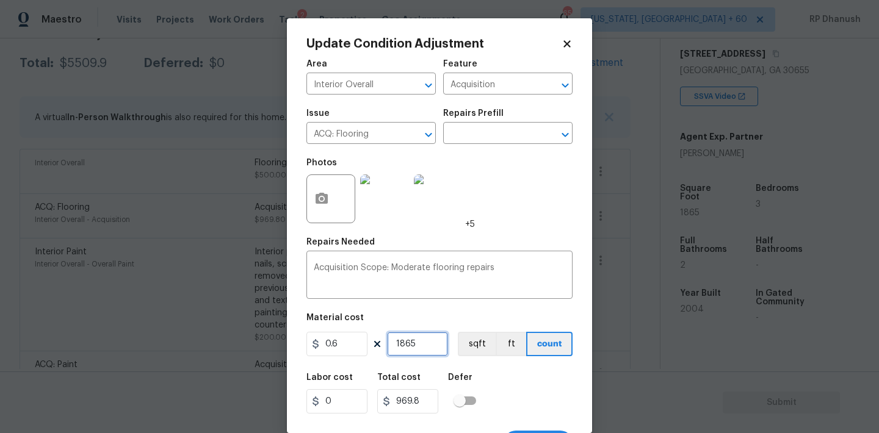
type input "1119"
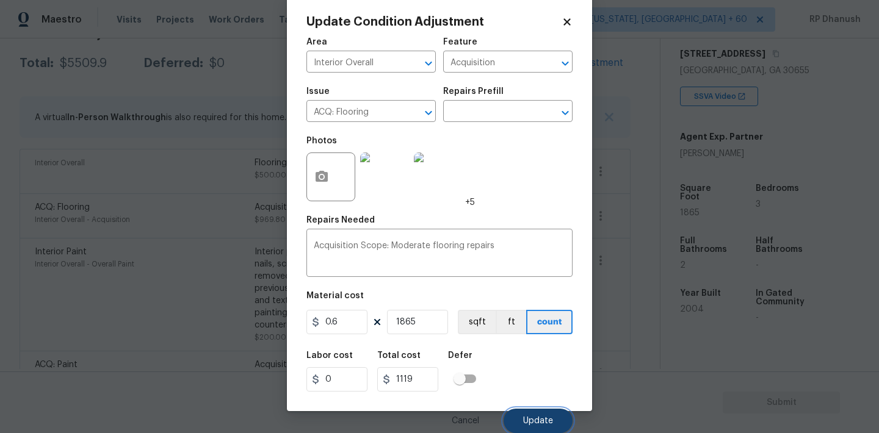
click at [525, 423] on span "Update" at bounding box center [538, 421] width 30 height 9
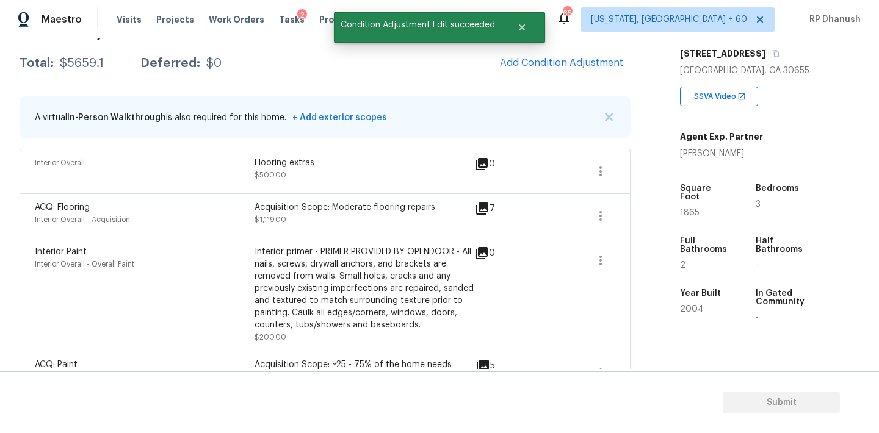
scroll to position [614, 0]
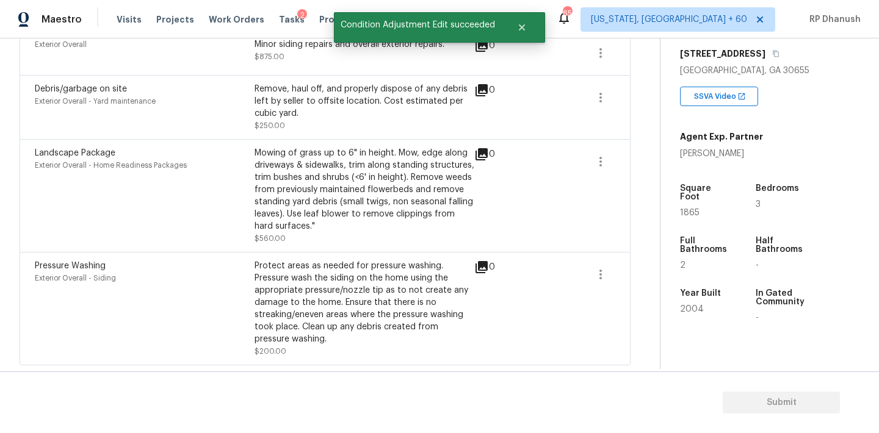
click at [363, 162] on div "Mowing of grass up to 6" in height. Mow, edge along driveways & sidewalks, trim…" at bounding box center [364, 189] width 220 height 85
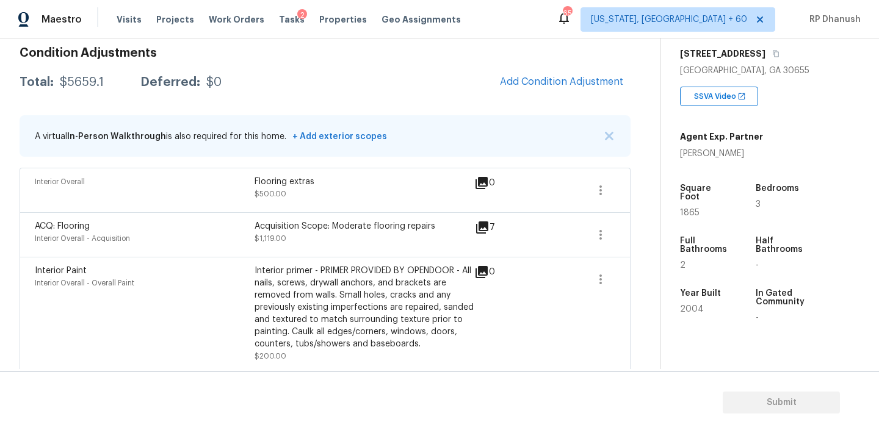
scroll to position [150, 0]
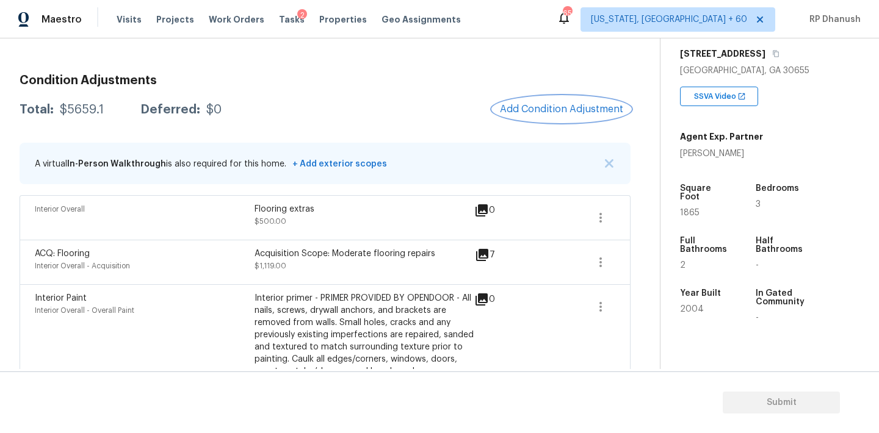
click at [552, 119] on button "Add Condition Adjustment" at bounding box center [561, 109] width 138 height 26
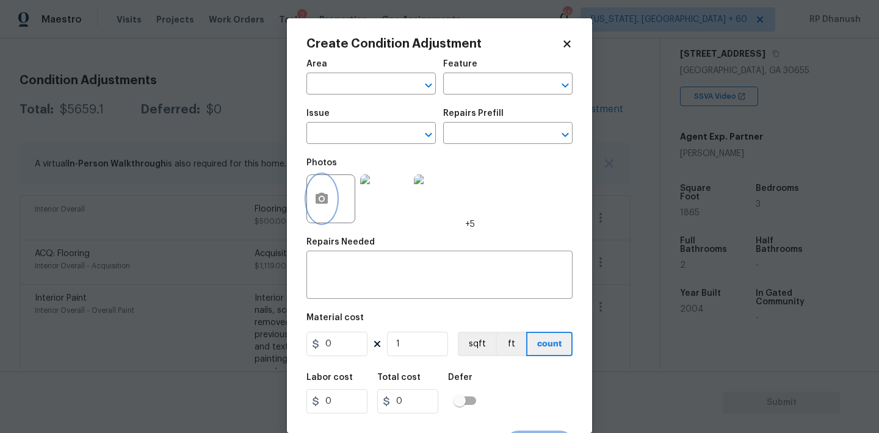
click at [329, 190] on button "button" at bounding box center [321, 199] width 29 height 48
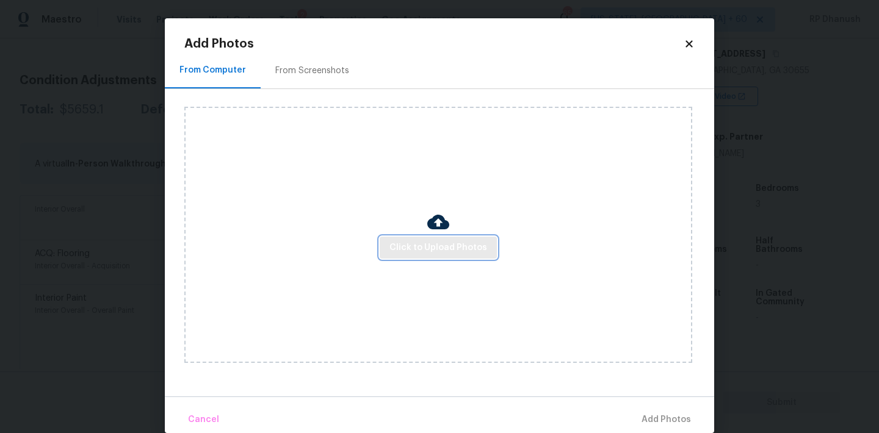
click at [450, 250] on span "Click to Upload Photos" at bounding box center [438, 247] width 98 height 15
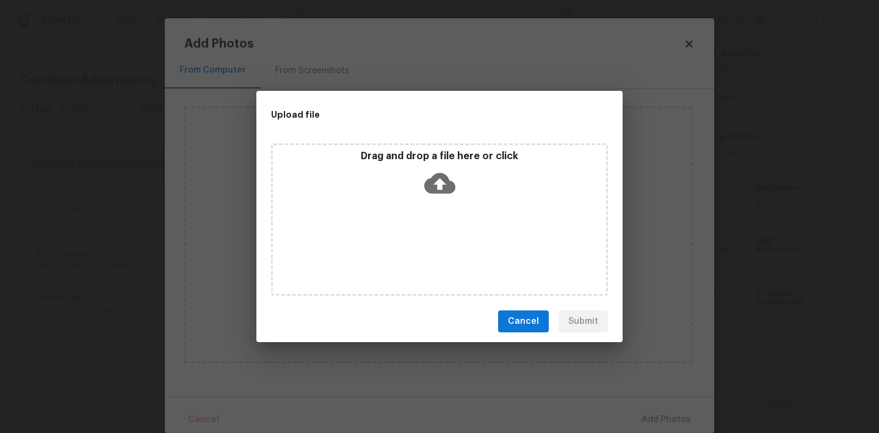
click at [442, 180] on icon at bounding box center [439, 183] width 31 height 31
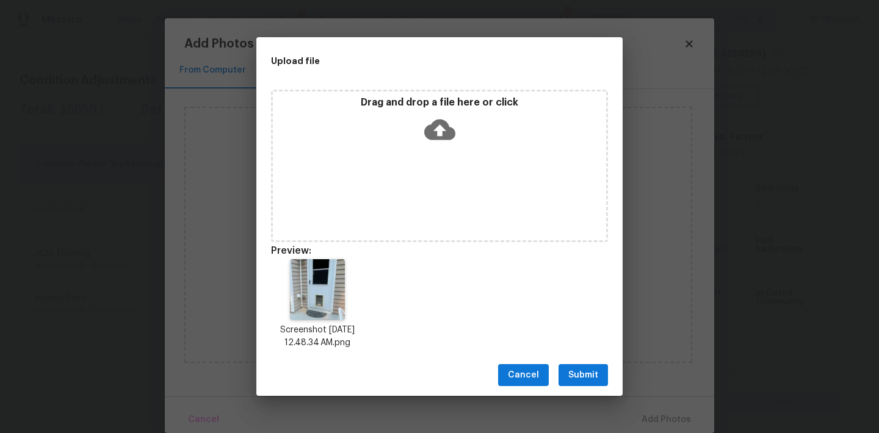
click at [560, 364] on button "Submit" at bounding box center [582, 375] width 49 height 23
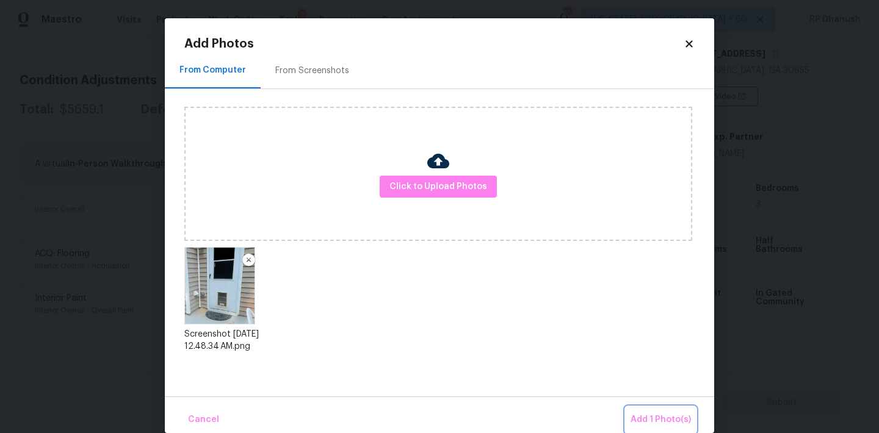
click at [643, 414] on span "Add 1 Photo(s)" at bounding box center [660, 420] width 60 height 15
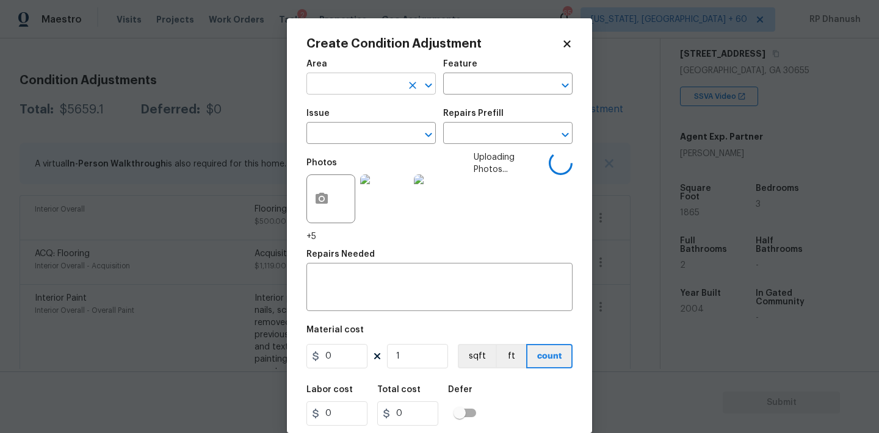
click at [344, 86] on input "text" at bounding box center [353, 85] width 95 height 19
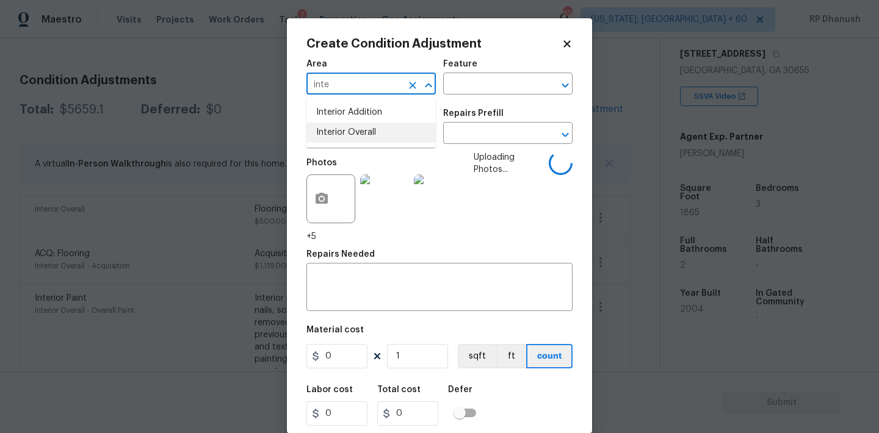
click at [341, 126] on li "Interior Overall" at bounding box center [370, 133] width 129 height 20
type input "Interior Overall"
click at [385, 268] on div "x ​" at bounding box center [439, 288] width 266 height 45
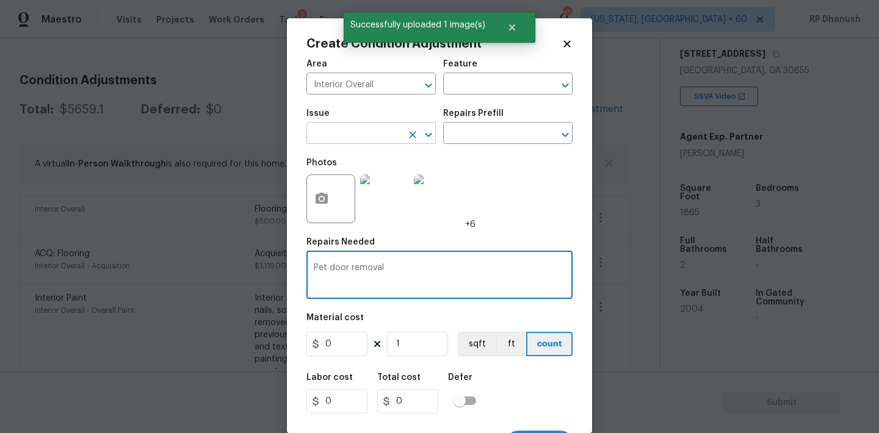
type textarea "Pet door removal"
click at [364, 137] on input "text" at bounding box center [353, 134] width 95 height 19
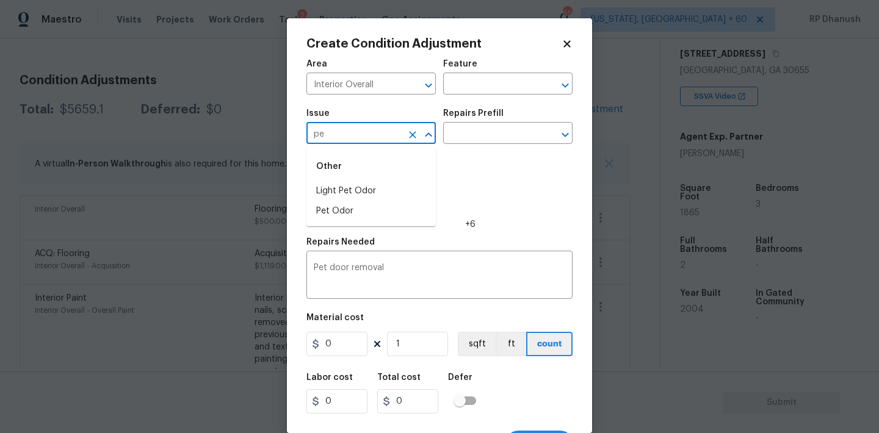
type input "p"
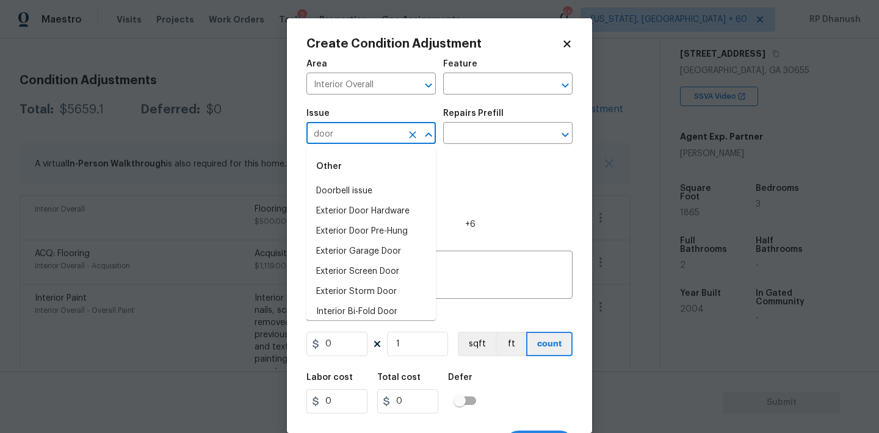
type input "doo"
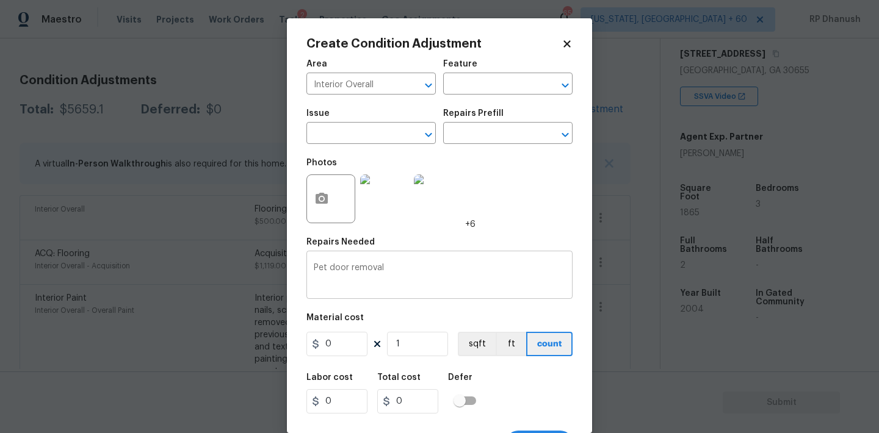
click at [503, 259] on div "Pet door removal x ​" at bounding box center [439, 276] width 266 height 45
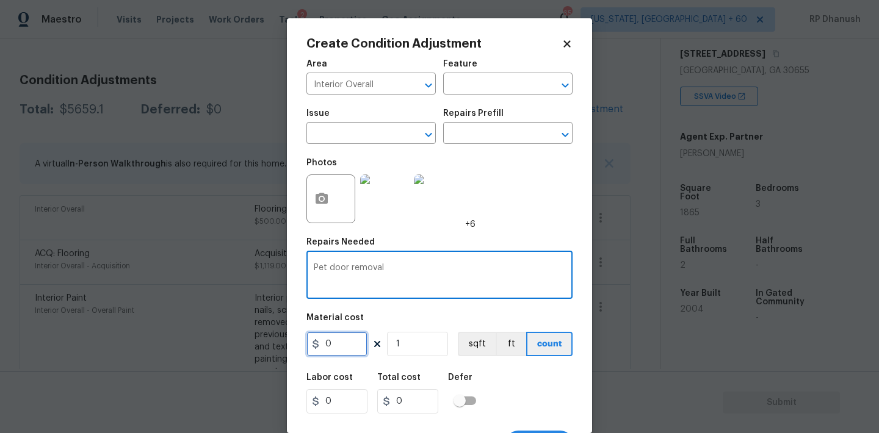
click at [348, 349] on input "0" at bounding box center [336, 344] width 61 height 24
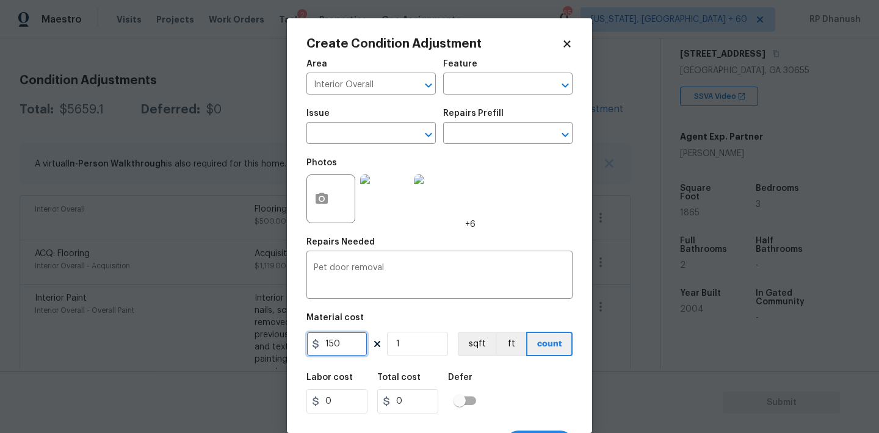
type input "150"
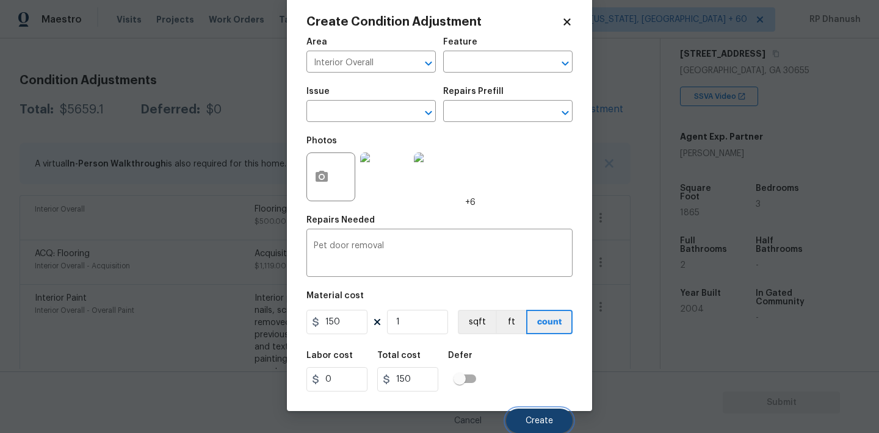
click at [544, 417] on span "Create" at bounding box center [538, 421] width 27 height 9
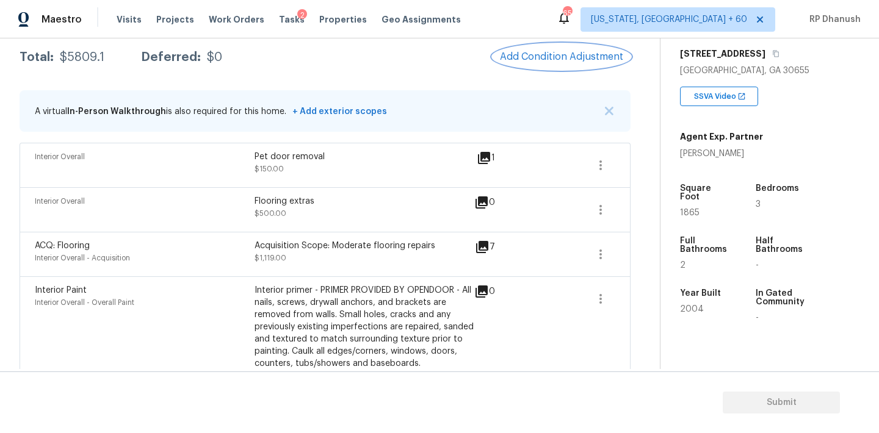
scroll to position [200, 0]
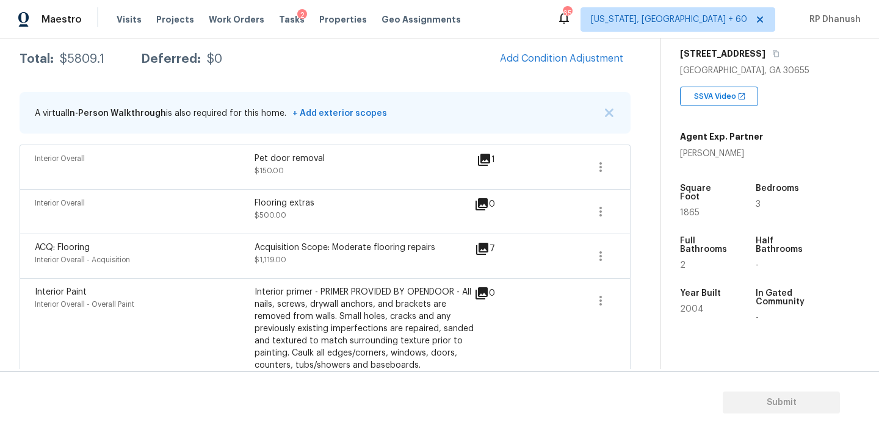
click at [558, 42] on div "Condition Adjustments Total: $5809.1 Deferred: $0 Add Condition Adjustment A vi…" at bounding box center [325, 418] width 611 height 809
click at [542, 56] on span "Add Condition Adjustment" at bounding box center [561, 58] width 123 height 11
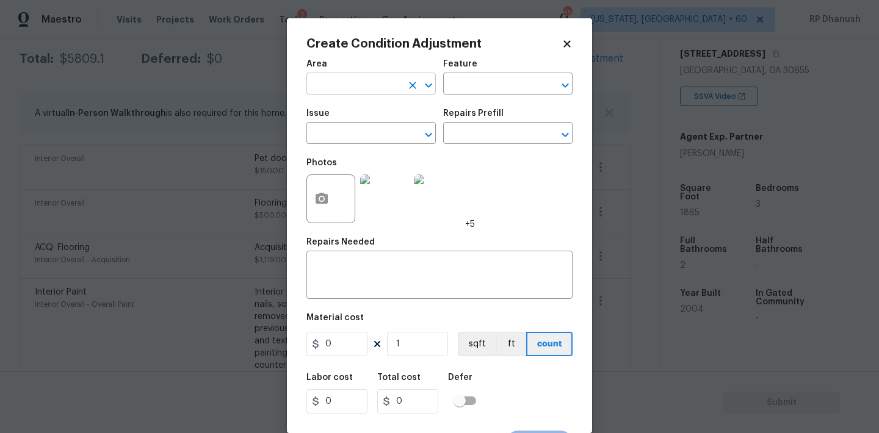
click at [352, 90] on input "text" at bounding box center [353, 85] width 95 height 19
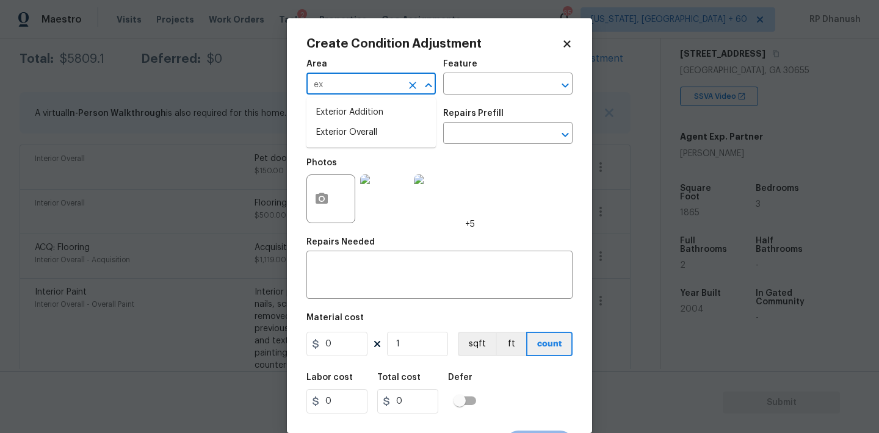
drag, startPoint x: 350, startPoint y: 128, endPoint x: 428, endPoint y: 123, distance: 78.3
click at [350, 128] on li "Exterior Overall" at bounding box center [370, 133] width 129 height 20
type input "Exterior Overall"
click at [455, 89] on input "text" at bounding box center [490, 85] width 95 height 19
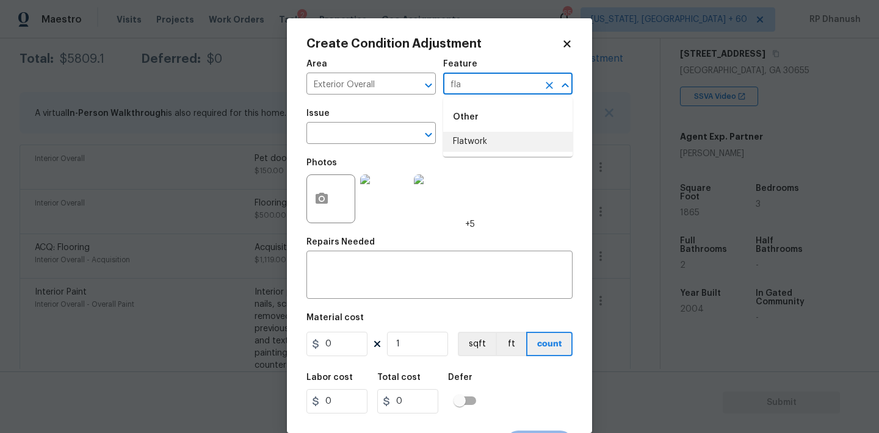
click at [486, 145] on li "Flatwork" at bounding box center [507, 142] width 129 height 20
type input "Flatwork"
click at [369, 145] on span "Issue ​" at bounding box center [370, 126] width 129 height 49
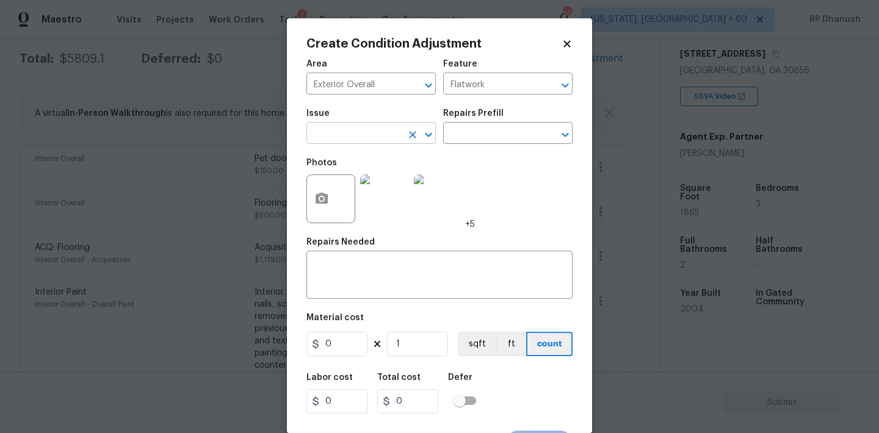
click at [366, 137] on input "text" at bounding box center [353, 134] width 95 height 19
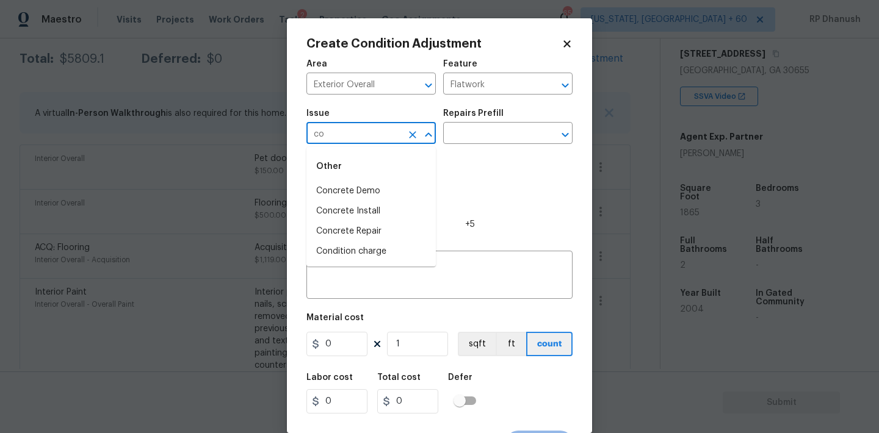
type input "c"
drag, startPoint x: 383, startPoint y: 207, endPoint x: 423, endPoint y: 168, distance: 56.1
click at [384, 204] on li "Concrete Install" at bounding box center [370, 211] width 129 height 20
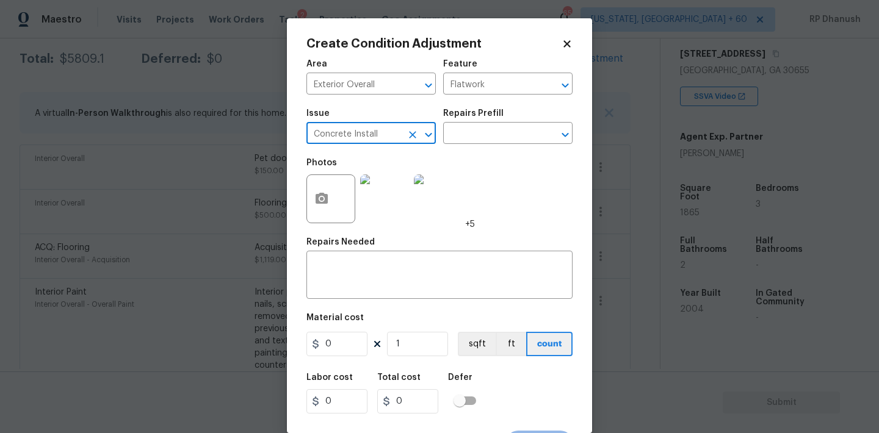
type input "Concrete Install"
click at [459, 148] on div "Issue Concrete Install ​ Repairs Prefill ​" at bounding box center [439, 126] width 266 height 49
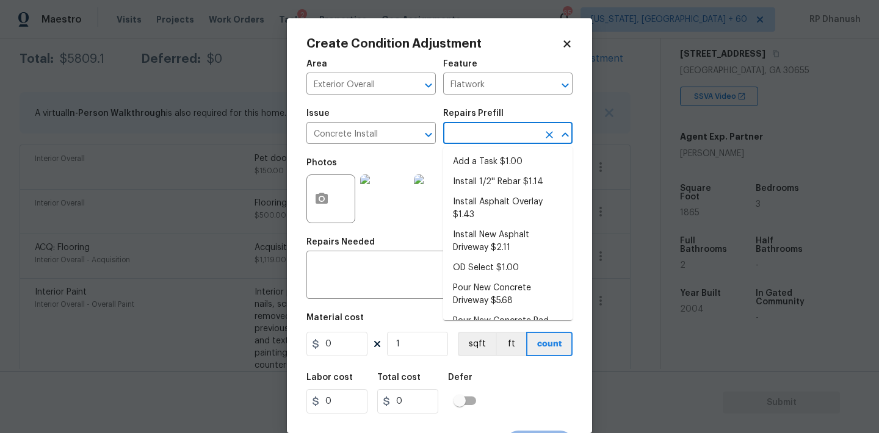
click at [468, 135] on input "text" at bounding box center [490, 134] width 95 height 19
click at [511, 209] on li "Install Asphalt Overlay $1.43" at bounding box center [507, 208] width 129 height 33
type textarea "Prep and clean the asphalt thoroughly. Apply an asphalt adhesive and 1 1/2 over…"
type input "1.43"
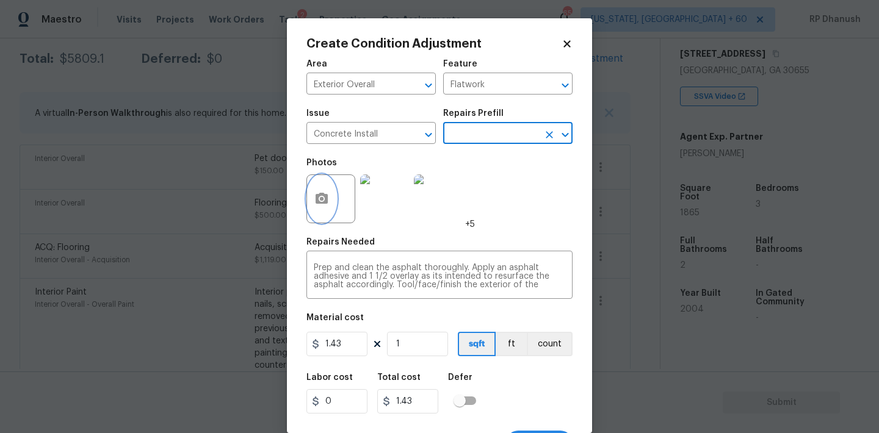
click at [325, 204] on icon "button" at bounding box center [321, 198] width 12 height 11
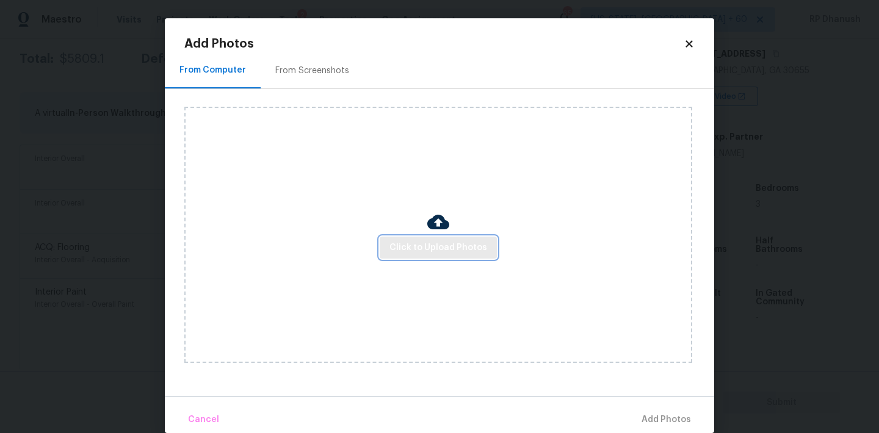
click at [453, 258] on button "Click to Upload Photos" at bounding box center [438, 248] width 117 height 23
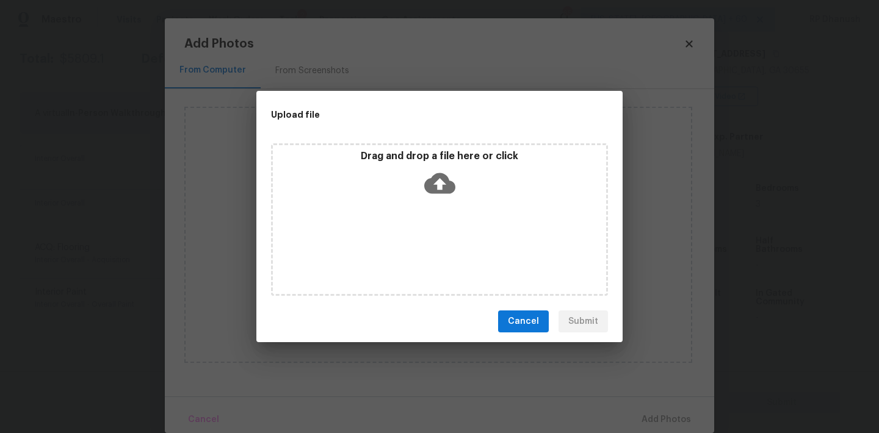
click at [449, 202] on div "Drag and drop a file here or click" at bounding box center [439, 219] width 337 height 153
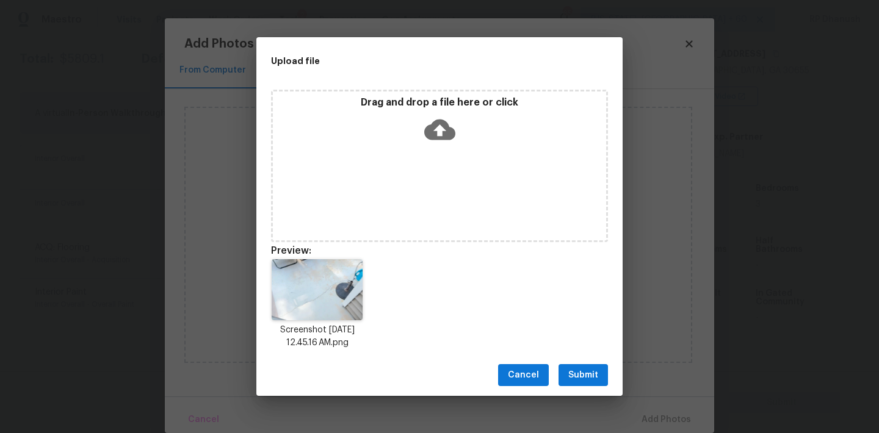
click at [603, 383] on button "Submit" at bounding box center [582, 375] width 49 height 23
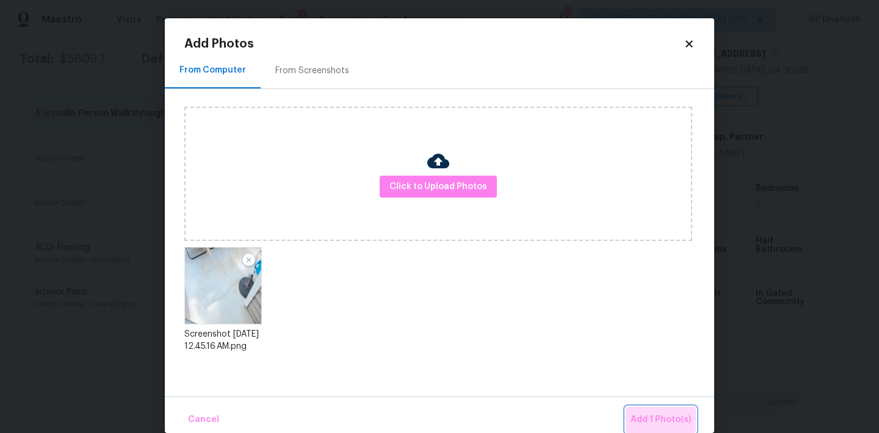
click at [649, 411] on button "Add 1 Photo(s)" at bounding box center [660, 420] width 70 height 26
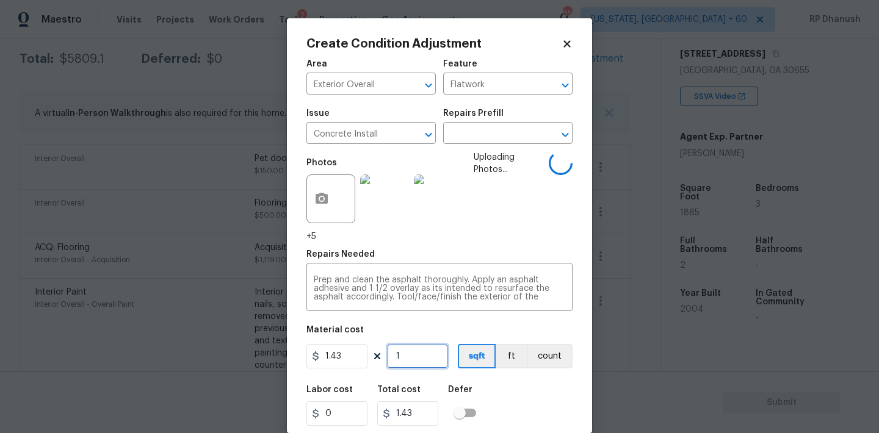
click at [404, 356] on input "1" at bounding box center [417, 356] width 61 height 24
type input "0"
type input "1"
type input "1.43"
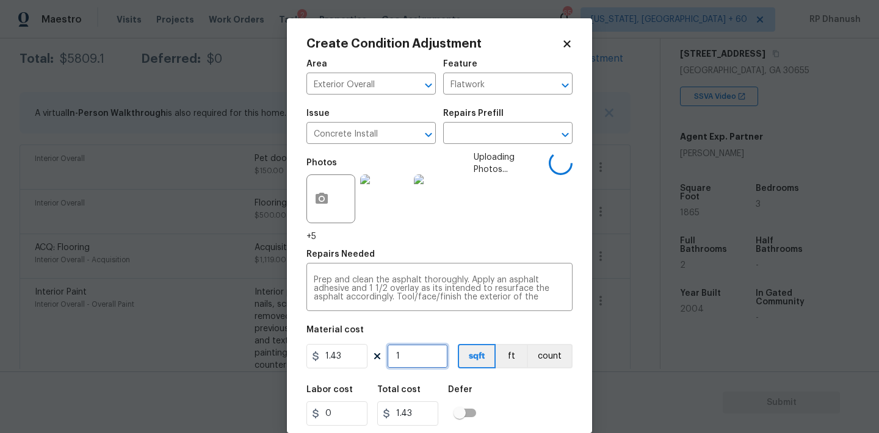
type input "10"
type input "14.3"
type input "100"
type input "143"
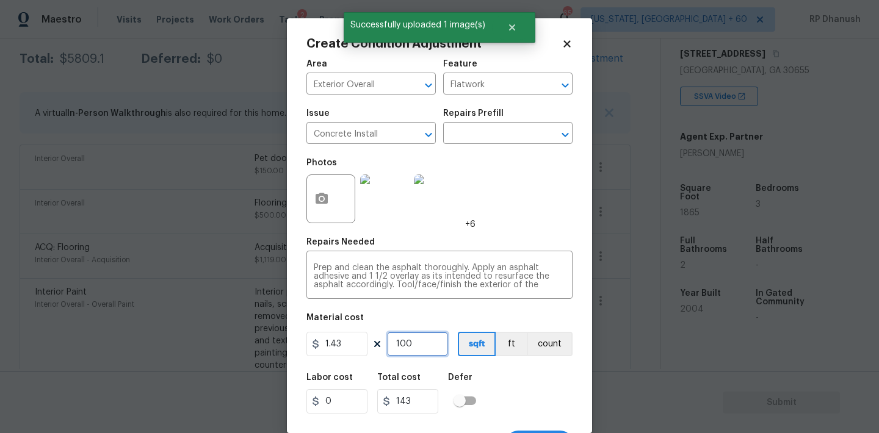
type input "10"
type input "14.3"
type input "1"
type input "1.43"
type input "0"
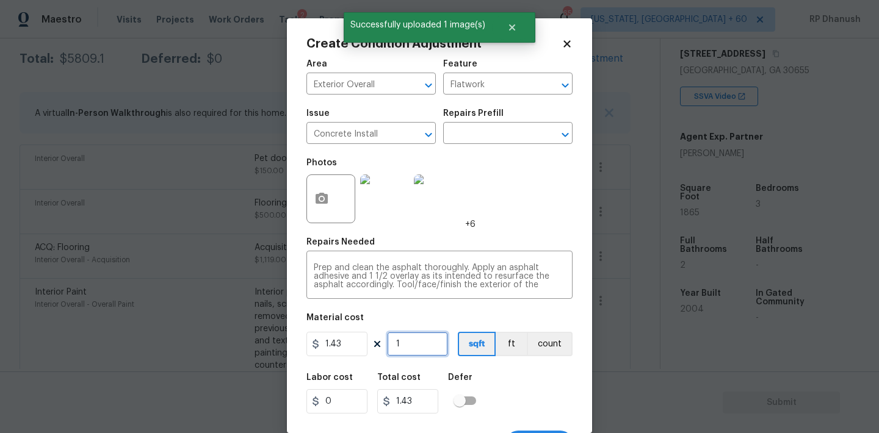
type input "0"
type input "2"
type input "2.86"
type input "20"
type input "28.6"
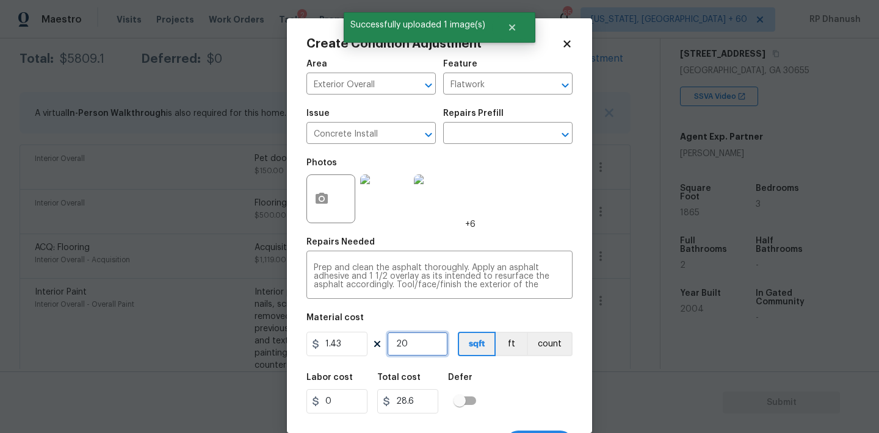
type input "200"
type input "286"
type input "20"
type input "28.6"
type input "2"
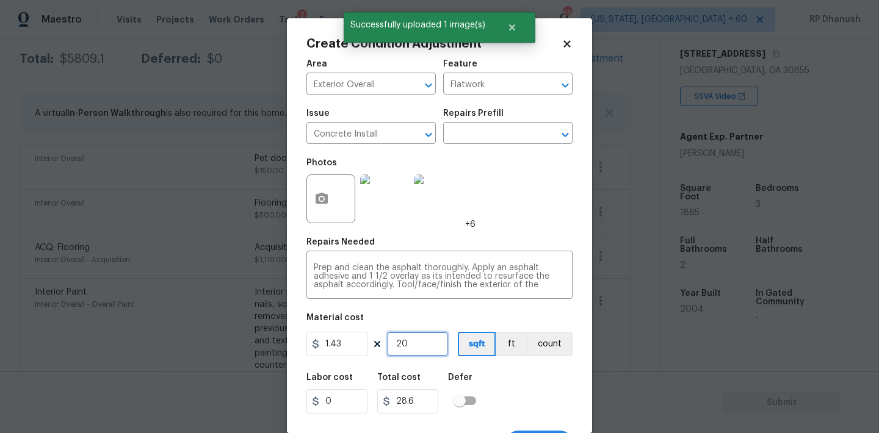
type input "2.86"
type input "0"
type input "1"
type input "1.43"
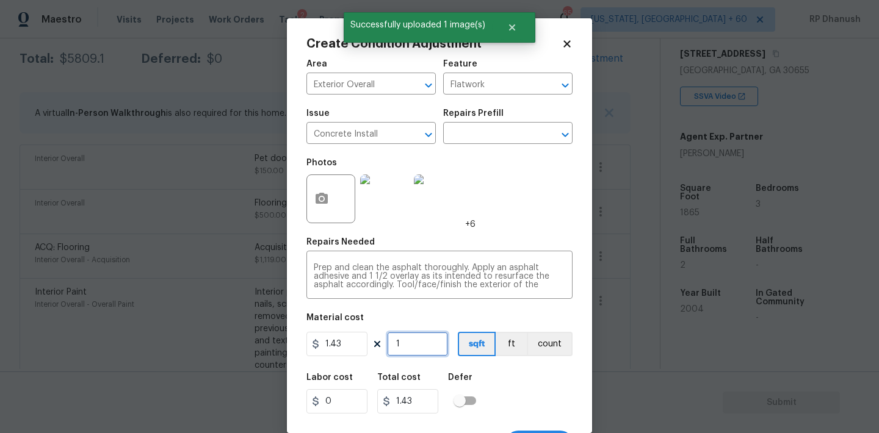
type input "15"
type input "21.45"
type input "150"
type input "214.5"
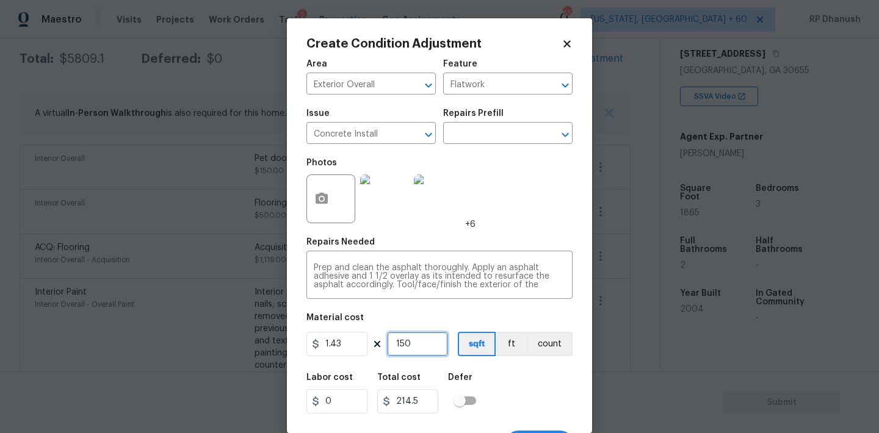
type input "150"
click at [351, 346] on input "1.43" at bounding box center [336, 344] width 61 height 24
type input "1.45"
type input "217.5"
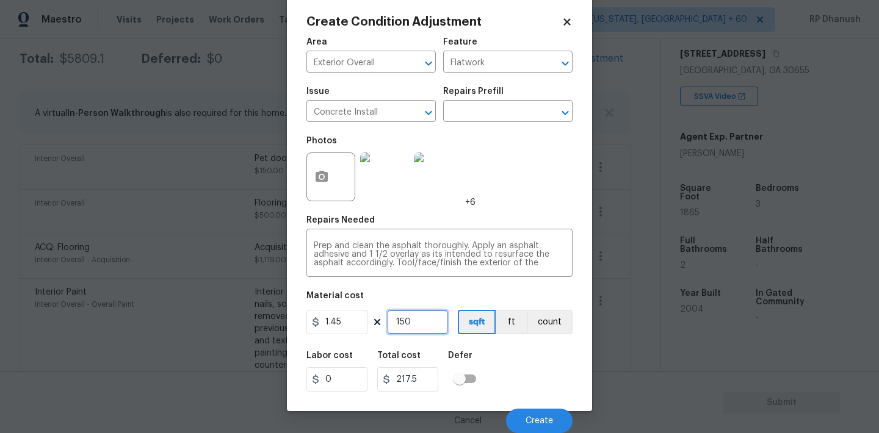
click at [419, 322] on input "150" at bounding box center [417, 322] width 61 height 24
type input "15"
type input "21.75"
type input "1"
type input "1.45"
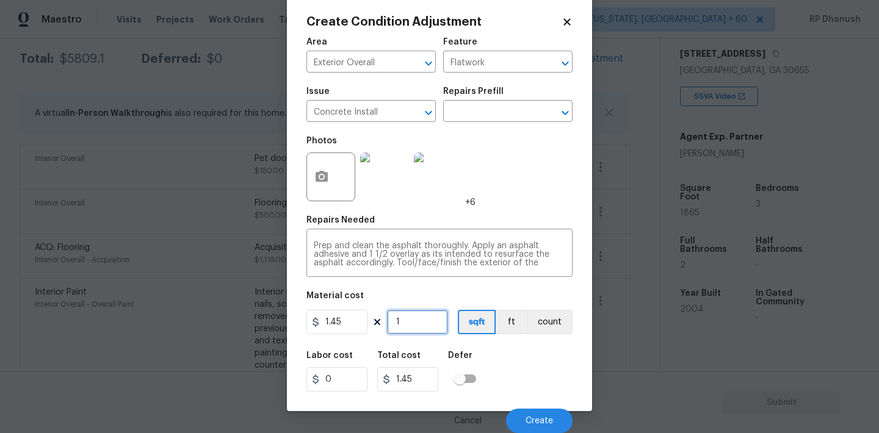
type input "0"
click at [350, 317] on input "1.45" at bounding box center [336, 322] width 61 height 24
click at [525, 412] on button "Create" at bounding box center [539, 421] width 67 height 24
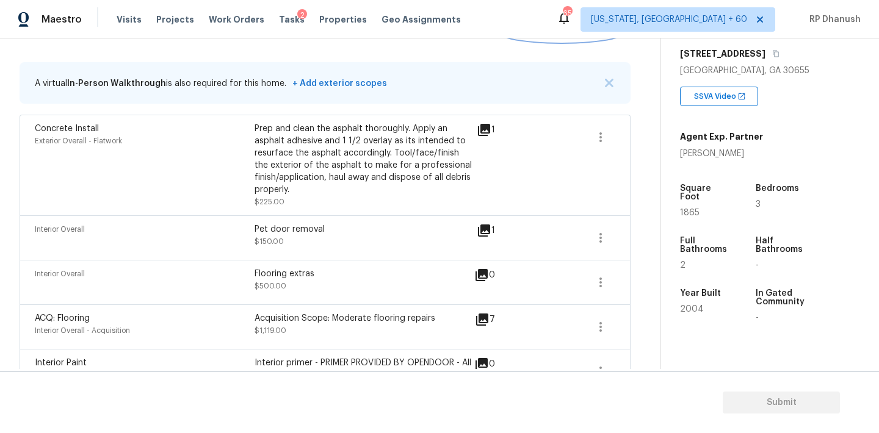
scroll to position [196, 0]
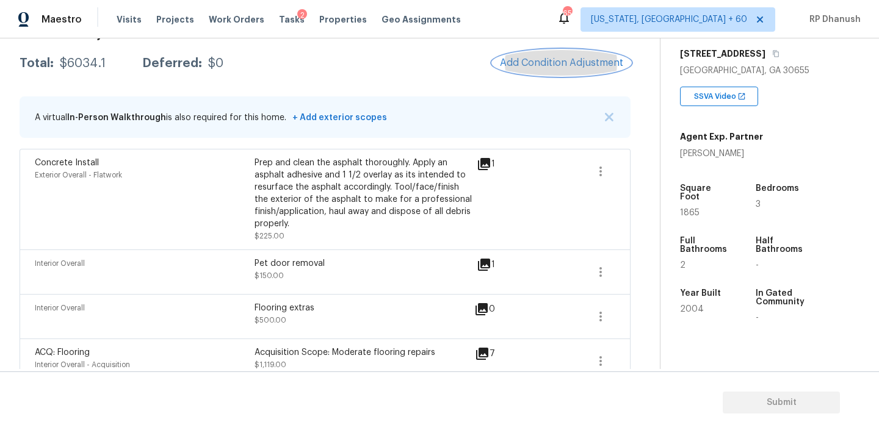
click at [543, 71] on button "Add Condition Adjustment" at bounding box center [561, 63] width 138 height 26
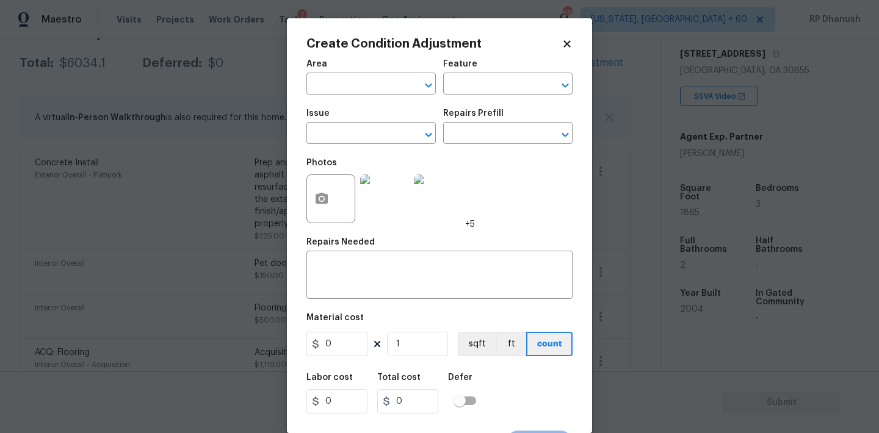
click at [222, 249] on body "Maestro Visits Projects Work Orders Tasks 2 Properties Geo Assignments 651 Wash…" at bounding box center [439, 216] width 879 height 433
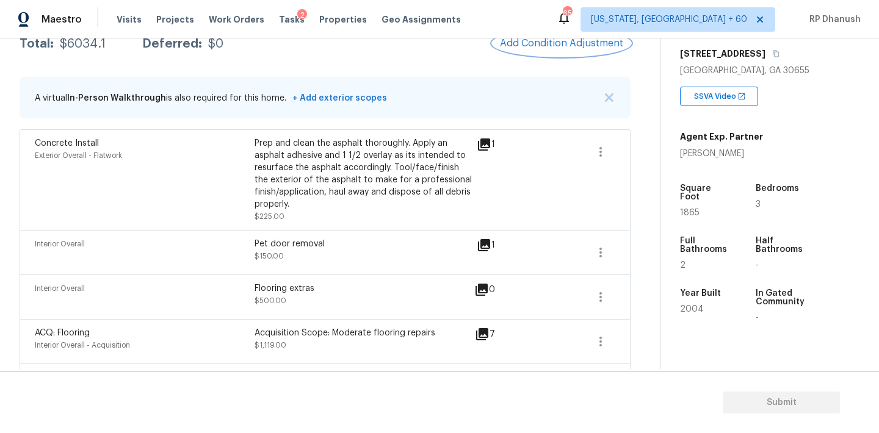
scroll to position [181, 0]
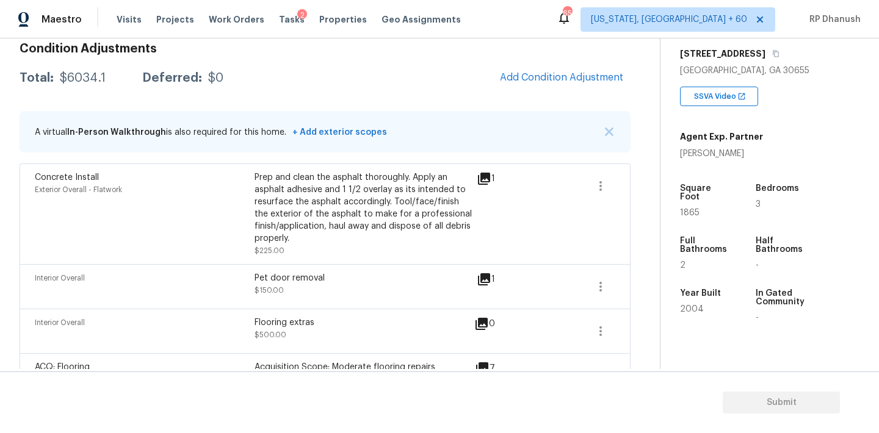
click at [556, 73] on span "Add Condition Adjustment" at bounding box center [561, 77] width 123 height 11
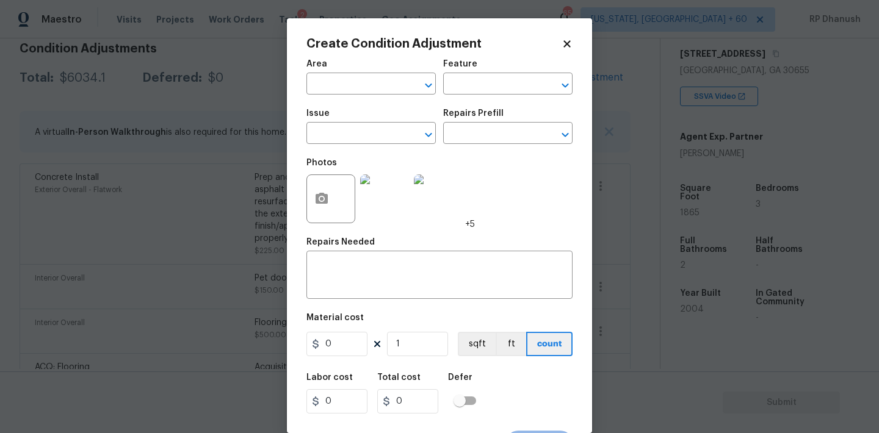
click at [329, 69] on div "Area" at bounding box center [370, 68] width 129 height 16
click at [328, 82] on input "text" at bounding box center [353, 85] width 95 height 19
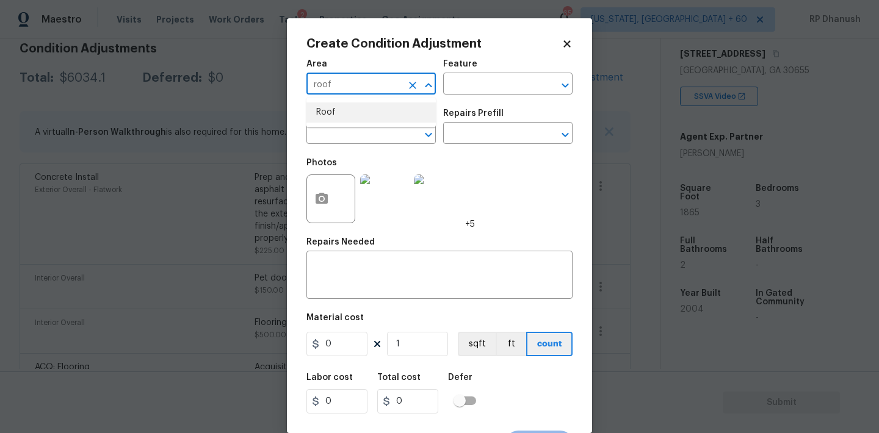
drag, startPoint x: 332, startPoint y: 117, endPoint x: 414, endPoint y: 95, distance: 85.1
click at [332, 116] on li "Roof" at bounding box center [370, 113] width 129 height 20
click at [418, 93] on div "Roof ​" at bounding box center [370, 85] width 129 height 19
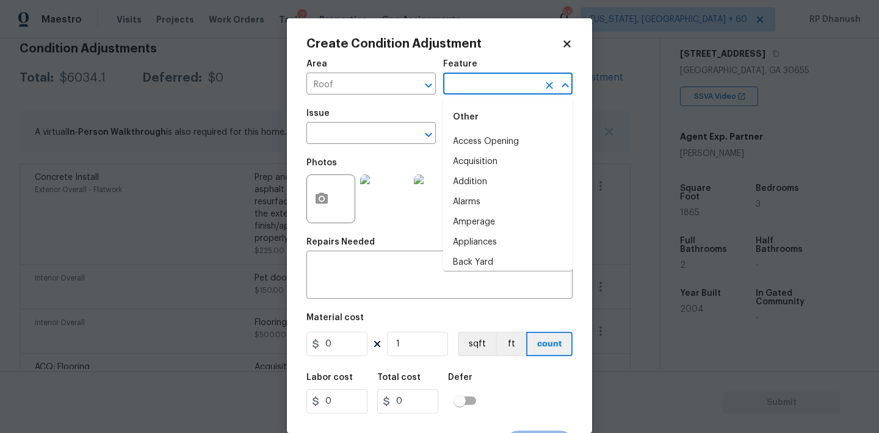
click at [475, 91] on input "text" at bounding box center [490, 85] width 95 height 19
click at [478, 162] on li "Roof" at bounding box center [507, 162] width 129 height 20
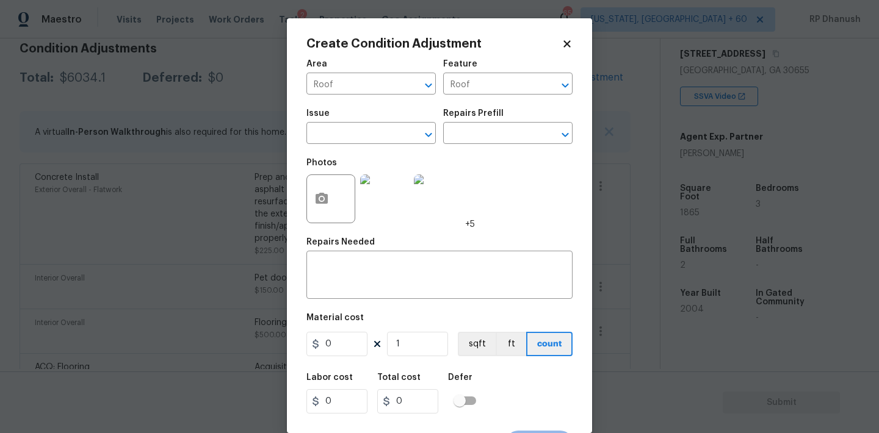
click at [477, 159] on div "Photos +5" at bounding box center [439, 190] width 266 height 79
click at [396, 148] on span "Issue ​" at bounding box center [370, 126] width 129 height 49
click at [377, 136] on input "text" at bounding box center [353, 134] width 95 height 19
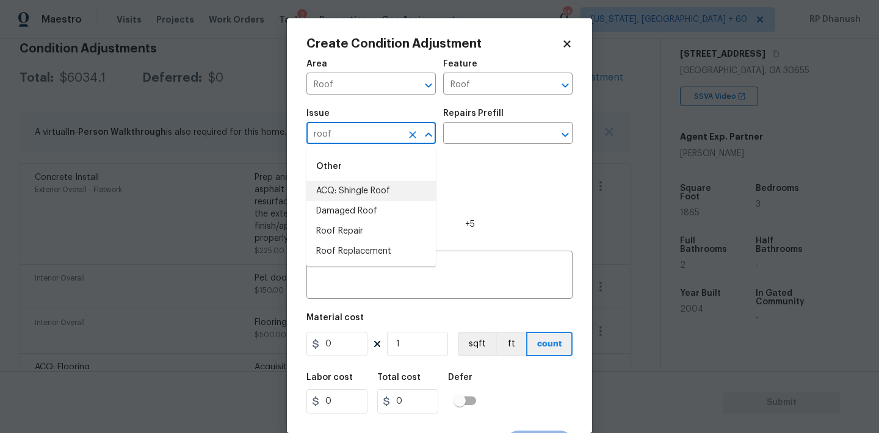
drag, startPoint x: 358, startPoint y: 182, endPoint x: 423, endPoint y: 156, distance: 69.6
click at [358, 182] on li "ACQ: Shingle Roof" at bounding box center [370, 191] width 129 height 20
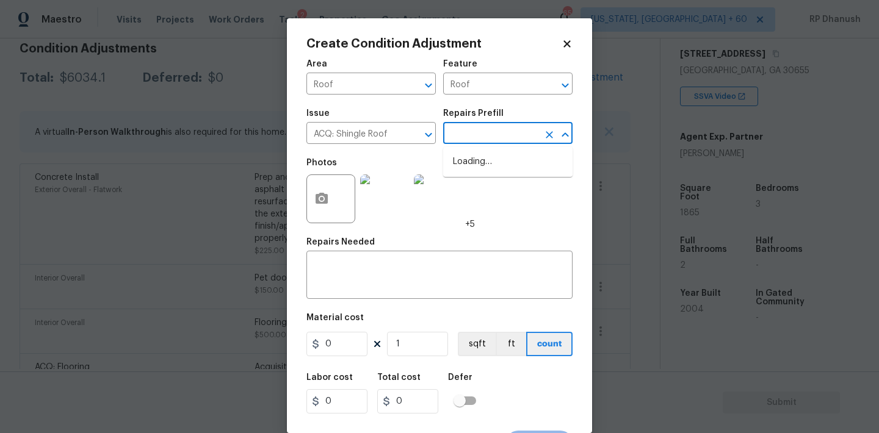
click at [492, 140] on input "text" at bounding box center [490, 134] width 95 height 19
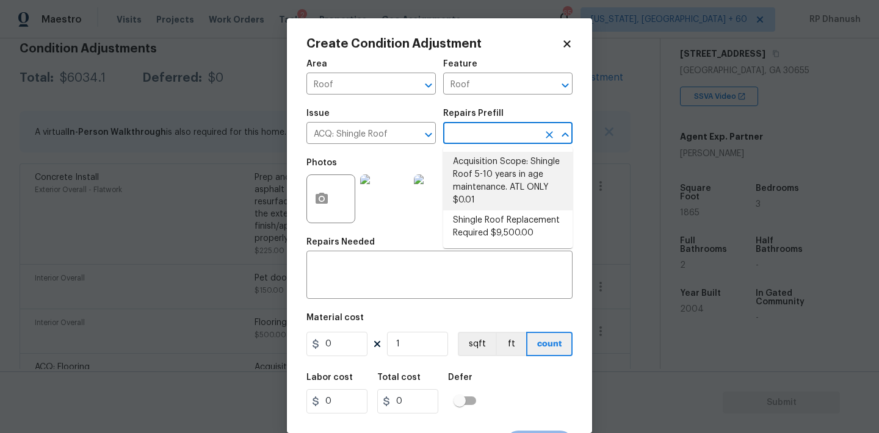
click at [492, 184] on li "Acquisition Scope: Shingle Roof 5-10 years in age maintenance. ATL ONLY $0.01" at bounding box center [507, 181] width 129 height 59
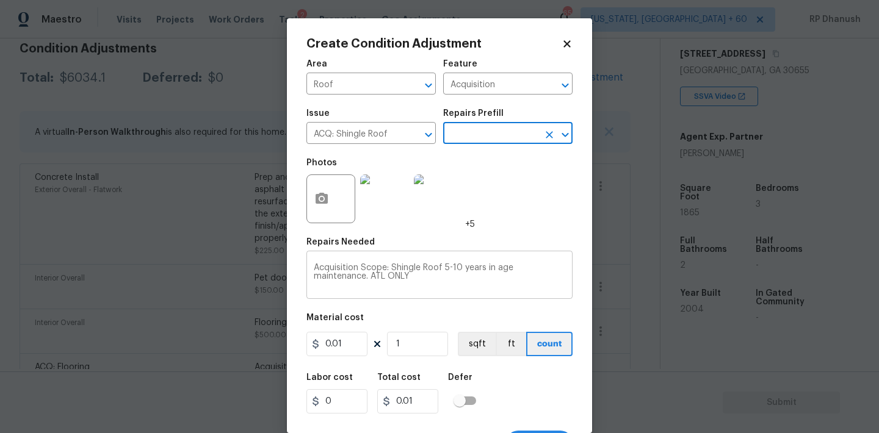
click at [446, 268] on textarea "Acquisition Scope: Shingle Roof 5-10 years in age maintenance. ATL ONLY" at bounding box center [439, 277] width 251 height 26
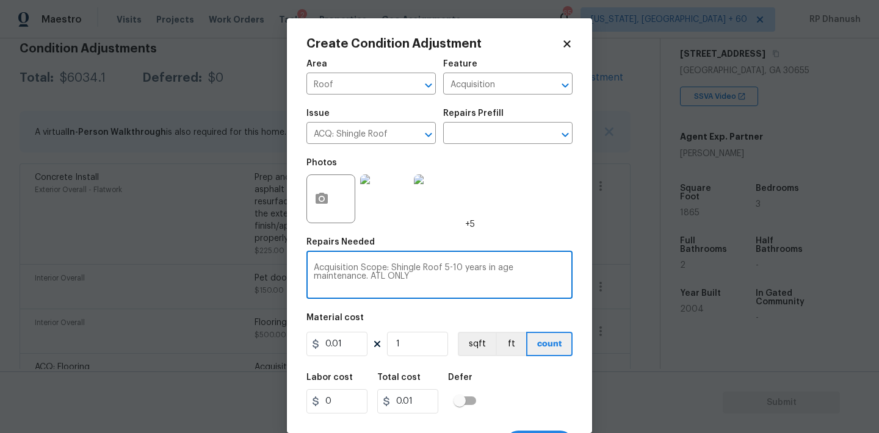
drag, startPoint x: 446, startPoint y: 268, endPoint x: 513, endPoint y: 267, distance: 67.1
click at [513, 267] on textarea "Acquisition Scope: Shingle Roof 5-10 years in age maintenance. ATL ONLY" at bounding box center [439, 277] width 251 height 26
click at [511, 268] on textarea "Acquisition Scope: Shingle Roof maintenance. ATL ONLY" at bounding box center [439, 277] width 251 height 26
drag, startPoint x: 511, startPoint y: 268, endPoint x: 620, endPoint y: 268, distance: 108.6
click at [620, 268] on div "Create Condition Adjustment Area Roof ​ Feature Acquisition ​ Issue ACQ: Shingl…" at bounding box center [439, 216] width 879 height 433
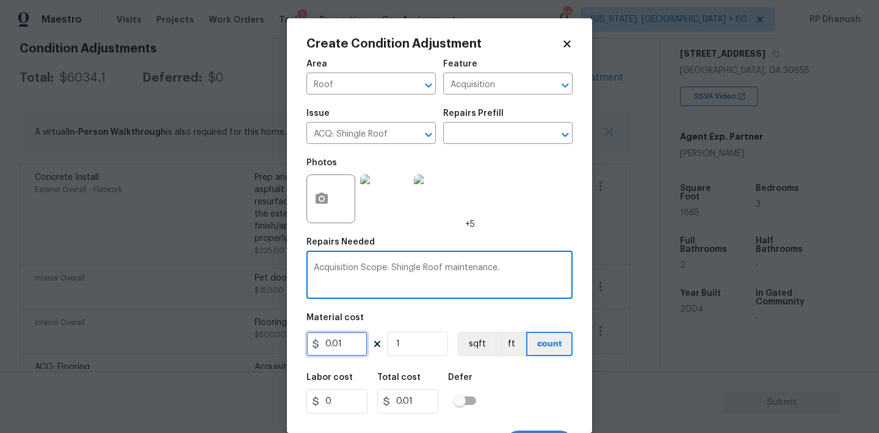
click at [354, 347] on input "0.01" at bounding box center [336, 344] width 61 height 24
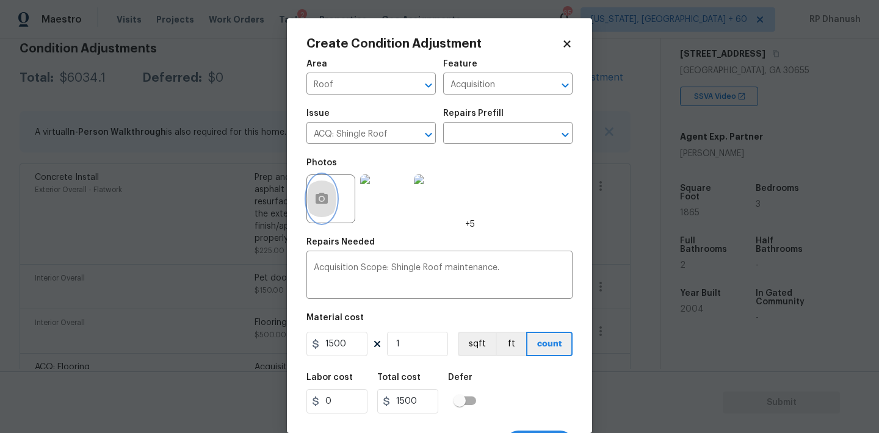
click at [322, 200] on circle "button" at bounding box center [322, 199] width 4 height 4
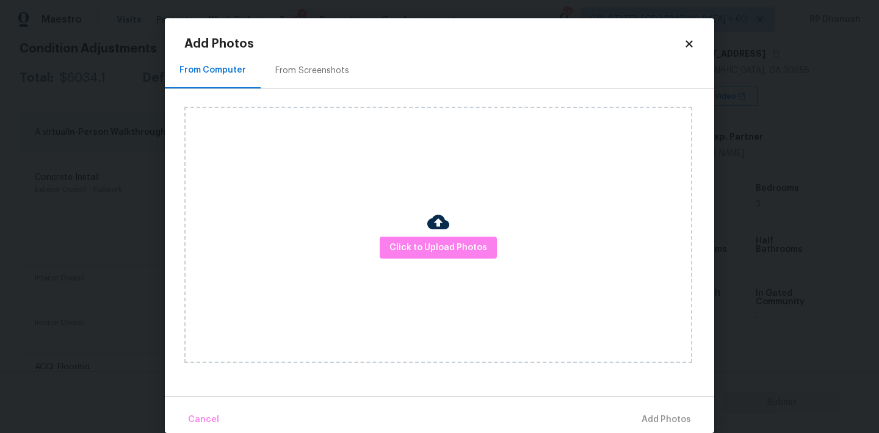
click at [431, 231] on img at bounding box center [438, 222] width 22 height 22
click at [429, 239] on button "Click to Upload Photos" at bounding box center [438, 248] width 117 height 23
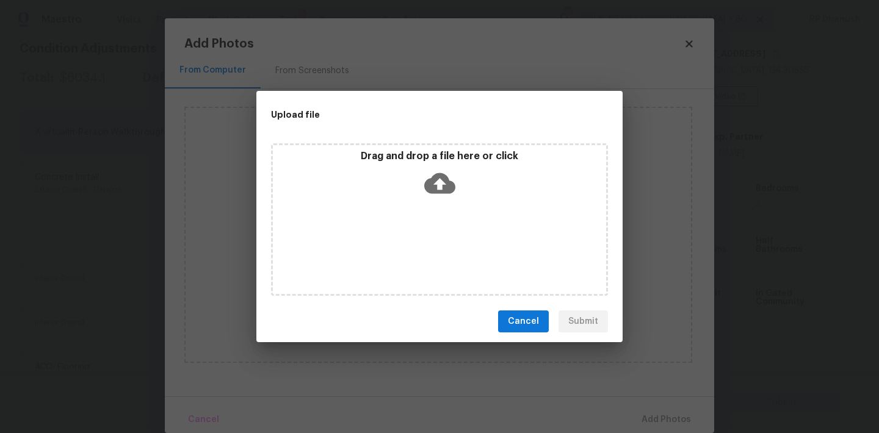
click at [437, 164] on div "Drag and drop a file here or click" at bounding box center [439, 176] width 333 height 52
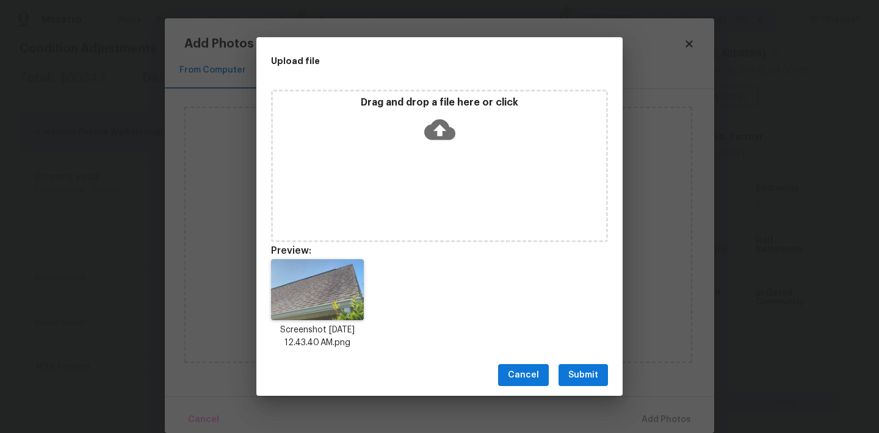
click at [585, 362] on div "Cancel Submit" at bounding box center [439, 376] width 366 height 42
click at [585, 371] on span "Submit" at bounding box center [583, 375] width 30 height 15
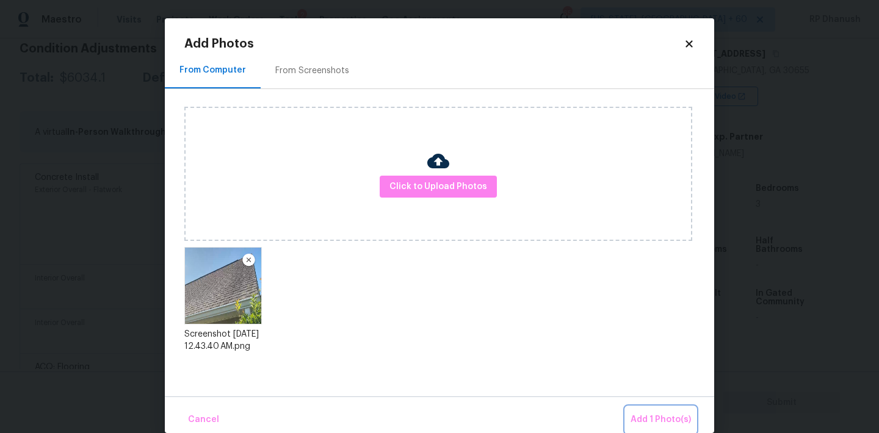
click at [646, 409] on button "Add 1 Photo(s)" at bounding box center [660, 420] width 70 height 26
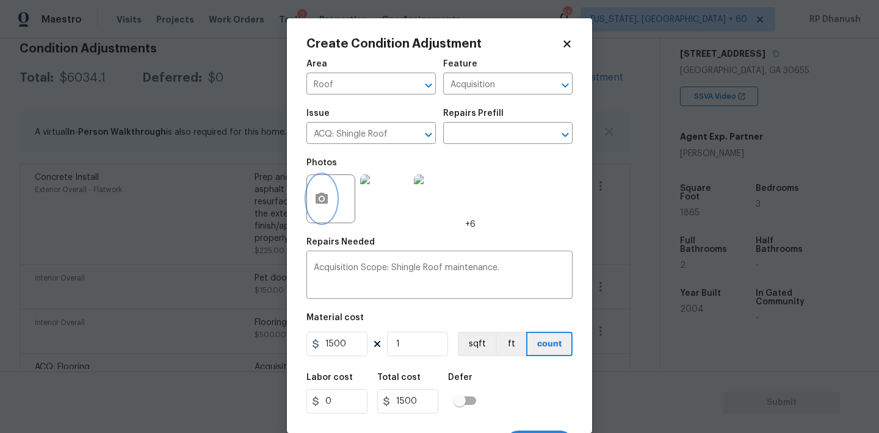
scroll to position [23, 0]
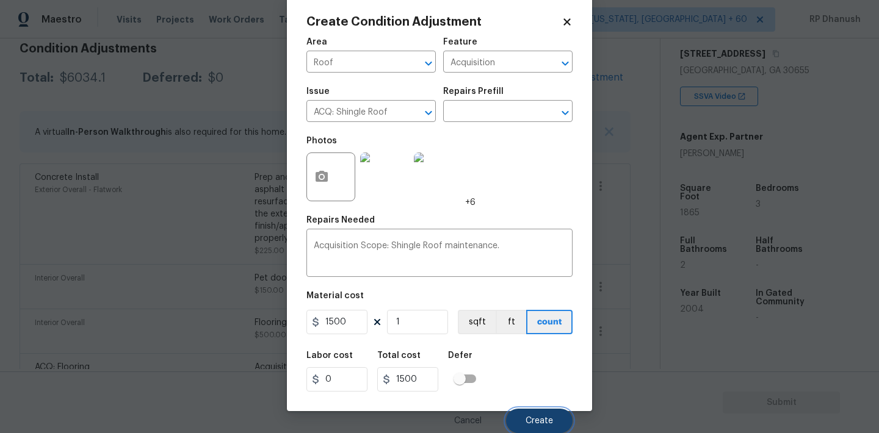
click at [539, 417] on span "Create" at bounding box center [538, 421] width 27 height 9
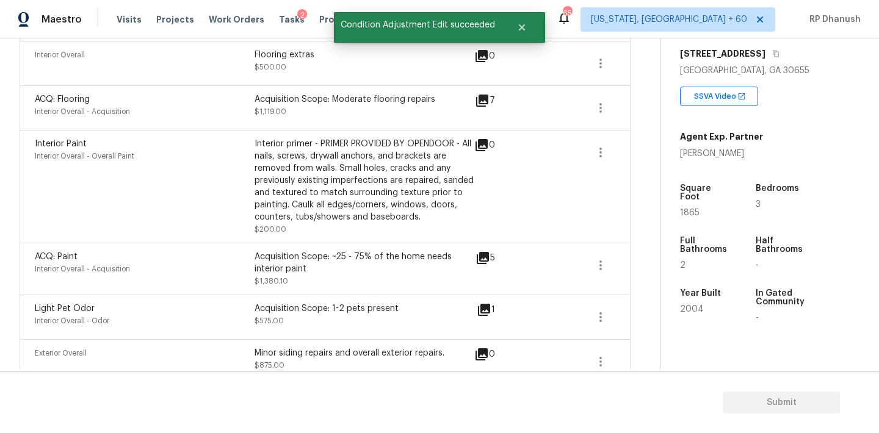
scroll to position [804, 0]
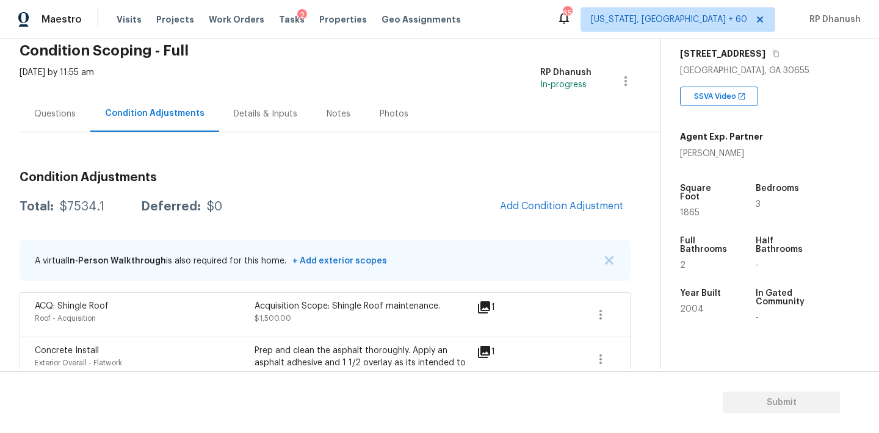
click at [39, 110] on div "Questions" at bounding box center [54, 114] width 41 height 12
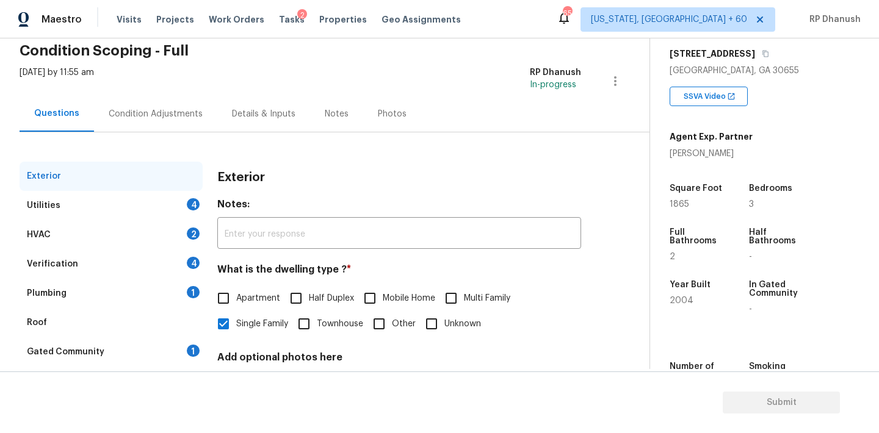
scroll to position [121, 0]
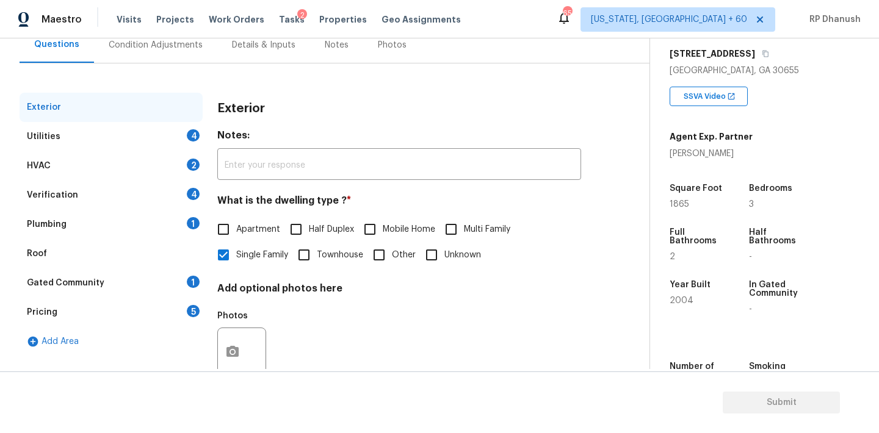
click at [190, 131] on div "4" at bounding box center [193, 135] width 13 height 12
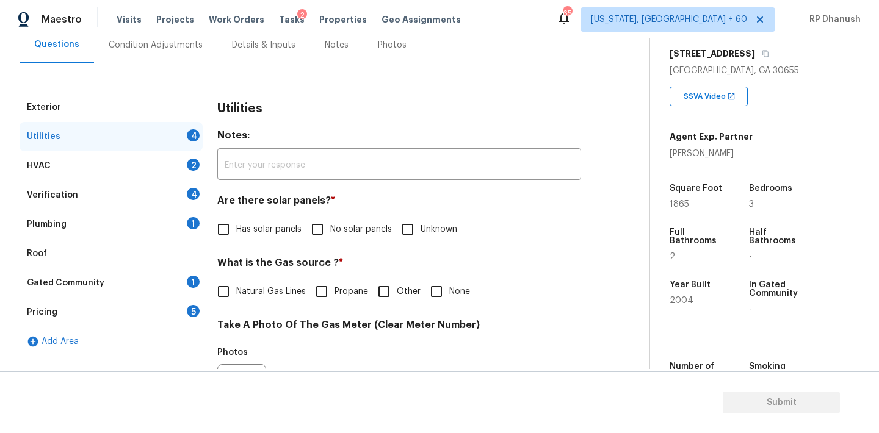
click at [320, 218] on input "No solar panels" at bounding box center [317, 230] width 26 height 26
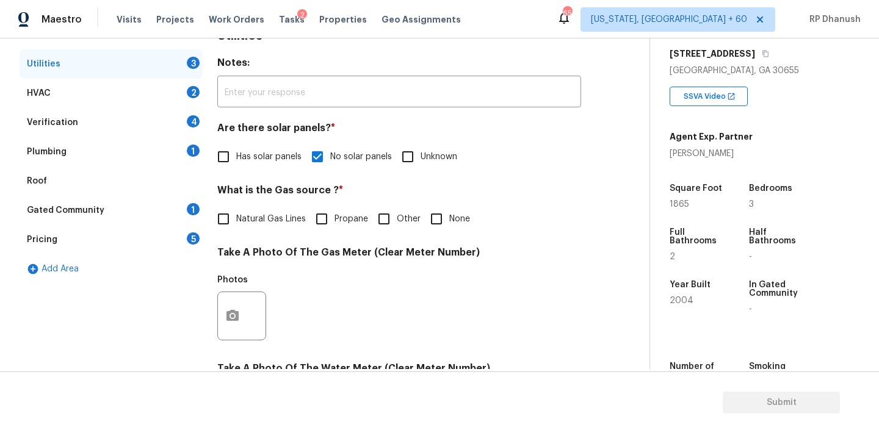
scroll to position [223, 0]
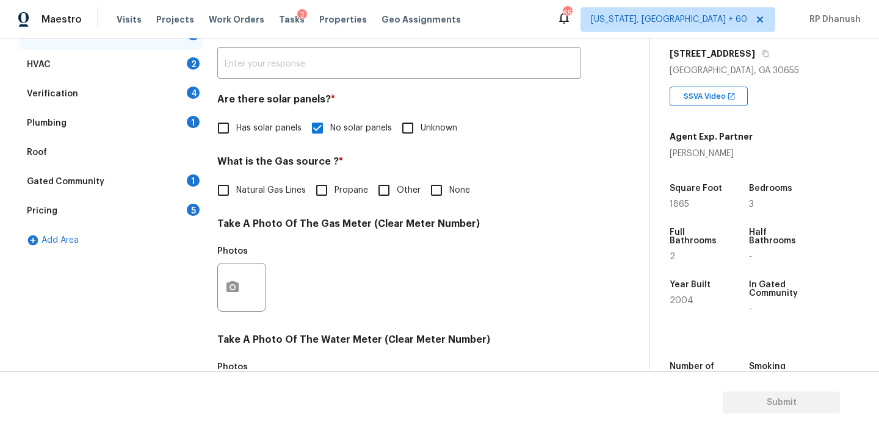
click at [452, 179] on label "None" at bounding box center [446, 191] width 46 height 26
click at [449, 179] on input "None" at bounding box center [436, 191] width 26 height 26
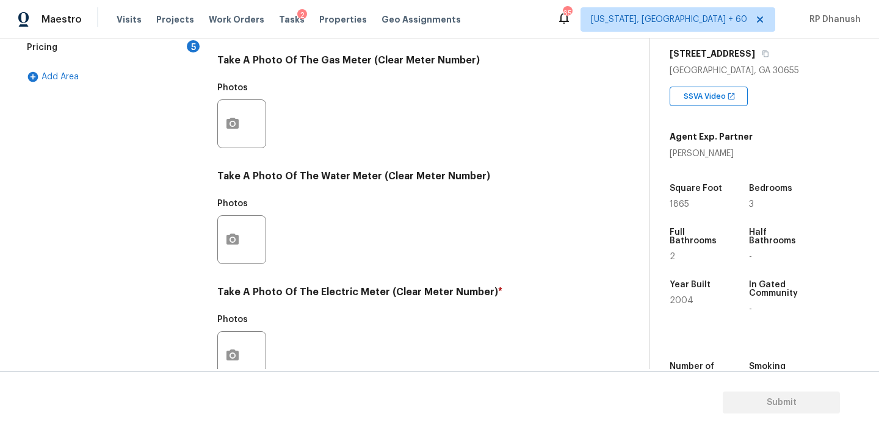
scroll to position [485, 0]
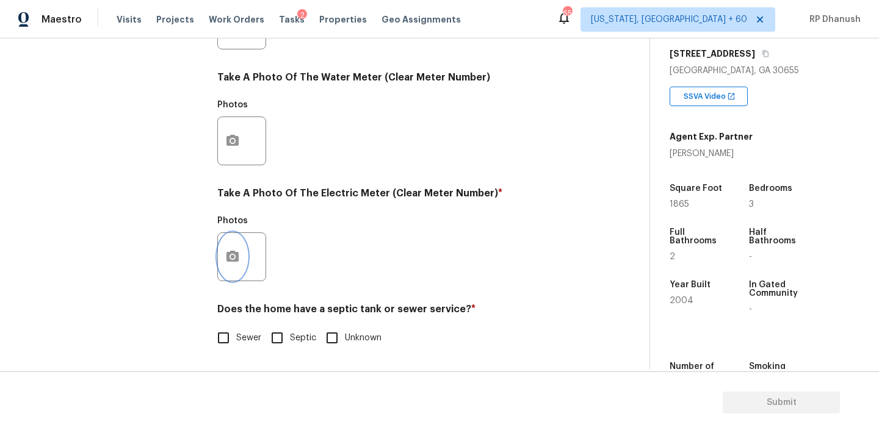
click at [234, 245] on button "button" at bounding box center [232, 257] width 29 height 48
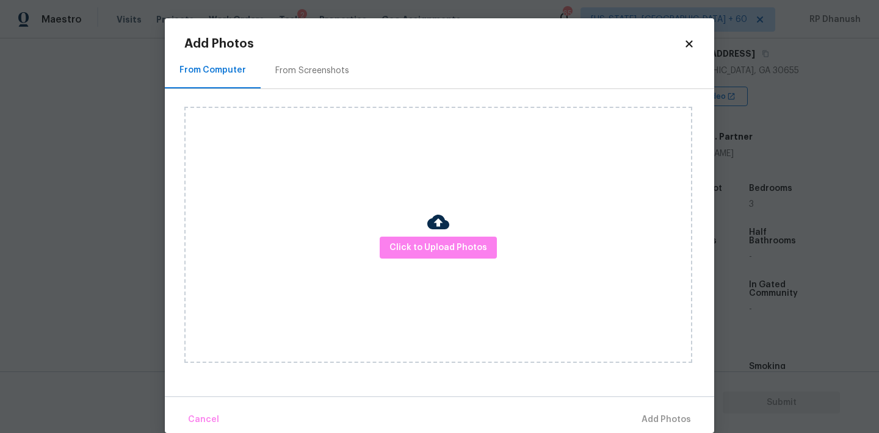
click at [328, 81] on div "From Screenshots" at bounding box center [312, 70] width 103 height 36
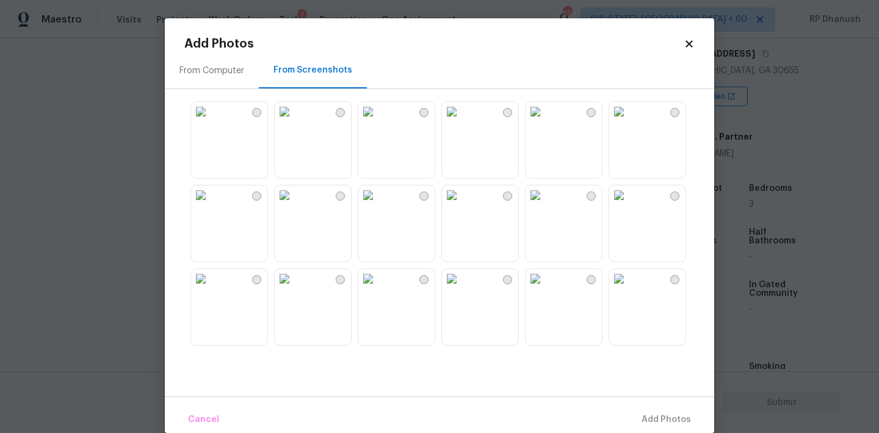
click at [294, 205] on img at bounding box center [285, 196] width 20 height 20
click at [675, 424] on span "Add 1 Photo(s)" at bounding box center [660, 420] width 60 height 15
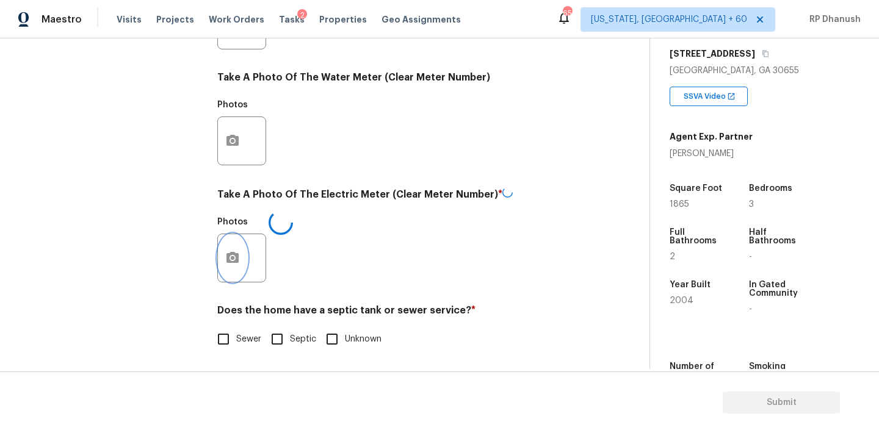
scroll to position [486, 0]
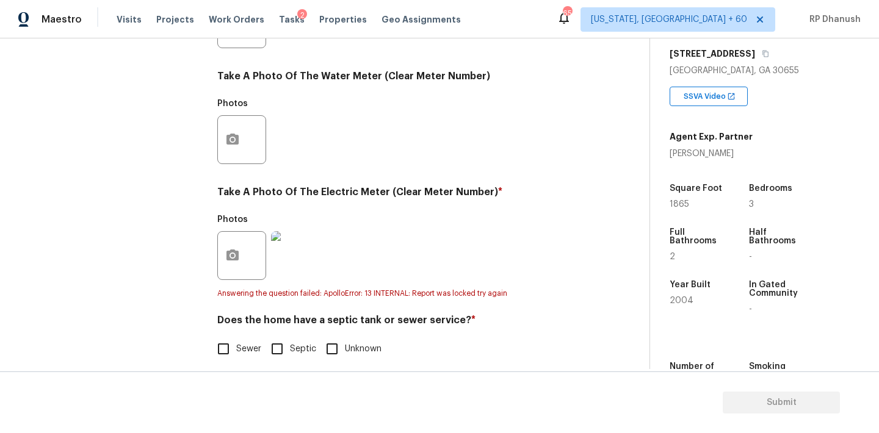
click at [238, 345] on span "Sewer" at bounding box center [248, 349] width 25 height 13
click at [236, 345] on input "Sewer" at bounding box center [224, 349] width 26 height 26
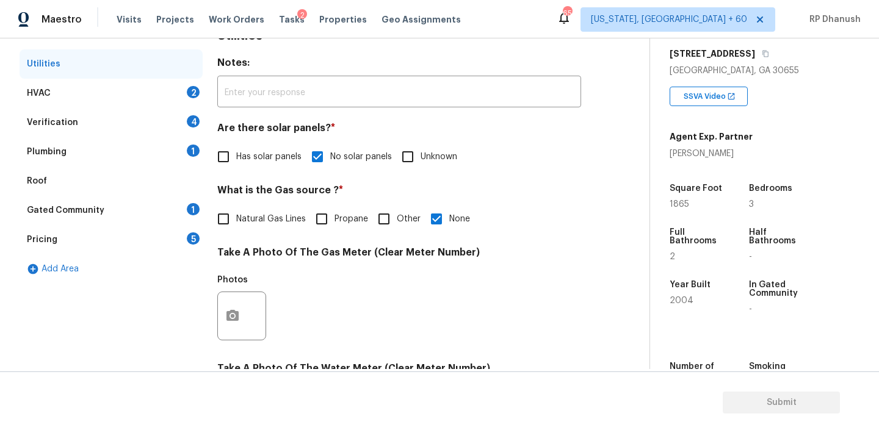
click at [181, 201] on div "Gated Community 1" at bounding box center [111, 210] width 183 height 29
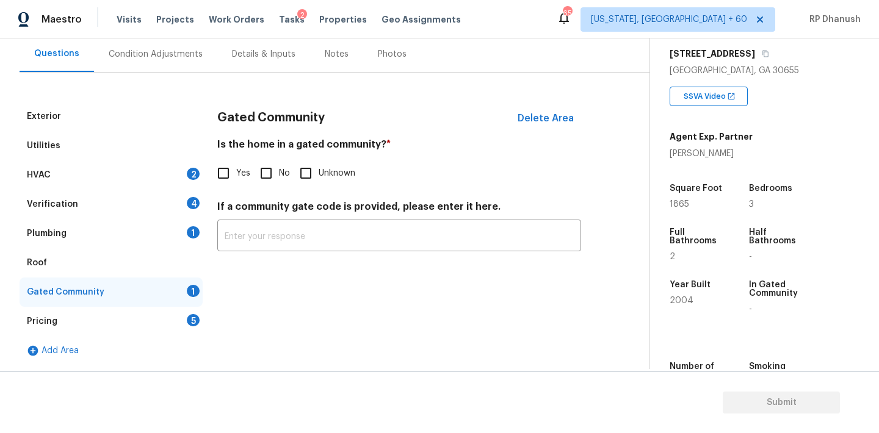
scroll to position [112, 0]
click at [261, 166] on input "No" at bounding box center [266, 173] width 26 height 26
click at [165, 175] on div "HVAC 2" at bounding box center [111, 174] width 183 height 29
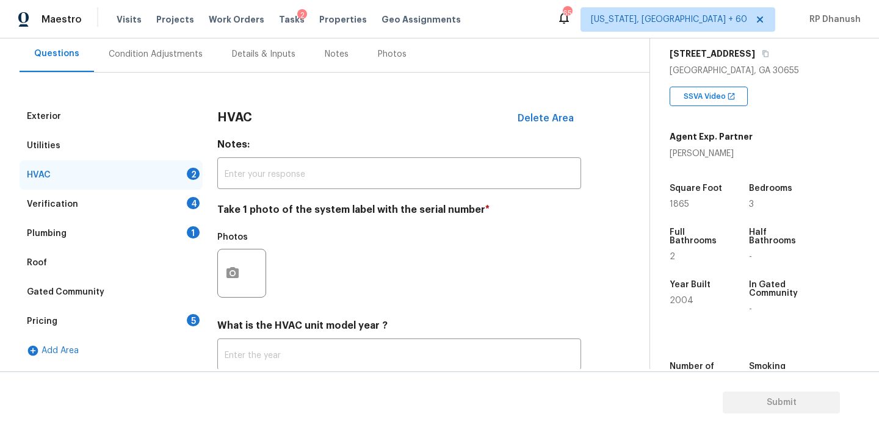
click at [248, 262] on div at bounding box center [241, 273] width 49 height 49
click at [225, 293] on button "button" at bounding box center [232, 274] width 29 height 48
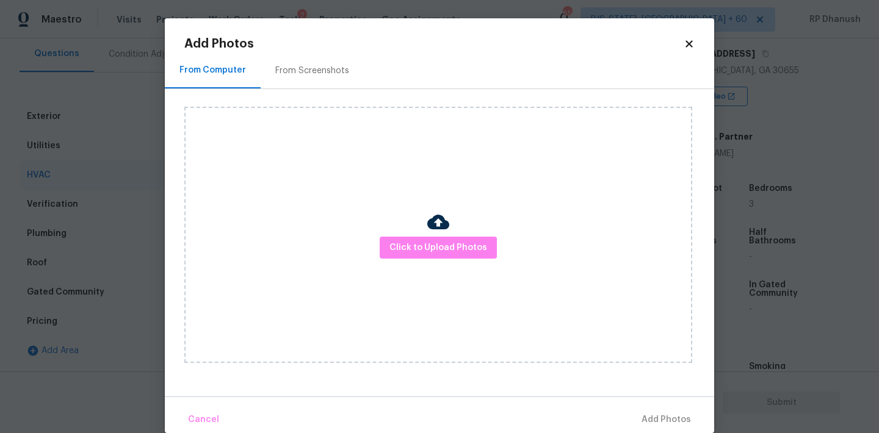
click at [294, 110] on div "Click to Upload Photos" at bounding box center [438, 235] width 508 height 256
click at [299, 83] on div "From Screenshots" at bounding box center [312, 70] width 103 height 36
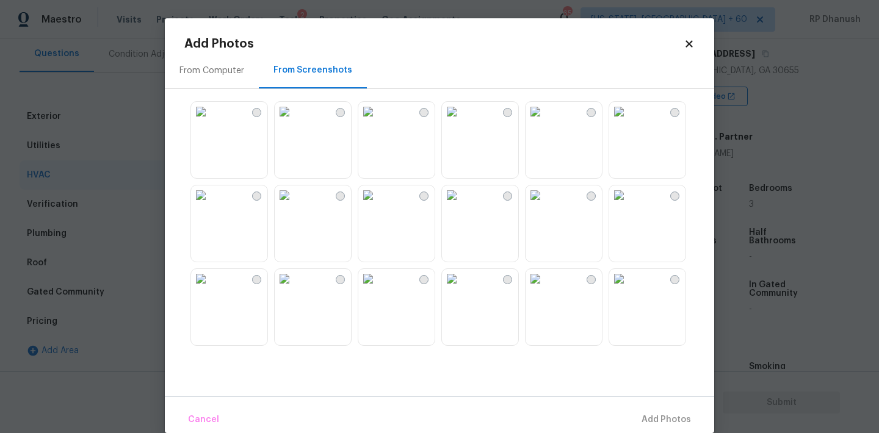
click at [461, 121] on img at bounding box center [452, 112] width 20 height 20
click at [378, 121] on img at bounding box center [368, 112] width 20 height 20
click at [653, 423] on span "Add 1 Photo(s)" at bounding box center [660, 420] width 60 height 15
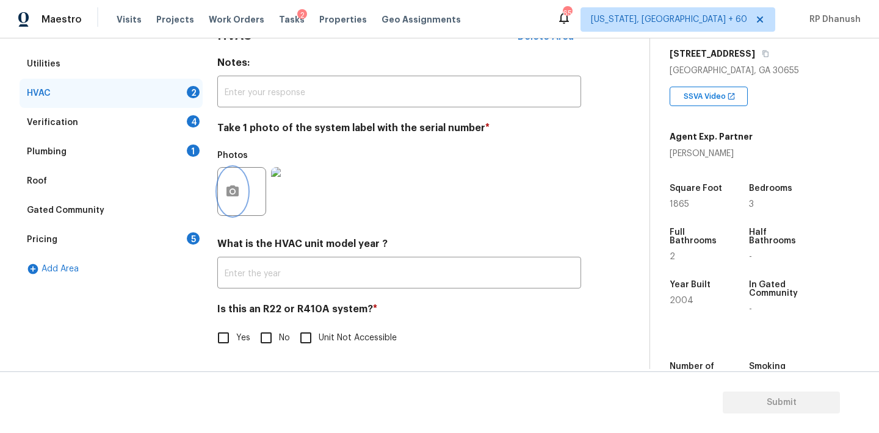
scroll to position [195, 0]
click at [274, 334] on input "No" at bounding box center [266, 338] width 26 height 26
click at [197, 127] on div "Verification 4" at bounding box center [111, 122] width 183 height 29
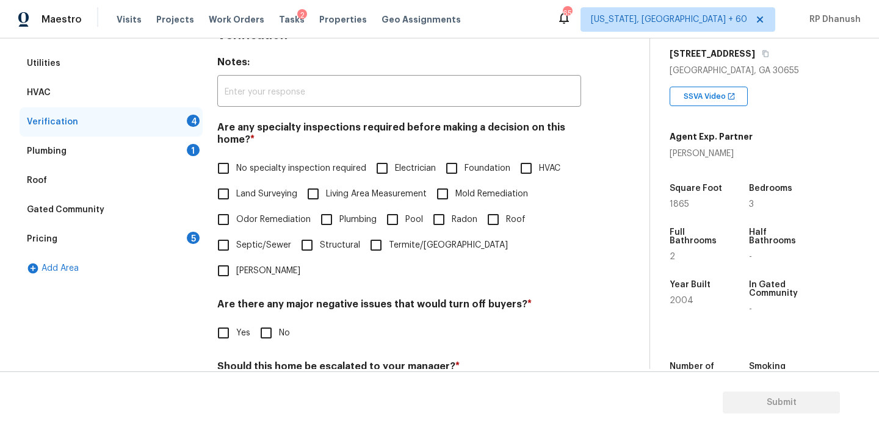
click at [265, 165] on span "No specialty inspection required" at bounding box center [301, 168] width 130 height 13
click at [236, 165] on input "No specialty inspection required" at bounding box center [224, 169] width 26 height 26
click at [265, 323] on div "Verification Notes: ​ Are any specialty inspections required before making a de…" at bounding box center [399, 259] width 364 height 478
click at [265, 361] on div "Should this home be escalated to your manager? * Yes No" at bounding box center [399, 385] width 364 height 48
click at [265, 320] on input "No" at bounding box center [266, 333] width 26 height 26
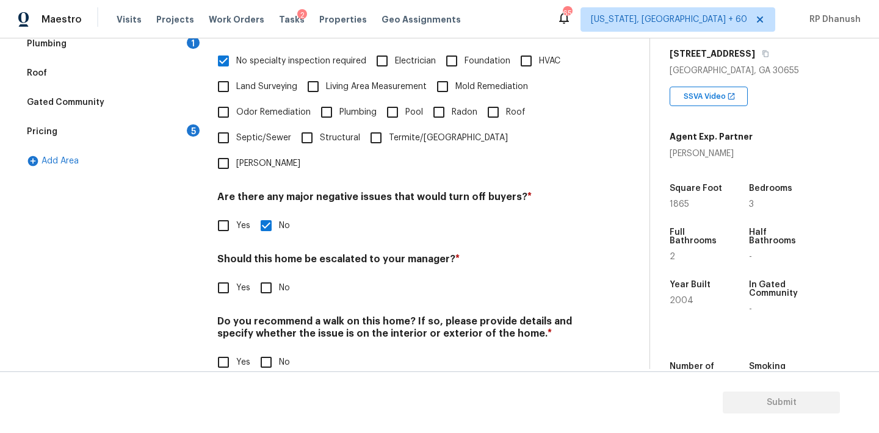
scroll to position [301, 0]
drag, startPoint x: 266, startPoint y: 273, endPoint x: 266, endPoint y: 332, distance: 59.2
click at [266, 276] on input "No" at bounding box center [266, 289] width 26 height 26
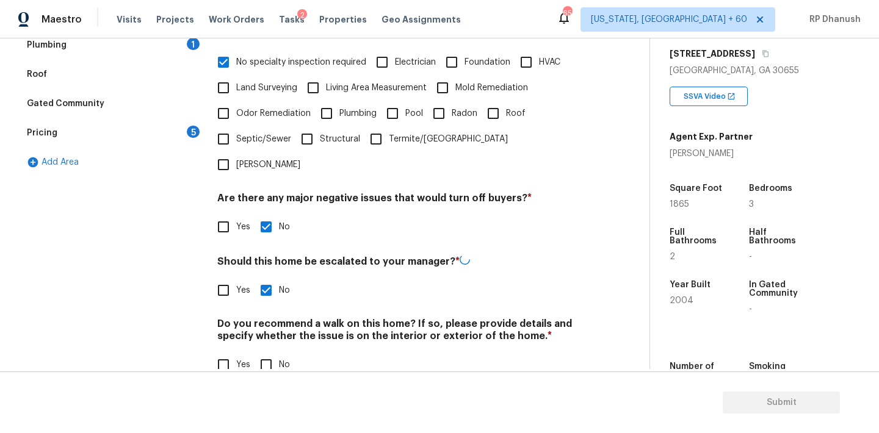
click at [266, 352] on input "No" at bounding box center [266, 365] width 26 height 26
click at [192, 130] on div "5" at bounding box center [193, 132] width 13 height 12
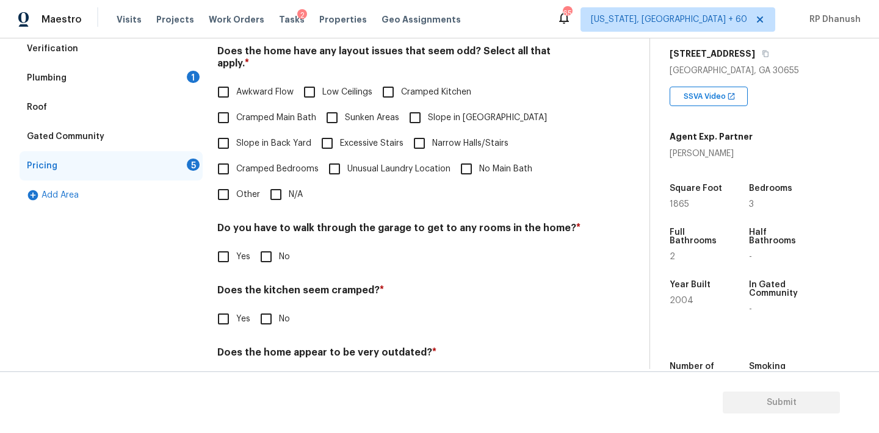
scroll to position [267, 0]
click at [241, 138] on span "Slope in Back Yard" at bounding box center [273, 144] width 75 height 13
click at [236, 134] on input "Slope in Back Yard" at bounding box center [224, 144] width 26 height 26
click at [434, 112] on span "Slope in [GEOGRAPHIC_DATA]" at bounding box center [487, 118] width 119 height 13
click at [428, 106] on input "Slope in [GEOGRAPHIC_DATA]" at bounding box center [415, 119] width 26 height 26
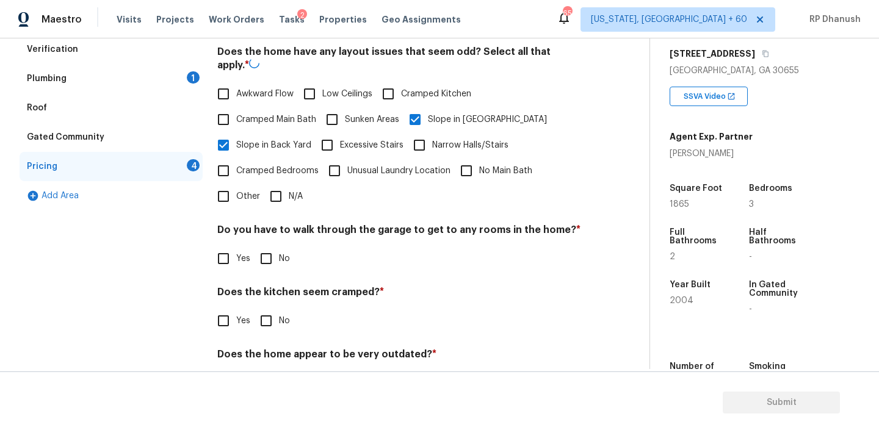
scroll to position [299, 0]
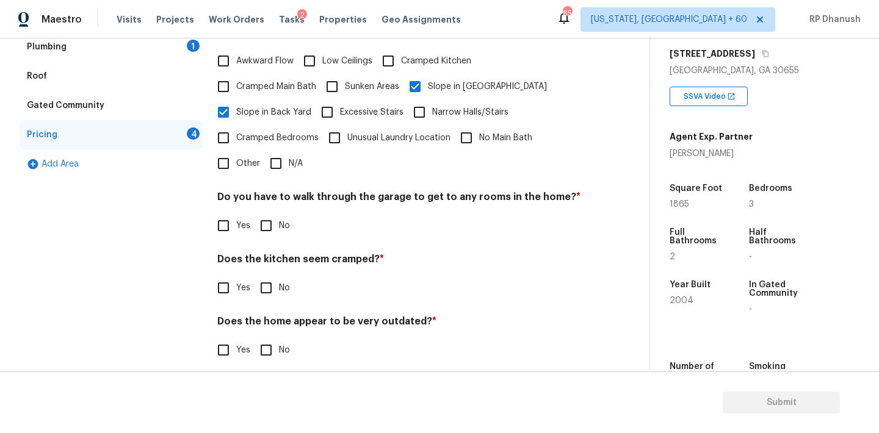
click at [258, 213] on input "No" at bounding box center [266, 226] width 26 height 26
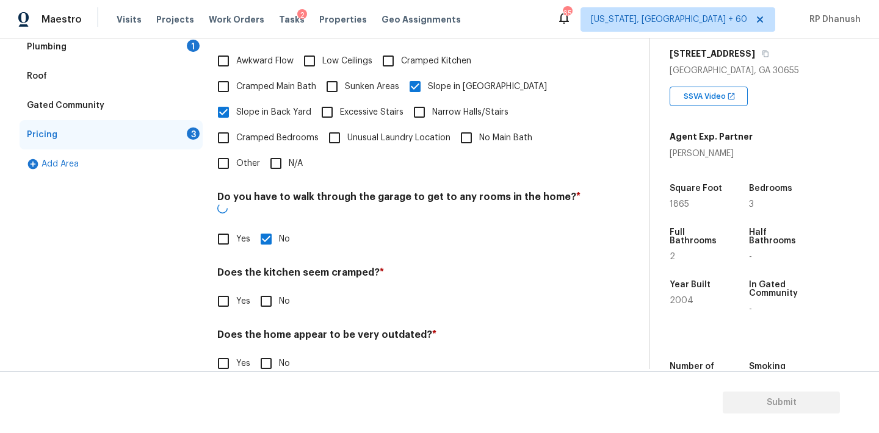
click at [258, 267] on div "Does the kitchen seem cramped? * Yes No" at bounding box center [399, 291] width 364 height 48
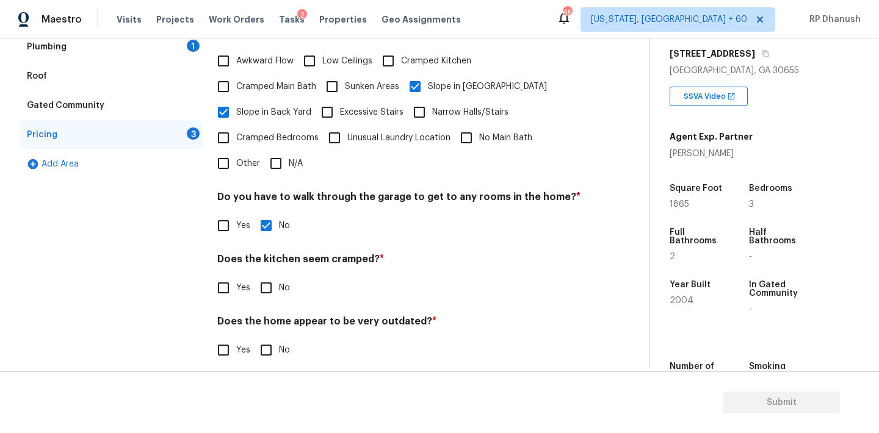
click at [266, 290] on div "Pricing Does the home have any additions? * Yes No N/A Does the home have any l…" at bounding box center [399, 146] width 364 height 463
click at [266, 337] on input "No" at bounding box center [266, 350] width 26 height 26
click at [266, 279] on input "No" at bounding box center [266, 288] width 26 height 26
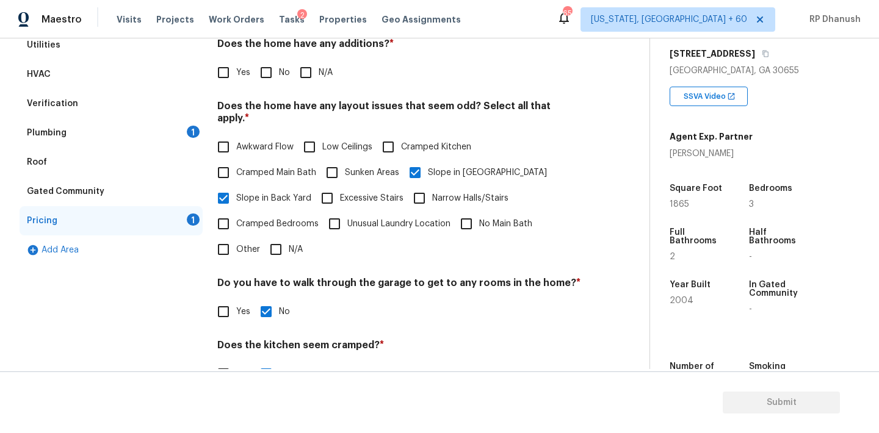
scroll to position [188, 0]
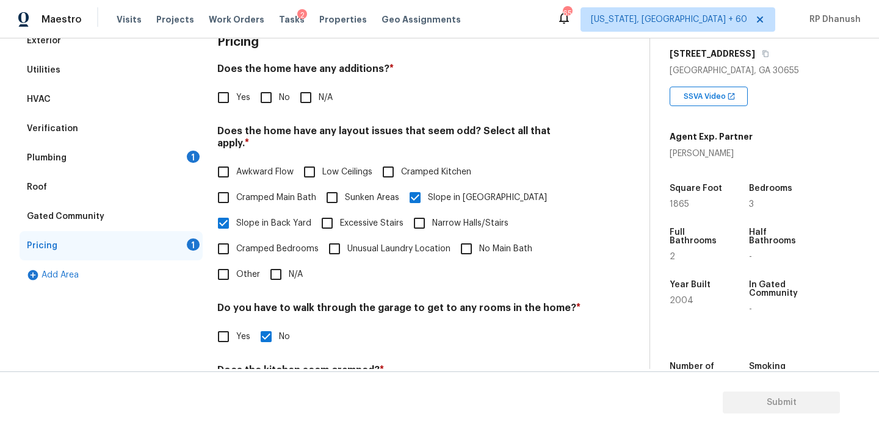
click at [267, 98] on input "No" at bounding box center [266, 98] width 26 height 26
click at [173, 160] on div "Plumbing 1" at bounding box center [111, 157] width 183 height 29
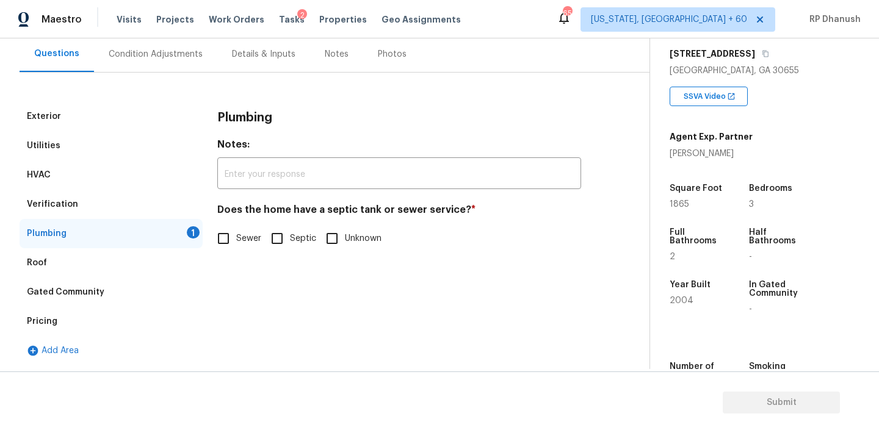
click at [237, 248] on label "Sewer" at bounding box center [236, 239] width 51 height 26
click at [236, 248] on input "Sewer" at bounding box center [224, 239] width 26 height 26
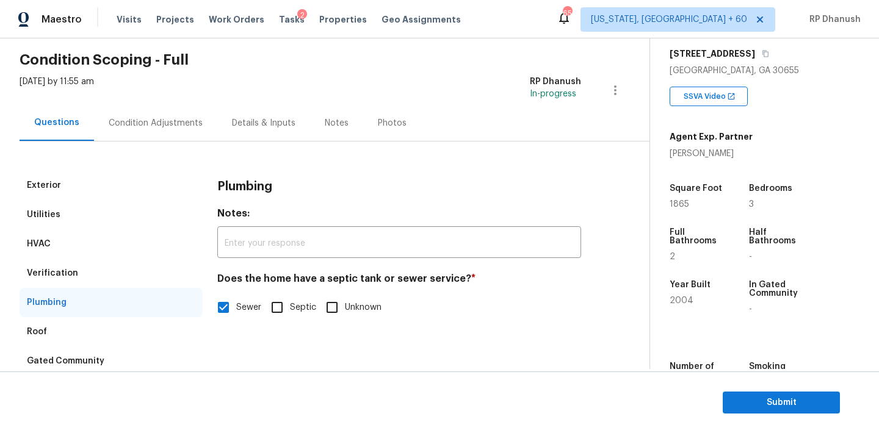
scroll to position [31, 0]
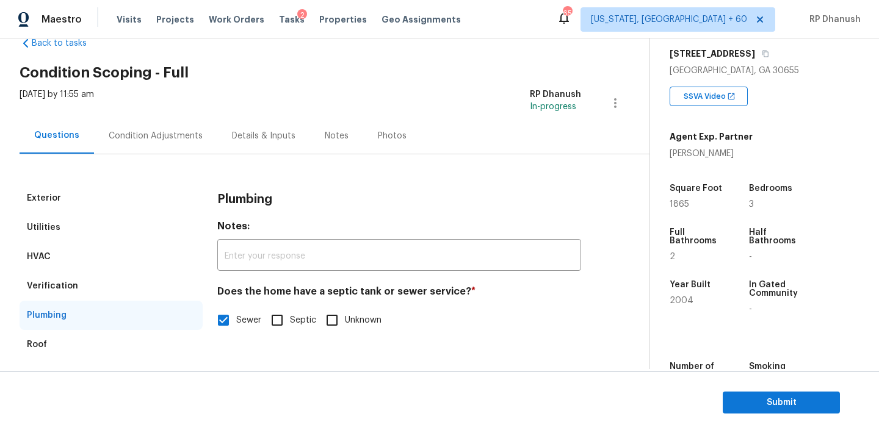
click at [154, 132] on div "Condition Adjustments" at bounding box center [156, 136] width 94 height 12
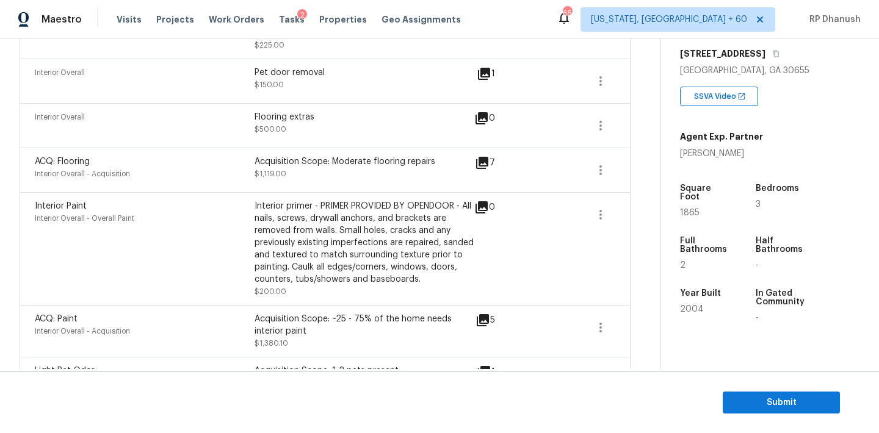
scroll to position [428, 0]
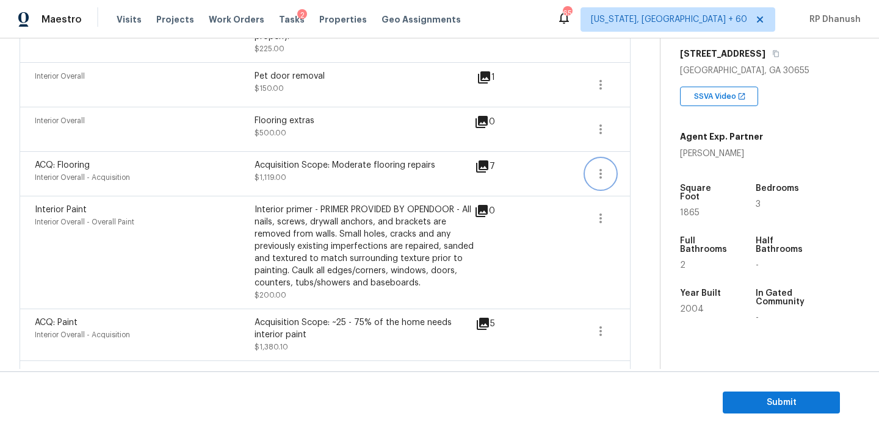
click at [589, 173] on button "button" at bounding box center [600, 173] width 29 height 29
click at [658, 164] on link "Edit" at bounding box center [670, 172] width 104 height 18
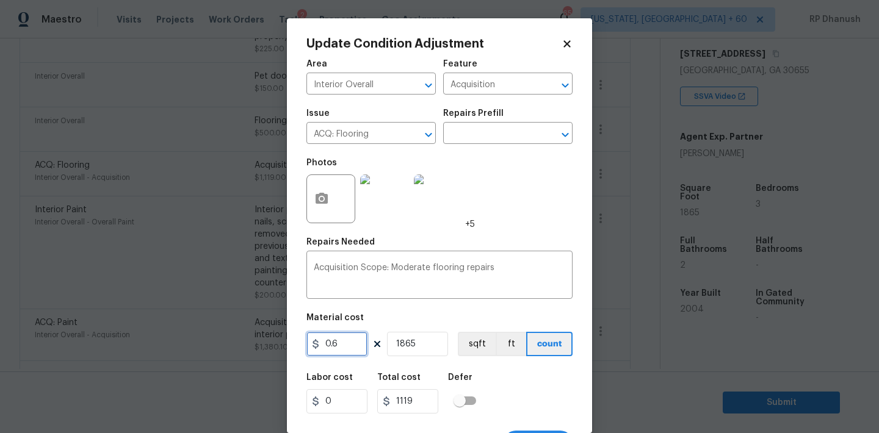
click at [354, 344] on input "0.6" at bounding box center [336, 344] width 61 height 24
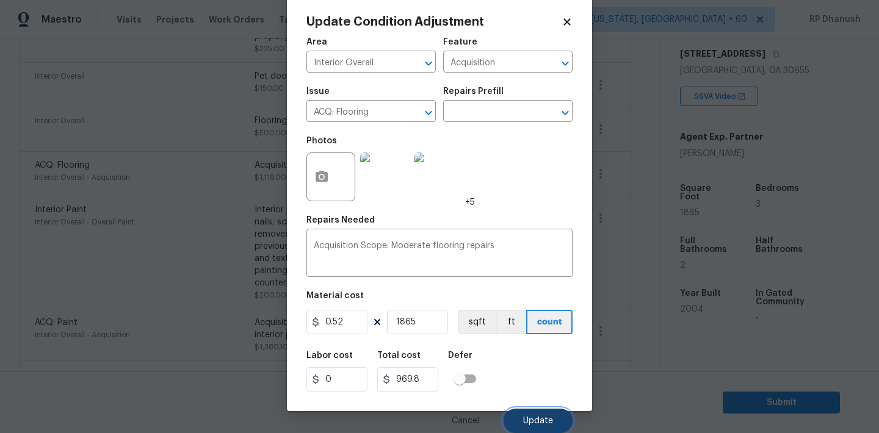
click at [533, 419] on span "Update" at bounding box center [538, 421] width 30 height 9
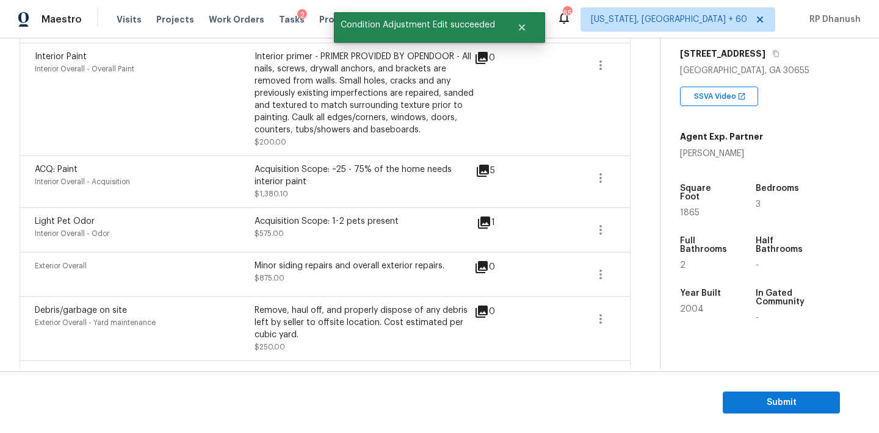
scroll to position [575, 0]
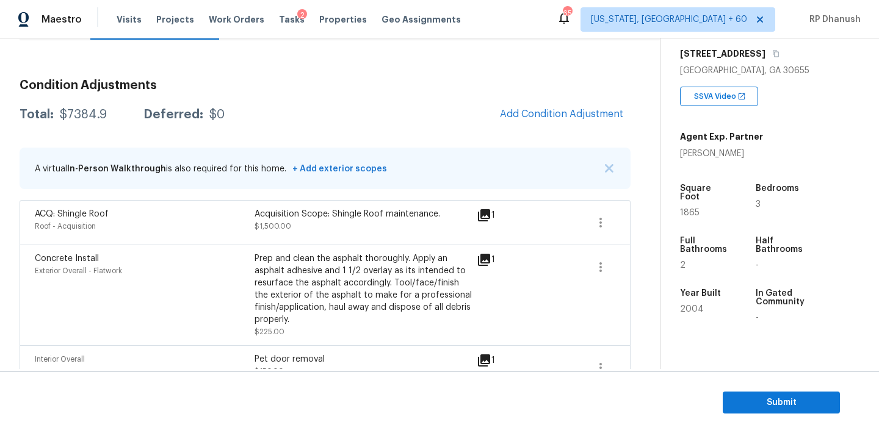
scroll to position [109, 0]
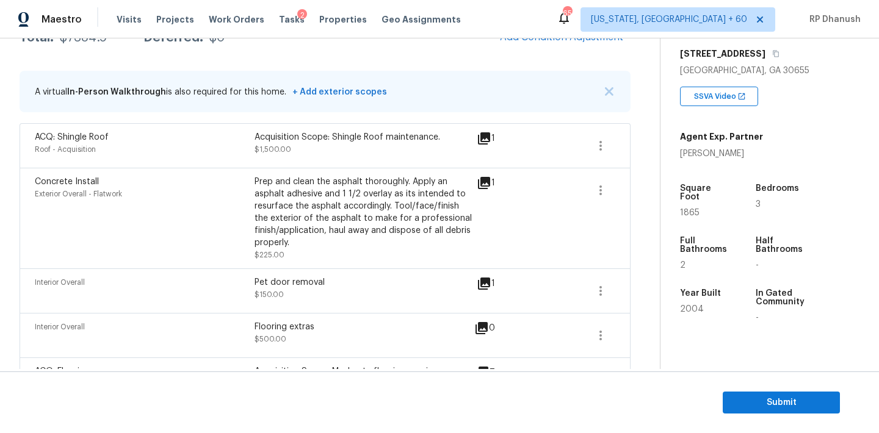
scroll to position [217, 0]
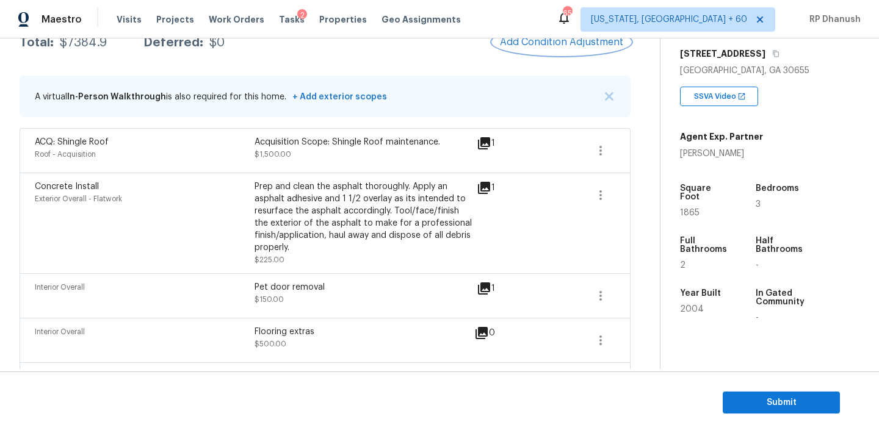
click at [585, 43] on span "Add Condition Adjustment" at bounding box center [561, 42] width 123 height 11
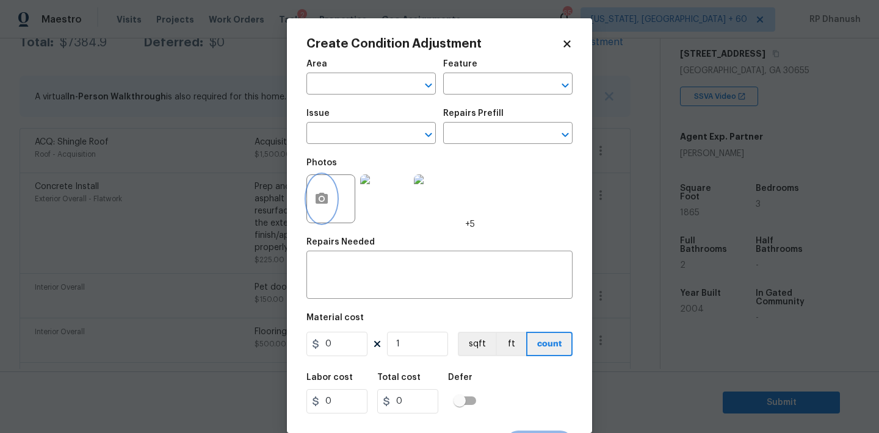
click at [324, 210] on button "button" at bounding box center [321, 199] width 29 height 48
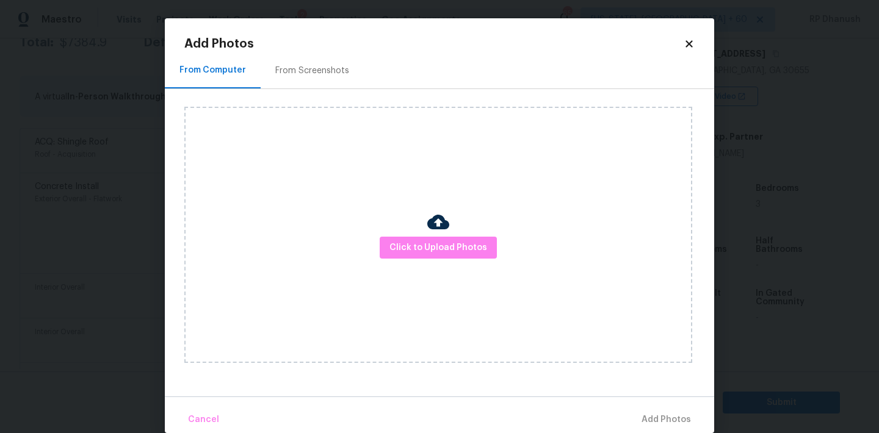
click at [417, 260] on div "Click to Upload Photos" at bounding box center [438, 235] width 508 height 256
click at [436, 158] on div "Click to Upload Photos" at bounding box center [438, 235] width 508 height 256
click at [428, 233] on div at bounding box center [438, 224] width 22 height 26
click at [428, 247] on span "Click to Upload Photos" at bounding box center [438, 247] width 98 height 15
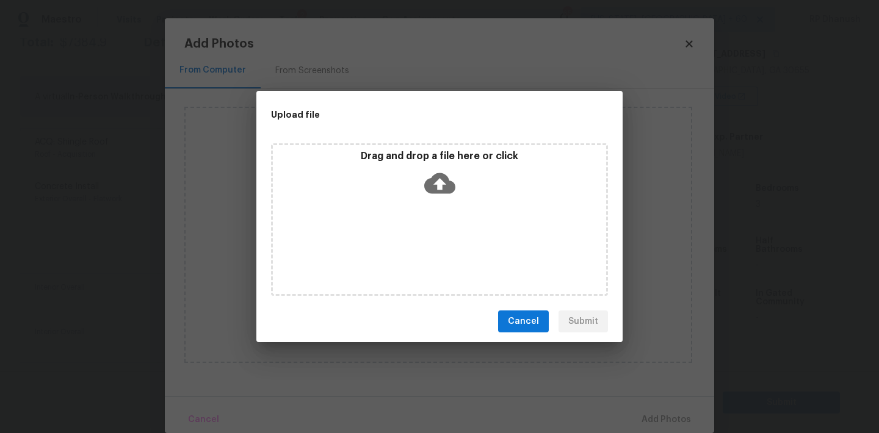
click at [442, 176] on icon at bounding box center [439, 183] width 31 height 21
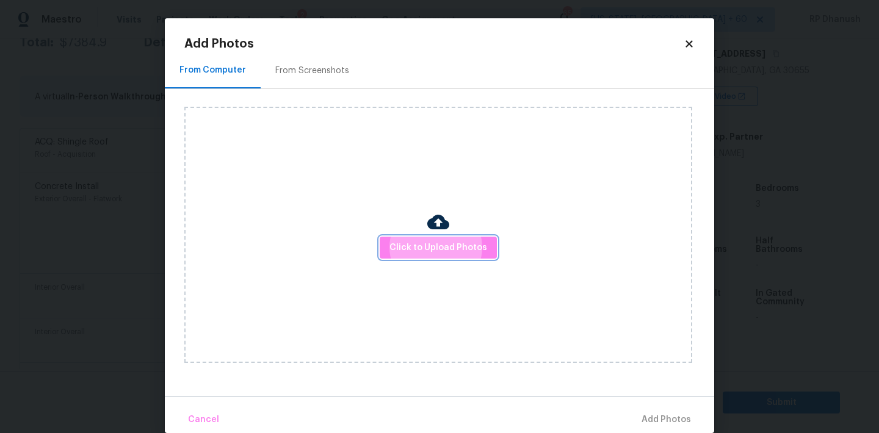
scroll to position [18, 0]
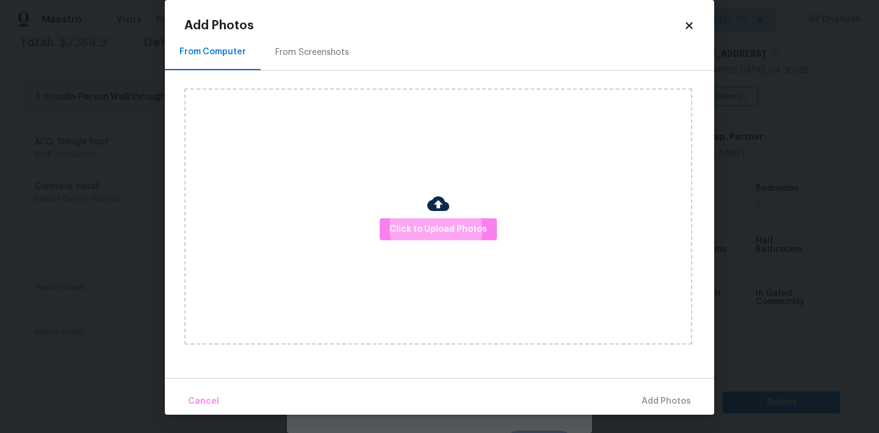
click at [693, 22] on icon at bounding box center [688, 25] width 11 height 11
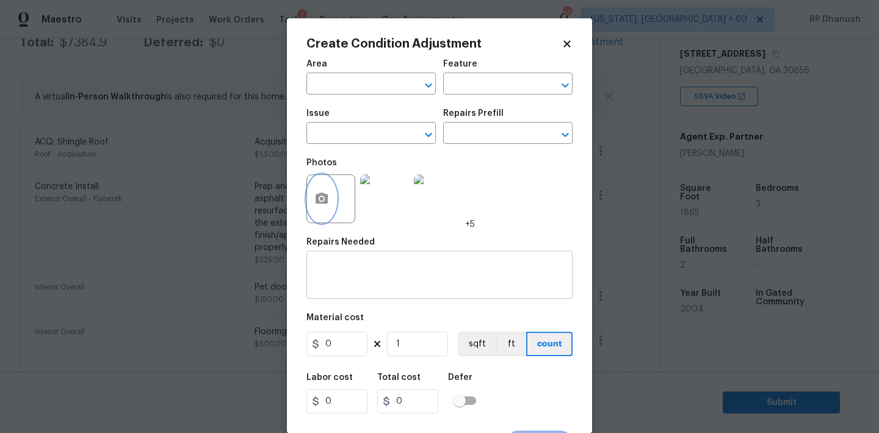
scroll to position [23, 0]
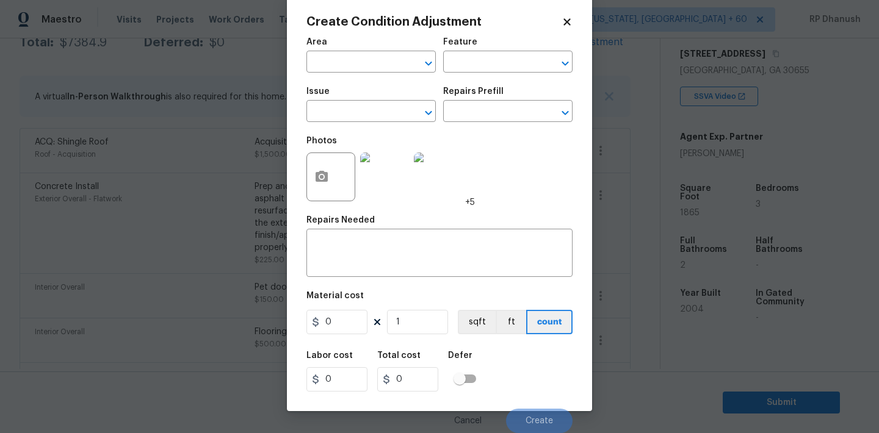
click at [204, 162] on body "Maestro Visits Projects Work Orders Tasks 2 Properties Geo Assignments 651 [US_…" at bounding box center [439, 216] width 879 height 433
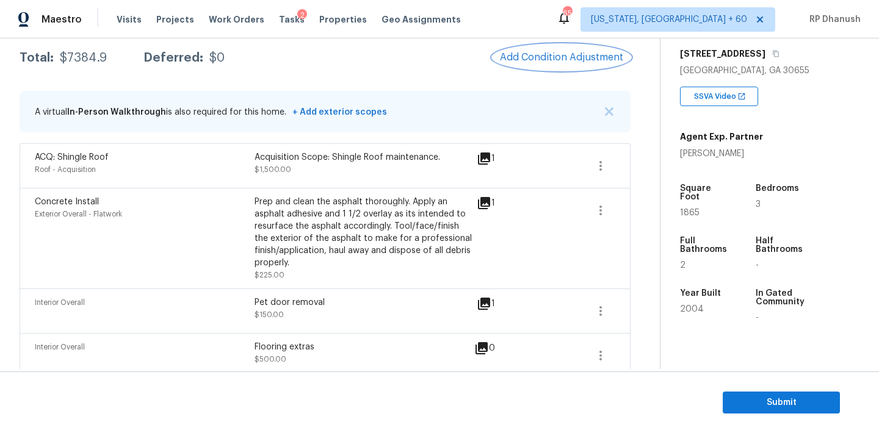
scroll to position [96, 0]
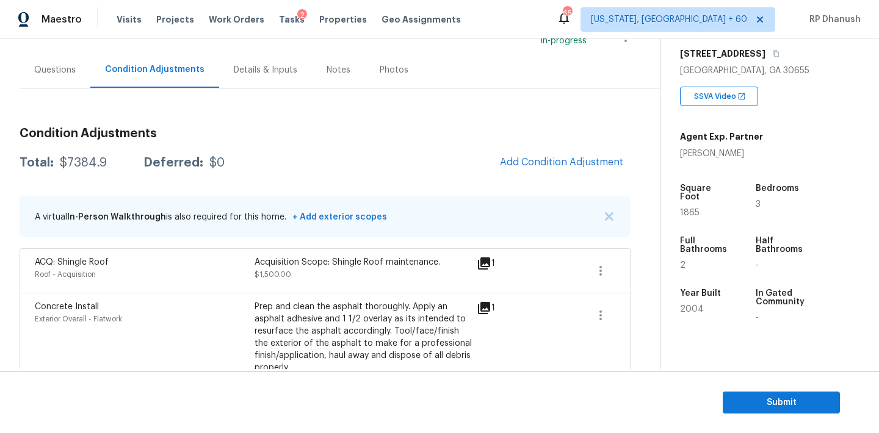
click at [109, 167] on div "Total: $7384.9 Deferred: $0" at bounding box center [122, 163] width 205 height 12
copy div "$7384.9"
click at [54, 72] on div "Questions" at bounding box center [54, 70] width 41 height 12
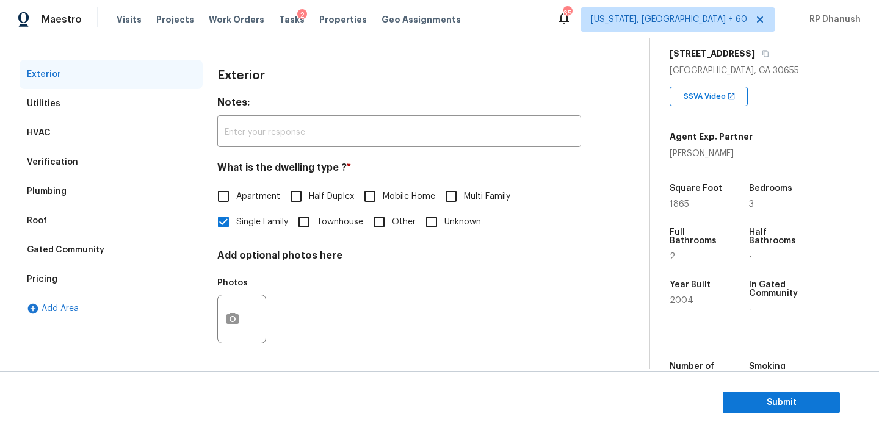
click at [73, 164] on div "Verification" at bounding box center [52, 162] width 51 height 12
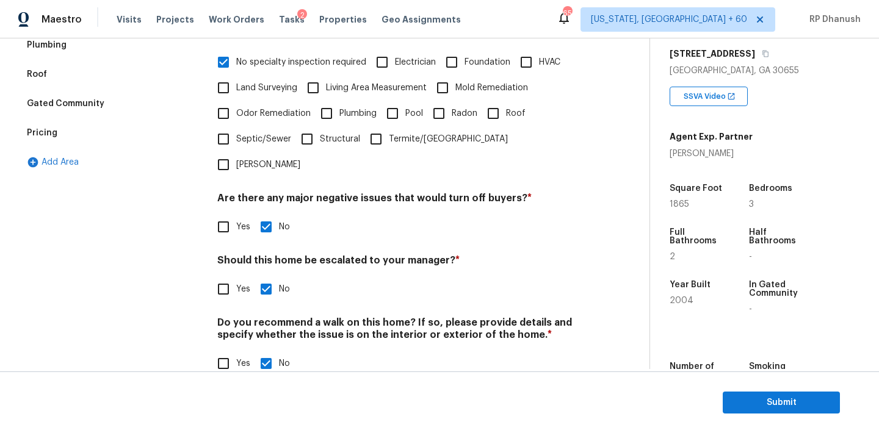
scroll to position [57, 0]
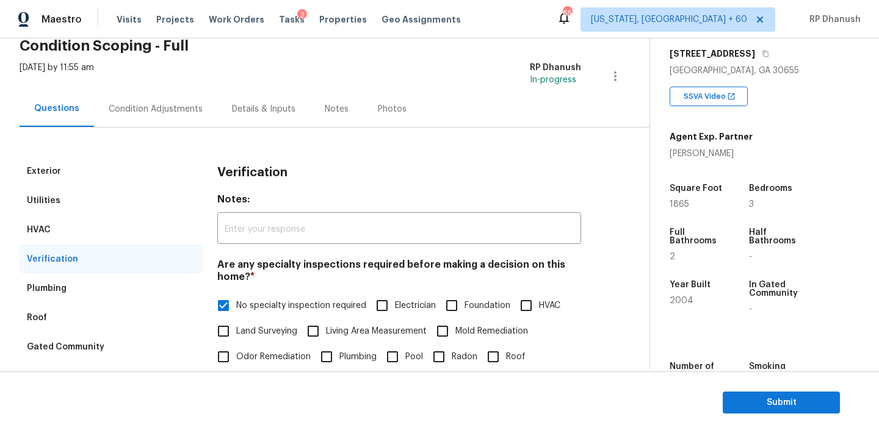
click at [148, 110] on div "Condition Adjustments" at bounding box center [156, 109] width 94 height 12
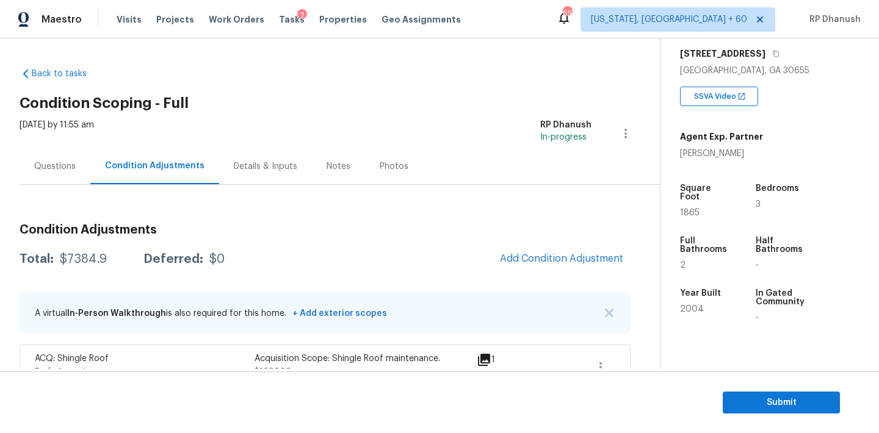
click at [45, 164] on div "Questions" at bounding box center [54, 166] width 41 height 12
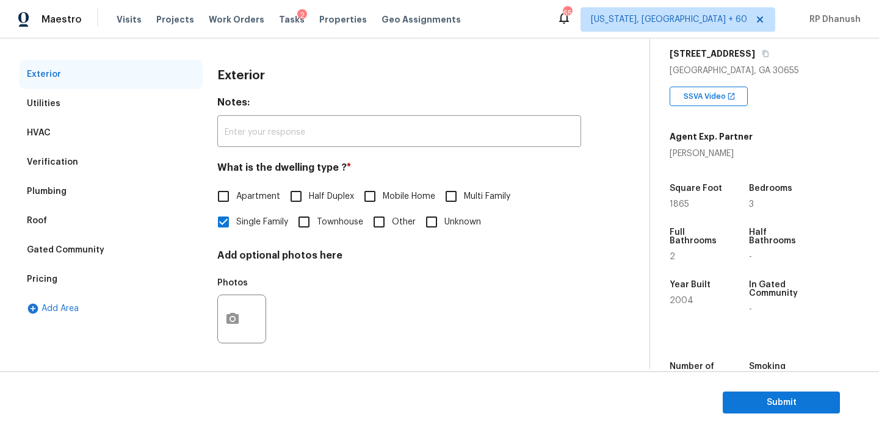
scroll to position [29, 0]
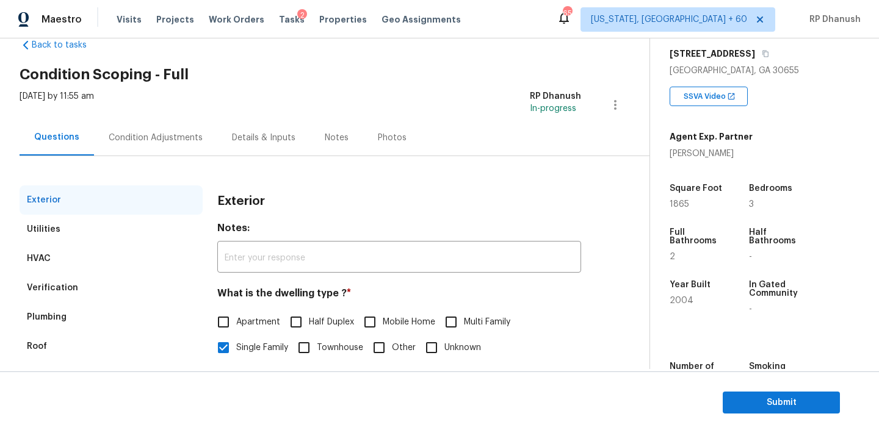
click at [156, 159] on div "Exterior Utilities HVAC Verification Plumbing Roof Gated Community Pricing Add …" at bounding box center [320, 323] width 600 height 335
click at [156, 142] on div "Condition Adjustments" at bounding box center [156, 138] width 94 height 12
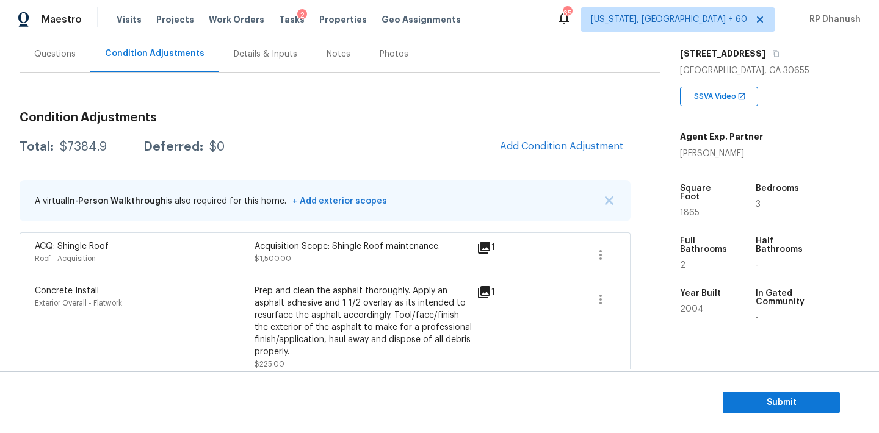
scroll to position [52, 0]
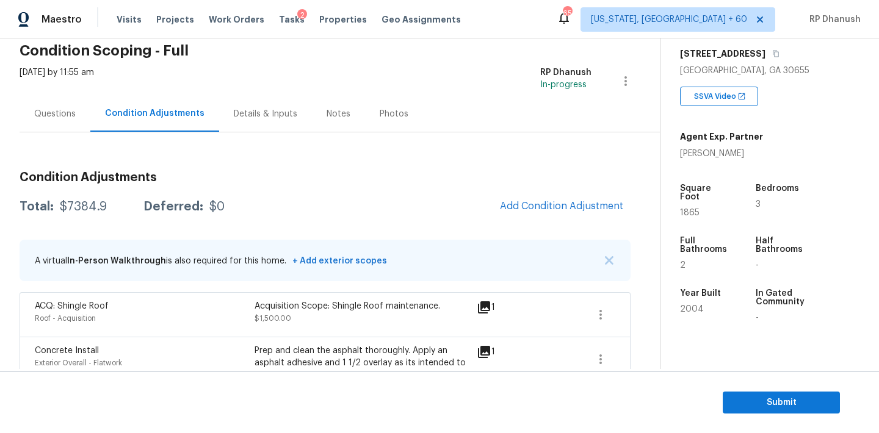
click at [57, 93] on div "[DATE] by 11:55 am" at bounding box center [57, 81] width 74 height 29
click at [763, 387] on section "Submit" at bounding box center [439, 403] width 879 height 62
click at [749, 400] on span "Submit" at bounding box center [781, 402] width 98 height 15
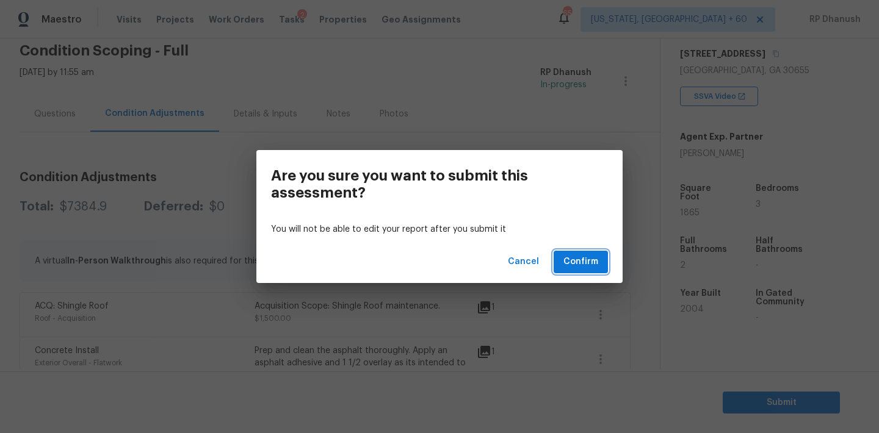
click at [585, 257] on span "Confirm" at bounding box center [580, 261] width 35 height 15
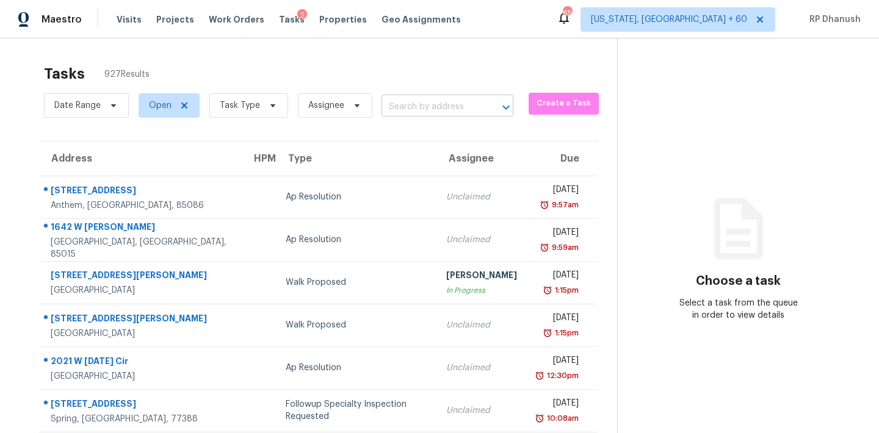
click at [405, 111] on input "text" at bounding box center [430, 107] width 98 height 19
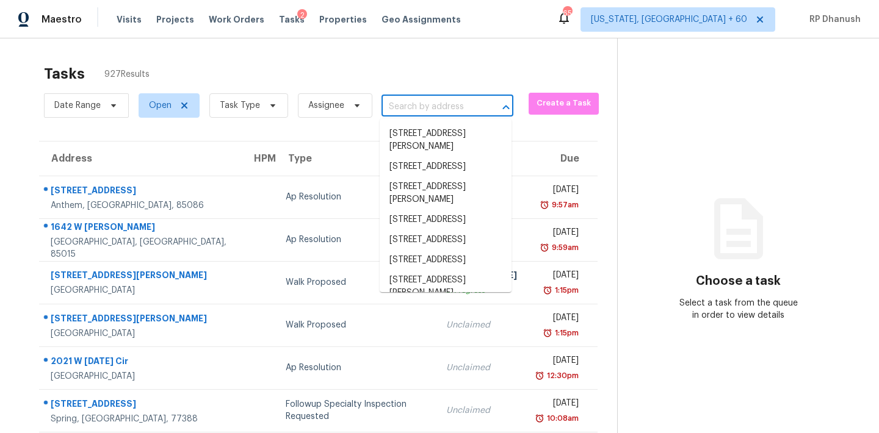
paste input "[STREET_ADDRESS]"
type input "[STREET_ADDRESS]"
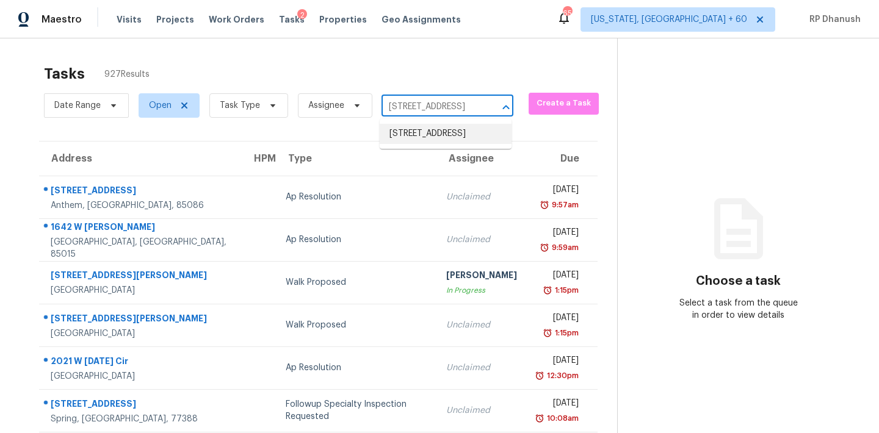
click at [485, 140] on li "[STREET_ADDRESS]" at bounding box center [446, 134] width 132 height 20
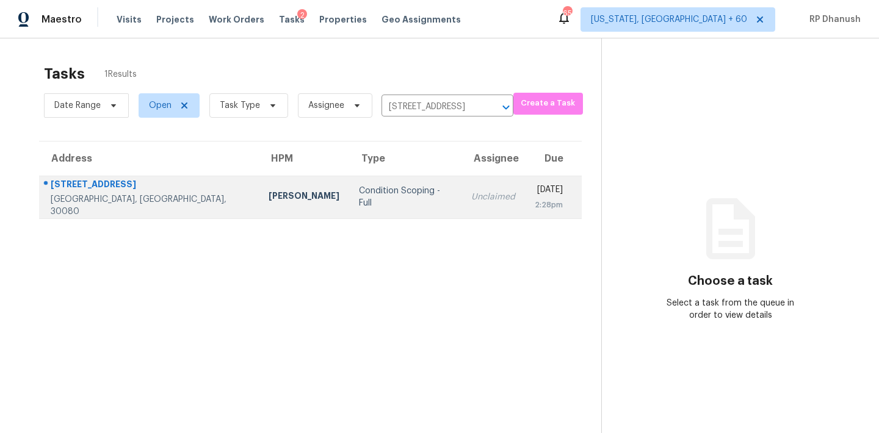
click at [525, 178] on td "[DATE] 2:28pm" at bounding box center [553, 197] width 57 height 43
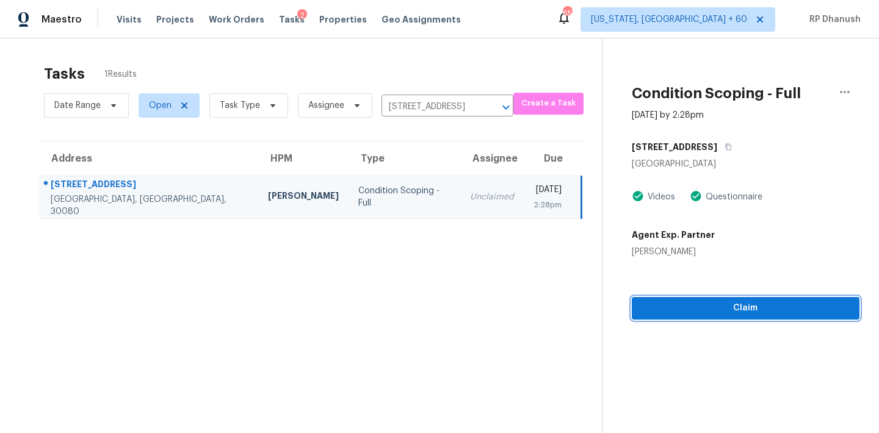
click at [722, 306] on span "Claim" at bounding box center [745, 308] width 208 height 15
click at [707, 312] on span "Start Assessment" at bounding box center [746, 308] width 206 height 15
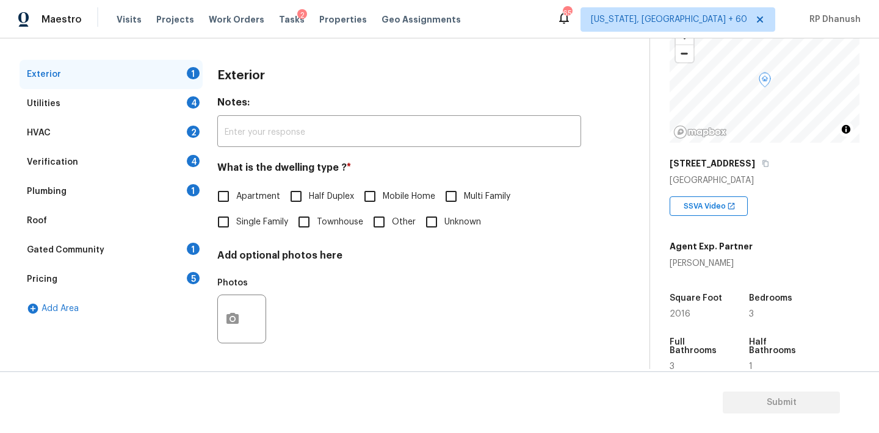
scroll to position [155, 0]
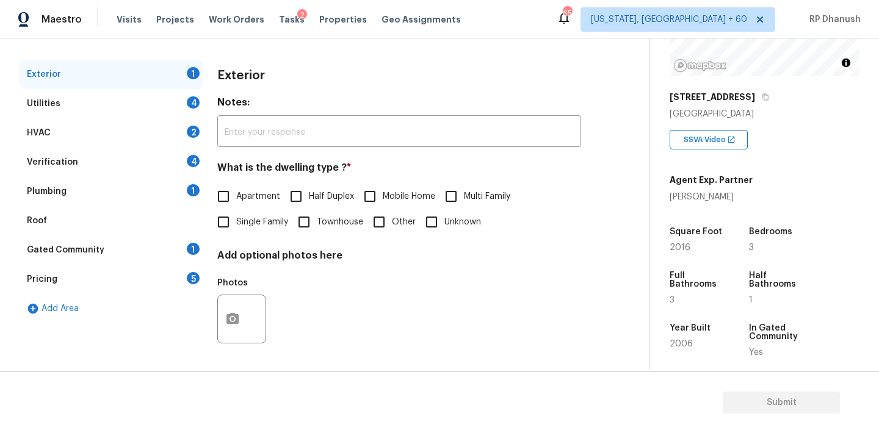
click at [310, 216] on input "Townhouse" at bounding box center [304, 222] width 26 height 26
checkbox input "true"
click at [173, 242] on div "Gated Community 1" at bounding box center [111, 250] width 183 height 29
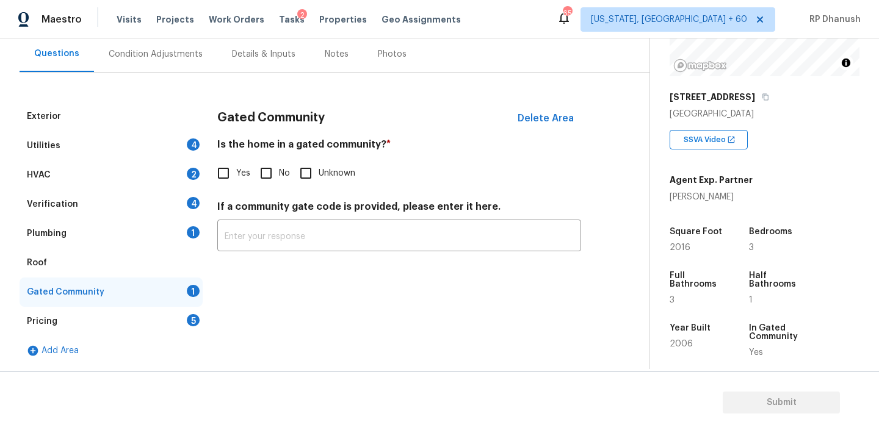
scroll to position [112, 0]
click at [265, 171] on input "No" at bounding box center [266, 173] width 26 height 26
checkbox input "true"
click at [187, 139] on div "Utilities 4" at bounding box center [111, 145] width 183 height 29
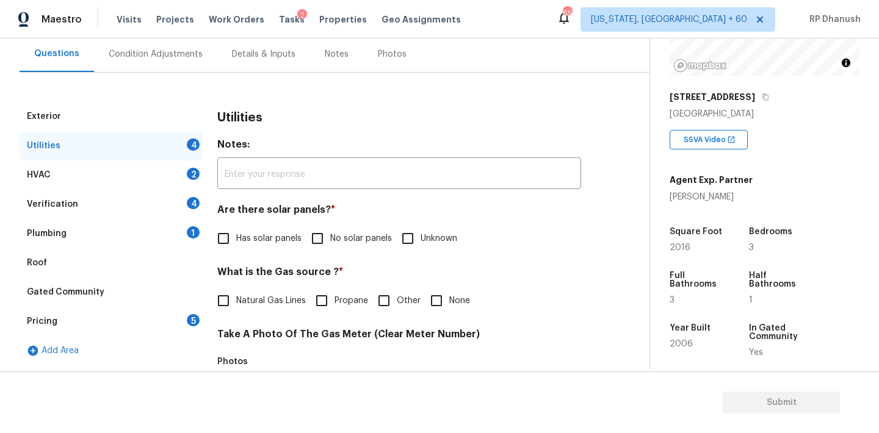
click at [317, 216] on h4 "Are there solar panels? *" at bounding box center [399, 212] width 364 height 17
click at [317, 222] on div "Are there solar panels? * Has solar panels No solar panels Unknown" at bounding box center [399, 228] width 364 height 48
click at [317, 224] on div "Are there solar panels? * Has solar panels No solar panels Unknown" at bounding box center [399, 228] width 364 height 48
click at [158, 231] on div "Plumbing 1" at bounding box center [111, 233] width 183 height 29
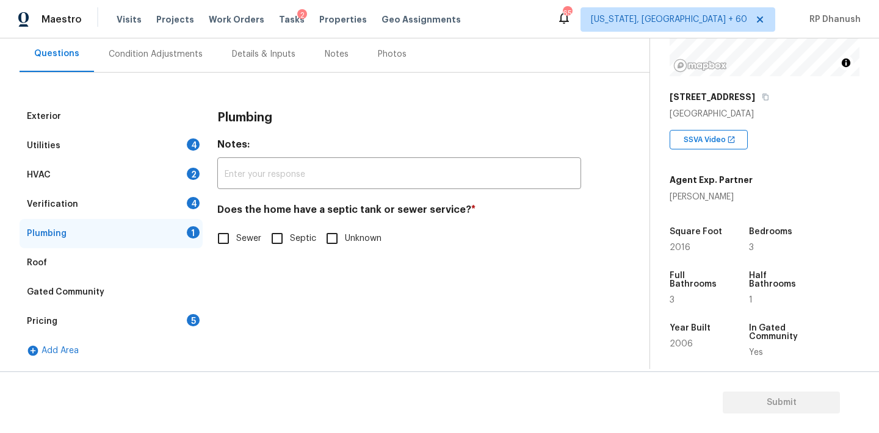
click at [226, 242] on input "Sewer" at bounding box center [224, 239] width 26 height 26
checkbox input "true"
click at [168, 206] on div "Verification 4" at bounding box center [111, 204] width 183 height 29
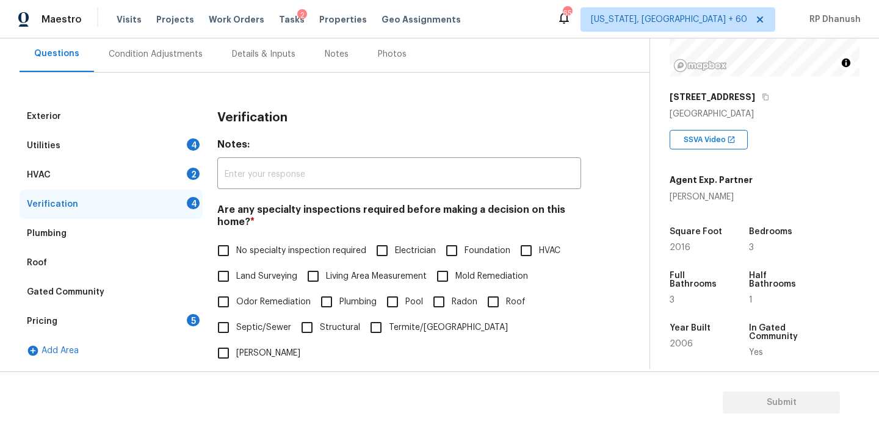
click at [179, 56] on div "Condition Adjustments" at bounding box center [156, 54] width 94 height 12
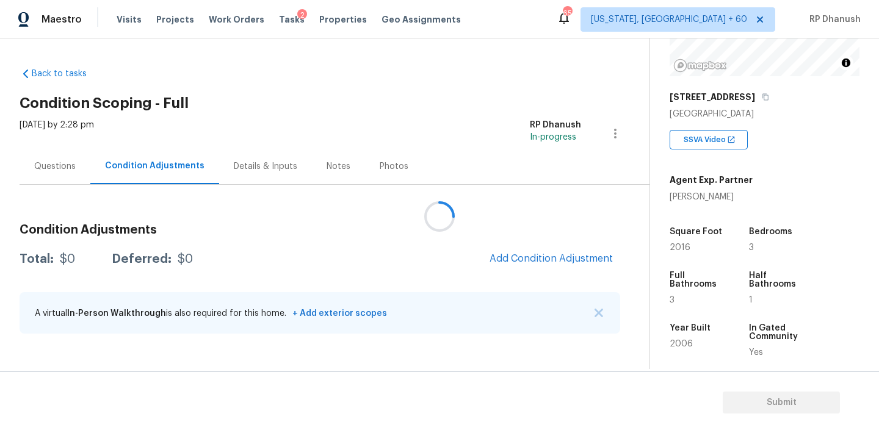
click at [584, 192] on div at bounding box center [439, 216] width 879 height 433
click at [582, 255] on div at bounding box center [439, 216] width 879 height 433
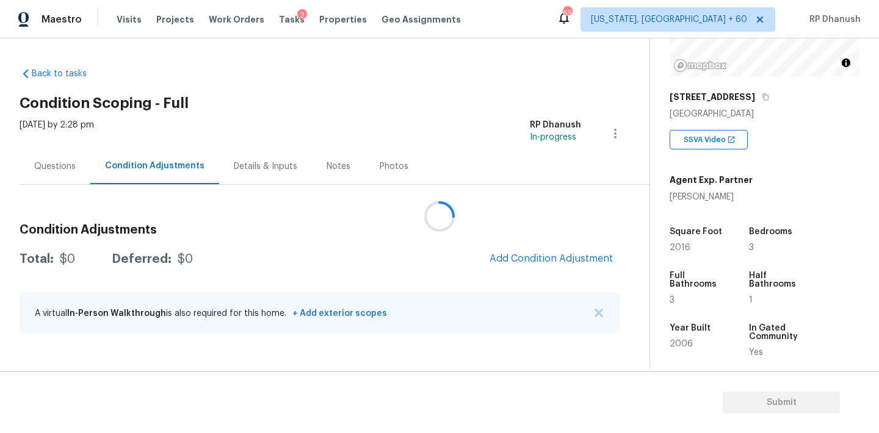
click at [582, 255] on div at bounding box center [439, 216] width 879 height 433
click at [564, 250] on div at bounding box center [439, 216] width 879 height 433
click at [559, 249] on div at bounding box center [439, 216] width 879 height 433
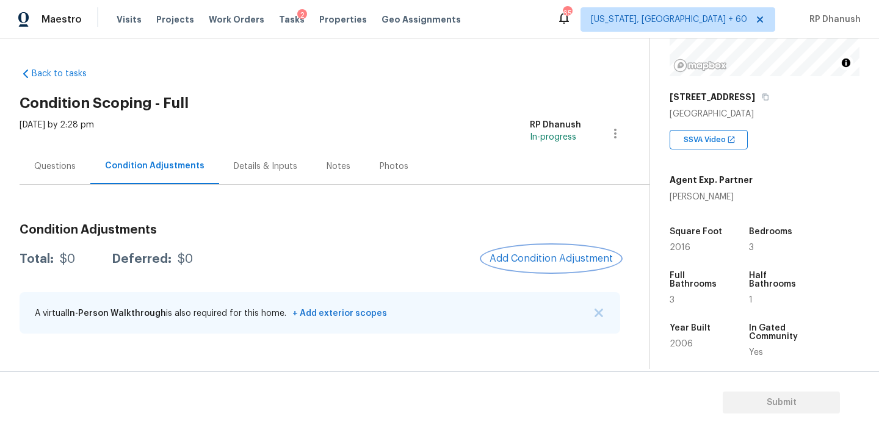
click at [553, 248] on button "Add Condition Adjustment" at bounding box center [551, 259] width 138 height 26
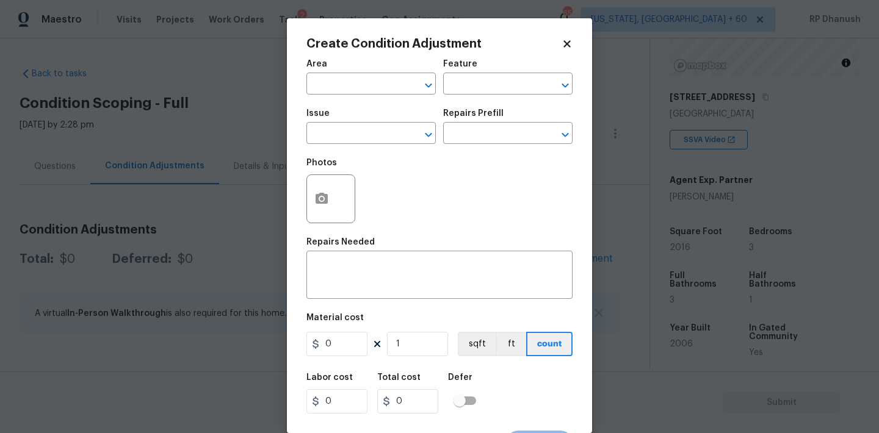
click at [364, 104] on span "Issue ​" at bounding box center [370, 126] width 129 height 49
click at [353, 82] on input "text" at bounding box center [353, 85] width 95 height 19
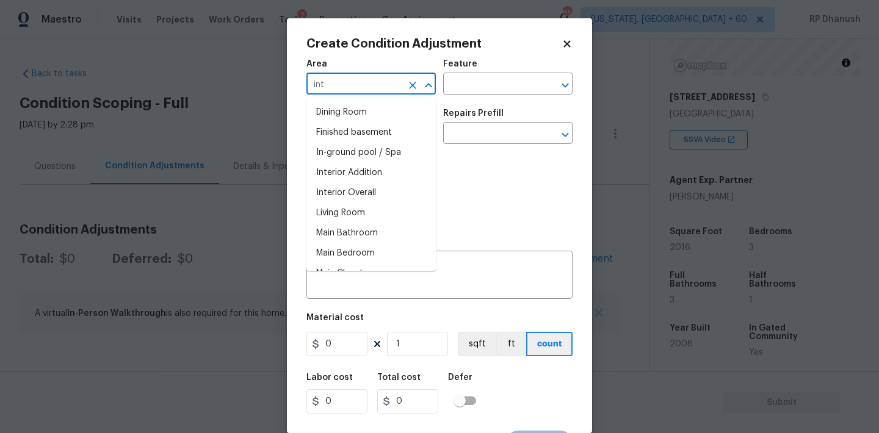
type input "inte"
click at [348, 134] on li "Attic" at bounding box center [370, 133] width 129 height 20
type input "Attic"
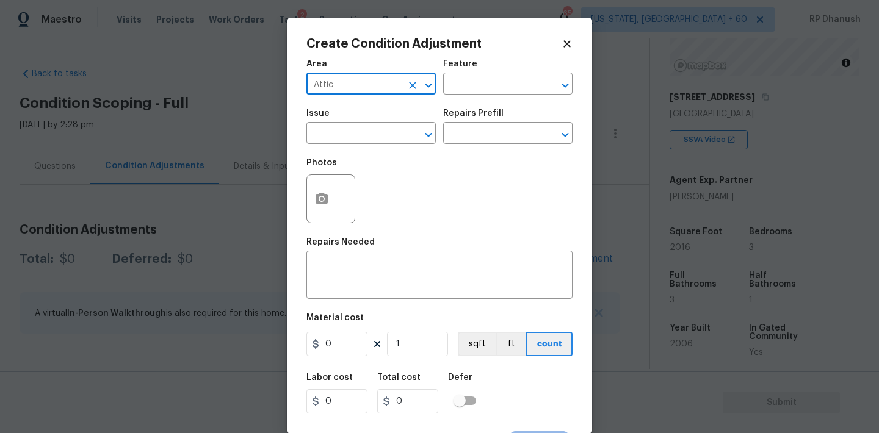
click at [387, 87] on input "Attic" at bounding box center [353, 85] width 95 height 19
click at [386, 130] on li "Interior Overall" at bounding box center [370, 133] width 129 height 20
type input "Interior Overall"
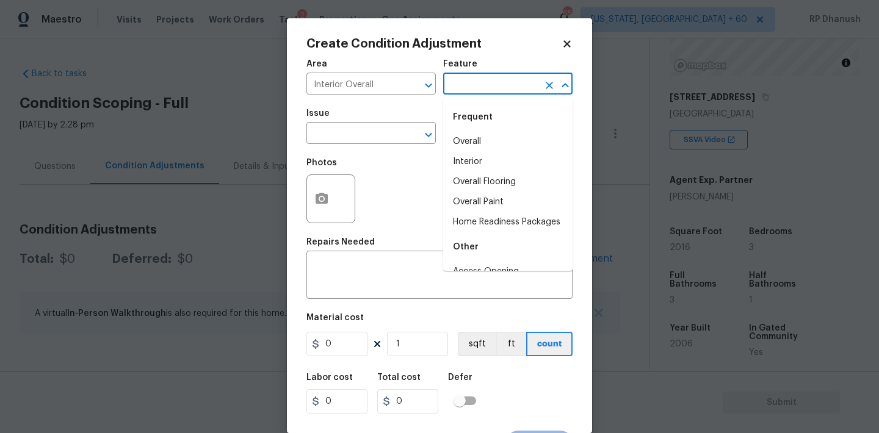
click at [492, 77] on input "text" at bounding box center [490, 85] width 95 height 19
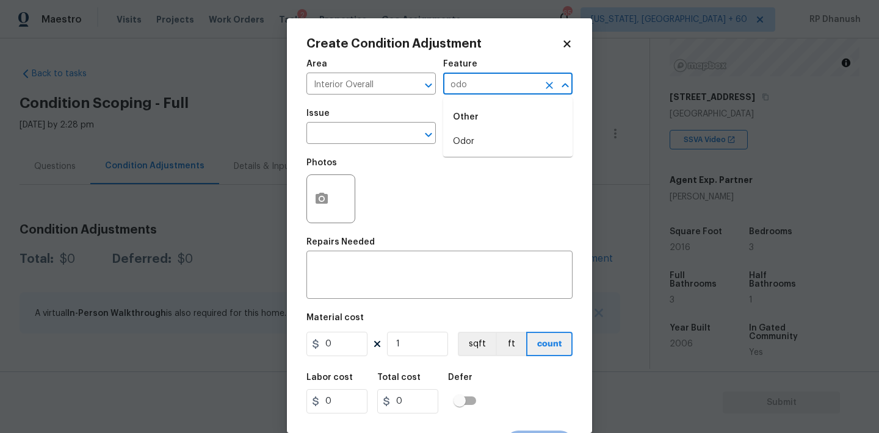
click at [468, 136] on li "Odor" at bounding box center [507, 142] width 129 height 20
type input "Odor"
click at [332, 138] on input "text" at bounding box center [353, 134] width 95 height 19
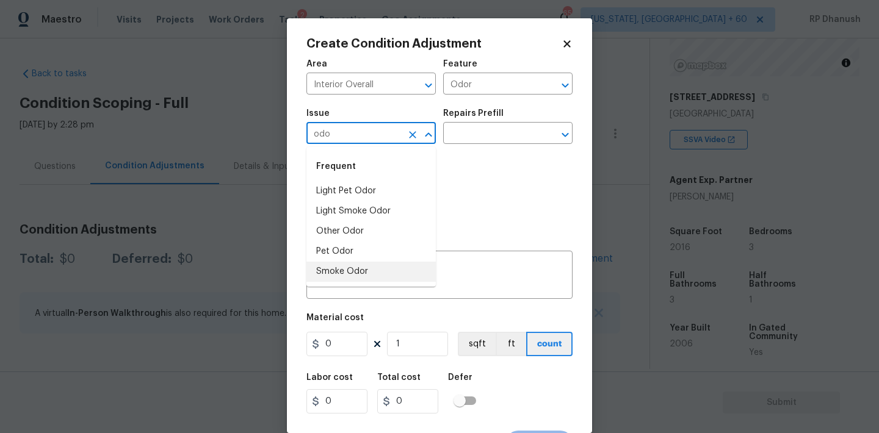
click at [330, 273] on li "Smoke Odor" at bounding box center [370, 272] width 129 height 20
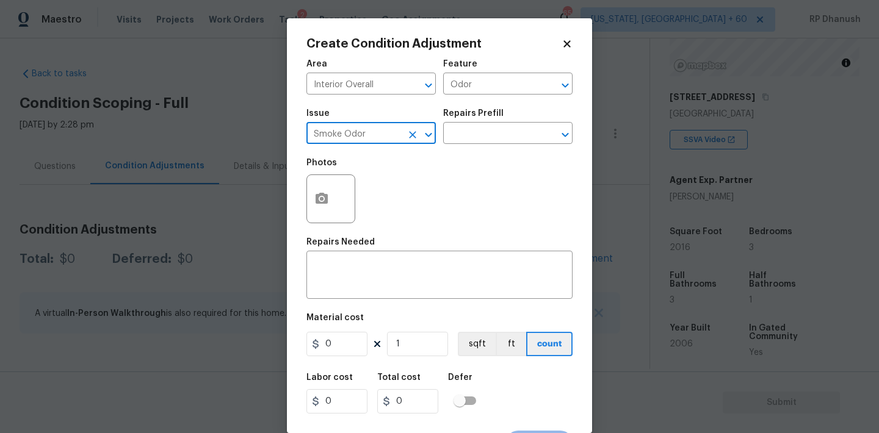
type input "Smoke Odor"
click at [514, 124] on div "Repairs Prefill" at bounding box center [507, 117] width 129 height 16
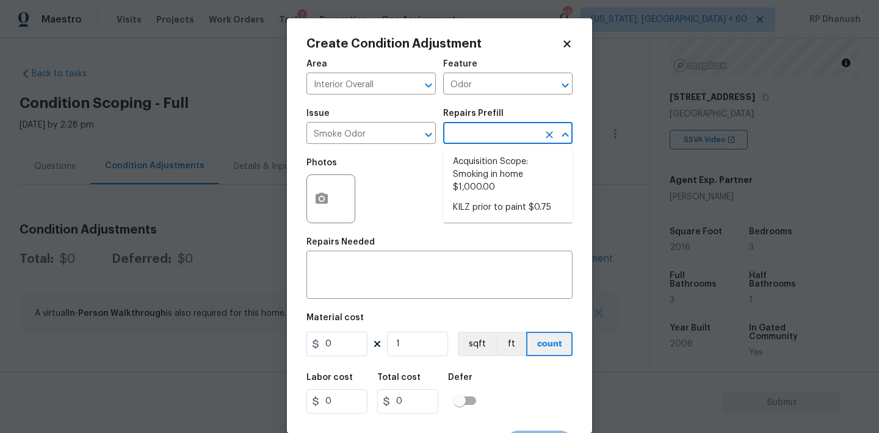
click at [511, 134] on input "text" at bounding box center [490, 134] width 95 height 19
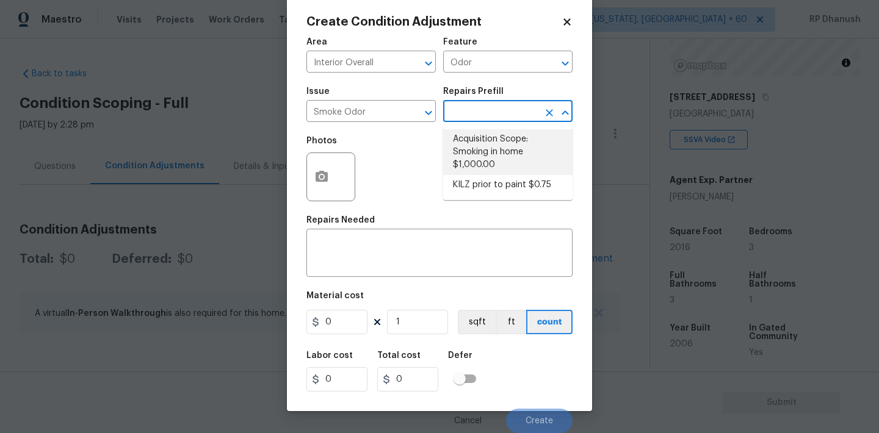
click at [493, 163] on li "Acquisition Scope: Smoking in home $1,000.00" at bounding box center [507, 152] width 129 height 46
type textarea "Acquisition Scope: Smoking in home"
type input "1000"
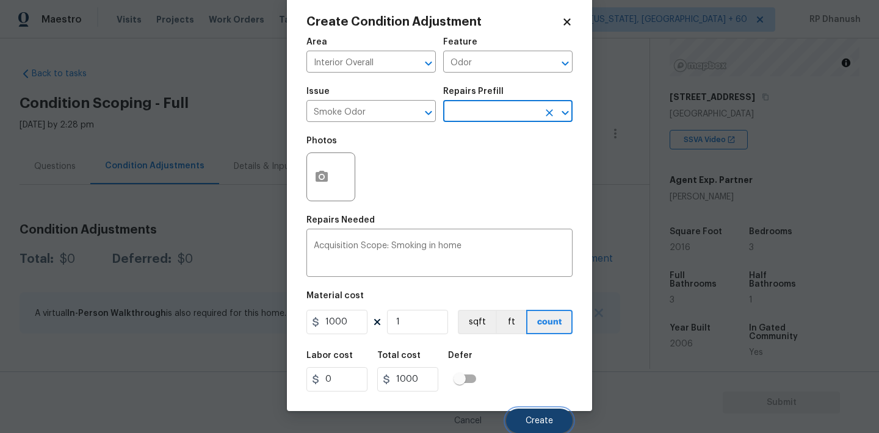
click at [540, 417] on span "Create" at bounding box center [538, 421] width 27 height 9
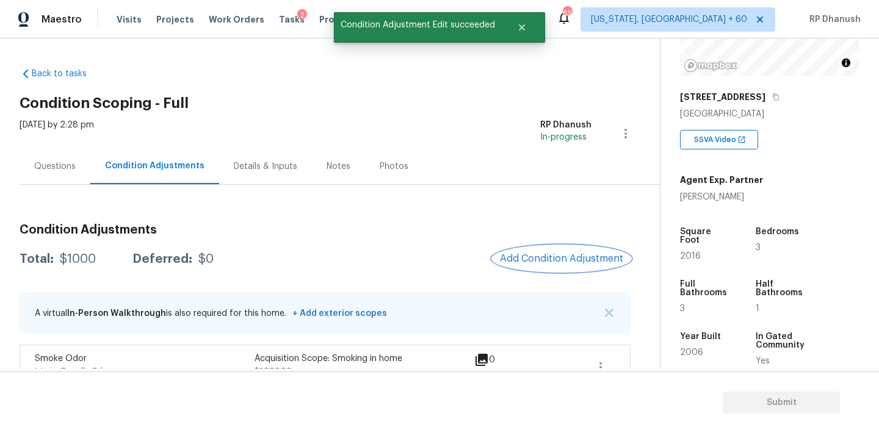
scroll to position [24, 0]
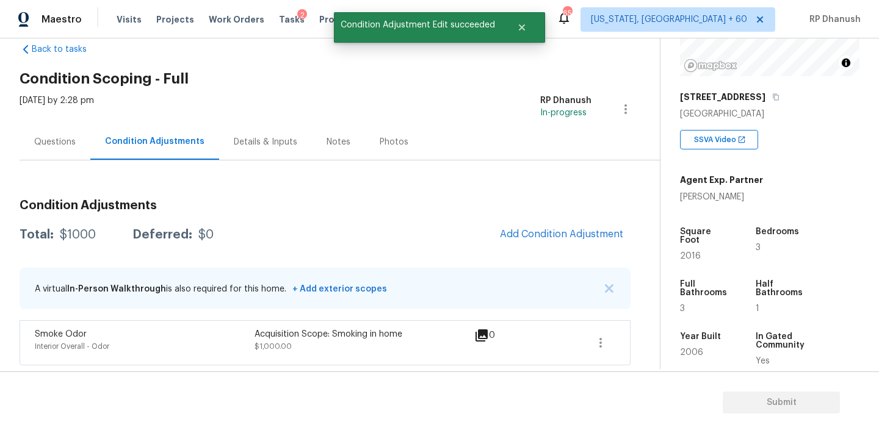
click at [27, 156] on div "Questions" at bounding box center [55, 142] width 71 height 36
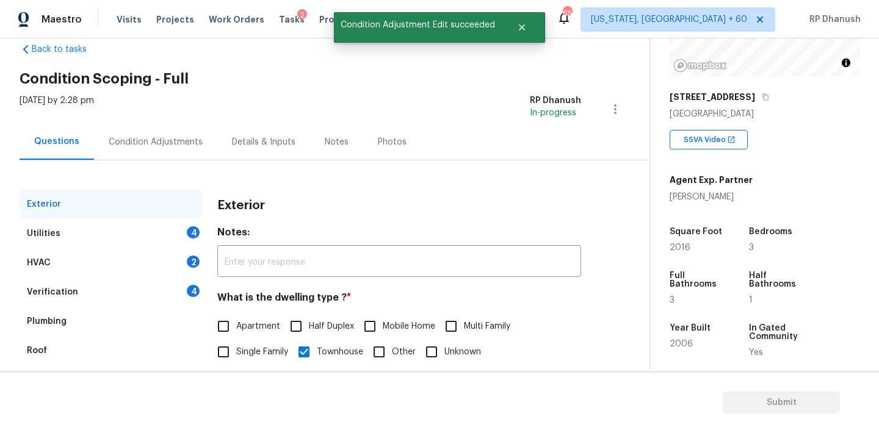
scroll to position [125, 0]
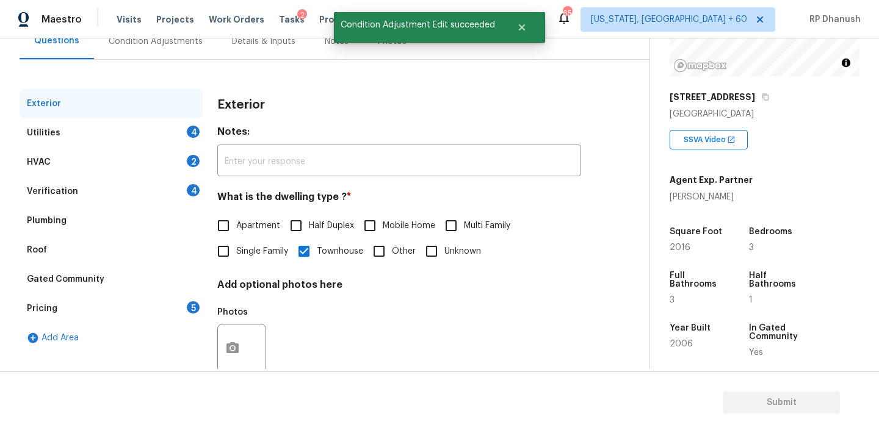
click at [178, 166] on div "HVAC 2" at bounding box center [111, 162] width 183 height 29
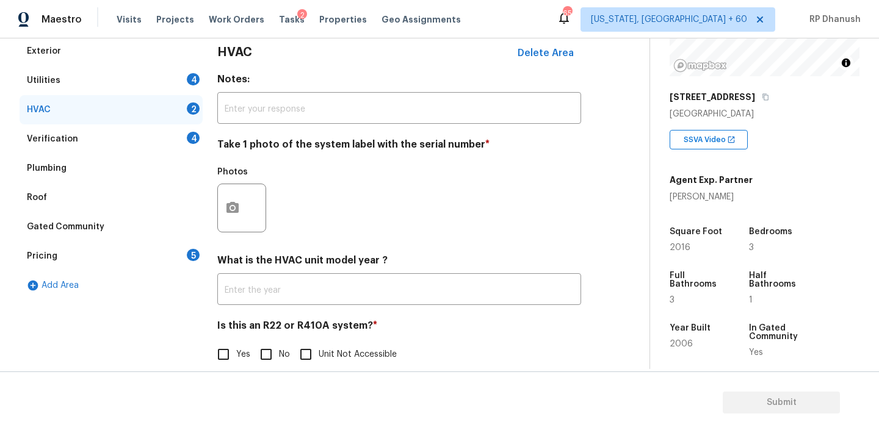
scroll to position [187, 0]
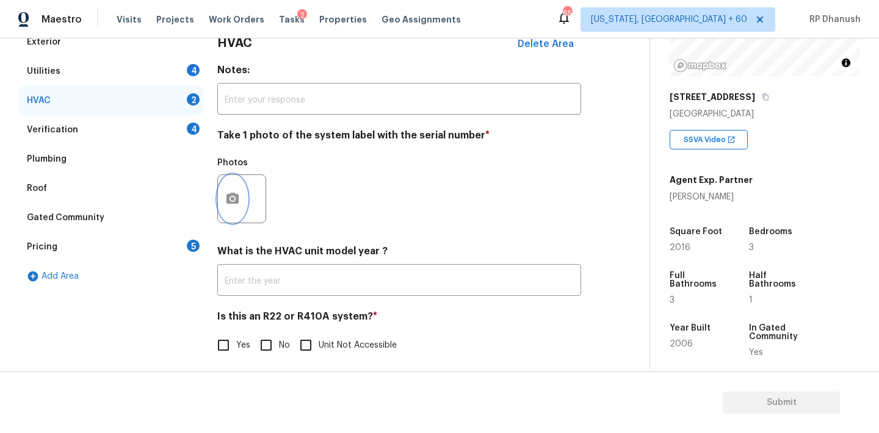
click at [239, 192] on icon "button" at bounding box center [232, 199] width 15 height 15
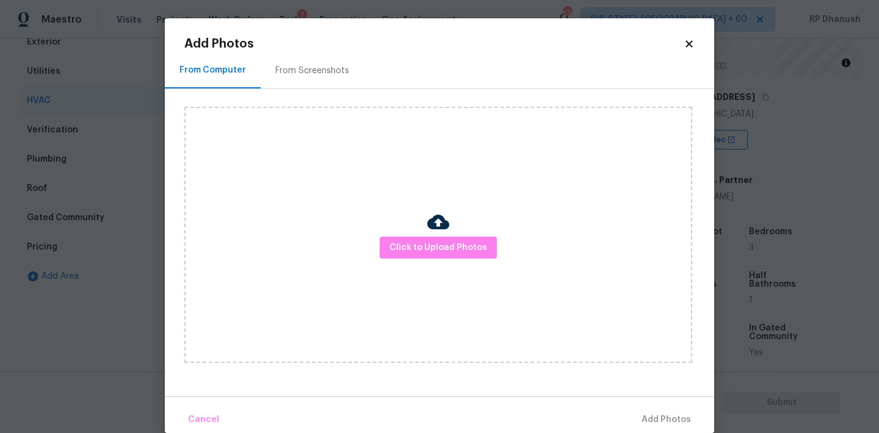
click at [317, 95] on div "Click to Upload Photos" at bounding box center [449, 235] width 530 height 292
click at [317, 71] on div "From Screenshots" at bounding box center [312, 71] width 74 height 12
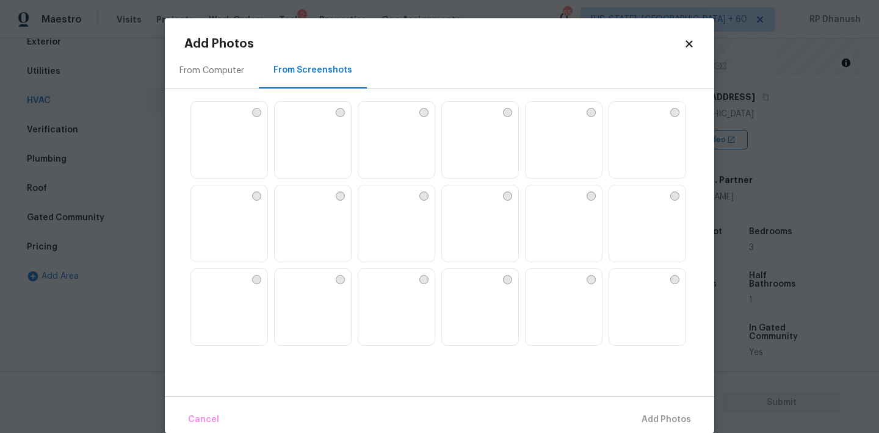
click at [294, 205] on img at bounding box center [285, 196] width 20 height 20
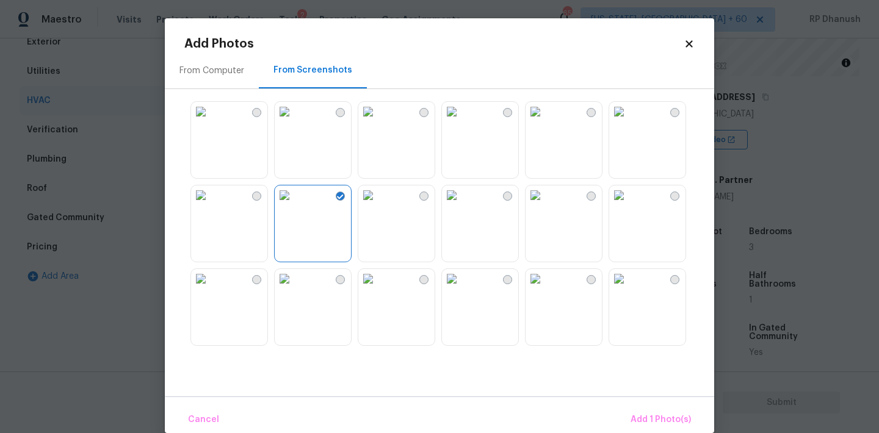
click at [626, 419] on div "Cancel Add 1 Photo(s)" at bounding box center [439, 415] width 549 height 37
click at [661, 422] on span "Add 1 Photo(s)" at bounding box center [660, 420] width 60 height 15
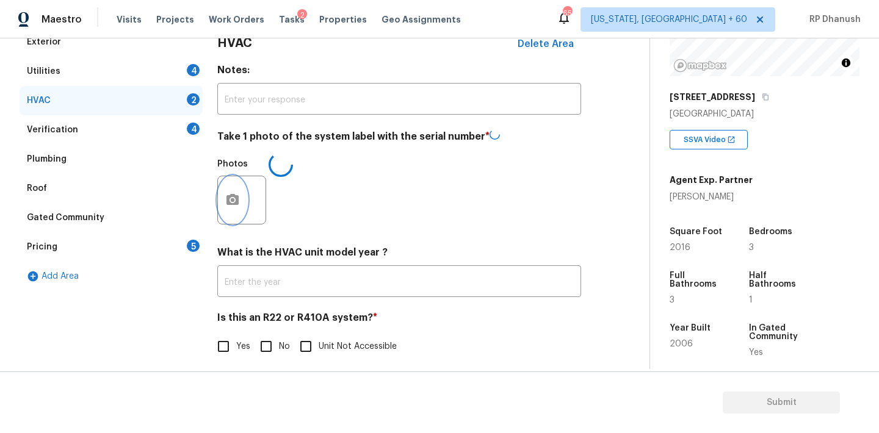
scroll to position [195, 0]
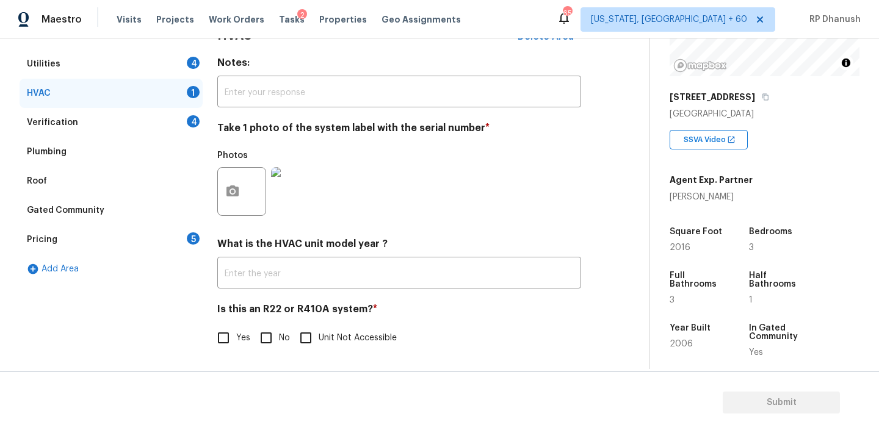
click at [273, 340] on input "No" at bounding box center [266, 338] width 26 height 26
checkbox input "true"
click at [182, 241] on div "Pricing 5" at bounding box center [111, 239] width 183 height 29
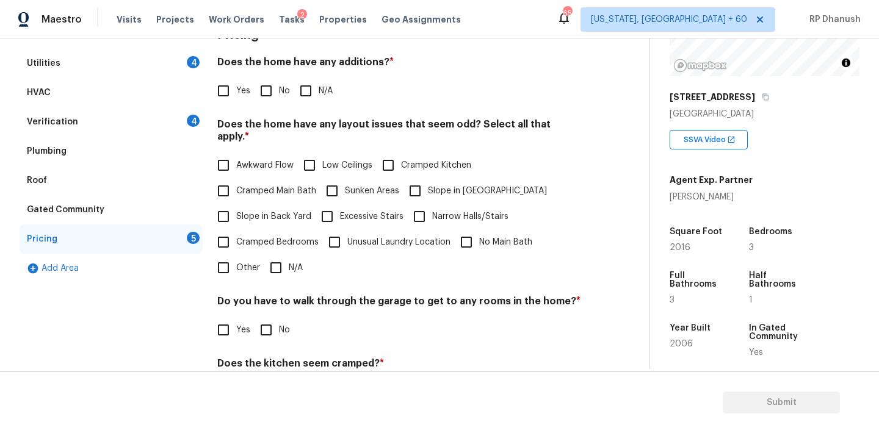
click at [263, 84] on input "No" at bounding box center [266, 91] width 26 height 26
checkbox input "true"
click at [251, 211] on span "Slope in Back Yard" at bounding box center [273, 217] width 75 height 13
click at [236, 204] on input "Slope in Back Yard" at bounding box center [224, 217] width 26 height 26
checkbox input "true"
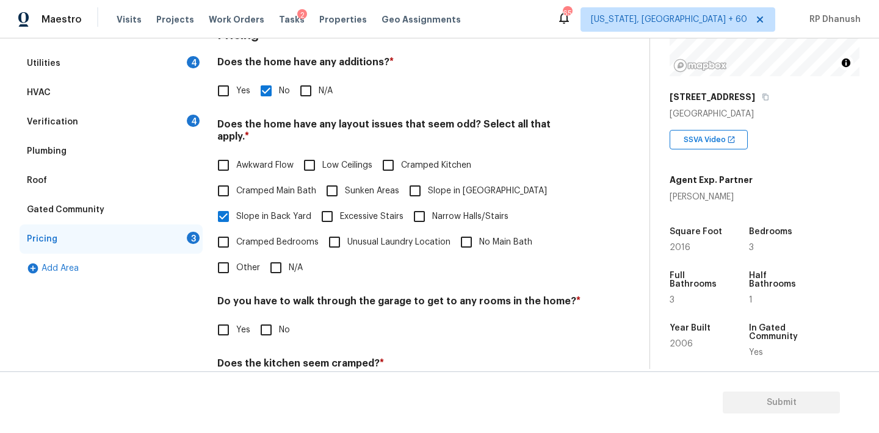
click at [417, 179] on input "Slope in [GEOGRAPHIC_DATA]" at bounding box center [415, 191] width 26 height 26
checkbox input "true"
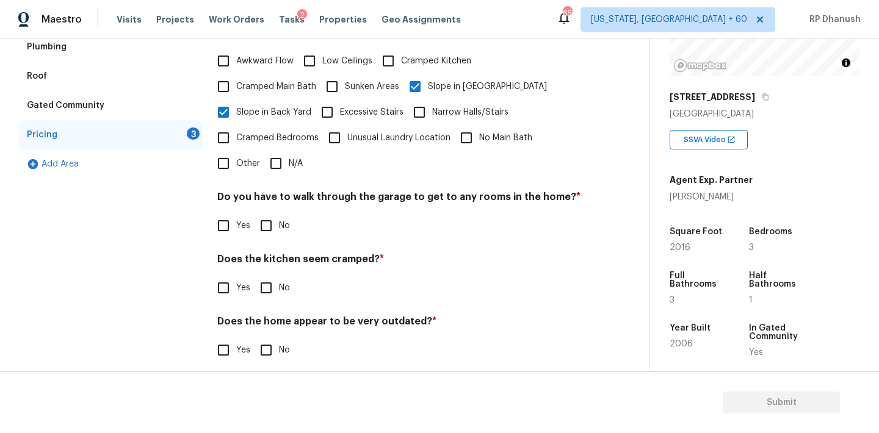
click at [268, 220] on input "No" at bounding box center [266, 226] width 26 height 26
checkbox input "true"
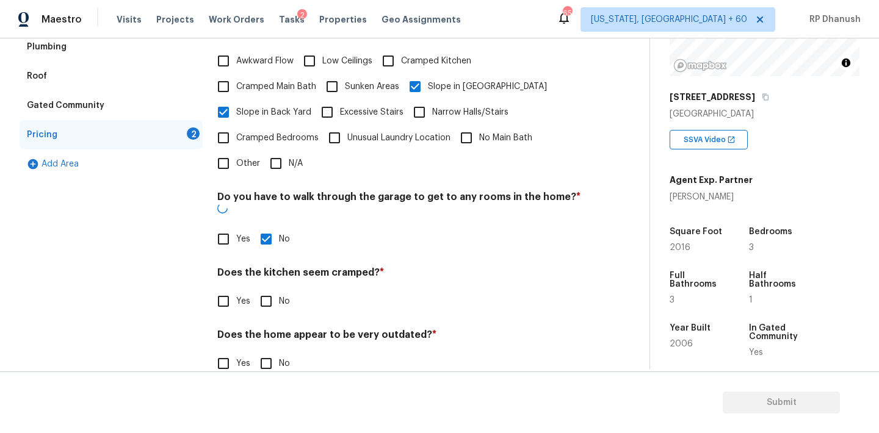
click at [266, 289] on input "No" at bounding box center [266, 302] width 26 height 26
checkbox input "true"
click at [266, 352] on input "No" at bounding box center [266, 365] width 26 height 26
checkbox input "true"
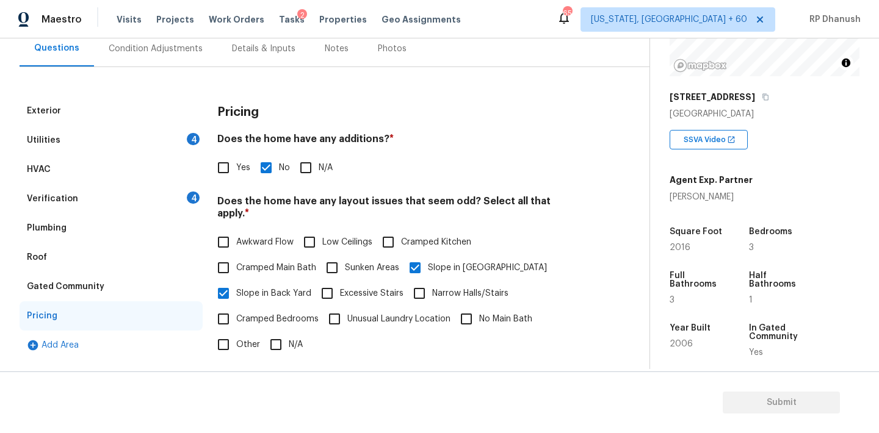
scroll to position [115, 0]
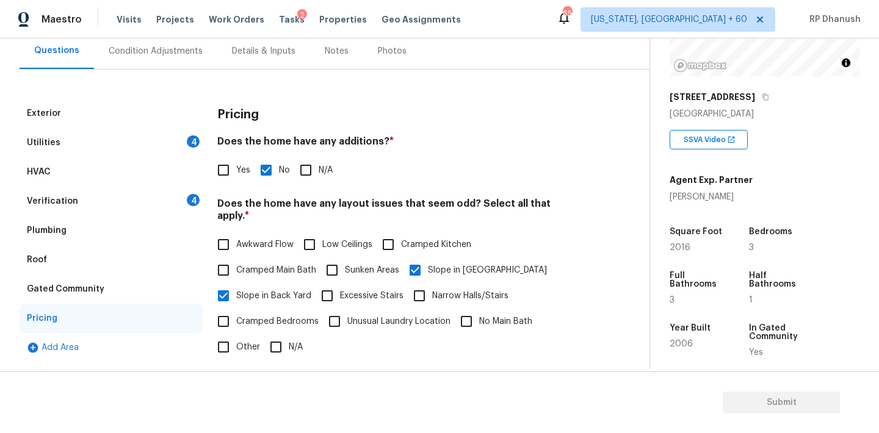
click at [192, 136] on div "4" at bounding box center [193, 141] width 13 height 12
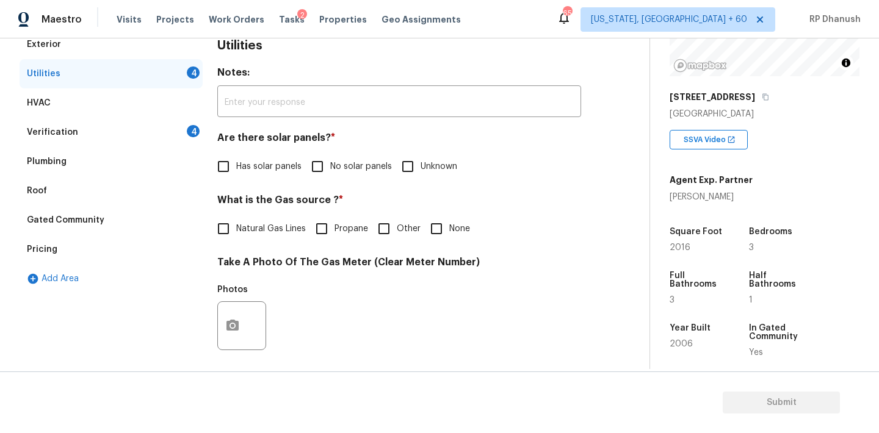
scroll to position [198, 0]
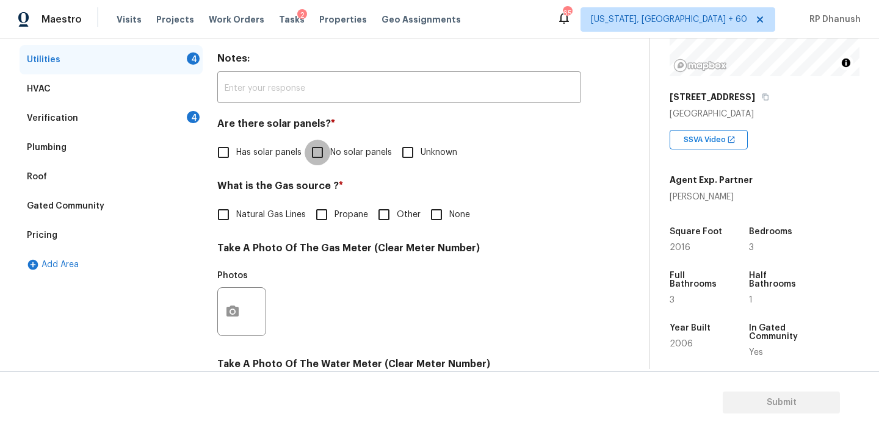
click at [323, 145] on input "No solar panels" at bounding box center [317, 153] width 26 height 26
checkbox input "true"
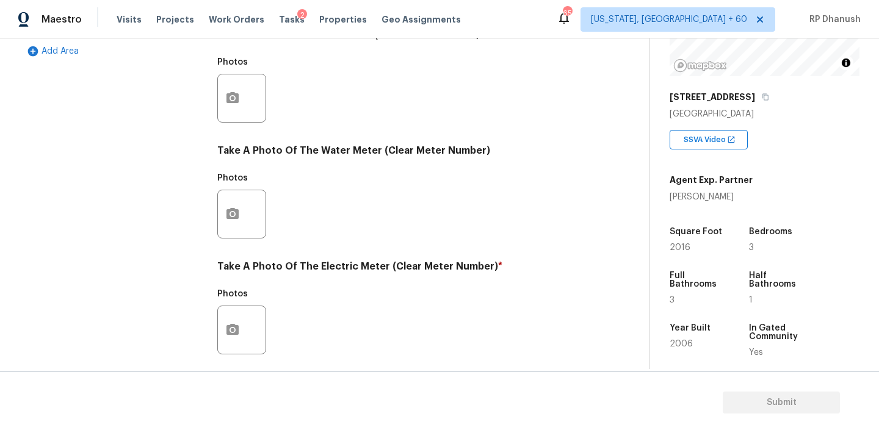
scroll to position [439, 0]
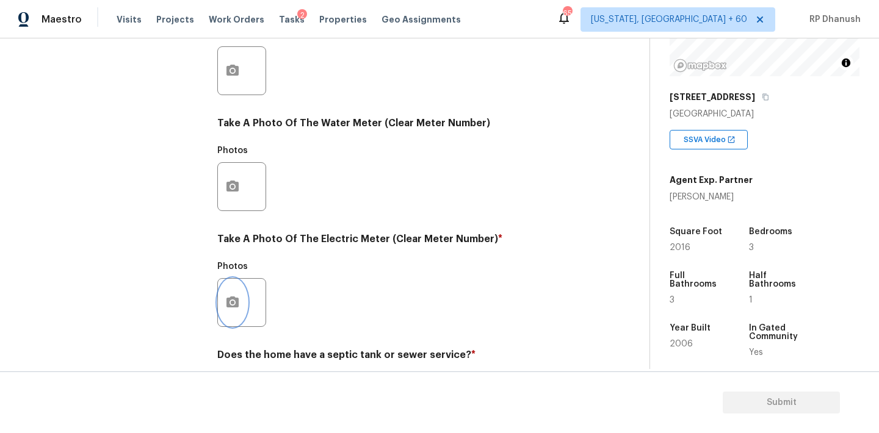
click at [224, 290] on button "button" at bounding box center [232, 303] width 29 height 48
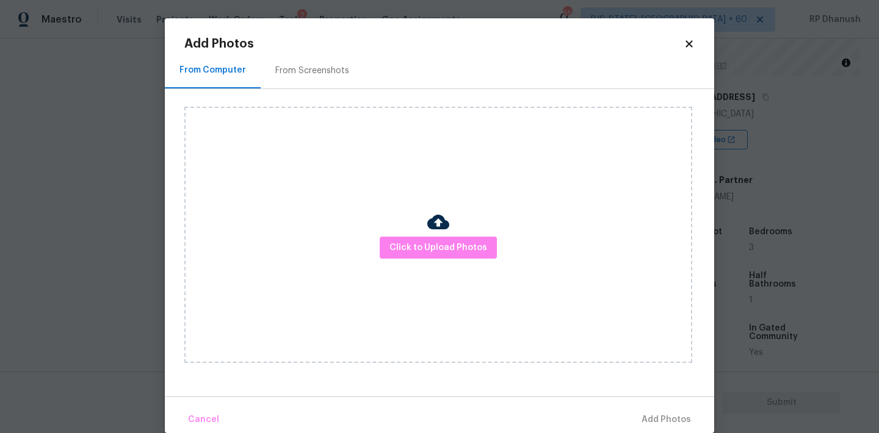
click at [294, 65] on div "From Screenshots" at bounding box center [312, 71] width 74 height 12
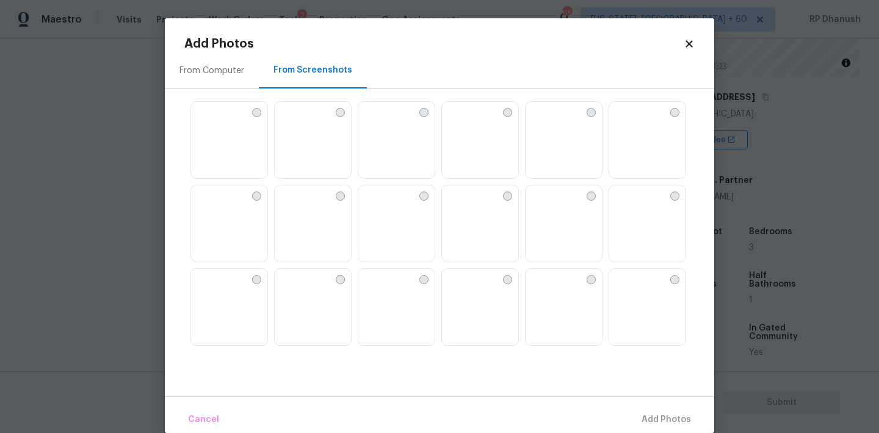
scroll to position [49, 0]
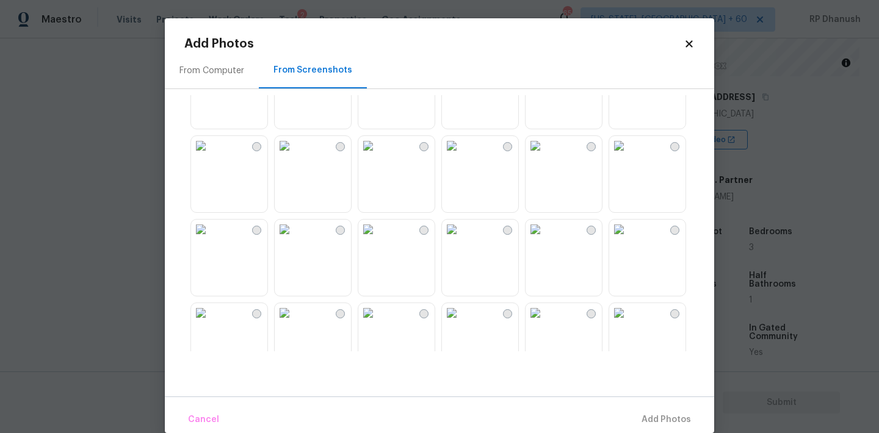
click at [294, 156] on img at bounding box center [285, 146] width 20 height 20
click at [294, 239] on img at bounding box center [285, 230] width 20 height 20
click at [294, 156] on img at bounding box center [285, 146] width 20 height 20
click at [294, 239] on img at bounding box center [285, 230] width 20 height 20
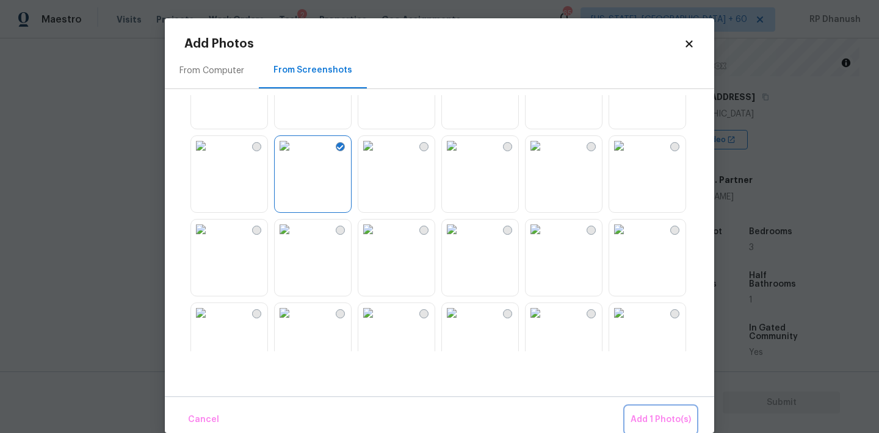
click at [661, 421] on span "Add 1 Photo(s)" at bounding box center [660, 420] width 60 height 15
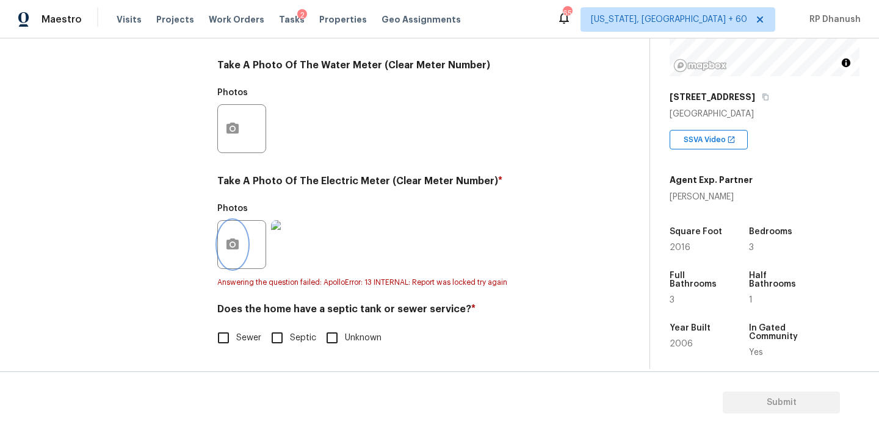
scroll to position [485, 0]
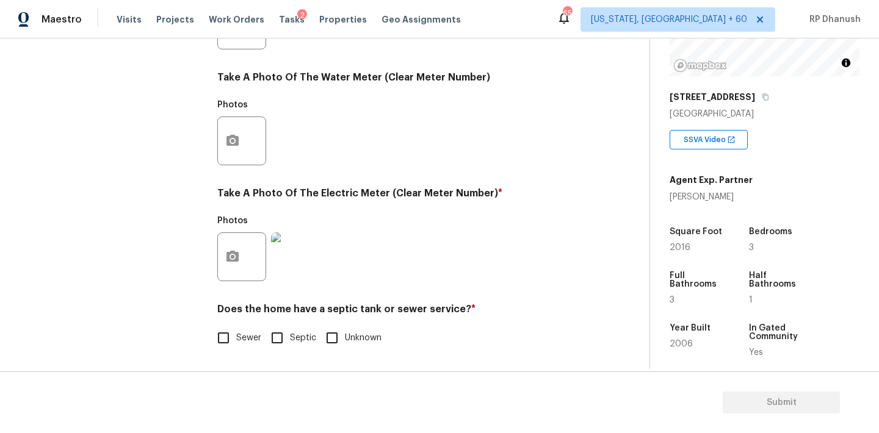
click at [228, 340] on input "Sewer" at bounding box center [224, 338] width 26 height 26
checkbox input "true"
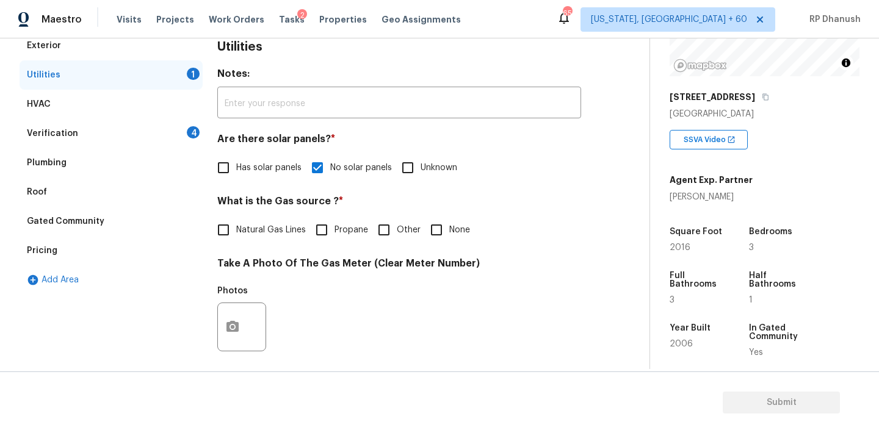
click at [176, 120] on div "Verification 4" at bounding box center [111, 133] width 183 height 29
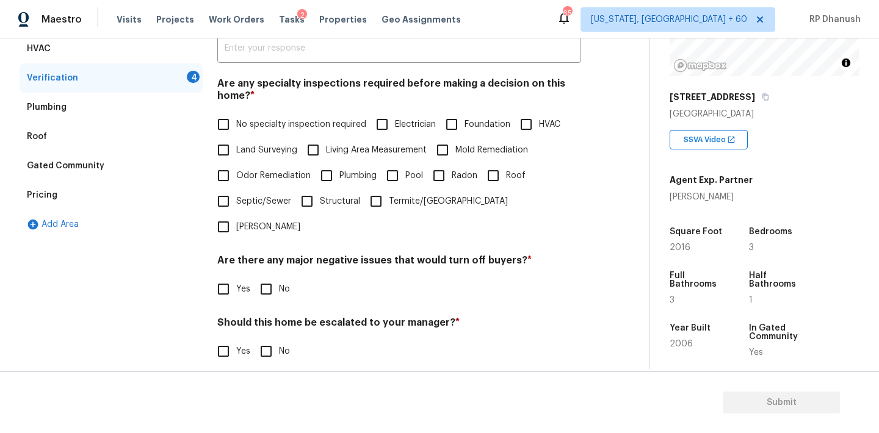
scroll to position [250, 0]
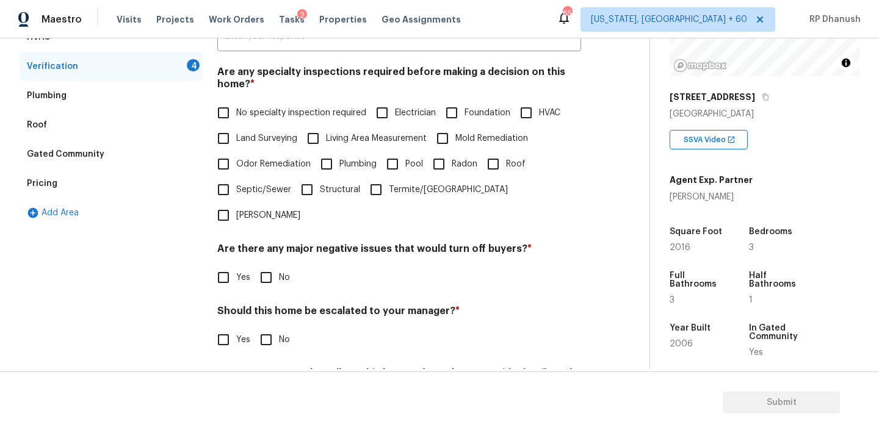
click at [255, 118] on span "No specialty inspection required" at bounding box center [301, 113] width 130 height 13
click at [236, 118] on input "No specialty inspection required" at bounding box center [224, 113] width 26 height 26
checkbox input "true"
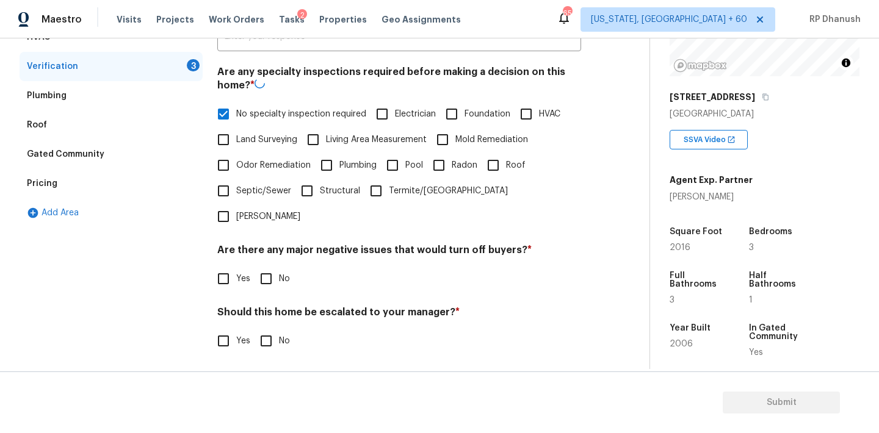
click at [264, 266] on input "No" at bounding box center [266, 279] width 26 height 26
checkbox input "true"
click at [264, 329] on div "Verification Notes: ​ Are any specialty inspections required before making a de…" at bounding box center [399, 203] width 364 height 479
click at [264, 328] on input "No" at bounding box center [266, 341] width 26 height 26
checkbox input "true"
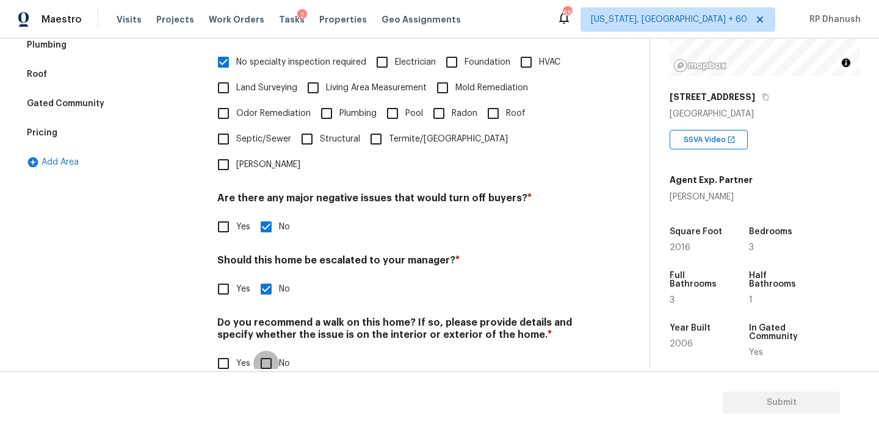
click at [266, 351] on input "No" at bounding box center [266, 364] width 26 height 26
checkbox input "true"
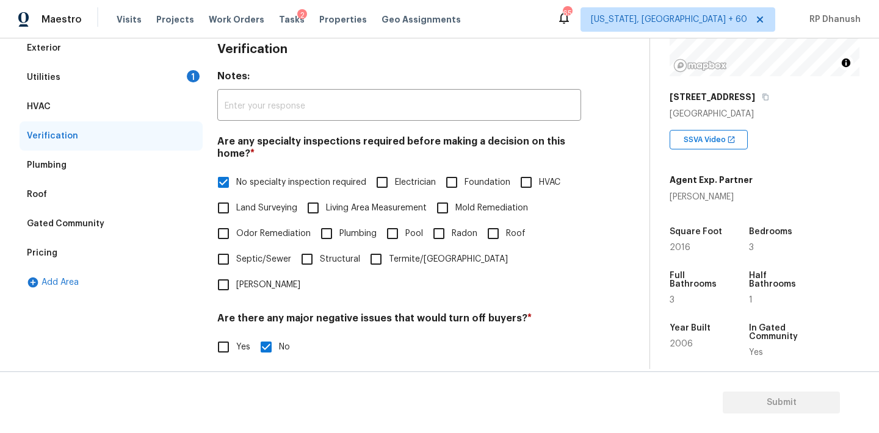
scroll to position [77, 0]
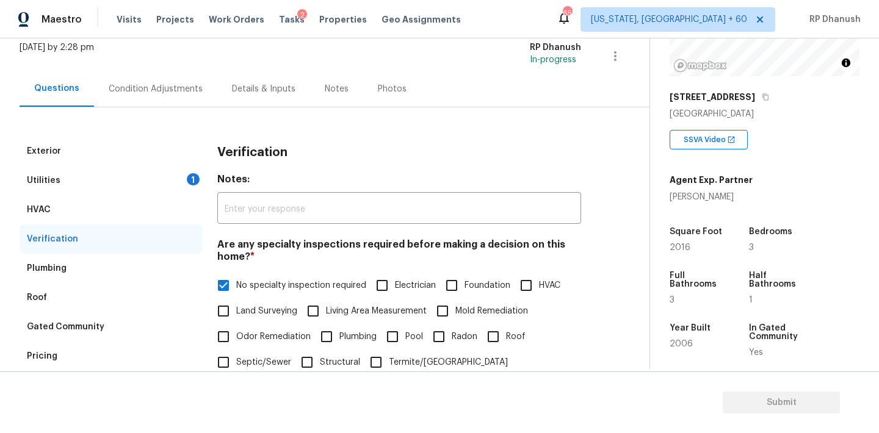
click at [180, 168] on div "Utilities 1" at bounding box center [111, 180] width 183 height 29
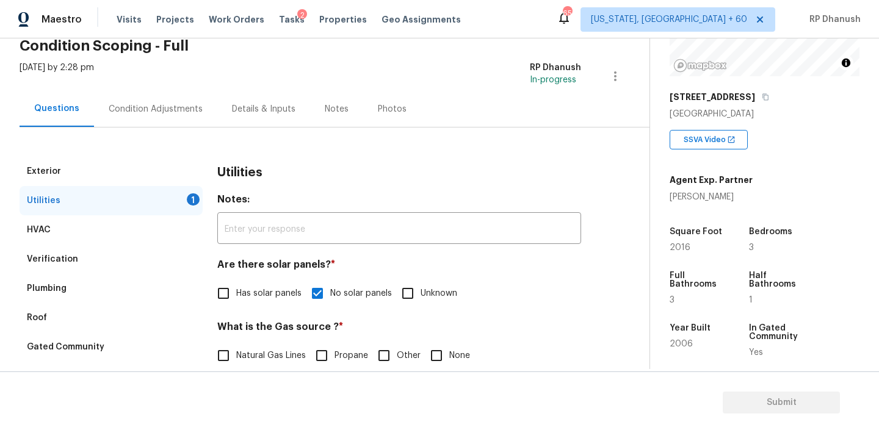
click at [148, 107] on div "Condition Adjustments" at bounding box center [156, 109] width 94 height 12
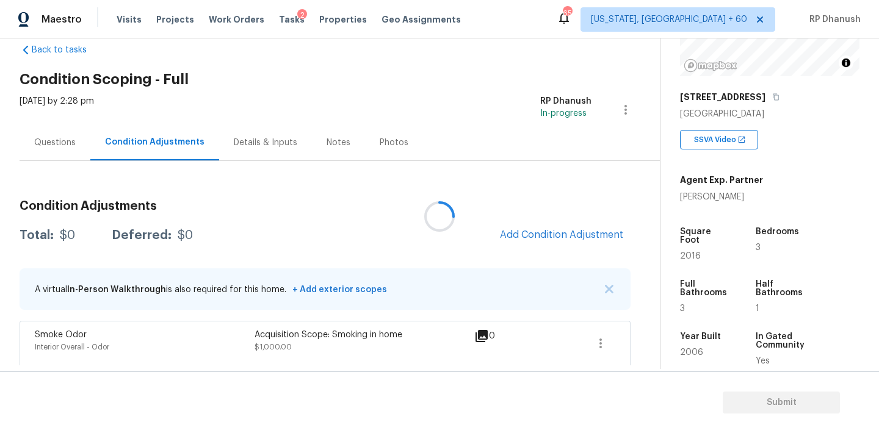
scroll to position [24, 0]
click at [557, 234] on span "Add Condition Adjustment" at bounding box center [561, 234] width 123 height 11
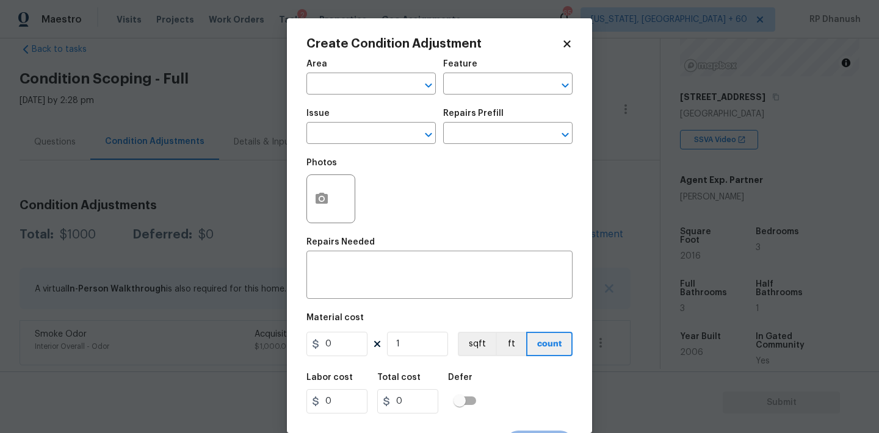
click at [200, 91] on body "Maestro Visits Projects Work Orders Tasks 2 Properties Geo Assignments 651 [US_…" at bounding box center [439, 216] width 879 height 433
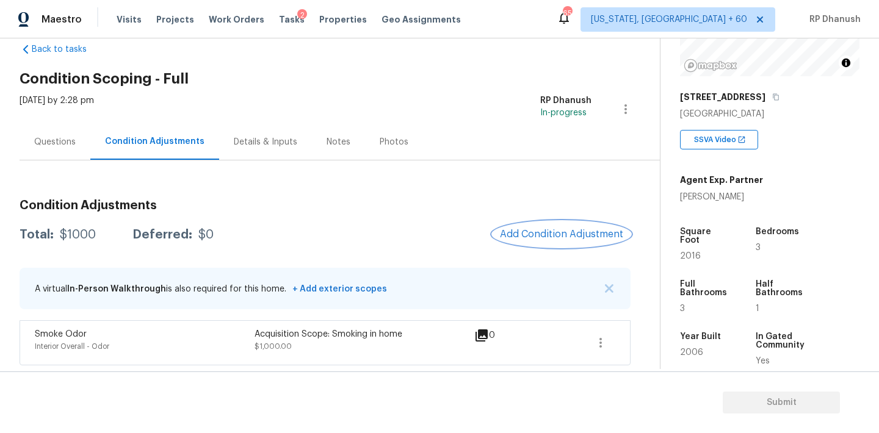
scroll to position [0, 0]
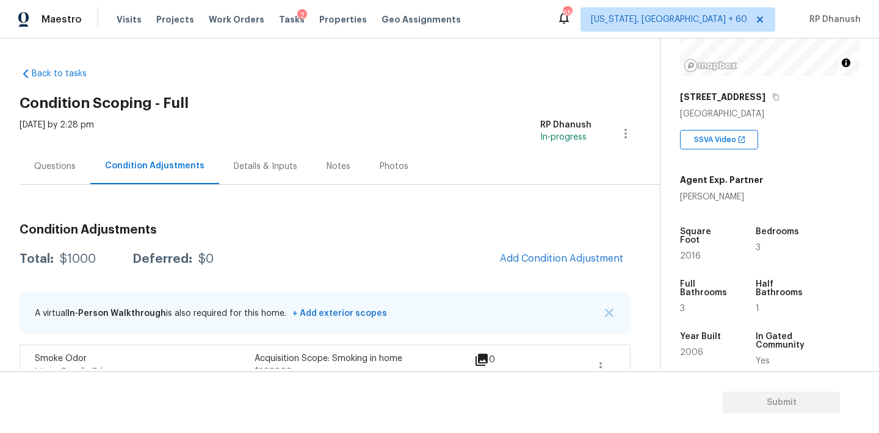
click at [79, 155] on div "Questions" at bounding box center [55, 166] width 71 height 36
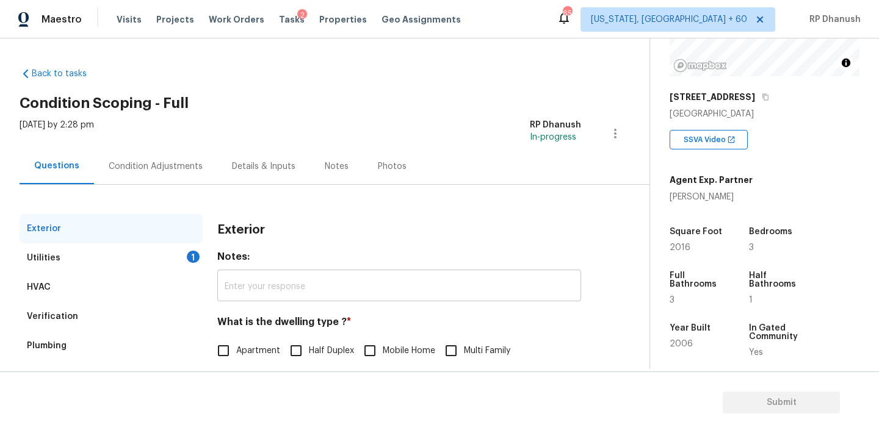
scroll to position [130, 0]
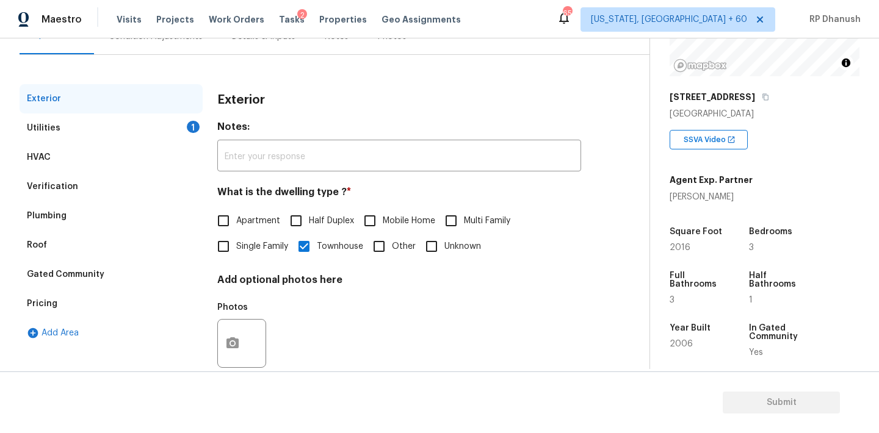
click at [117, 195] on div "Verification" at bounding box center [111, 186] width 183 height 29
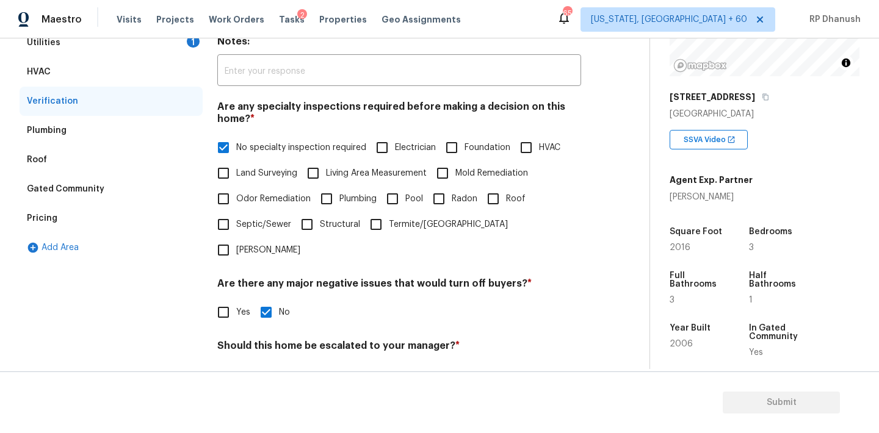
scroll to position [272, 0]
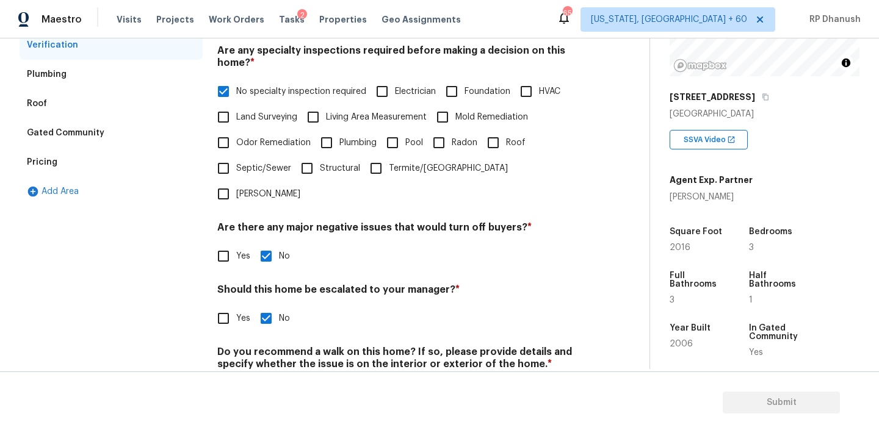
click at [67, 158] on div "Pricing" at bounding box center [111, 162] width 183 height 29
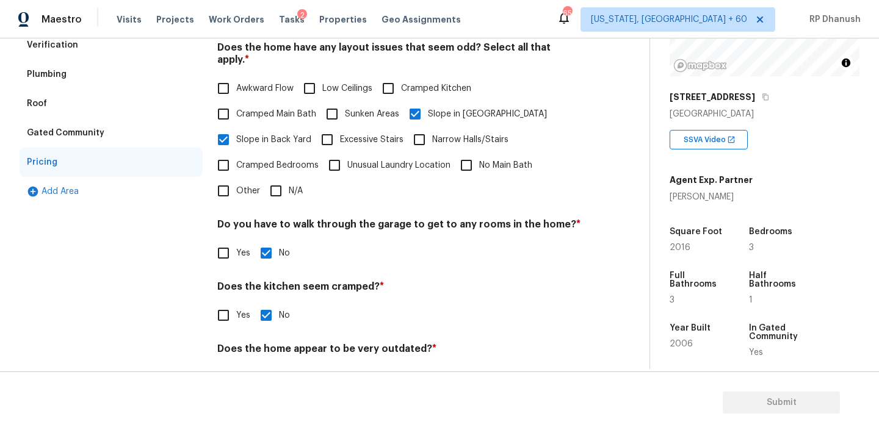
scroll to position [299, 0]
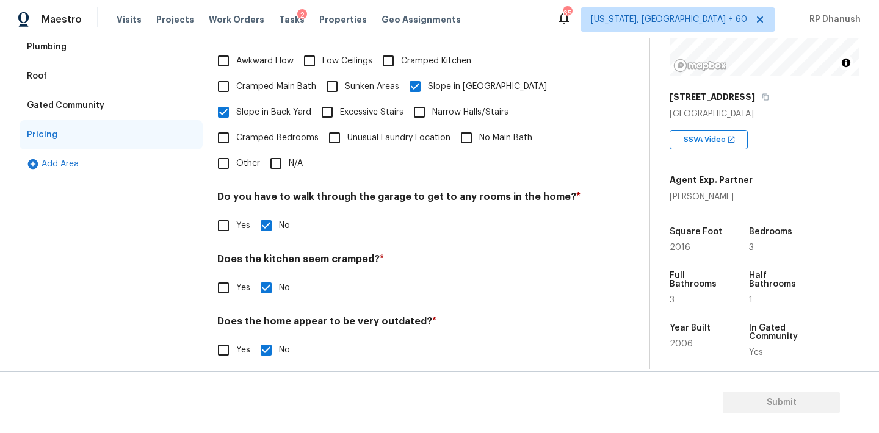
click at [235, 153] on input "Other" at bounding box center [224, 164] width 26 height 26
checkbox input "true"
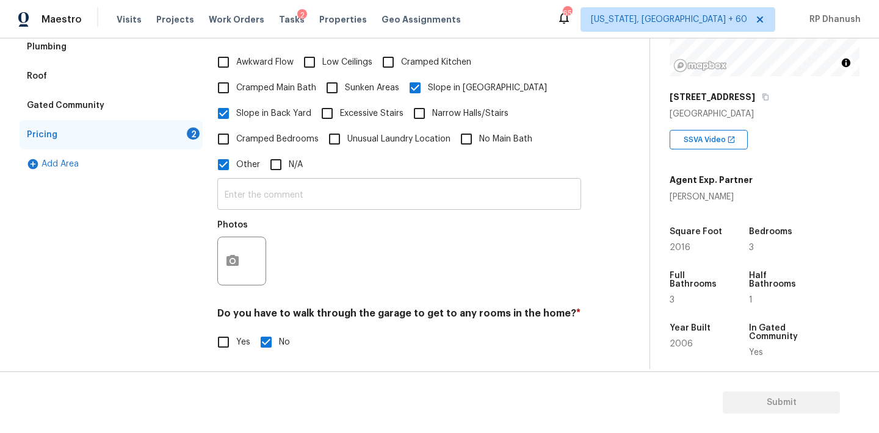
click at [236, 187] on input "text" at bounding box center [399, 195] width 364 height 29
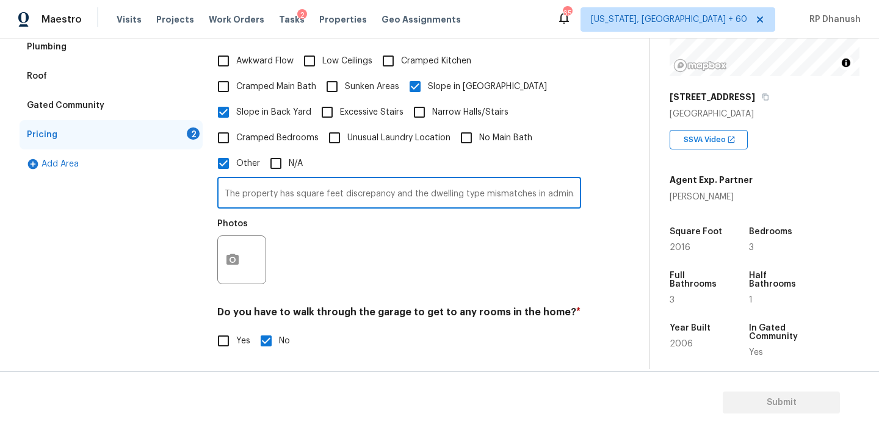
type input "The property has square feet discrepancy and the dwelling type mismatches in ad…"
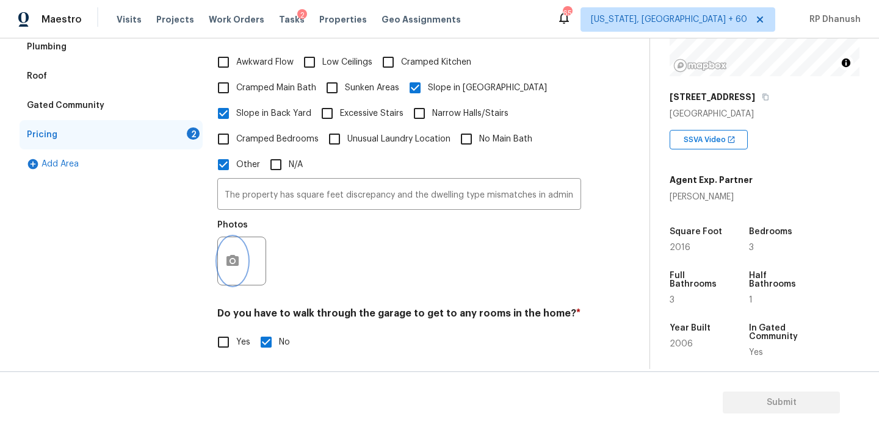
click at [241, 240] on div at bounding box center [241, 261] width 49 height 49
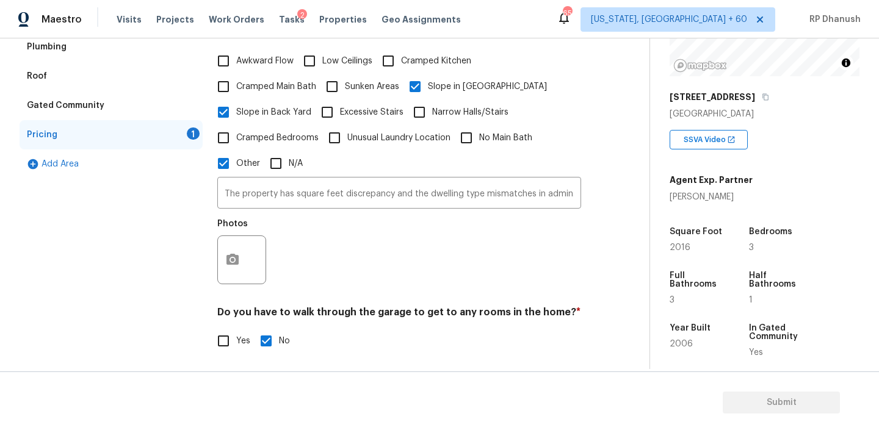
click at [220, 268] on div at bounding box center [241, 260] width 49 height 49
click at [226, 253] on icon "button" at bounding box center [232, 260] width 15 height 15
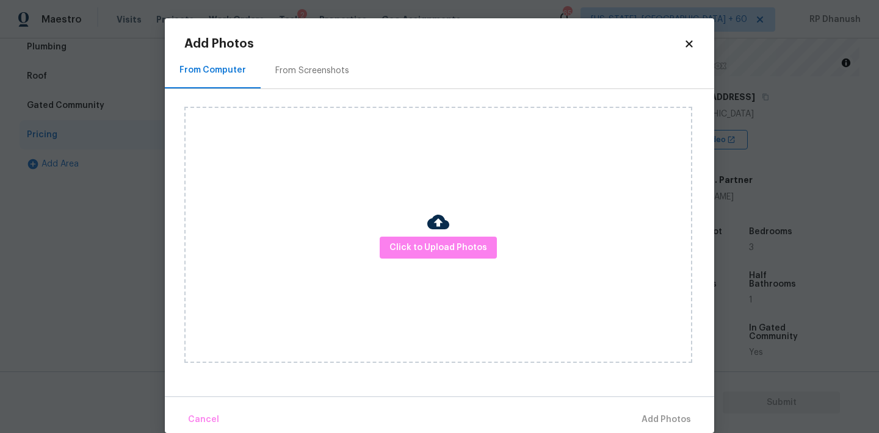
click at [289, 88] on div "From Computer From Screenshots" at bounding box center [439, 70] width 549 height 37
click at [299, 76] on div "From Screenshots" at bounding box center [312, 71] width 74 height 12
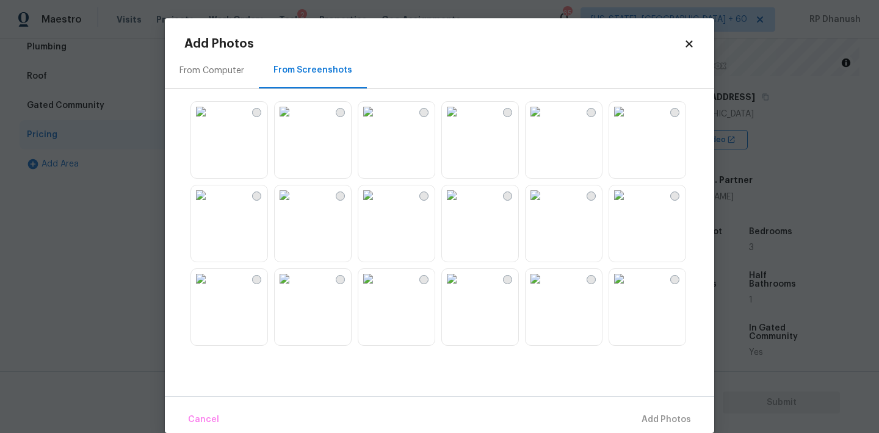
click at [294, 205] on img at bounding box center [285, 196] width 20 height 20
click at [661, 431] on button "Add 1 Photo(s)" at bounding box center [660, 420] width 70 height 26
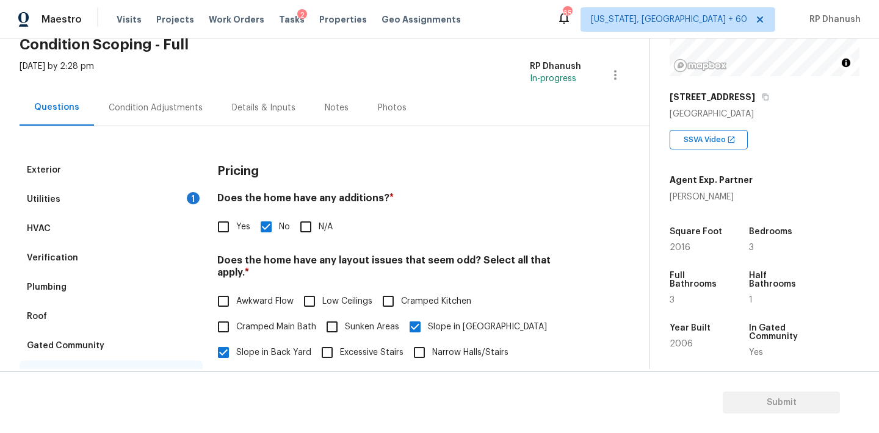
click at [182, 194] on div "Utilities 1" at bounding box center [111, 199] width 183 height 29
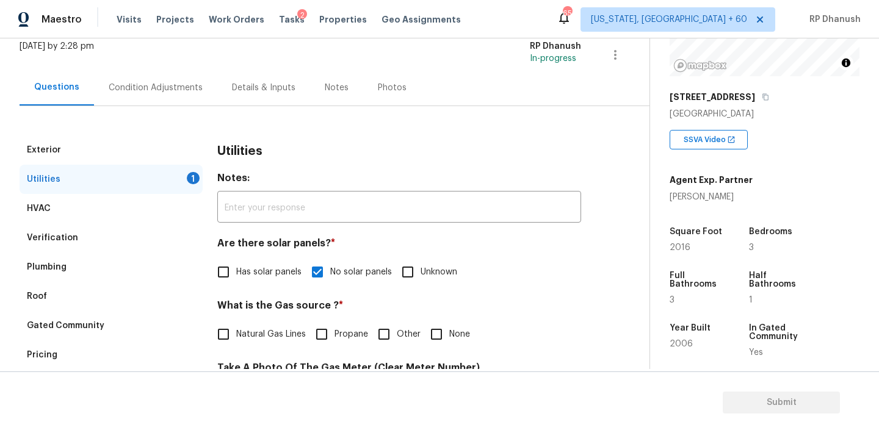
click at [162, 93] on div "Condition Adjustments" at bounding box center [156, 88] width 94 height 12
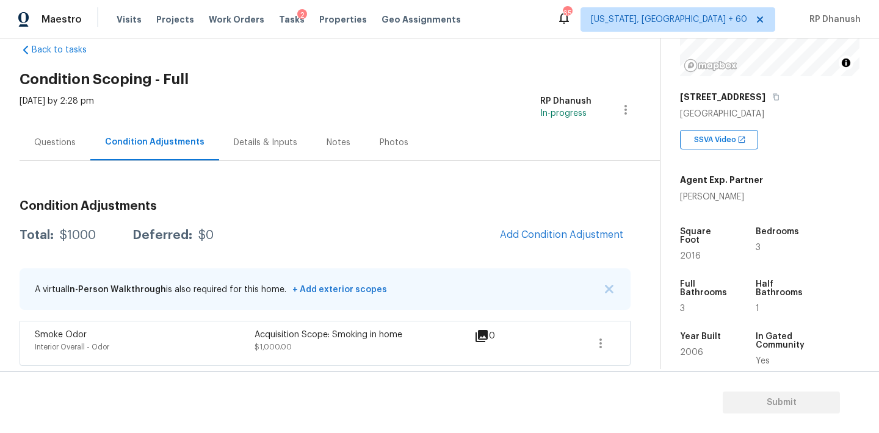
scroll to position [24, 0]
click at [596, 230] on span "Add Condition Adjustment" at bounding box center [561, 234] width 123 height 11
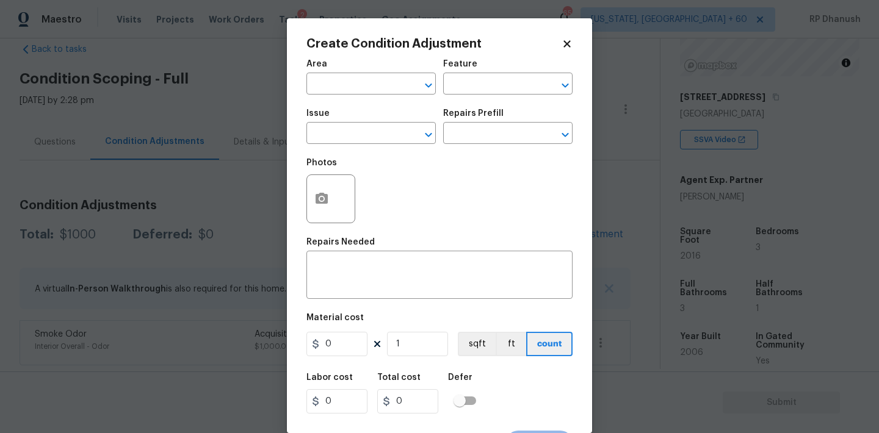
click at [234, 154] on body "Maestro Visits Projects Work Orders Tasks 2 Properties Geo Assignments 651 [US_…" at bounding box center [439, 216] width 879 height 433
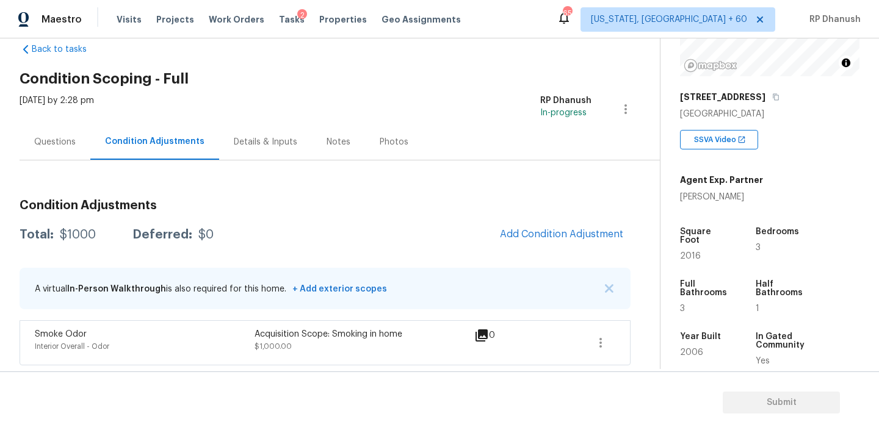
click at [69, 137] on div "Questions" at bounding box center [54, 142] width 41 height 12
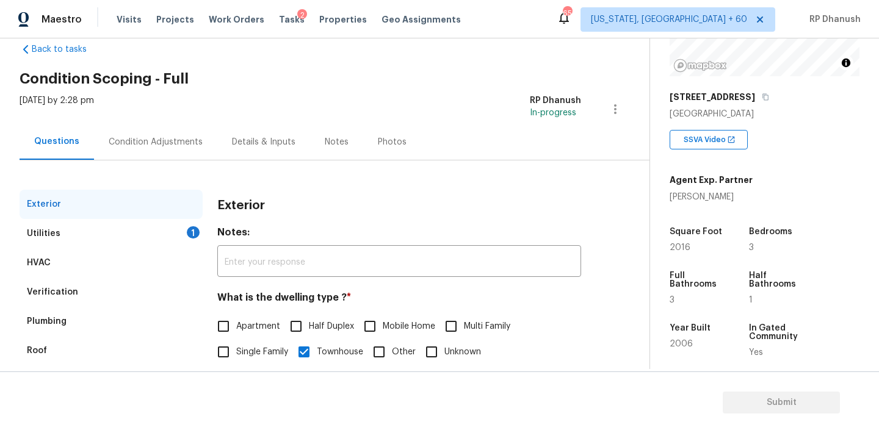
scroll to position [154, 0]
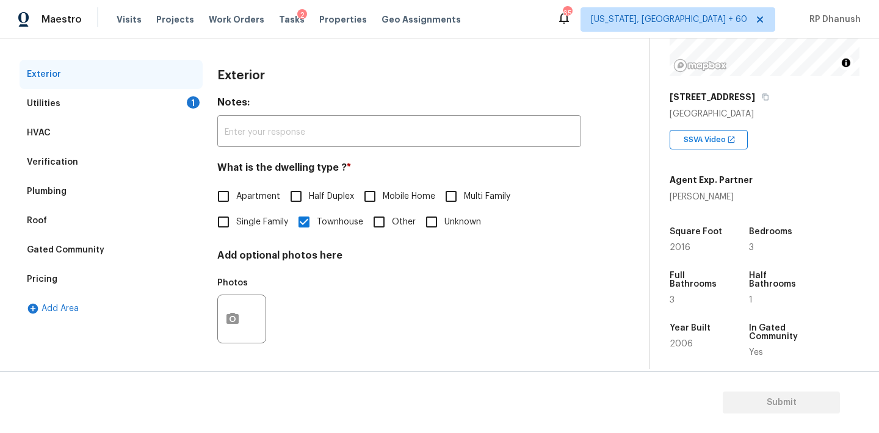
click at [95, 178] on div "Plumbing" at bounding box center [111, 191] width 183 height 29
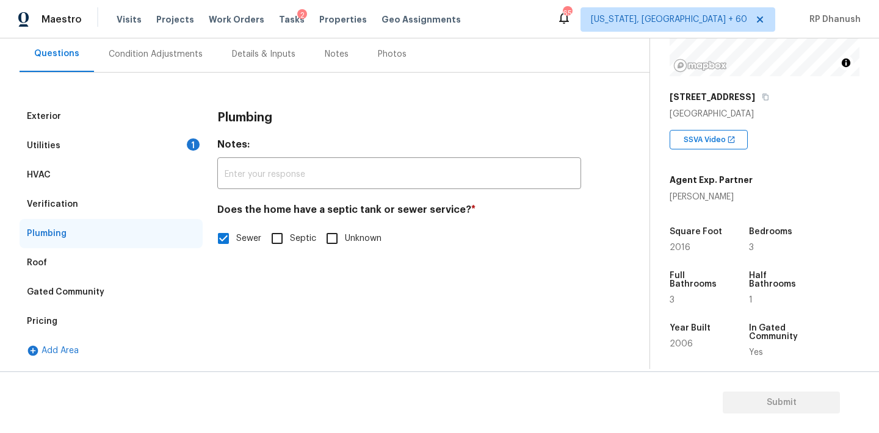
scroll to position [112, 0]
click at [72, 233] on div "Plumbing" at bounding box center [111, 233] width 183 height 29
click at [68, 284] on div "Gated Community" at bounding box center [111, 292] width 183 height 29
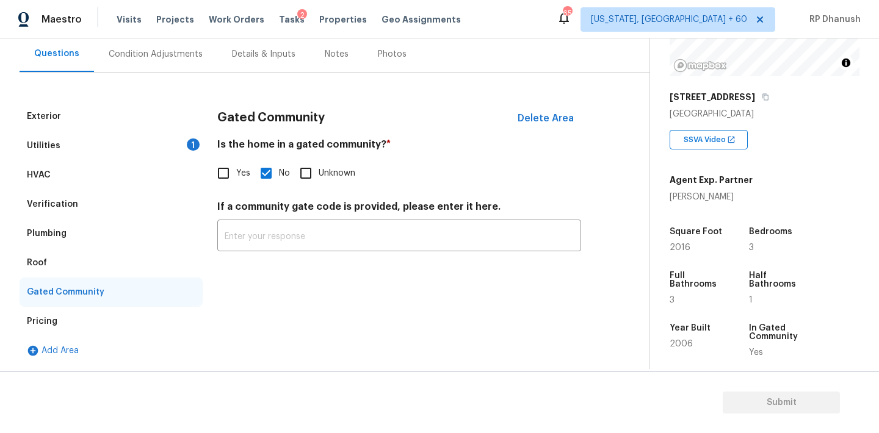
click at [238, 182] on label "Yes" at bounding box center [231, 173] width 40 height 26
click at [236, 182] on input "Yes" at bounding box center [224, 173] width 26 height 26
checkbox input "true"
checkbox input "false"
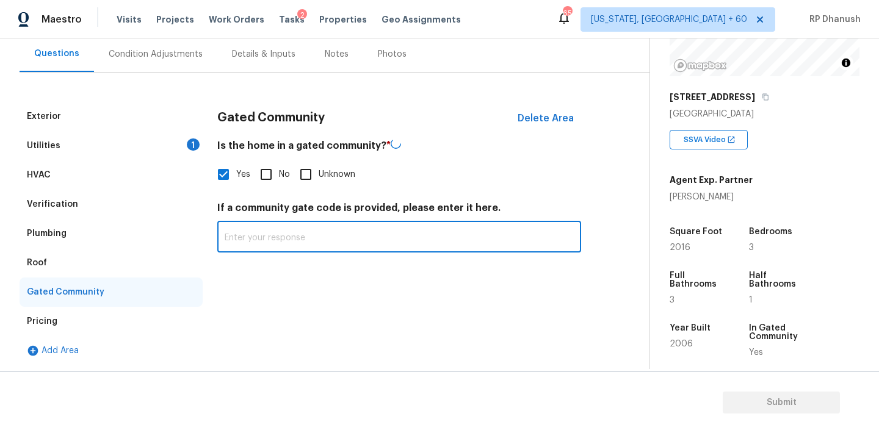
click at [253, 239] on input "text" at bounding box center [399, 238] width 364 height 29
paste input "Gated (access via call-box)"
type input "Gated (access via call-box)"
click at [160, 57] on div "Condition Adjustments" at bounding box center [156, 54] width 94 height 12
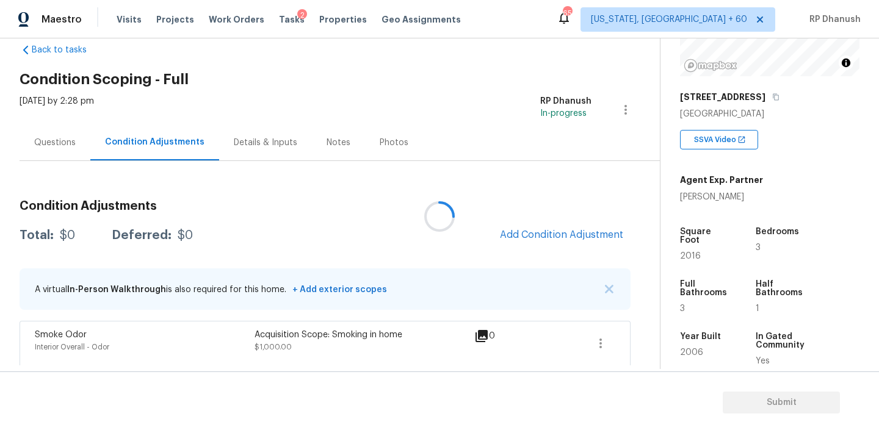
scroll to position [24, 0]
click at [546, 235] on span "Add Condition Adjustment" at bounding box center [561, 234] width 123 height 11
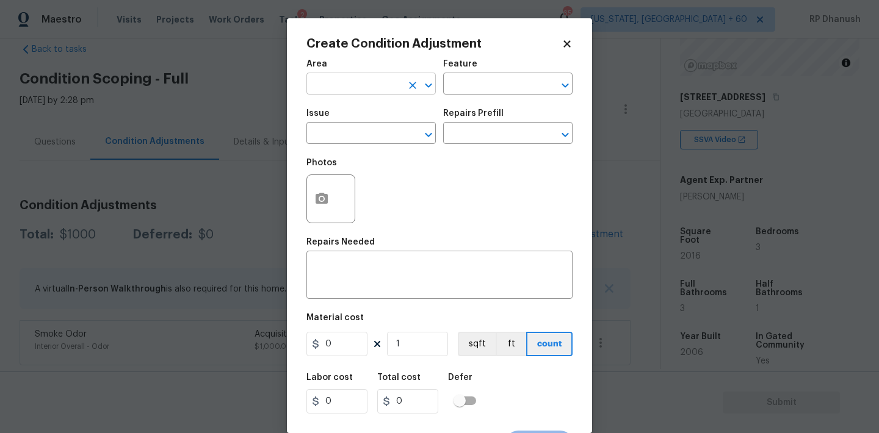
click at [371, 90] on input "text" at bounding box center [353, 85] width 95 height 19
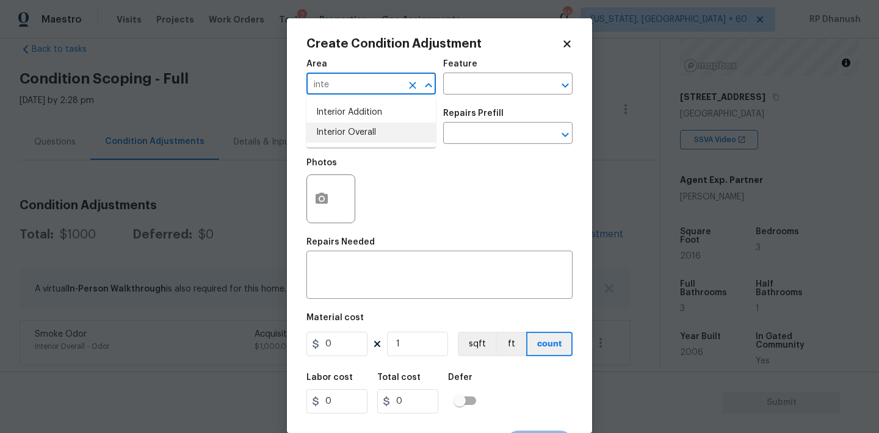
click at [366, 134] on li "Interior Overall" at bounding box center [370, 133] width 129 height 20
type input "Interior Overall"
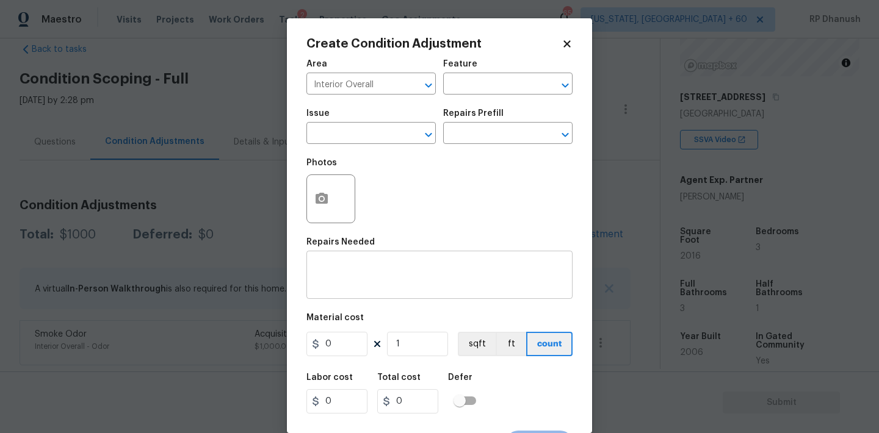
click at [392, 298] on div "x ​" at bounding box center [439, 276] width 266 height 45
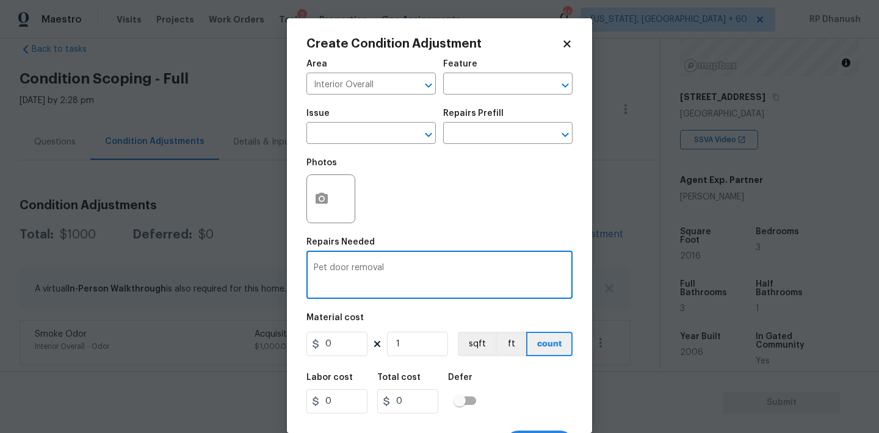
type textarea "Pet door removal"
click at [335, 336] on input "0" at bounding box center [336, 344] width 61 height 24
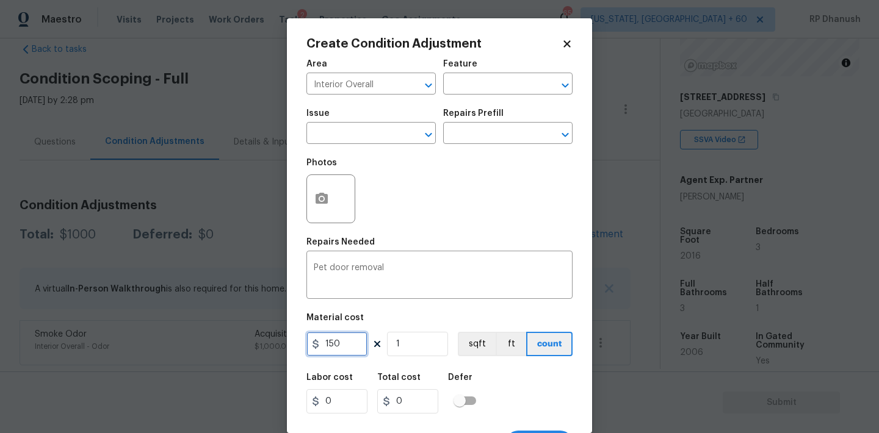
type input "150"
click at [323, 193] on icon "button" at bounding box center [321, 199] width 15 height 15
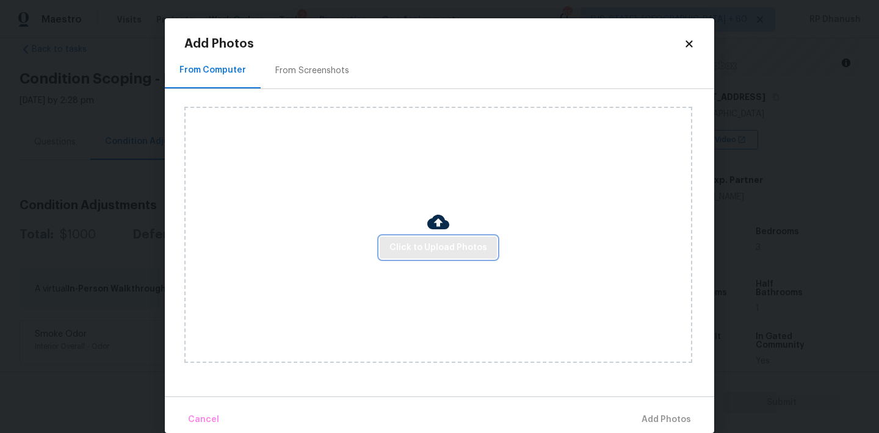
click at [429, 238] on button "Click to Upload Photos" at bounding box center [438, 248] width 117 height 23
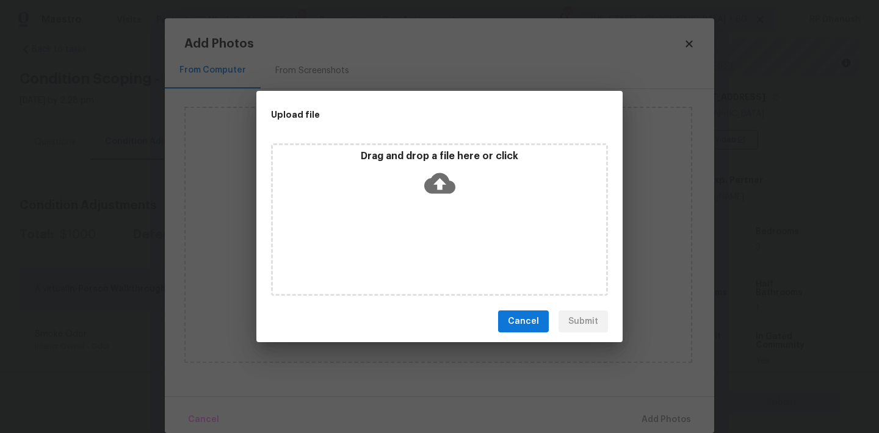
click at [434, 173] on icon at bounding box center [439, 183] width 31 height 31
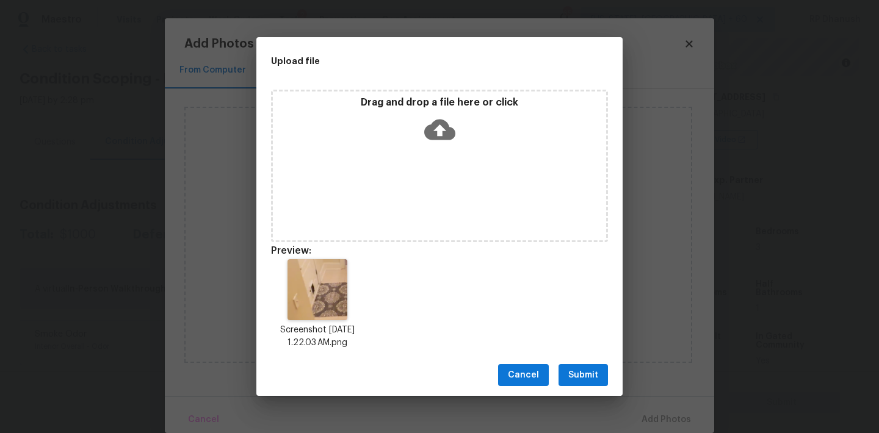
click at [585, 369] on span "Submit" at bounding box center [583, 375] width 30 height 15
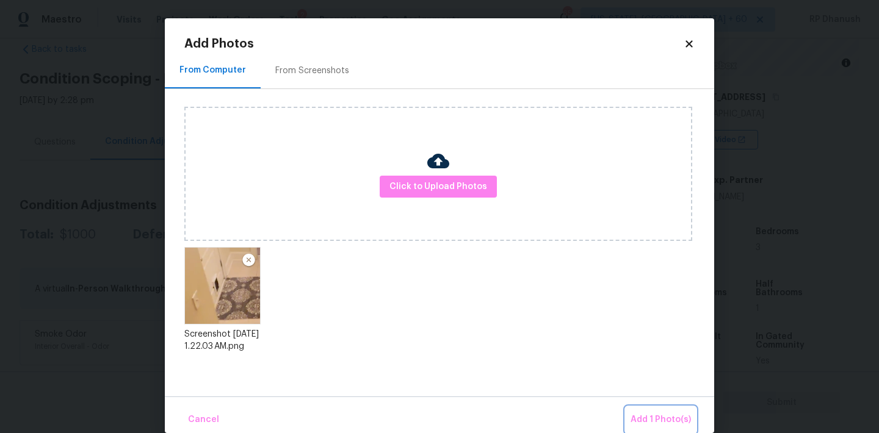
click at [666, 428] on button "Add 1 Photo(s)" at bounding box center [660, 420] width 70 height 26
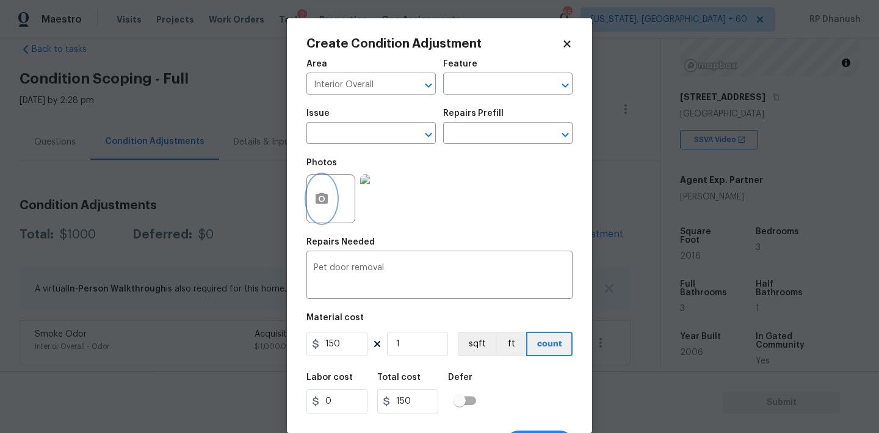
scroll to position [23, 0]
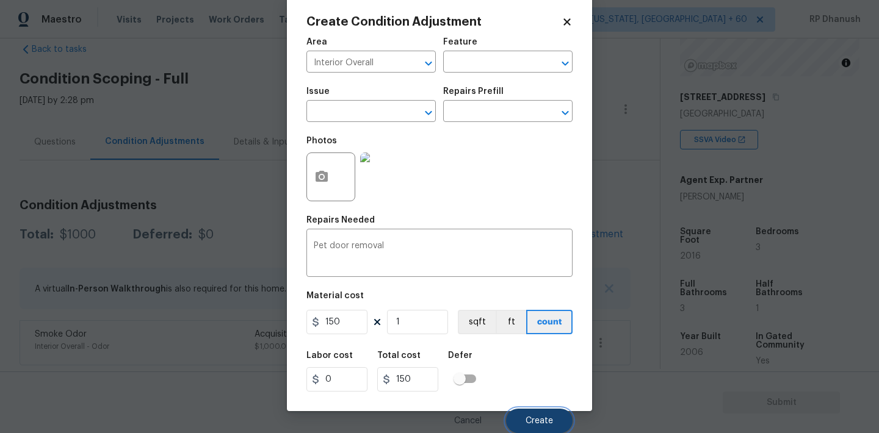
click at [548, 425] on button "Create" at bounding box center [539, 421] width 67 height 24
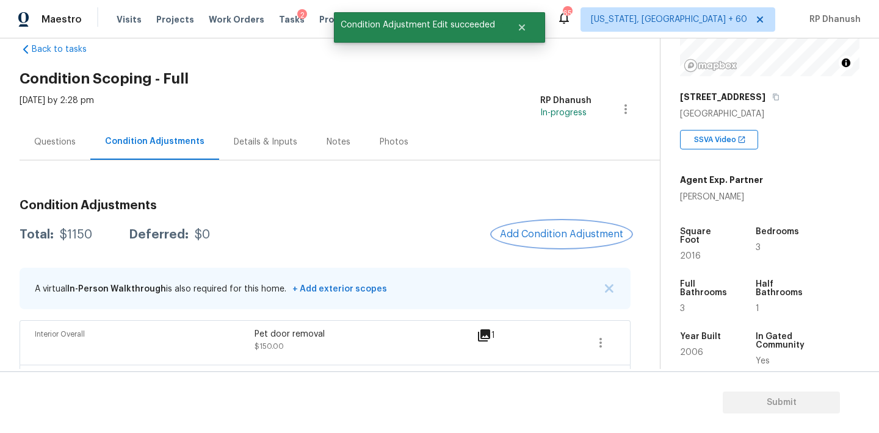
scroll to position [69, 0]
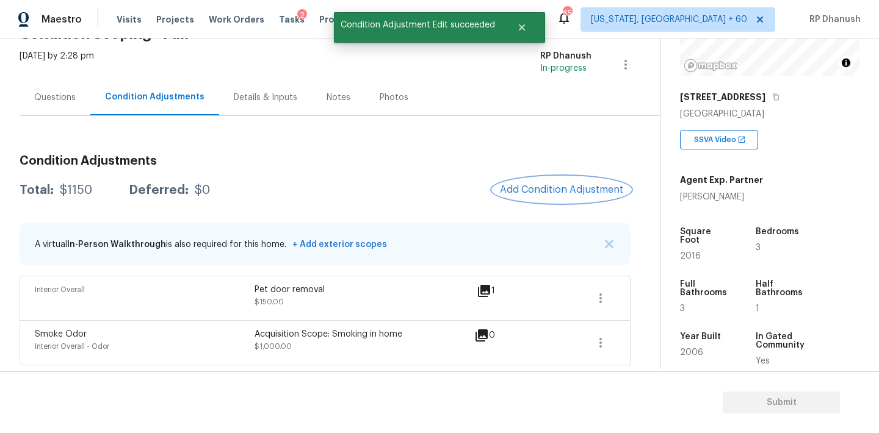
click at [552, 186] on span "Add Condition Adjustment" at bounding box center [561, 189] width 123 height 11
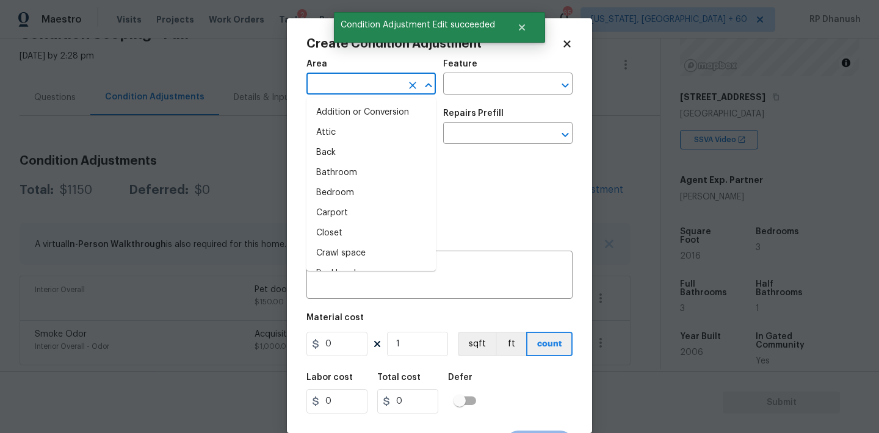
click at [344, 88] on input "text" at bounding box center [353, 85] width 95 height 19
type input "e"
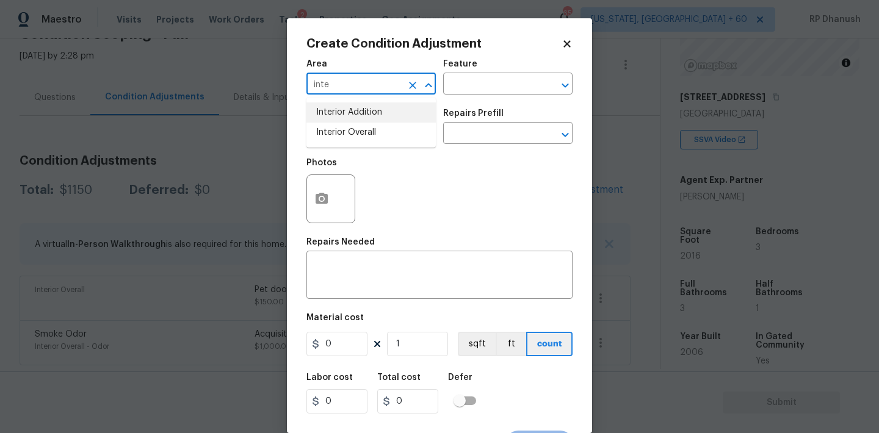
click at [348, 118] on li "Interior Addition" at bounding box center [370, 113] width 129 height 20
type input "Interior Addition"
click at [348, 118] on div "Issue" at bounding box center [370, 117] width 129 height 16
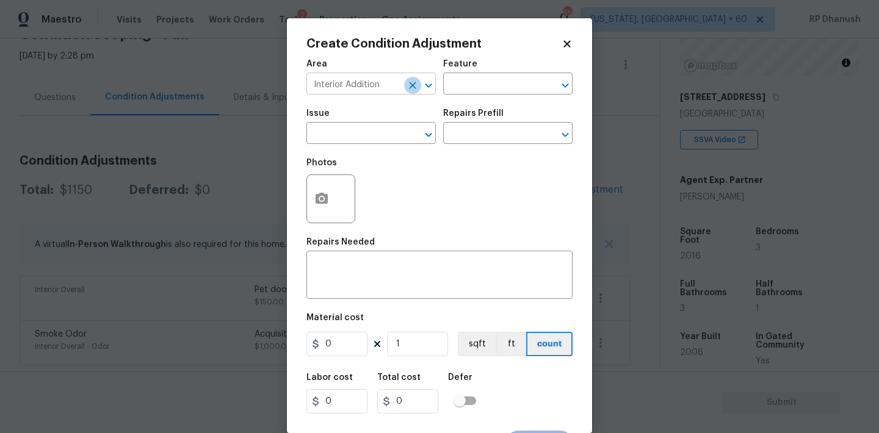
click at [411, 85] on icon "Clear" at bounding box center [412, 85] width 7 height 7
click at [378, 85] on input "text" at bounding box center [353, 85] width 95 height 19
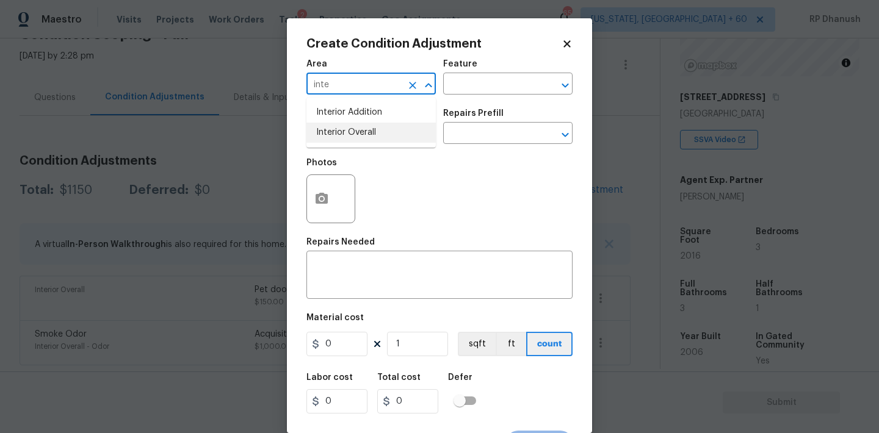
click at [376, 129] on li "Interior Overall" at bounding box center [370, 133] width 129 height 20
type input "Interior Overall"
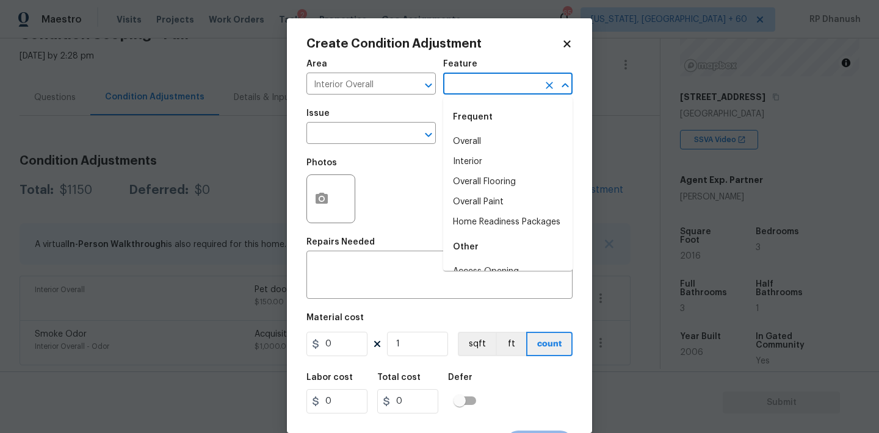
click at [491, 90] on input "text" at bounding box center [490, 85] width 95 height 19
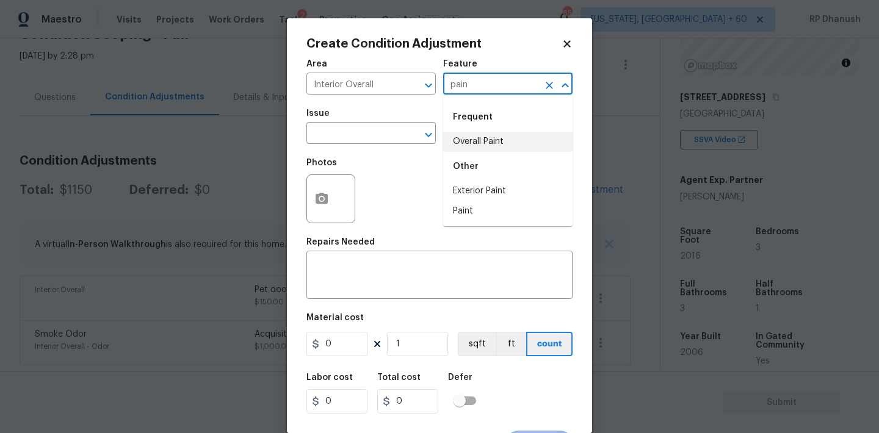
click at [489, 136] on li "Overall Paint" at bounding box center [507, 142] width 129 height 20
type input "Overall Paint"
click at [359, 136] on input "text" at bounding box center [353, 134] width 95 height 19
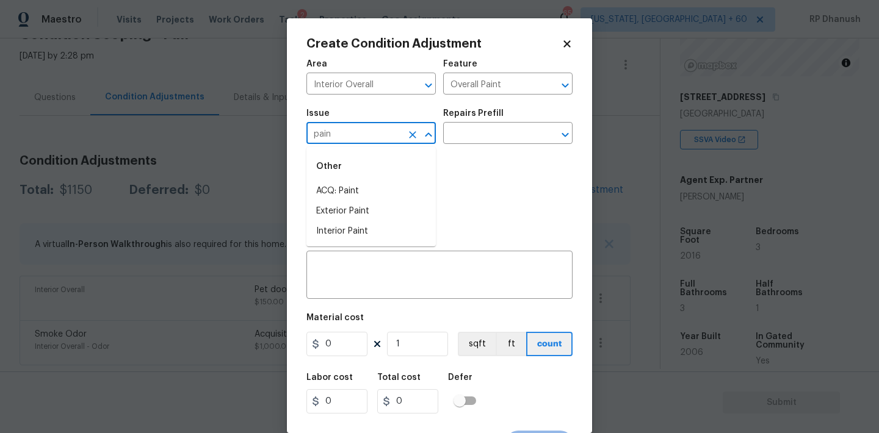
click at [351, 184] on li "ACQ: Paint" at bounding box center [370, 191] width 129 height 20
type input "ACQ: Paint"
click at [478, 141] on input "text" at bounding box center [490, 134] width 95 height 19
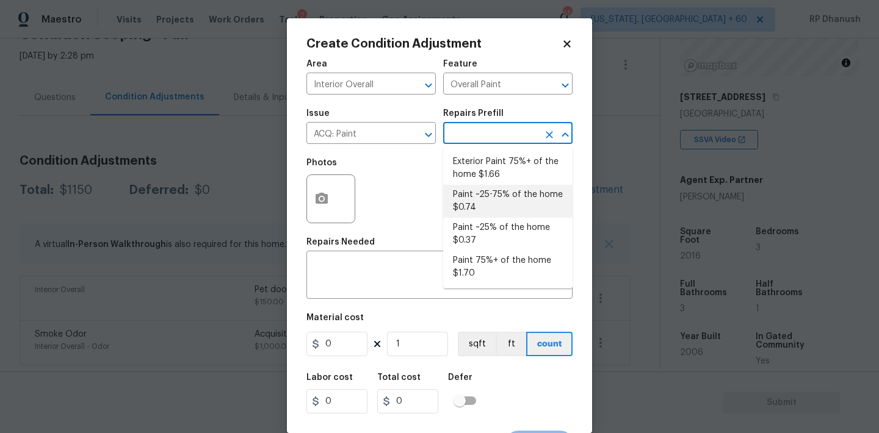
click at [492, 201] on li "Paint ~25-75% of the home $0.74" at bounding box center [507, 201] width 129 height 33
type input "Acquisition"
type textarea "Acquisition Scope: ~25 - 75% of the home needs interior paint"
type input "0.74"
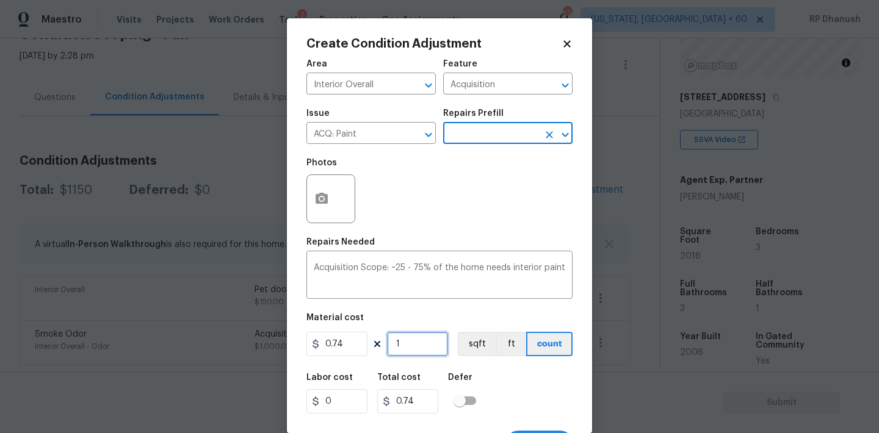
click at [419, 350] on input "1" at bounding box center [417, 344] width 61 height 24
type input "0"
type input "2"
type input "1.48"
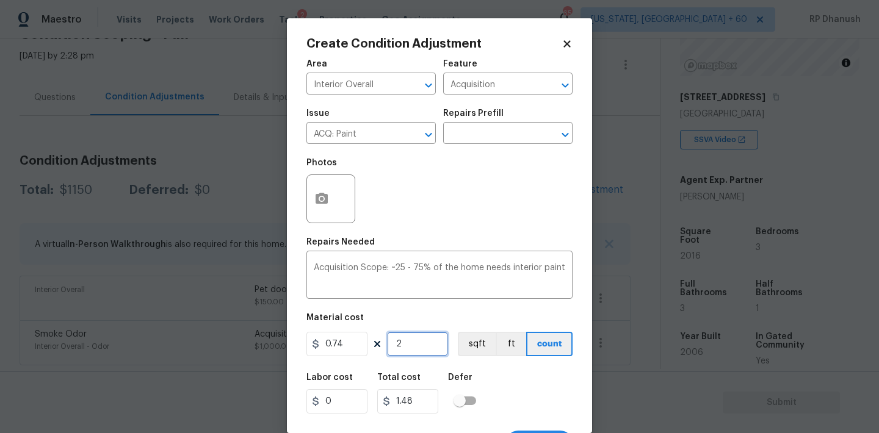
type input "20"
type input "14.8"
type input "201"
type input "148.74"
type input "2016"
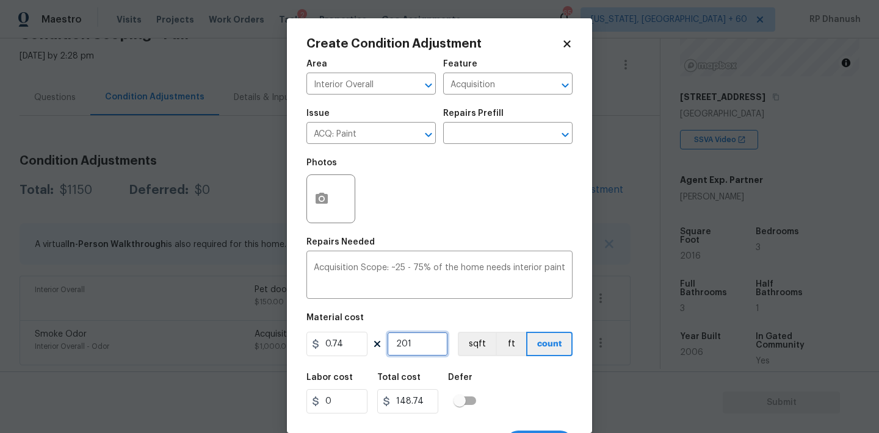
type input "1491.84"
type input "2016"
click at [422, 351] on input "2016" at bounding box center [417, 344] width 61 height 24
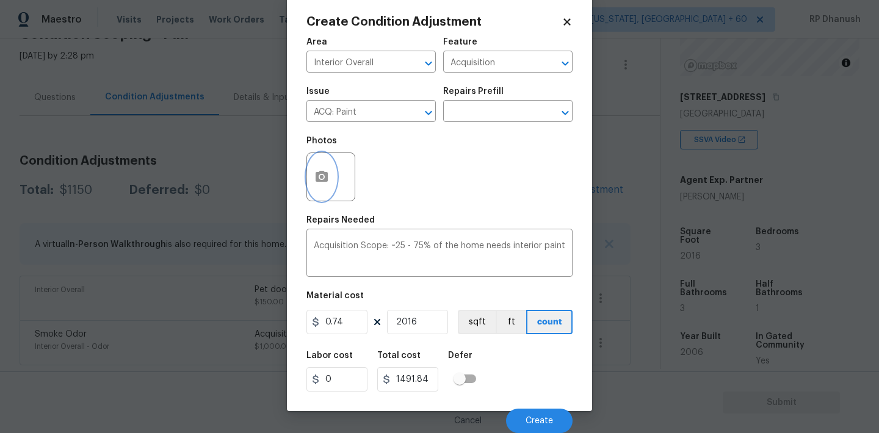
click at [323, 185] on button "button" at bounding box center [321, 177] width 29 height 48
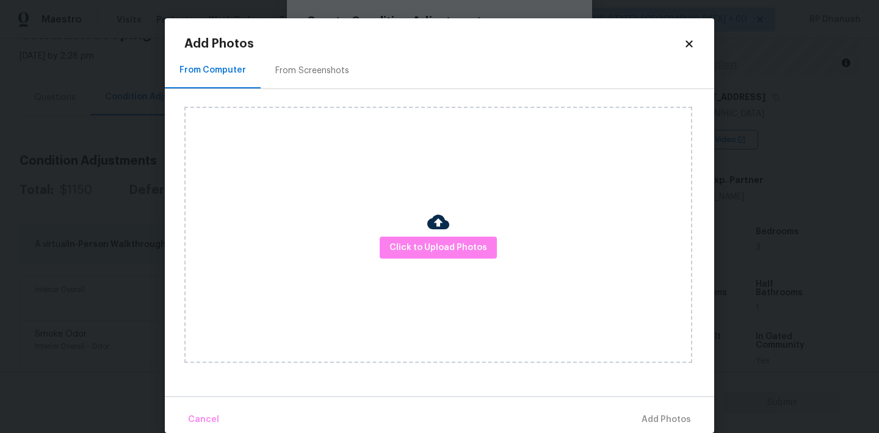
click at [308, 72] on div "From Screenshots" at bounding box center [312, 71] width 74 height 12
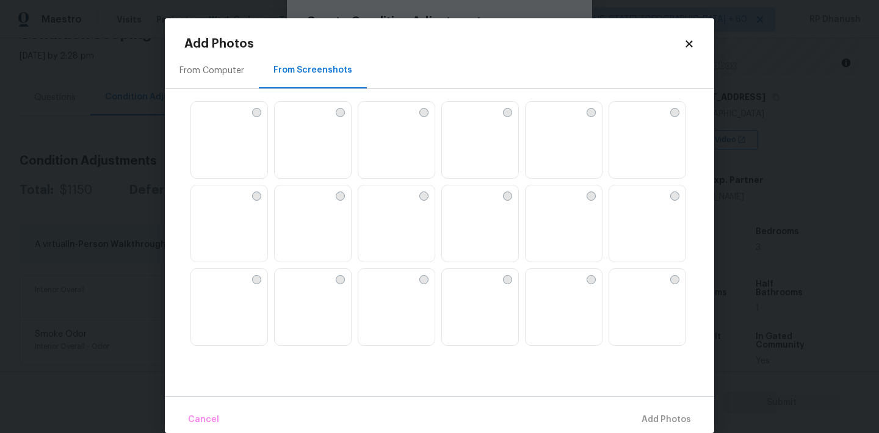
click at [294, 121] on img at bounding box center [285, 112] width 20 height 20
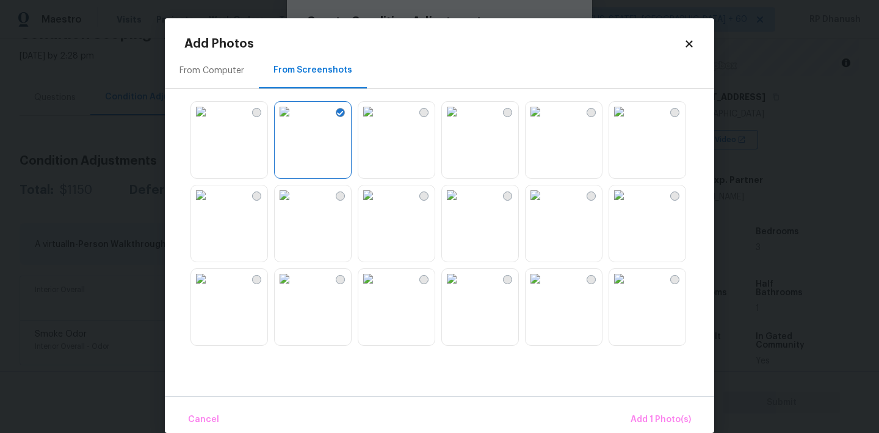
click at [211, 121] on img at bounding box center [201, 112] width 20 height 20
click at [545, 205] on img at bounding box center [535, 196] width 20 height 20
click at [545, 289] on img at bounding box center [535, 279] width 20 height 20
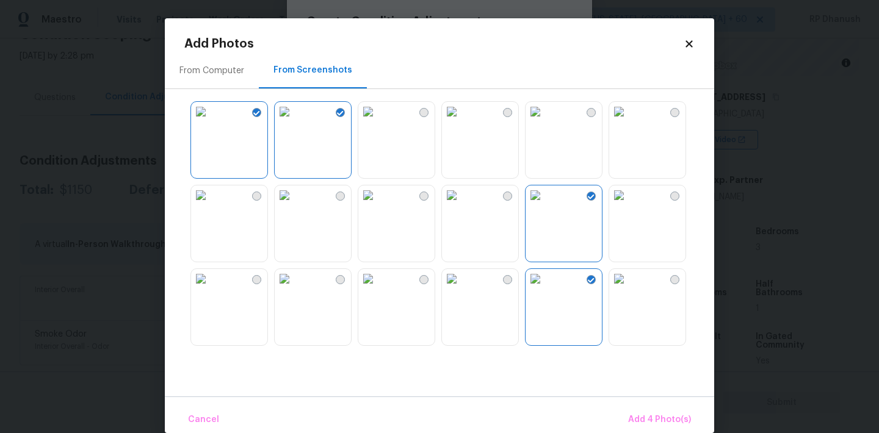
click at [545, 289] on img at bounding box center [535, 279] width 20 height 20
click at [629, 205] on img at bounding box center [619, 196] width 20 height 20
click at [629, 289] on img at bounding box center [619, 279] width 20 height 20
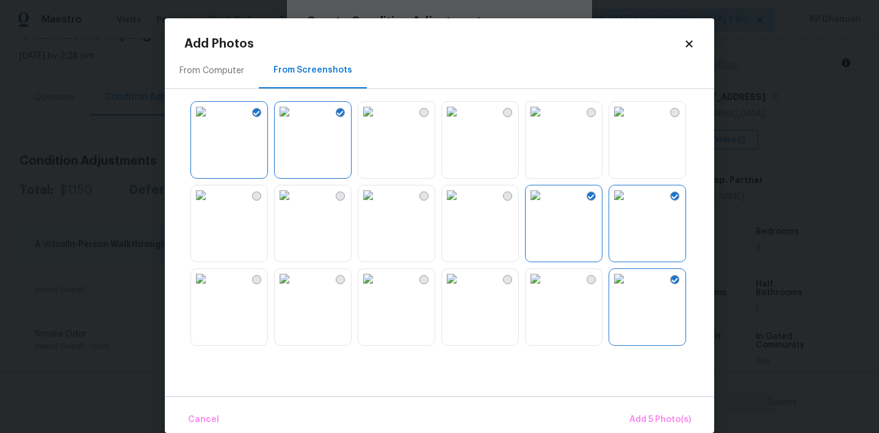
click at [629, 205] on img at bounding box center [619, 196] width 20 height 20
click at [629, 289] on img at bounding box center [619, 279] width 20 height 20
click at [378, 289] on img at bounding box center [368, 279] width 20 height 20
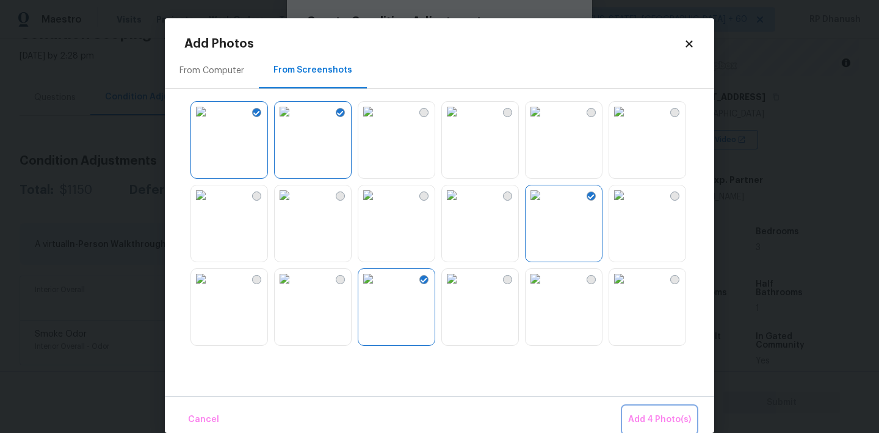
click at [676, 419] on span "Add 4 Photo(s)" at bounding box center [659, 420] width 63 height 15
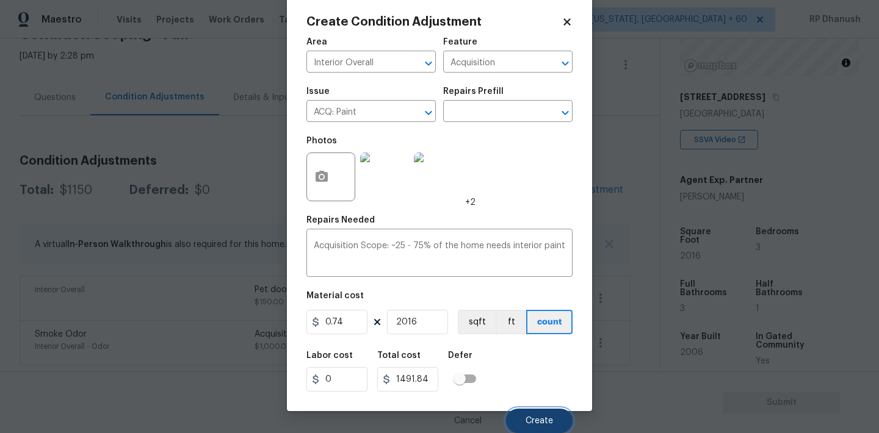
click at [547, 415] on button "Create" at bounding box center [539, 421] width 67 height 24
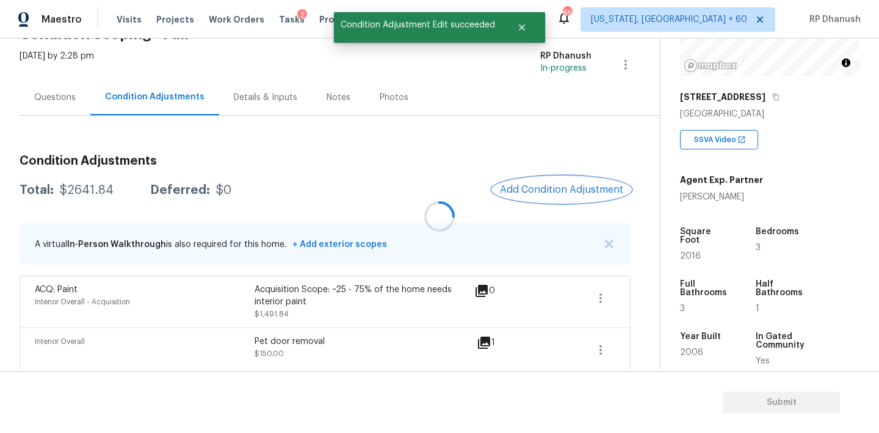
scroll to position [0, 0]
click at [598, 193] on span "Add Condition Adjustment" at bounding box center [561, 189] width 123 height 11
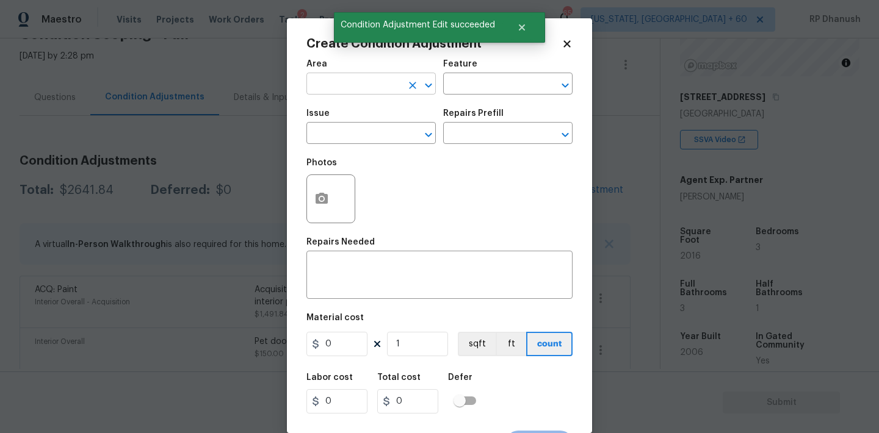
click at [342, 87] on input "text" at bounding box center [353, 85] width 95 height 19
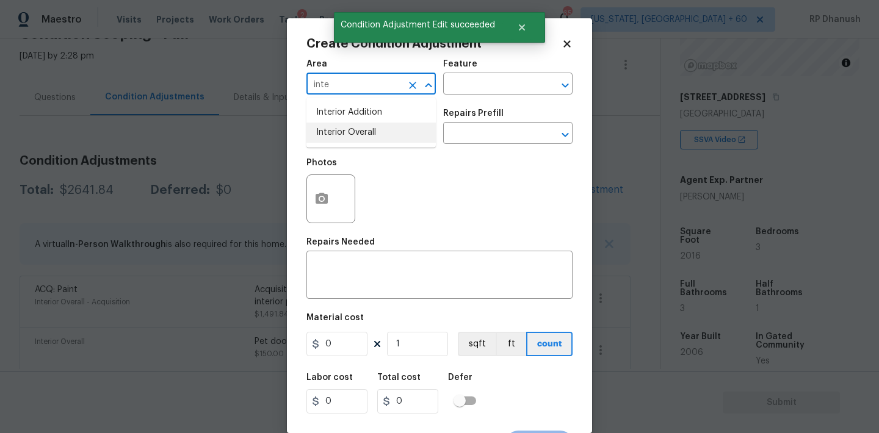
click at [345, 136] on li "Interior Overall" at bounding box center [370, 133] width 129 height 20
type input "Interior Overall"
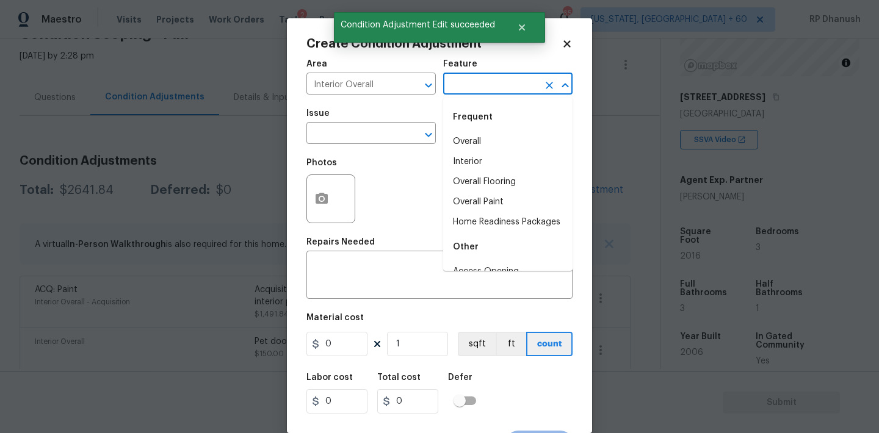
click at [477, 88] on input "text" at bounding box center [490, 85] width 95 height 19
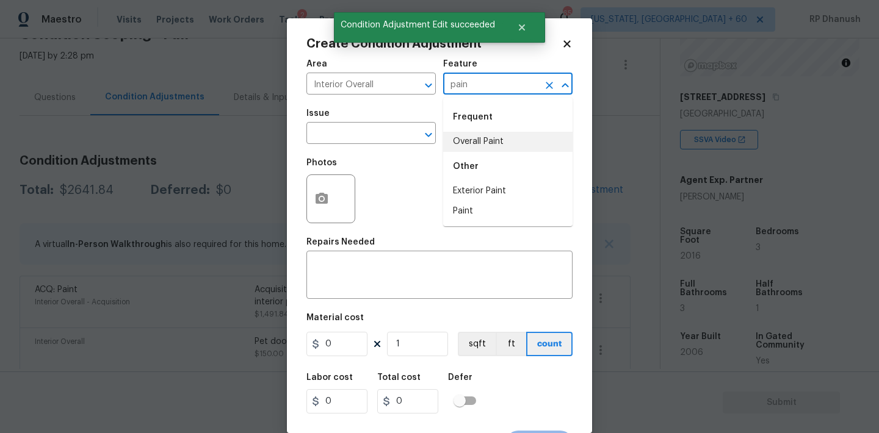
click at [478, 142] on li "Overall Paint" at bounding box center [507, 142] width 129 height 20
type input "Overall Paint"
click at [349, 142] on input "text" at bounding box center [353, 134] width 95 height 19
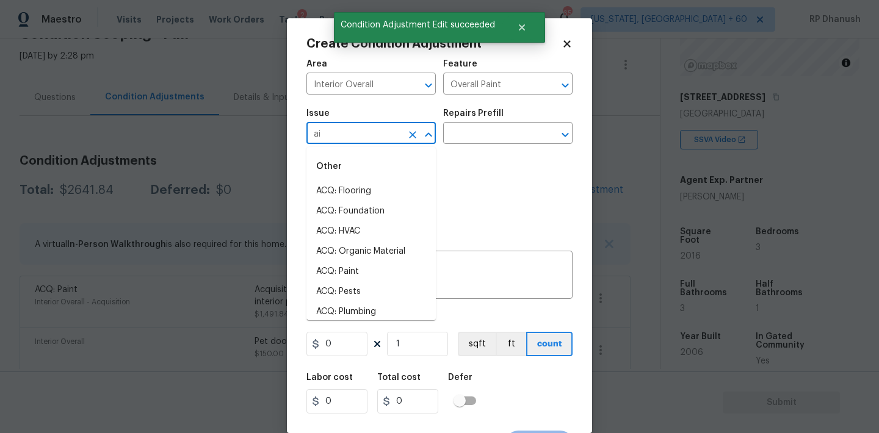
type input "ain"
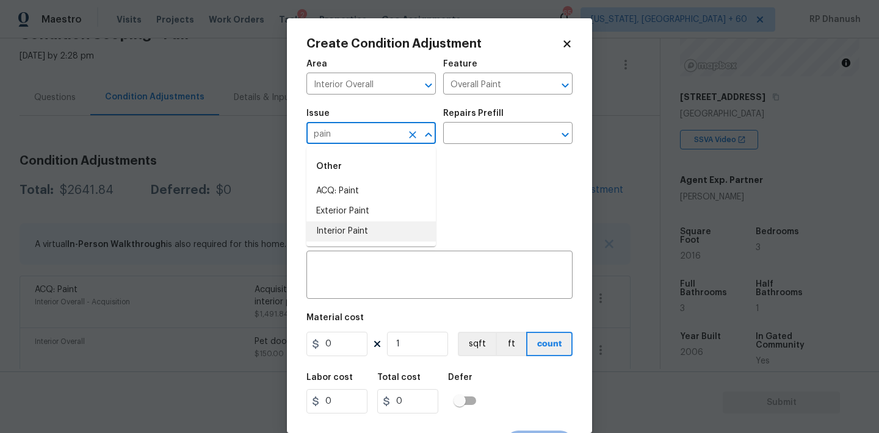
click at [344, 224] on li "Interior Paint" at bounding box center [370, 232] width 129 height 20
type input "Interior Paint"
click at [484, 141] on input "text" at bounding box center [490, 134] width 95 height 19
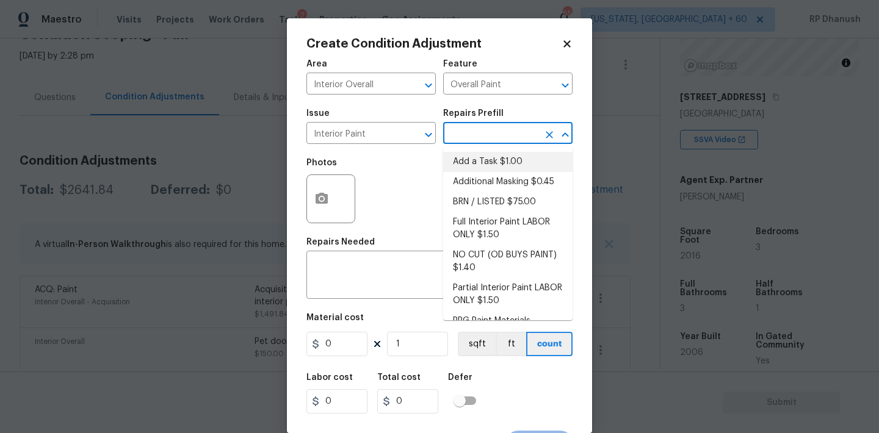
scroll to position [49, 0]
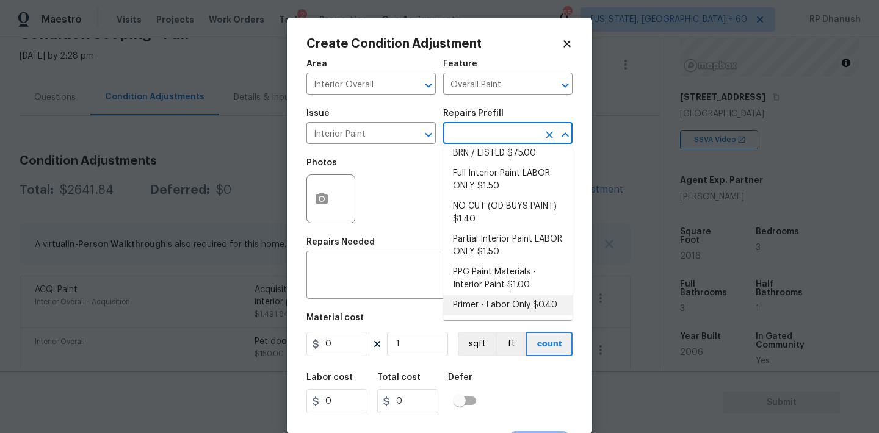
click at [477, 300] on li "Primer - Labor Only $0.40" at bounding box center [507, 305] width 129 height 20
type textarea "Interior primer - PRIMER PROVIDED BY OPENDOOR - All nails, screws, drywall anch…"
type input "0.4"
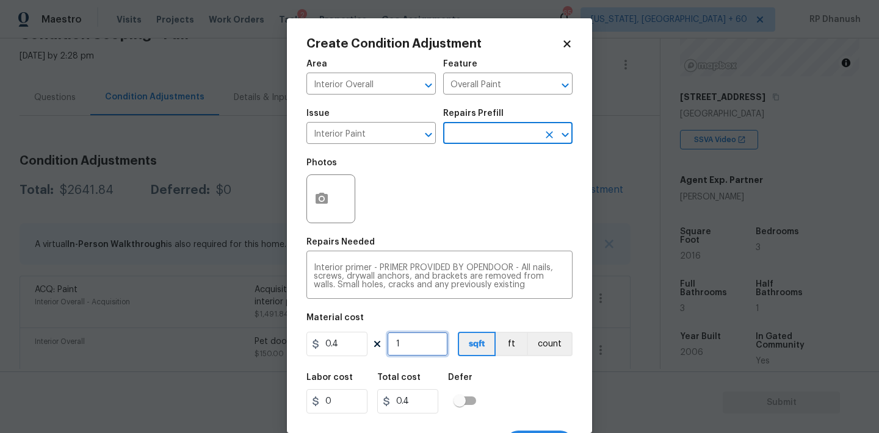
click at [417, 355] on input "1" at bounding box center [417, 344] width 61 height 24
type input "0"
type input "5"
type input "2"
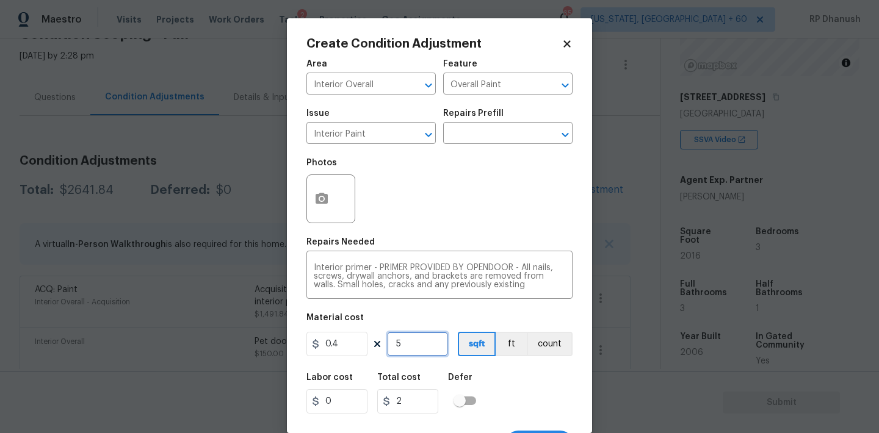
type input "50"
type input "20"
type input "500"
type input "200"
type input "500"
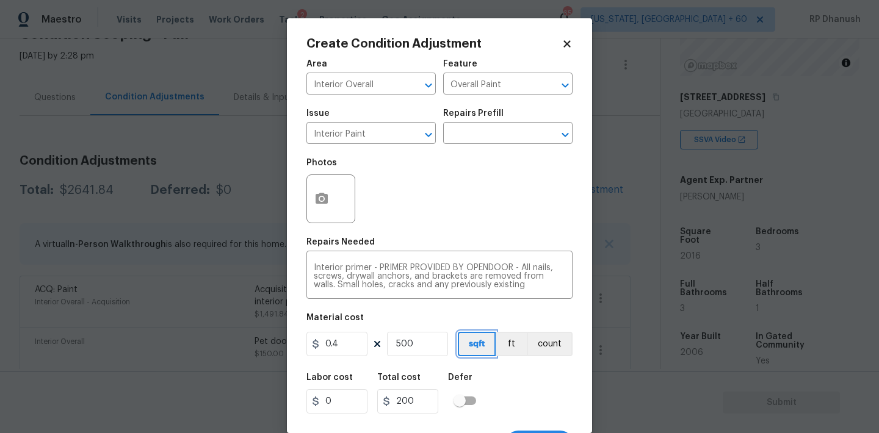
scroll to position [23, 0]
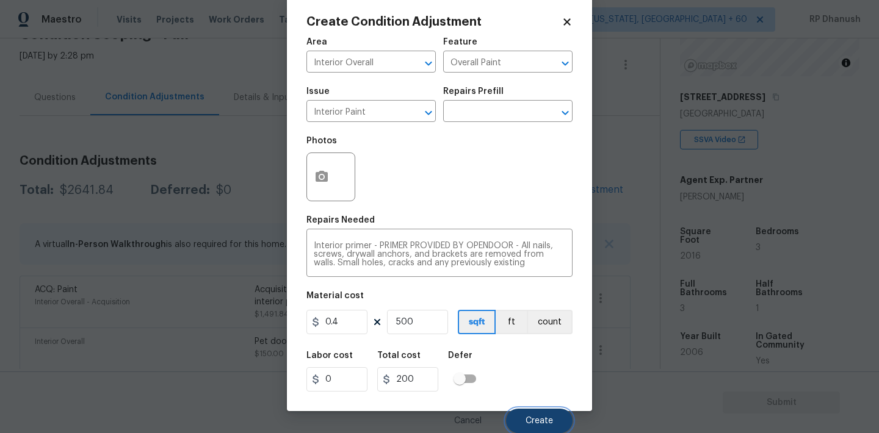
click at [558, 429] on button "Create" at bounding box center [539, 421] width 67 height 24
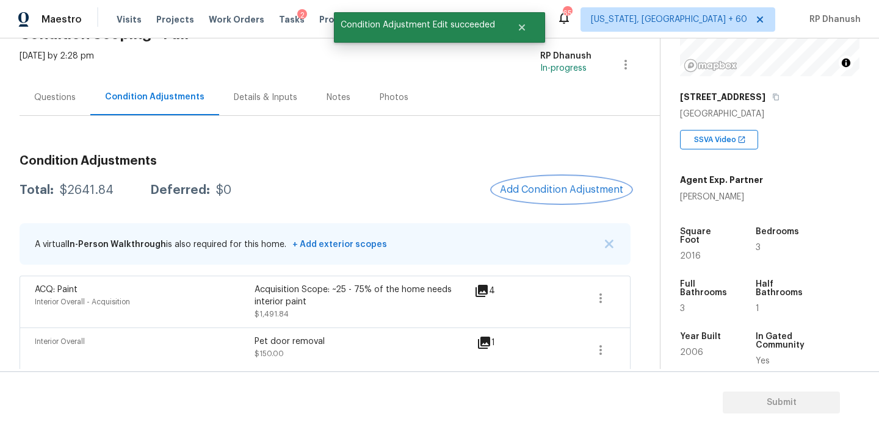
scroll to position [0, 0]
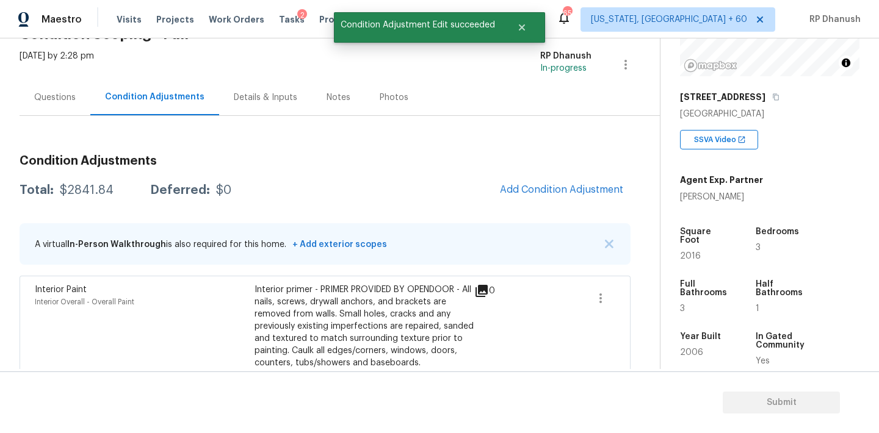
click at [554, 207] on div "Condition Adjustments Total: $2841.84 Deferred: $0 Add Condition Adjustment A v…" at bounding box center [325, 337] width 611 height 385
click at [550, 192] on span "Add Condition Adjustment" at bounding box center [561, 189] width 123 height 11
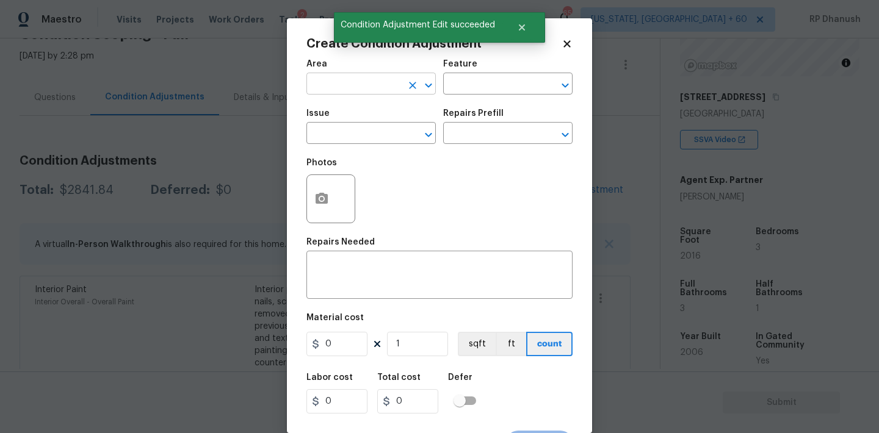
click at [351, 90] on input "text" at bounding box center [353, 85] width 95 height 19
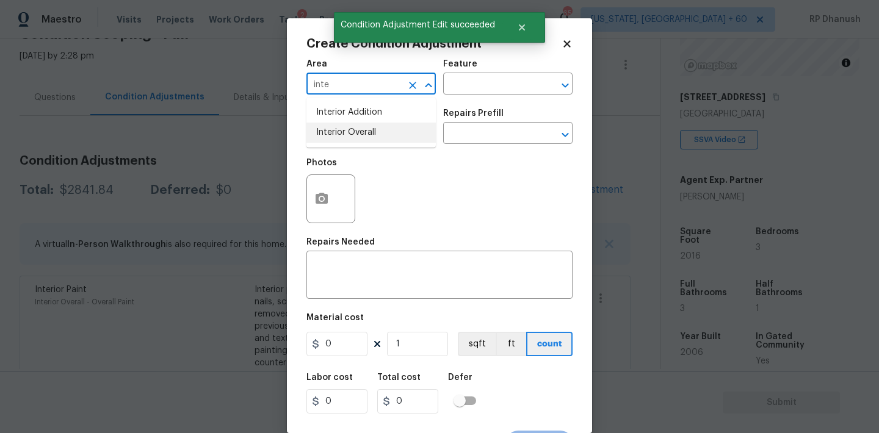
click at [347, 124] on li "Interior Overall" at bounding box center [370, 133] width 129 height 20
type input "Interior Overall"
click at [511, 81] on input "text" at bounding box center [490, 85] width 95 height 19
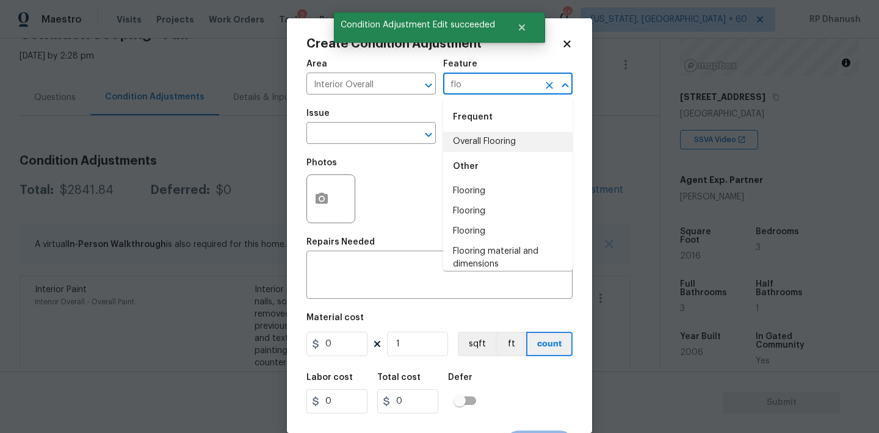
click at [492, 150] on li "Overall Flooring" at bounding box center [507, 142] width 129 height 20
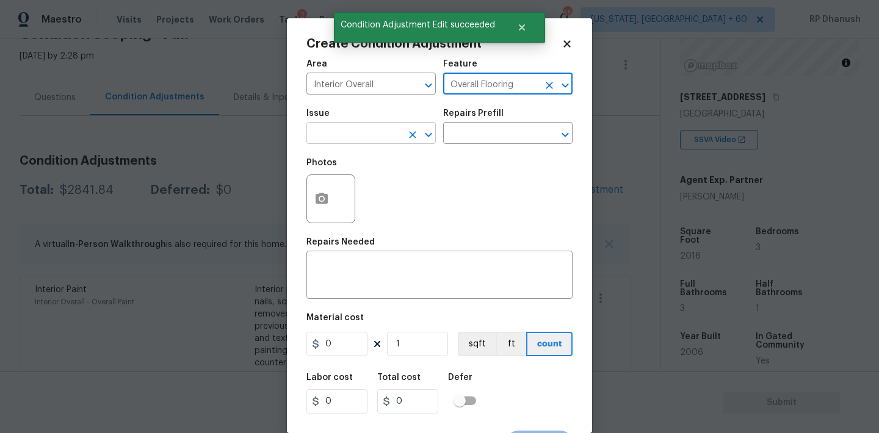
type input "Overall Flooring"
click at [382, 139] on input "text" at bounding box center [353, 134] width 95 height 19
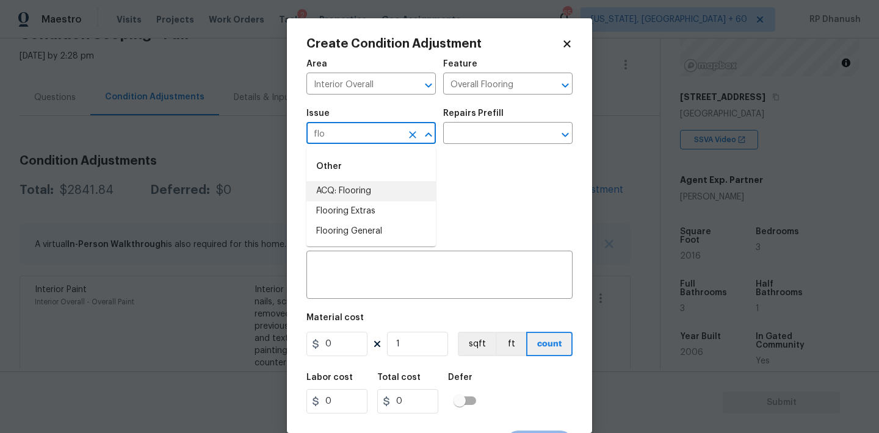
drag, startPoint x: 370, startPoint y: 201, endPoint x: 416, endPoint y: 177, distance: 52.1
click at [370, 201] on li "ACQ: Flooring" at bounding box center [370, 191] width 129 height 20
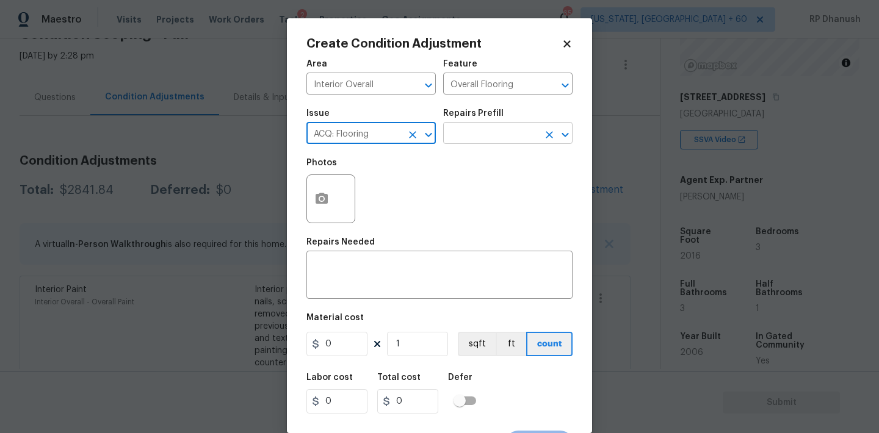
type input "ACQ: Flooring"
click at [477, 136] on input "text" at bounding box center [490, 134] width 95 height 19
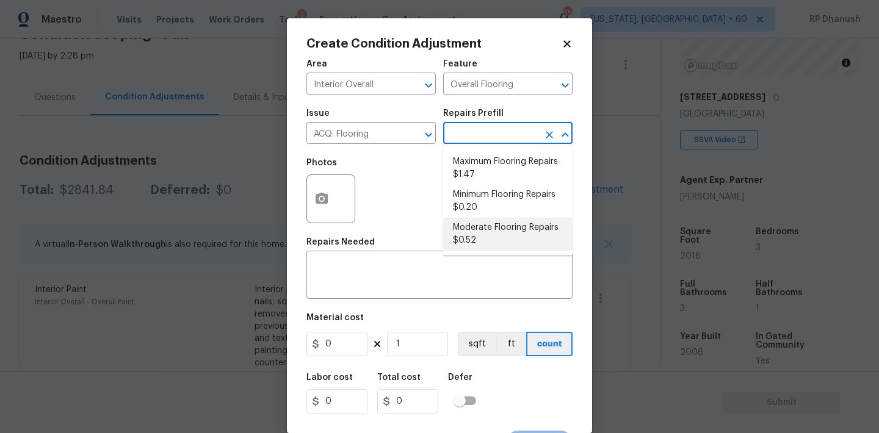
drag, startPoint x: 510, startPoint y: 227, endPoint x: 430, endPoint y: 317, distance: 120.2
click at [510, 227] on li "Moderate Flooring Repairs $0.52" at bounding box center [507, 234] width 129 height 33
type input "Acquisition"
type textarea "Acquisition Scope: Moderate flooring repairs"
type input "0.52"
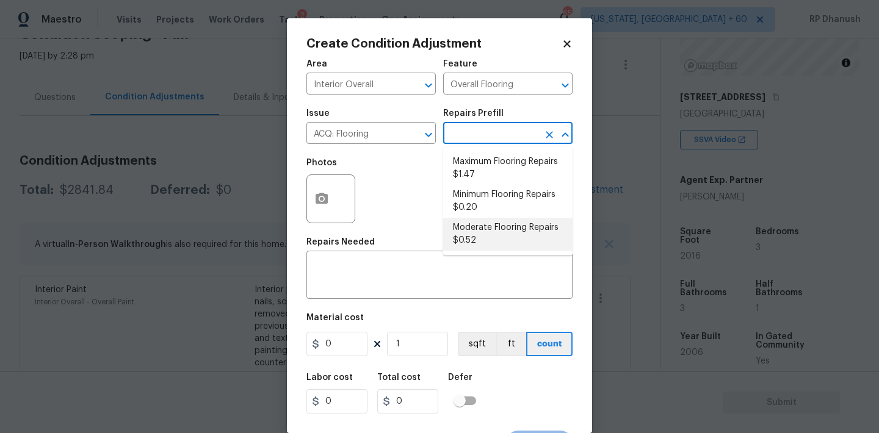
type input "0.52"
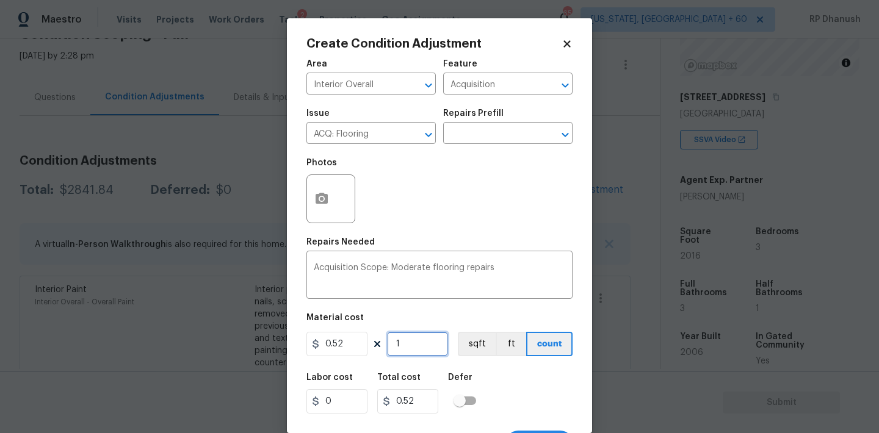
click at [419, 337] on input "1" at bounding box center [417, 344] width 61 height 24
type input "0"
paste input "2016"
type input "2016"
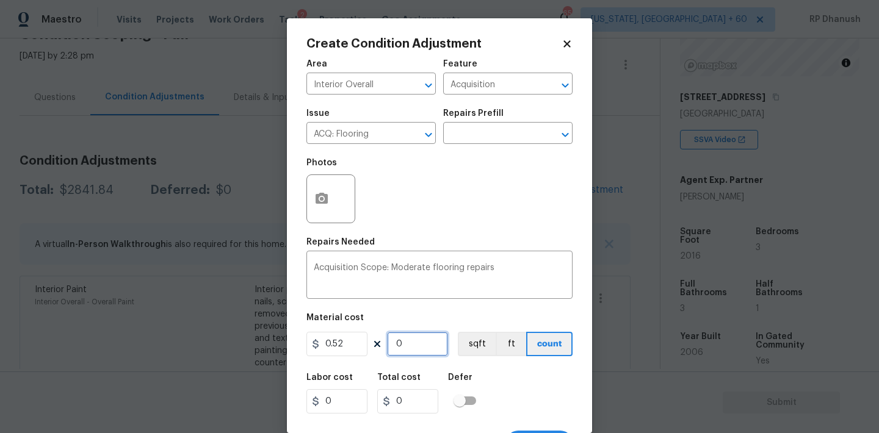
type input "1048.32"
type input "2016"
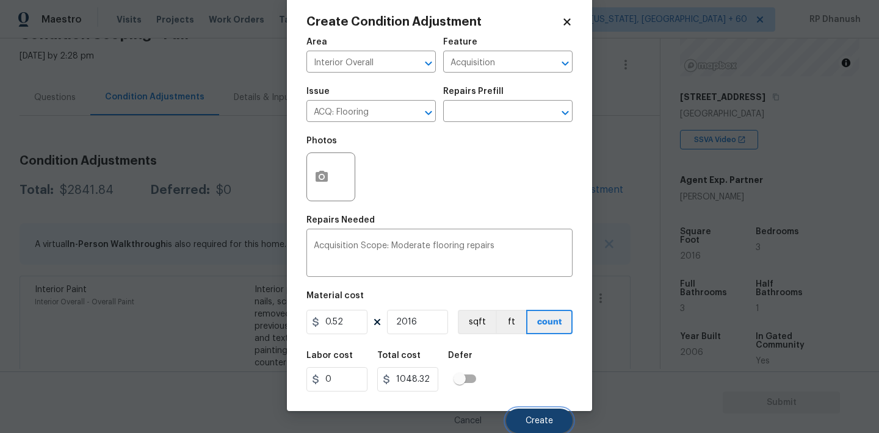
click at [517, 412] on button "Create" at bounding box center [539, 421] width 67 height 24
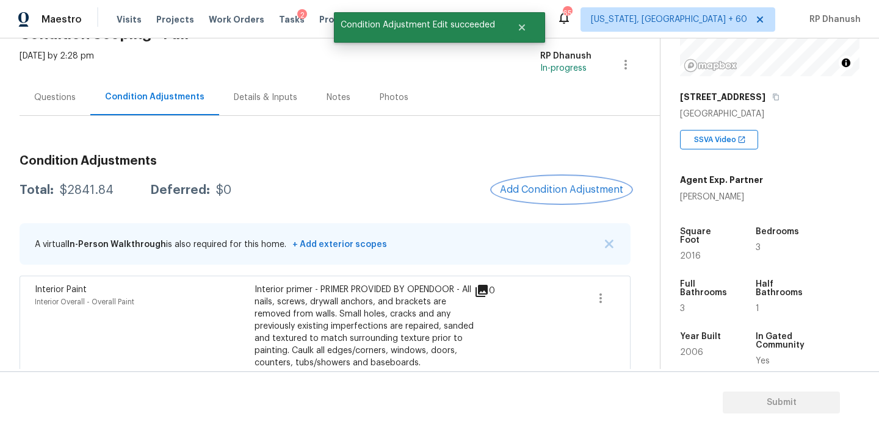
scroll to position [0, 0]
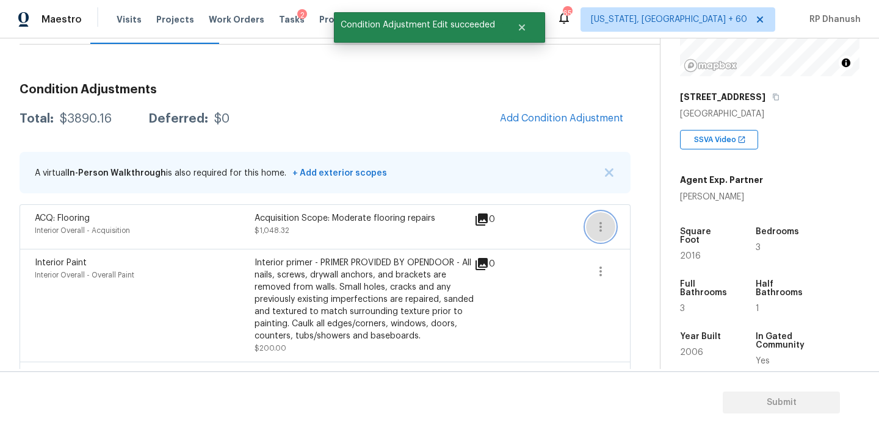
click at [601, 222] on icon "button" at bounding box center [600, 227] width 15 height 15
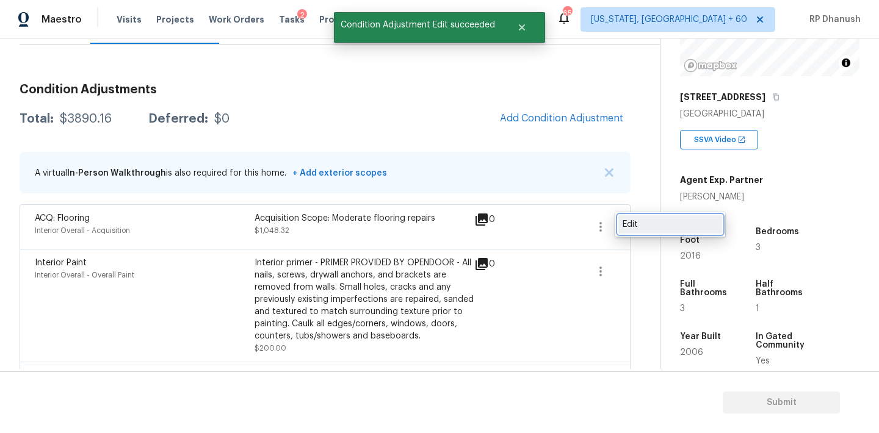
click at [621, 223] on link "Edit" at bounding box center [670, 224] width 104 height 18
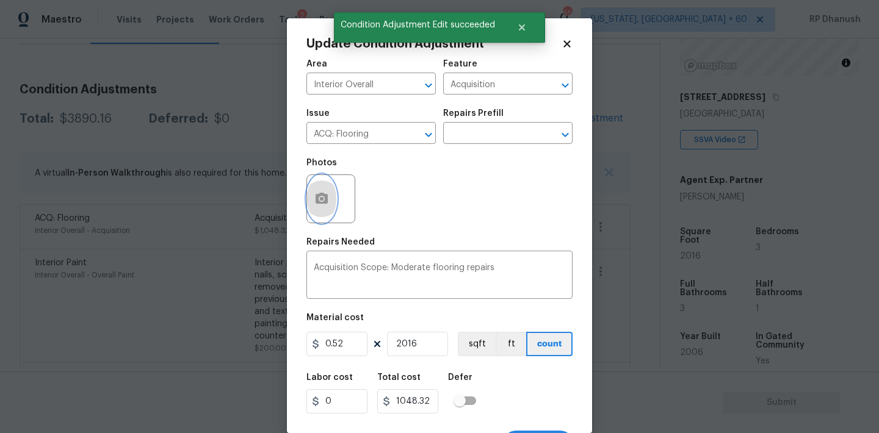
click at [310, 192] on button "button" at bounding box center [321, 199] width 29 height 48
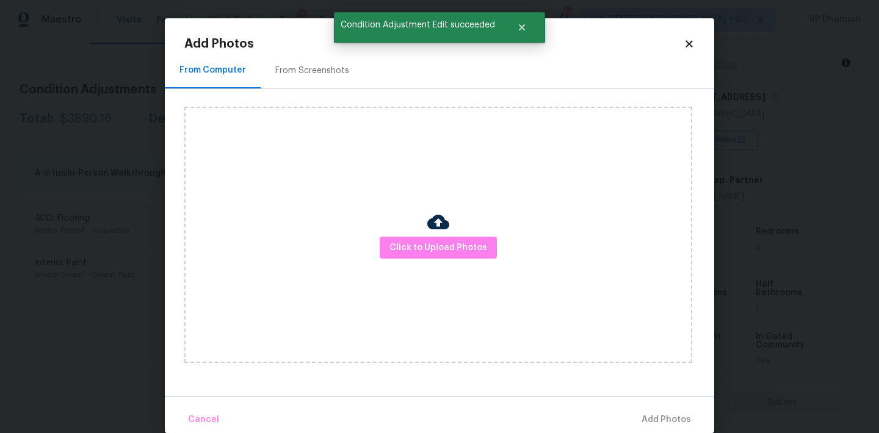
click at [319, 110] on div "Click to Upload Photos" at bounding box center [438, 235] width 508 height 256
click at [317, 69] on div "From Screenshots" at bounding box center [312, 71] width 74 height 12
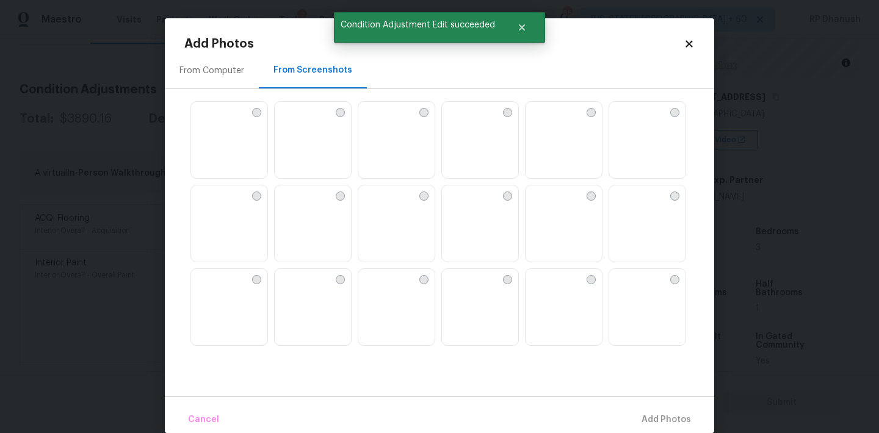
click at [294, 121] on img at bounding box center [285, 112] width 20 height 20
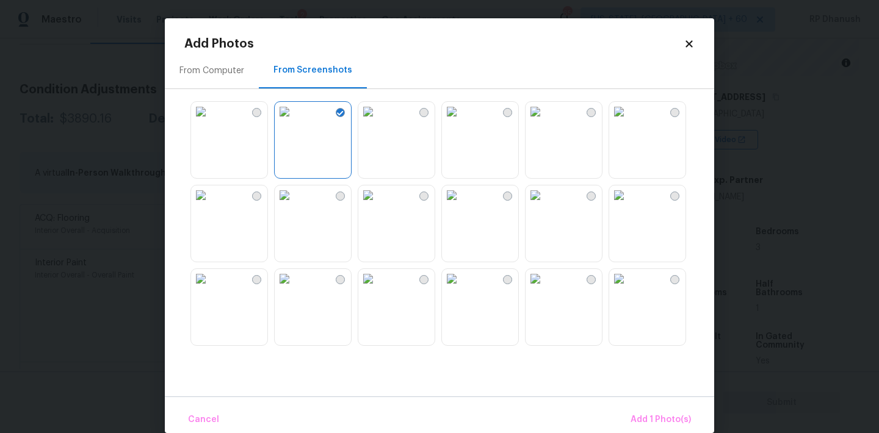
click at [545, 289] on img at bounding box center [535, 279] width 20 height 20
click at [545, 205] on img at bounding box center [535, 196] width 20 height 20
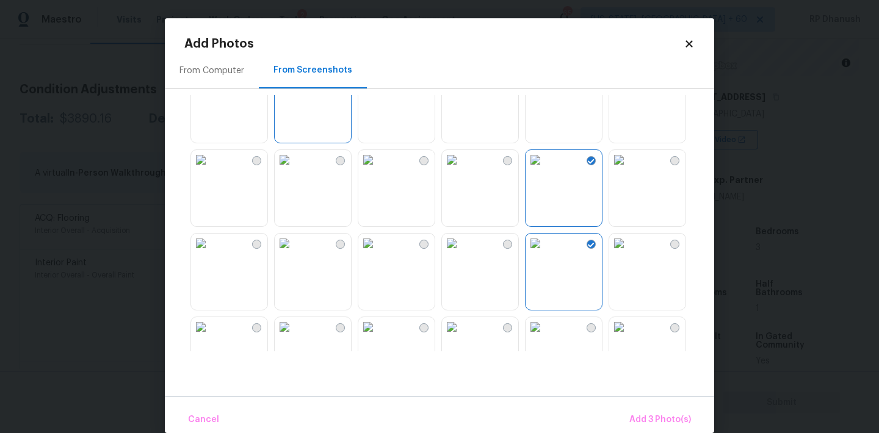
click at [545, 86] on img at bounding box center [535, 77] width 20 height 20
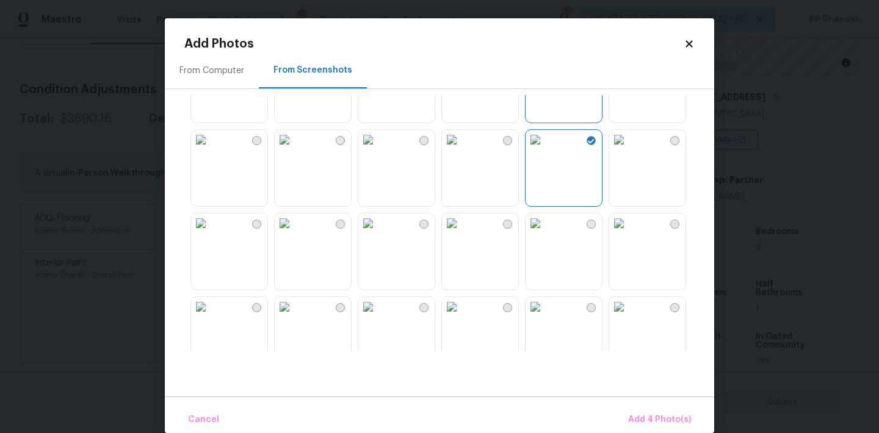
scroll to position [237, 0]
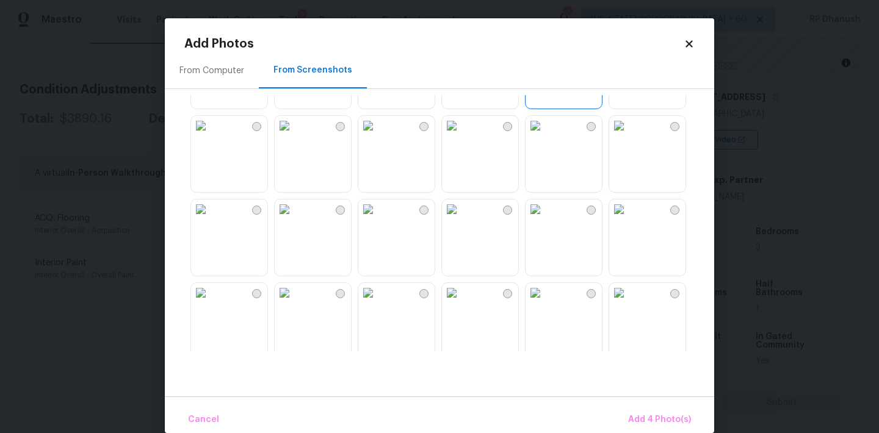
click at [294, 135] on img at bounding box center [285, 126] width 20 height 20
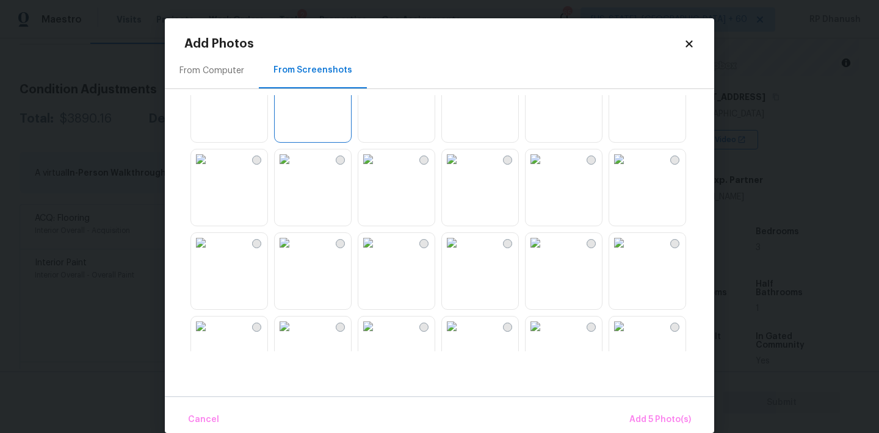
click at [211, 169] on img at bounding box center [201, 160] width 20 height 20
click at [632, 408] on button "Add 6 Photo(s)" at bounding box center [660, 420] width 72 height 26
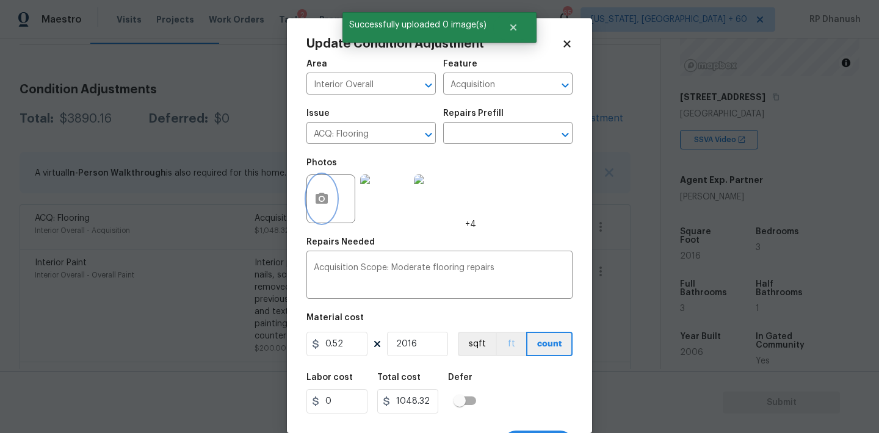
scroll to position [23, 0]
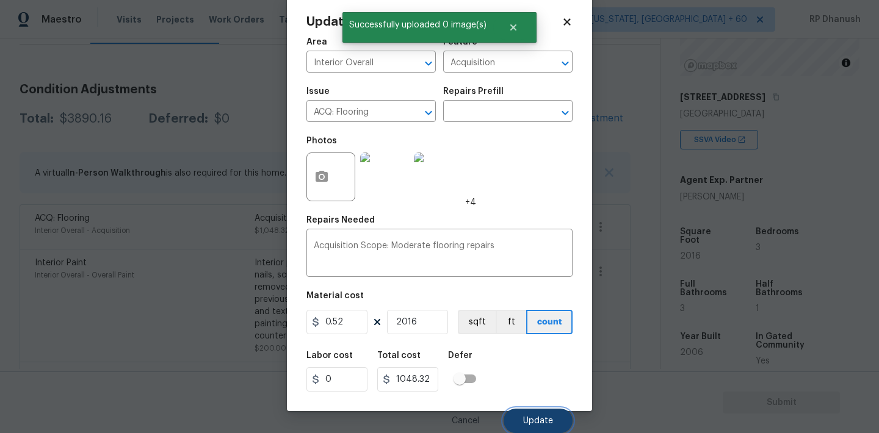
click at [530, 423] on span "Update" at bounding box center [538, 421] width 30 height 9
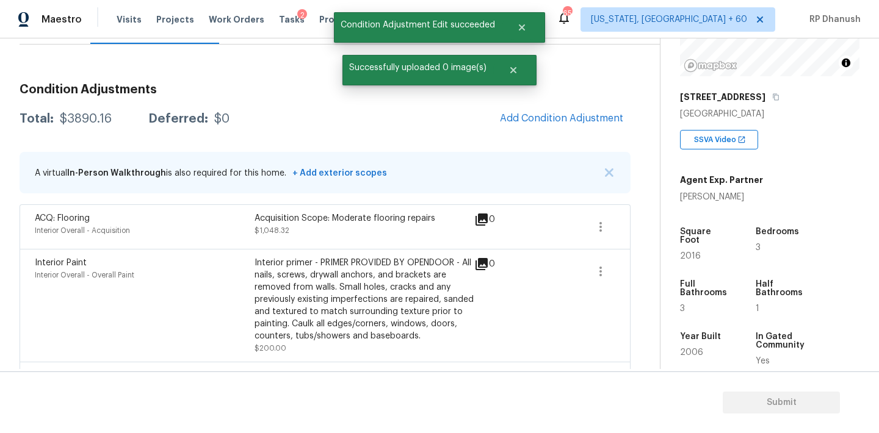
scroll to position [0, 0]
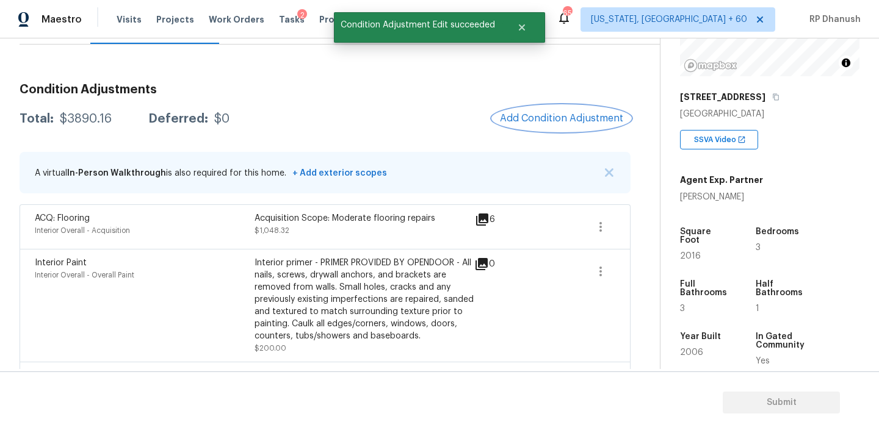
click at [571, 129] on button "Add Condition Adjustment" at bounding box center [561, 119] width 138 height 26
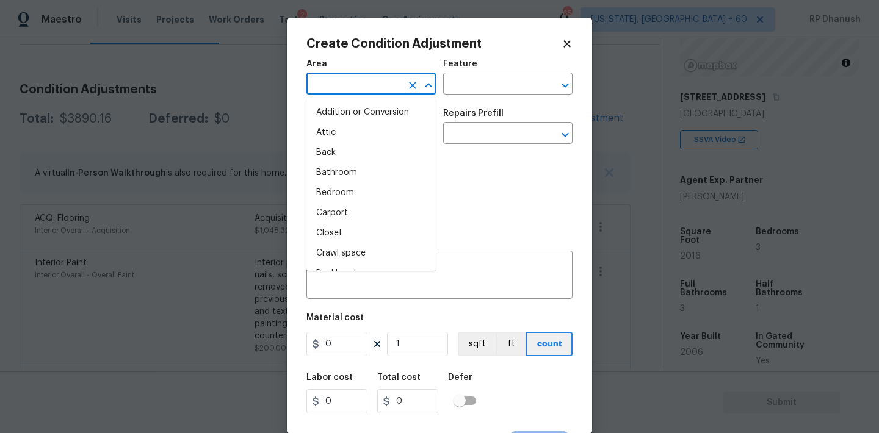
click at [383, 90] on input "text" at bounding box center [353, 85] width 95 height 19
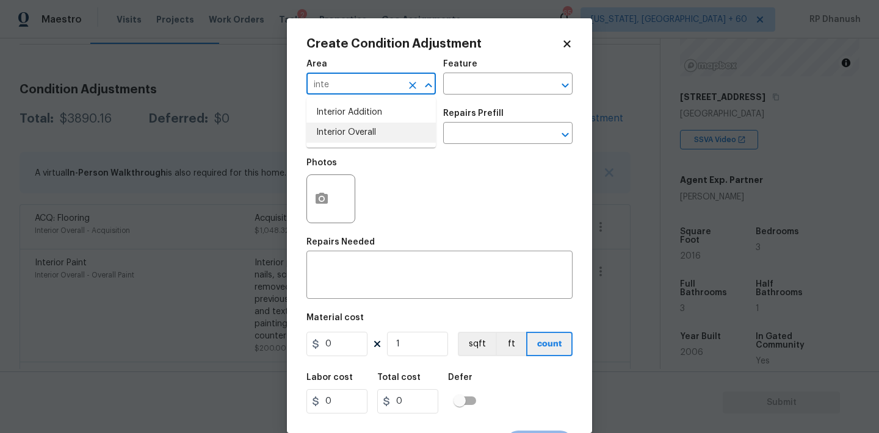
click at [377, 127] on li "Interior Overall" at bounding box center [370, 133] width 129 height 20
type input "Interior Overall"
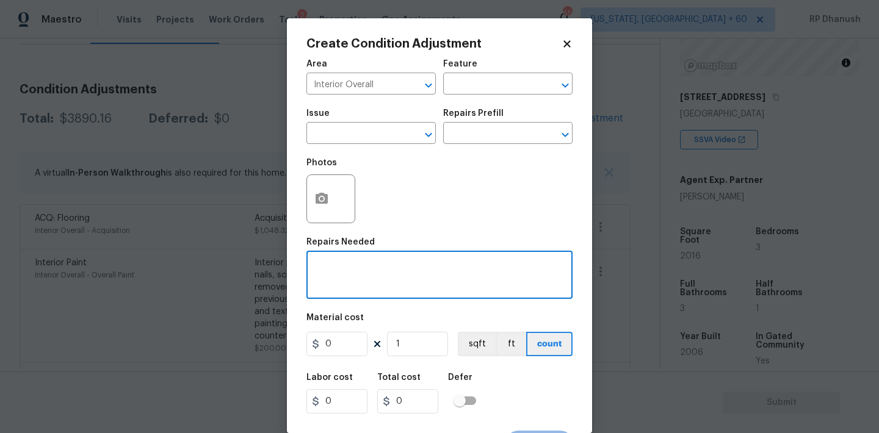
click at [354, 279] on textarea at bounding box center [439, 277] width 251 height 26
type textarea "Flooring extras"
click at [348, 339] on input "0" at bounding box center [336, 344] width 61 height 24
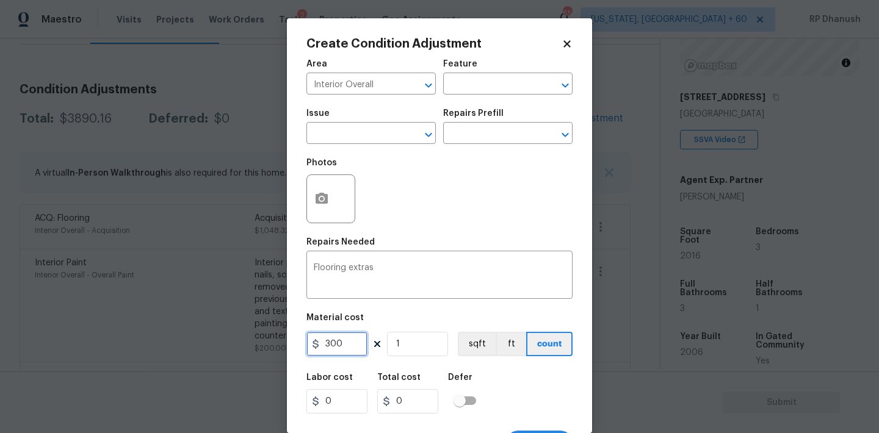
type input "300"
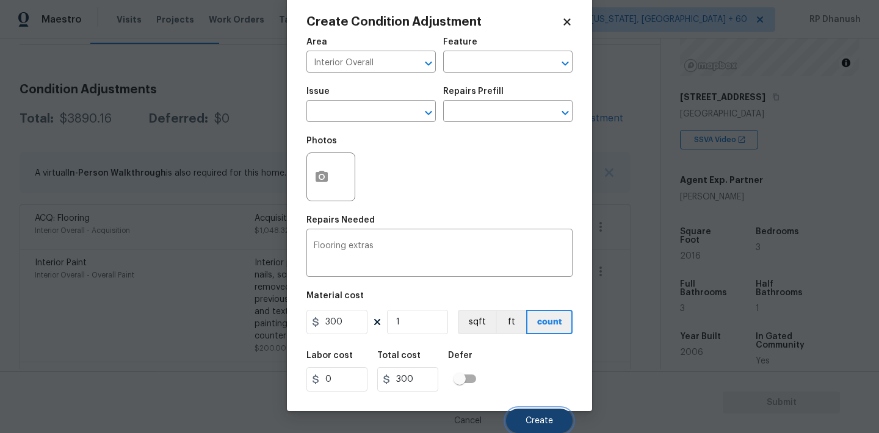
click at [557, 412] on button "Create" at bounding box center [539, 421] width 67 height 24
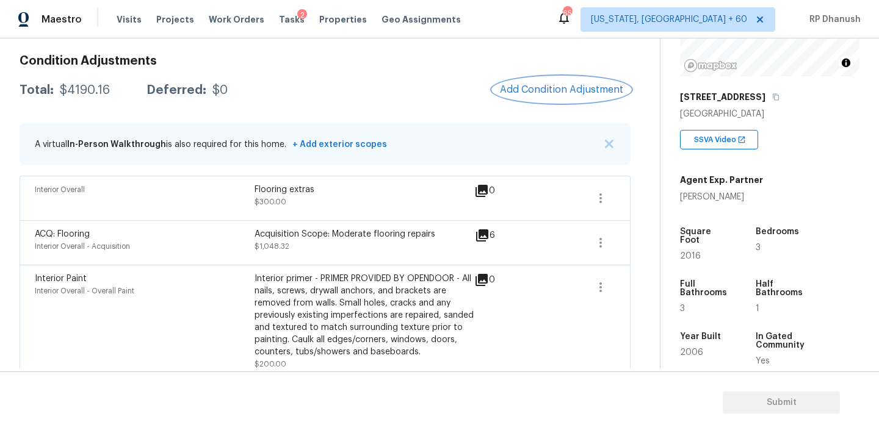
scroll to position [123, 0]
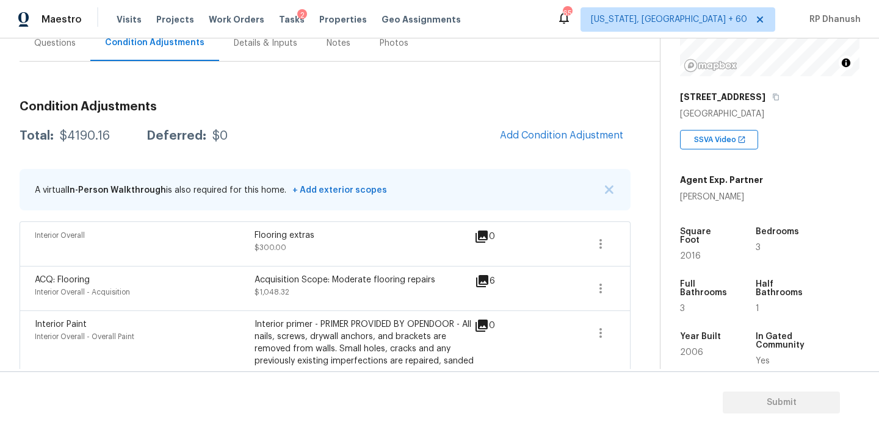
click at [74, 136] on div "$4190.16" at bounding box center [85, 136] width 50 height 12
copy div "$4190.16"
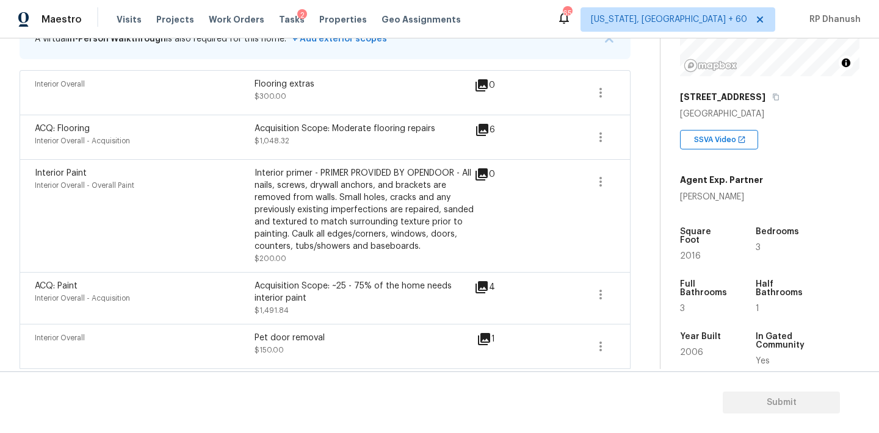
scroll to position [0, 0]
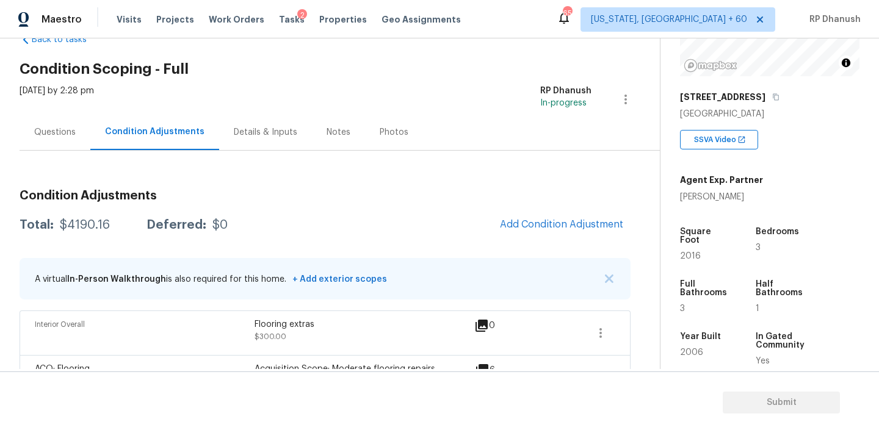
click at [73, 134] on div "Questions" at bounding box center [54, 132] width 41 height 12
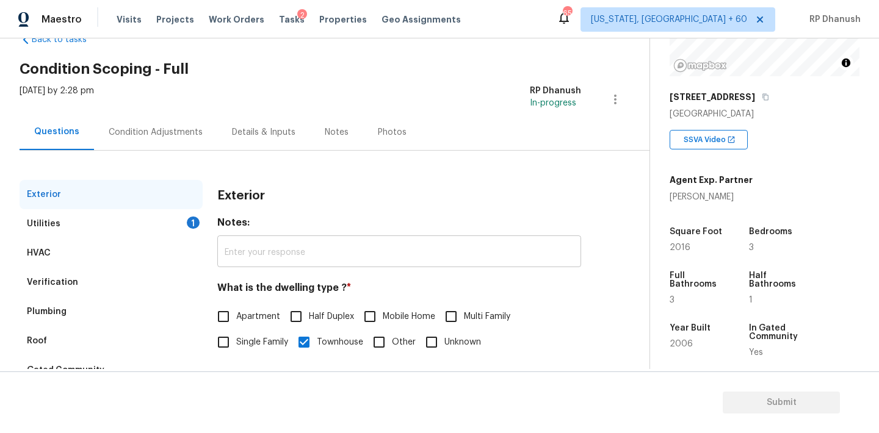
scroll to position [154, 0]
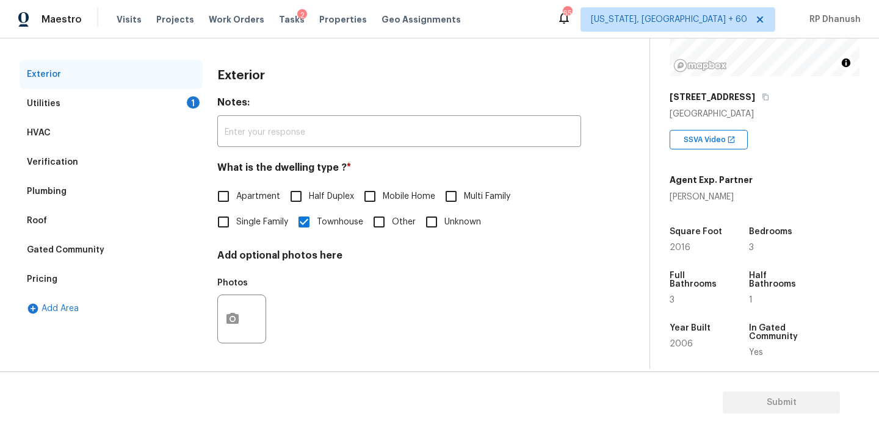
click at [195, 96] on div "1" at bounding box center [193, 102] width 13 height 12
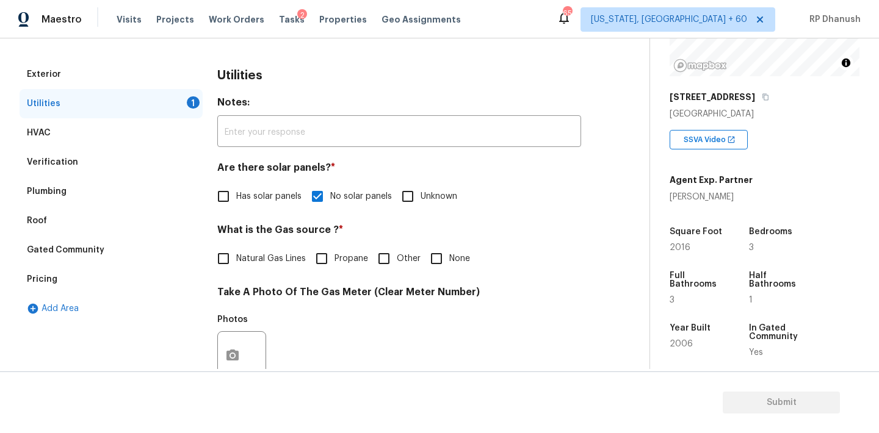
scroll to position [240, 0]
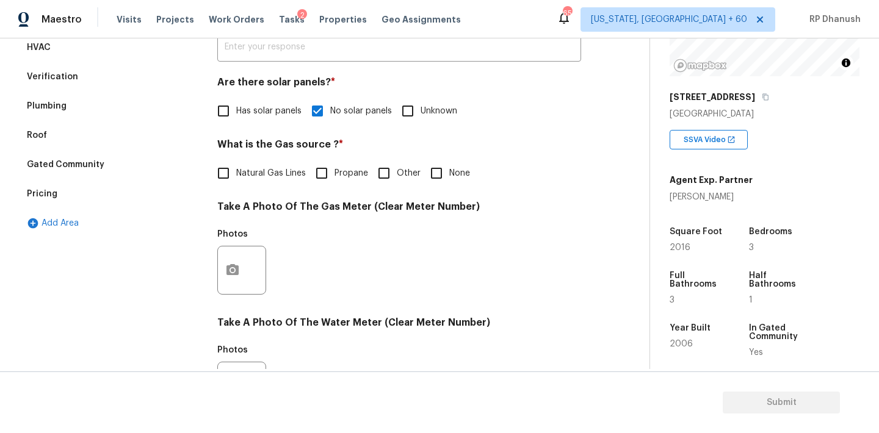
click at [248, 174] on span "Natural Gas Lines" at bounding box center [271, 173] width 70 height 13
click at [236, 174] on input "Natural Gas Lines" at bounding box center [224, 173] width 26 height 26
checkbox input "true"
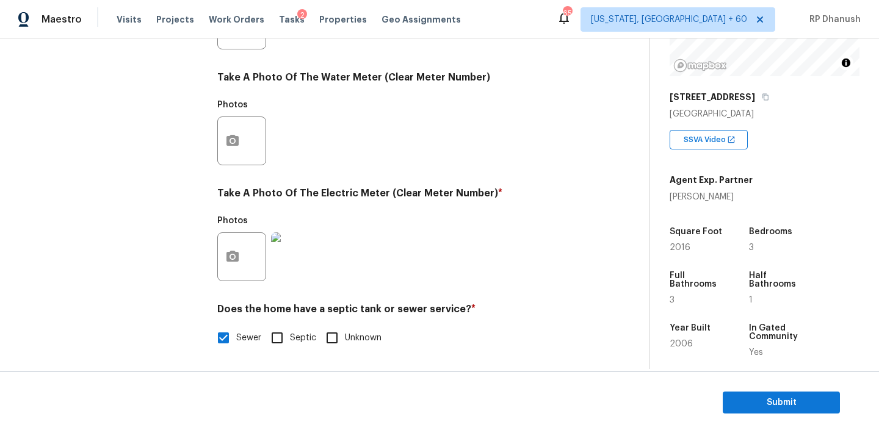
scroll to position [485, 0]
click at [737, 389] on section "Submit" at bounding box center [439, 403] width 879 height 62
click at [758, 411] on button "Submit" at bounding box center [780, 403] width 117 height 23
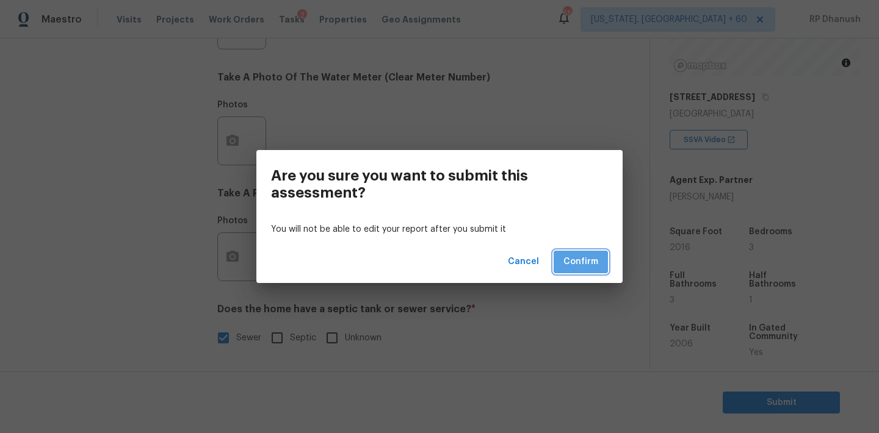
click at [575, 251] on button "Confirm" at bounding box center [580, 262] width 54 height 23
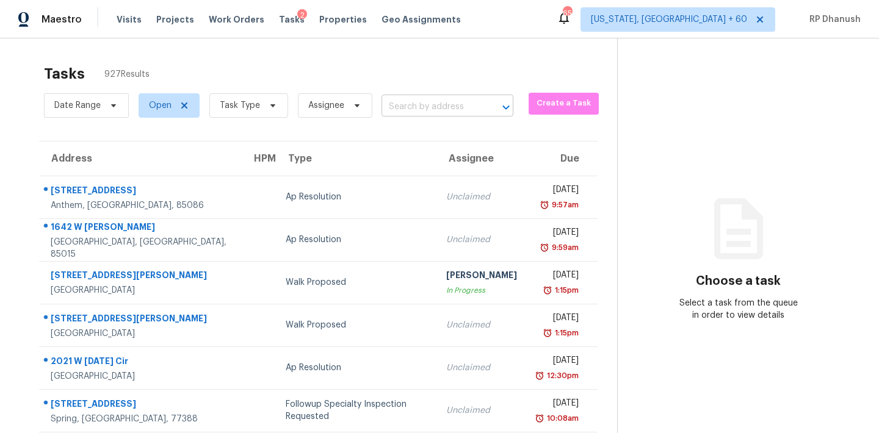
click at [458, 115] on input "text" at bounding box center [430, 107] width 98 height 19
paste input "[STREET_ADDRESS]"
type input "[STREET_ADDRESS]"
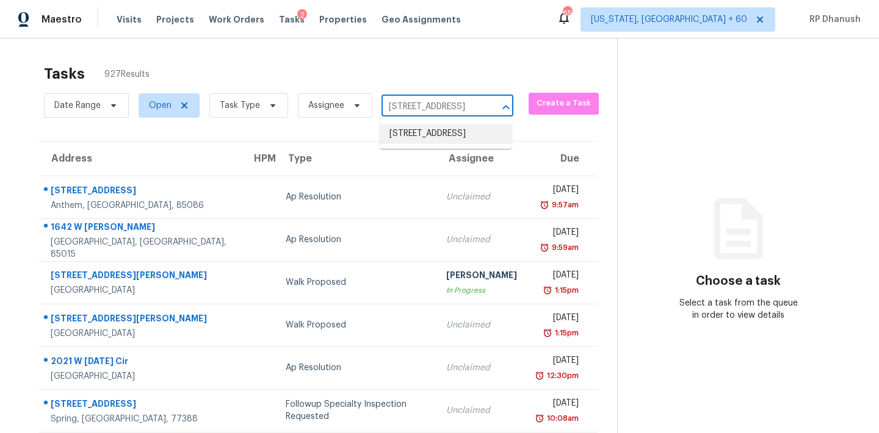
click at [455, 138] on li "[STREET_ADDRESS]" at bounding box center [446, 134] width 132 height 20
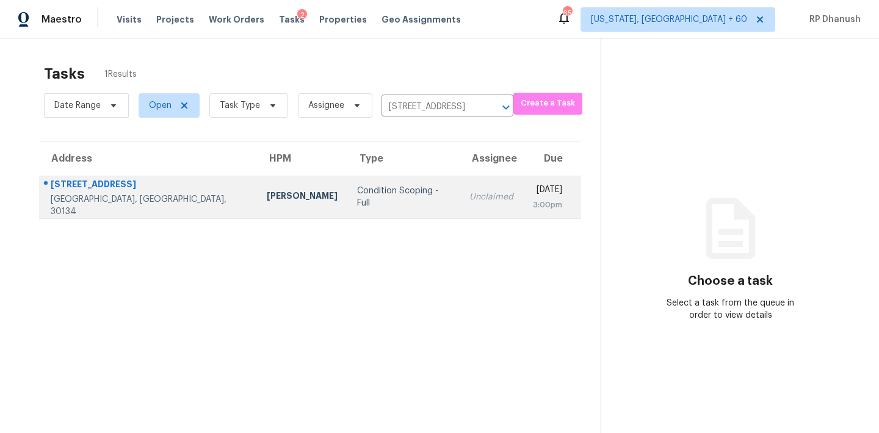
click at [523, 192] on td "[DATE] 3:00pm" at bounding box center [552, 197] width 58 height 43
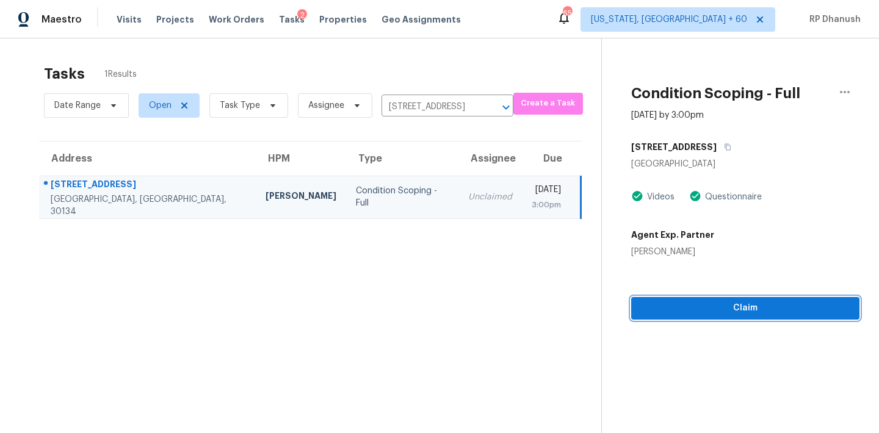
click at [666, 308] on span "Claim" at bounding box center [745, 308] width 209 height 15
click at [672, 304] on span "Start Assessment" at bounding box center [746, 308] width 207 height 15
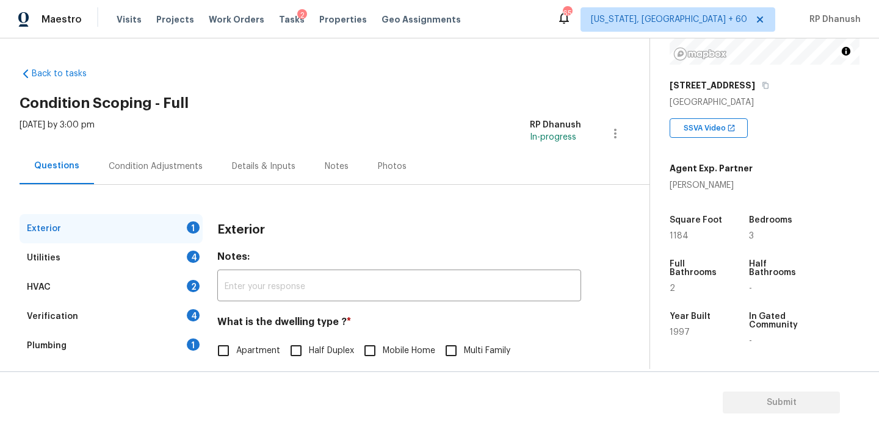
scroll to position [168, 0]
click at [764, 87] on icon "button" at bounding box center [765, 84] width 7 height 7
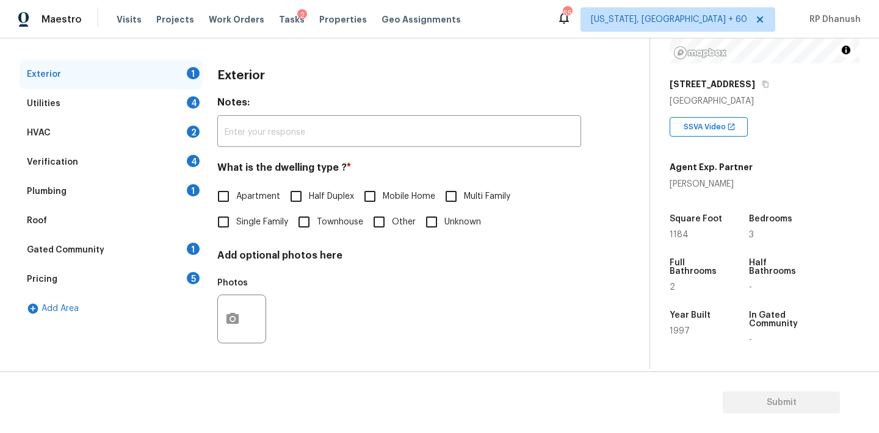
click at [238, 220] on span "Single Family" at bounding box center [262, 222] width 52 height 13
click at [236, 220] on input "Single Family" at bounding box center [224, 222] width 26 height 26
checkbox input "true"
click at [185, 240] on div "Gated Community 1" at bounding box center [111, 250] width 183 height 29
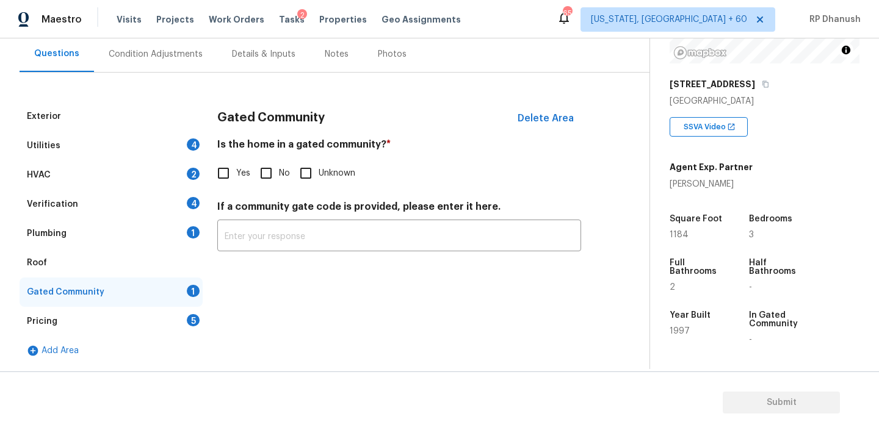
scroll to position [112, 0]
click at [265, 168] on input "No" at bounding box center [266, 173] width 26 height 26
checkbox input "true"
click at [194, 312] on div "Pricing 5" at bounding box center [111, 321] width 183 height 29
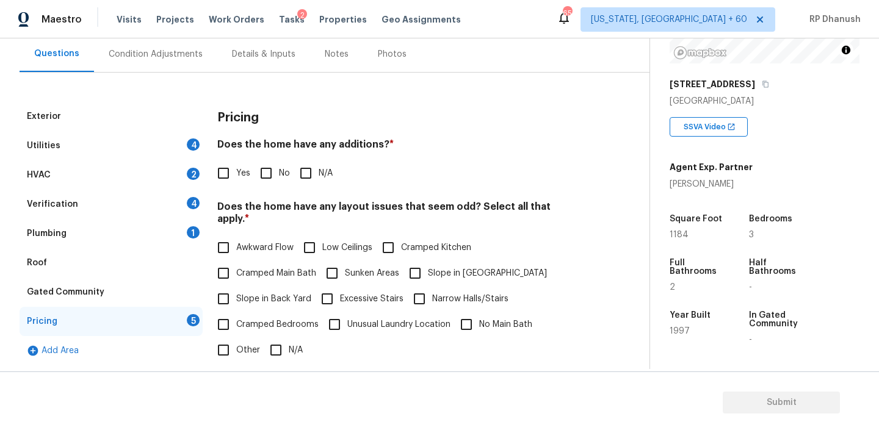
click at [274, 169] on input "No" at bounding box center [266, 173] width 26 height 26
checkbox input "true"
click at [236, 293] on span "Slope in Back Yard" at bounding box center [273, 299] width 75 height 13
click at [236, 286] on input "Slope in Back Yard" at bounding box center [224, 299] width 26 height 26
checkbox input "true"
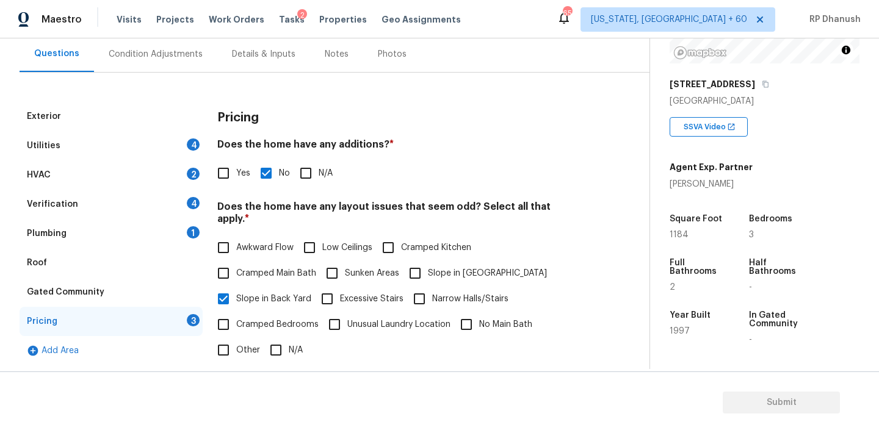
click at [186, 147] on div "Utilities 4" at bounding box center [111, 145] width 183 height 29
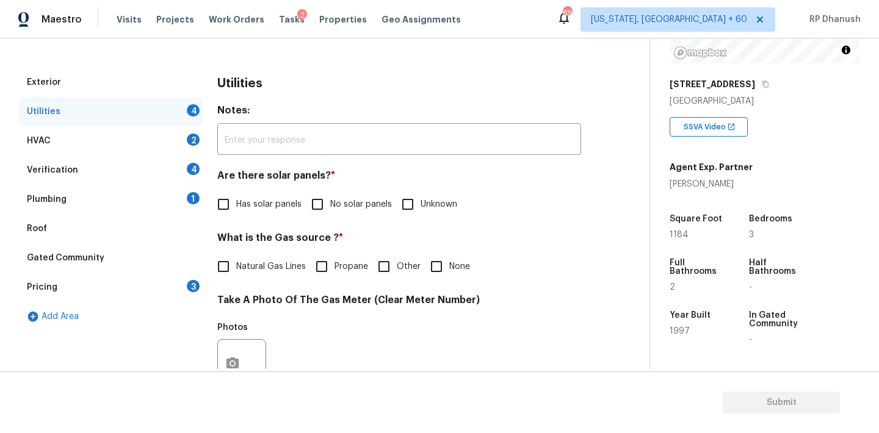
scroll to position [182, 0]
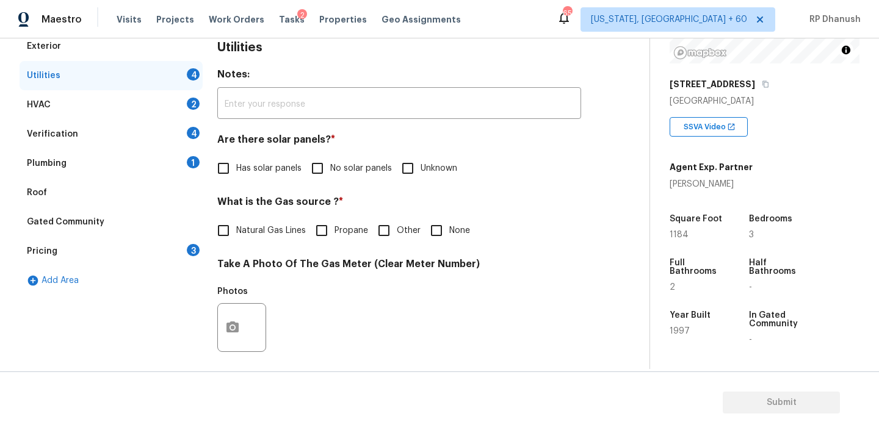
click at [340, 170] on span "No solar panels" at bounding box center [361, 168] width 62 height 13
click at [330, 170] on input "No solar panels" at bounding box center [317, 169] width 26 height 26
checkbox input "true"
click at [198, 161] on div "1" at bounding box center [193, 162] width 13 height 12
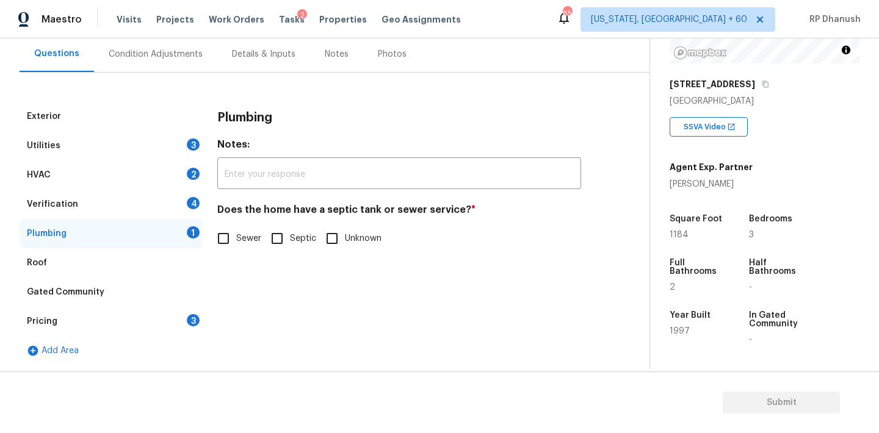
scroll to position [112, 0]
click at [239, 239] on span "Sewer" at bounding box center [248, 238] width 25 height 13
click at [236, 239] on input "Sewer" at bounding box center [224, 239] width 26 height 26
checkbox input "true"
click at [190, 314] on div "3" at bounding box center [193, 320] width 13 height 12
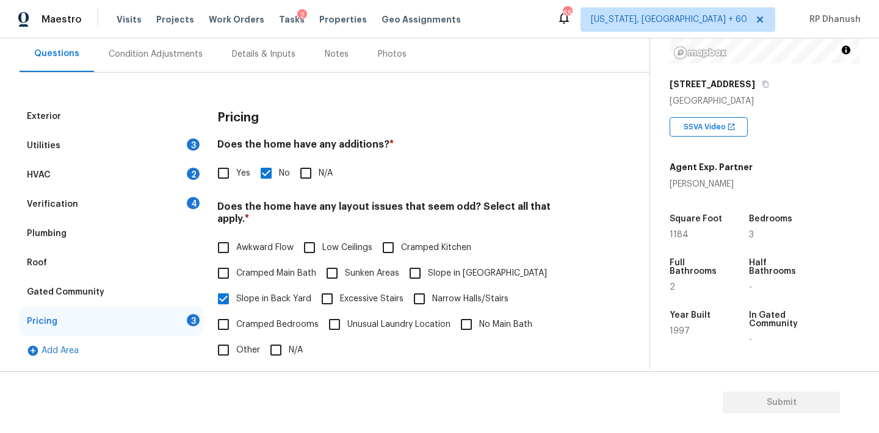
scroll to position [299, 0]
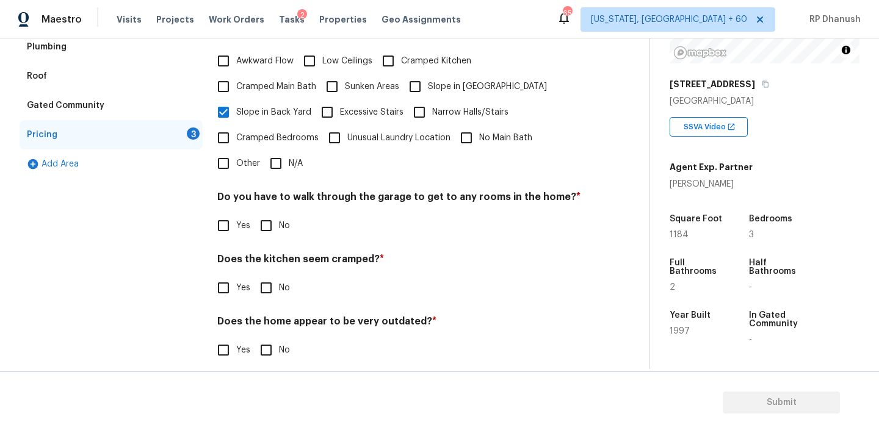
click at [268, 214] on input "No" at bounding box center [266, 226] width 26 height 26
checkbox input "true"
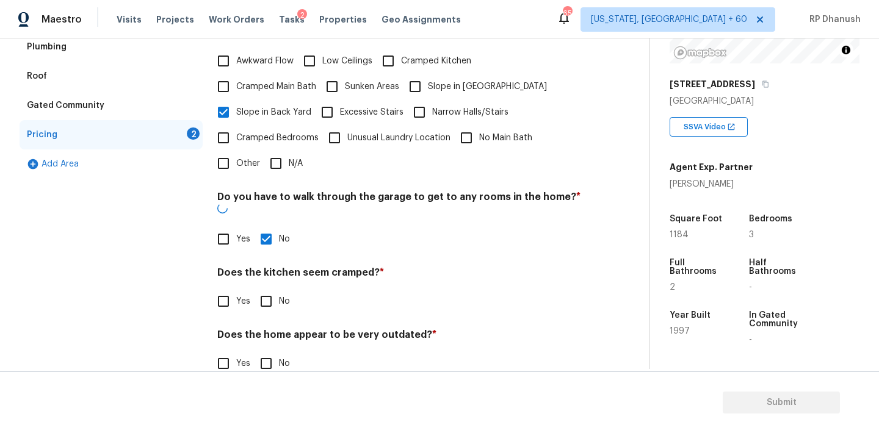
click at [268, 289] on input "No" at bounding box center [266, 302] width 26 height 26
checkbox input "true"
click at [268, 352] on input "No" at bounding box center [266, 365] width 26 height 26
checkbox input "true"
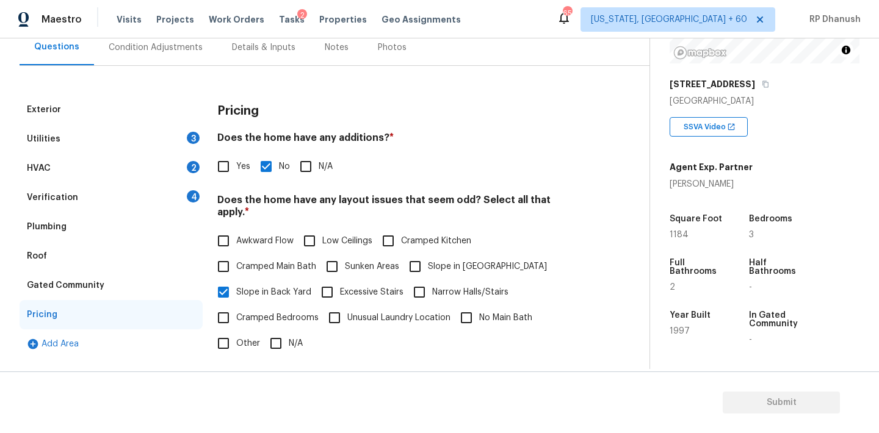
scroll to position [117, 0]
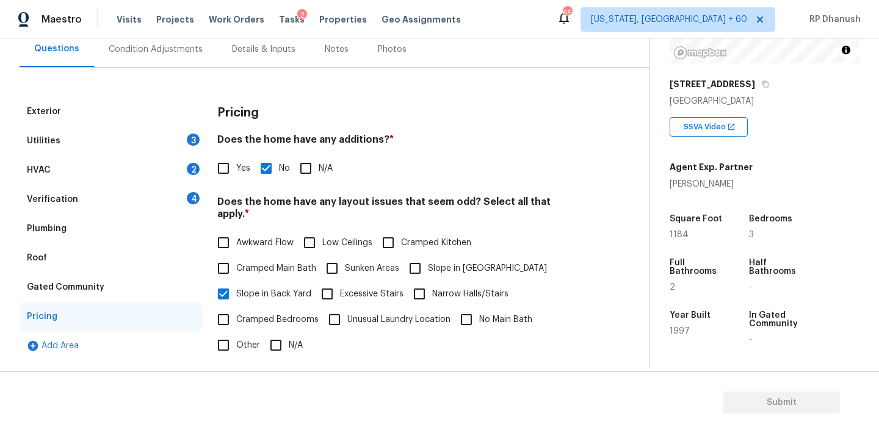
click at [179, 184] on div "HVAC 2" at bounding box center [111, 170] width 183 height 29
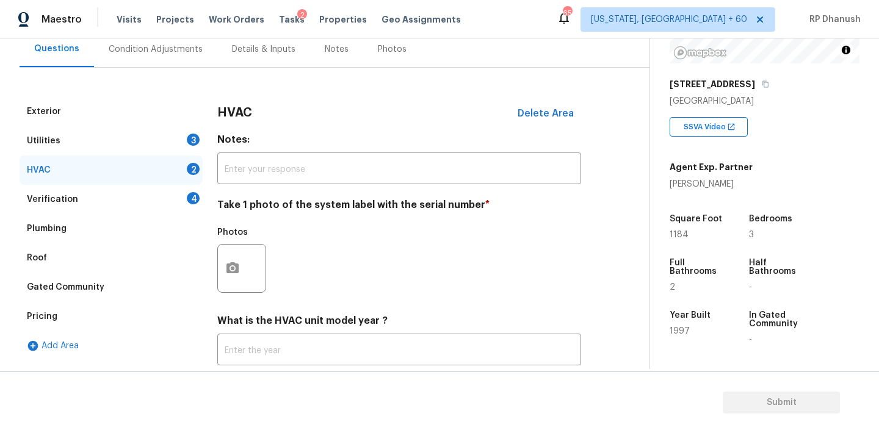
click at [208, 197] on div "Exterior Utilities 3 HVAC 2 Verification 4 Plumbing Roof Gated Community Pricin…" at bounding box center [320, 269] width 600 height 345
click at [187, 198] on div "4" at bounding box center [193, 198] width 13 height 12
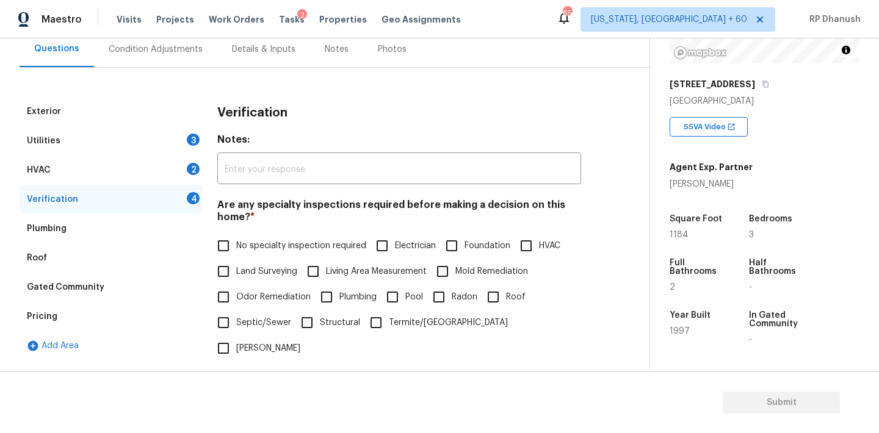
click at [229, 243] on input "No specialty inspection required" at bounding box center [224, 246] width 26 height 26
checkbox input "true"
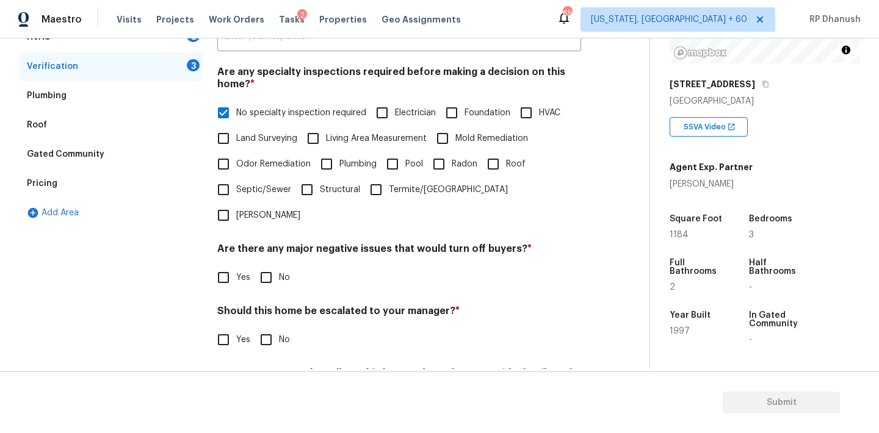
scroll to position [301, 0]
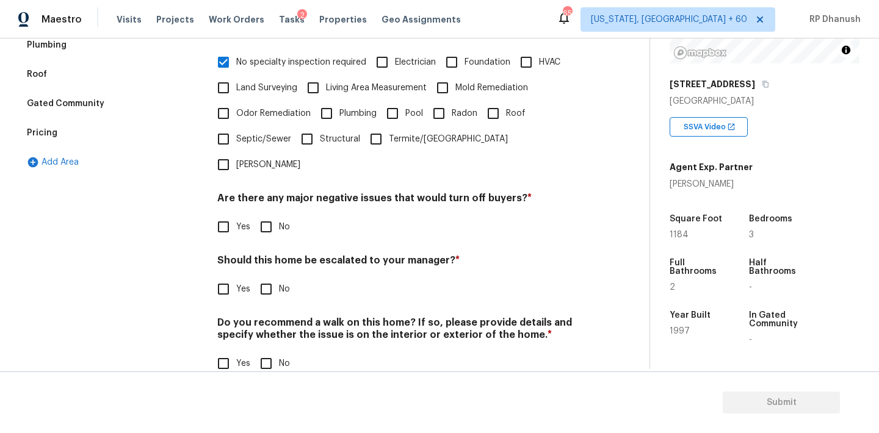
click at [268, 214] on input "No" at bounding box center [266, 227] width 26 height 26
checkbox input "true"
click at [268, 278] on input "No" at bounding box center [266, 291] width 26 height 26
checkbox input "true"
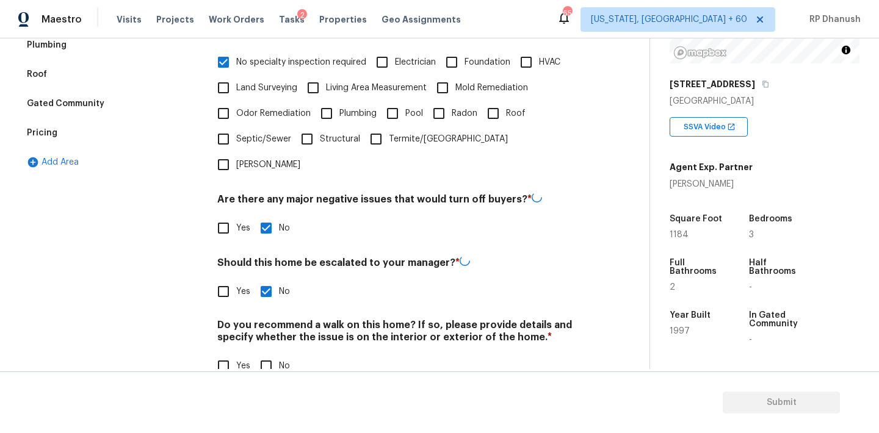
click at [267, 319] on h4 "Do you recommend a walk on this home? If so, please provide details and specify…" at bounding box center [399, 333] width 364 height 29
click at [267, 352] on input "No" at bounding box center [266, 365] width 26 height 26
checkbox input "true"
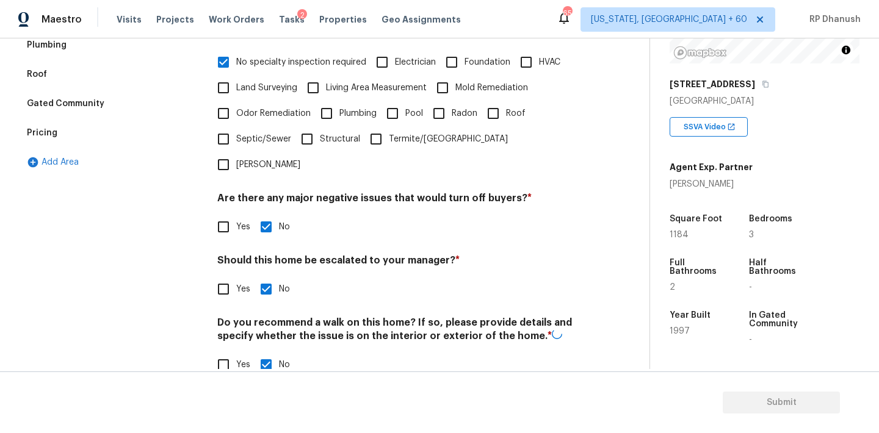
scroll to position [209, 0]
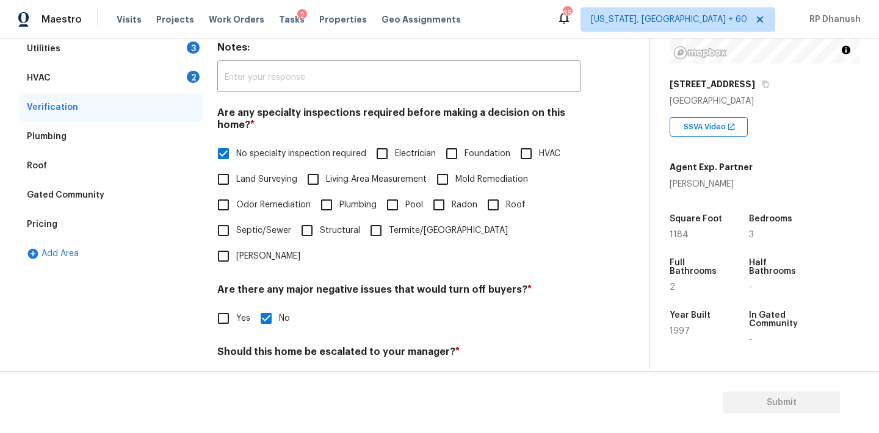
click at [190, 76] on div "2" at bounding box center [193, 77] width 13 height 12
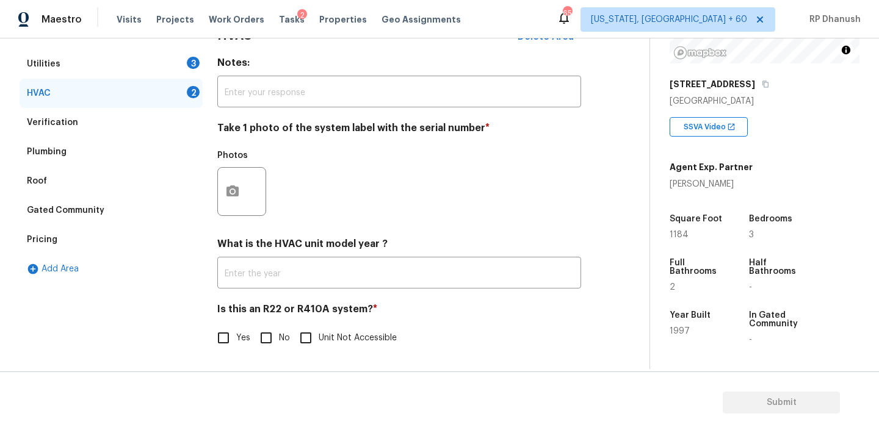
scroll to position [195, 0]
click at [233, 190] on circle "button" at bounding box center [233, 192] width 4 height 4
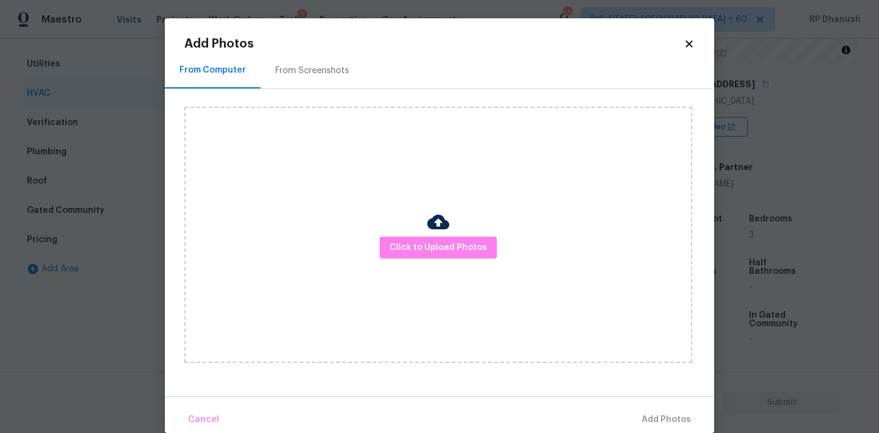
click at [289, 65] on div "From Screenshots" at bounding box center [312, 71] width 74 height 12
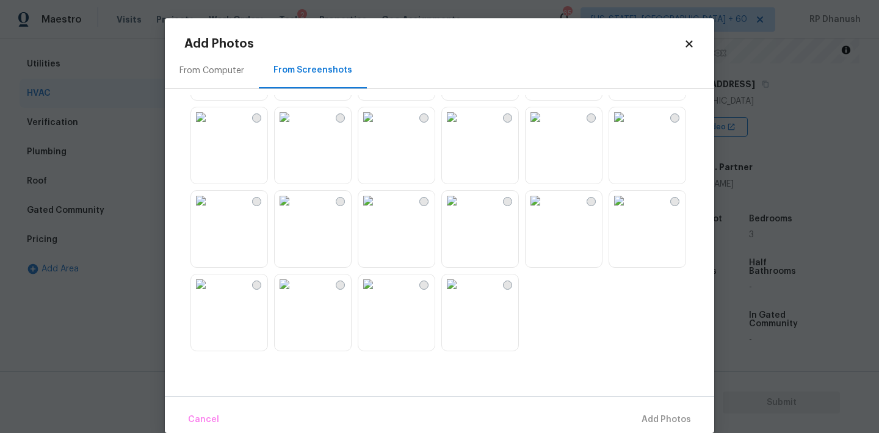
scroll to position [18, 0]
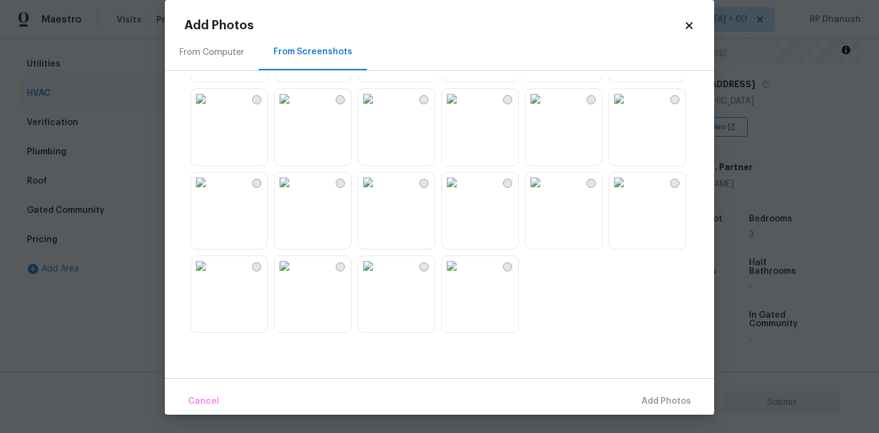
click at [378, 270] on img at bounding box center [368, 266] width 20 height 20
click at [638, 400] on span "Add 1 Photo(s)" at bounding box center [660, 401] width 60 height 15
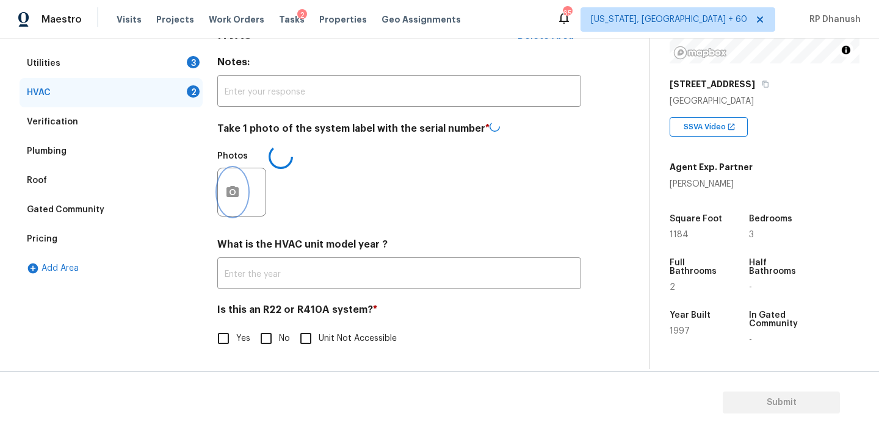
scroll to position [0, 0]
click at [274, 344] on input "No" at bounding box center [266, 338] width 26 height 26
checkbox input "true"
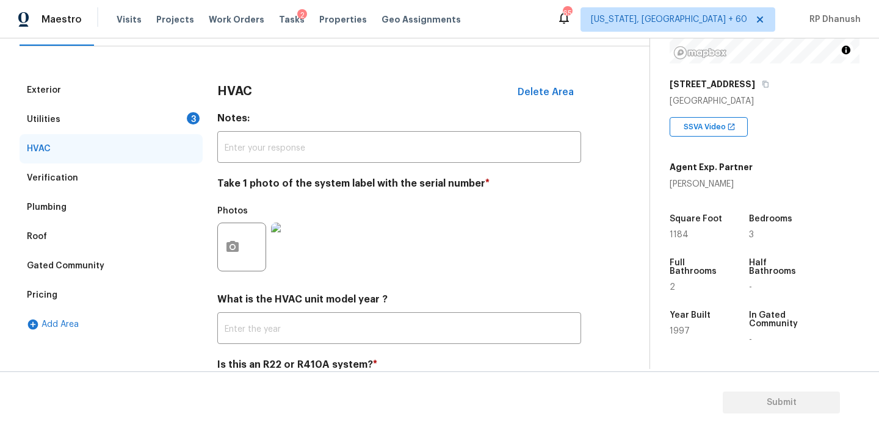
scroll to position [93, 0]
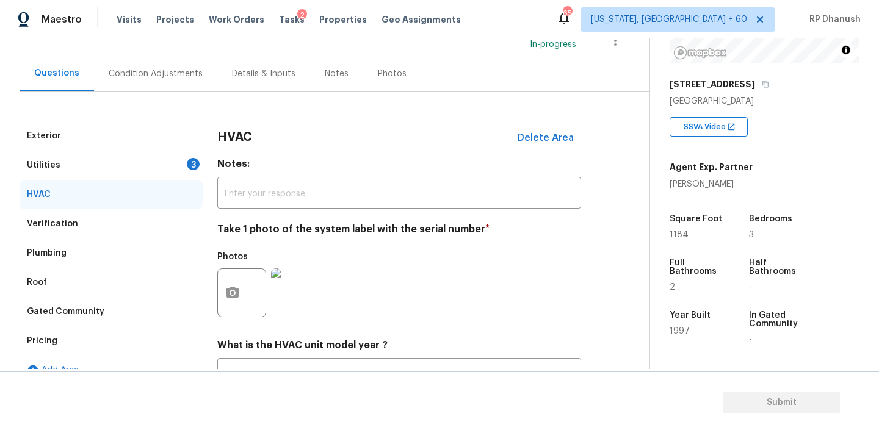
click at [192, 156] on div "Utilities 3" at bounding box center [111, 165] width 183 height 29
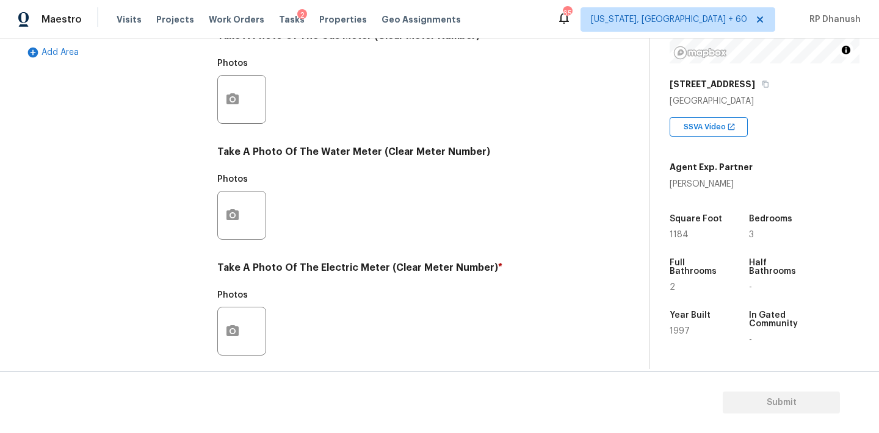
scroll to position [485, 0]
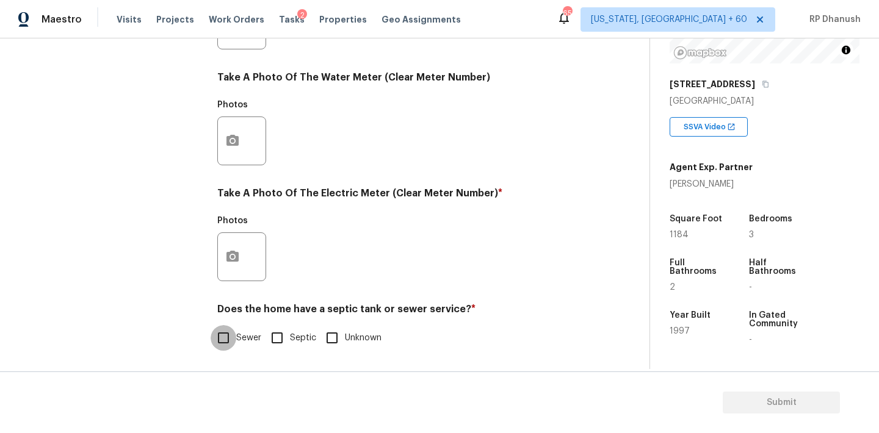
click at [234, 340] on input "Sewer" at bounding box center [224, 338] width 26 height 26
checkbox input "true"
click at [222, 261] on button "button" at bounding box center [232, 257] width 29 height 48
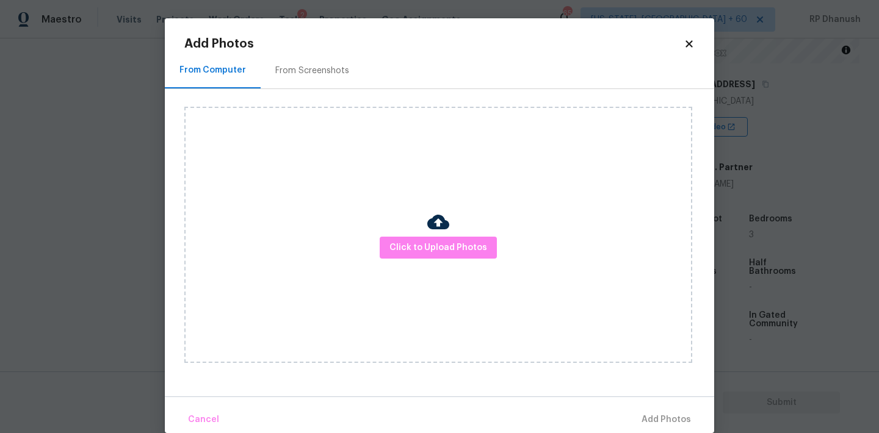
click at [297, 63] on div "From Screenshots" at bounding box center [312, 70] width 103 height 36
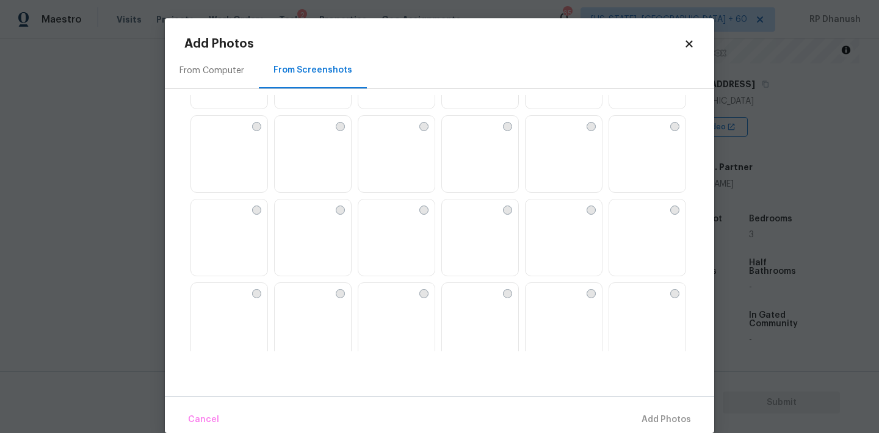
scroll to position [612, 0]
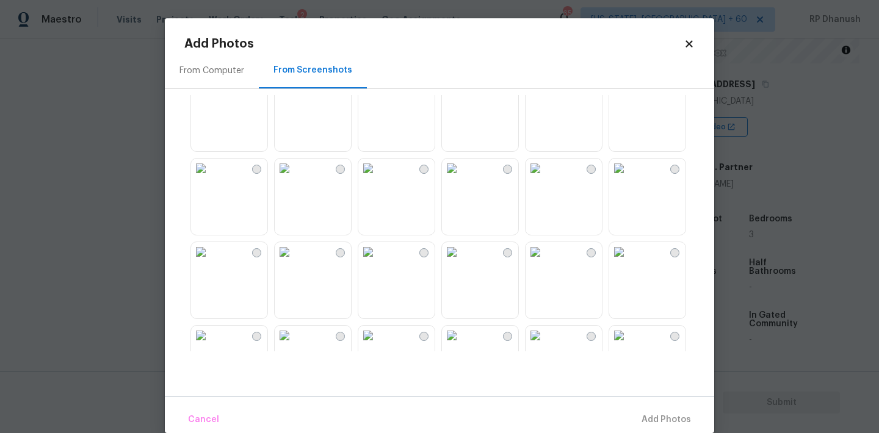
click at [629, 178] on img at bounding box center [619, 169] width 20 height 20
click at [654, 406] on div "Cancel Add 1 Photo(s)" at bounding box center [439, 415] width 549 height 37
click at [654, 415] on span "Add 1 Photo(s)" at bounding box center [660, 420] width 60 height 15
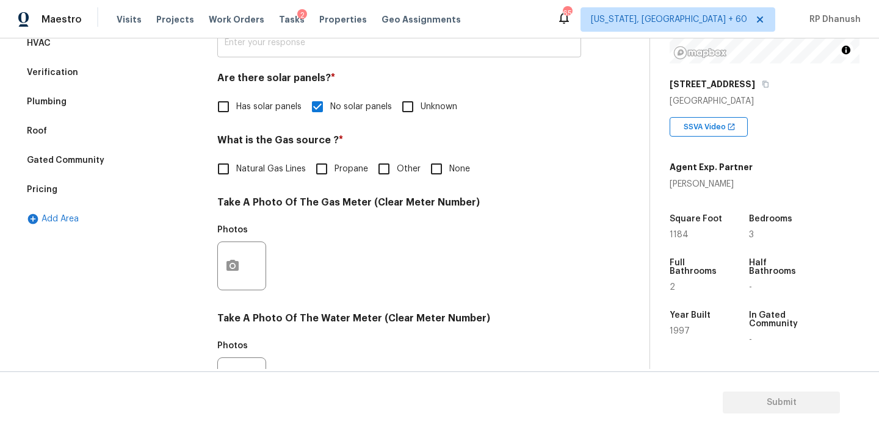
scroll to position [240, 0]
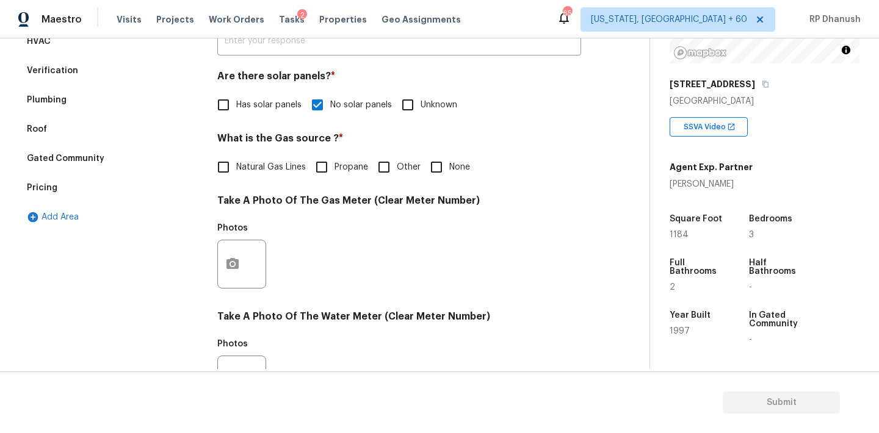
click at [250, 166] on span "Natural Gas Lines" at bounding box center [271, 167] width 70 height 13
click at [236, 166] on input "Natural Gas Lines" at bounding box center [224, 167] width 26 height 26
checkbox input "true"
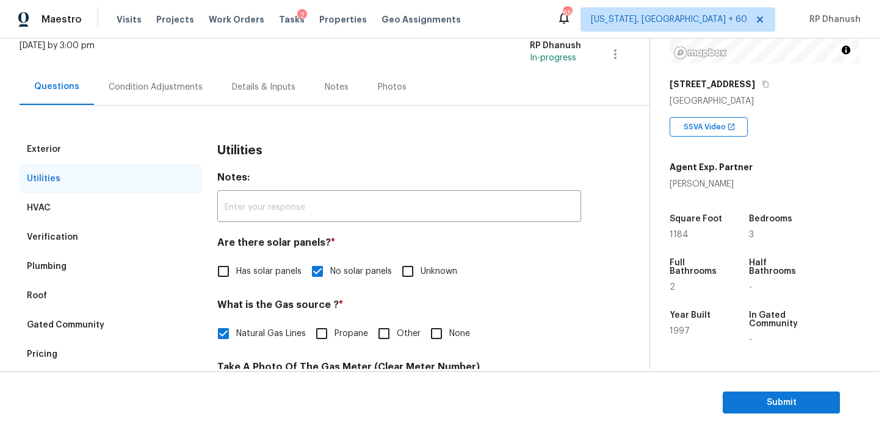
scroll to position [2, 0]
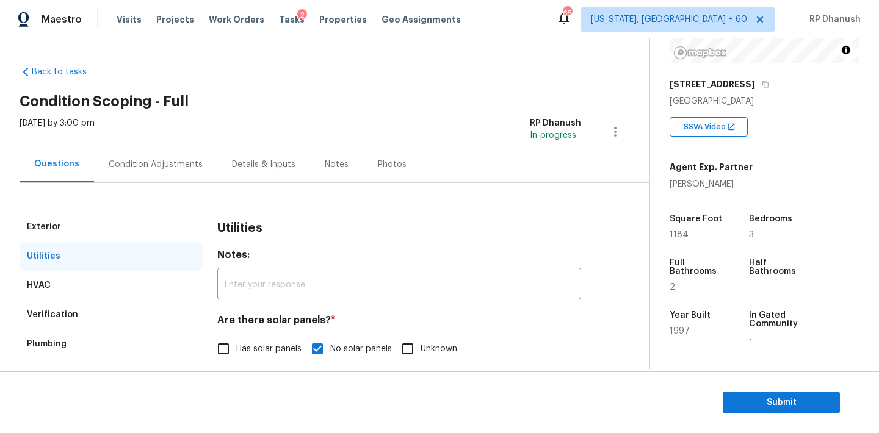
click at [170, 159] on div "Condition Adjustments" at bounding box center [156, 165] width 94 height 12
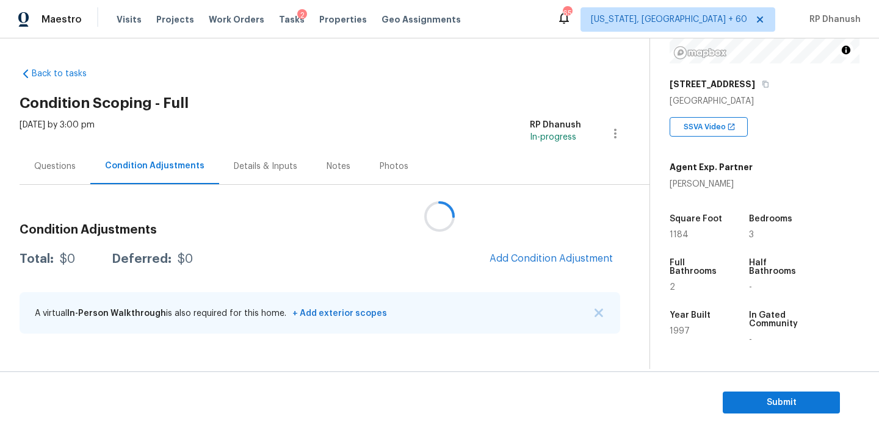
click at [583, 256] on div at bounding box center [439, 216] width 879 height 433
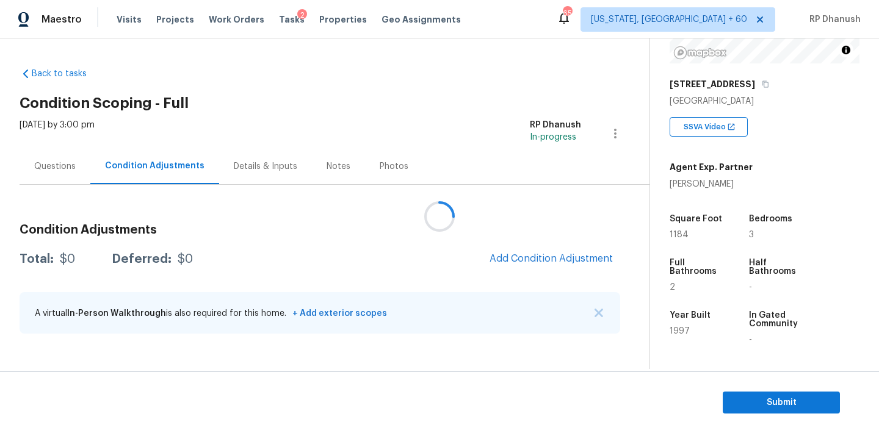
click at [547, 248] on div at bounding box center [439, 216] width 879 height 433
click at [547, 258] on div at bounding box center [439, 216] width 879 height 433
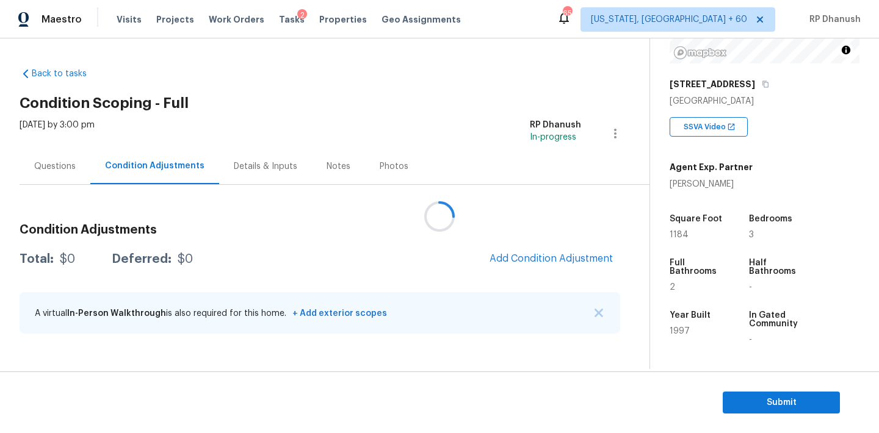
click at [547, 258] on div at bounding box center [439, 216] width 879 height 433
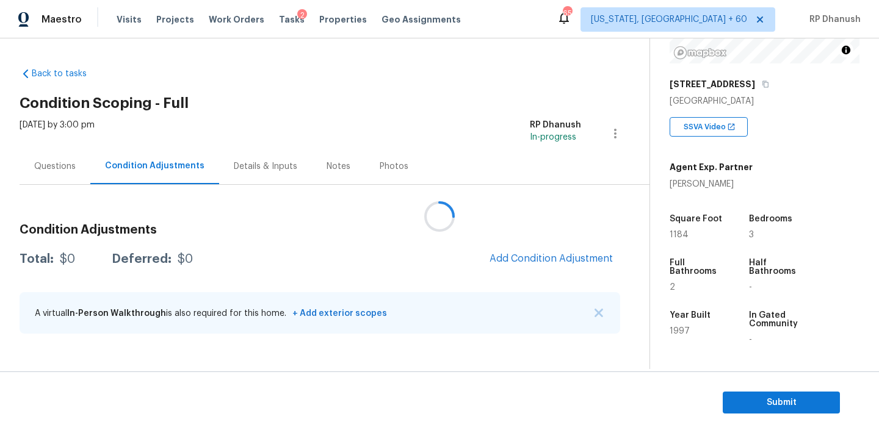
click at [547, 258] on div at bounding box center [439, 216] width 879 height 433
click at [547, 258] on span "Add Condition Adjustment" at bounding box center [550, 258] width 123 height 11
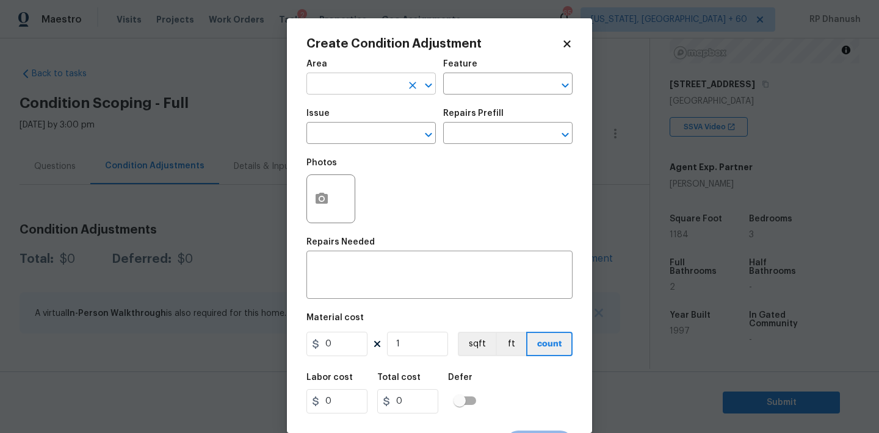
click at [362, 85] on input "text" at bounding box center [353, 85] width 95 height 19
type input "e"
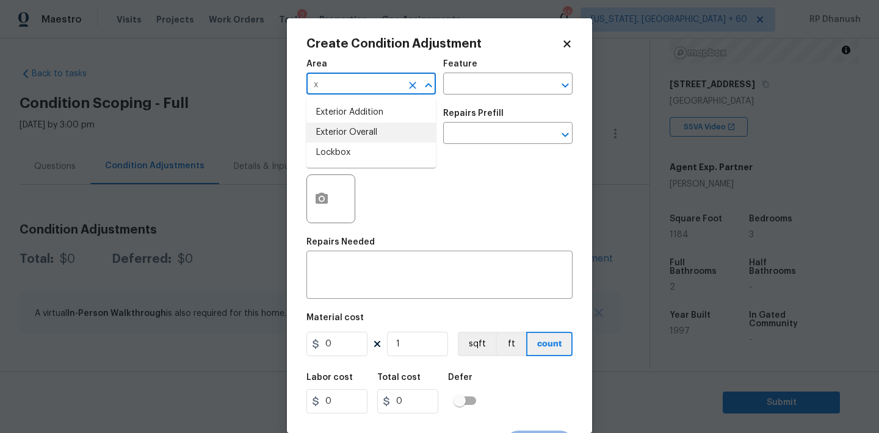
click at [340, 132] on li "Exterior Overall" at bounding box center [370, 133] width 129 height 20
type input "Exterior Overall"
click at [488, 62] on div "Feature" at bounding box center [507, 68] width 129 height 16
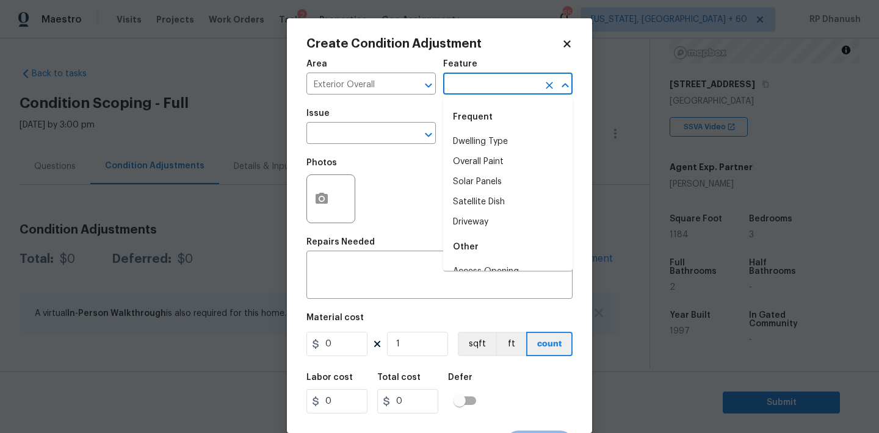
click at [479, 80] on input "text" at bounding box center [490, 85] width 95 height 19
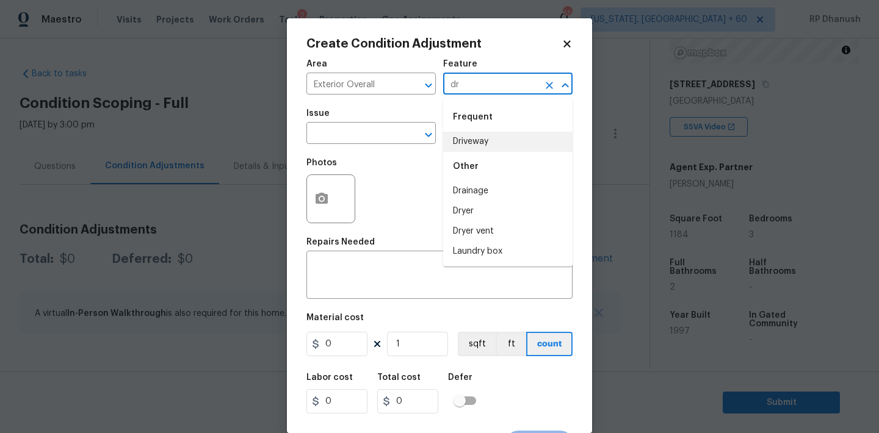
click at [461, 141] on li "Driveway" at bounding box center [507, 142] width 129 height 20
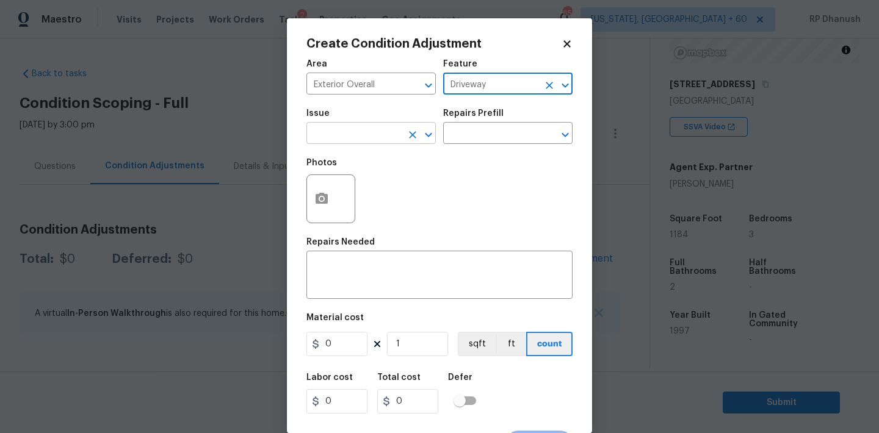
type input "Driveway"
click at [355, 141] on input "text" at bounding box center [353, 134] width 95 height 19
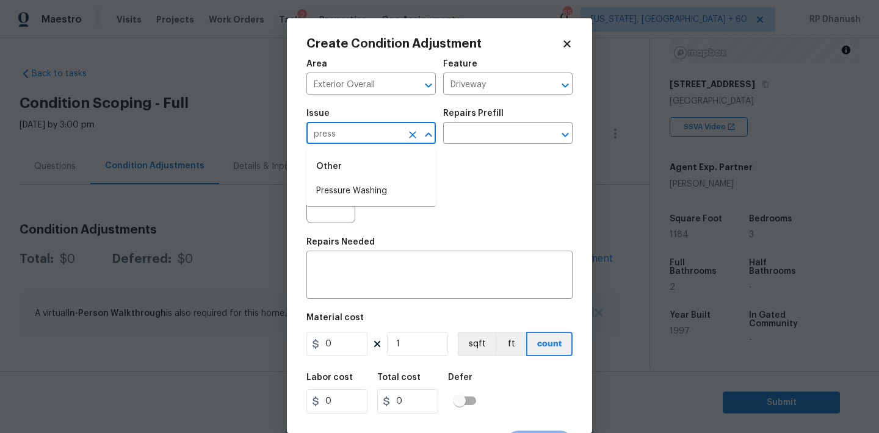
drag, startPoint x: 352, startPoint y: 198, endPoint x: 381, endPoint y: 186, distance: 31.2
click at [352, 197] on li "Pressure Washing" at bounding box center [370, 191] width 129 height 20
type input "Pressure Washing"
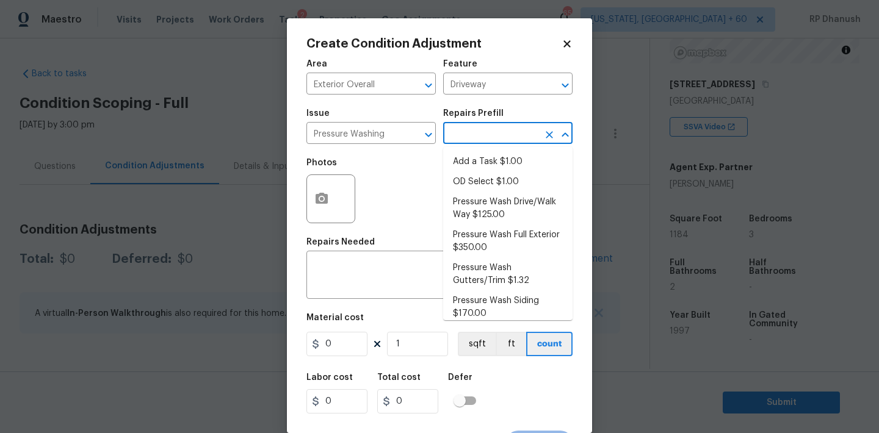
click at [454, 134] on input "text" at bounding box center [490, 134] width 95 height 19
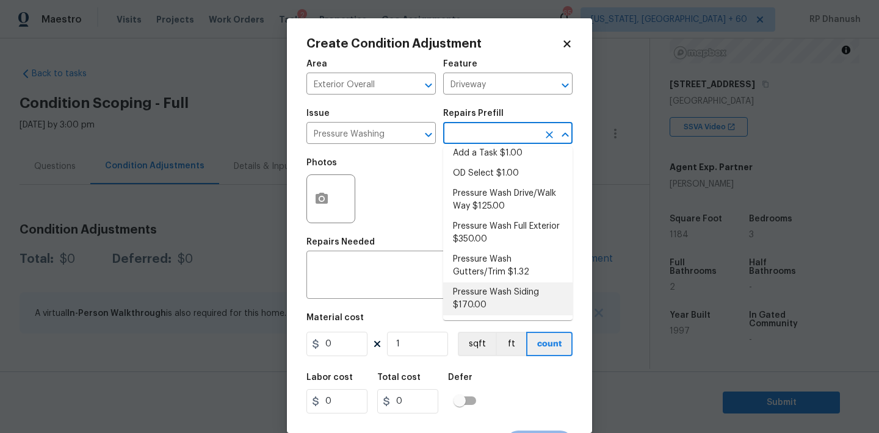
click at [467, 304] on li "Pressure Wash Siding $170.00" at bounding box center [507, 299] width 129 height 33
type input "Siding"
type textarea "Protect areas as needed for pressure washing. Pressure wash the siding on the h…"
type input "170"
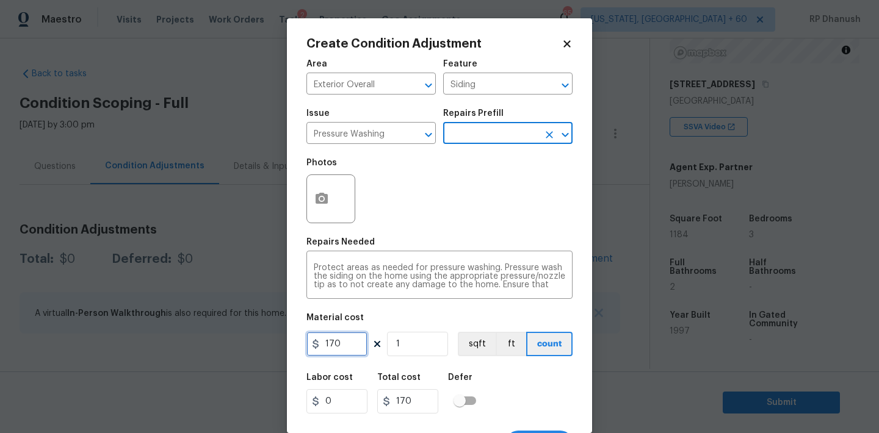
click at [348, 347] on input "170" at bounding box center [336, 344] width 61 height 24
type input "2"
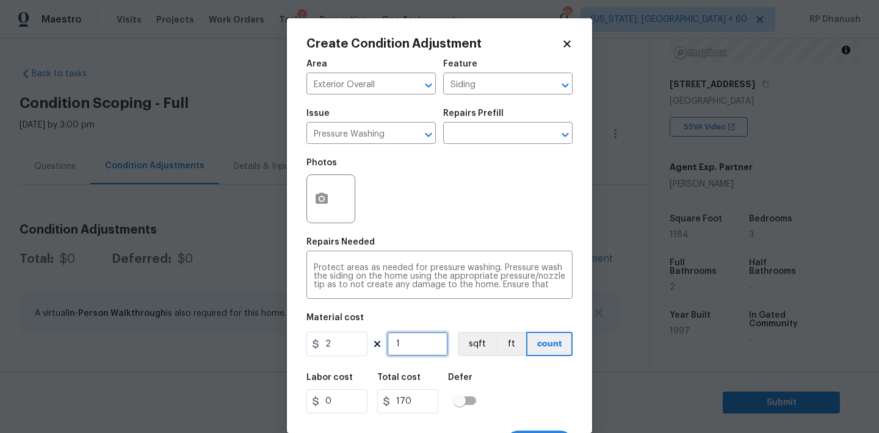
type input "2"
click at [348, 347] on input "2" at bounding box center [336, 344] width 61 height 24
type input "200"
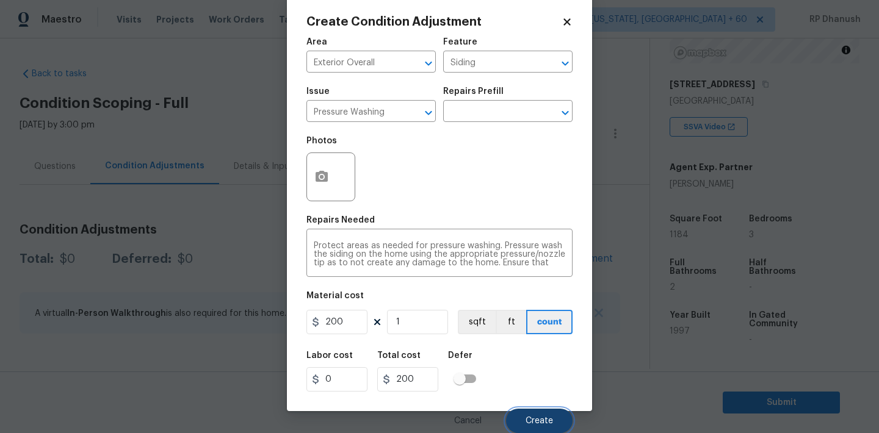
click at [520, 416] on button "Create" at bounding box center [539, 421] width 67 height 24
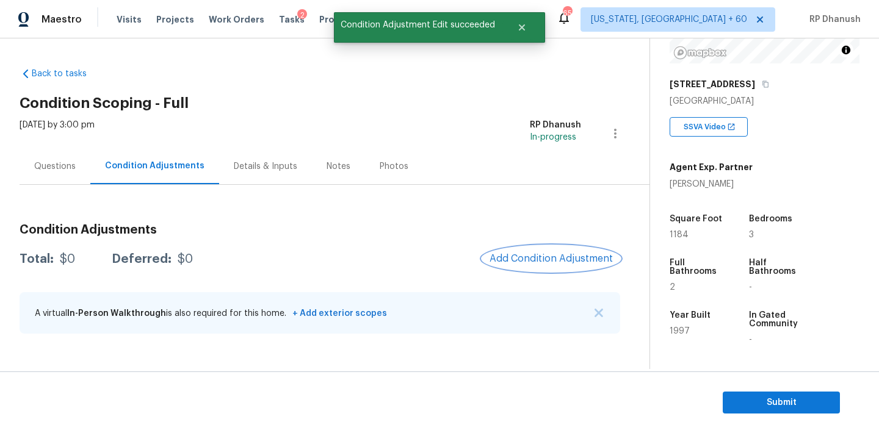
scroll to position [0, 0]
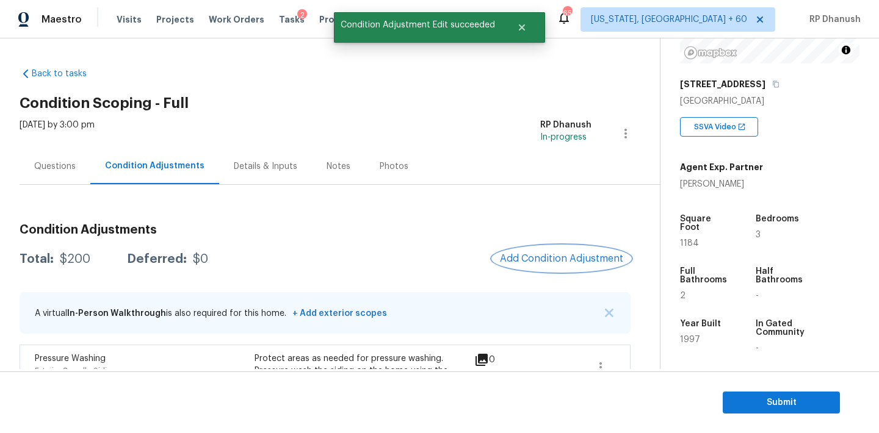
click at [528, 263] on span "Add Condition Adjustment" at bounding box center [561, 258] width 123 height 11
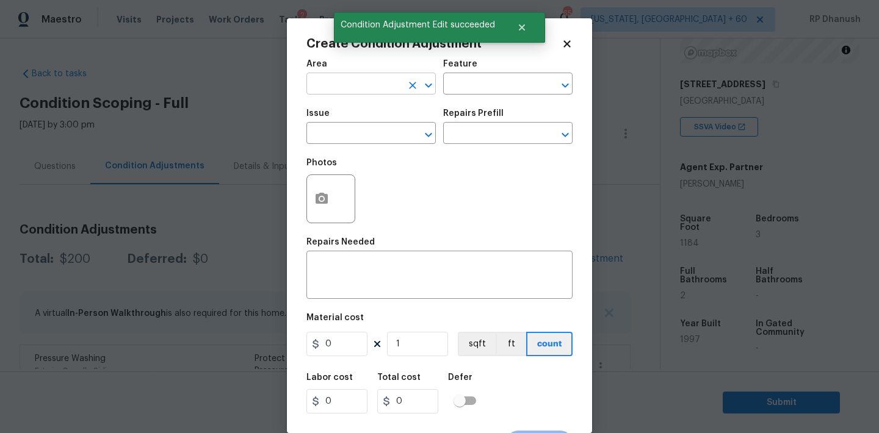
click at [364, 88] on input "text" at bounding box center [353, 85] width 95 height 19
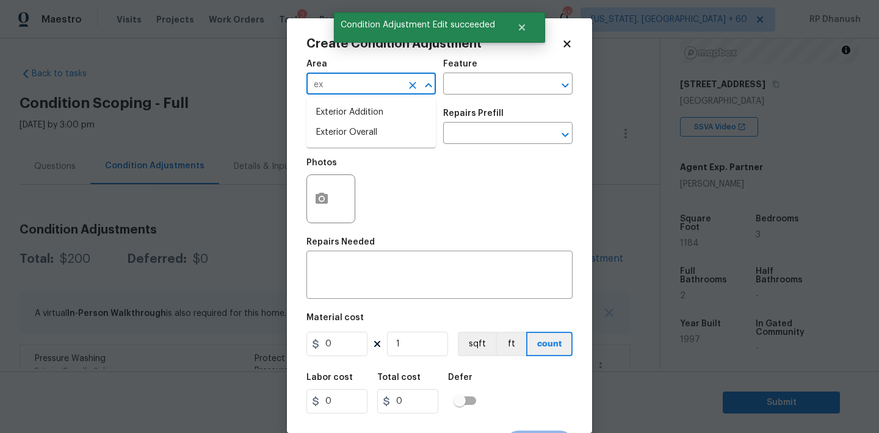
click at [363, 136] on li "Exterior Overall" at bounding box center [370, 133] width 129 height 20
type input "Exterior Overall"
click at [516, 91] on input "text" at bounding box center [490, 85] width 95 height 19
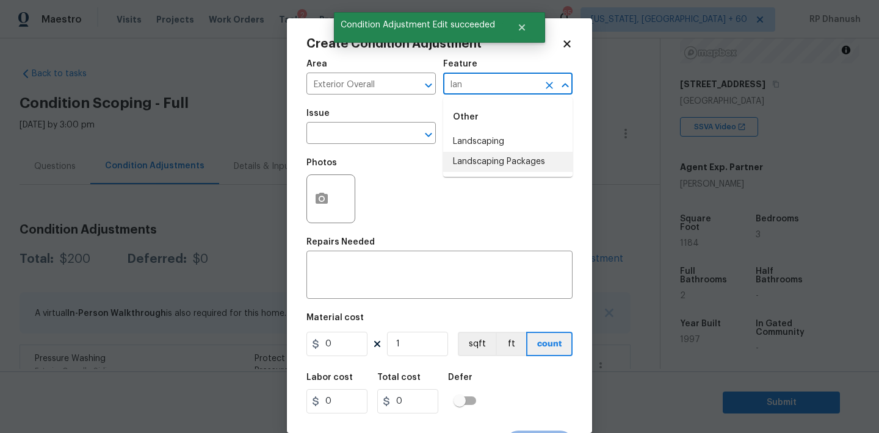
click at [497, 155] on li "Landscaping Packages" at bounding box center [507, 162] width 129 height 20
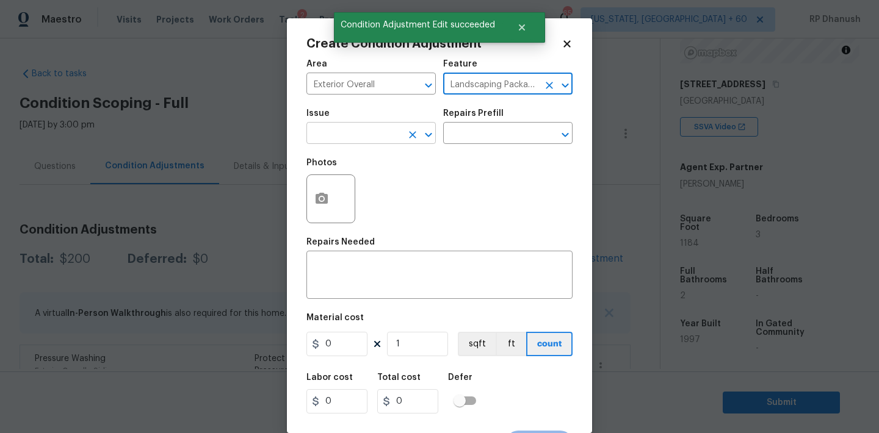
type input "Landscaping Packages"
click at [358, 137] on input "text" at bounding box center [353, 134] width 95 height 19
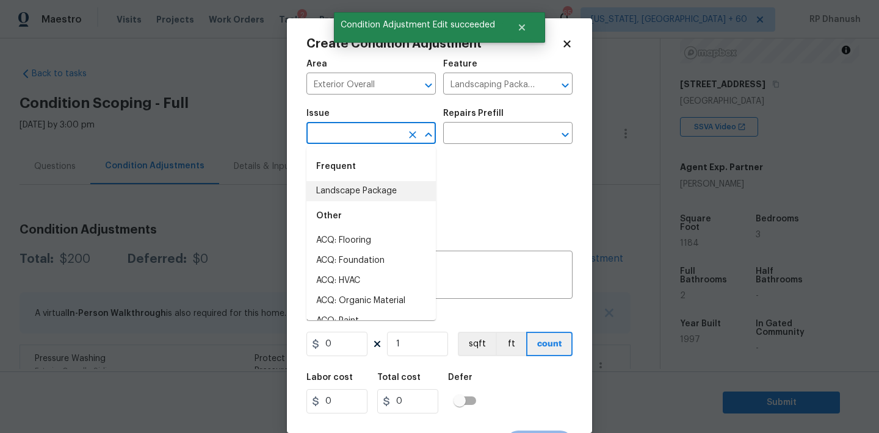
click at [358, 181] on li "Landscape Package" at bounding box center [370, 191] width 129 height 20
type input "Landscape Package"
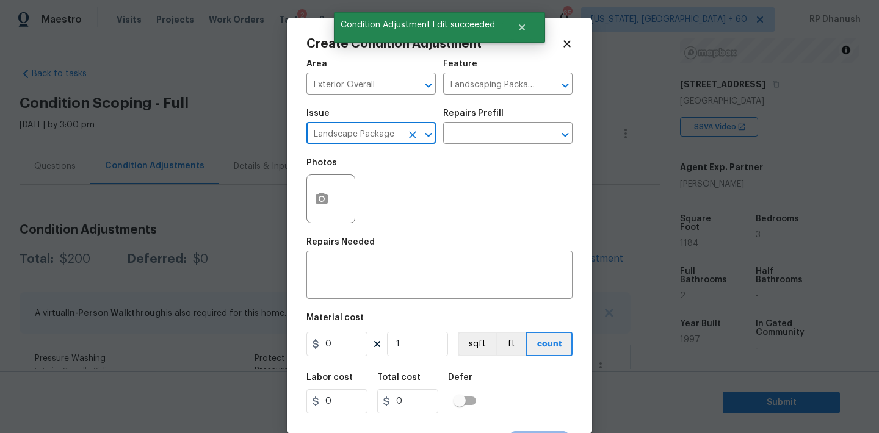
click at [484, 155] on div "Photos" at bounding box center [439, 190] width 266 height 79
click at [490, 143] on input "text" at bounding box center [490, 134] width 95 height 19
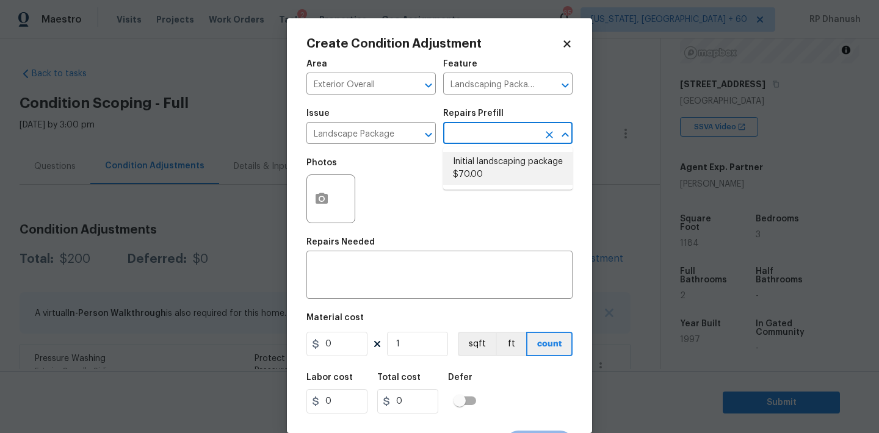
click at [484, 177] on li "Initial landscaping package $70.00" at bounding box center [507, 168] width 129 height 33
type input "Home Readiness Packages"
type textarea "Mowing of grass up to 6" in height. Mow, edge along driveways & sidewalks, trim…"
type input "70"
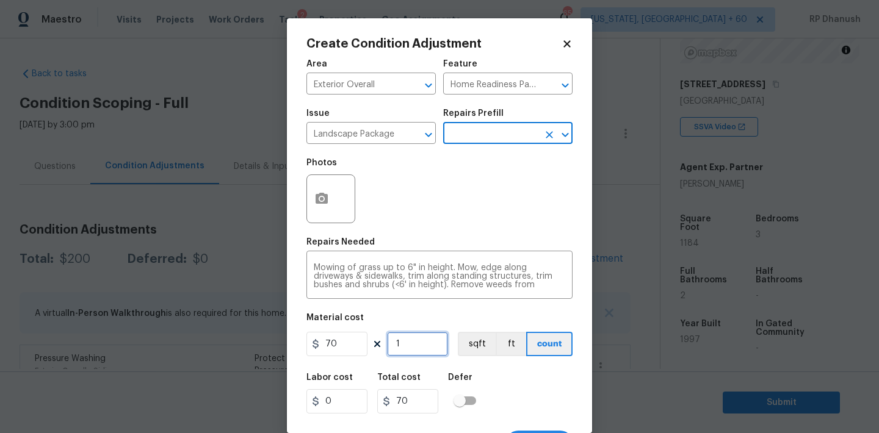
click at [417, 342] on input "1" at bounding box center [417, 344] width 61 height 24
type input "0"
type input "1"
type input "70"
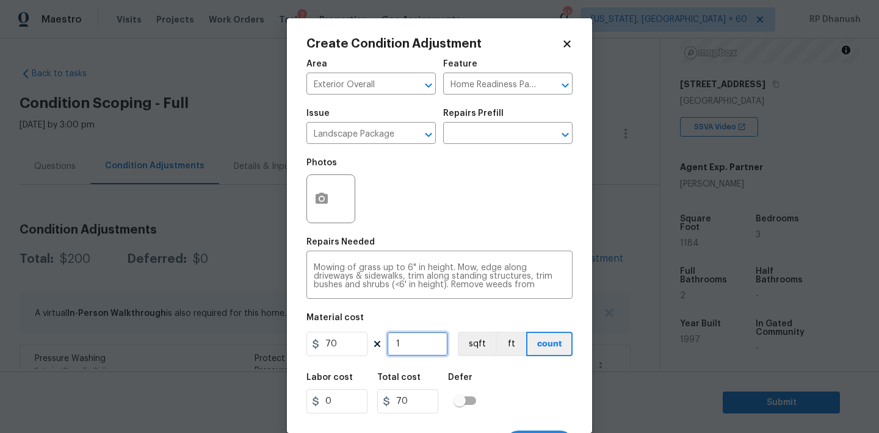
type input "10"
type input "700"
type input "10"
click at [417, 341] on input "10" at bounding box center [417, 344] width 61 height 24
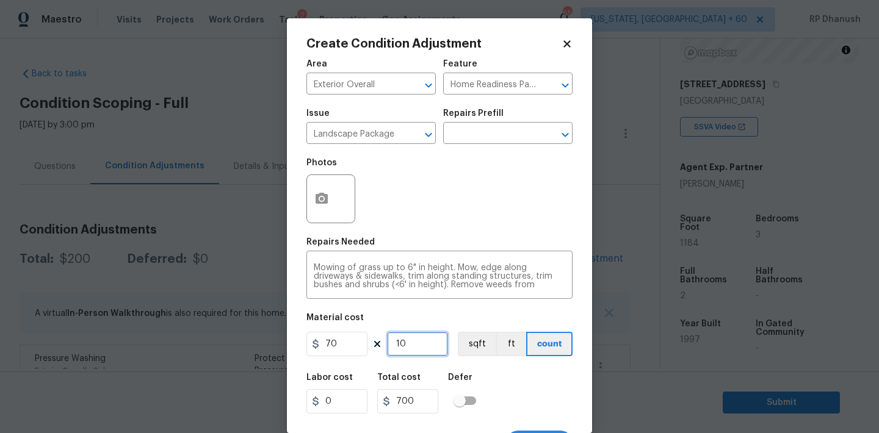
type input "0"
type input "1"
type input "70"
type input "11"
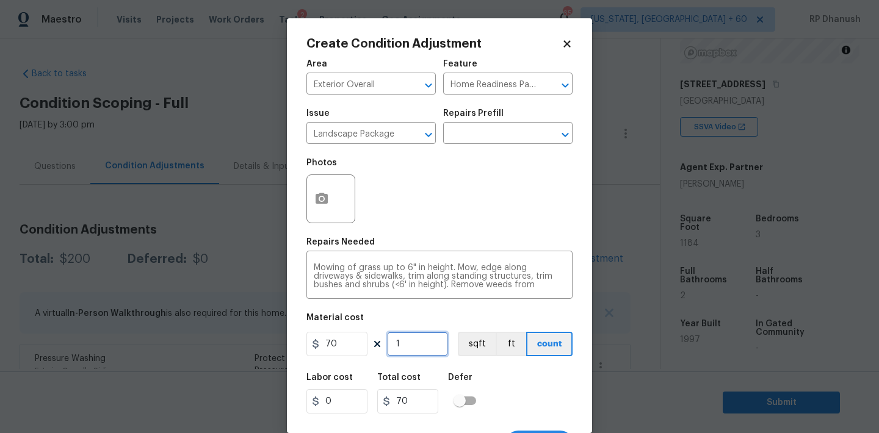
type input "770"
type input "112"
type input "7840"
click at [417, 341] on input "112" at bounding box center [417, 344] width 61 height 24
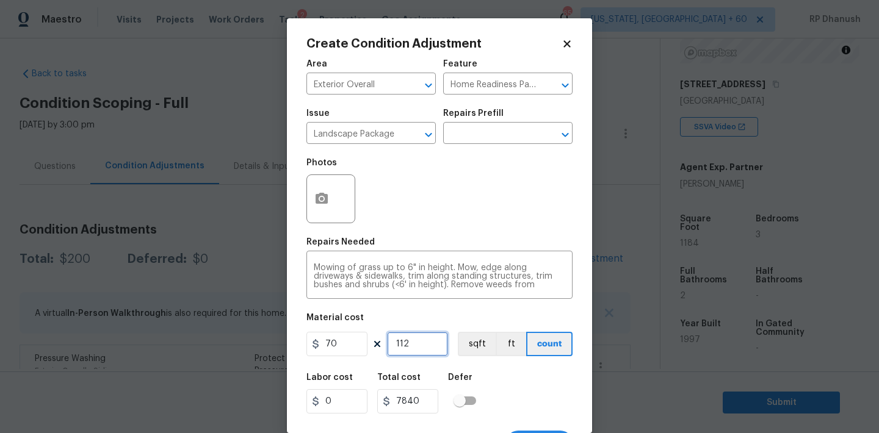
type input "1"
type input "70"
type input "11"
type input "770"
type input "11"
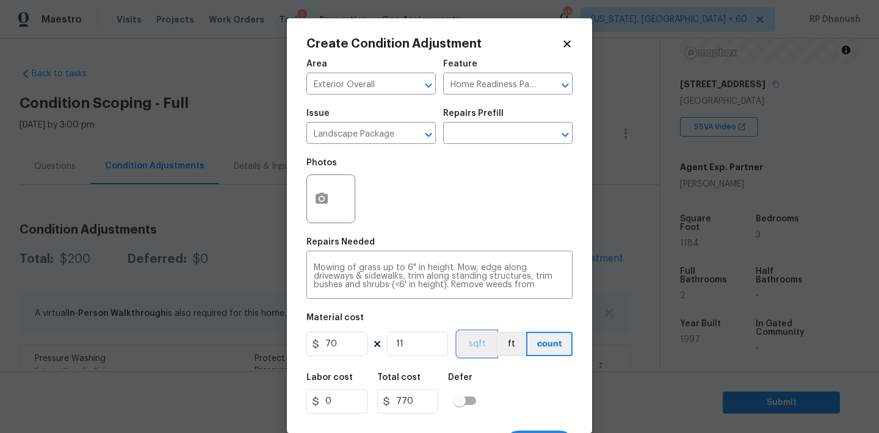
scroll to position [23, 0]
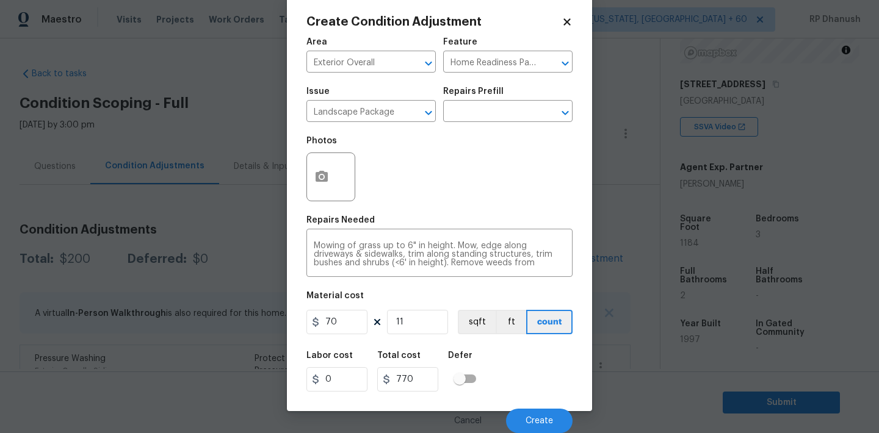
click at [337, 180] on div at bounding box center [330, 177] width 49 height 49
click at [327, 176] on icon "button" at bounding box center [321, 176] width 12 height 11
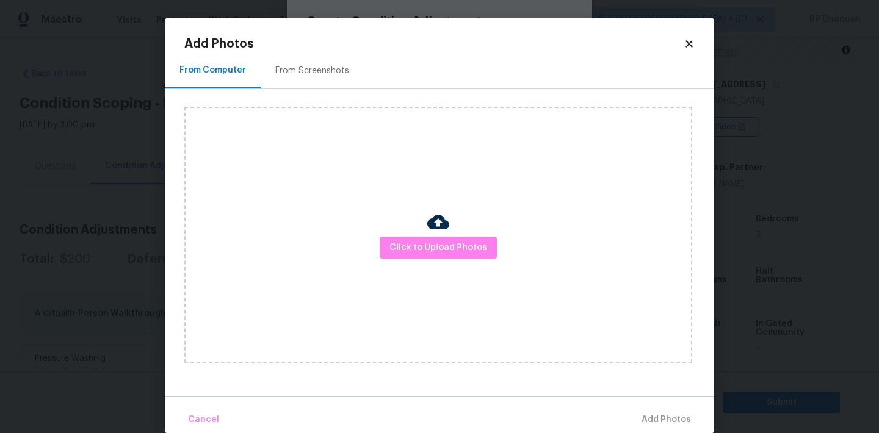
click at [328, 56] on div "From Screenshots" at bounding box center [312, 70] width 103 height 36
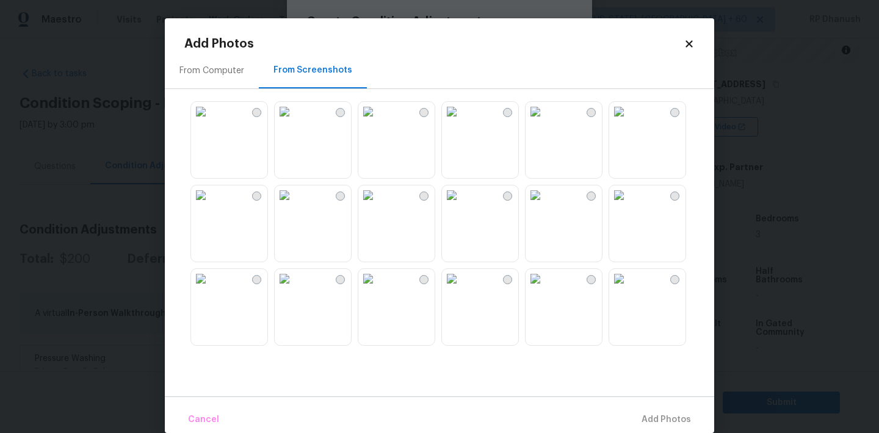
click at [545, 289] on img at bounding box center [535, 279] width 20 height 20
click at [625, 289] on img at bounding box center [619, 279] width 20 height 20
click at [294, 289] on img at bounding box center [285, 279] width 20 height 20
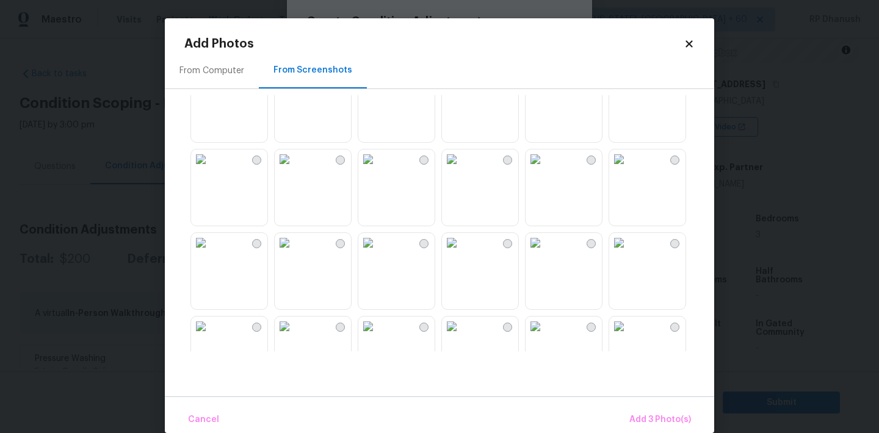
scroll to position [315, 0]
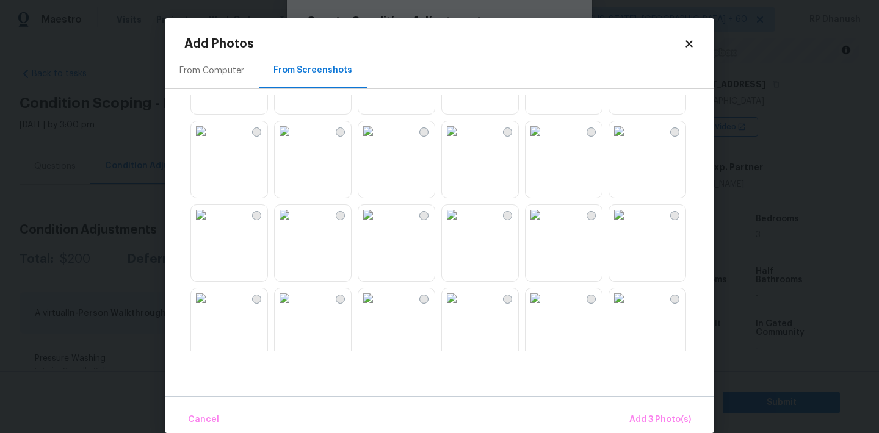
click at [461, 141] on img at bounding box center [452, 131] width 20 height 20
click at [211, 225] on img at bounding box center [201, 215] width 20 height 20
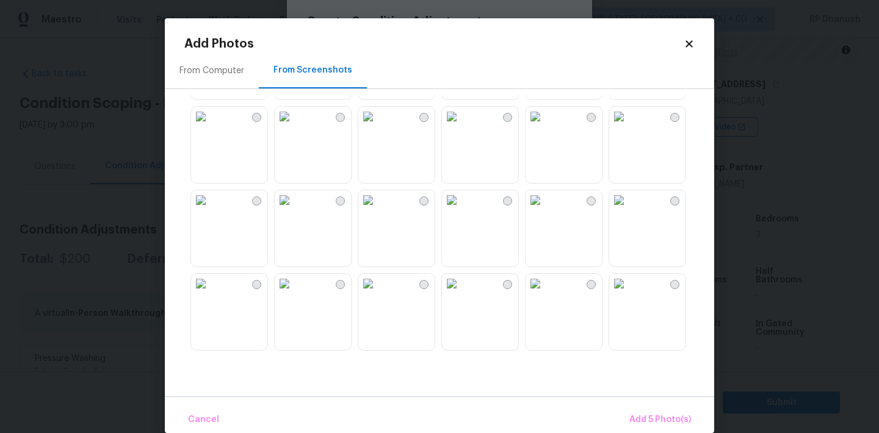
scroll to position [611, 0]
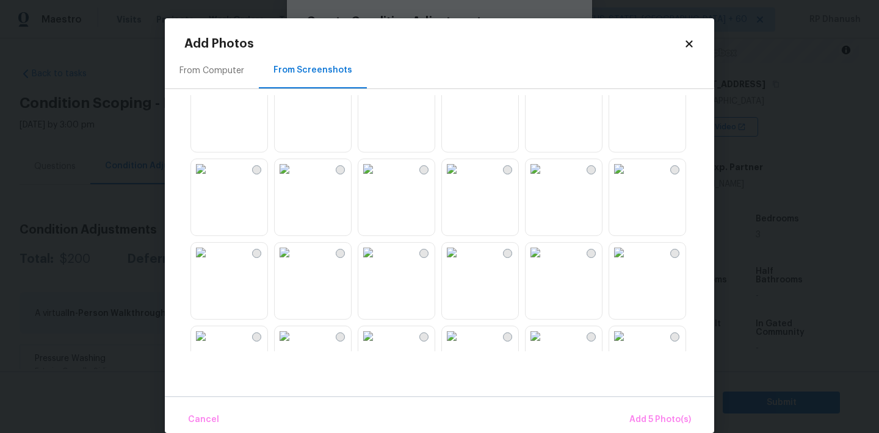
click at [629, 179] on img at bounding box center [619, 169] width 20 height 20
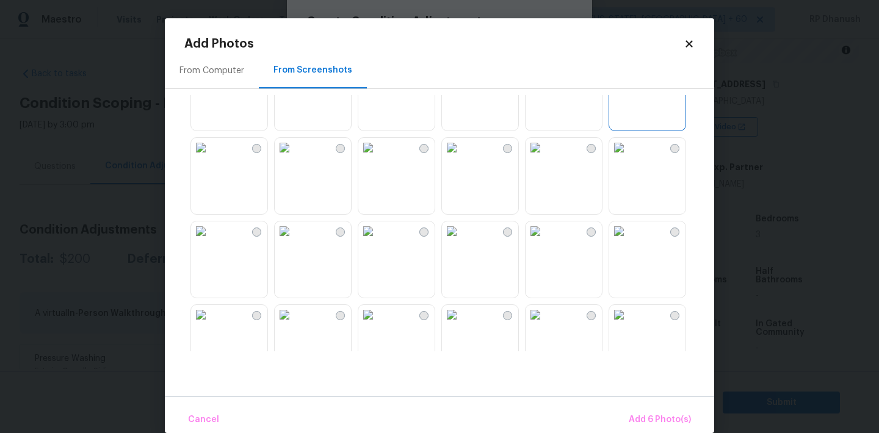
scroll to position [838, 0]
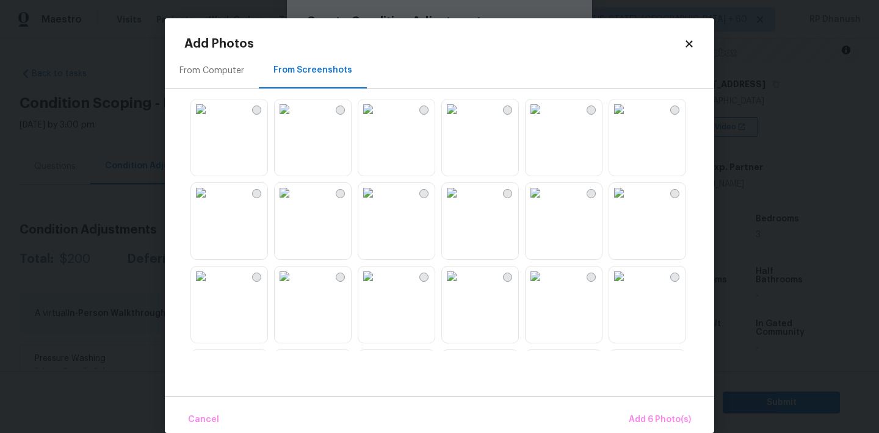
click at [629, 286] on img at bounding box center [619, 277] width 20 height 20
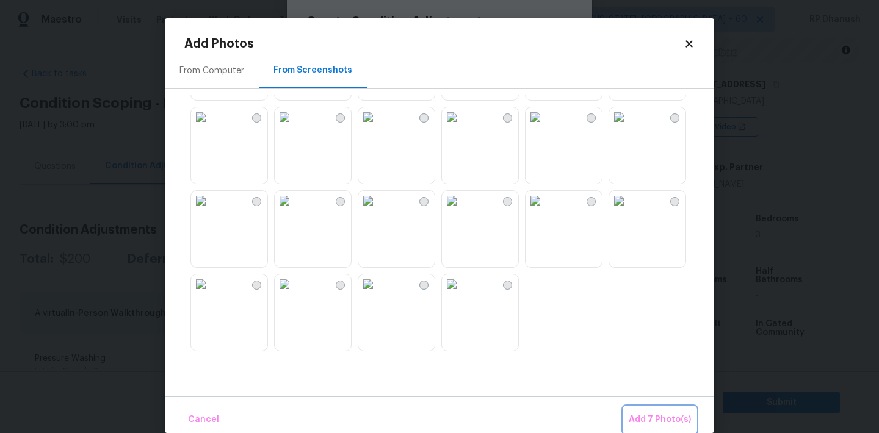
click at [657, 410] on button "Add 7 Photo(s)" at bounding box center [660, 420] width 72 height 26
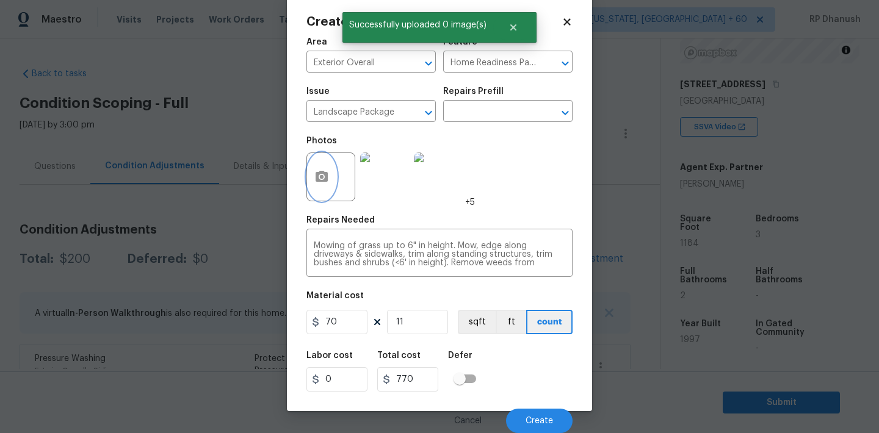
scroll to position [26, 0]
click at [531, 406] on div "Cancel Create" at bounding box center [439, 416] width 266 height 34
click at [533, 413] on button "Create" at bounding box center [539, 421] width 67 height 24
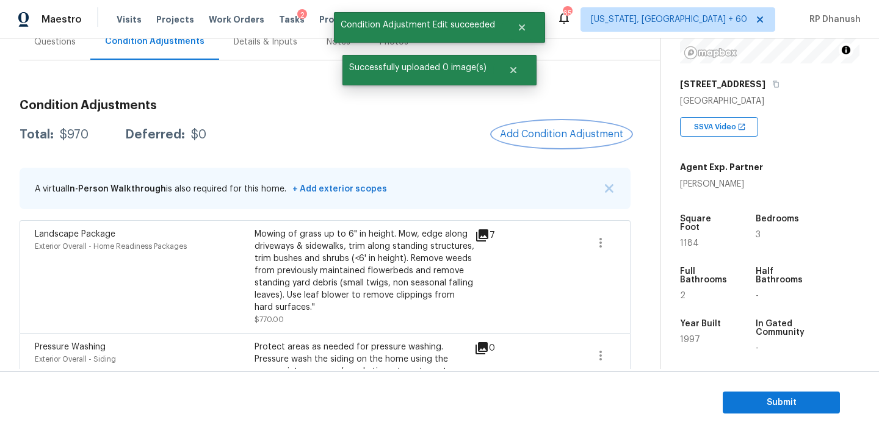
scroll to position [206, 0]
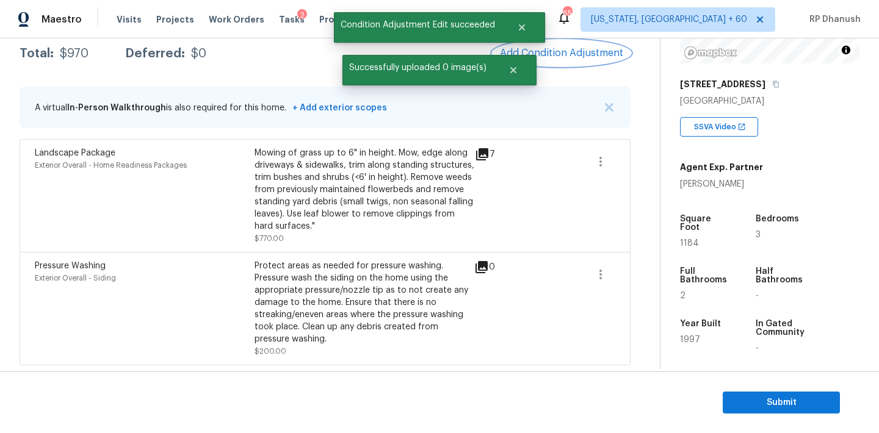
click at [546, 60] on button "Add Condition Adjustment" at bounding box center [561, 53] width 138 height 26
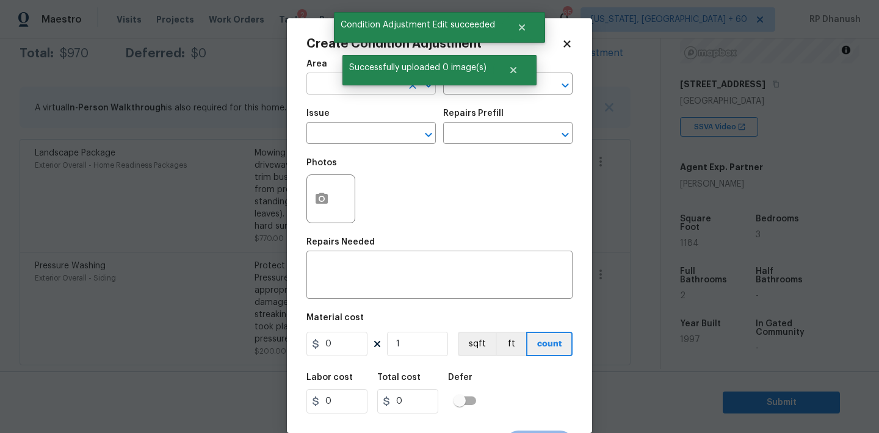
click at [348, 89] on input "text" at bounding box center [353, 85] width 95 height 19
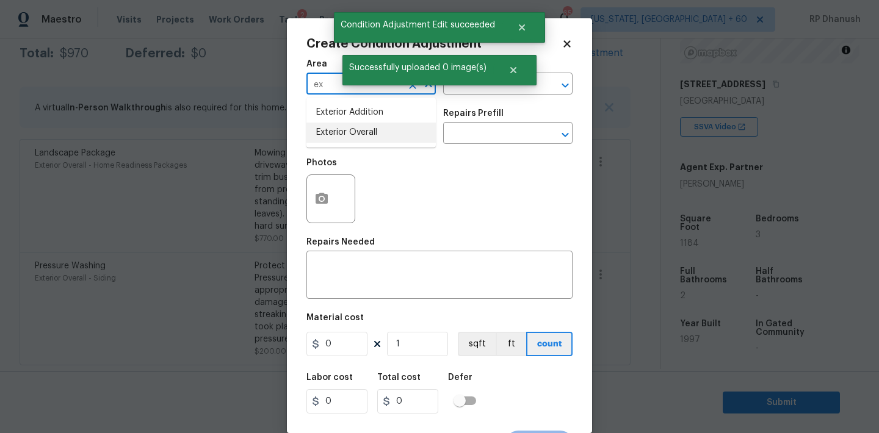
click at [330, 127] on li "Exterior Overall" at bounding box center [370, 133] width 129 height 20
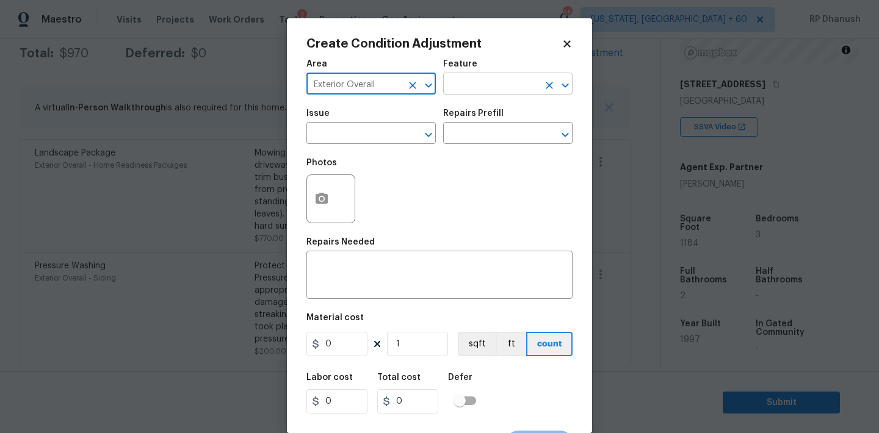
type input "Exterior Overall"
click at [461, 90] on input "text" at bounding box center [490, 85] width 95 height 19
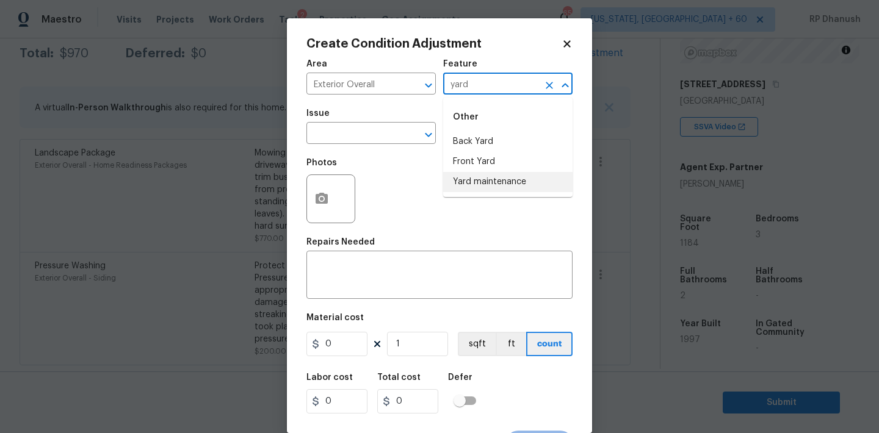
click at [475, 181] on li "Yard maintenance" at bounding box center [507, 182] width 129 height 20
type input "Yard maintenance"
click at [367, 139] on input "text" at bounding box center [353, 134] width 95 height 19
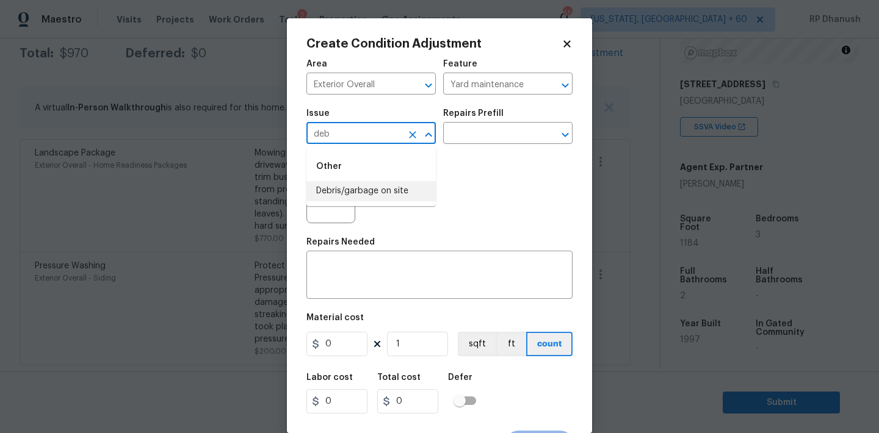
click at [372, 182] on li "Debris/garbage on site" at bounding box center [370, 191] width 129 height 20
type input "Debris/garbage on site"
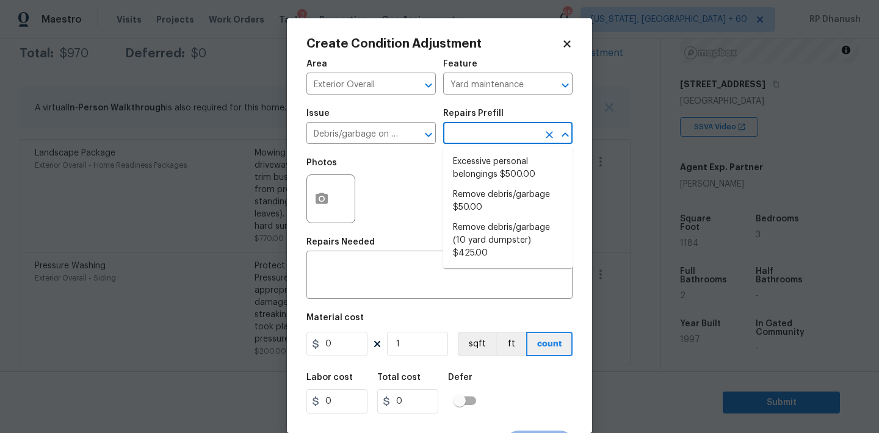
click at [470, 139] on input "text" at bounding box center [490, 134] width 95 height 19
click at [472, 196] on li "Remove debris/garbage $50.00" at bounding box center [507, 201] width 129 height 33
type textarea "Remove, haul off, and properly dispose of any debris left by seller to offsite …"
type input "50"
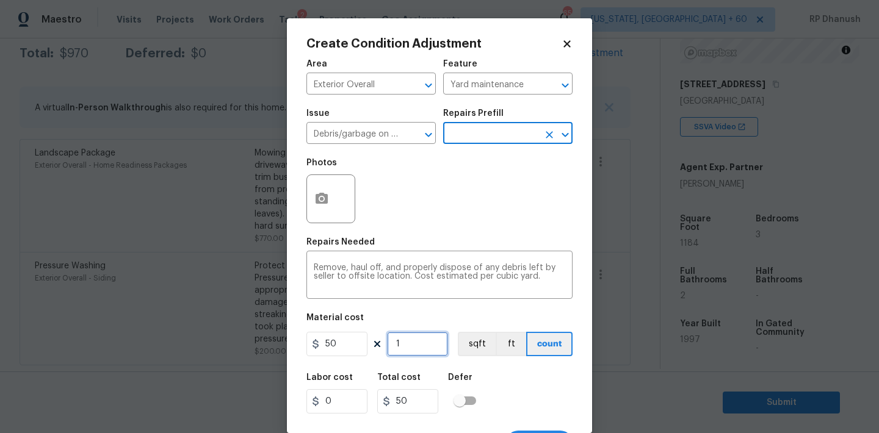
click at [423, 332] on input "1" at bounding box center [417, 344] width 61 height 24
type input "0"
type input "1"
type input "50"
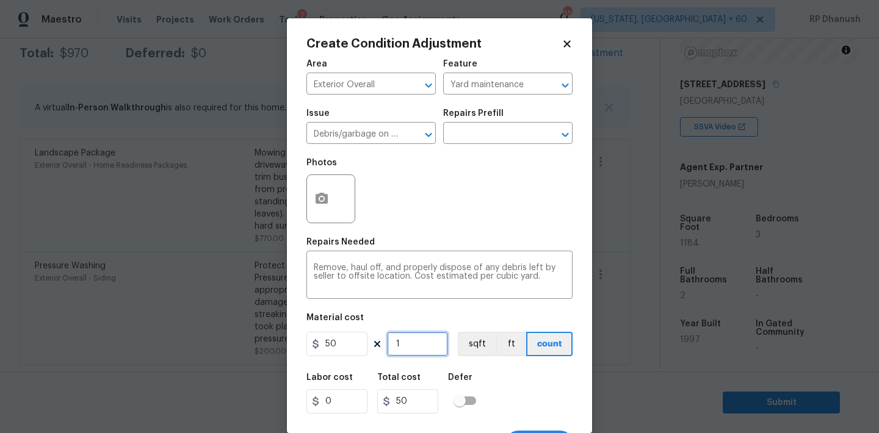
type input "12"
type input "600"
type input "1"
type input "50"
type input "0"
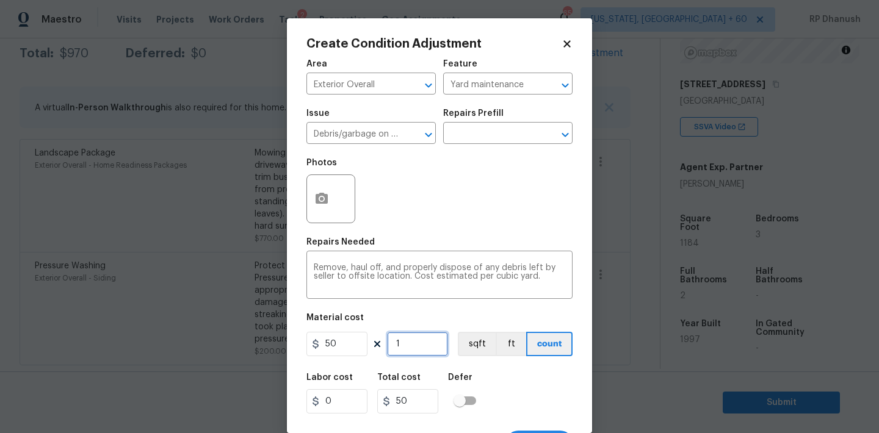
type input "0"
type input "2"
type input "100"
type input "22"
type input "1100"
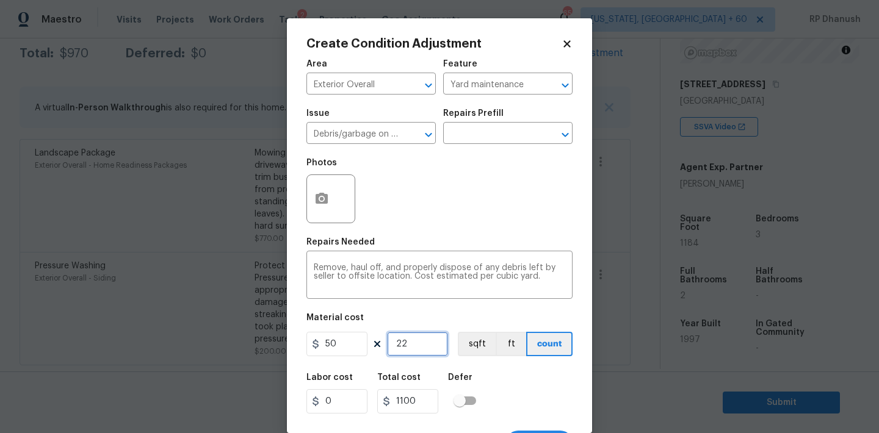
type input "2"
type input "100"
type input "0"
type input "2"
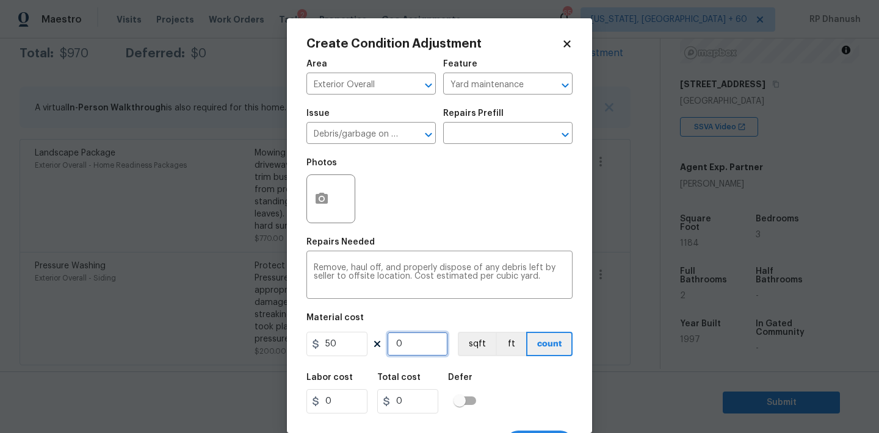
type input "100"
type input "24"
type input "1200"
type input "24"
click at [546, 288] on textarea "Remove, haul off, and properly dispose of any debris left by seller to offsite …" at bounding box center [439, 277] width 251 height 26
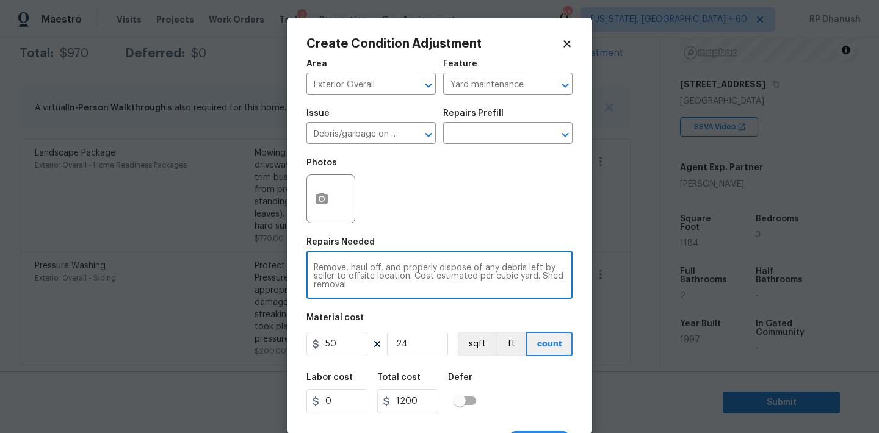
type textarea "Remove, haul off, and properly dispose of any debris left by seller to offsite …"
click at [422, 345] on input "24" at bounding box center [417, 344] width 61 height 24
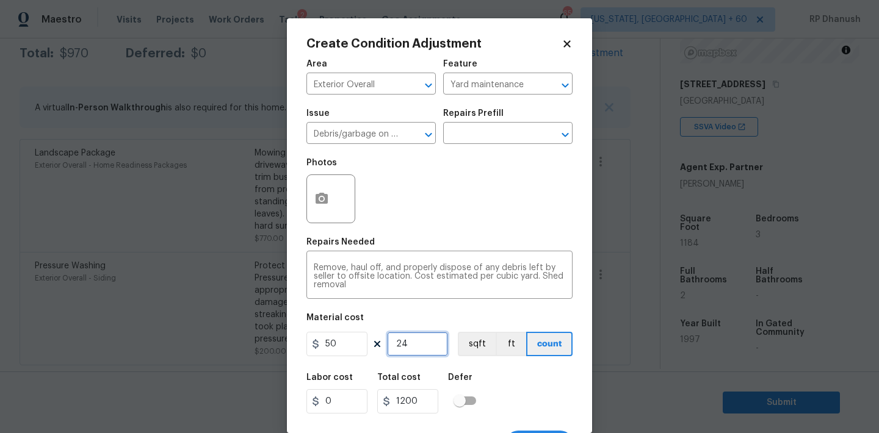
click at [422, 345] on input "24" at bounding box center [417, 344] width 61 height 24
type input "3"
type input "150"
type input "30"
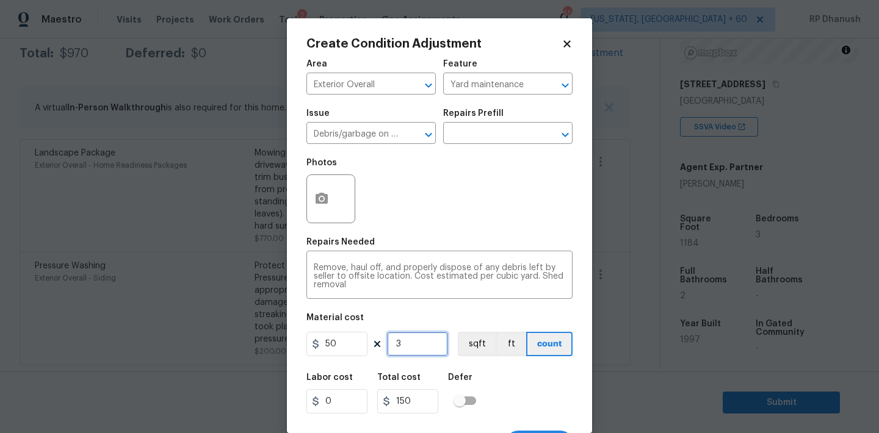
type input "1500"
type input "30"
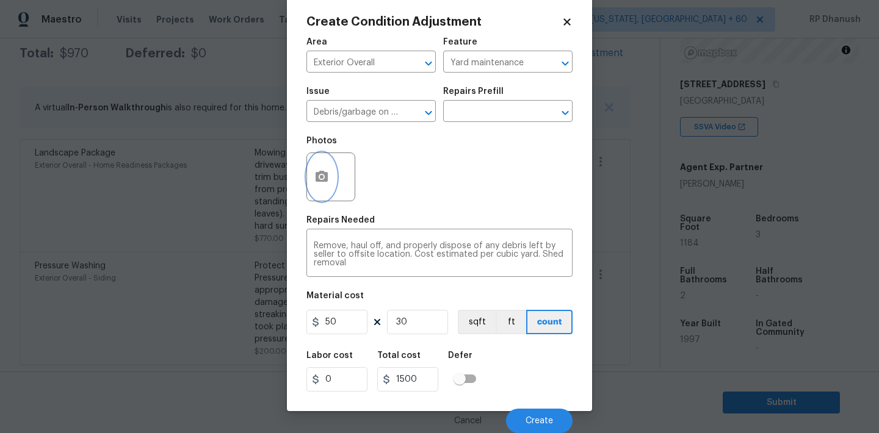
click at [327, 188] on button "button" at bounding box center [321, 177] width 29 height 48
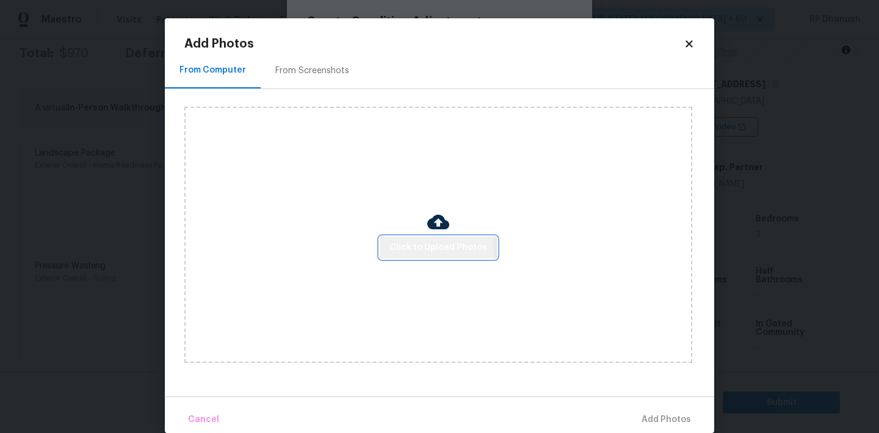
click at [425, 251] on span "Click to Upload Photos" at bounding box center [438, 247] width 98 height 15
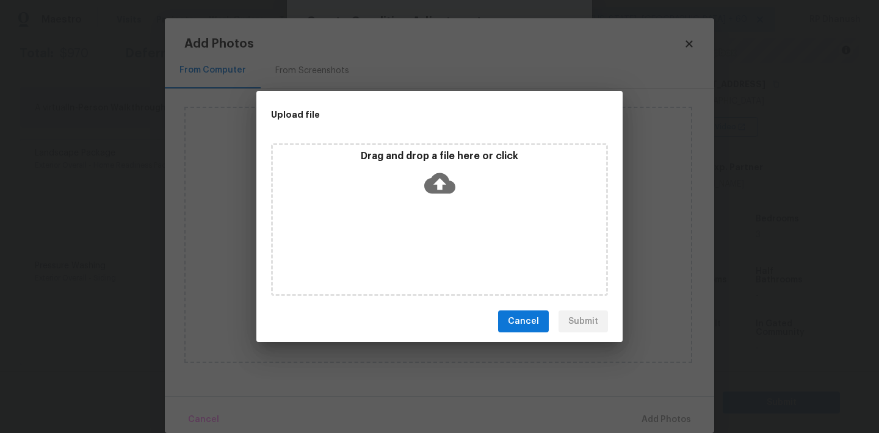
click at [458, 181] on div "Drag and drop a file here or click" at bounding box center [439, 176] width 333 height 52
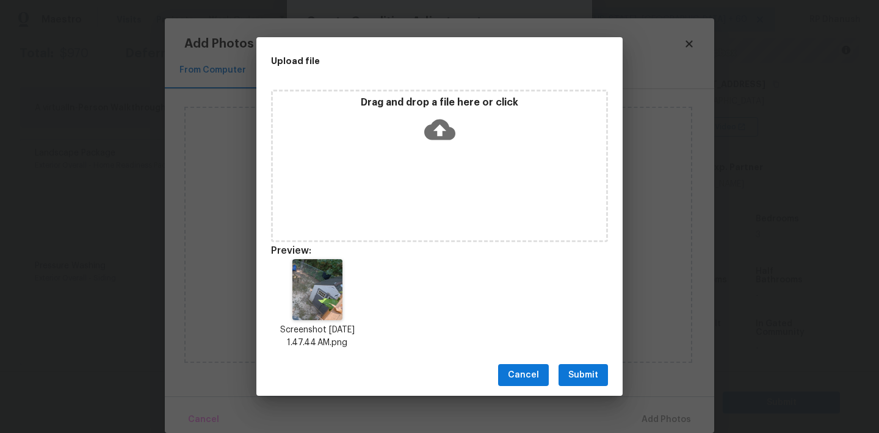
click at [563, 368] on button "Submit" at bounding box center [582, 375] width 49 height 23
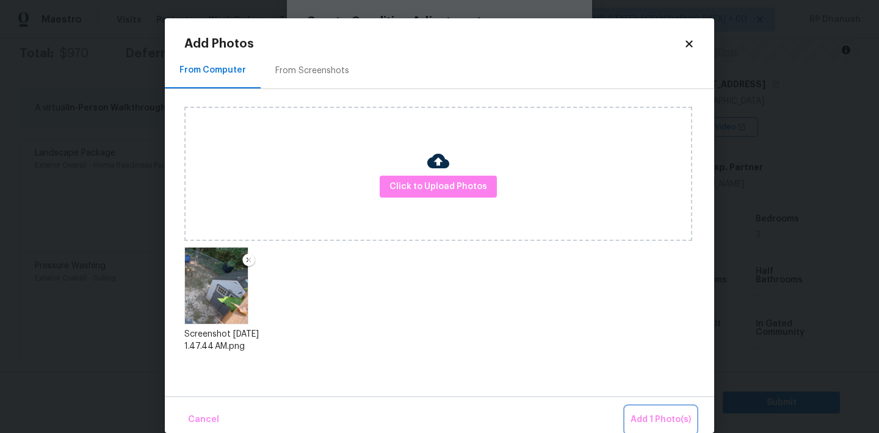
click at [675, 407] on button "Add 1 Photo(s)" at bounding box center [660, 420] width 70 height 26
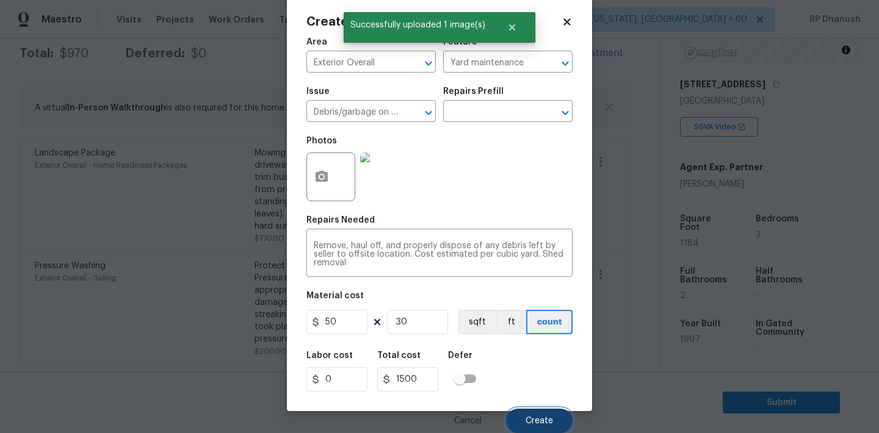
click at [548, 420] on span "Create" at bounding box center [538, 421] width 27 height 9
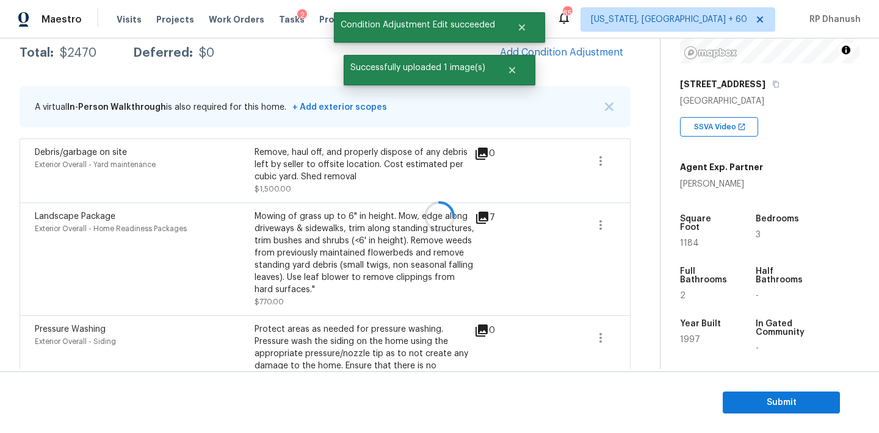
scroll to position [18, 0]
click at [548, 420] on section "Submit" at bounding box center [439, 403] width 879 height 62
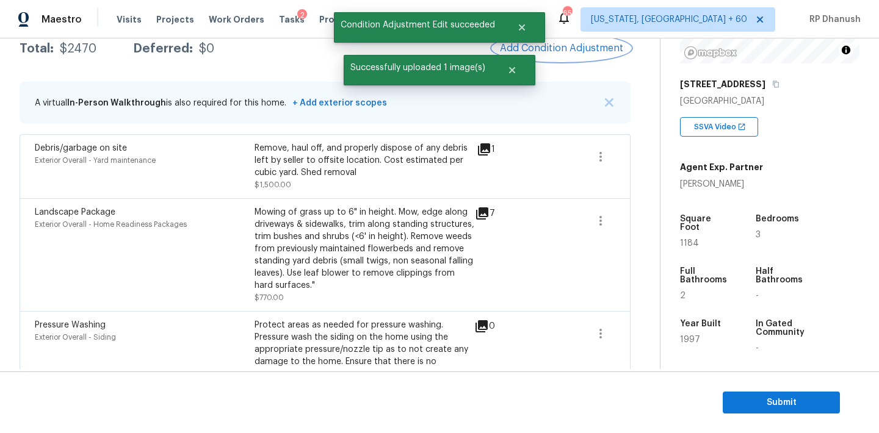
scroll to position [141, 0]
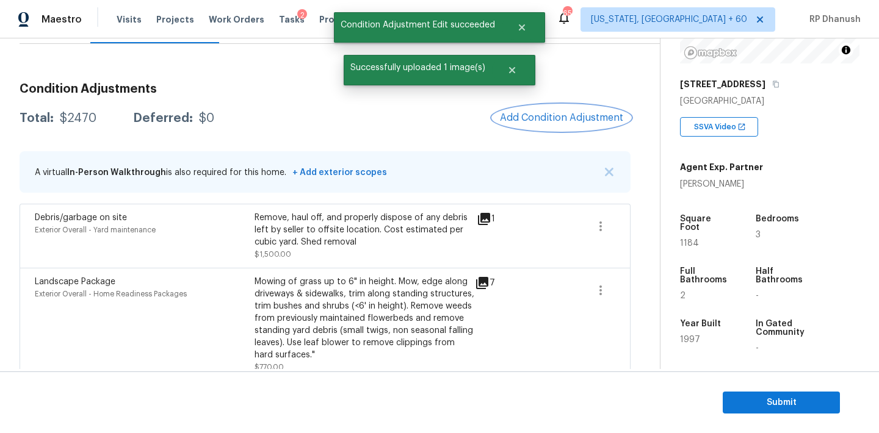
click at [545, 124] on button "Add Condition Adjustment" at bounding box center [561, 118] width 138 height 26
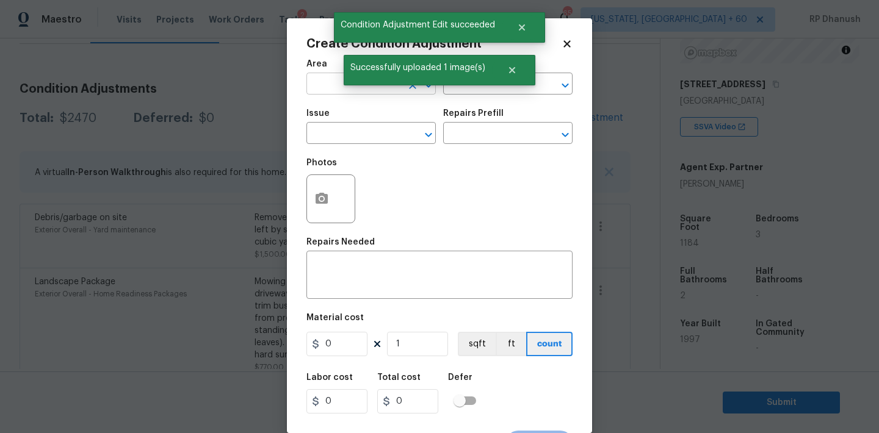
click at [334, 85] on input "text" at bounding box center [353, 85] width 95 height 19
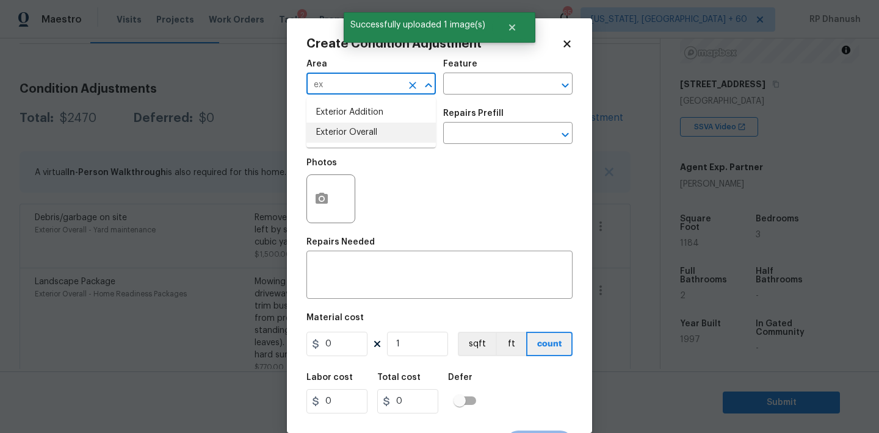
click at [333, 131] on li "Exterior Overall" at bounding box center [370, 133] width 129 height 20
type input "Exterior Overall"
click at [334, 247] on h5 "Repairs Needed" at bounding box center [340, 242] width 68 height 9
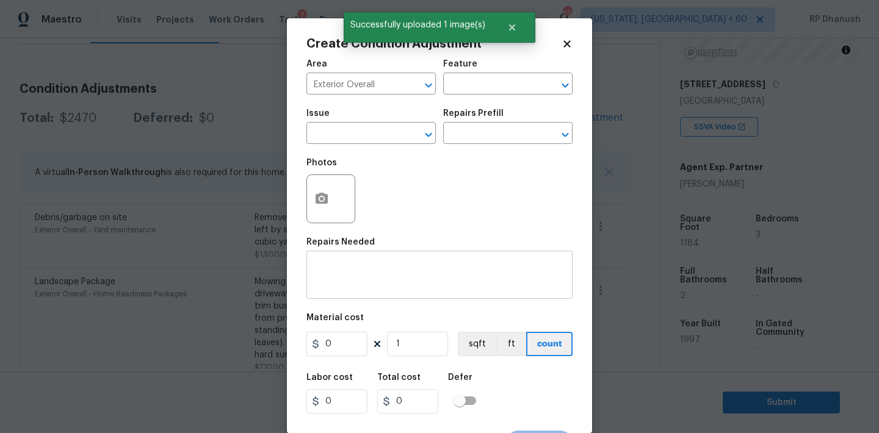
click at [334, 272] on textarea at bounding box center [439, 277] width 251 height 26
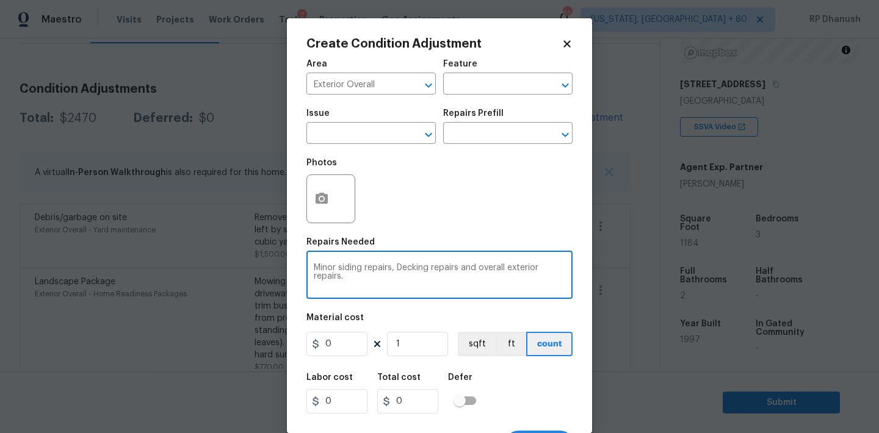
type textarea "Minor siding repairs, Decking repairs and overall exterior repairs."
click at [345, 335] on input "0" at bounding box center [336, 344] width 61 height 24
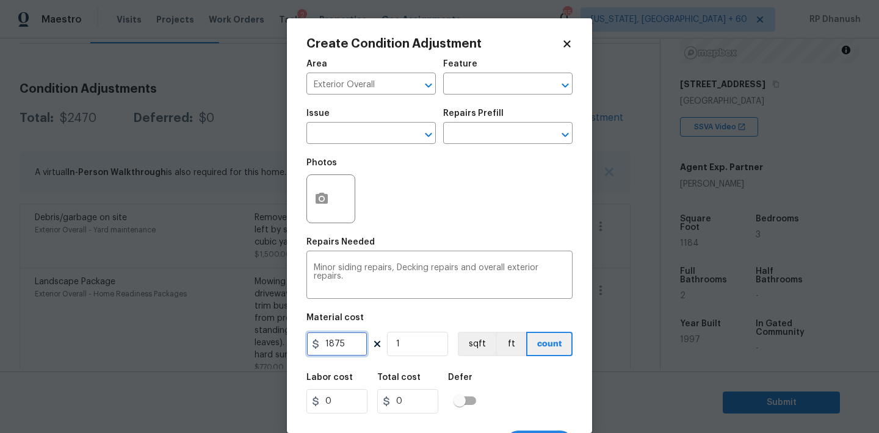
type input "1875"
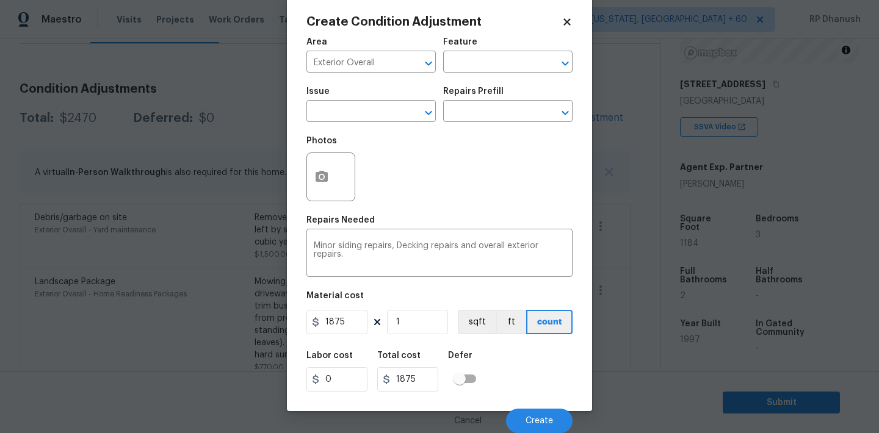
click at [334, 190] on div at bounding box center [330, 177] width 49 height 49
click at [333, 176] on button "button" at bounding box center [321, 177] width 29 height 48
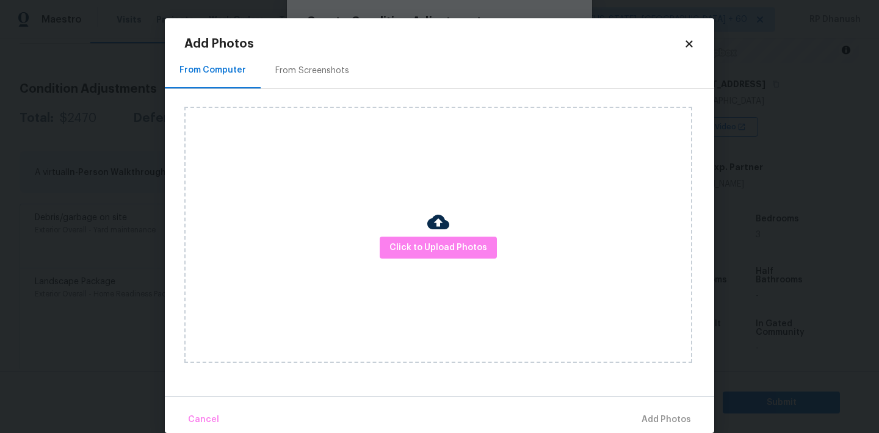
click at [351, 89] on div "Click to Upload Photos" at bounding box center [449, 235] width 530 height 292
click at [233, 70] on div "From Computer" at bounding box center [212, 70] width 67 height 12
click at [428, 271] on div "Click to Upload Photos" at bounding box center [438, 235] width 508 height 256
click at [422, 229] on div "Click to Upload Photos" at bounding box center [438, 235] width 508 height 256
click at [414, 254] on span "Click to Upload Photos" at bounding box center [438, 247] width 98 height 15
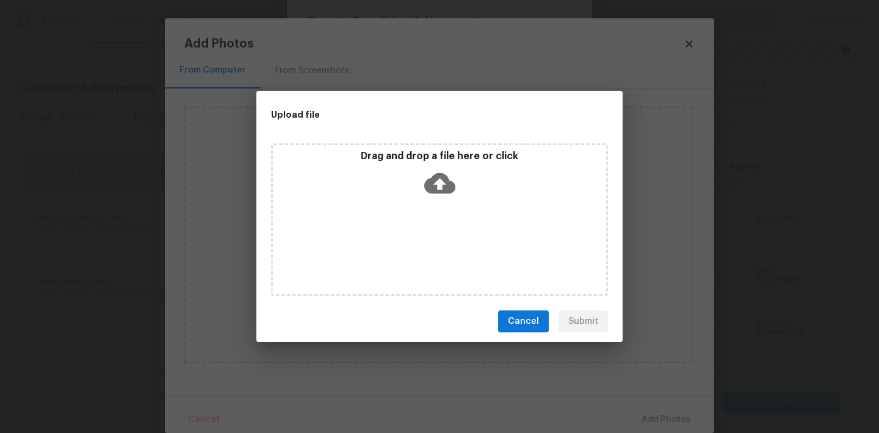
click at [431, 190] on icon at bounding box center [439, 183] width 31 height 21
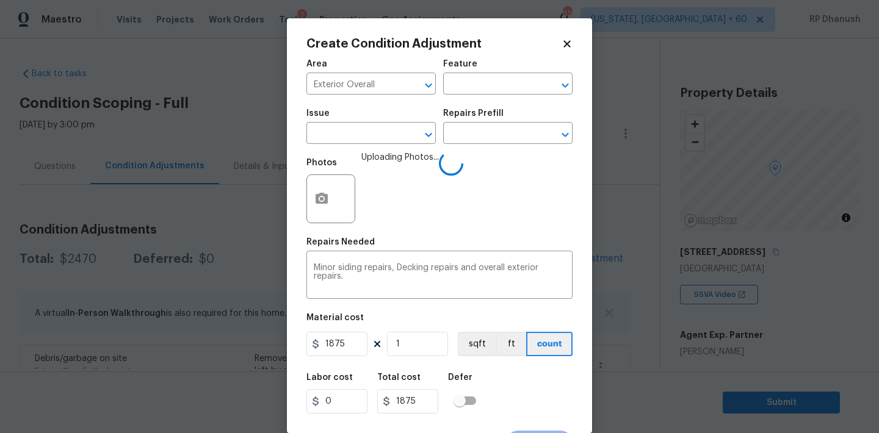
scroll to position [23, 0]
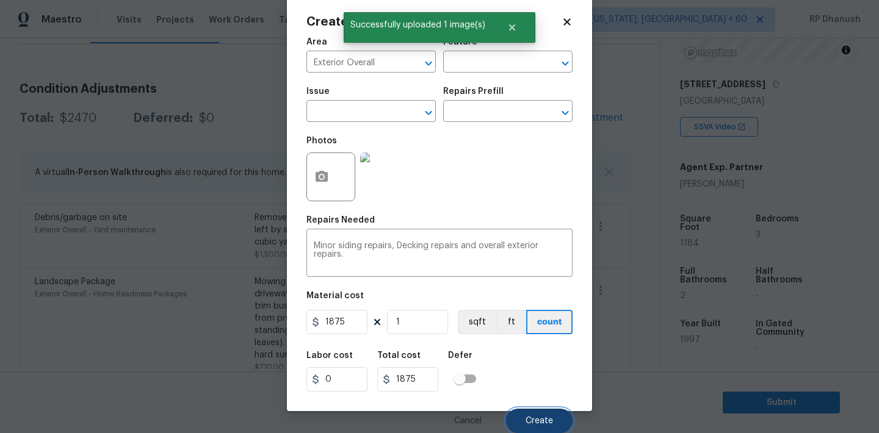
click at [549, 426] on button "Create" at bounding box center [539, 421] width 67 height 24
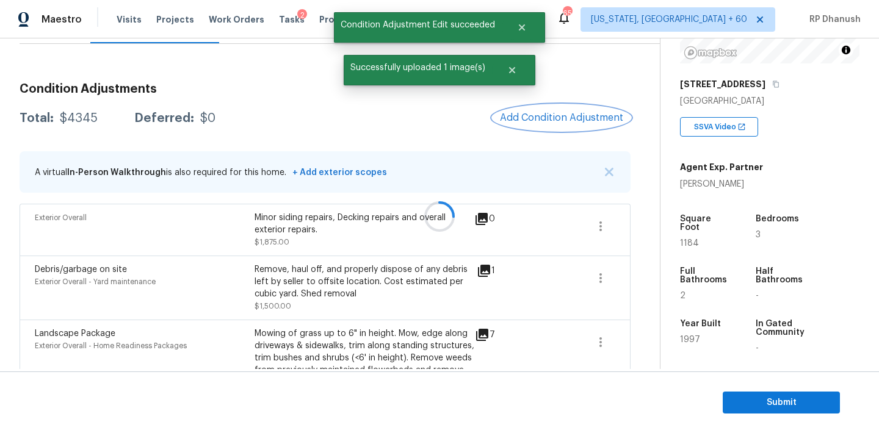
scroll to position [0, 0]
click at [534, 118] on span "Add Condition Adjustment" at bounding box center [561, 117] width 123 height 11
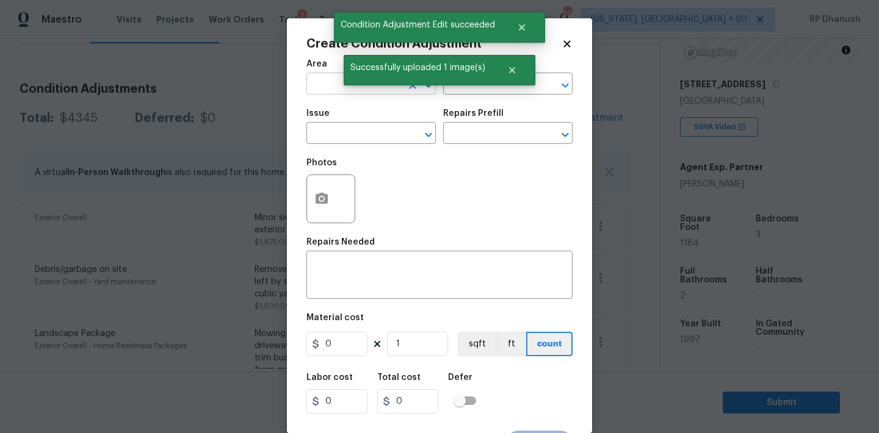
click at [338, 84] on input "text" at bounding box center [353, 85] width 95 height 19
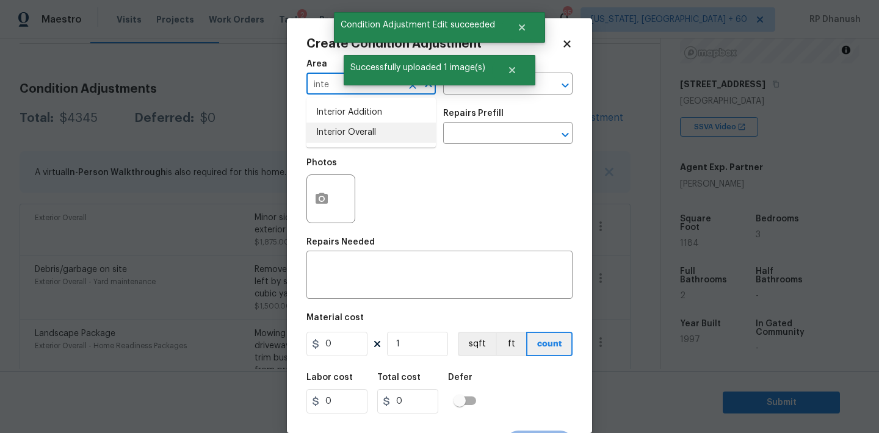
click at [342, 131] on li "Interior Overall" at bounding box center [370, 133] width 129 height 20
type input "Interior Overall"
click at [342, 270] on textarea at bounding box center [439, 277] width 251 height 26
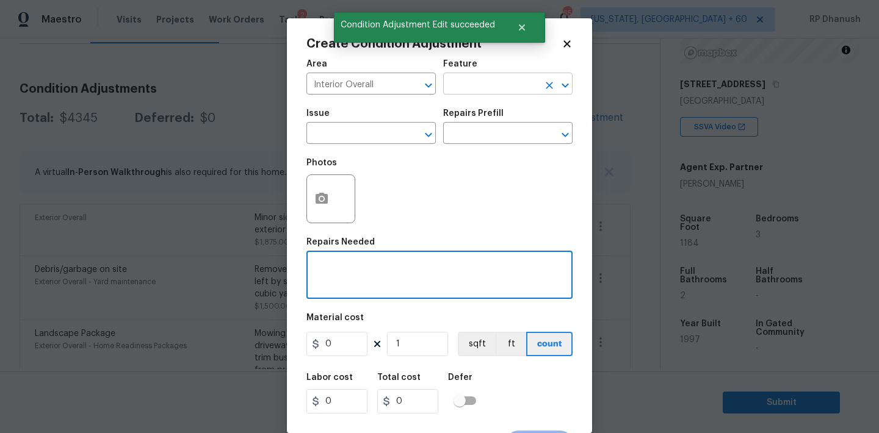
click at [481, 79] on input "text" at bounding box center [490, 85] width 95 height 19
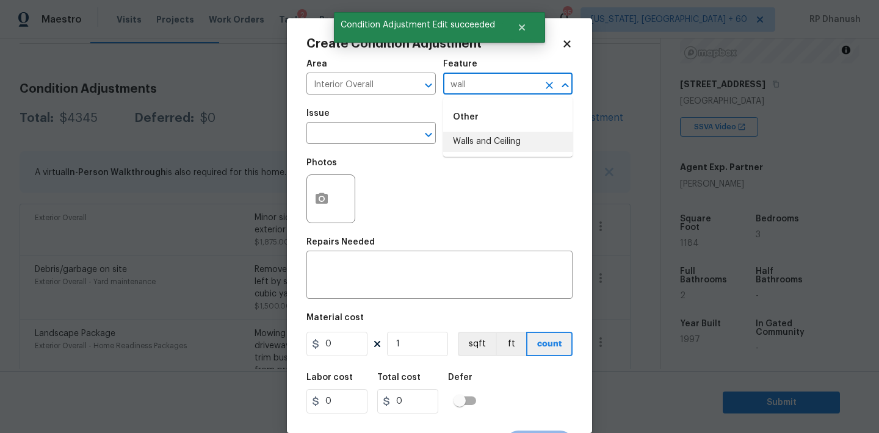
click at [474, 139] on li "Walls and Ceiling" at bounding box center [507, 142] width 129 height 20
type input "Walls and Ceiling"
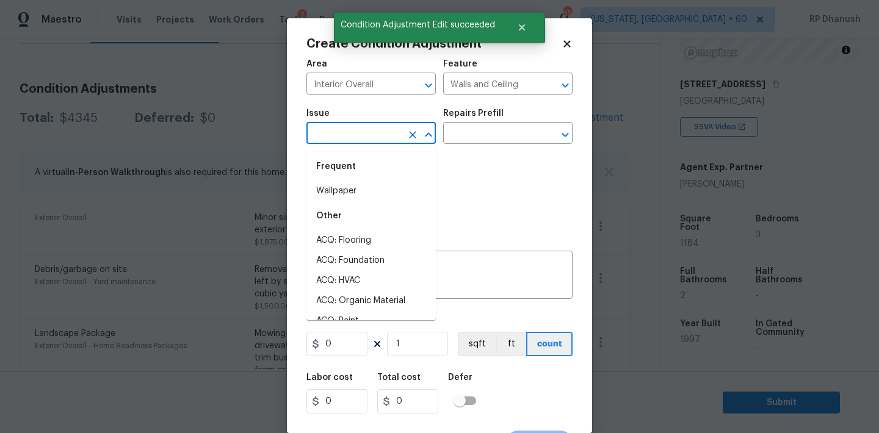
click at [370, 139] on input "text" at bounding box center [353, 134] width 95 height 19
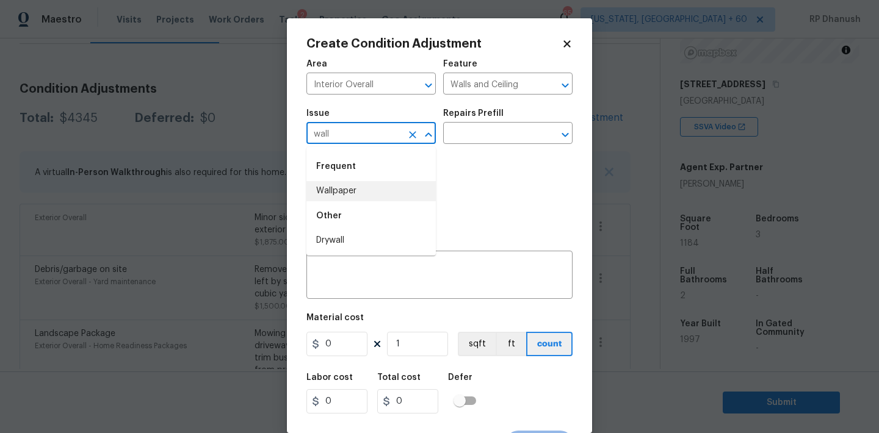
drag, startPoint x: 354, startPoint y: 197, endPoint x: 396, endPoint y: 165, distance: 53.1
click at [354, 196] on li "Wallpaper" at bounding box center [370, 191] width 129 height 20
type input "Wallpaper"
click at [463, 129] on input "text" at bounding box center [490, 134] width 95 height 19
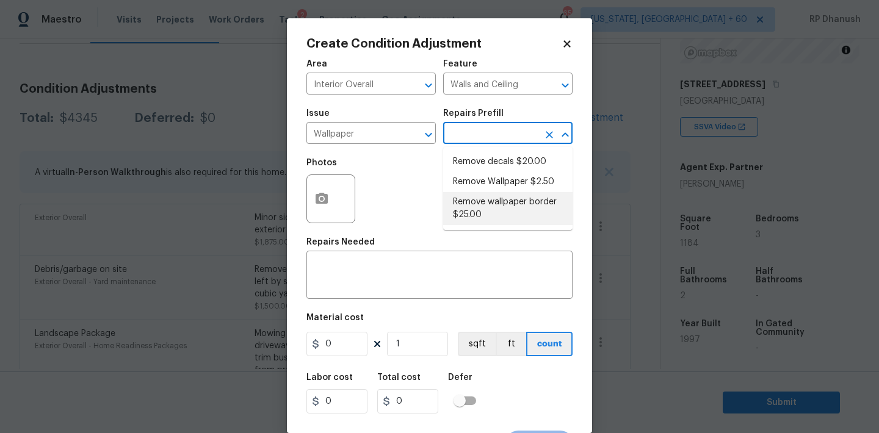
drag, startPoint x: 485, startPoint y: 237, endPoint x: 486, endPoint y: 209, distance: 27.5
click at [486, 209] on div "Area Interior Overall ​ Feature Walls and Ceiling ​ Issue Wallpaper ​ Repairs P…" at bounding box center [439, 253] width 266 height 403
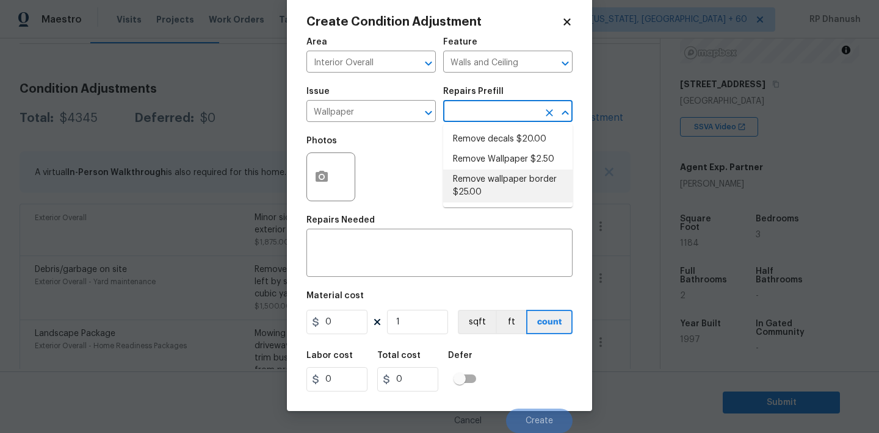
click at [496, 118] on input "text" at bounding box center [490, 112] width 95 height 19
click at [496, 172] on li "Remove wallpaper border $25.00" at bounding box center [507, 186] width 129 height 33
type textarea "Remove wallpaper border in rooms/areas identified by HPM, texture to match, and…"
type input "25"
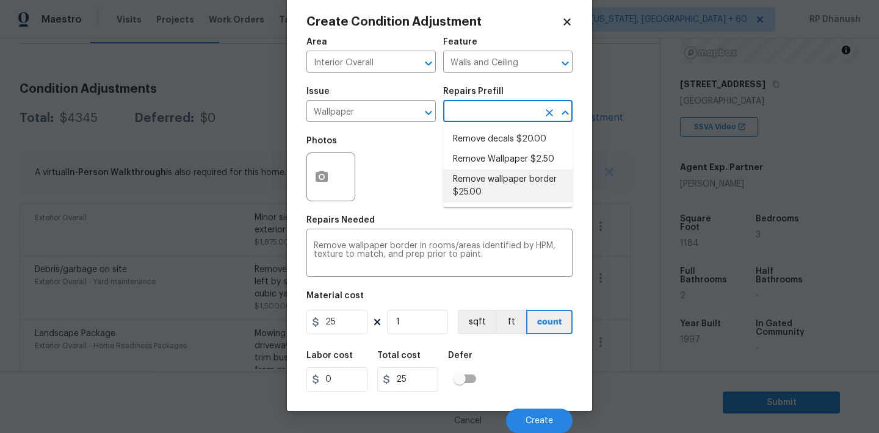
click at [495, 118] on input "text" at bounding box center [490, 112] width 95 height 19
click at [494, 160] on li "Remove Wallpaper $2.50" at bounding box center [507, 160] width 129 height 20
type textarea "Remove wallpaper and texture walls to best match existing conditions"
type input "2.5"
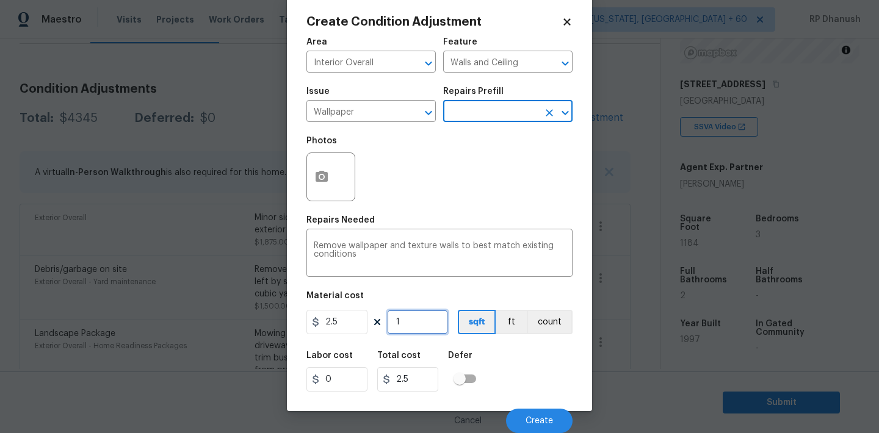
click at [405, 328] on input "1" at bounding box center [417, 322] width 61 height 24
type input "0"
type input "5"
type input "12.5"
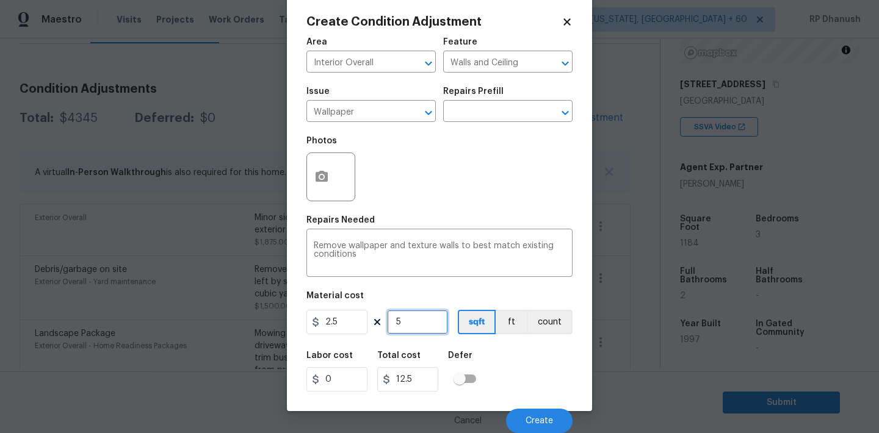
type input "50"
type input "125"
type input "50"
click at [525, 414] on button "Create" at bounding box center [539, 421] width 67 height 24
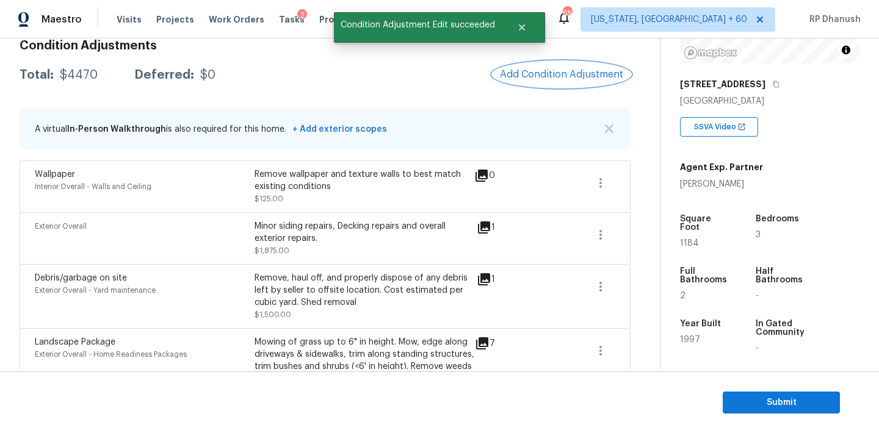
scroll to position [179, 0]
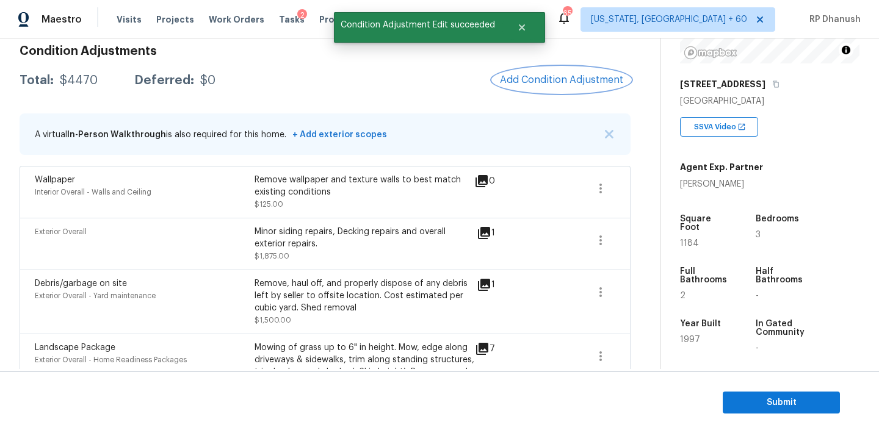
click at [596, 75] on span "Add Condition Adjustment" at bounding box center [561, 79] width 123 height 11
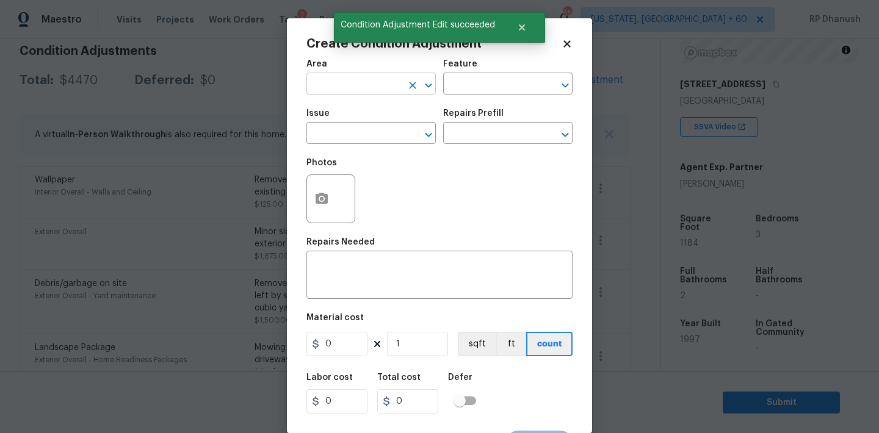
click at [376, 87] on input "text" at bounding box center [353, 85] width 95 height 19
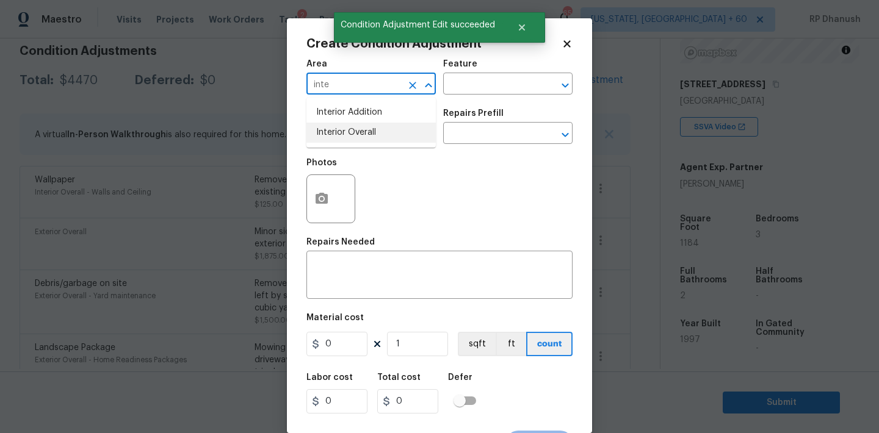
click at [364, 131] on li "Interior Overall" at bounding box center [370, 133] width 129 height 20
type input "Interior Overall"
click at [492, 83] on input "text" at bounding box center [490, 85] width 95 height 19
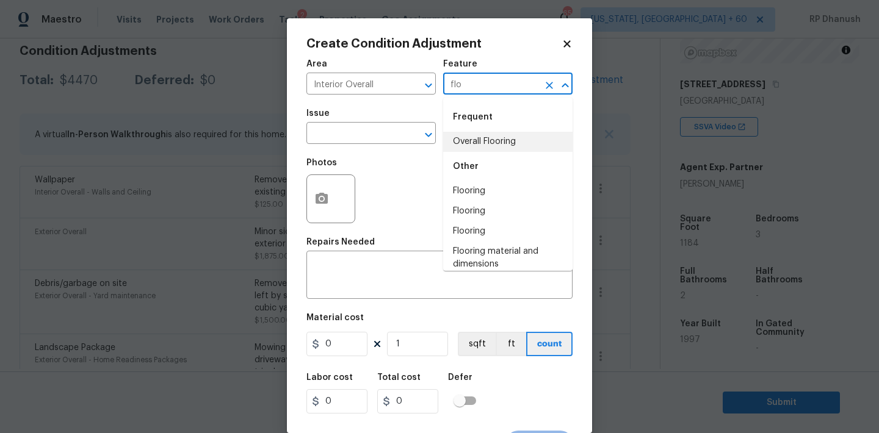
click at [481, 139] on li "Overall Flooring" at bounding box center [507, 142] width 129 height 20
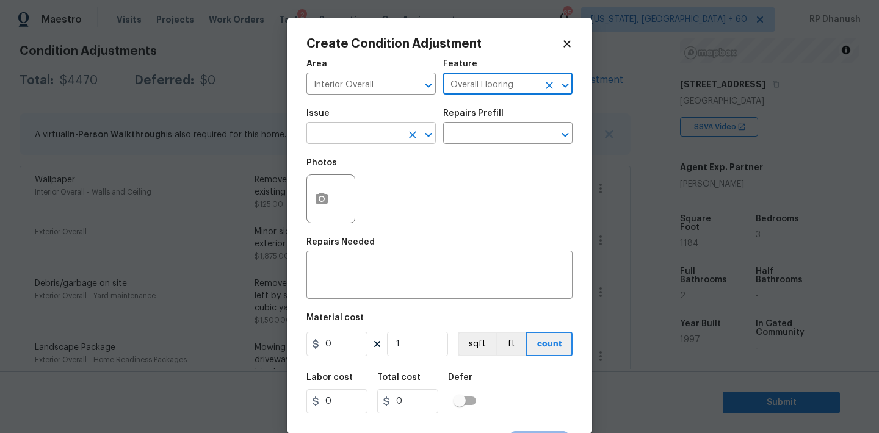
type input "Overall Flooring"
click at [354, 127] on input "text" at bounding box center [353, 134] width 95 height 19
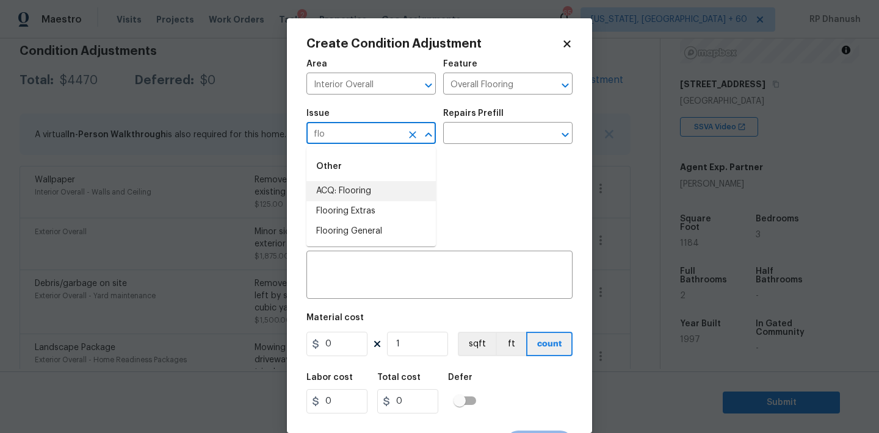
drag, startPoint x: 326, startPoint y: 198, endPoint x: 470, endPoint y: 147, distance: 152.9
click at [342, 190] on li "ACQ: Flooring" at bounding box center [370, 191] width 129 height 20
type input "ACQ: Flooring"
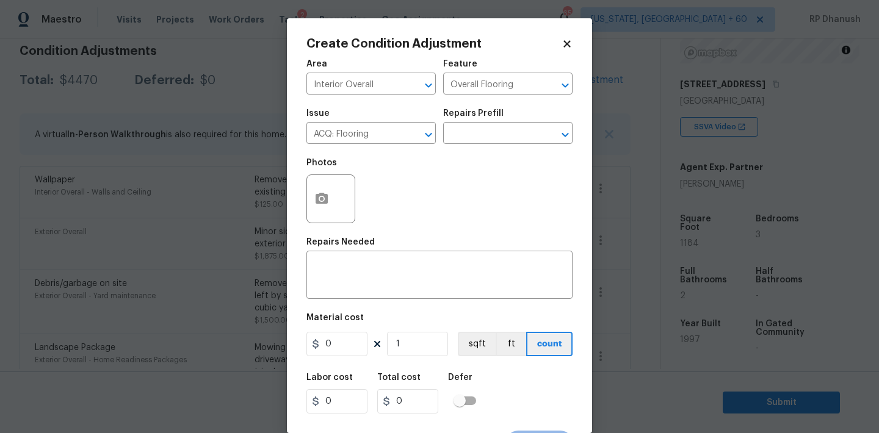
click at [471, 147] on div "Issue ACQ: Flooring ​ Repairs Prefill ​" at bounding box center [439, 126] width 266 height 49
click at [481, 134] on input "text" at bounding box center [490, 134] width 95 height 19
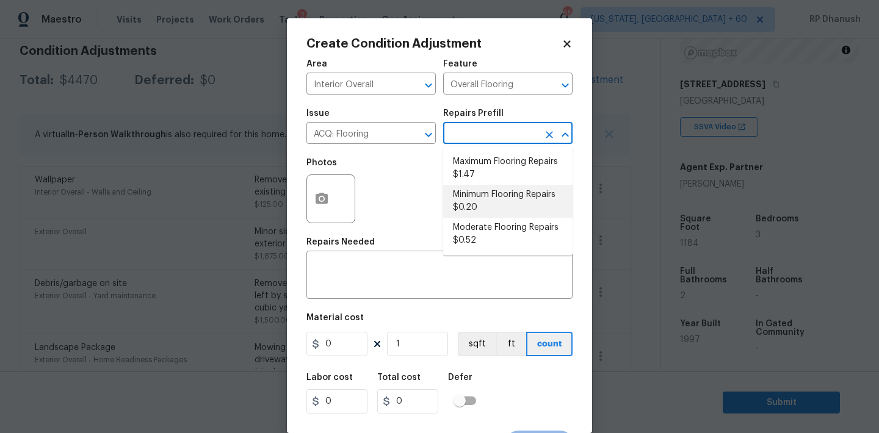
click at [480, 200] on li "Minimum Flooring Repairs $0.20" at bounding box center [507, 201] width 129 height 33
type input "Acquisition"
type textarea "Acquisition Scope: Minimum flooring repairs"
type input "0.2"
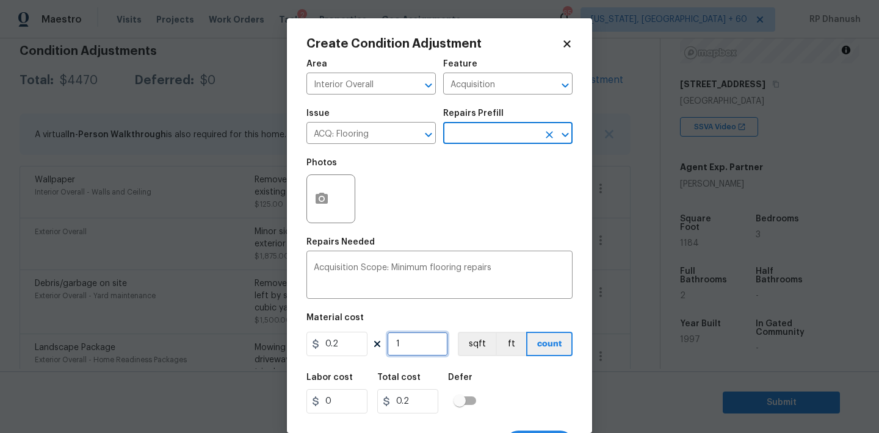
click at [424, 340] on input "1" at bounding box center [417, 344] width 61 height 24
type input "0"
type input "1"
type input "0.2"
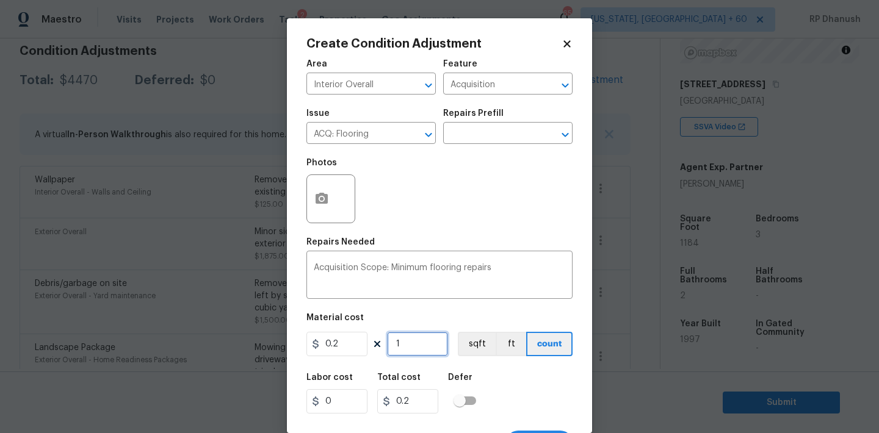
type input "11"
type input "2.2"
type input "118"
type input "23.6"
type input "1184"
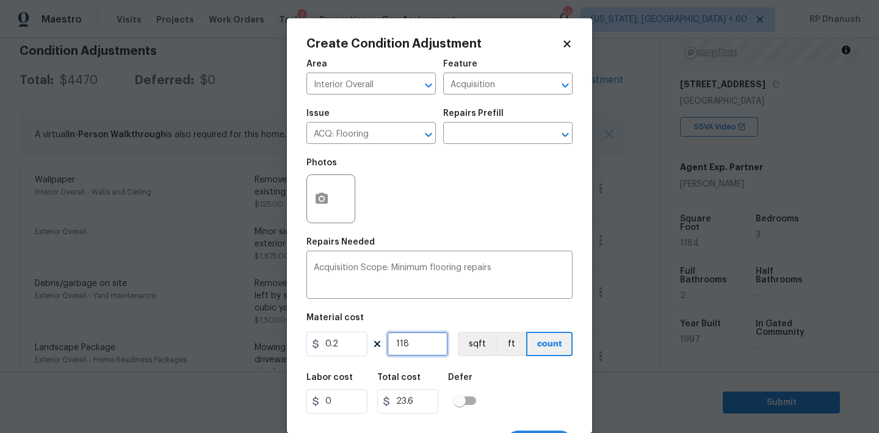
type input "236.8"
type input "1184"
click at [429, 336] on input "1184" at bounding box center [417, 344] width 61 height 24
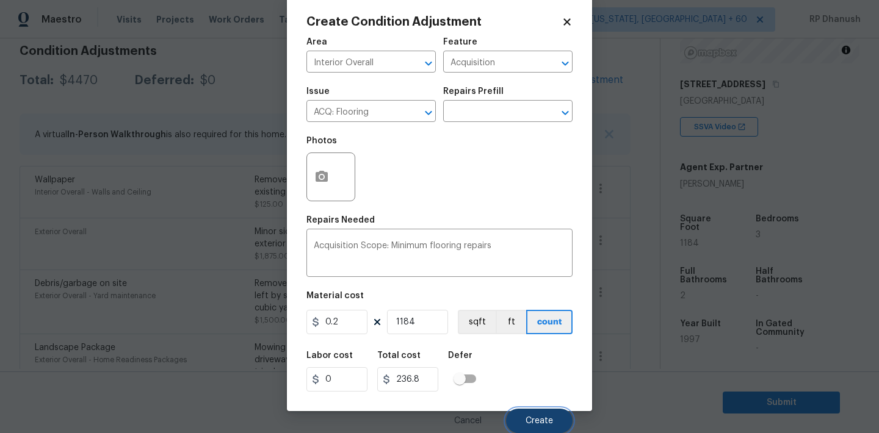
click at [549, 422] on span "Create" at bounding box center [538, 421] width 27 height 9
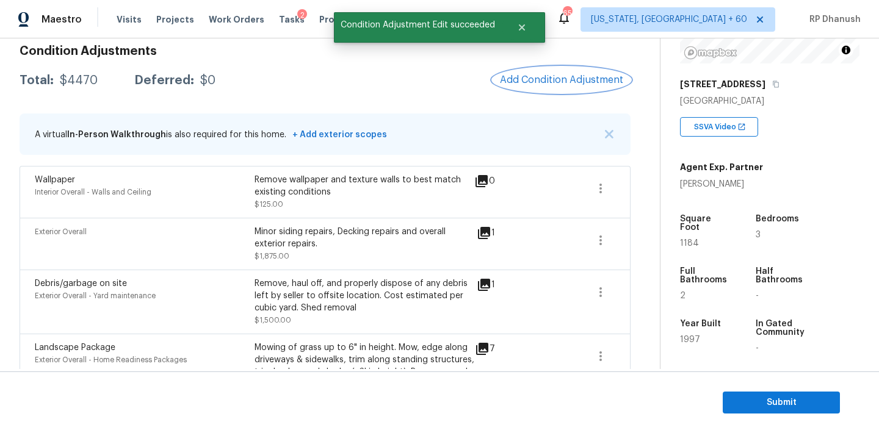
scroll to position [0, 0]
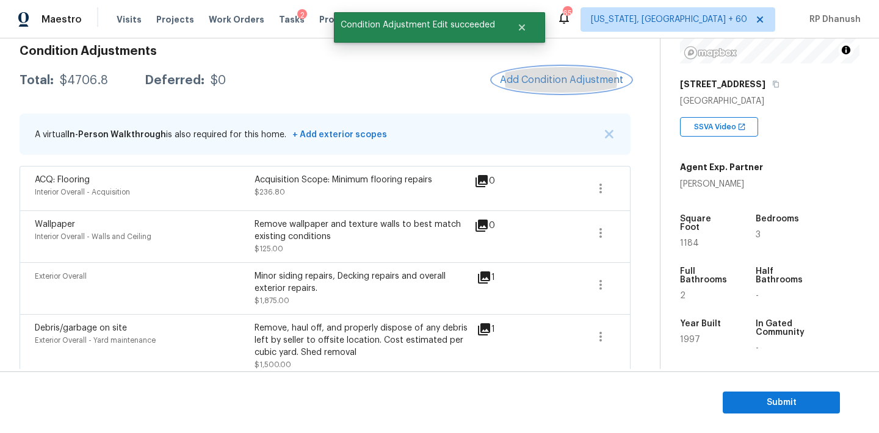
click at [561, 79] on span "Add Condition Adjustment" at bounding box center [561, 79] width 123 height 11
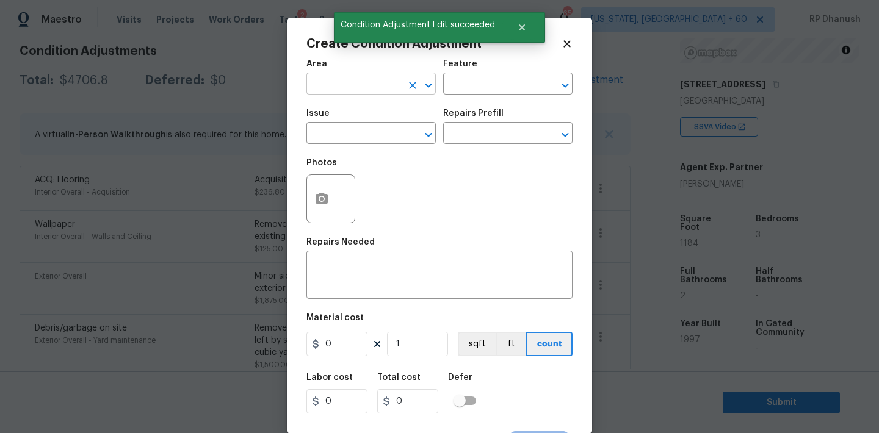
click at [381, 87] on input "text" at bounding box center [353, 85] width 95 height 19
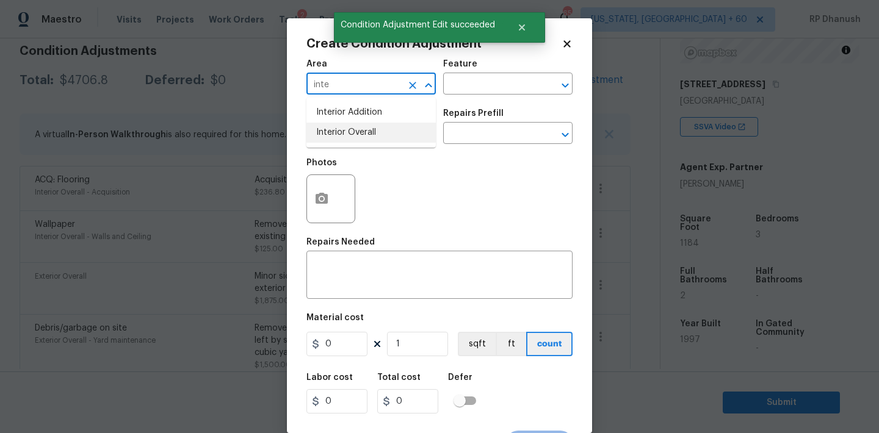
click at [380, 126] on li "Interior Overall" at bounding box center [370, 133] width 129 height 20
type input "Interior Overall"
click at [490, 92] on input "text" at bounding box center [490, 85] width 95 height 19
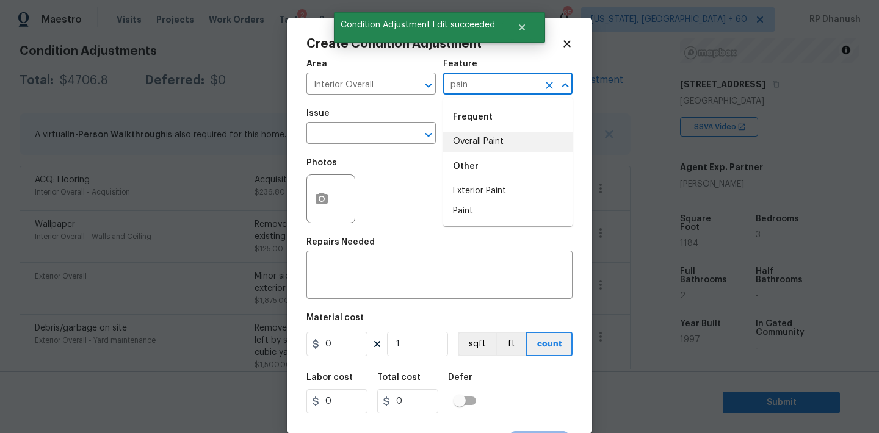
click at [477, 159] on div "Other" at bounding box center [507, 166] width 129 height 29
click at [477, 145] on li "Overall Paint" at bounding box center [507, 142] width 129 height 20
type input "Overall Paint"
click at [402, 145] on span "Issue ​" at bounding box center [370, 126] width 129 height 49
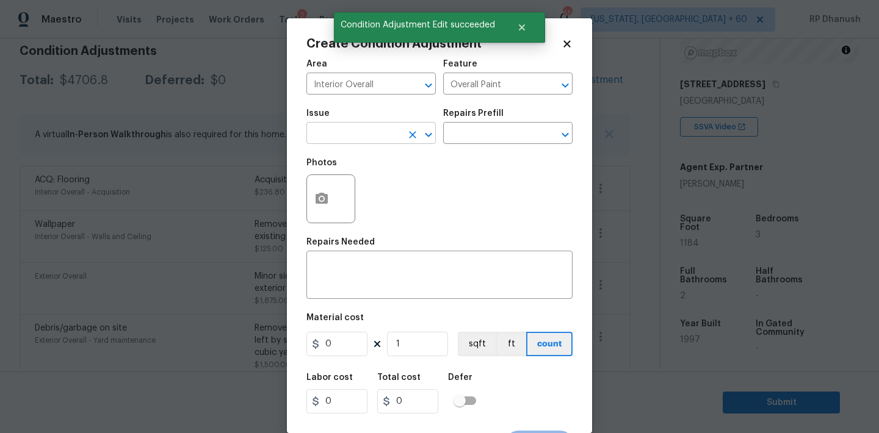
click at [391, 142] on input "text" at bounding box center [353, 134] width 95 height 19
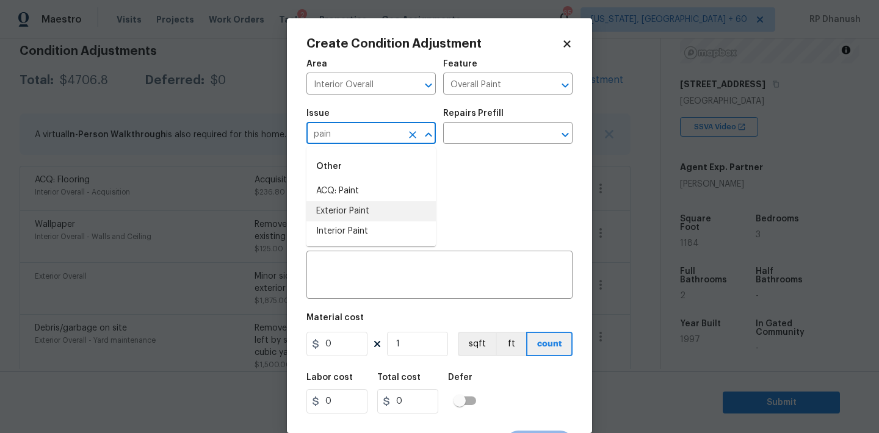
click at [359, 221] on li "Exterior Paint" at bounding box center [370, 211] width 129 height 20
type input "Exterior Paint"
click at [405, 134] on button "Clear" at bounding box center [412, 134] width 17 height 17
click at [392, 134] on input "text" at bounding box center [353, 134] width 95 height 19
type input "[aon"
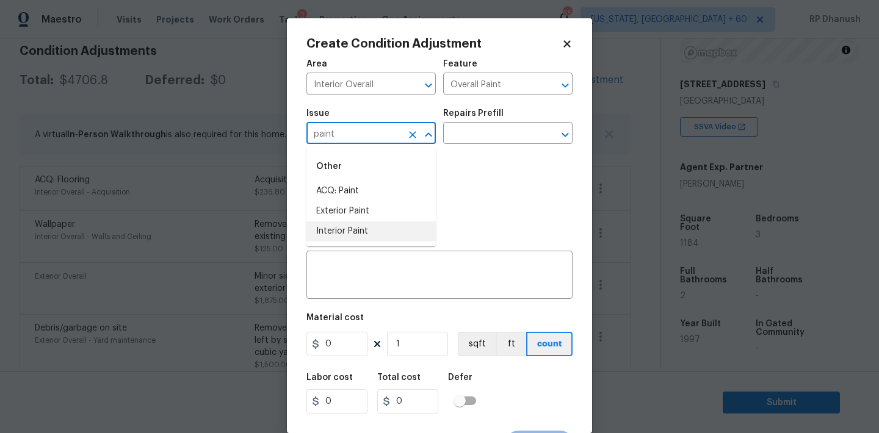
click at [356, 227] on li "Interior Paint" at bounding box center [370, 232] width 129 height 20
type input "Interior Paint"
click at [498, 134] on input "text" at bounding box center [490, 134] width 95 height 19
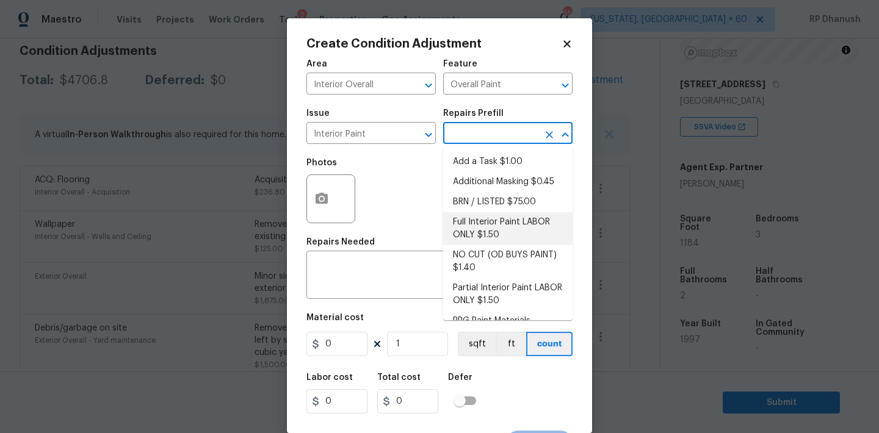
scroll to position [49, 0]
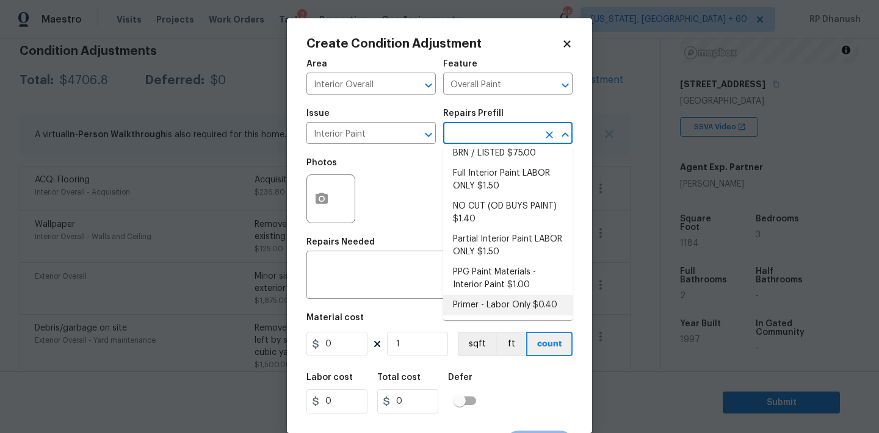
click at [483, 303] on li "Primer - Labor Only $0.40" at bounding box center [507, 305] width 129 height 20
type textarea "Interior primer - PRIMER PROVIDED BY OPENDOOR - All nails, screws, drywall anch…"
type input "0.4"
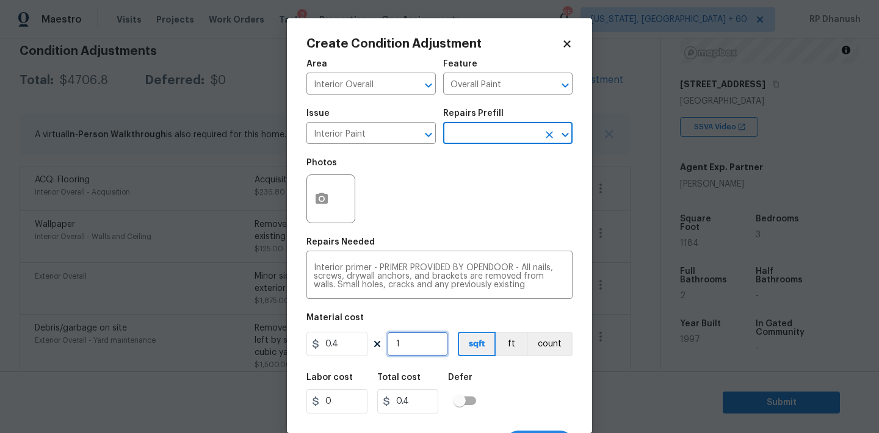
click at [413, 349] on input "1" at bounding box center [417, 344] width 61 height 24
type input "0"
type input "5"
type input "2"
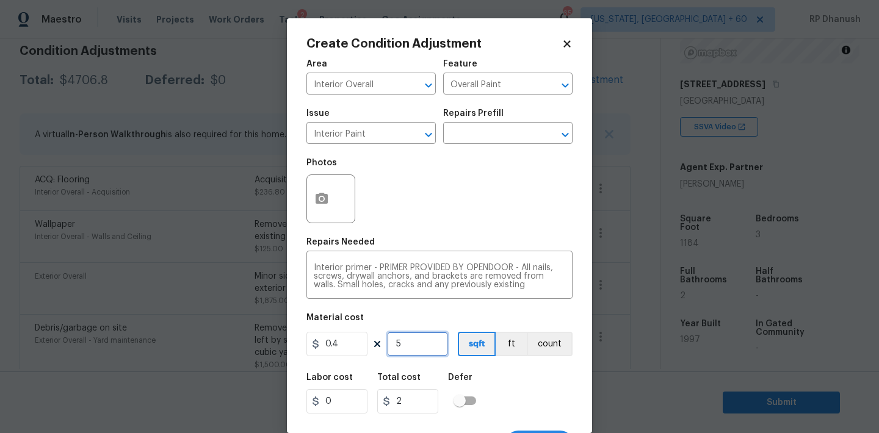
type input "50"
type input "20"
type input "500"
type input "200"
type input "500"
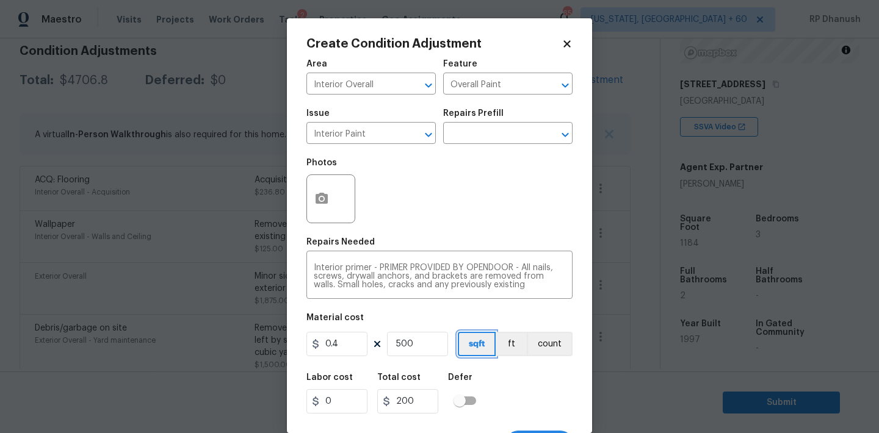
scroll to position [23, 0]
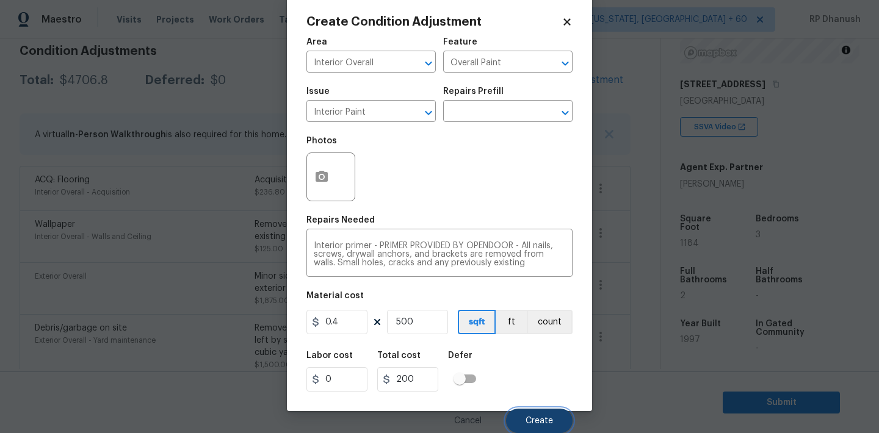
click at [525, 417] on button "Create" at bounding box center [539, 421] width 67 height 24
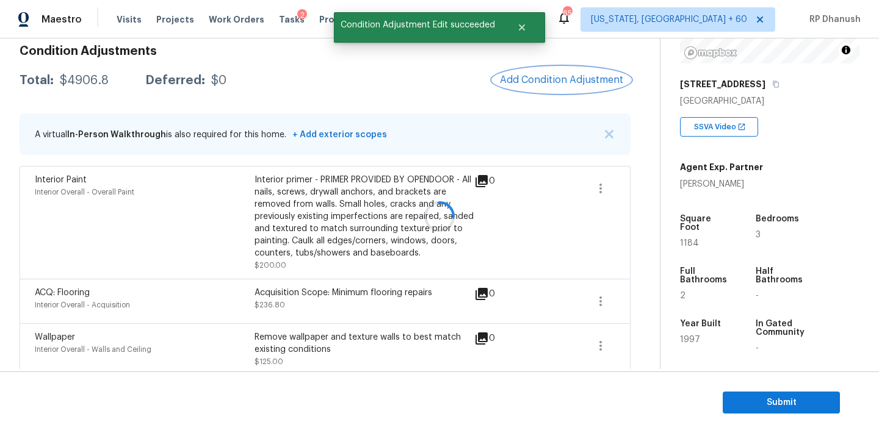
scroll to position [0, 0]
click at [550, 69] on button "Add Condition Adjustment" at bounding box center [561, 80] width 138 height 26
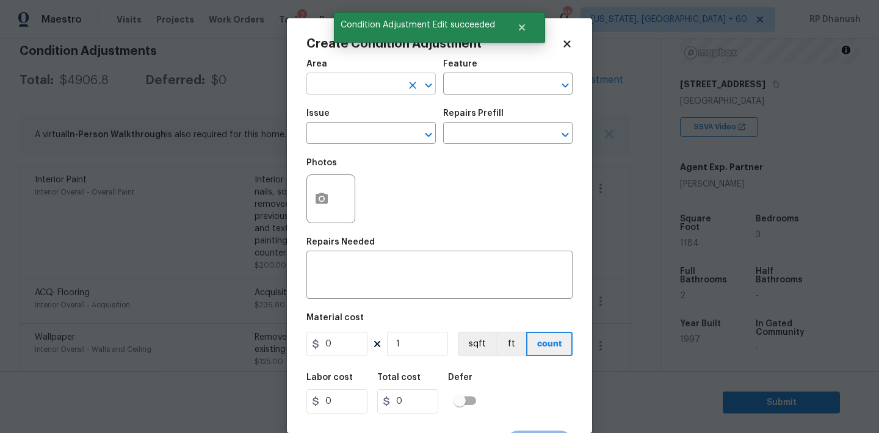
click at [380, 87] on input "text" at bounding box center [353, 85] width 95 height 19
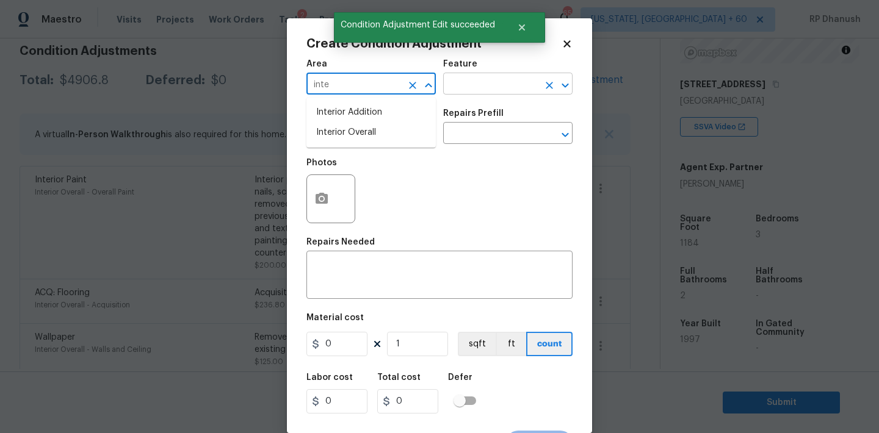
drag, startPoint x: 372, startPoint y: 132, endPoint x: 489, endPoint y: 87, distance: 125.2
click at [372, 132] on li "Interior Overall" at bounding box center [370, 133] width 129 height 20
type input "Interior Overall"
click at [490, 87] on input "text" at bounding box center [490, 85] width 95 height 19
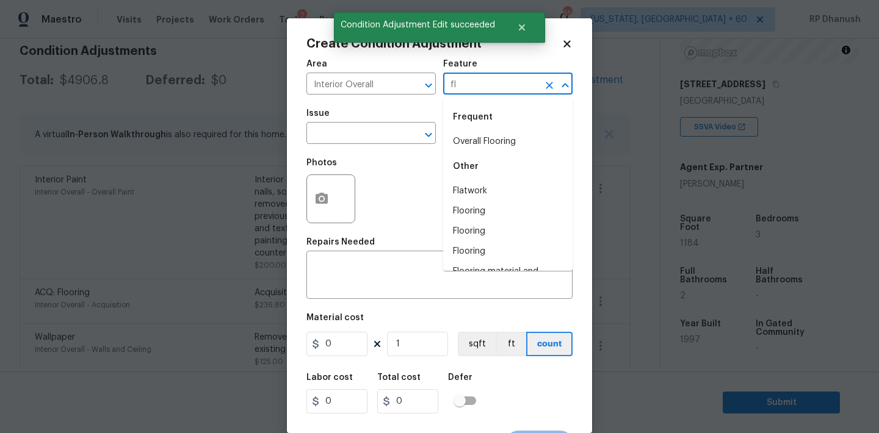
type input "f"
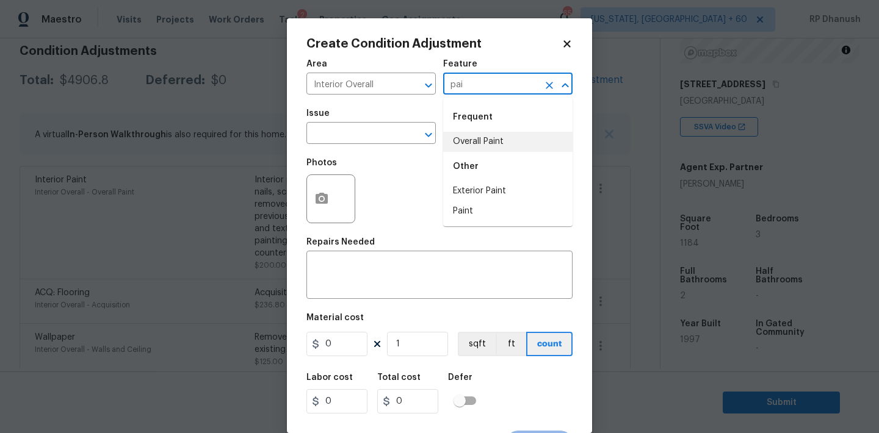
click at [467, 143] on li "Overall Paint" at bounding box center [507, 142] width 129 height 20
type input "Overall Paint"
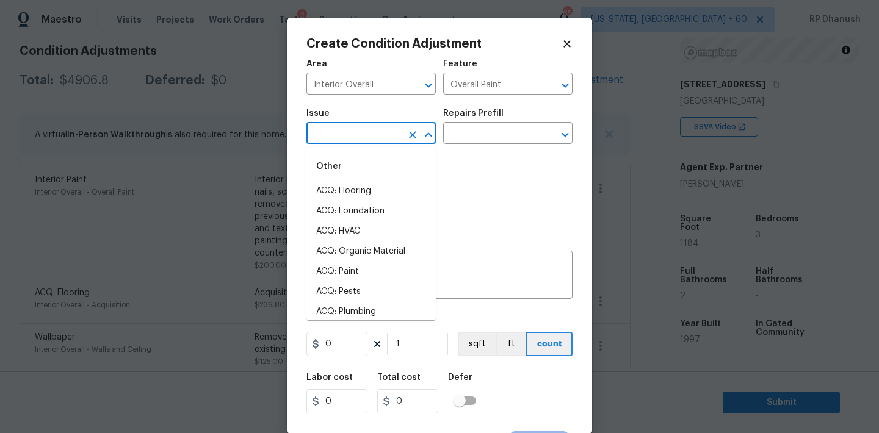
click at [356, 135] on input "text" at bounding box center [353, 134] width 95 height 19
click at [351, 176] on div "Other" at bounding box center [370, 166] width 129 height 29
drag, startPoint x: 349, startPoint y: 196, endPoint x: 378, endPoint y: 173, distance: 36.5
click at [349, 196] on li "ACQ: Paint" at bounding box center [370, 191] width 129 height 20
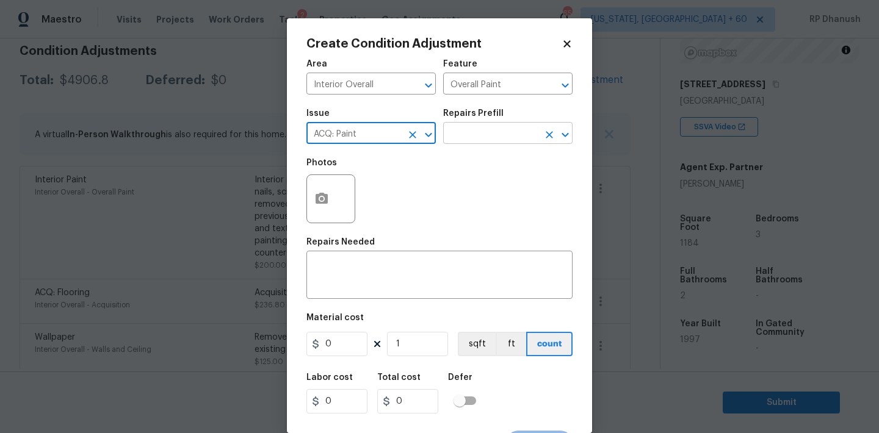
type input "ACQ: Paint"
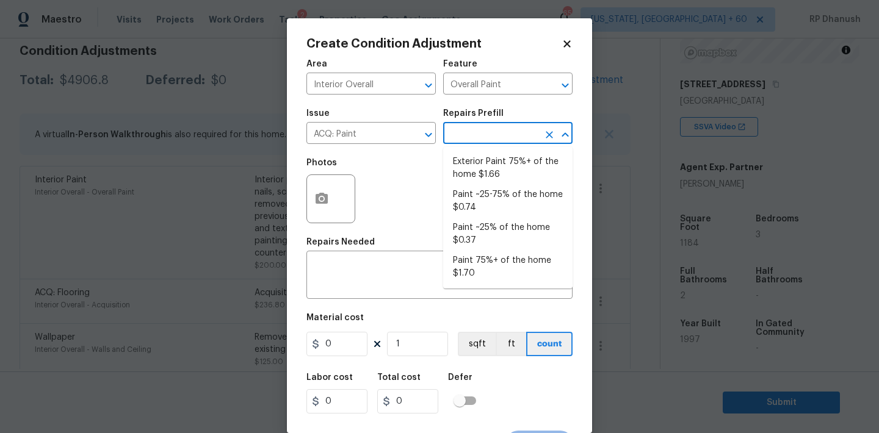
click at [450, 139] on input "text" at bounding box center [490, 134] width 95 height 19
click at [483, 201] on li "Paint ~25-75% of the home $0.74" at bounding box center [507, 201] width 129 height 33
type input "Acquisition"
type textarea "Acquisition Scope: ~25 - 75% of the home needs interior paint"
type input "0.74"
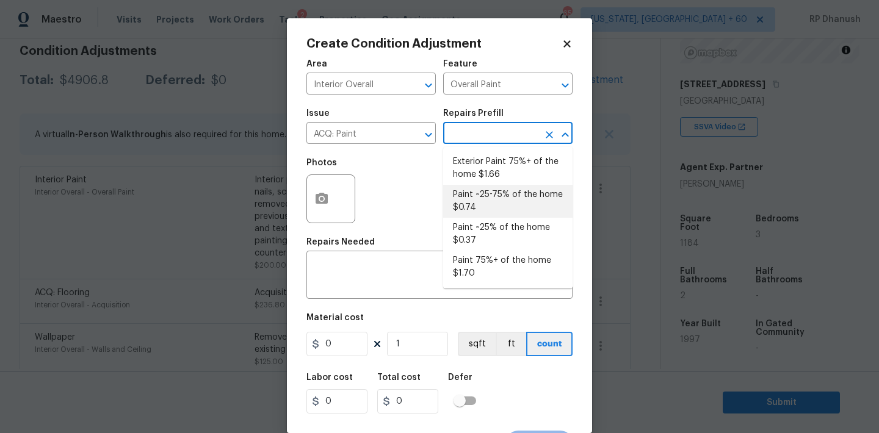
type input "0.74"
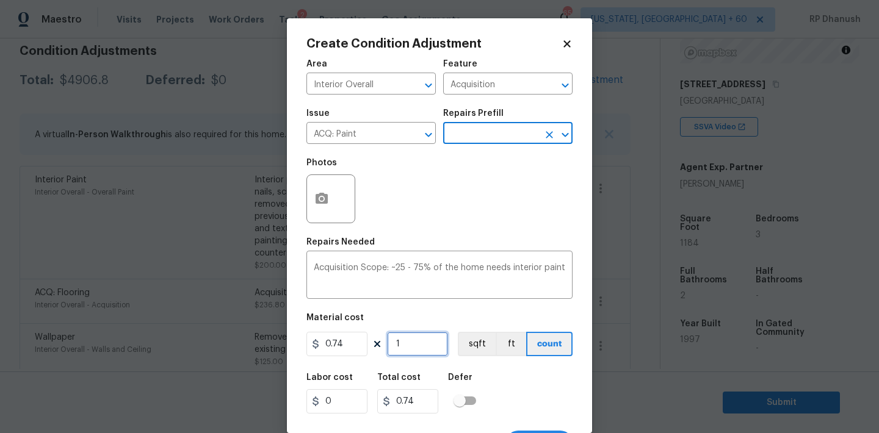
click at [424, 349] on input "1" at bounding box center [417, 344] width 61 height 24
type input "0"
type input "1"
type input "0.74"
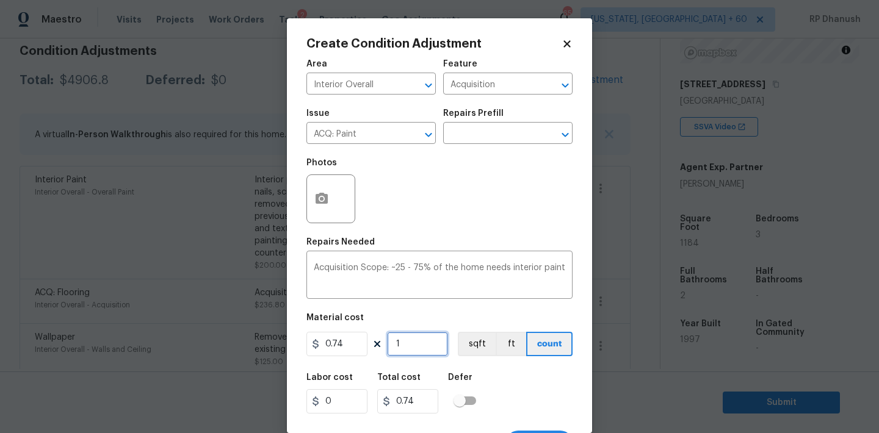
type input "11"
type input "8.14"
type input "118"
type input "87.32"
type input "1184"
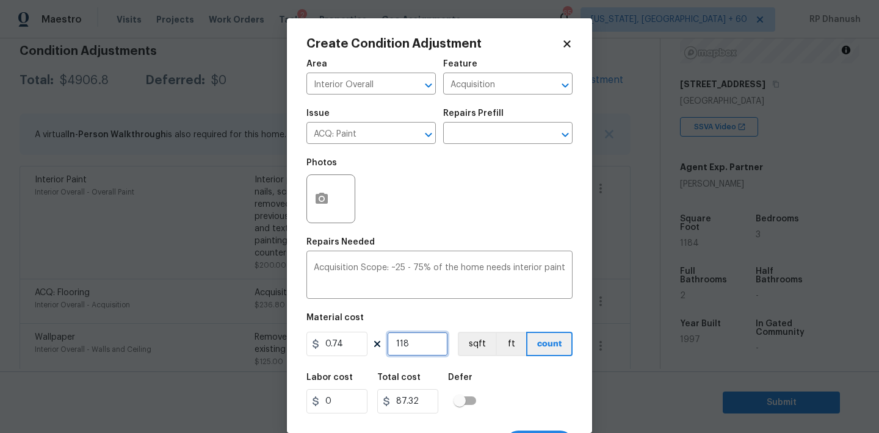
type input "876.16"
type input "1184"
click at [424, 349] on input "1184" at bounding box center [417, 344] width 61 height 24
click at [323, 203] on icon "button" at bounding box center [321, 198] width 12 height 11
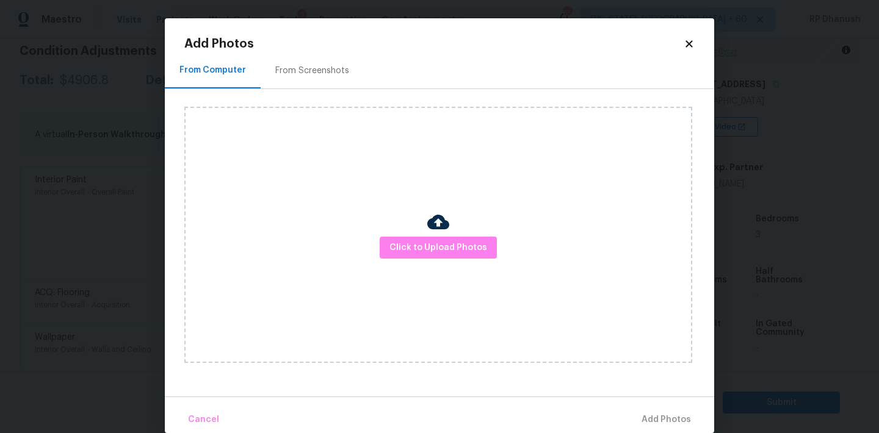
click at [308, 76] on div "From Screenshots" at bounding box center [312, 71] width 74 height 12
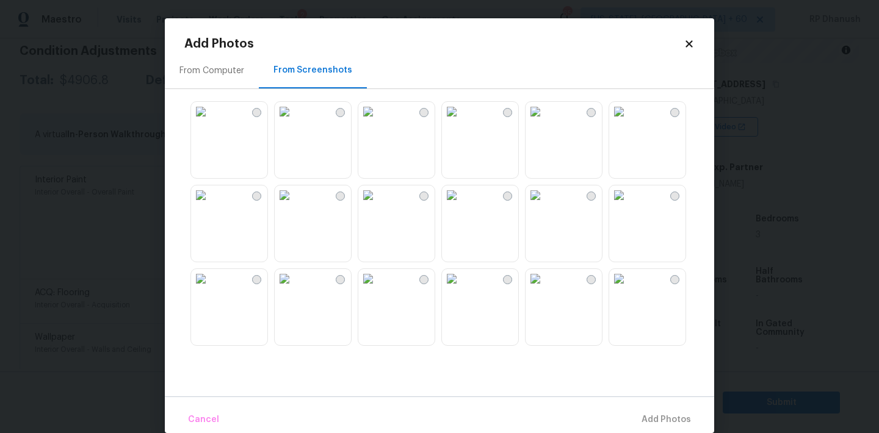
click at [294, 121] on img at bounding box center [285, 112] width 20 height 20
click at [378, 205] on img at bounding box center [368, 196] width 20 height 20
click at [378, 286] on img at bounding box center [368, 279] width 20 height 20
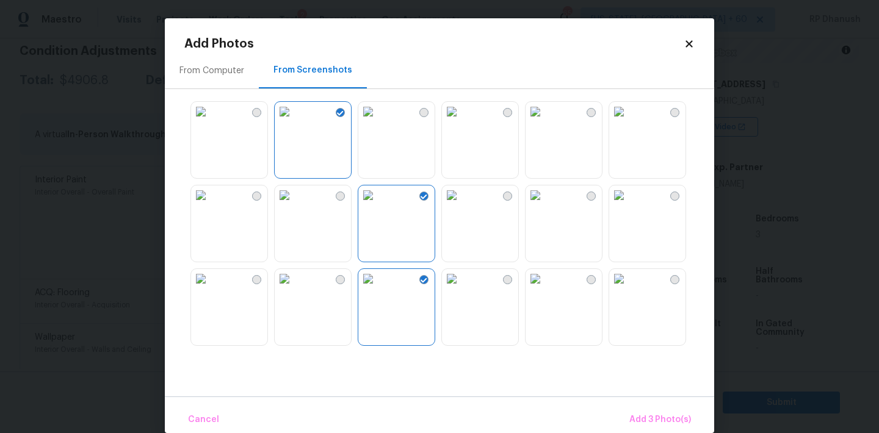
click at [545, 205] on img at bounding box center [535, 196] width 20 height 20
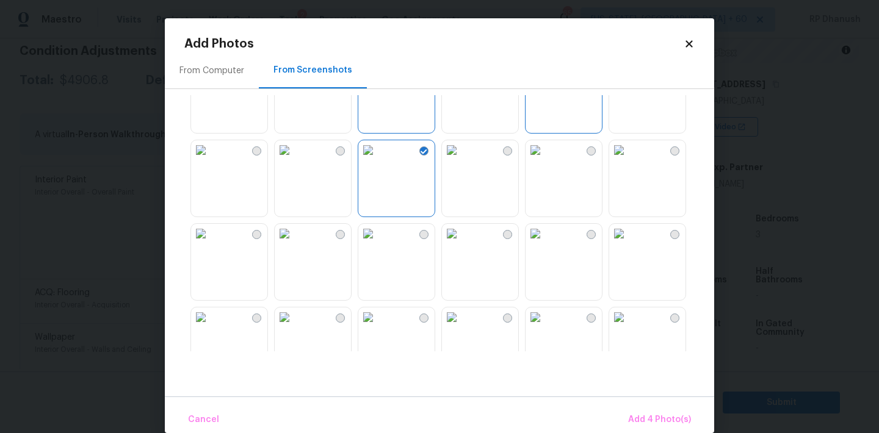
click at [545, 243] on img at bounding box center [535, 234] width 20 height 20
click at [641, 417] on span "Add 5 Photo(s)" at bounding box center [660, 420] width 62 height 15
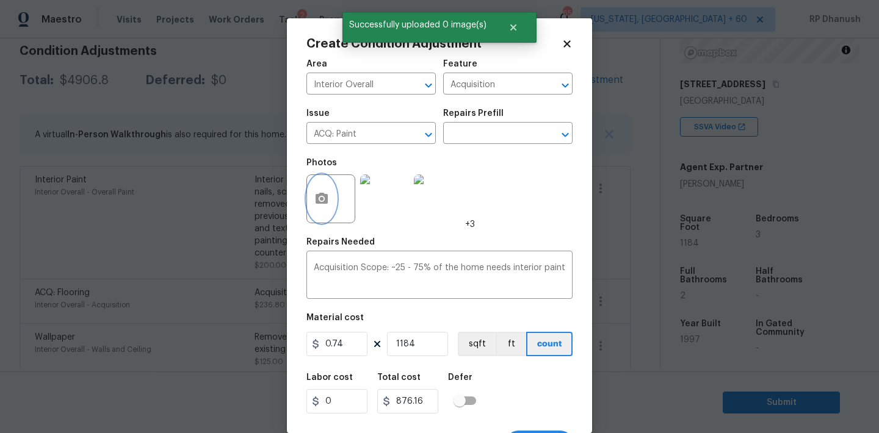
scroll to position [23, 0]
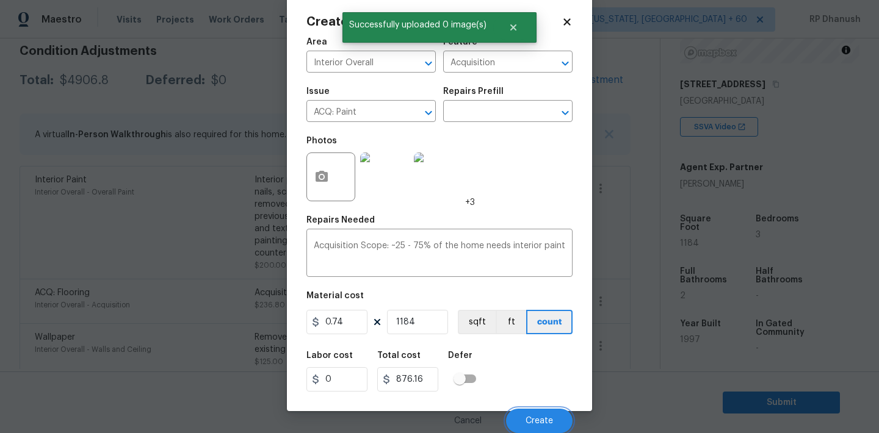
click at [549, 419] on span "Create" at bounding box center [538, 421] width 27 height 9
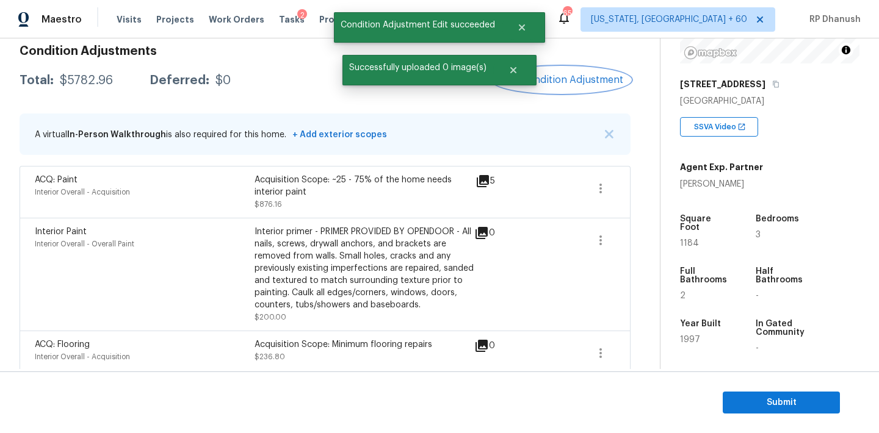
scroll to position [262, 0]
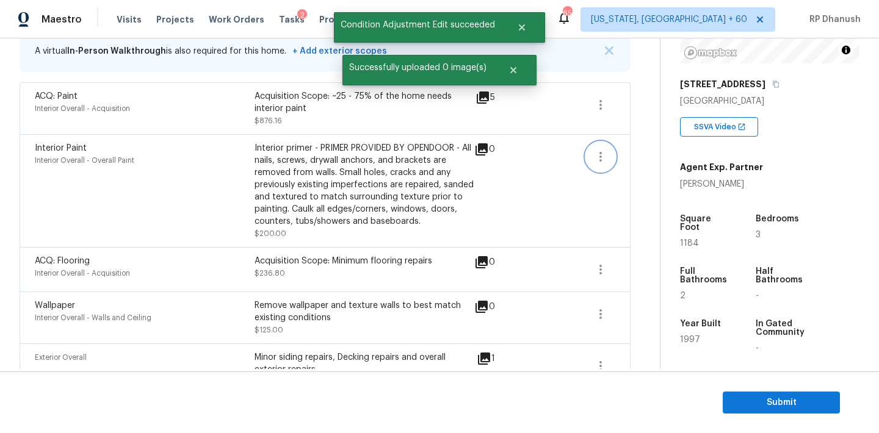
click at [595, 153] on icon "button" at bounding box center [600, 157] width 15 height 15
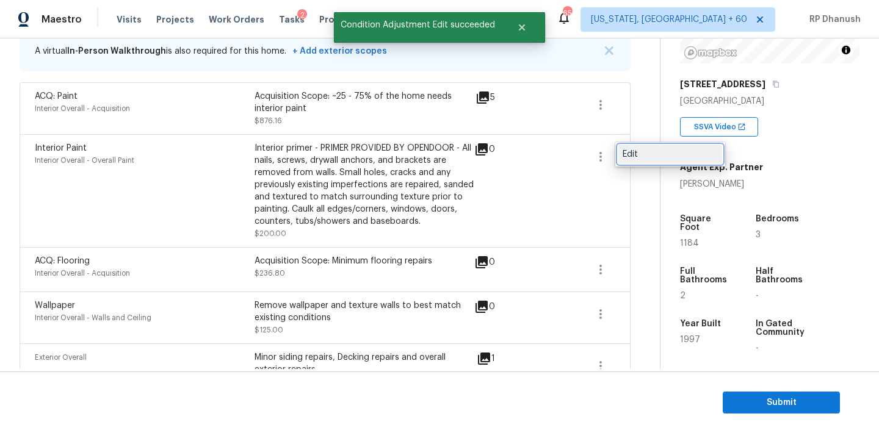
click at [636, 153] on div "Edit" at bounding box center [669, 154] width 95 height 12
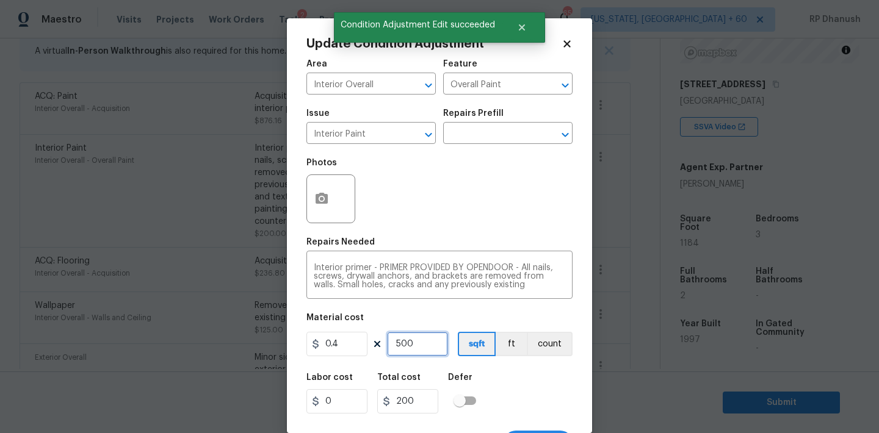
click at [420, 356] on input "500" at bounding box center [417, 344] width 61 height 24
type input "7"
type input "2.8"
type input "75"
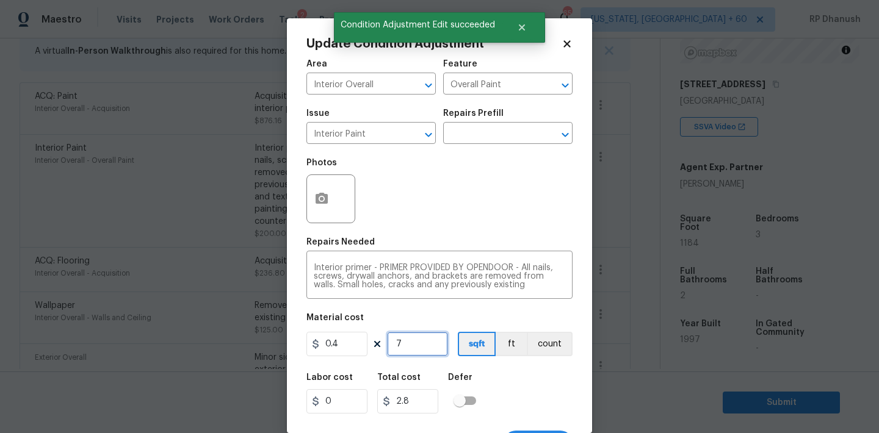
type input "30"
type input "750"
type input "300"
type input "750"
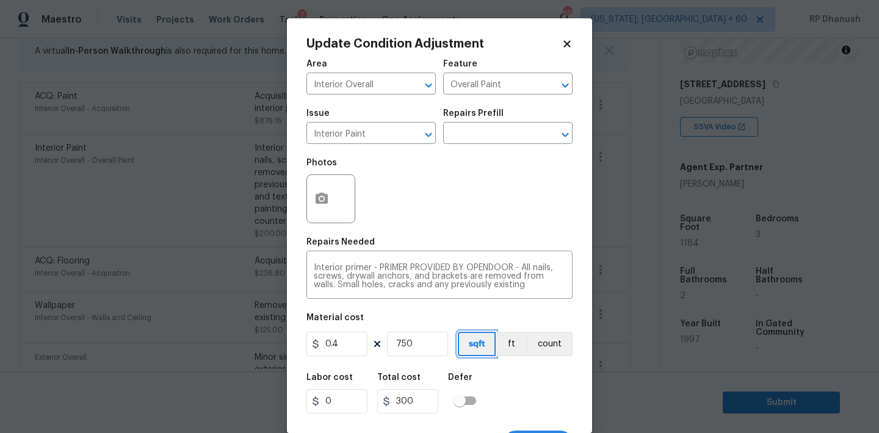
scroll to position [23, 0]
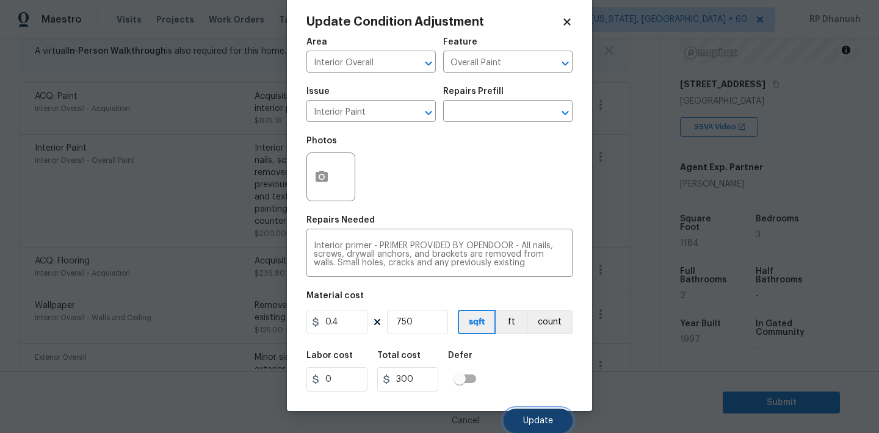
click at [528, 420] on span "Update" at bounding box center [538, 421] width 30 height 9
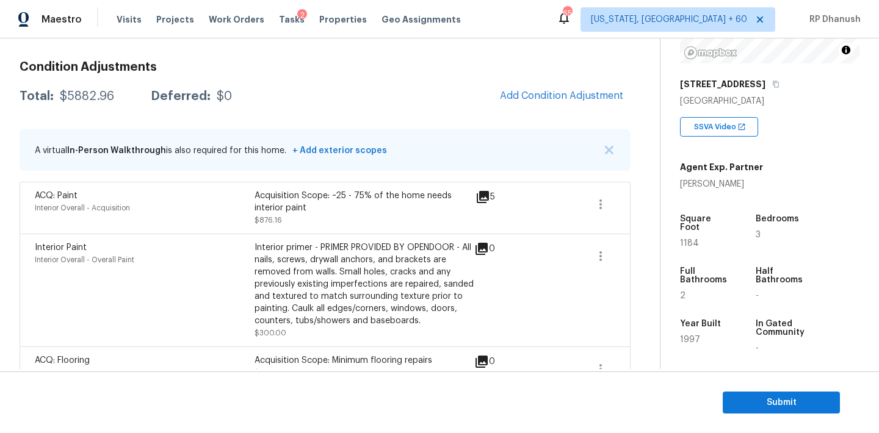
scroll to position [83, 0]
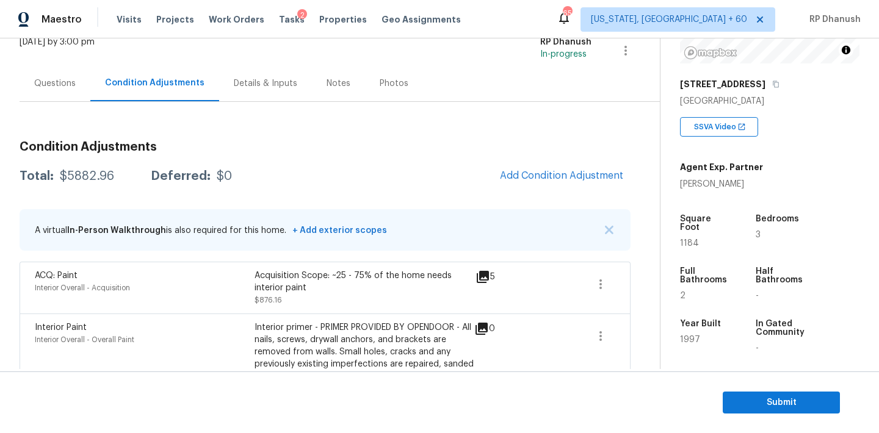
drag, startPoint x: 71, startPoint y: 85, endPoint x: 75, endPoint y: 99, distance: 14.7
click at [70, 85] on div "Questions" at bounding box center [54, 83] width 41 height 12
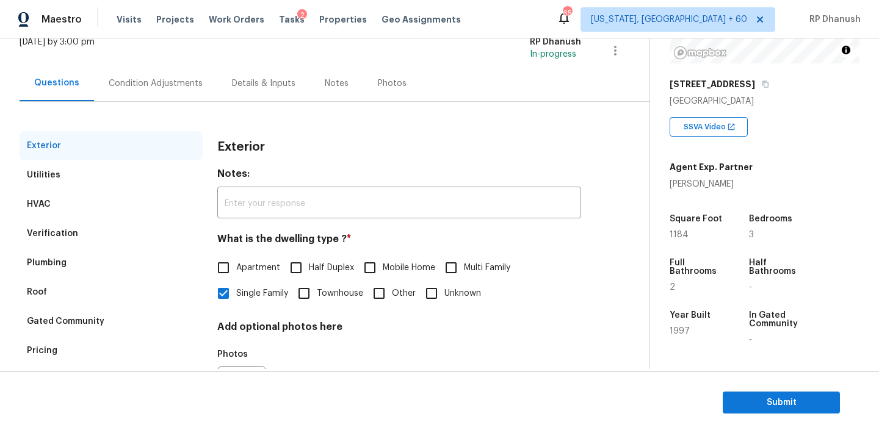
scroll to position [154, 0]
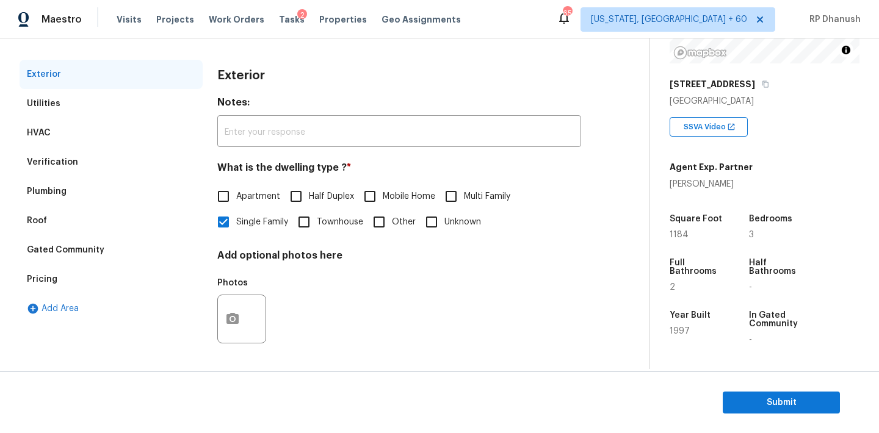
click at [46, 292] on div "Pricing" at bounding box center [111, 279] width 183 height 29
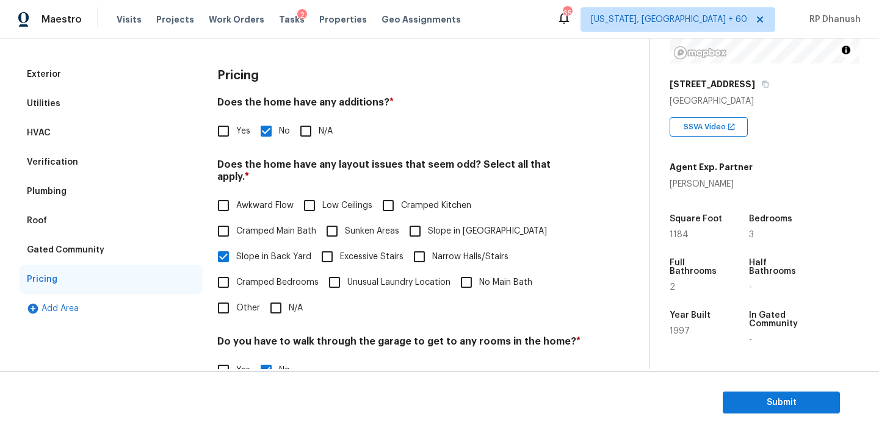
scroll to position [198, 0]
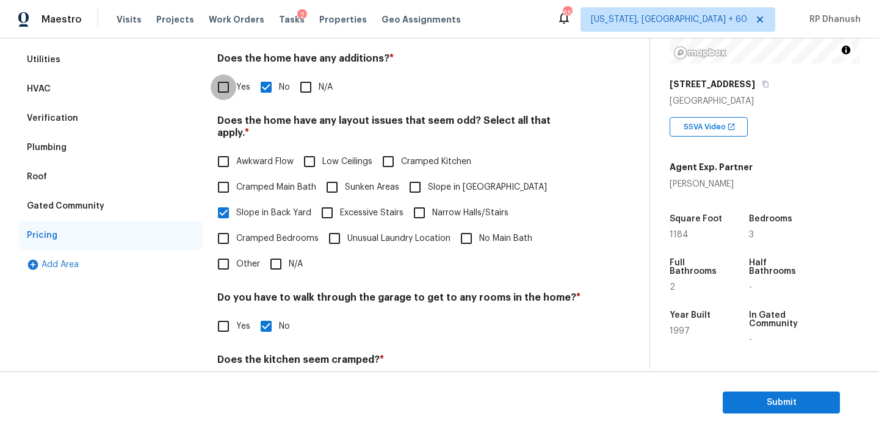
click at [231, 88] on input "Yes" at bounding box center [224, 87] width 26 height 26
checkbox input "true"
checkbox input "false"
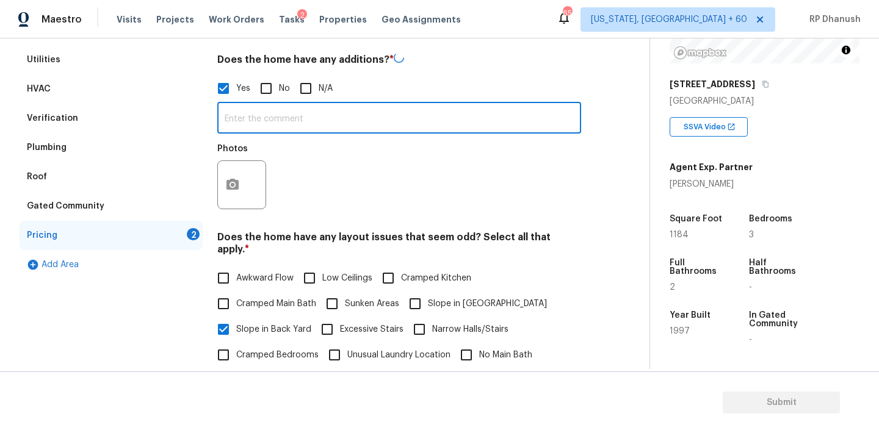
click at [237, 111] on input "text" at bounding box center [399, 119] width 364 height 29
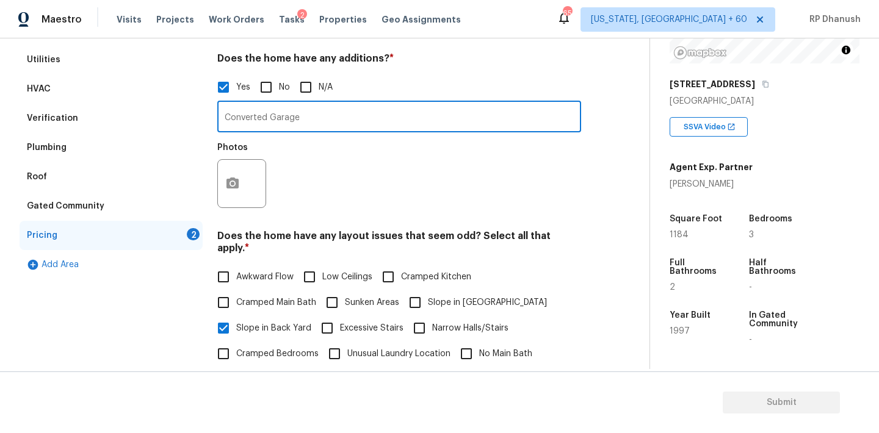
type input "Converted Garage"
click at [229, 175] on button "button" at bounding box center [232, 184] width 29 height 48
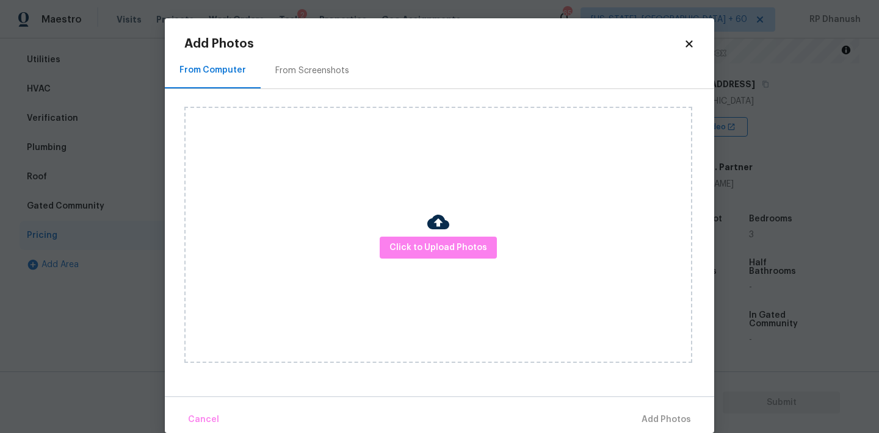
click at [301, 60] on div "From Screenshots" at bounding box center [312, 70] width 103 height 36
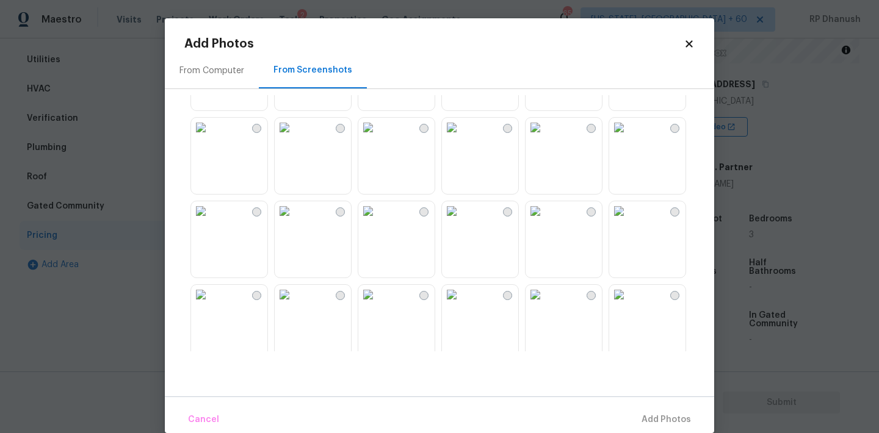
scroll to position [210, 0]
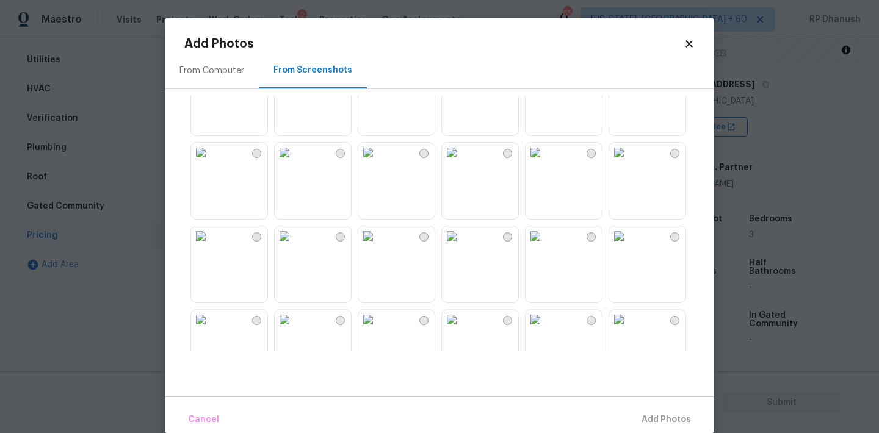
click at [294, 162] on img at bounding box center [285, 153] width 20 height 20
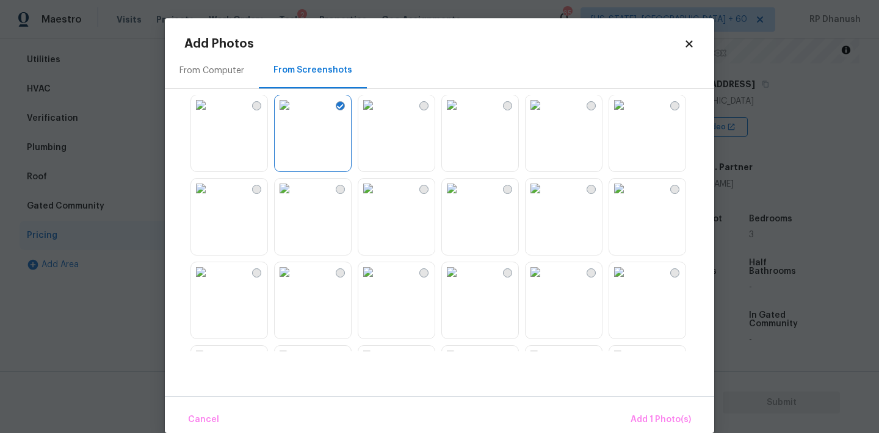
click at [378, 198] on img at bounding box center [368, 189] width 20 height 20
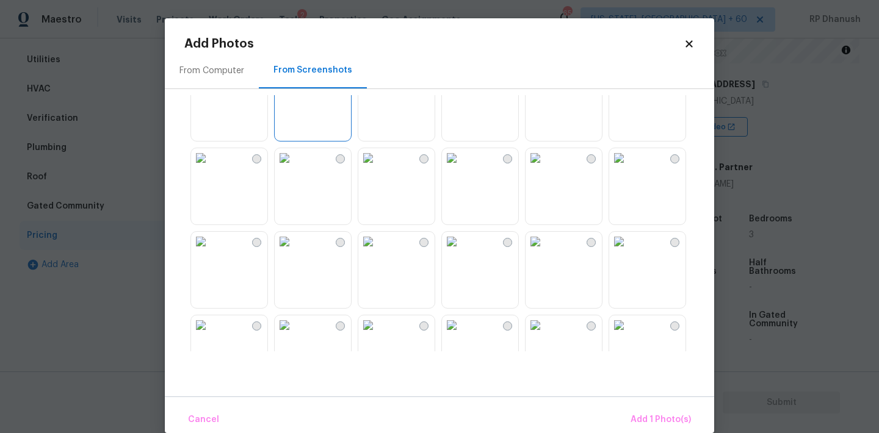
scroll to position [293, 0]
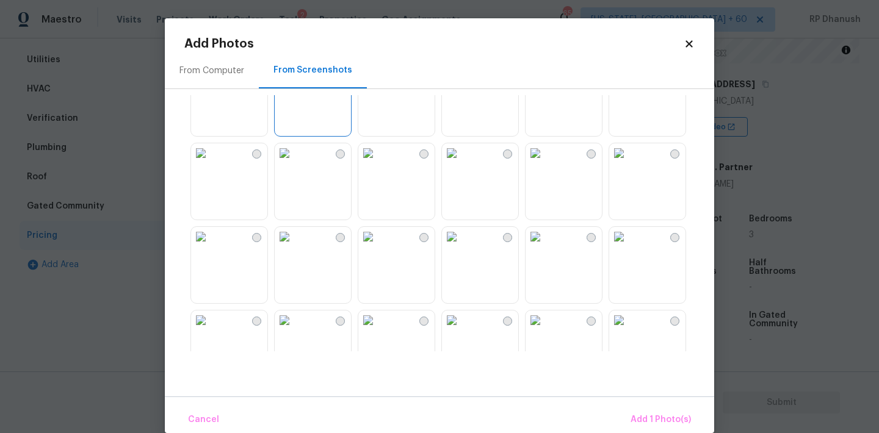
click at [545, 163] on img at bounding box center [535, 153] width 20 height 20
click at [660, 413] on span "Add 2 Photo(s)" at bounding box center [660, 420] width 62 height 15
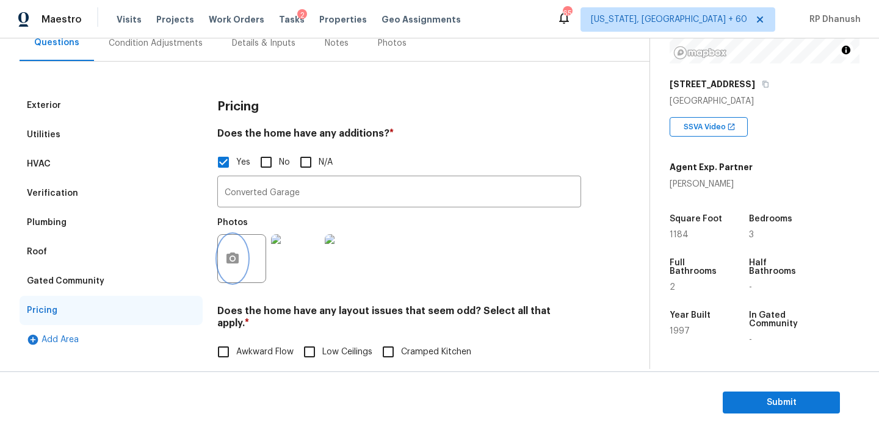
scroll to position [0, 0]
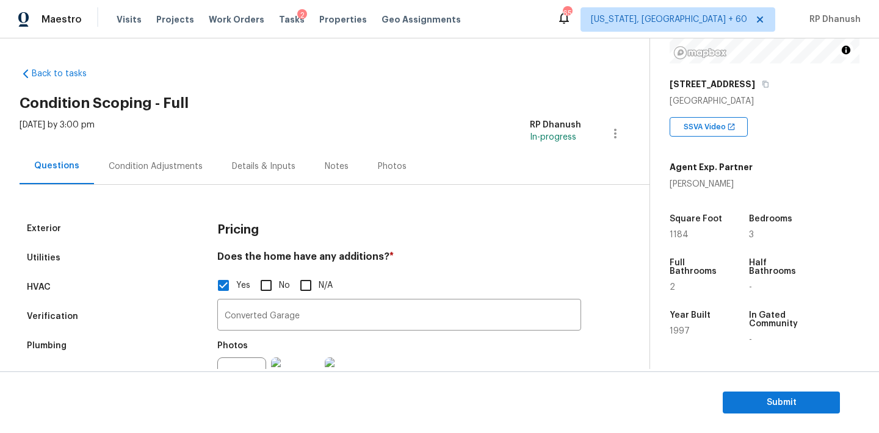
click at [171, 158] on div "Condition Adjustments" at bounding box center [155, 166] width 123 height 36
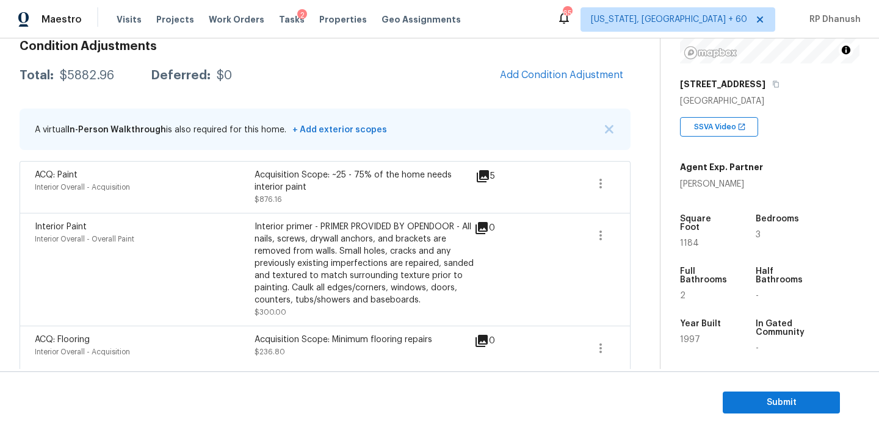
scroll to position [170, 0]
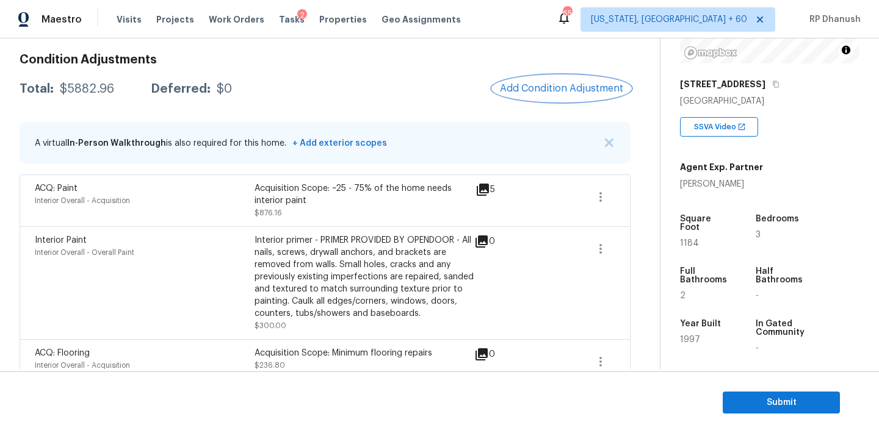
click at [538, 81] on button "Add Condition Adjustment" at bounding box center [561, 89] width 138 height 26
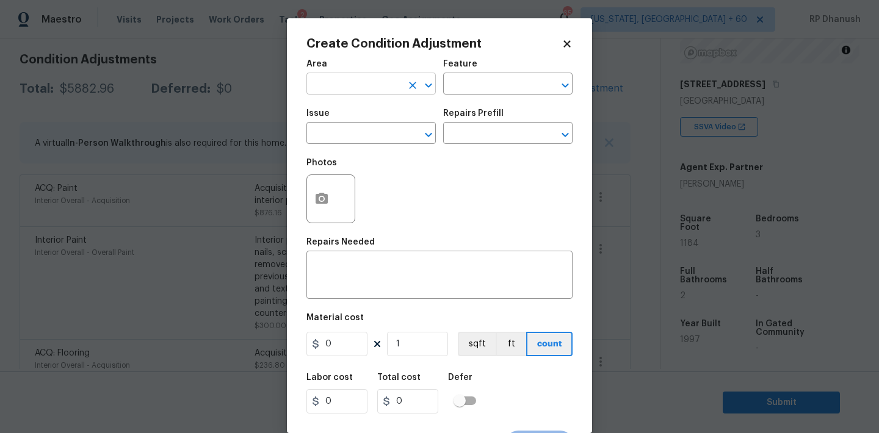
click at [368, 92] on input "text" at bounding box center [353, 85] width 95 height 19
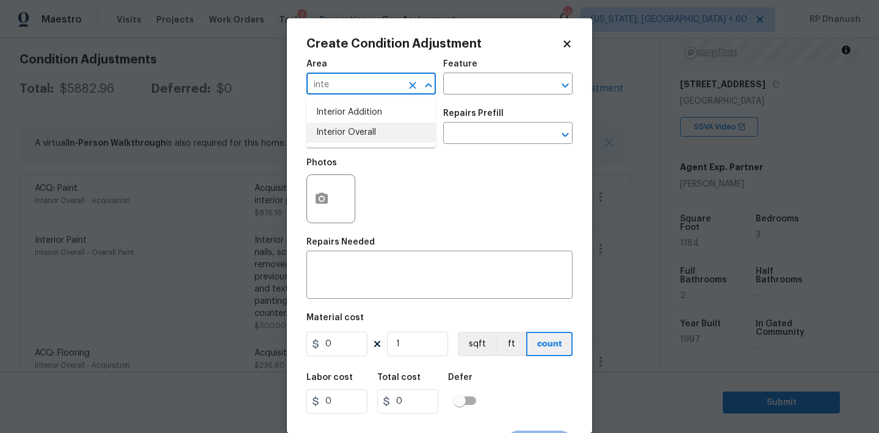
type input "inte"
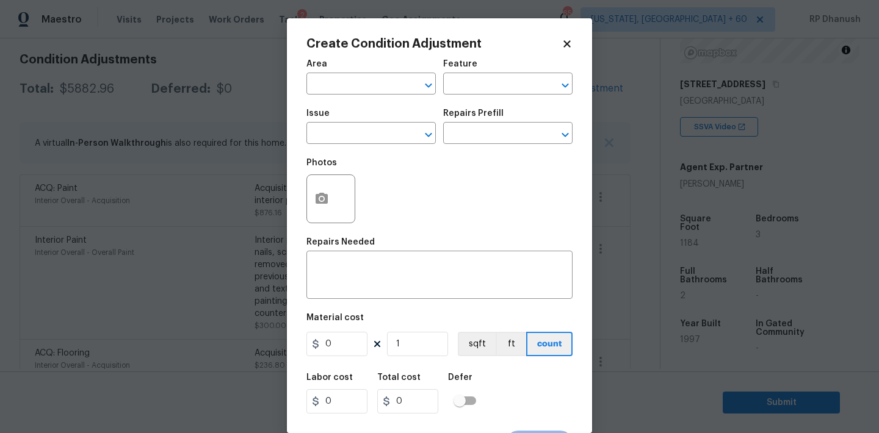
click at [356, 252] on div "Repairs Needed" at bounding box center [439, 246] width 266 height 16
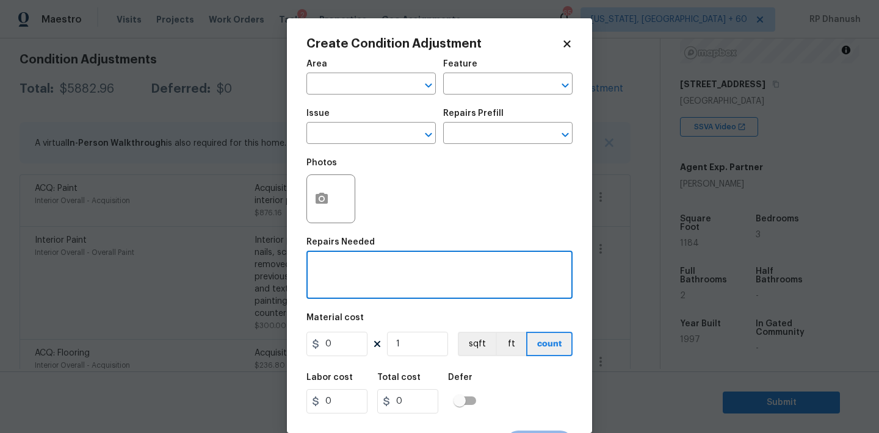
click at [351, 264] on textarea at bounding box center [439, 277] width 251 height 26
click at [349, 93] on input "text" at bounding box center [353, 85] width 95 height 19
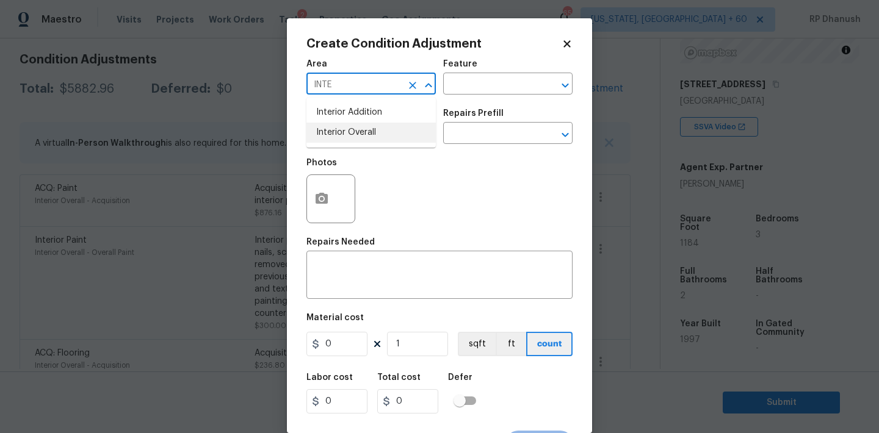
click at [350, 132] on li "Interior Overall" at bounding box center [370, 133] width 129 height 20
type input "Interior Overall"
click at [347, 256] on div "x ​" at bounding box center [439, 276] width 266 height 45
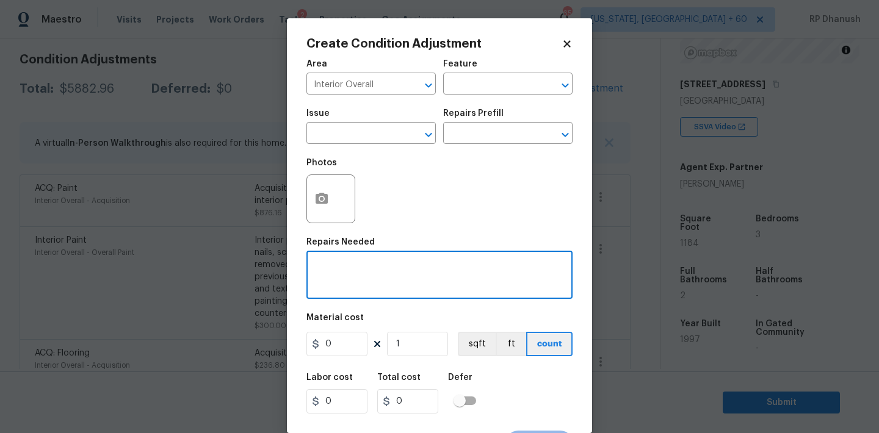
type textarea "c"
type textarea "Cabinet minor repairs."
click at [344, 338] on input "0" at bounding box center [336, 344] width 61 height 24
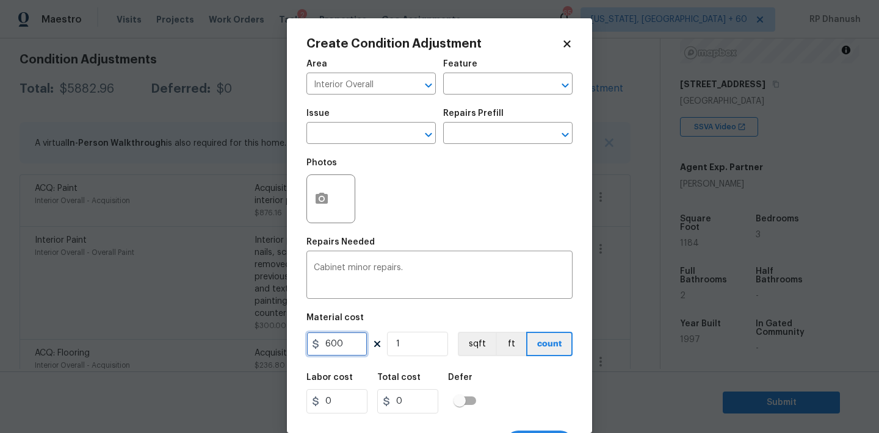
type input "600"
click at [327, 197] on icon "button" at bounding box center [321, 198] width 12 height 11
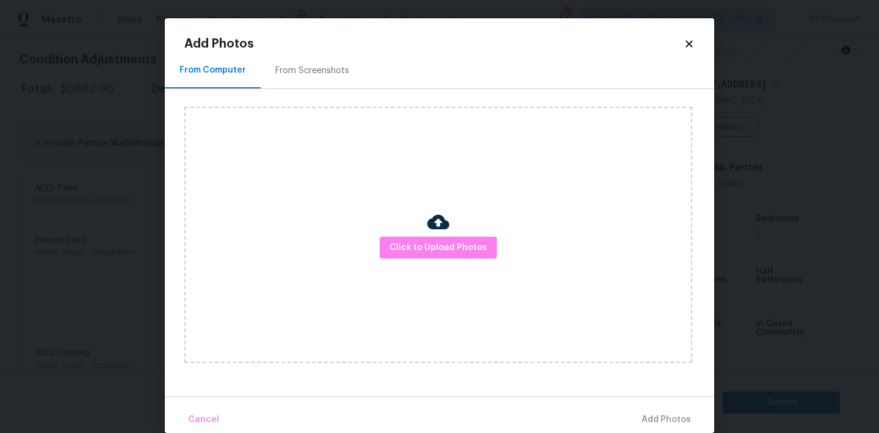
click at [414, 231] on div "Click to Upload Photos" at bounding box center [438, 235] width 508 height 256
click at [414, 245] on span "Click to Upload Photos" at bounding box center [438, 247] width 98 height 15
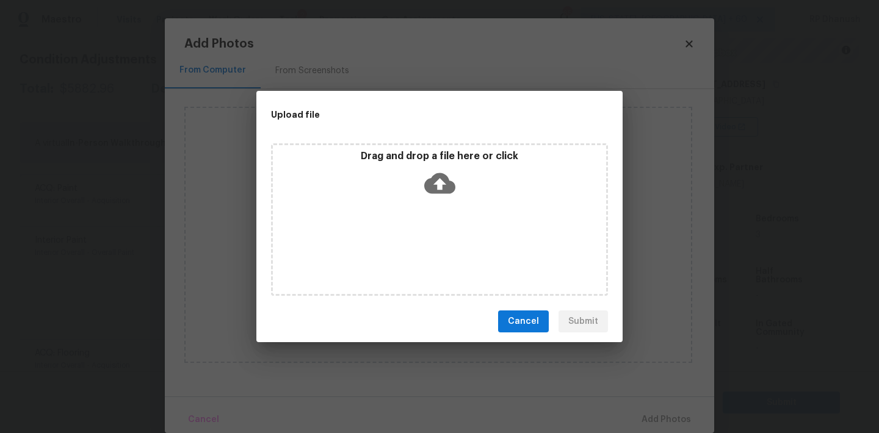
click at [430, 171] on icon at bounding box center [439, 183] width 31 height 31
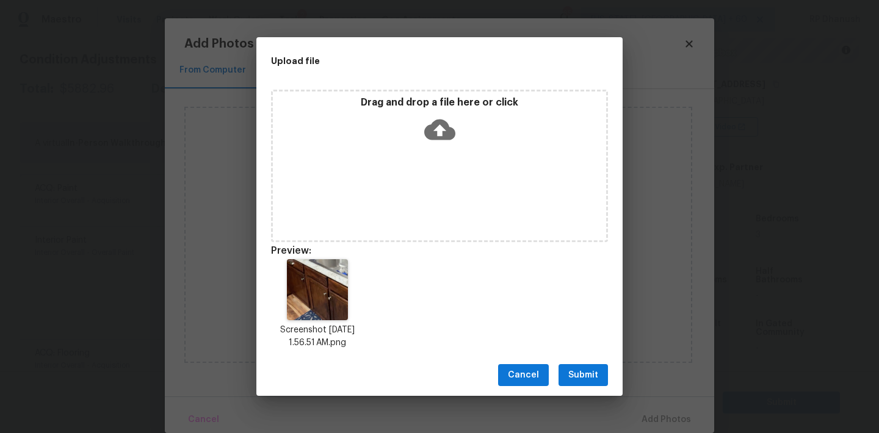
click at [590, 367] on button "Submit" at bounding box center [582, 375] width 49 height 23
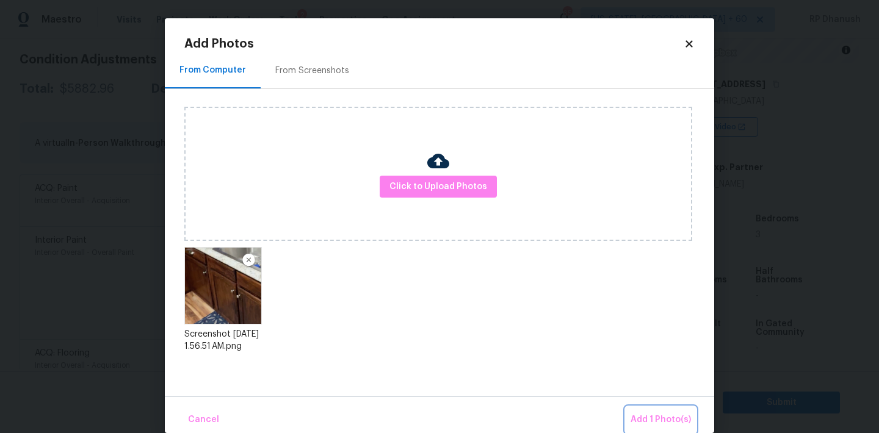
click at [649, 408] on button "Add 1 Photo(s)" at bounding box center [660, 420] width 70 height 26
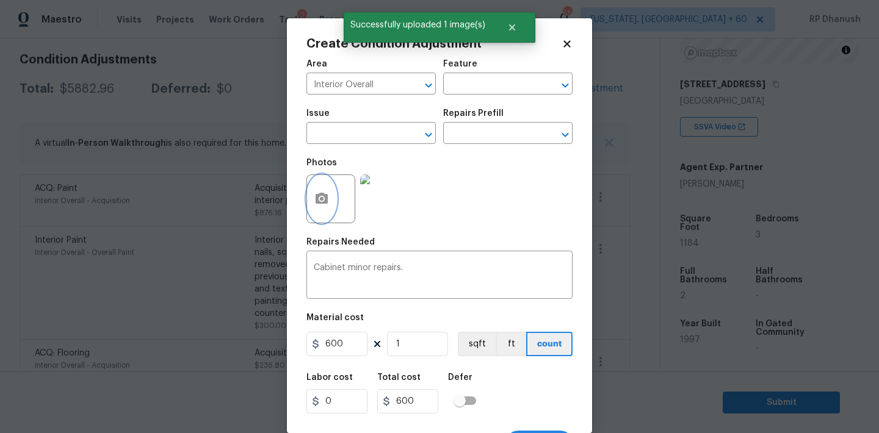
scroll to position [23, 0]
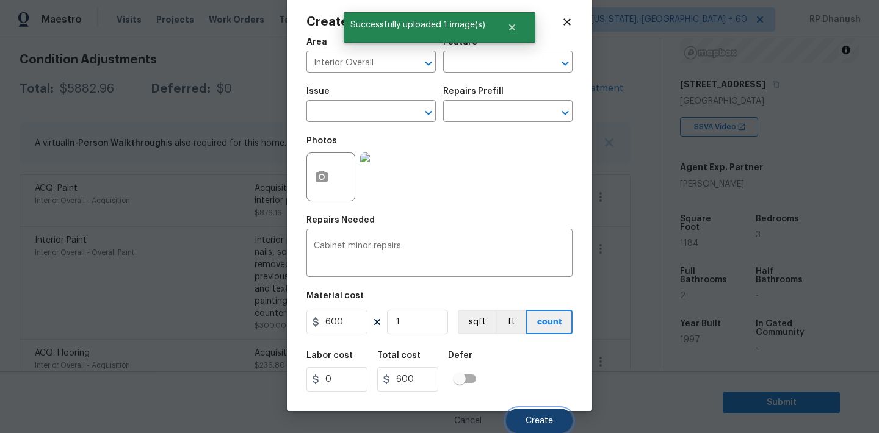
click at [550, 420] on span "Create" at bounding box center [538, 421] width 27 height 9
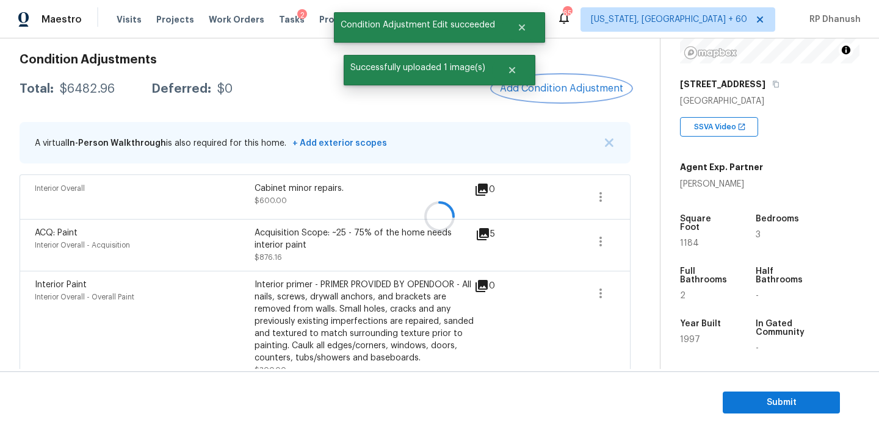
scroll to position [0, 0]
click at [571, 82] on button "Add Condition Adjustment" at bounding box center [561, 89] width 138 height 26
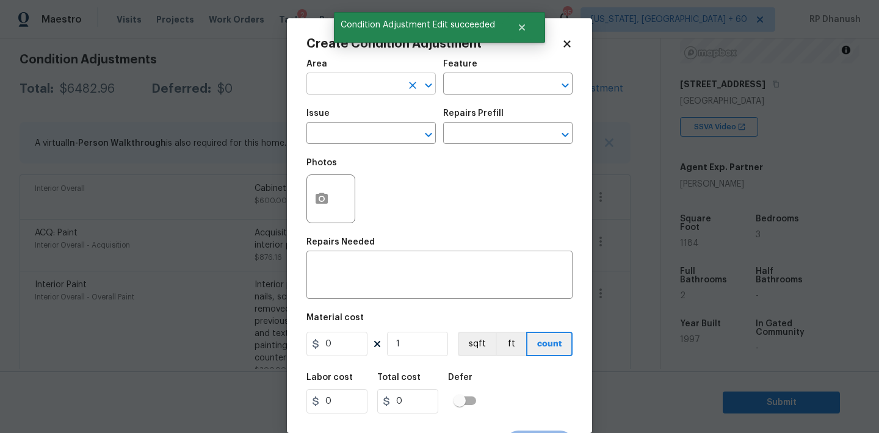
click at [319, 90] on input "text" at bounding box center [353, 85] width 95 height 19
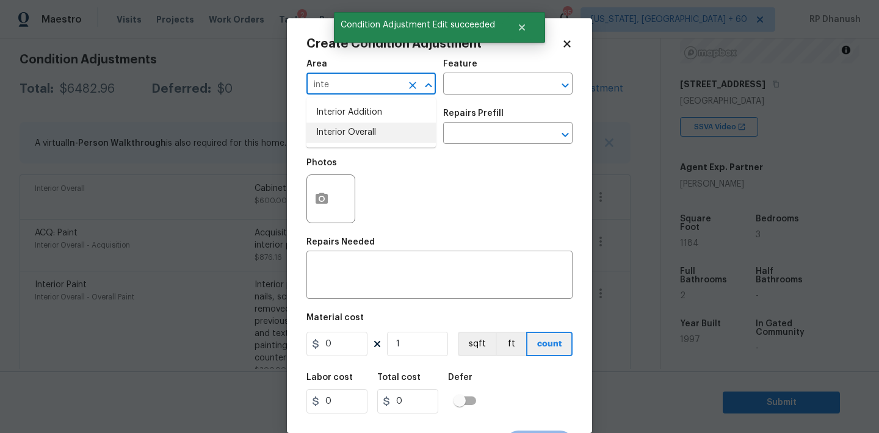
click at [354, 138] on li "Interior Overall" at bounding box center [370, 133] width 129 height 20
type input "Interior Overall"
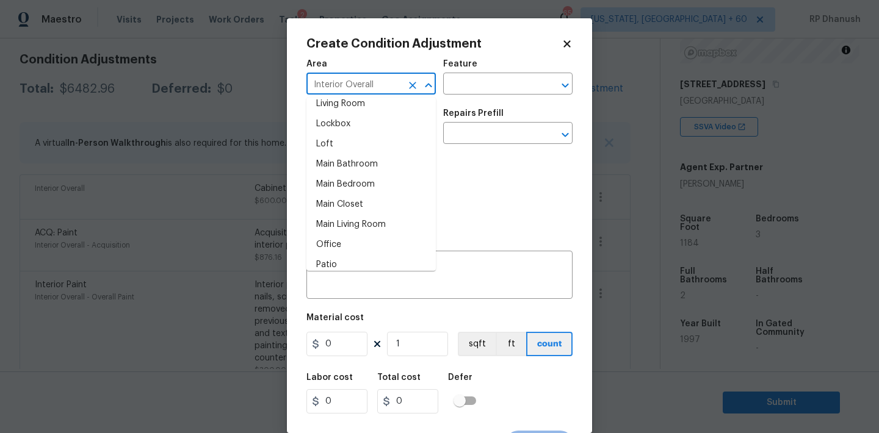
scroll to position [635, 0]
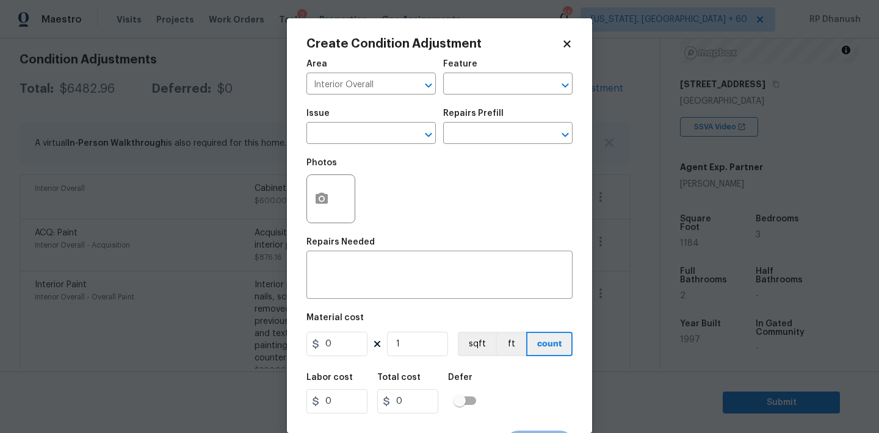
click at [469, 183] on div "Photos" at bounding box center [439, 190] width 266 height 79
click at [394, 250] on div "Repairs Needed" at bounding box center [439, 246] width 266 height 16
click at [384, 270] on textarea at bounding box center [439, 277] width 251 height 26
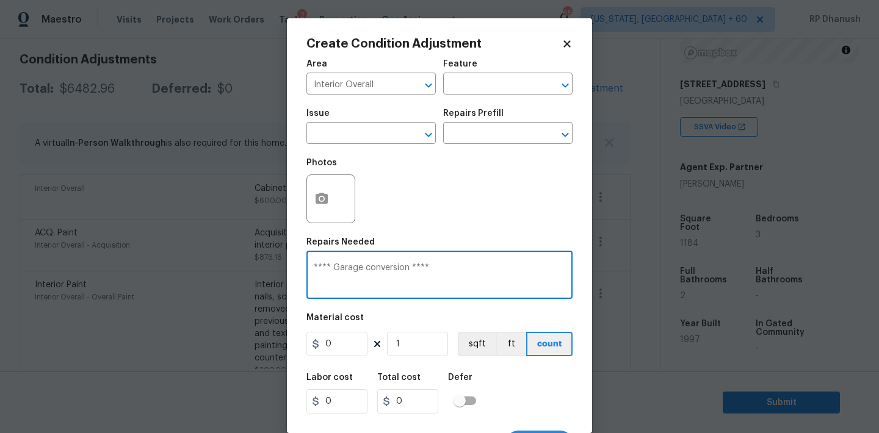
type textarea "**** Garage conversion ****"
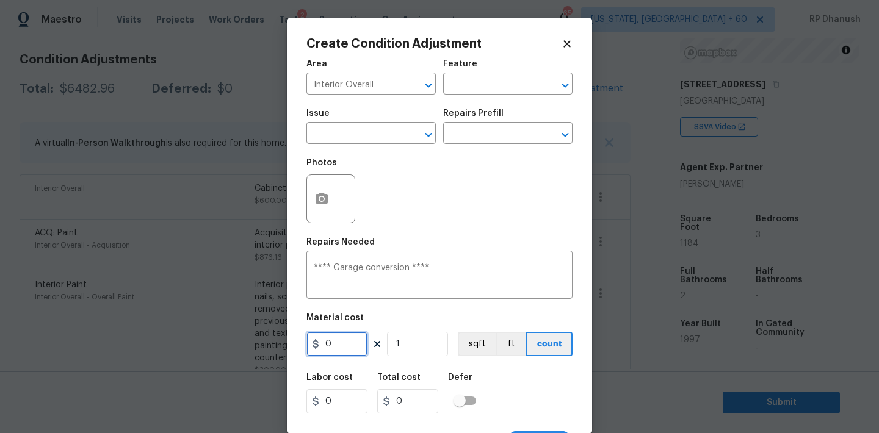
click at [356, 343] on input "0" at bounding box center [336, 344] width 61 height 24
type input "2500"
click at [323, 205] on icon "button" at bounding box center [321, 199] width 15 height 15
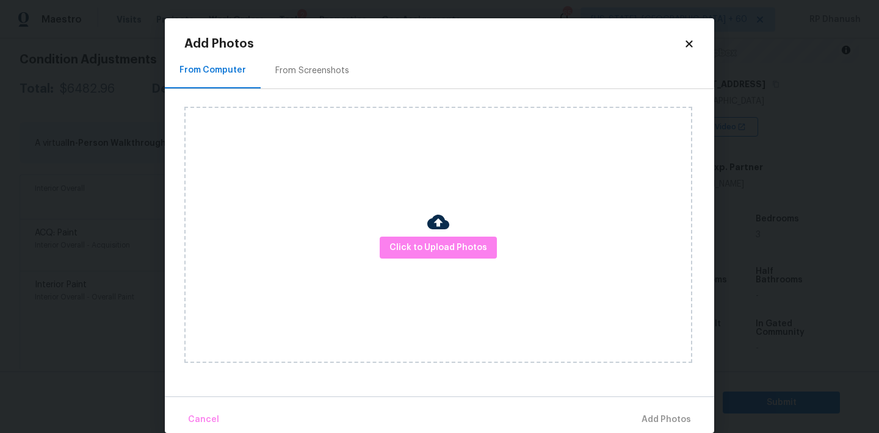
click at [313, 73] on div "From Screenshots" at bounding box center [312, 71] width 74 height 12
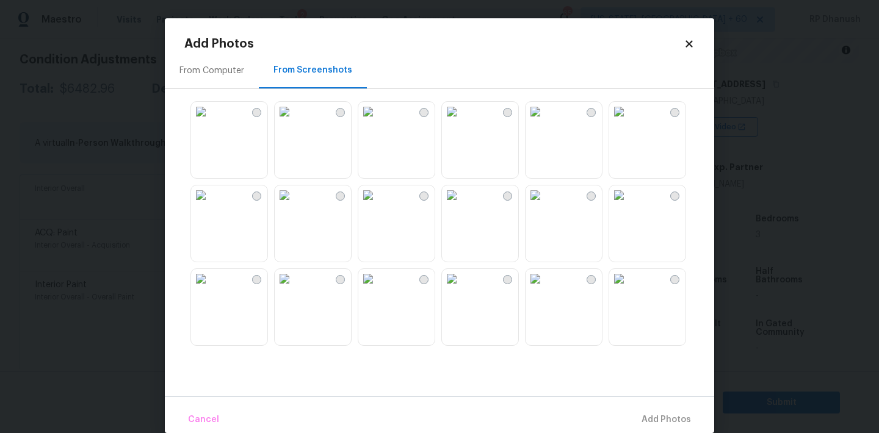
click at [294, 205] on img at bounding box center [285, 196] width 20 height 20
click at [676, 417] on span "Add 1 Photo(s)" at bounding box center [660, 420] width 60 height 15
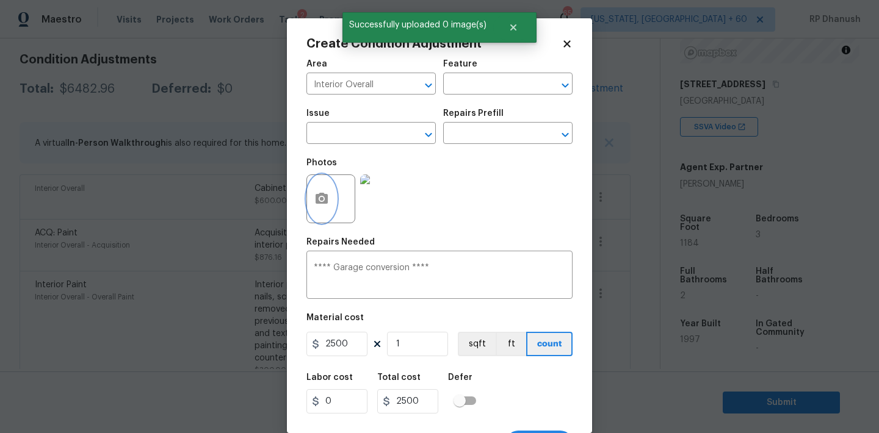
scroll to position [23, 0]
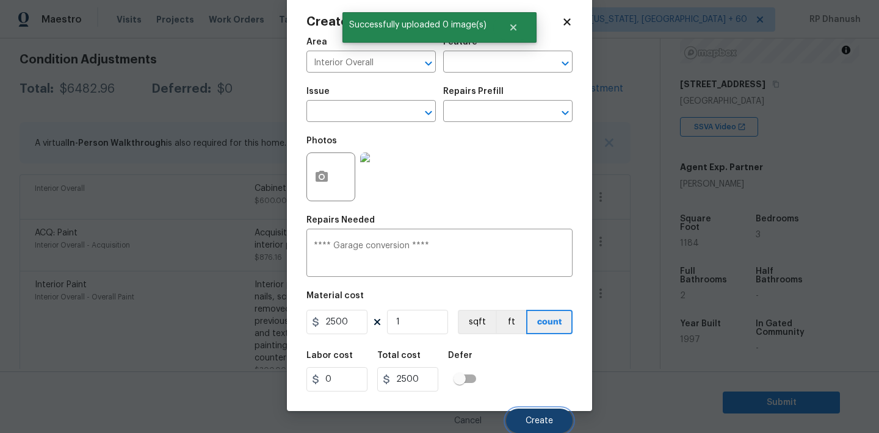
click at [545, 421] on span "Create" at bounding box center [538, 421] width 27 height 9
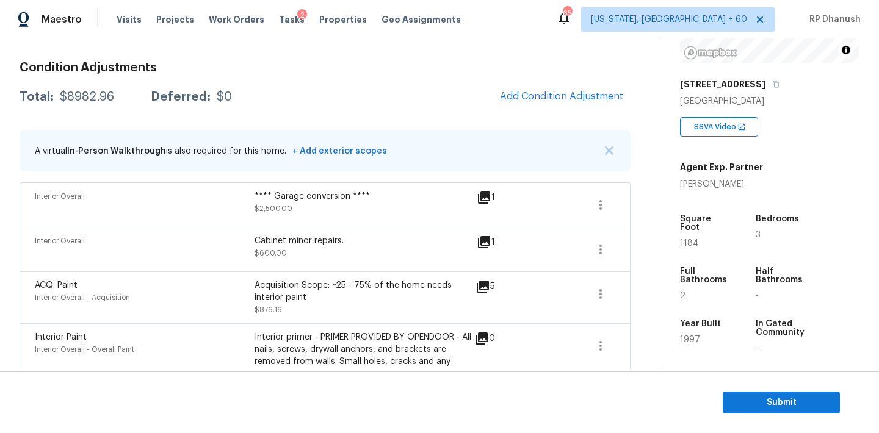
scroll to position [141, 0]
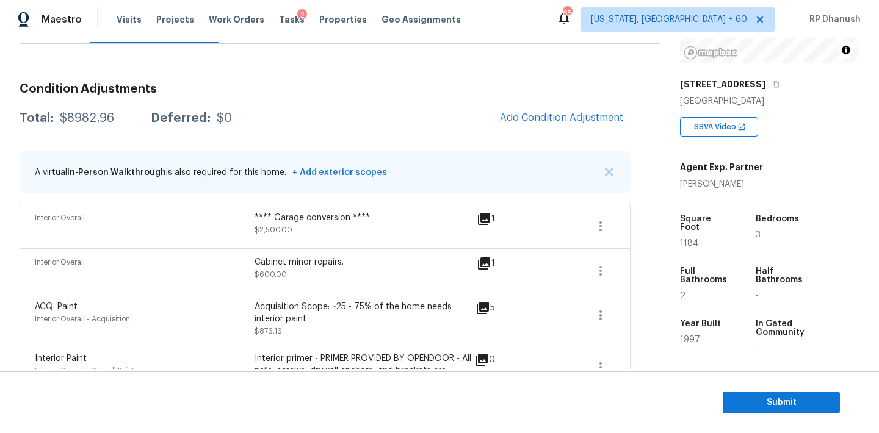
click at [97, 118] on div "$8982.96" at bounding box center [87, 118] width 54 height 12
copy div "$8982.96"
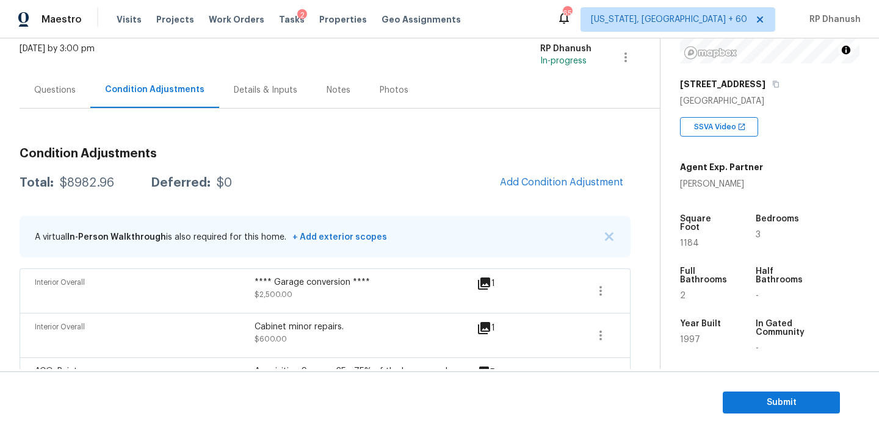
click at [74, 96] on div "Questions" at bounding box center [55, 90] width 71 height 36
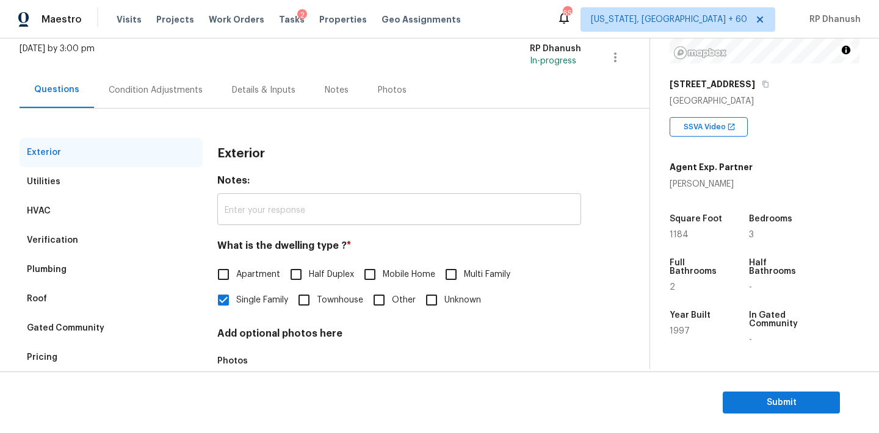
scroll to position [154, 0]
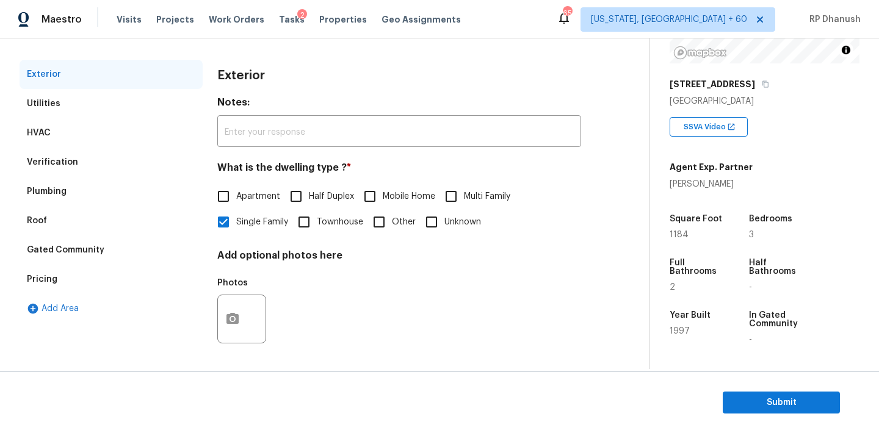
drag, startPoint x: 53, startPoint y: 272, endPoint x: 147, endPoint y: 250, distance: 96.5
click at [53, 272] on div "Pricing" at bounding box center [111, 279] width 183 height 29
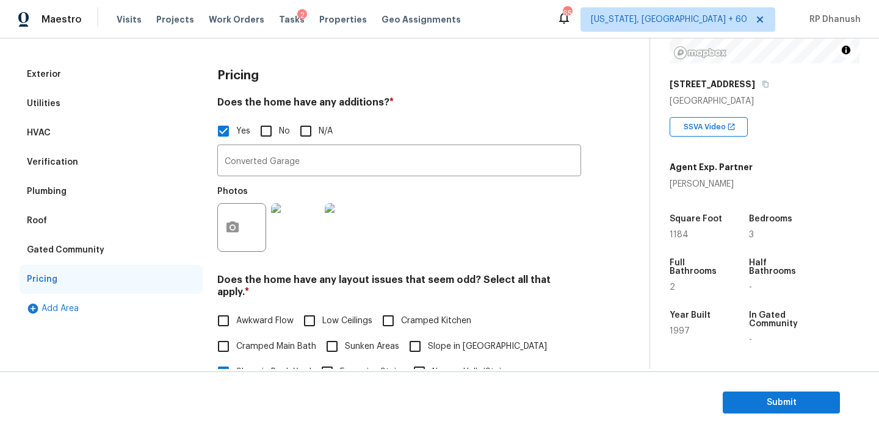
scroll to position [414, 0]
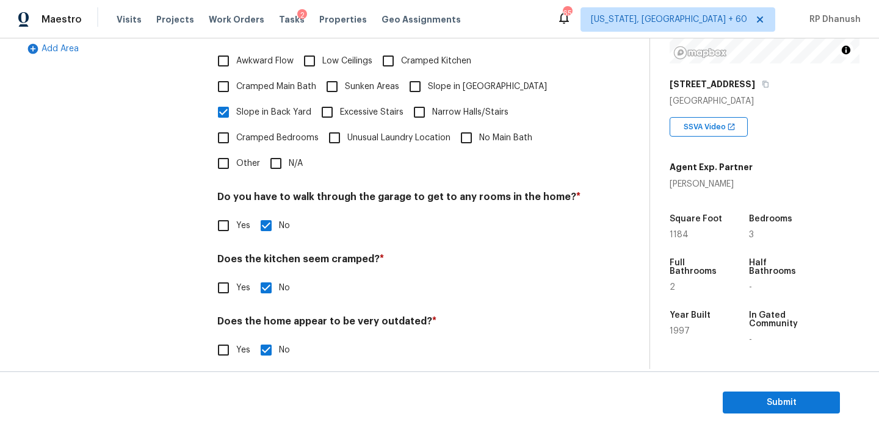
click at [234, 151] on input "Other" at bounding box center [224, 164] width 26 height 26
checkbox input "true"
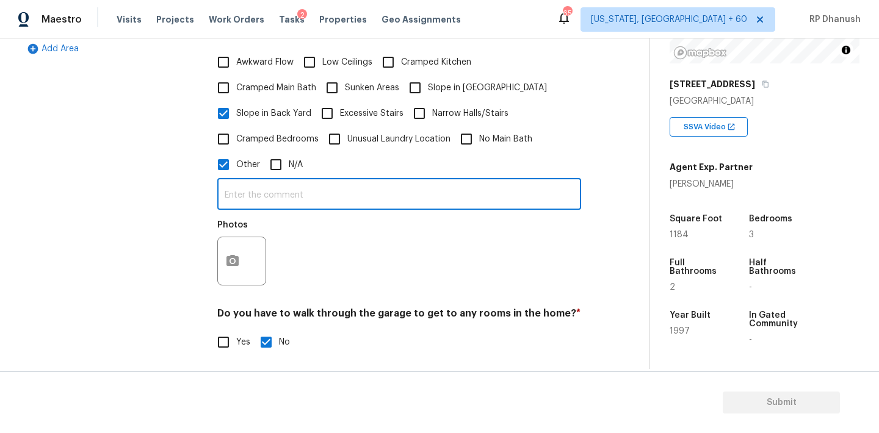
click at [331, 198] on input "text" at bounding box center [399, 195] width 364 height 29
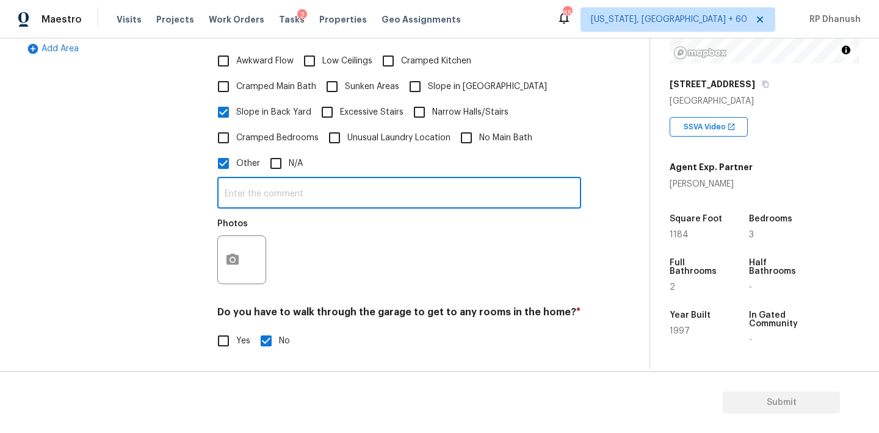
paste input "Split level property"
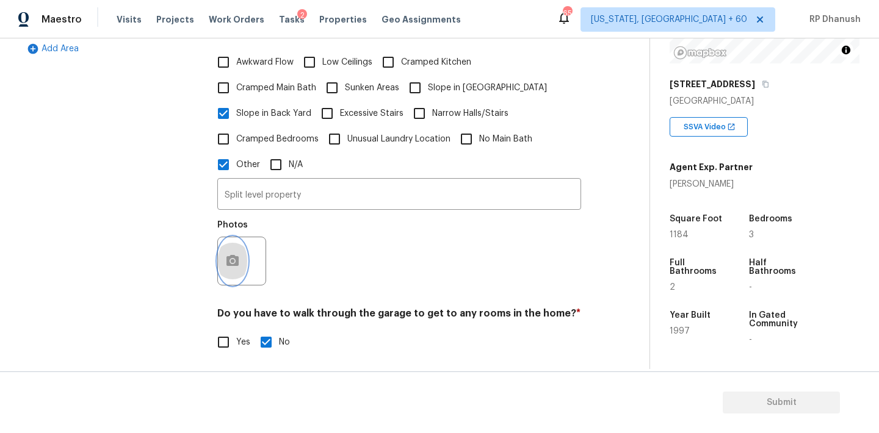
click at [236, 257] on button "button" at bounding box center [232, 261] width 29 height 48
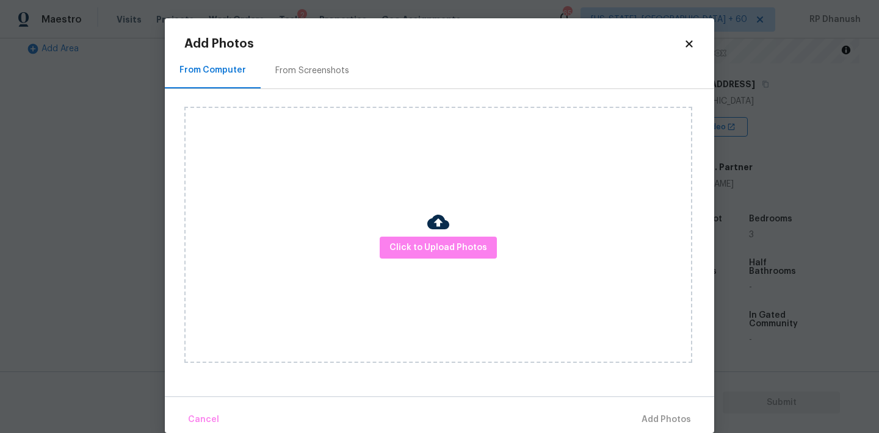
click at [309, 84] on div "From Screenshots" at bounding box center [312, 70] width 103 height 36
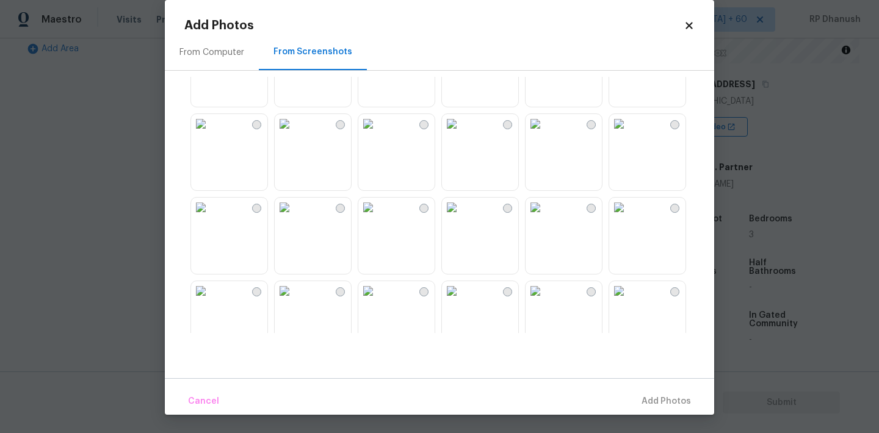
scroll to position [118, 0]
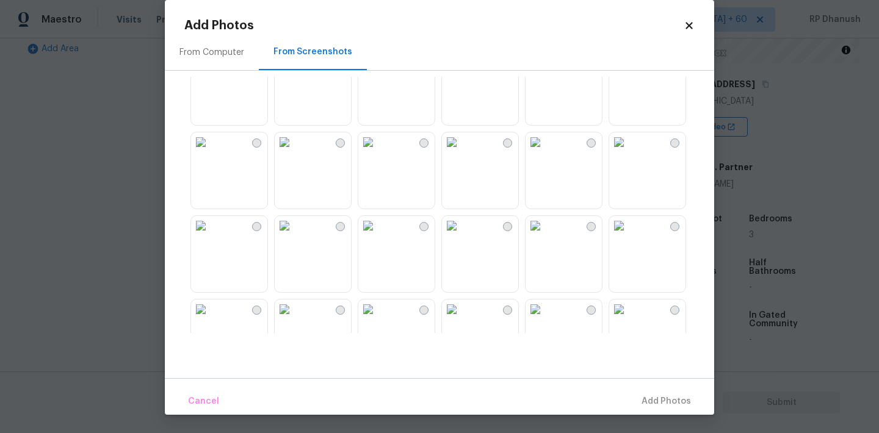
click at [237, 47] on div "From Computer" at bounding box center [211, 52] width 65 height 12
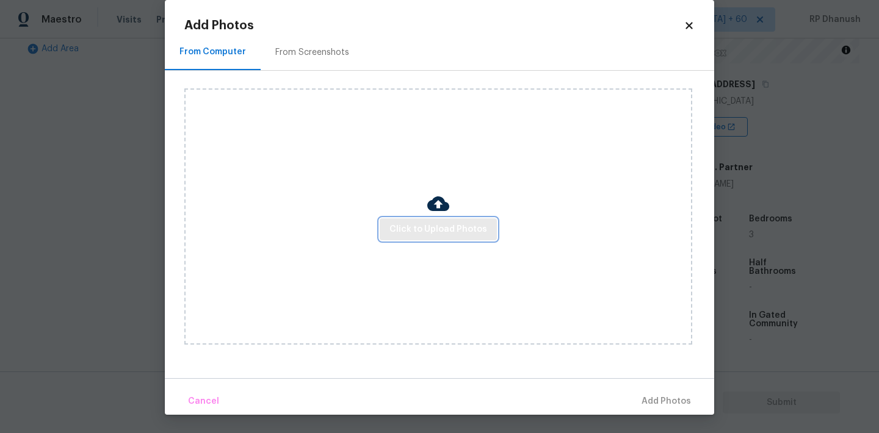
click at [428, 227] on span "Click to Upload Photos" at bounding box center [438, 229] width 98 height 15
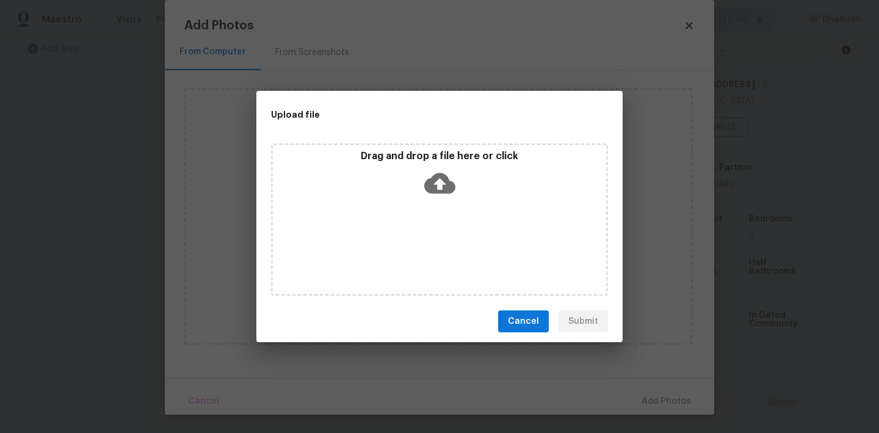
click at [423, 160] on p "Drag and drop a file here or click" at bounding box center [439, 156] width 333 height 13
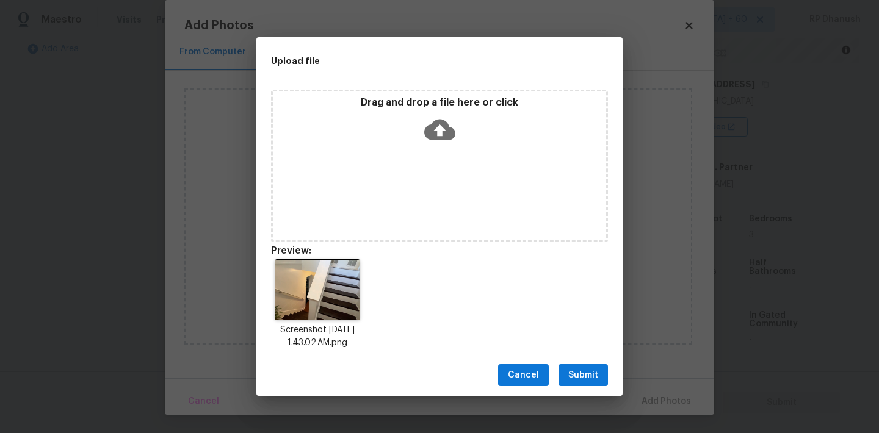
click at [577, 377] on span "Submit" at bounding box center [583, 375] width 30 height 15
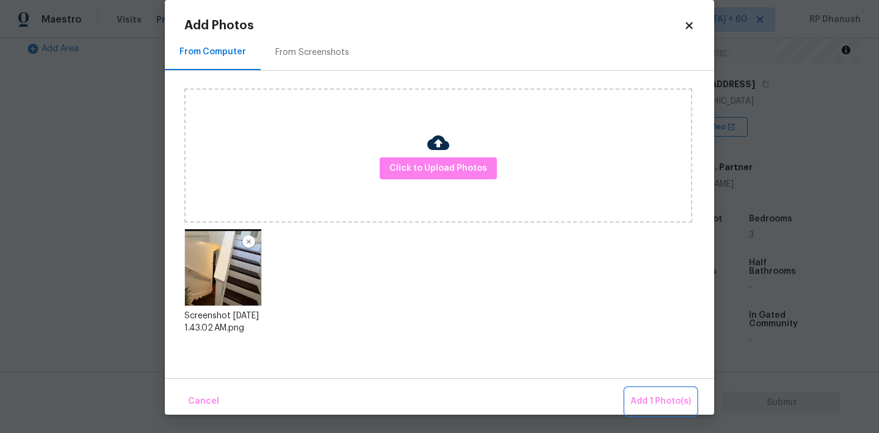
click at [669, 395] on span "Add 1 Photo(s)" at bounding box center [660, 401] width 60 height 15
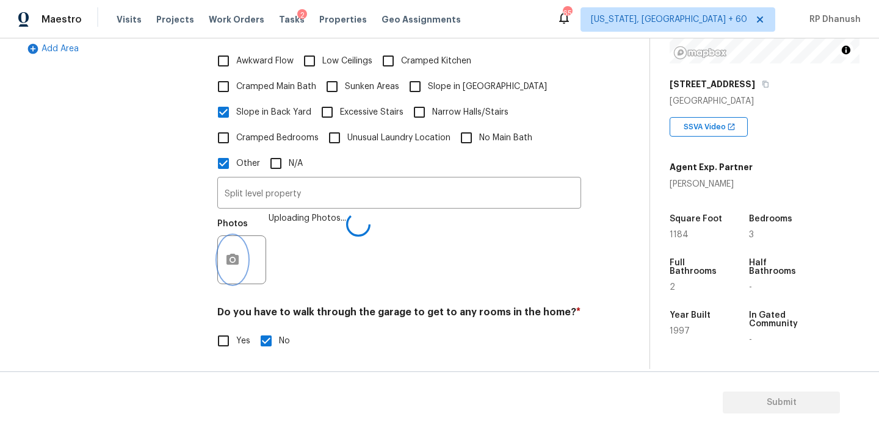
scroll to position [0, 0]
click at [317, 190] on input "Split level property" at bounding box center [399, 194] width 364 height 29
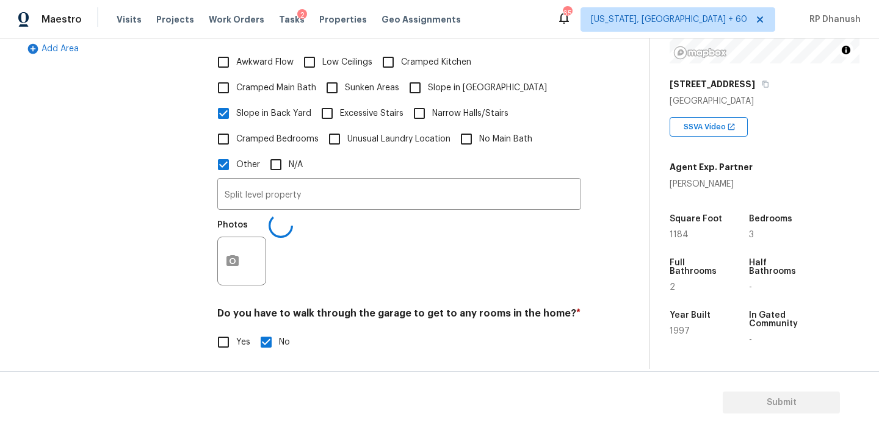
type input "Split level property."
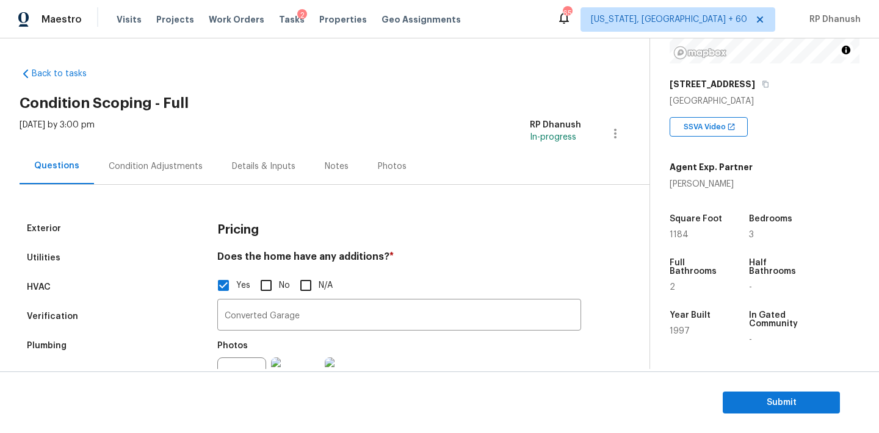
click at [160, 167] on div "Condition Adjustments" at bounding box center [156, 166] width 94 height 12
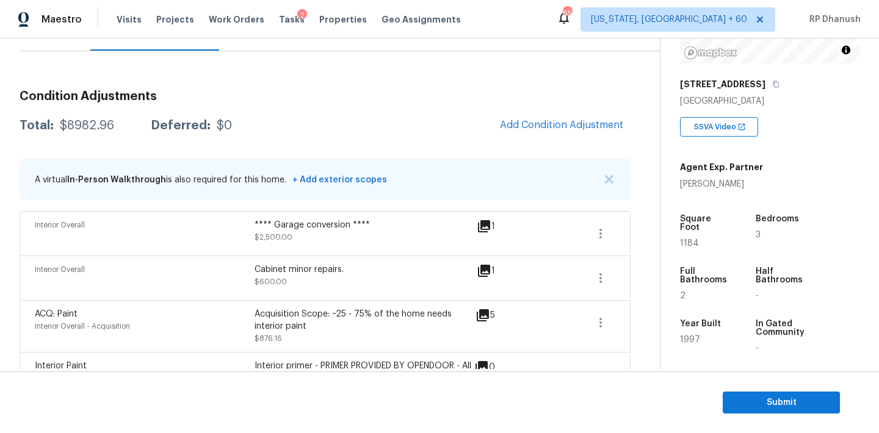
scroll to position [123, 0]
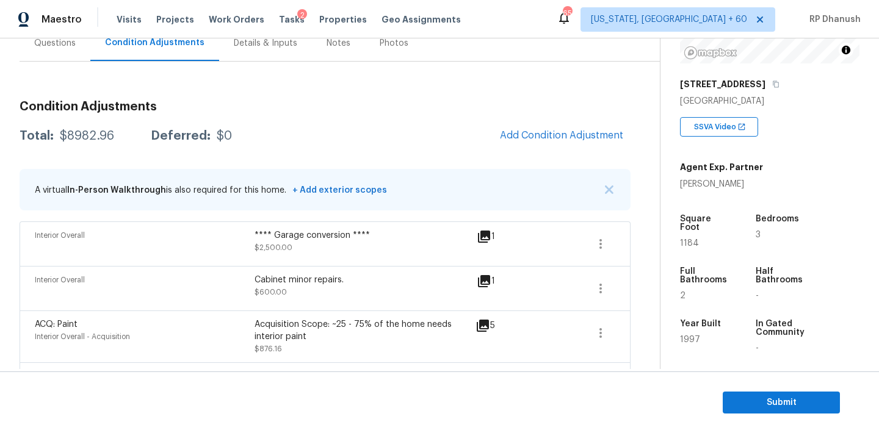
click at [284, 235] on div "**** Garage conversion ****" at bounding box center [364, 235] width 220 height 12
copy div "**** Garage conversion ****"
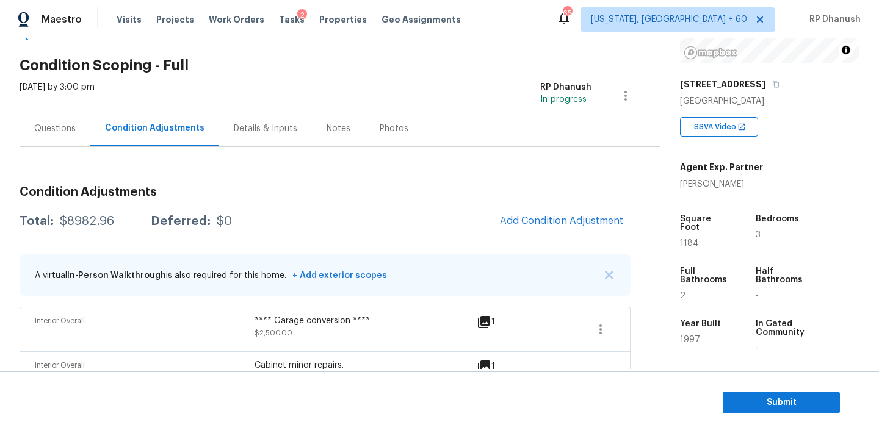
click at [52, 135] on div "Questions" at bounding box center [55, 128] width 71 height 36
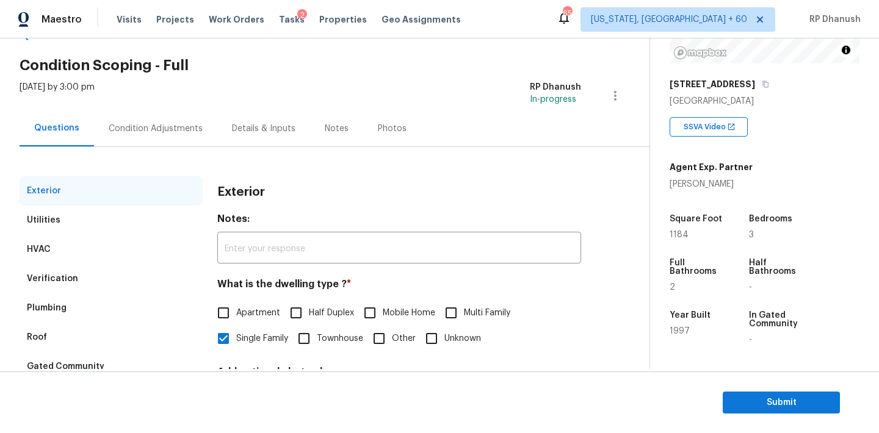
scroll to position [154, 0]
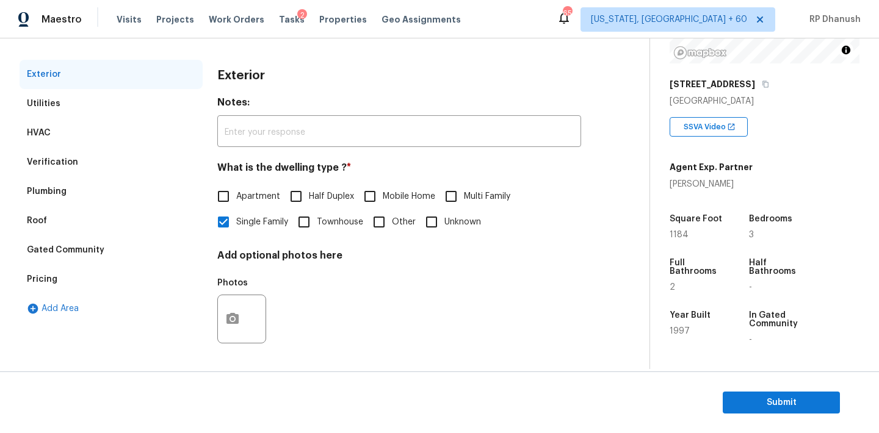
click at [41, 170] on div "Verification" at bounding box center [111, 162] width 183 height 29
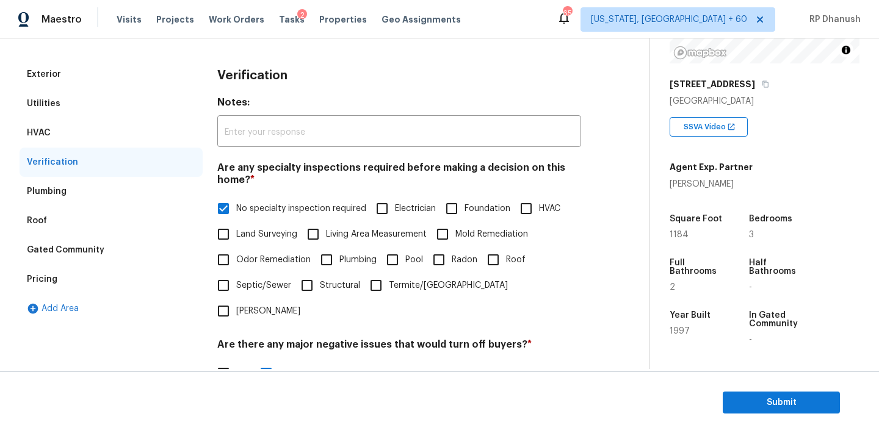
scroll to position [301, 0]
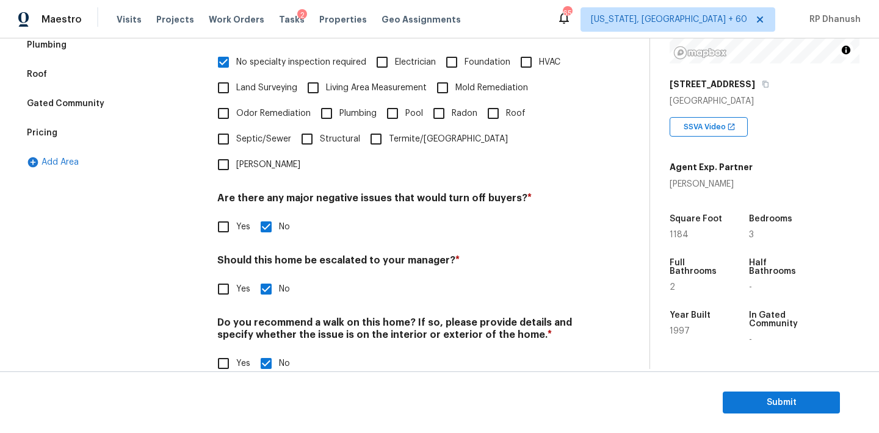
click at [229, 276] on input "Yes" at bounding box center [224, 289] width 26 height 26
checkbox input "true"
checkbox input "false"
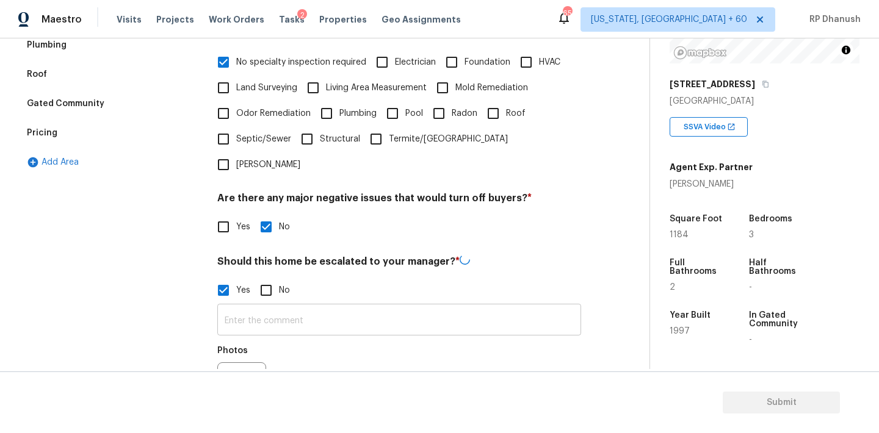
click at [234, 307] on input "text" at bounding box center [399, 321] width 364 height 29
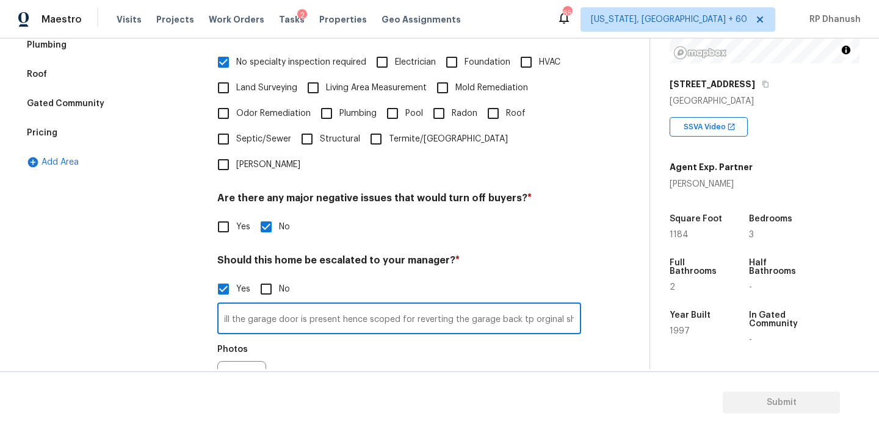
scroll to position [0, 199]
click at [234, 306] on input "The garage is converted into living room, but still the garage door is present …" at bounding box center [399, 320] width 364 height 29
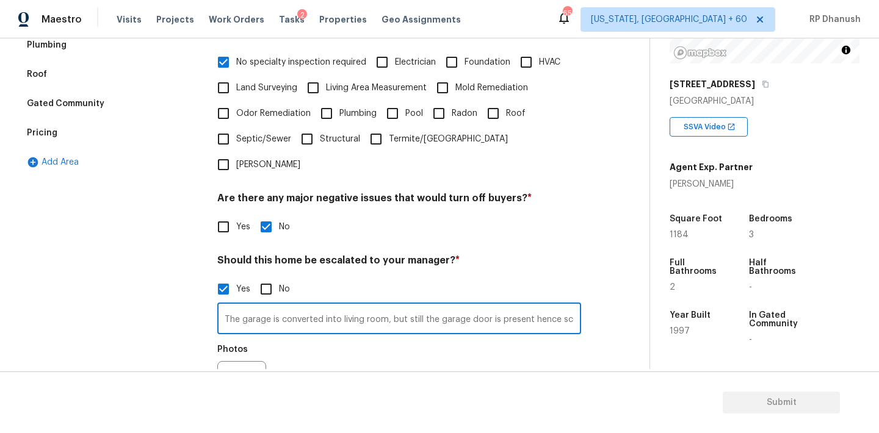
click at [356, 306] on input "The garage is converted into living room, but still the garage door is present …" at bounding box center [399, 320] width 364 height 29
paste input "has been converted into a living room; however, the original garage door is sti…"
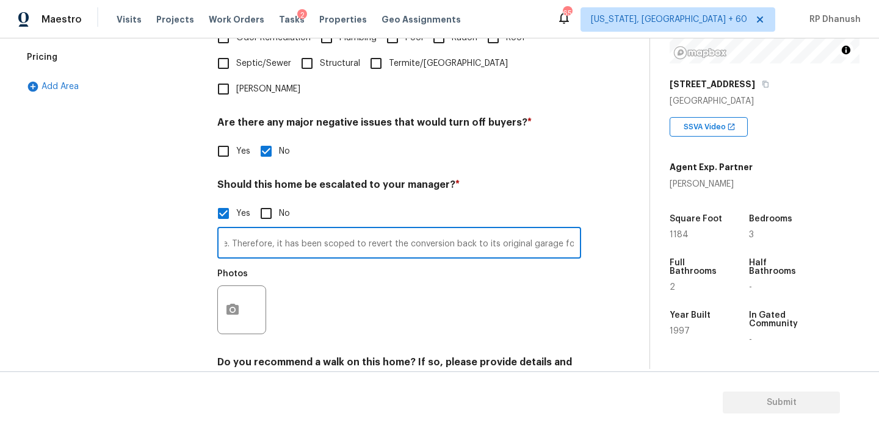
scroll to position [417, 0]
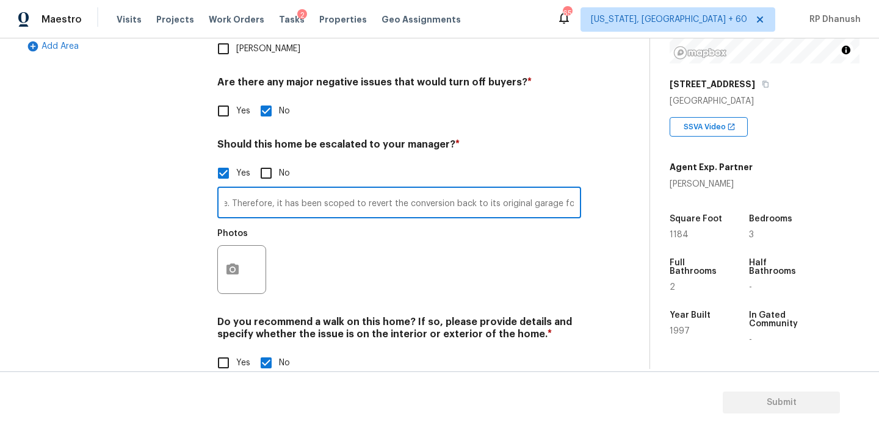
type input "The garage has been converted into a living room; however, the original garage …"
click at [239, 262] on icon "button" at bounding box center [232, 269] width 15 height 15
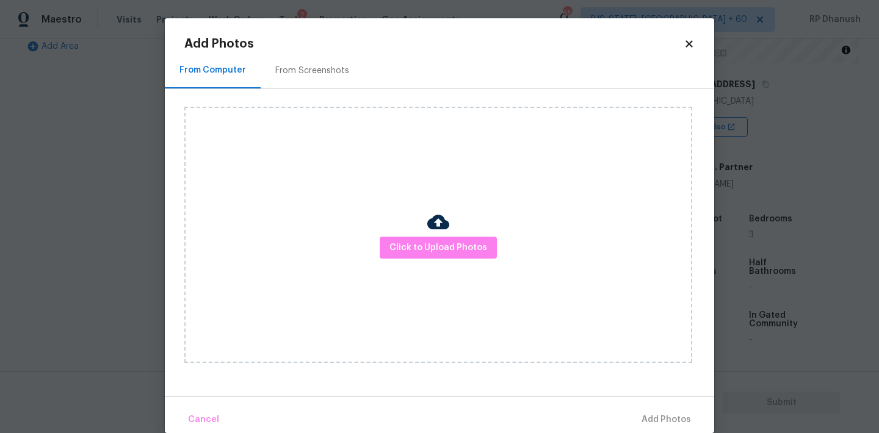
click at [358, 262] on div "Click to Upload Photos" at bounding box center [438, 235] width 508 height 256
click at [384, 251] on button "Click to Upload Photos" at bounding box center [438, 248] width 117 height 23
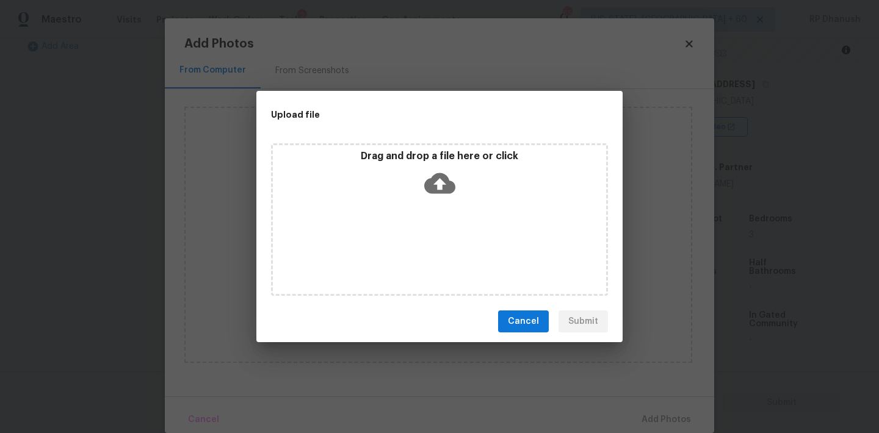
click at [459, 192] on div "Drag and drop a file here or click" at bounding box center [439, 176] width 333 height 52
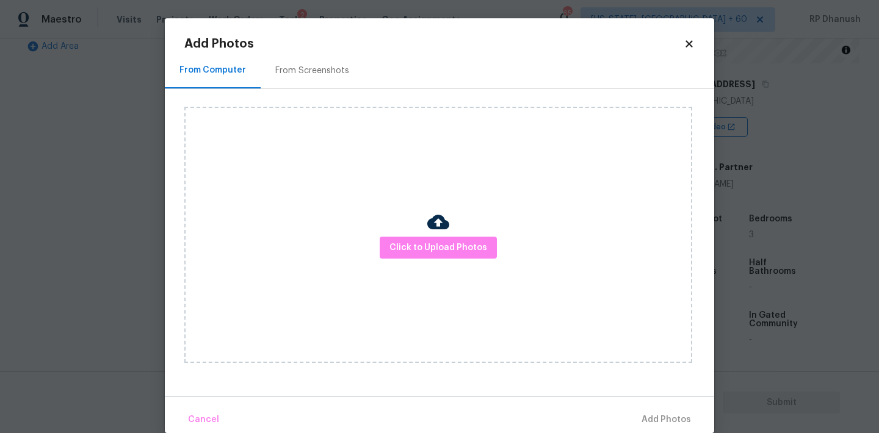
click at [317, 74] on div "From Screenshots" at bounding box center [312, 71] width 74 height 12
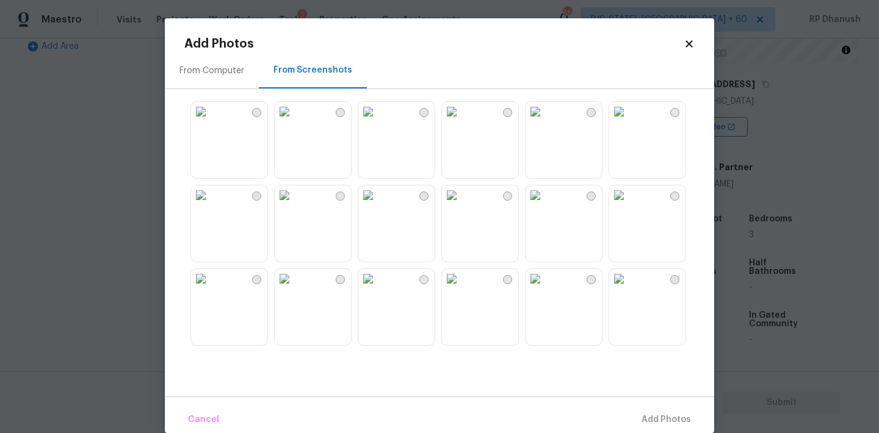
scroll to position [7, 0]
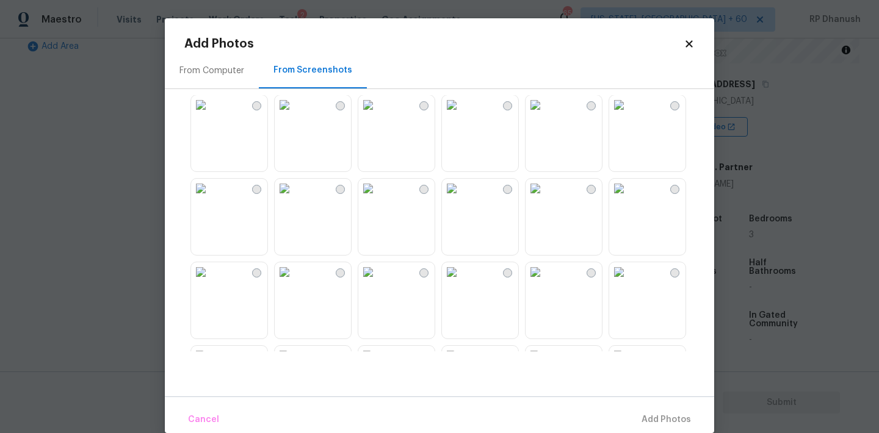
click at [294, 198] on img at bounding box center [285, 189] width 20 height 20
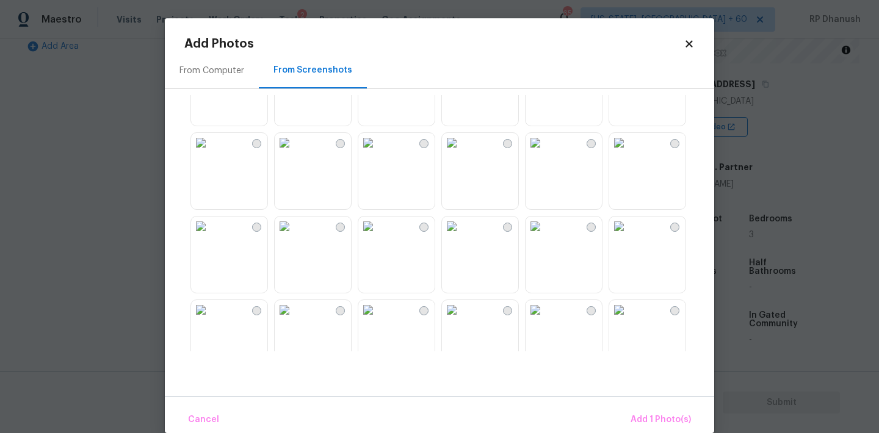
scroll to position [811, 0]
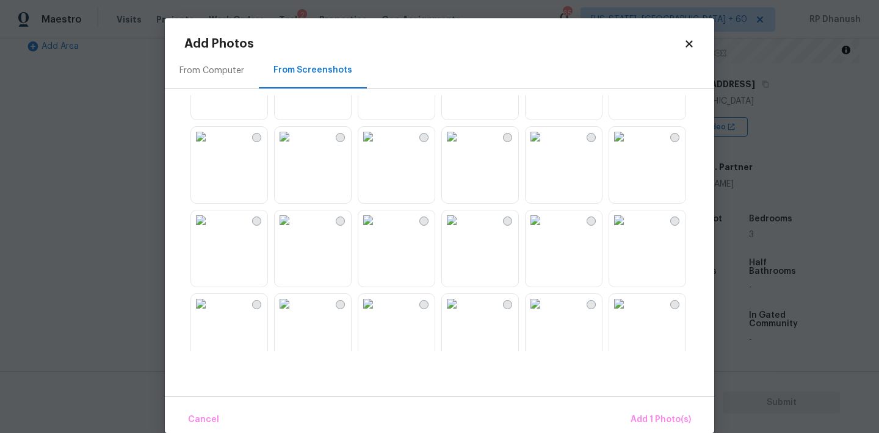
click at [378, 146] on img at bounding box center [368, 137] width 20 height 20
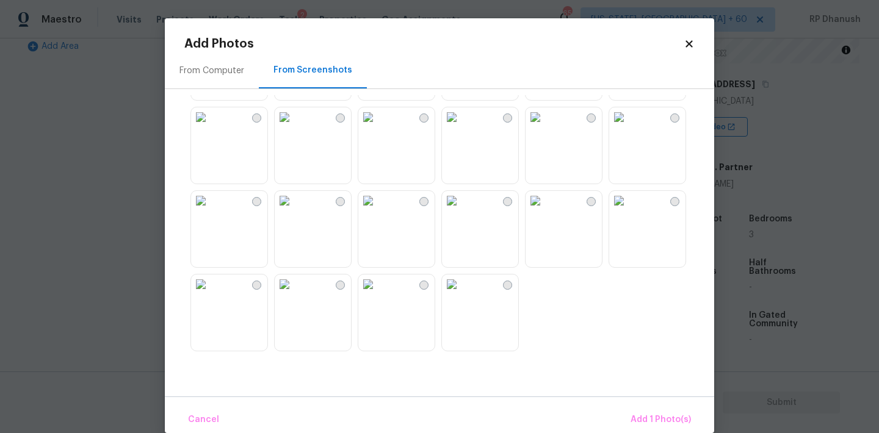
scroll to position [18, 0]
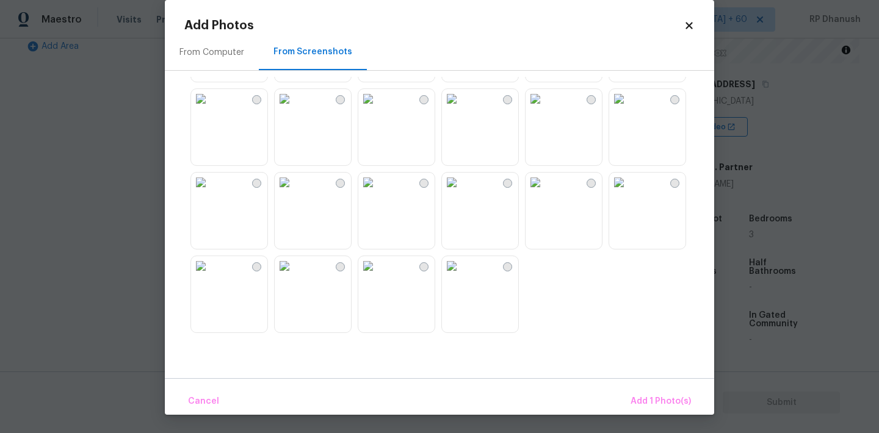
click at [461, 192] on img at bounding box center [452, 183] width 20 height 20
click at [672, 395] on span "Add 2 Photo(s)" at bounding box center [660, 401] width 62 height 15
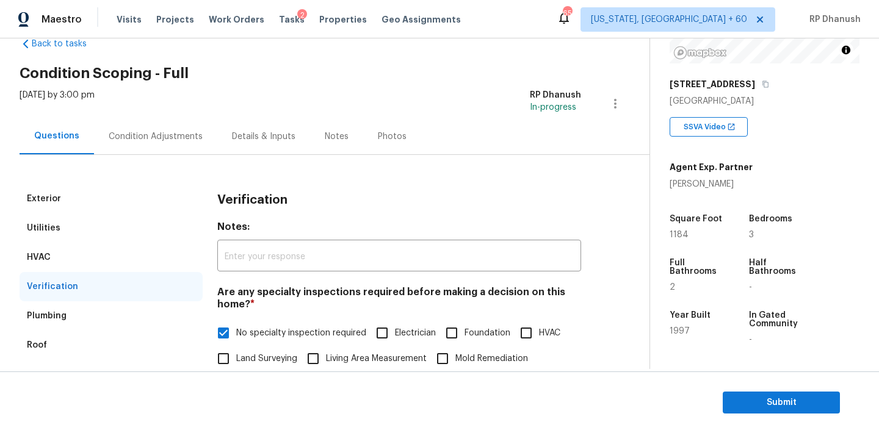
scroll to position [0, 0]
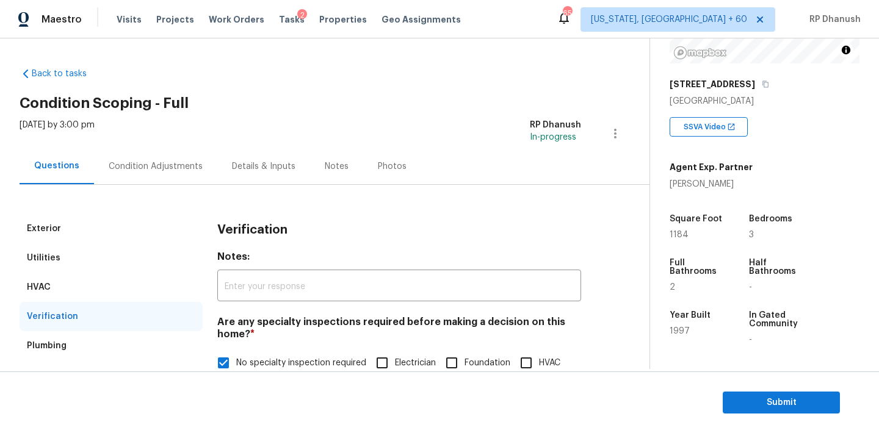
click at [164, 171] on div "Condition Adjustments" at bounding box center [156, 166] width 94 height 12
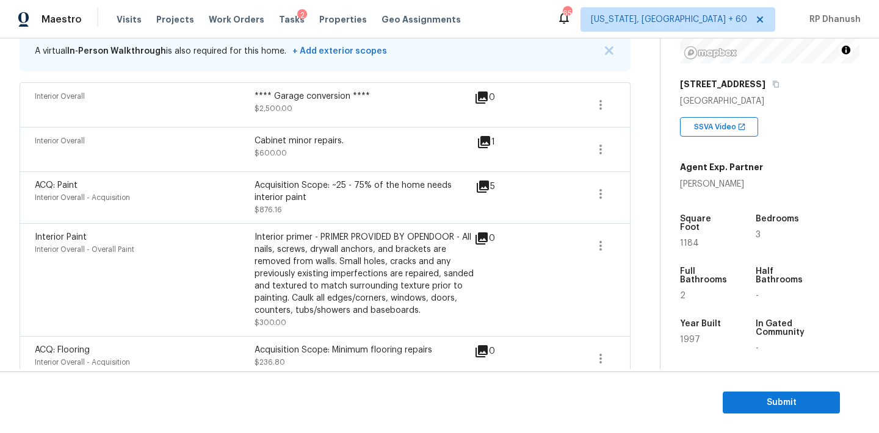
scroll to position [52, 0]
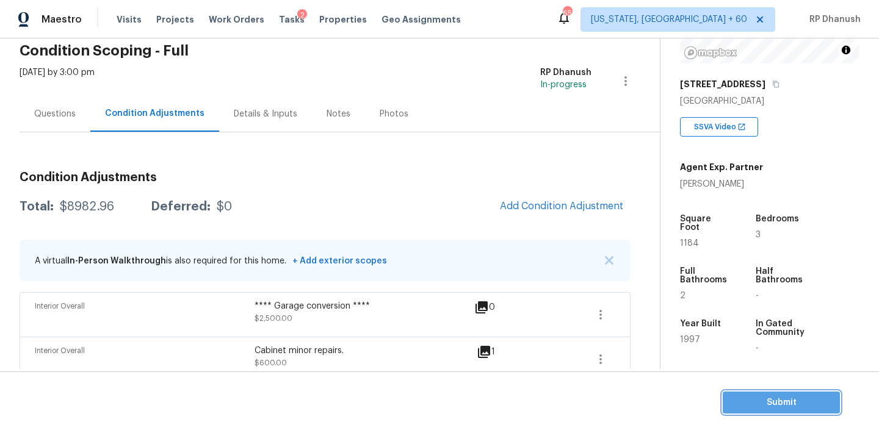
click at [735, 395] on span "Submit" at bounding box center [781, 402] width 98 height 15
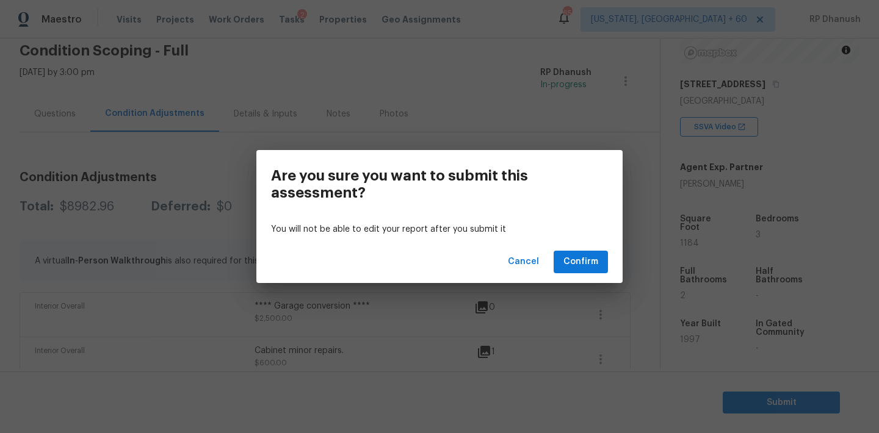
click at [608, 270] on div "Cancel Confirm" at bounding box center [439, 262] width 366 height 42
click at [589, 265] on span "Confirm" at bounding box center [580, 261] width 35 height 15
